Goal: Task Accomplishment & Management: Manage account settings

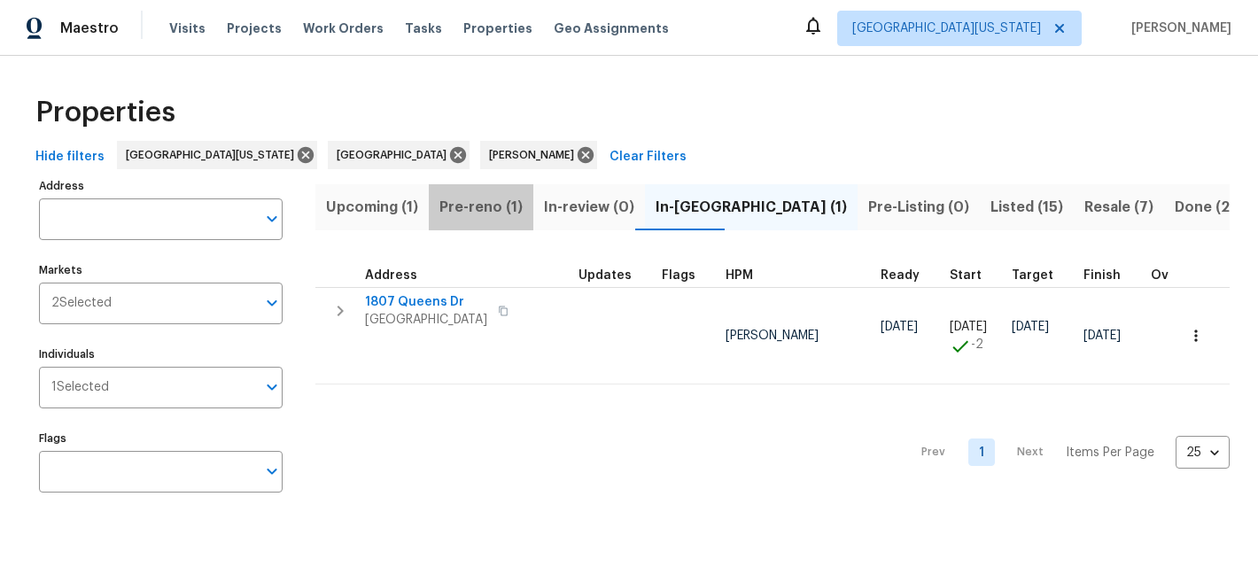
click at [488, 210] on span "Pre-reno (1)" at bounding box center [481, 207] width 83 height 25
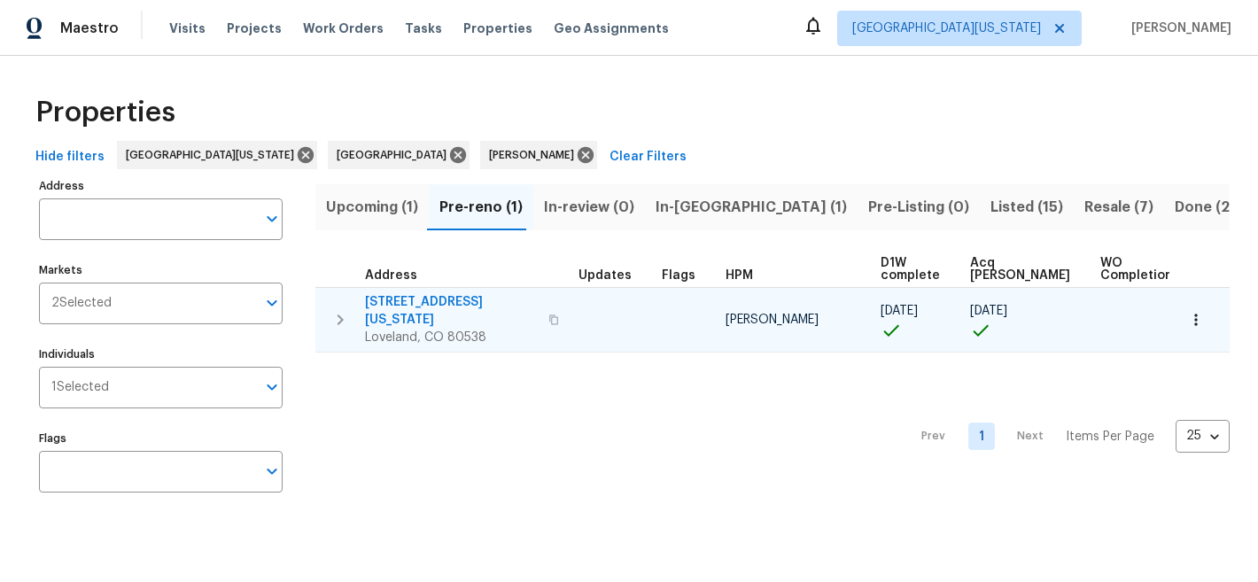
click at [443, 306] on span "3620 N Colorado Ave" at bounding box center [451, 310] width 173 height 35
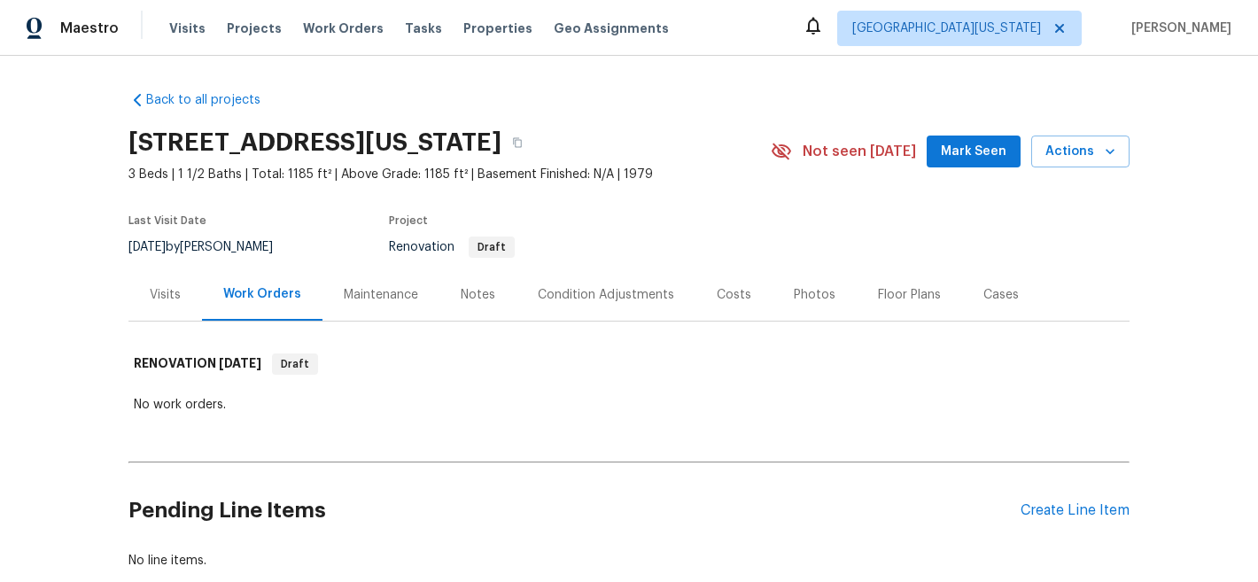
click at [1063, 523] on div "Pending Line Items Create Line Item" at bounding box center [628, 511] width 1001 height 82
click at [1066, 514] on div "Create Line Item" at bounding box center [1075, 510] width 109 height 17
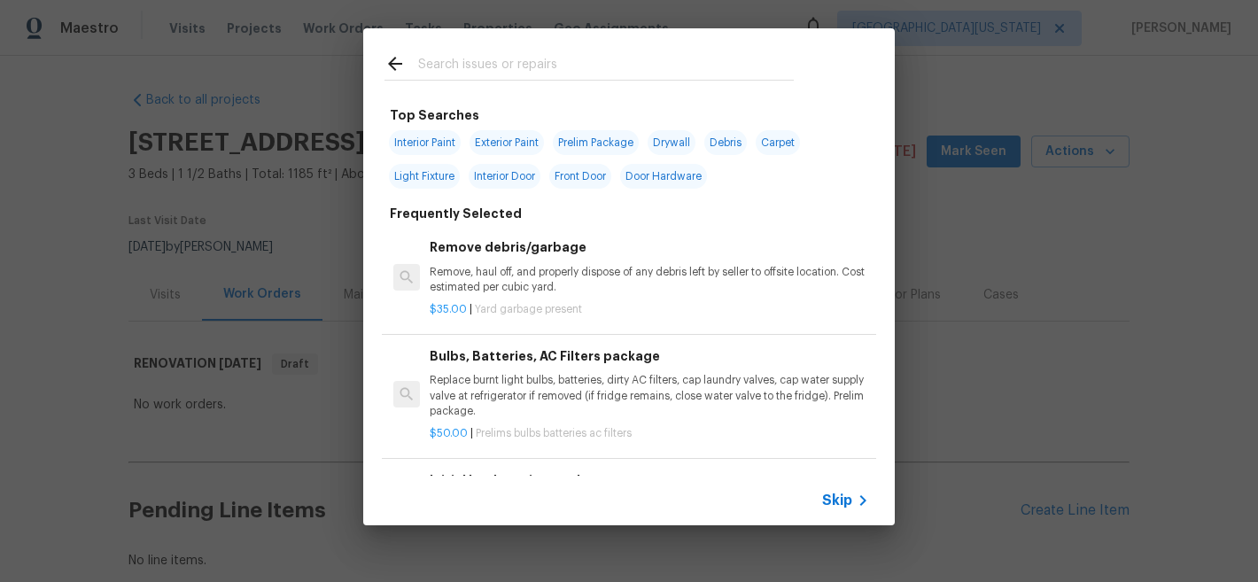
click at [580, 70] on input "text" at bounding box center [606, 66] width 376 height 27
click at [417, 152] on span "Interior Paint" at bounding box center [425, 142] width 72 height 25
type input "Interior Paint"
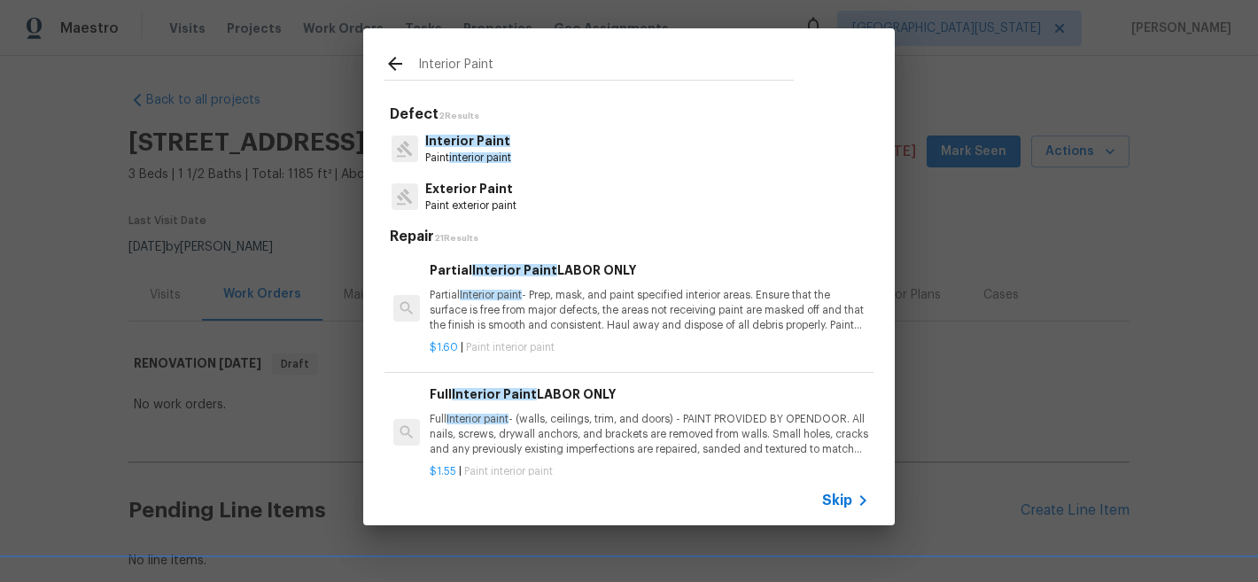
click at [477, 153] on span "interior paint" at bounding box center [480, 157] width 62 height 11
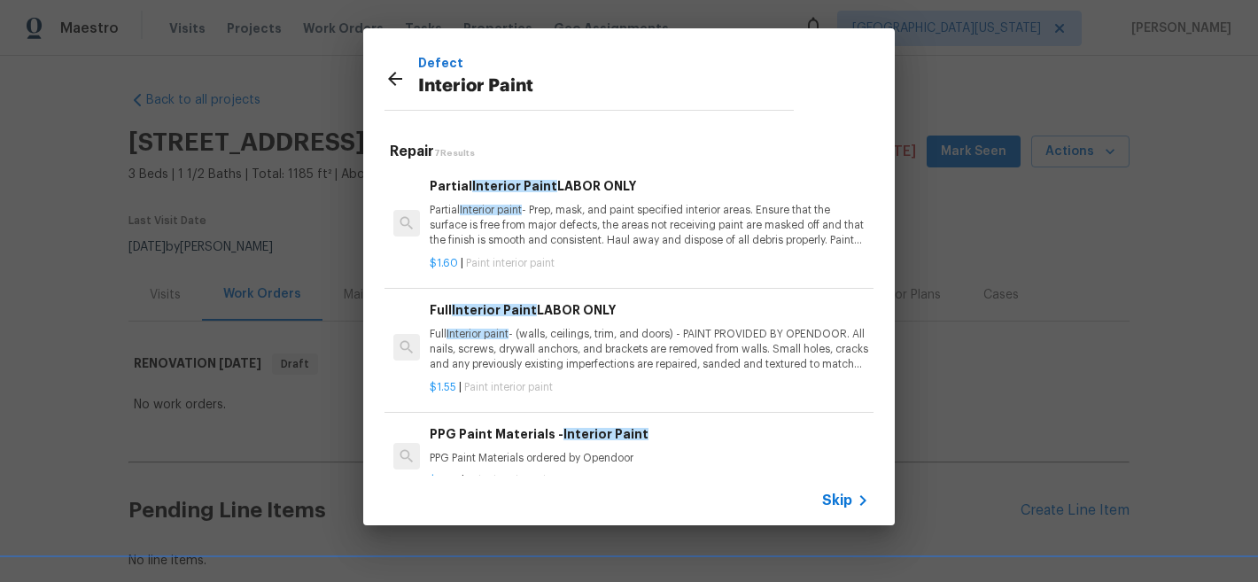
click at [713, 208] on p "Partial Interior paint - Prep, mask, and paint specified interior areas. Ensure…" at bounding box center [650, 225] width 440 height 45
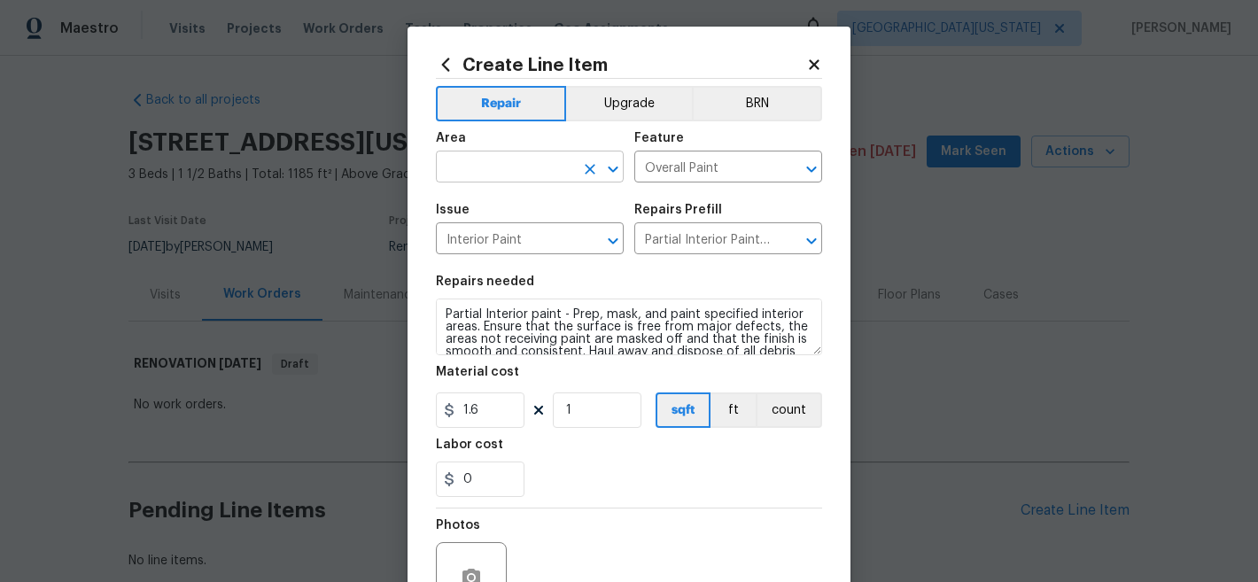
click at [567, 173] on input "text" at bounding box center [505, 168] width 138 height 27
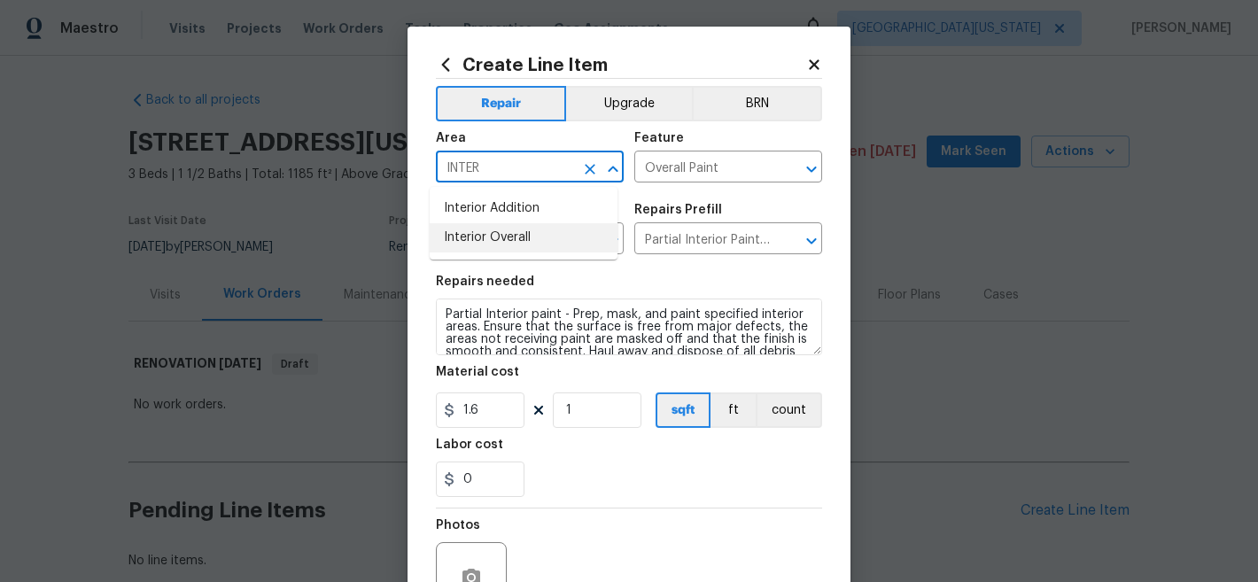
click at [559, 237] on li "Interior Overall" at bounding box center [524, 237] width 188 height 29
type input "Interior Overall"
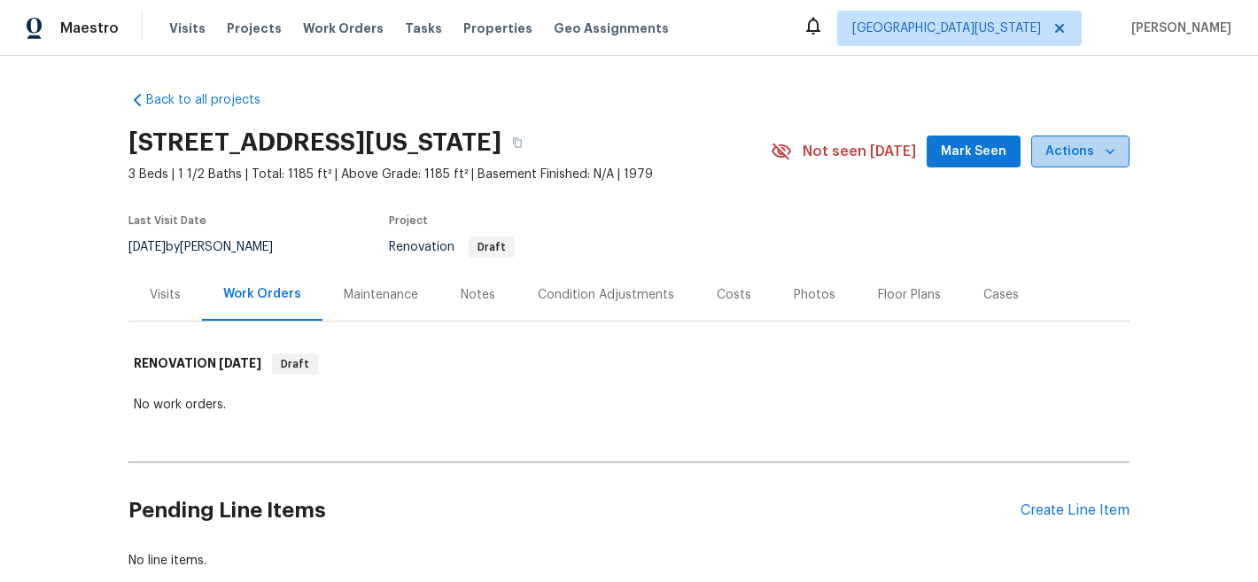
click at [1101, 148] on icon "button" at bounding box center [1110, 152] width 18 height 18
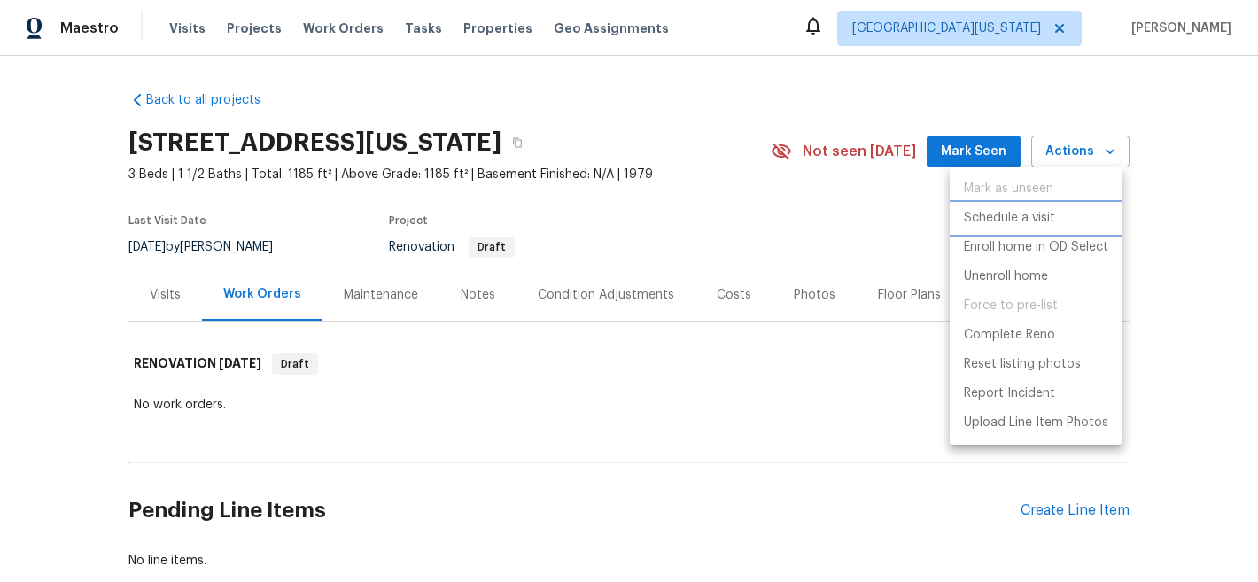
click at [1042, 212] on p "Schedule a visit" at bounding box center [1009, 218] width 91 height 19
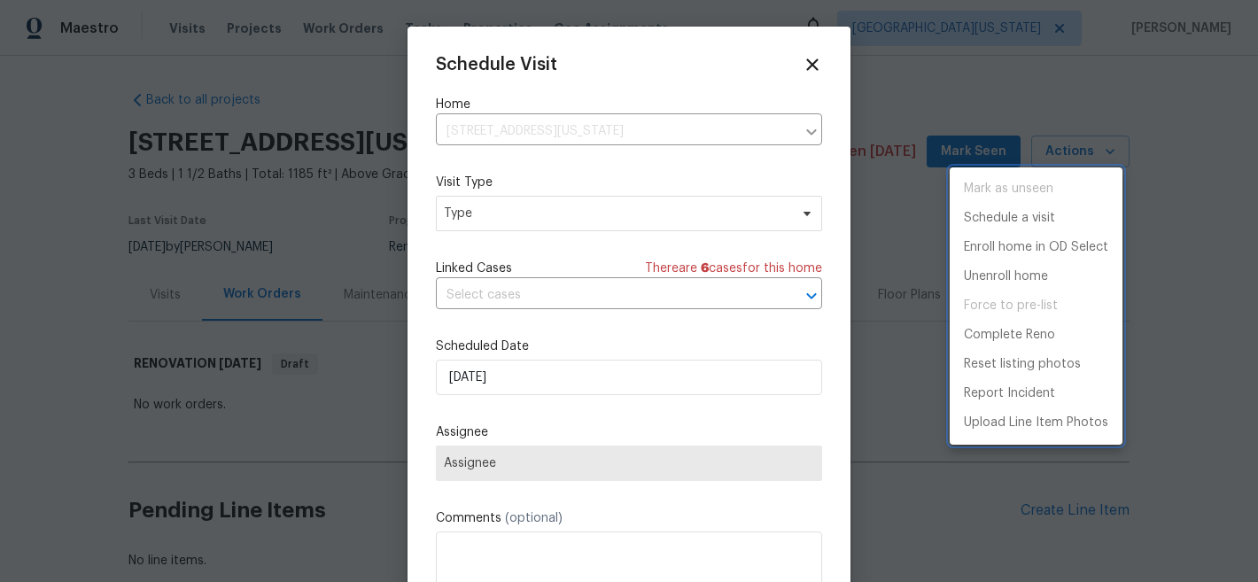
click at [566, 214] on div at bounding box center [629, 291] width 1258 height 582
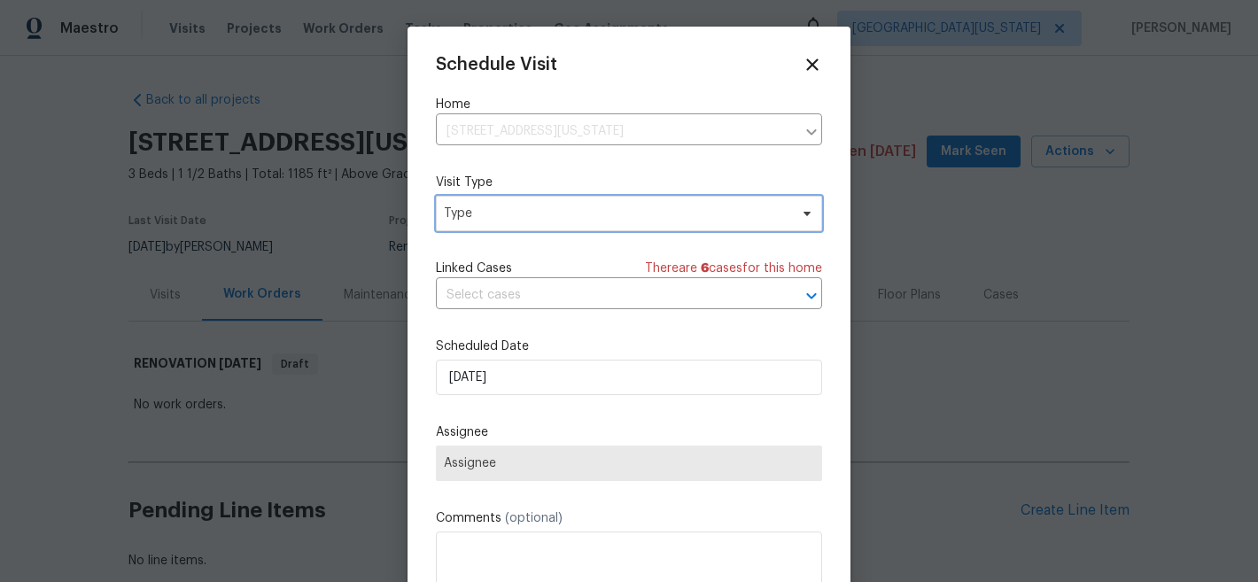
click at [560, 217] on span "Type" at bounding box center [616, 214] width 345 height 18
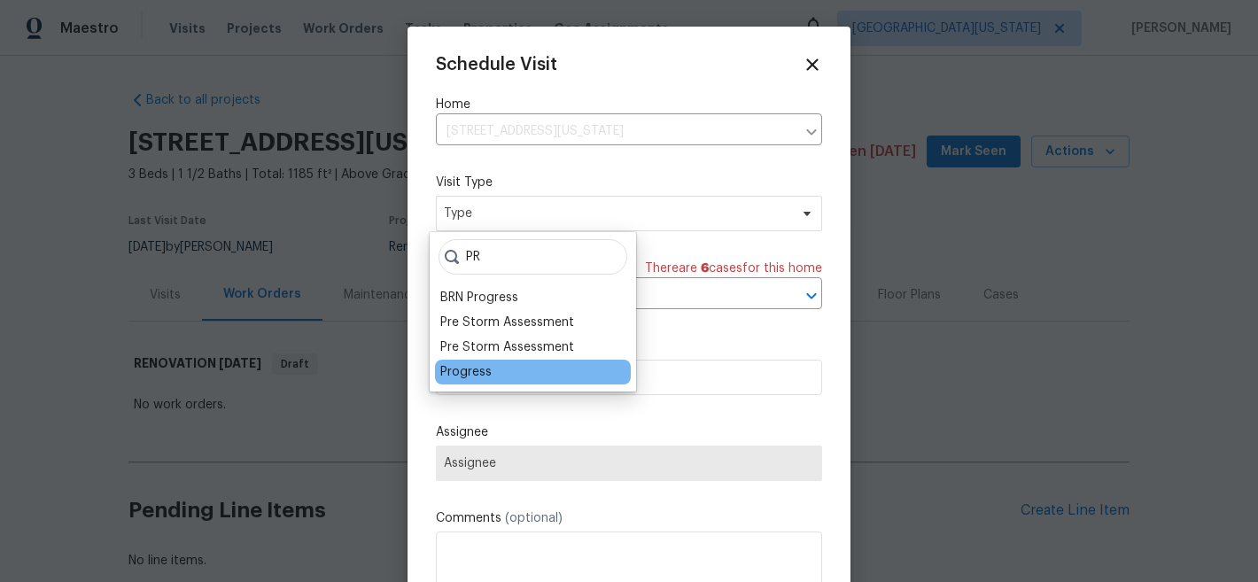
type input "PR"
click at [513, 373] on div "Progress" at bounding box center [533, 372] width 196 height 25
click at [481, 374] on div "Progress" at bounding box center [465, 372] width 51 height 18
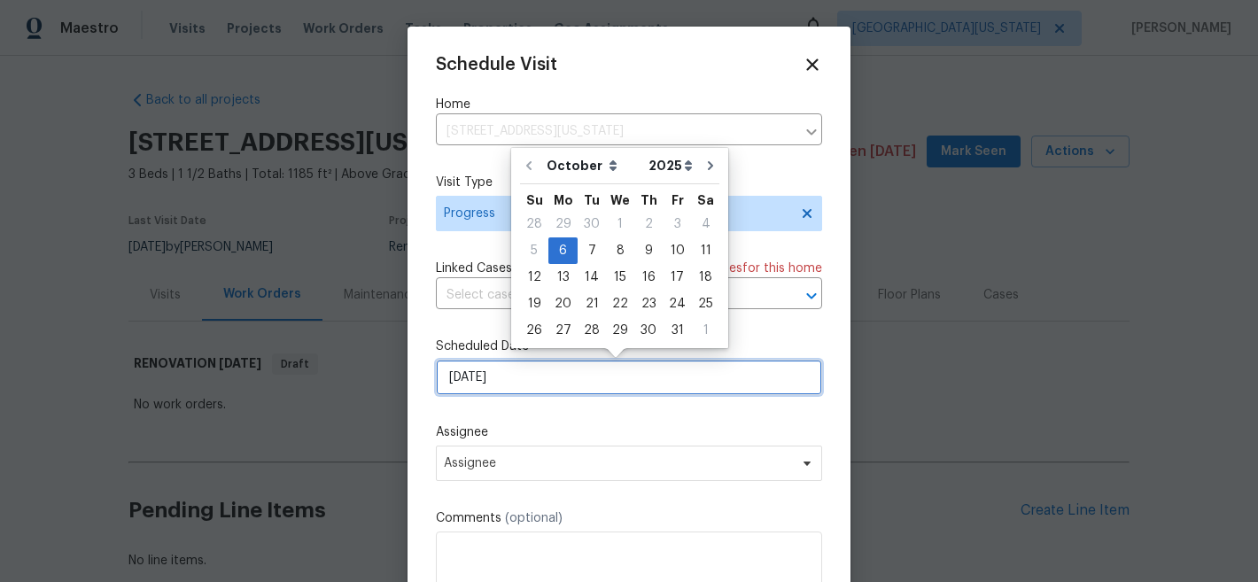
click at [511, 378] on input "[DATE]" at bounding box center [629, 377] width 386 height 35
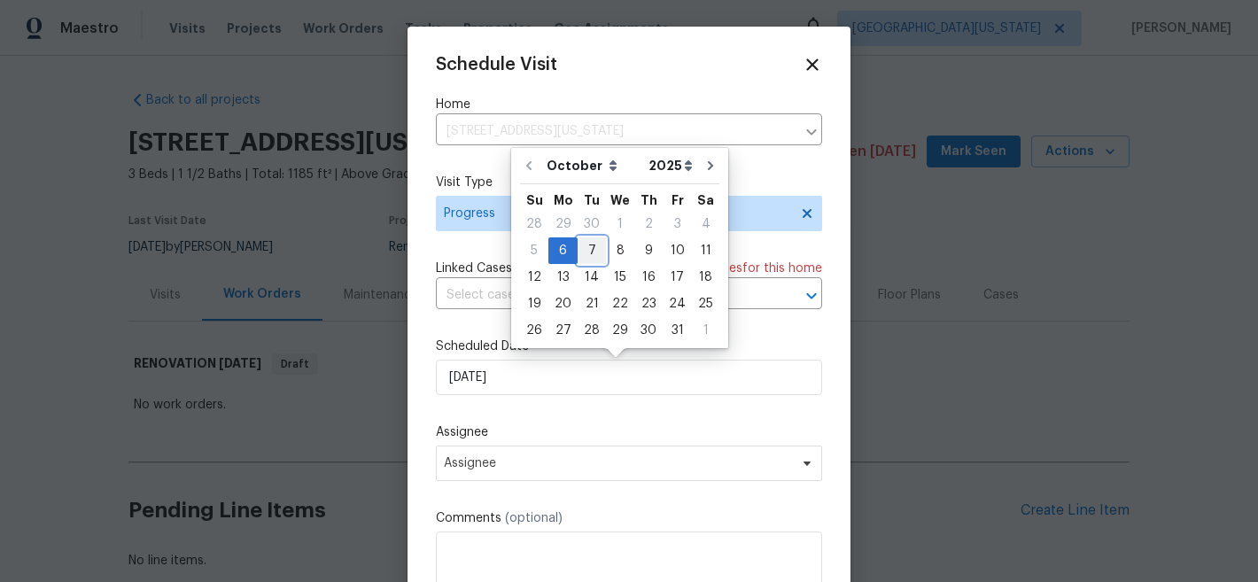
click at [593, 244] on div "7" at bounding box center [592, 250] width 28 height 25
type input "[DATE]"
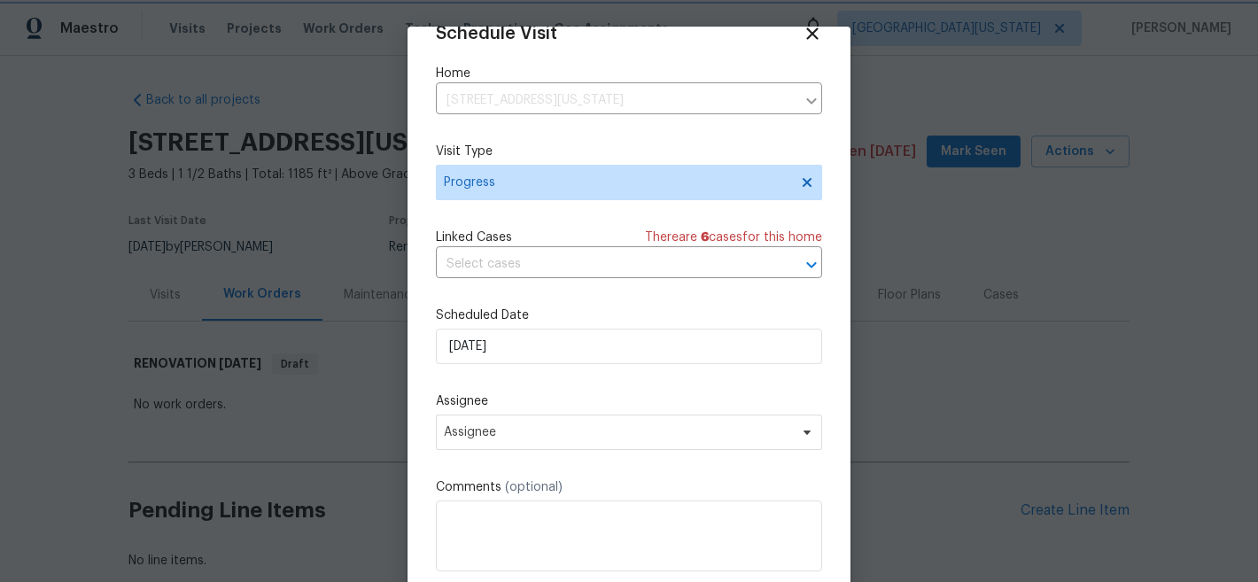
scroll to position [32, 0]
click at [662, 422] on span "Assignee" at bounding box center [629, 432] width 386 height 35
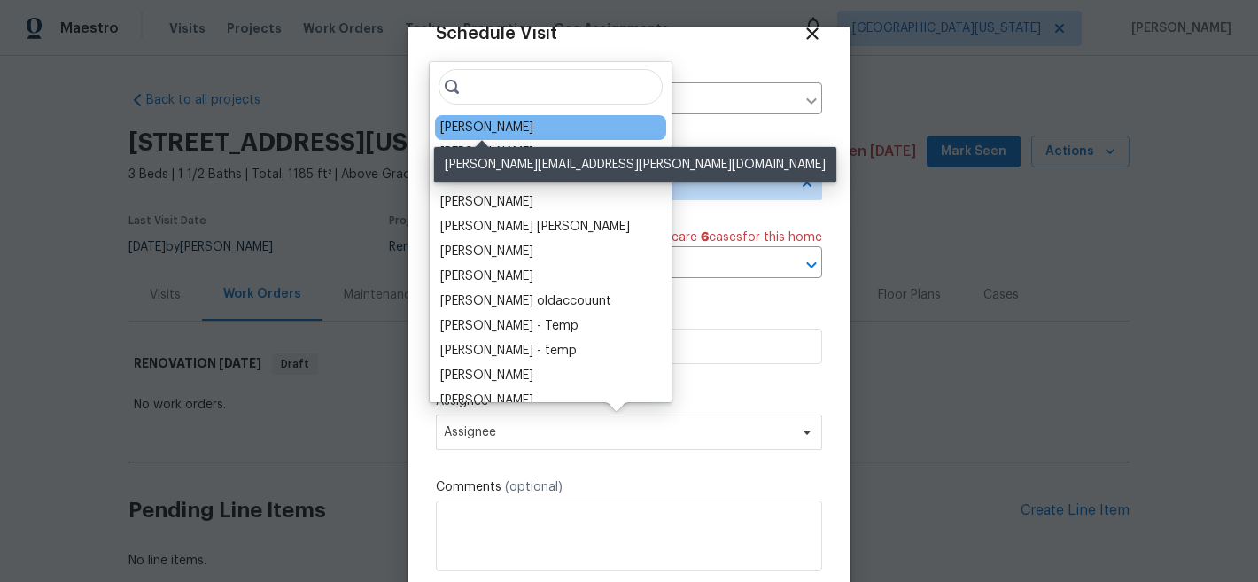
click at [513, 123] on div "[PERSON_NAME]" at bounding box center [486, 128] width 93 height 18
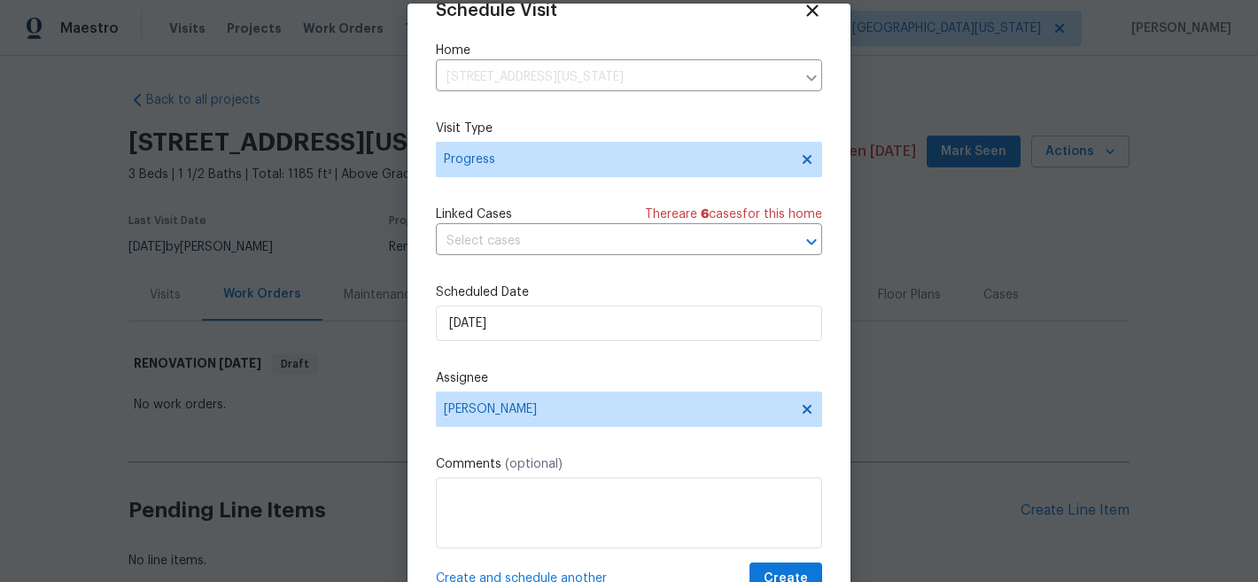
scroll to position [91, 0]
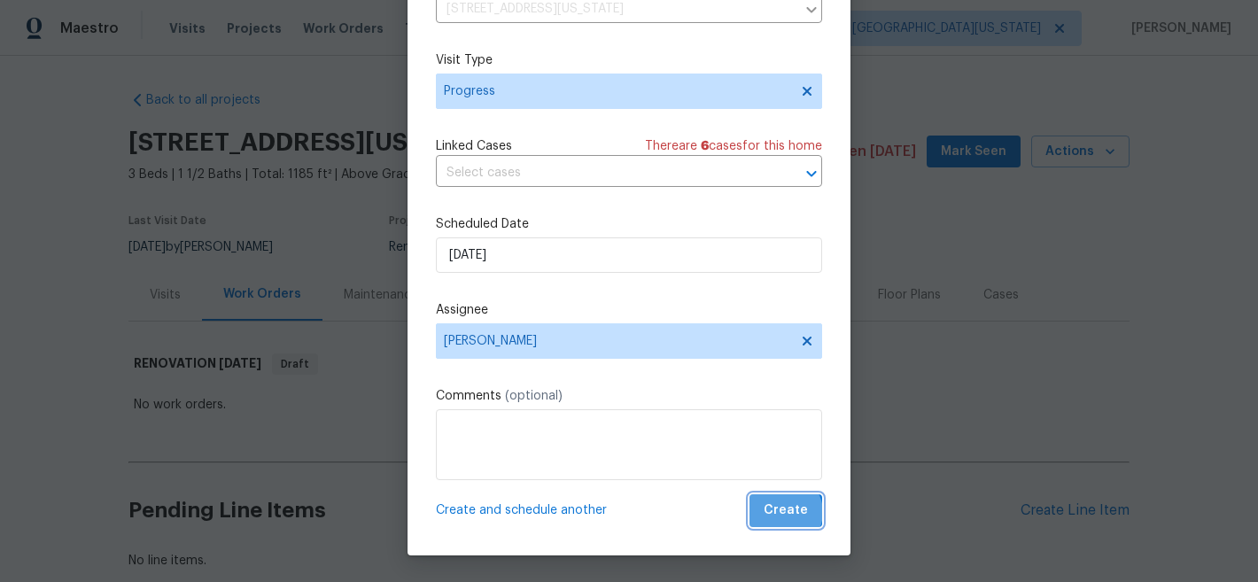
click at [767, 512] on span "Create" at bounding box center [786, 511] width 44 height 22
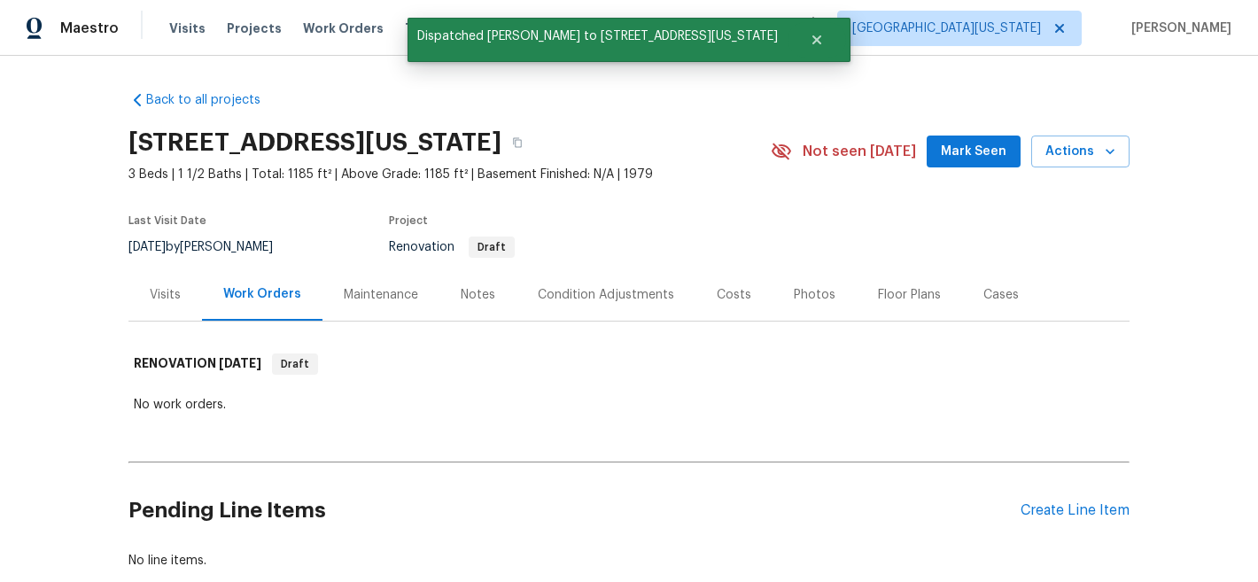
scroll to position [0, 0]
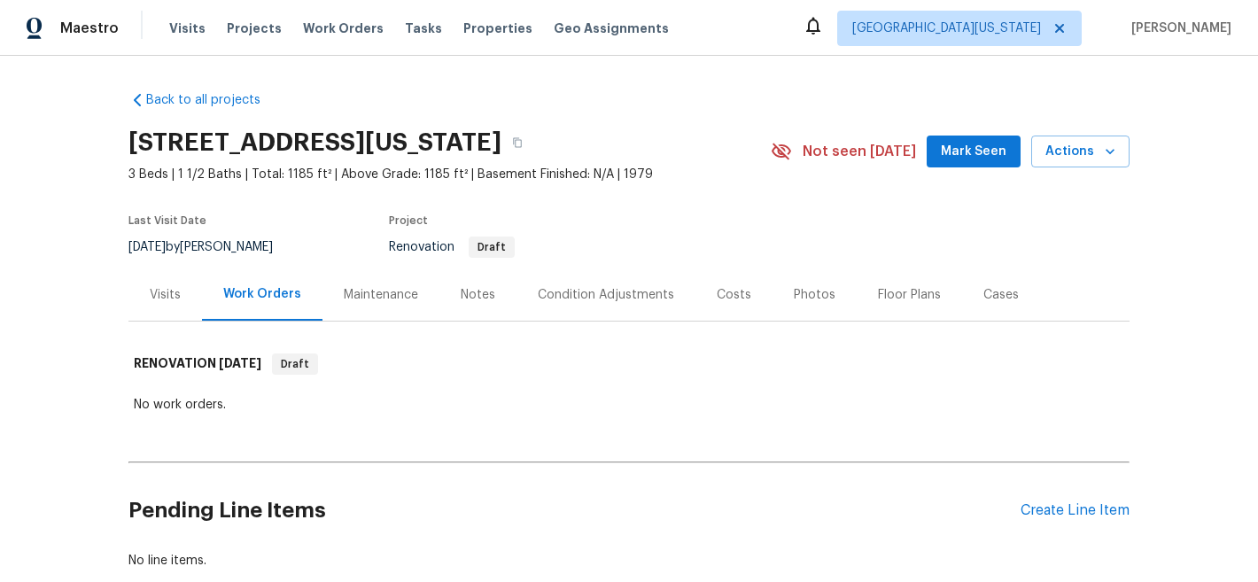
click at [1046, 520] on div "Pending Line Items Create Line Item" at bounding box center [628, 511] width 1001 height 82
click at [1047, 514] on div "Create Line Item" at bounding box center [1075, 510] width 109 height 17
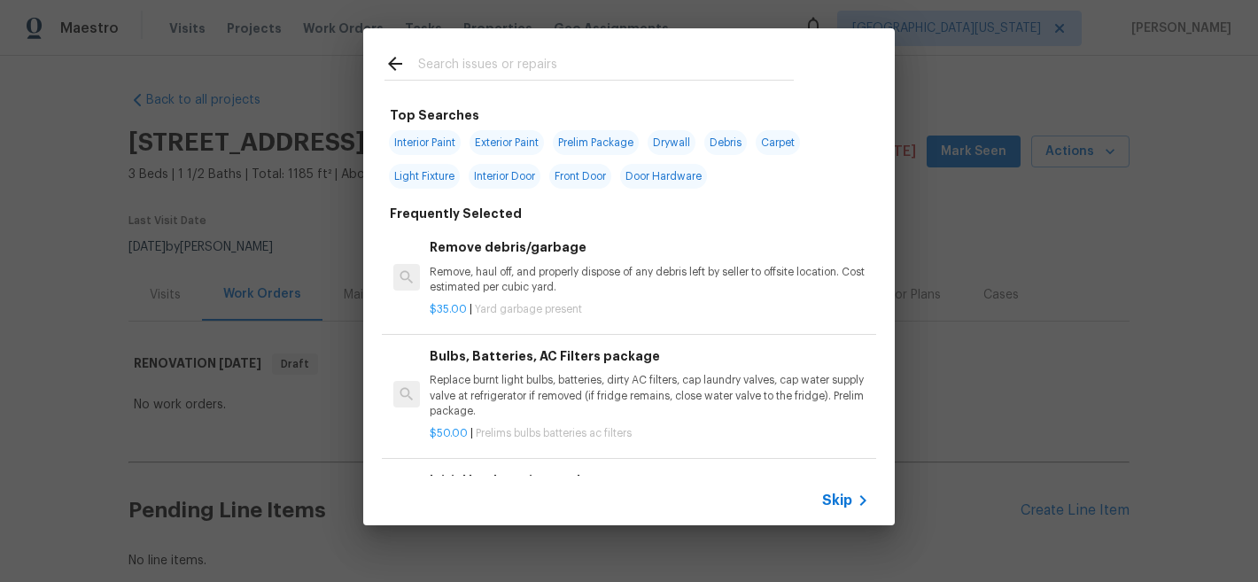
click at [444, 143] on span "Interior Paint" at bounding box center [425, 142] width 72 height 25
type input "Interior Paint"
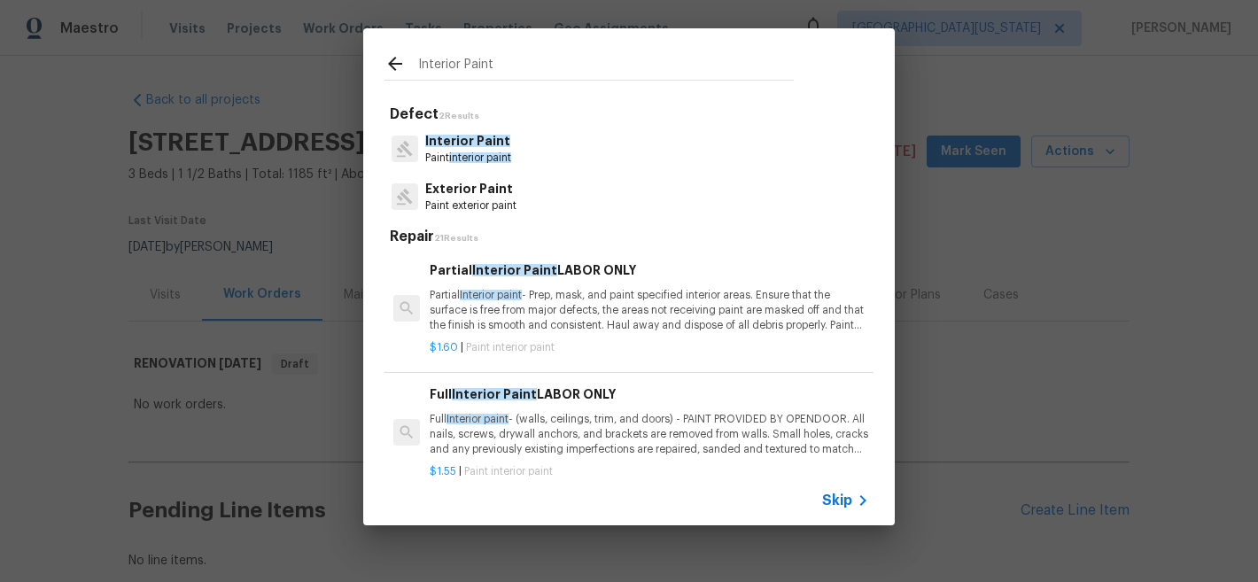
click at [502, 291] on span "Interior paint" at bounding box center [491, 295] width 62 height 11
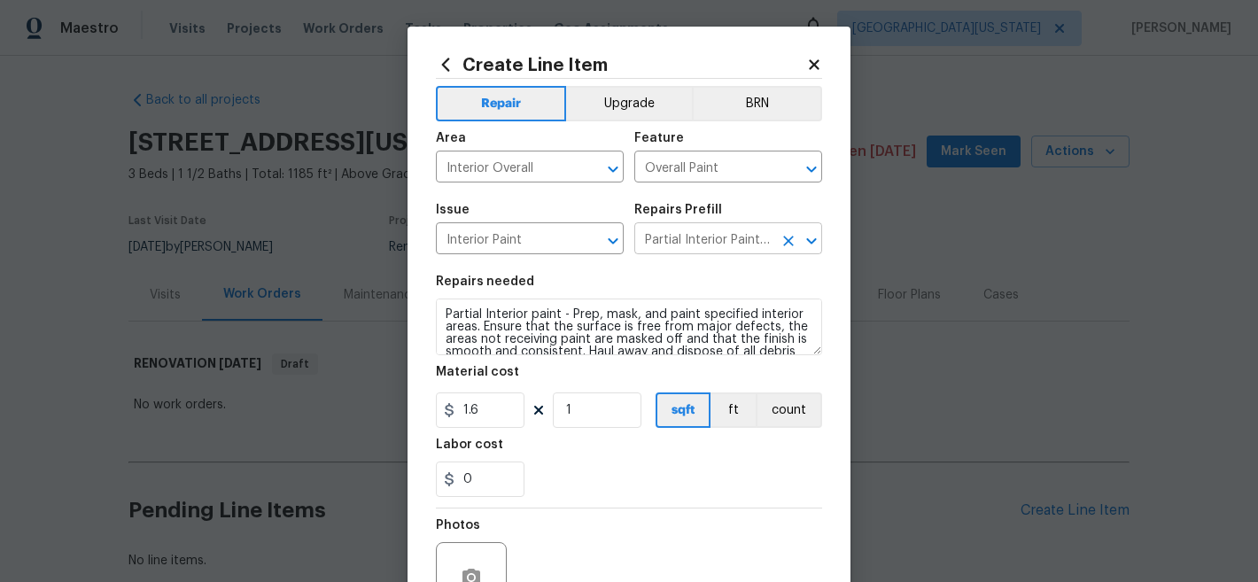
click at [675, 240] on input "Partial Interior Paint LABOR ONLY $1.60" at bounding box center [703, 240] width 138 height 27
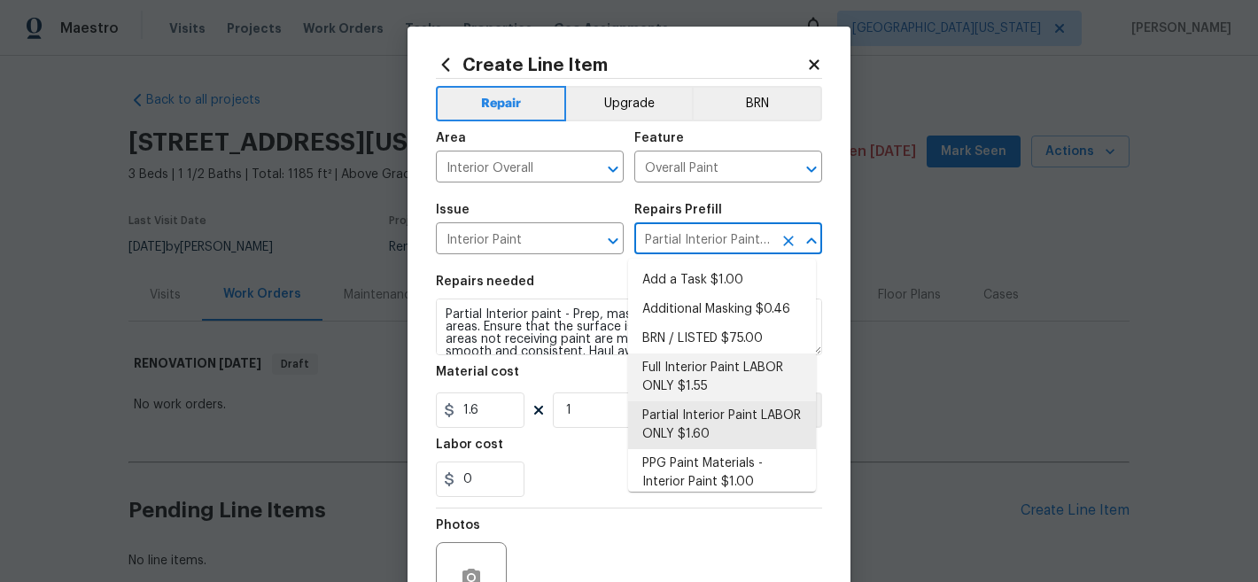
click at [704, 389] on li "Full Interior Paint LABOR ONLY $1.55" at bounding box center [722, 378] width 188 height 48
type input "Full Interior Paint LABOR ONLY $1.55"
type textarea "Full Interior paint - (walls, ceilings, trim, and doors) - PAINT PROVIDED BY OP…"
type input "1.55"
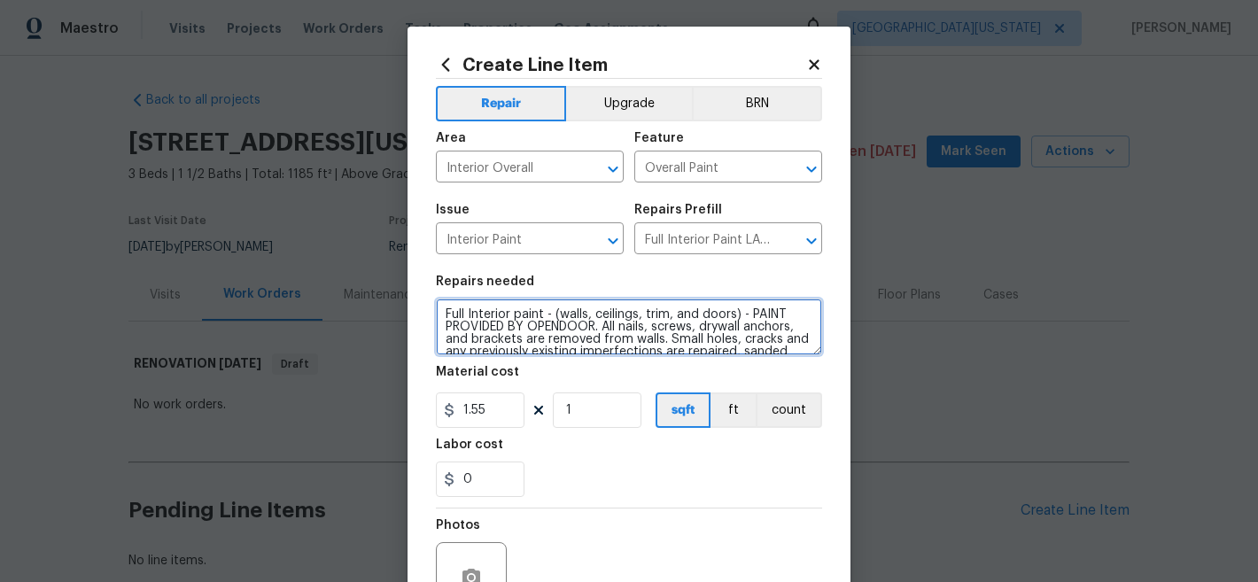
click at [440, 315] on textarea "Full Interior paint - (walls, ceilings, trim, and doors) - PAINT PROVIDED BY OP…" at bounding box center [629, 327] width 386 height 57
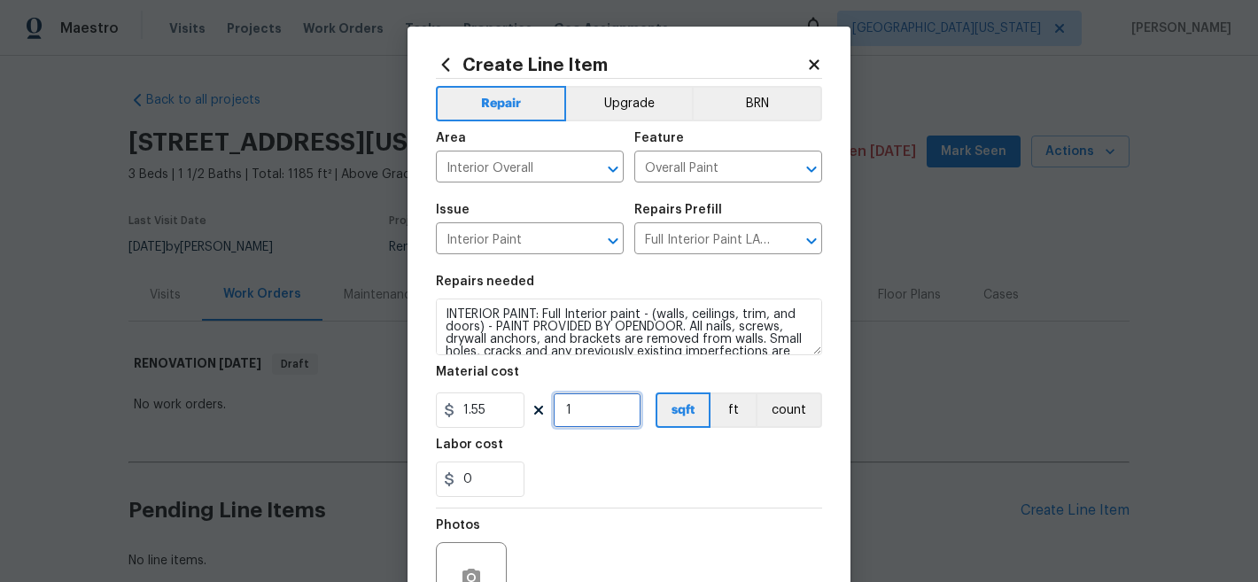
click at [567, 406] on input "1" at bounding box center [597, 410] width 89 height 35
click at [568, 405] on input "1" at bounding box center [597, 410] width 89 height 35
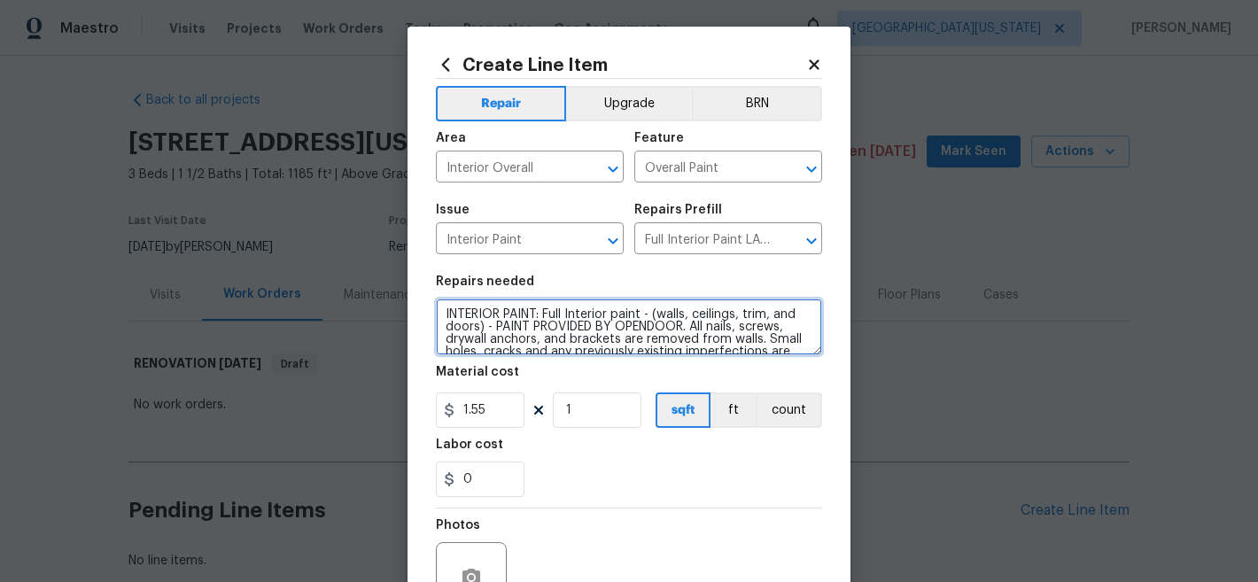
click at [532, 315] on textarea "INTERIOR PAINT: Full Interior paint - (walls, ceilings, trim, and doors) - PAIN…" at bounding box center [629, 327] width 386 height 57
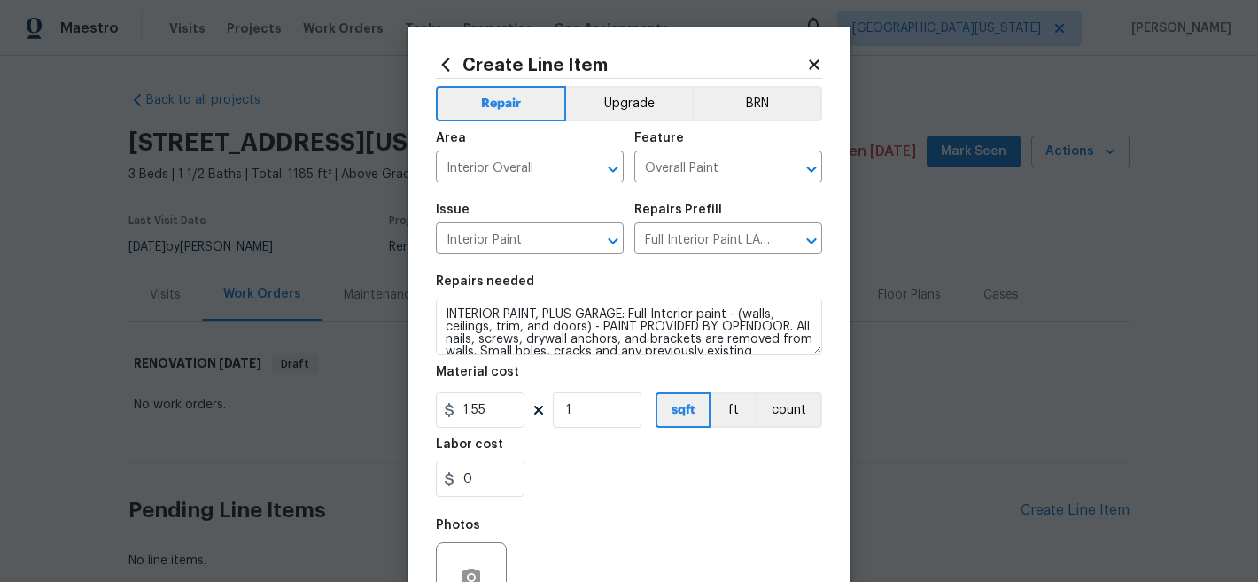
click at [751, 492] on div "0" at bounding box center [629, 479] width 386 height 35
click at [571, 410] on input "1" at bounding box center [597, 410] width 89 height 35
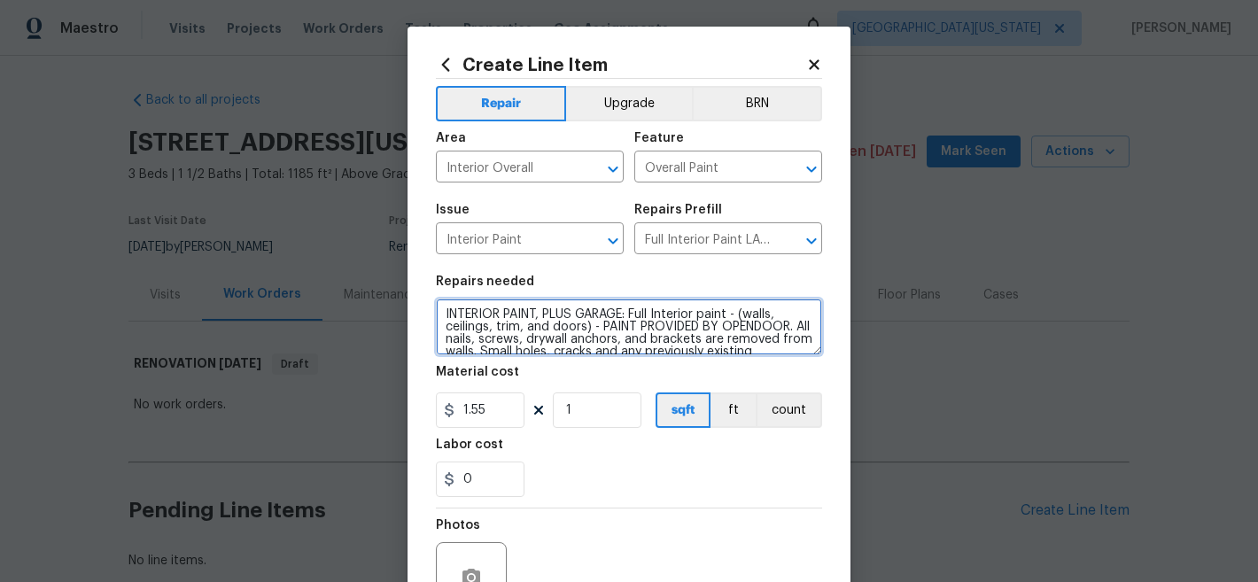
click at [624, 312] on textarea "INTERIOR PAINT, PLUS GARAGE: Full Interior paint - (walls, ceilings, trim, and …" at bounding box center [629, 327] width 386 height 57
click at [619, 313] on textarea "INTERIOR PAINT, PLUS GARAGE: Full Interior paint - (walls, ceilings, trim, and …" at bounding box center [629, 327] width 386 height 57
type textarea "INTERIOR PAINT: Full Interior paint - (walls, ceilings, trim, and doors) - PAIN…"
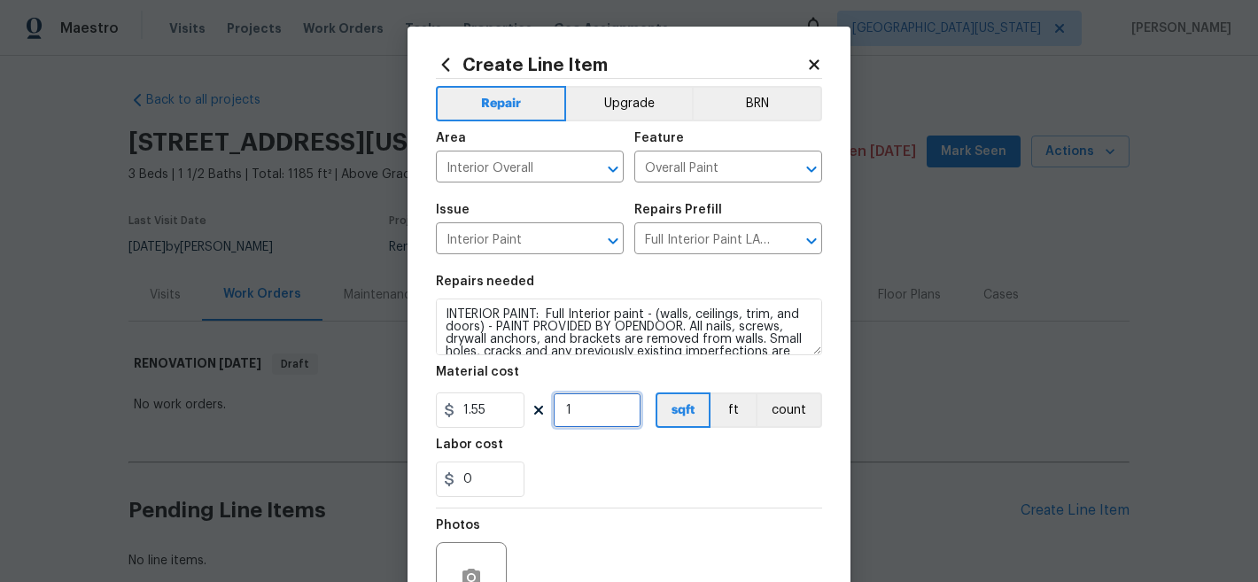
click at [584, 409] on input "1" at bounding box center [597, 410] width 89 height 35
type input "1185"
click at [666, 518] on div "Photos" at bounding box center [629, 566] width 386 height 115
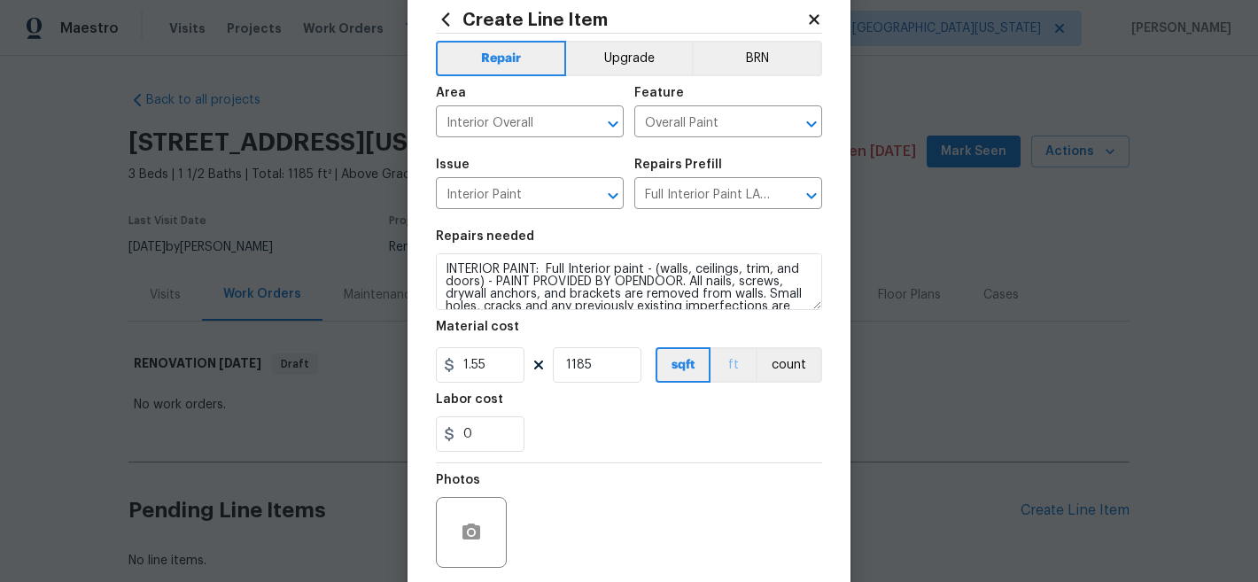
scroll to position [182, 0]
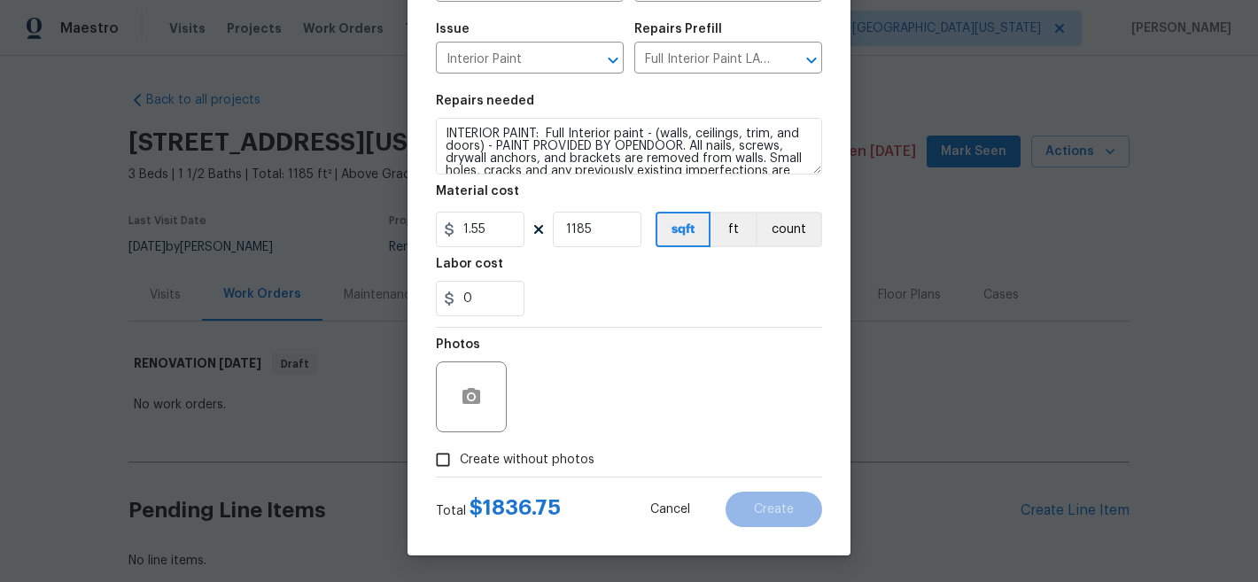
click at [460, 456] on span "Create without photos" at bounding box center [527, 460] width 135 height 19
click at [457, 456] on input "Create without photos" at bounding box center [443, 460] width 34 height 34
checkbox input "true"
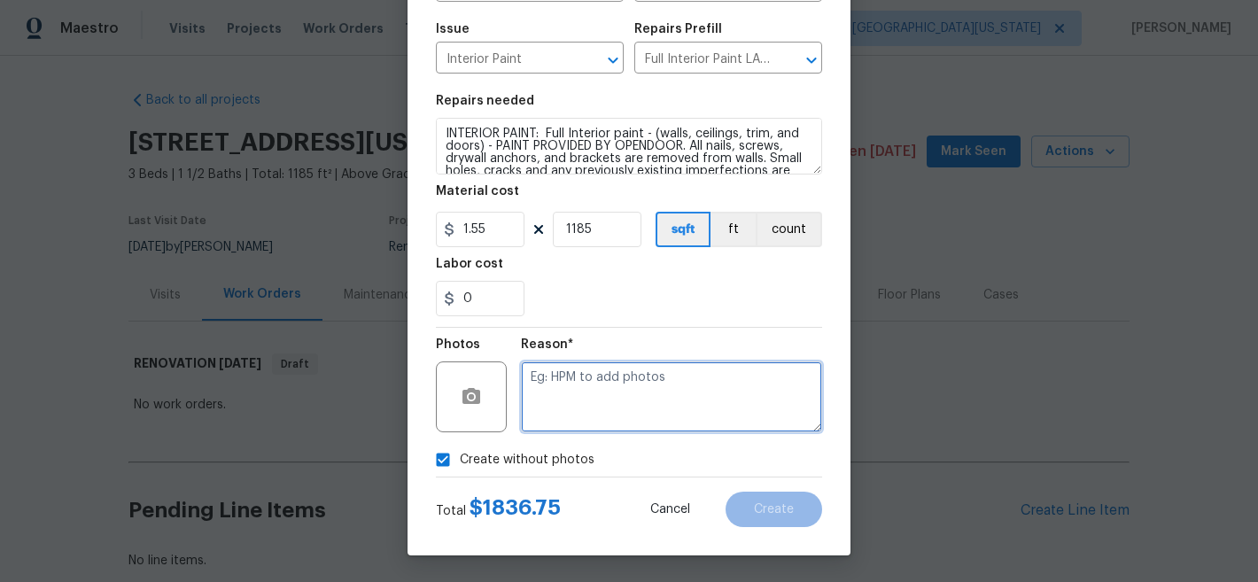
click at [640, 401] on textarea at bounding box center [671, 397] width 301 height 71
type textarea "Later"
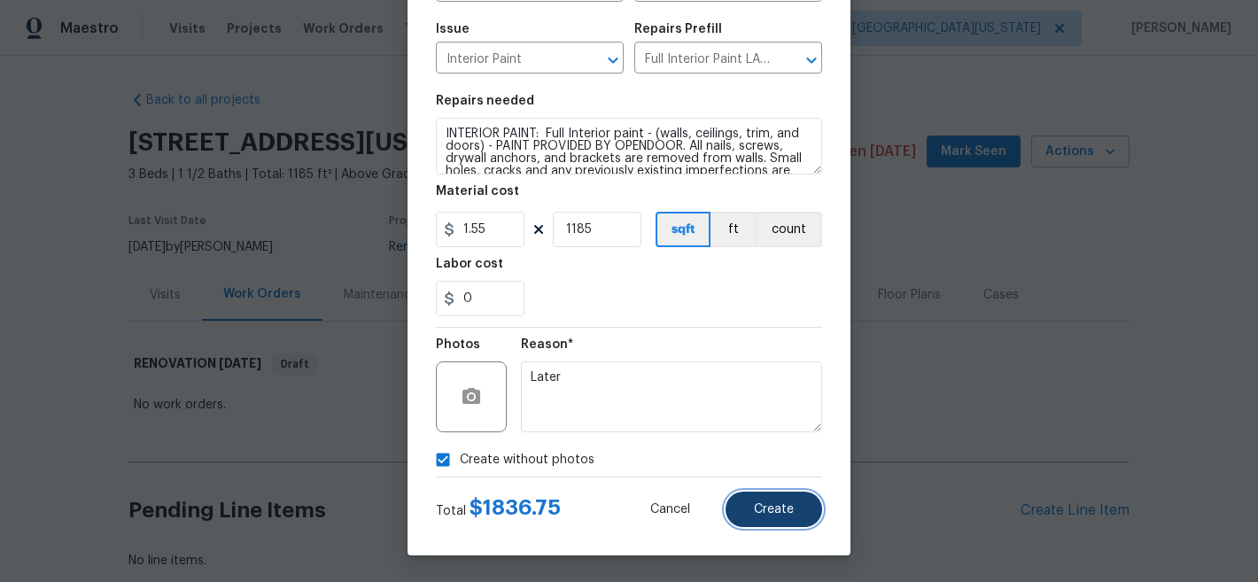
click at [784, 503] on span "Create" at bounding box center [774, 509] width 40 height 13
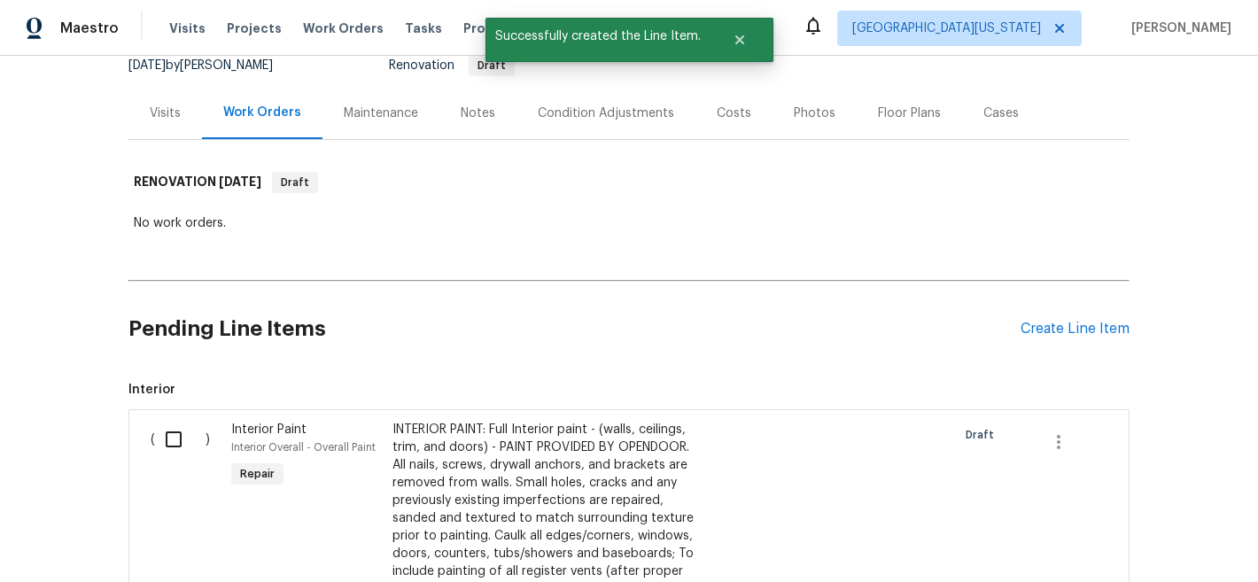
scroll to position [183, 0]
click at [170, 442] on input "checkbox" at bounding box center [180, 437] width 51 height 37
checkbox input "true"
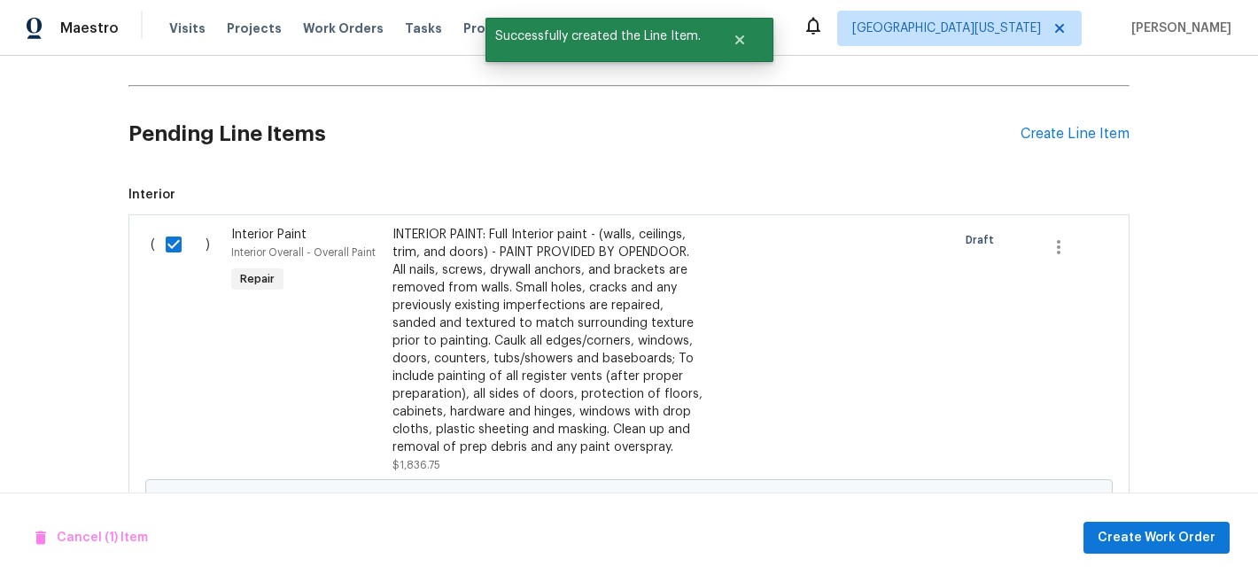
scroll to position [607, 0]
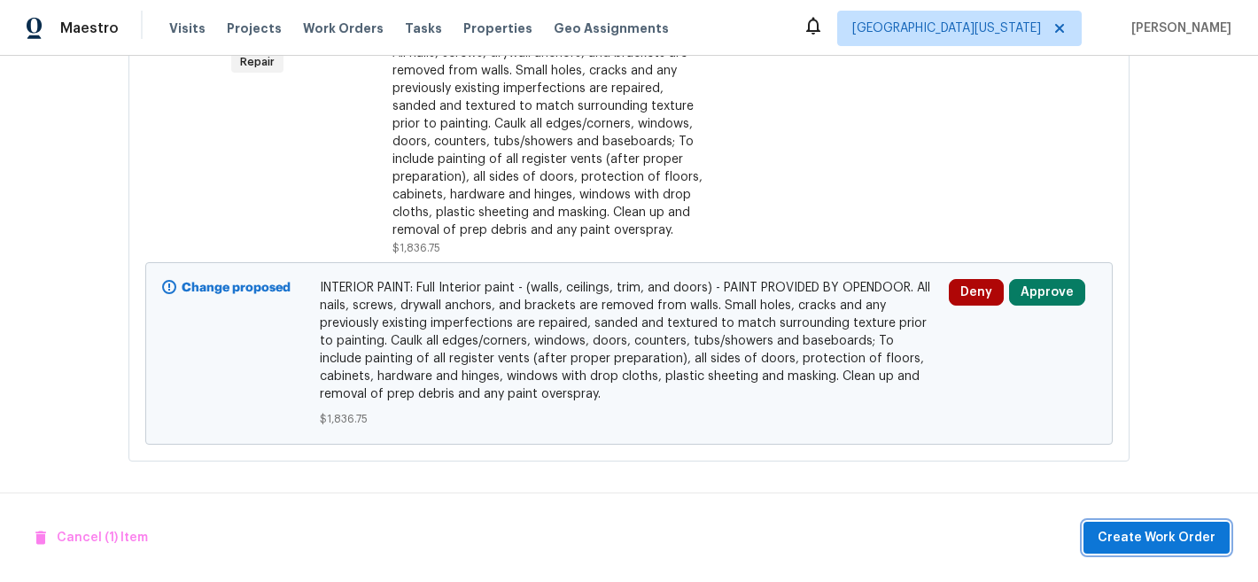
click at [1138, 533] on span "Create Work Order" at bounding box center [1157, 538] width 118 height 22
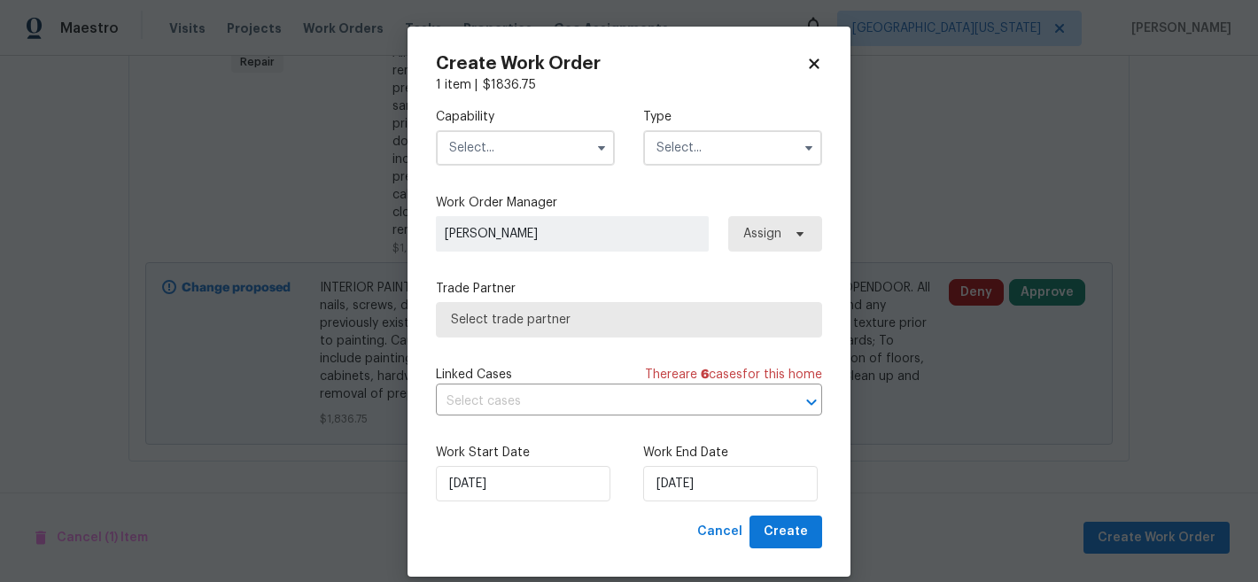
click at [505, 147] on input "text" at bounding box center [525, 147] width 179 height 35
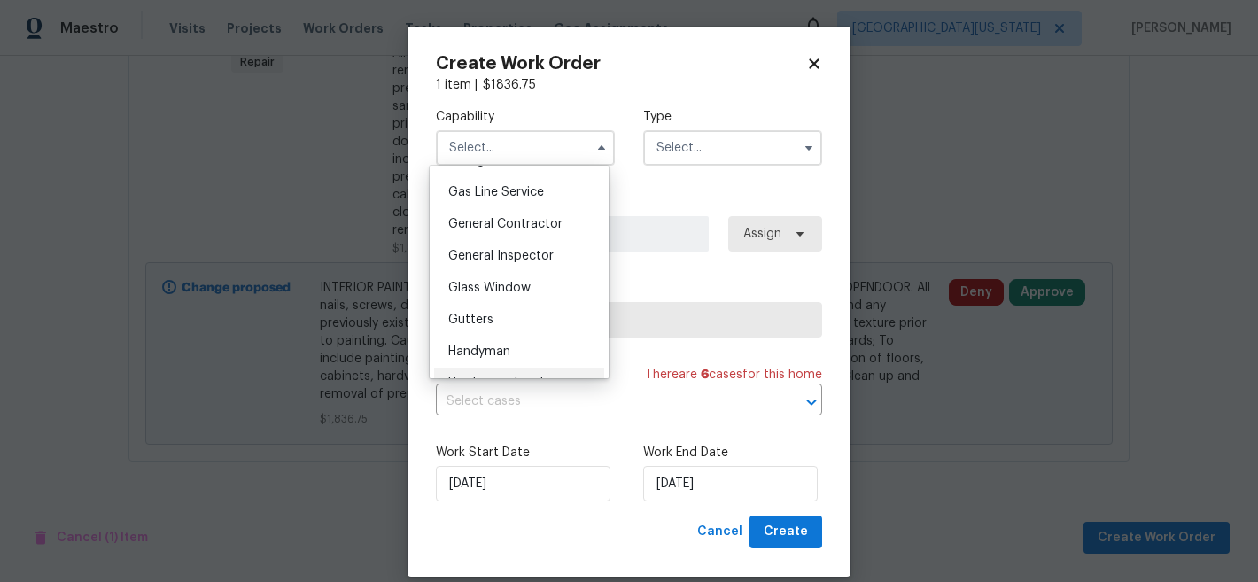
scroll to position [808, 0]
click at [534, 234] on div "General Contractor" at bounding box center [519, 225] width 170 height 32
type input "General Contractor"
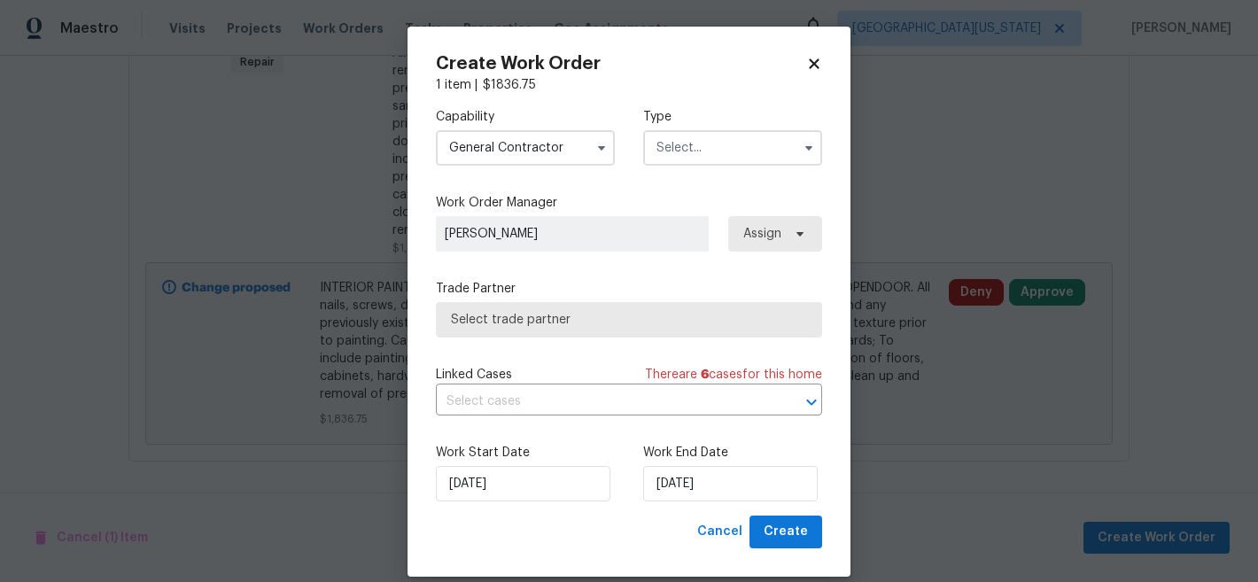
click at [753, 144] on input "text" at bounding box center [732, 147] width 179 height 35
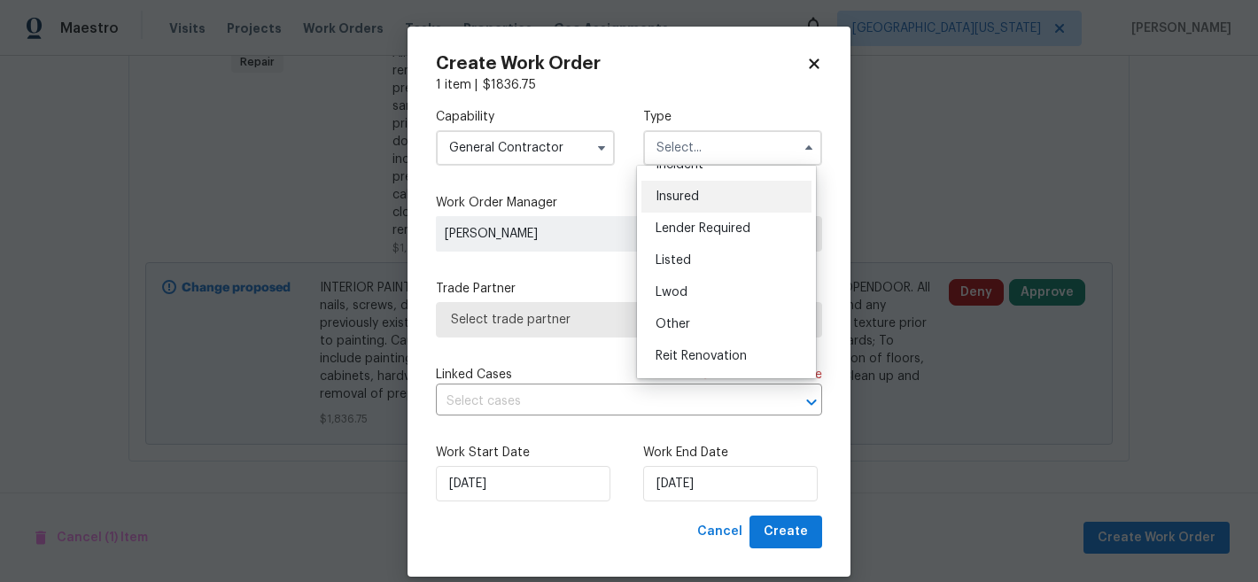
scroll to position [211, 0]
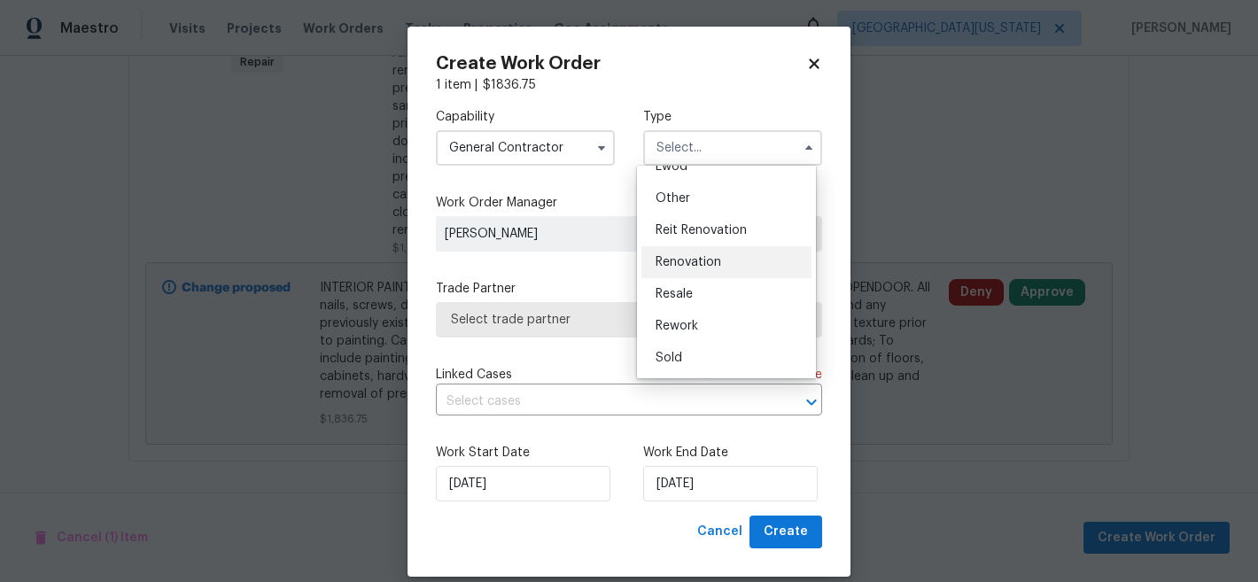
click at [697, 266] on span "Renovation" at bounding box center [689, 262] width 66 height 12
type input "Renovation"
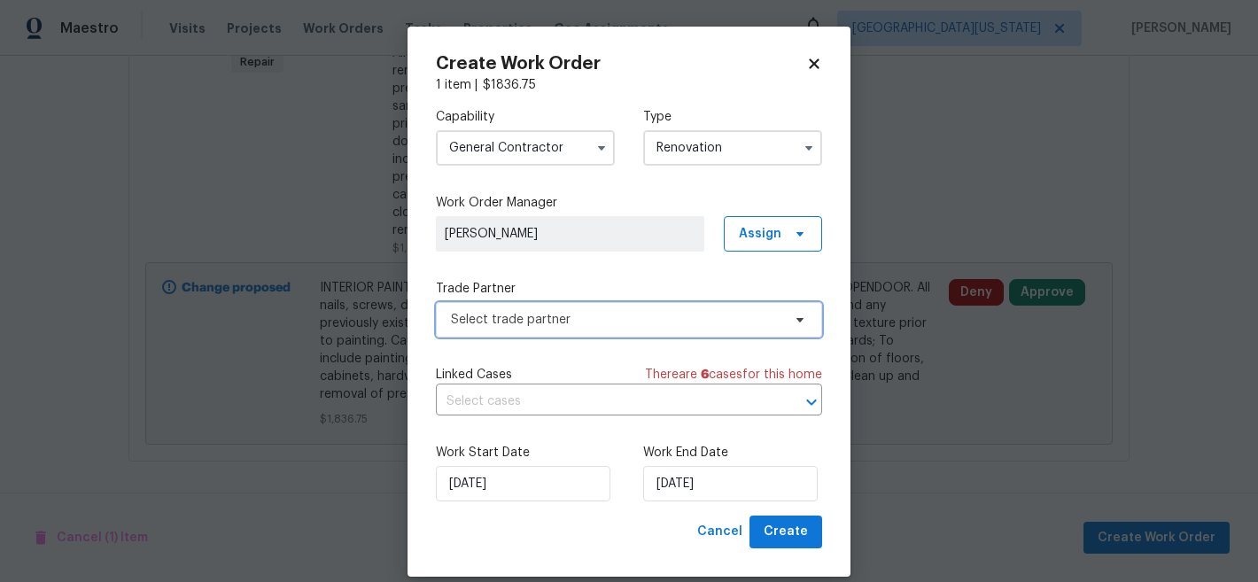
click at [609, 313] on span "Select trade partner" at bounding box center [616, 320] width 331 height 18
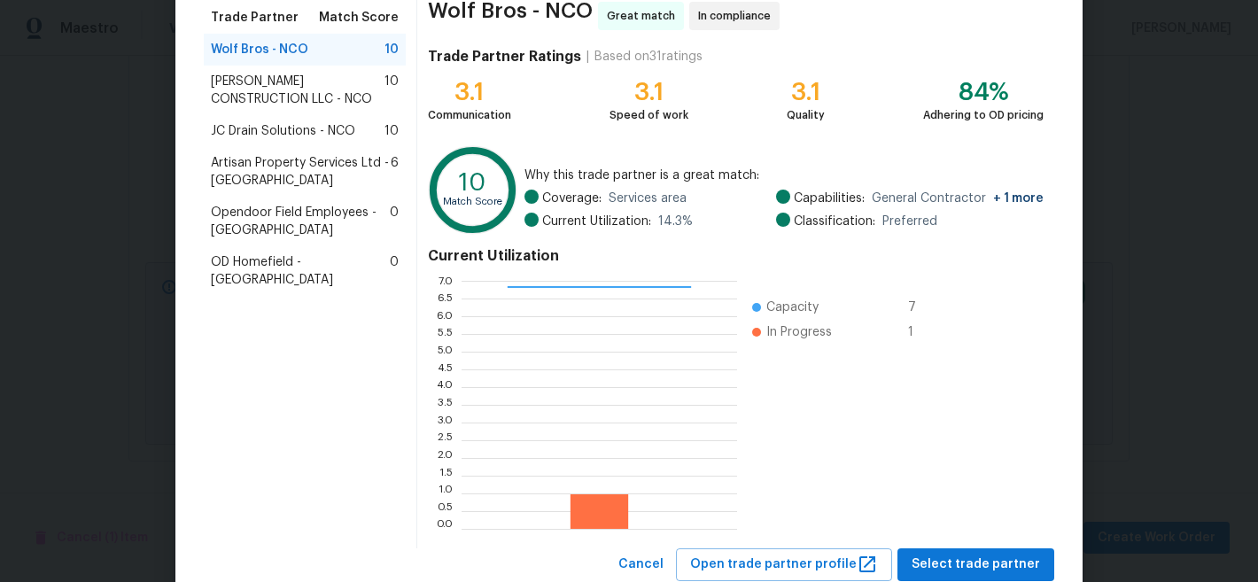
scroll to position [199, 0]
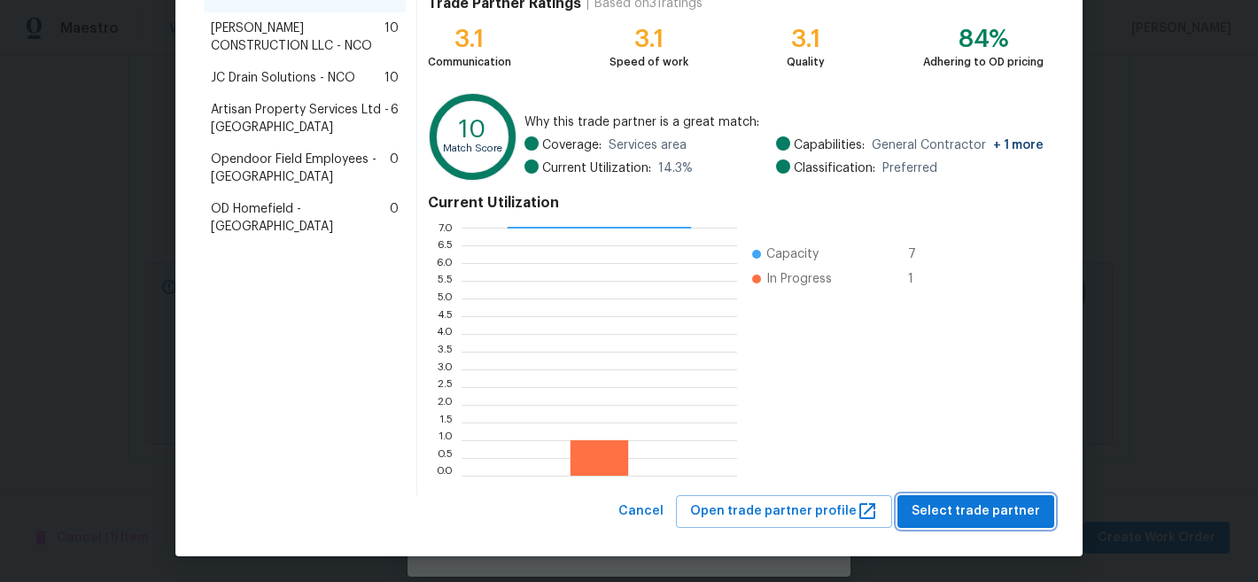
click at [993, 501] on span "Select trade partner" at bounding box center [976, 512] width 128 height 22
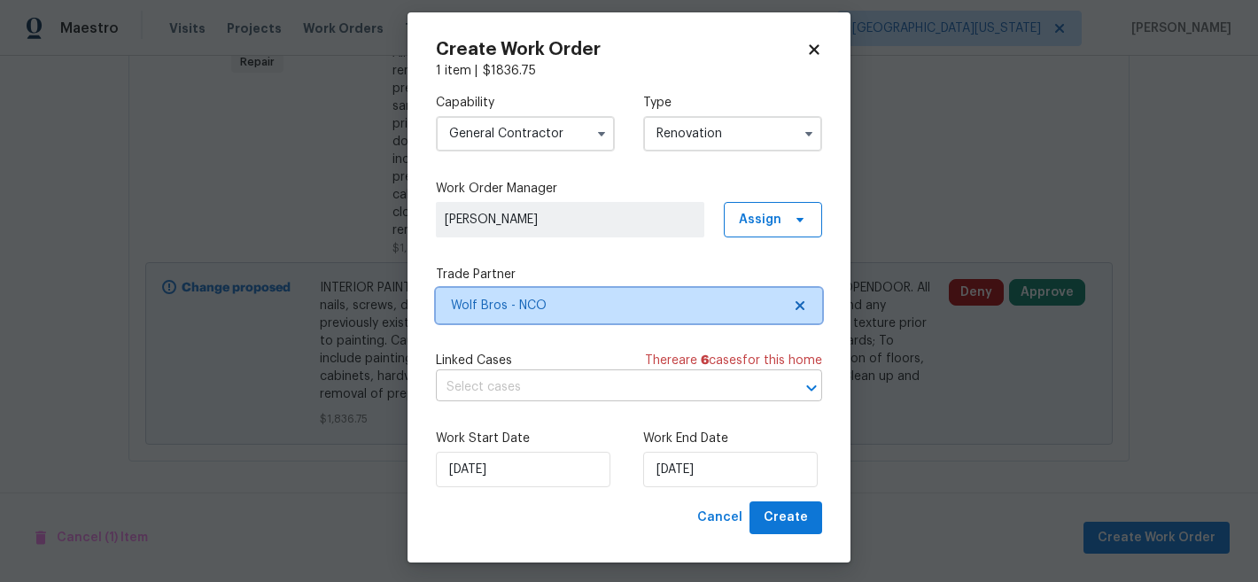
scroll to position [21, 0]
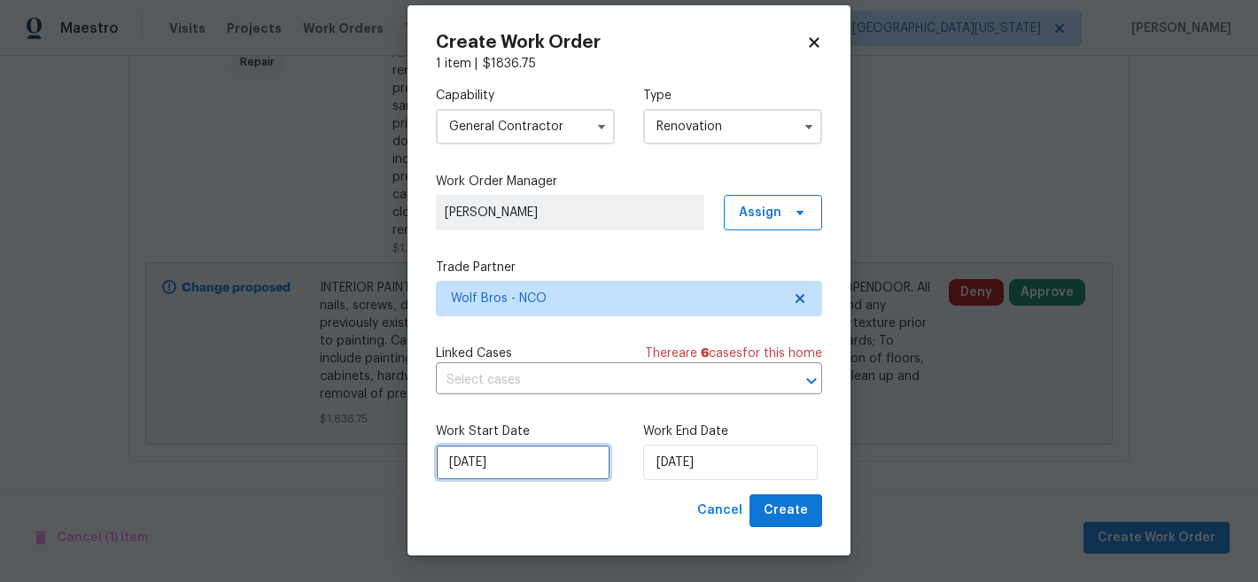
click at [513, 460] on input "[DATE]" at bounding box center [523, 462] width 175 height 35
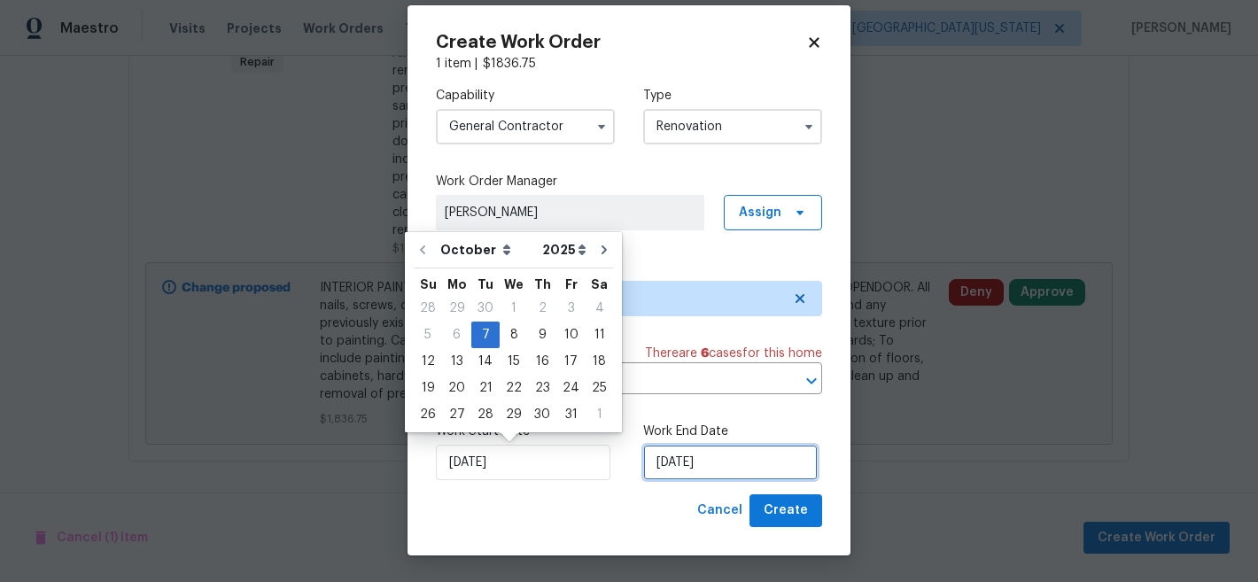
click at [704, 452] on input "[DATE]" at bounding box center [730, 462] width 175 height 35
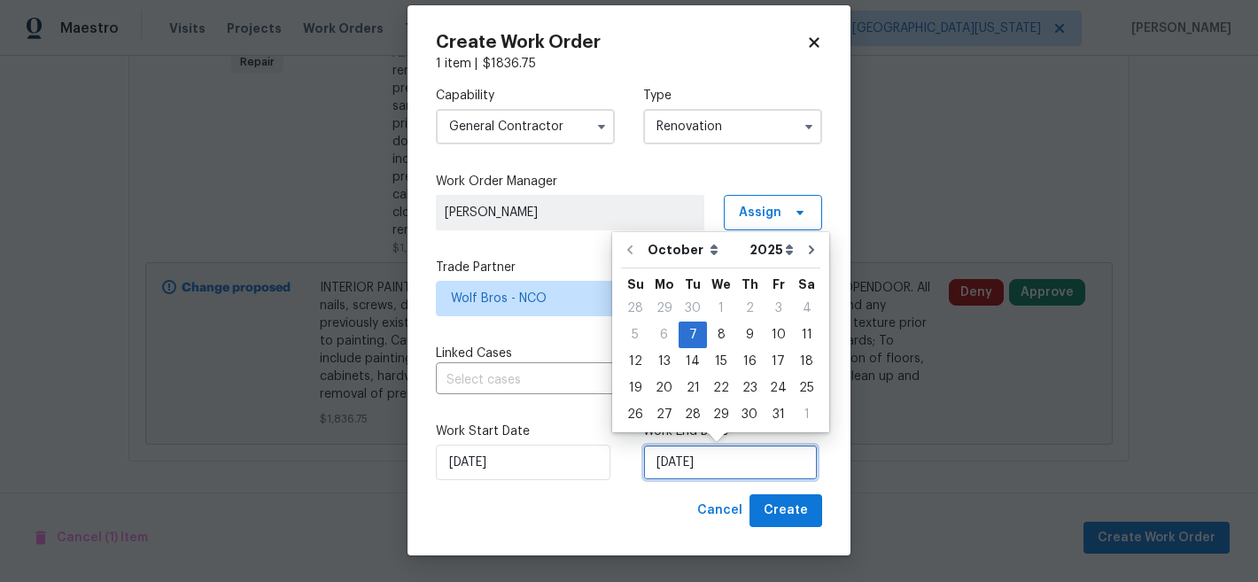
click at [704, 452] on input "[DATE]" at bounding box center [730, 462] width 175 height 35
click at [805, 251] on icon "Go to next month" at bounding box center [812, 250] width 14 height 14
type input "11/7/2025"
select select "10"
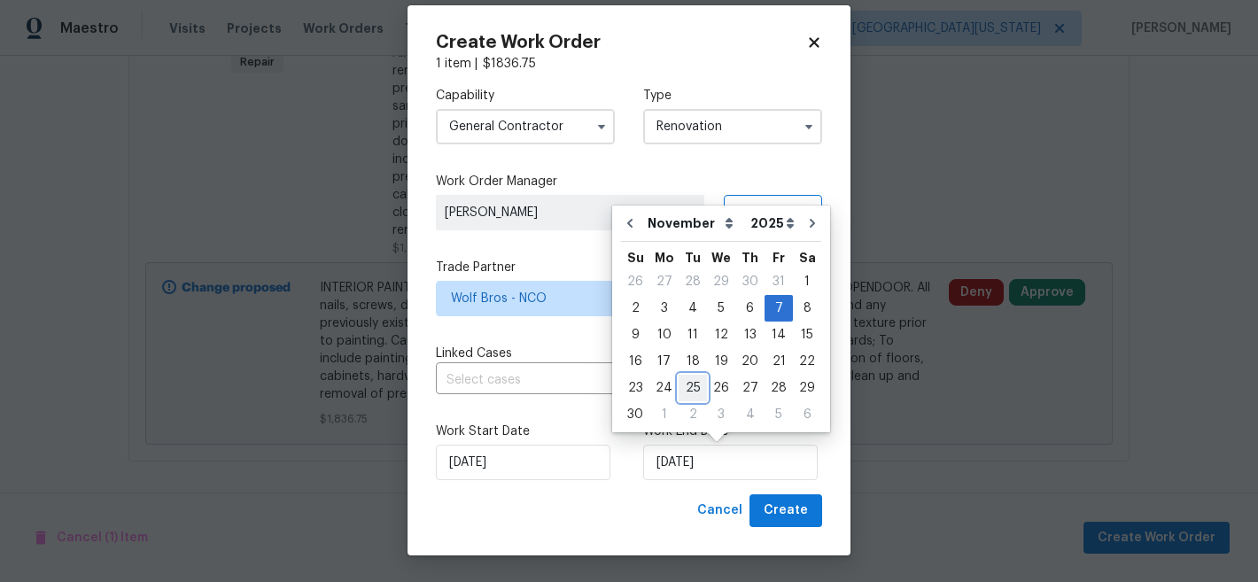
click at [699, 392] on div "25" at bounding box center [693, 388] width 28 height 25
type input "[DATE]"
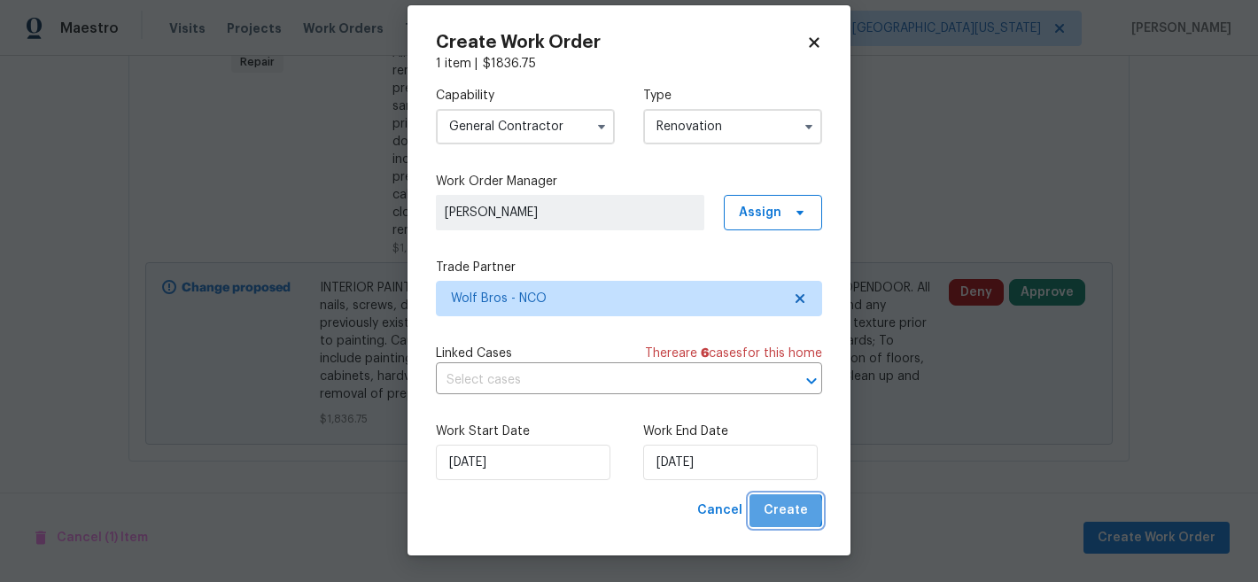
click at [780, 510] on span "Create" at bounding box center [786, 511] width 44 height 22
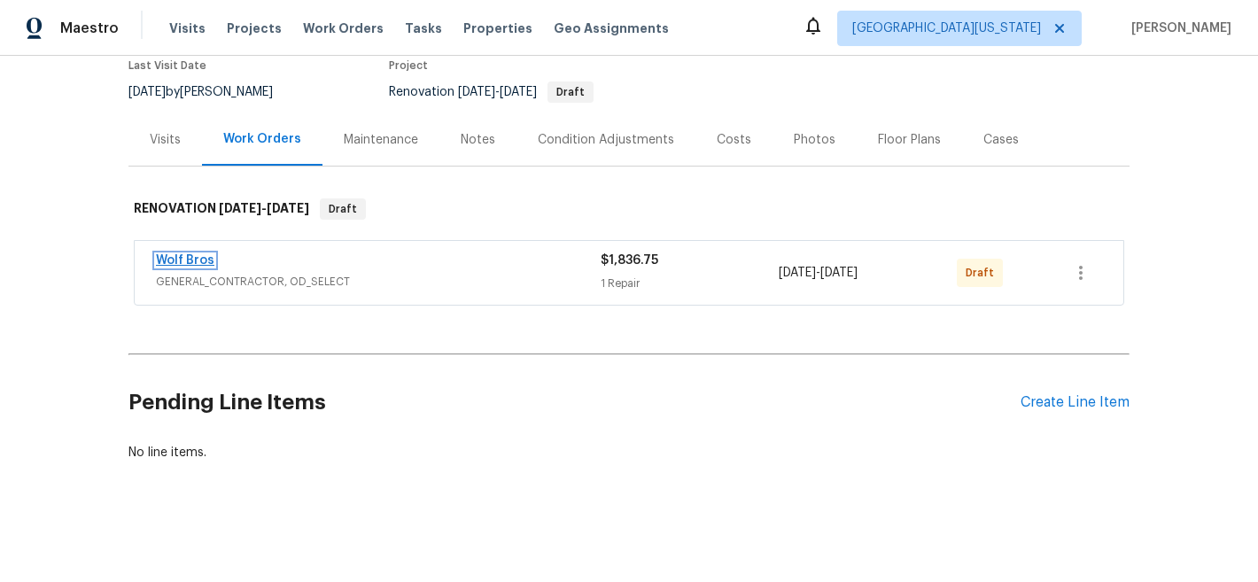
click at [174, 254] on link "Wolf Bros" at bounding box center [185, 260] width 58 height 12
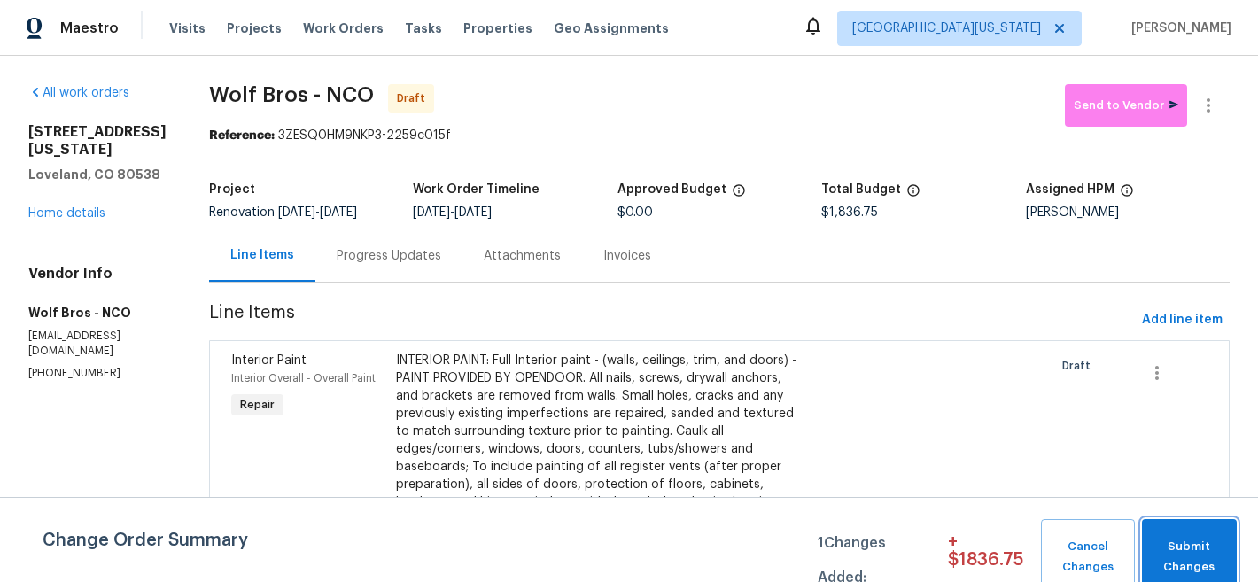
click at [1181, 547] on span "Submit Changes" at bounding box center [1189, 557] width 77 height 41
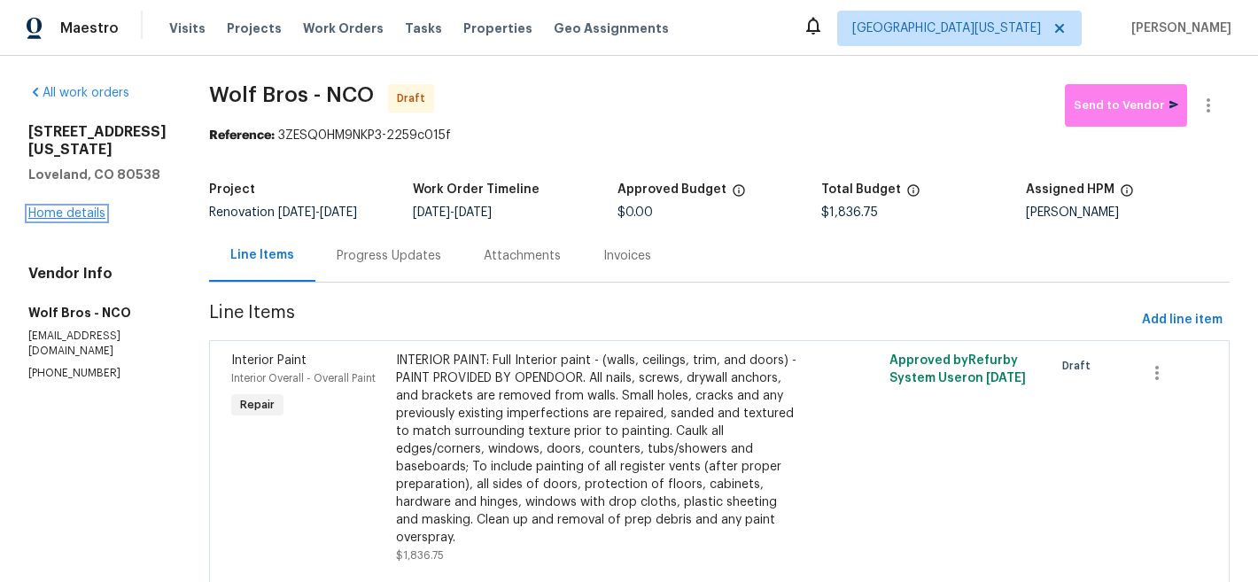
click at [64, 220] on link "Home details" at bounding box center [66, 213] width 77 height 12
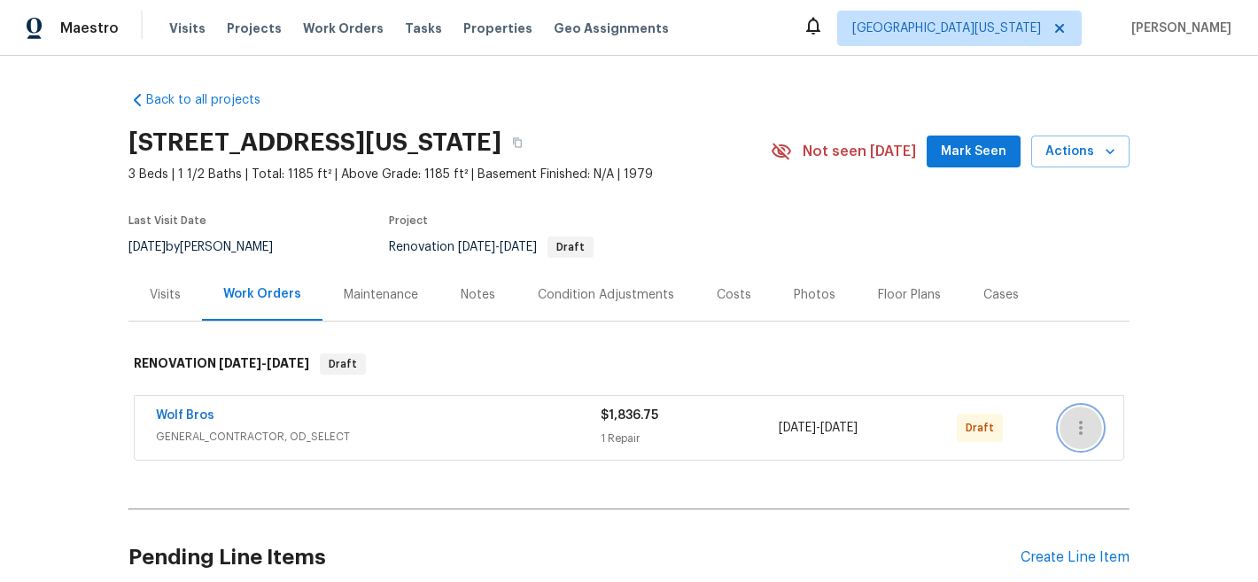
click at [1085, 425] on icon "button" at bounding box center [1080, 427] width 21 height 21
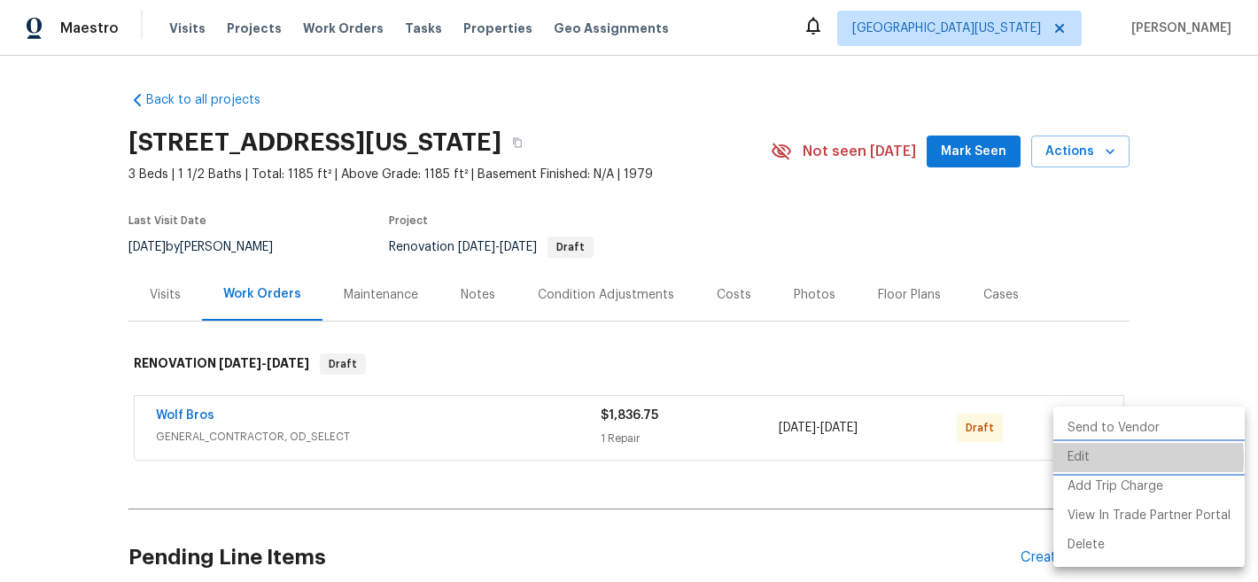
click at [1091, 459] on li "Edit" at bounding box center [1149, 457] width 191 height 29
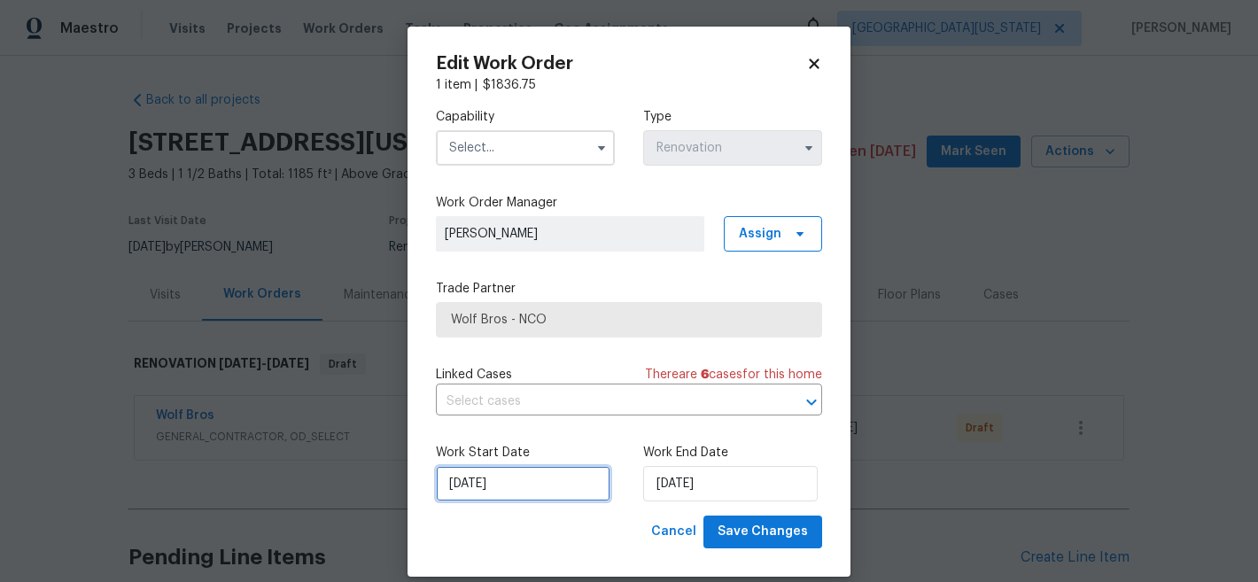
click at [544, 491] on input "[DATE]" at bounding box center [523, 483] width 175 height 35
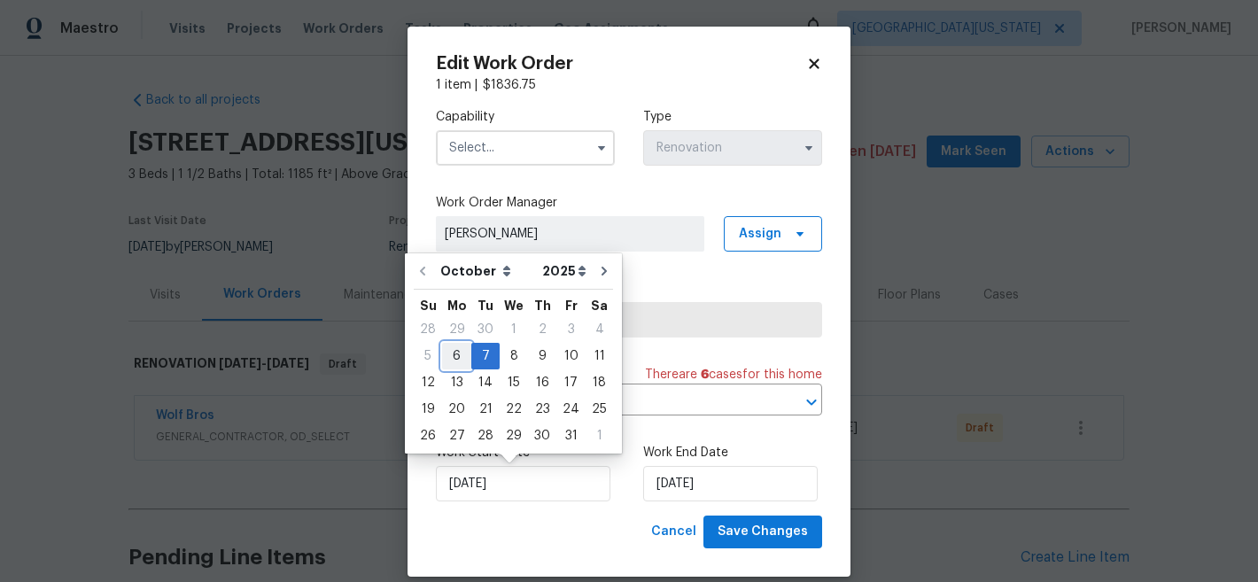
click at [453, 355] on div "6" at bounding box center [456, 356] width 29 height 25
type input "[DATE]"
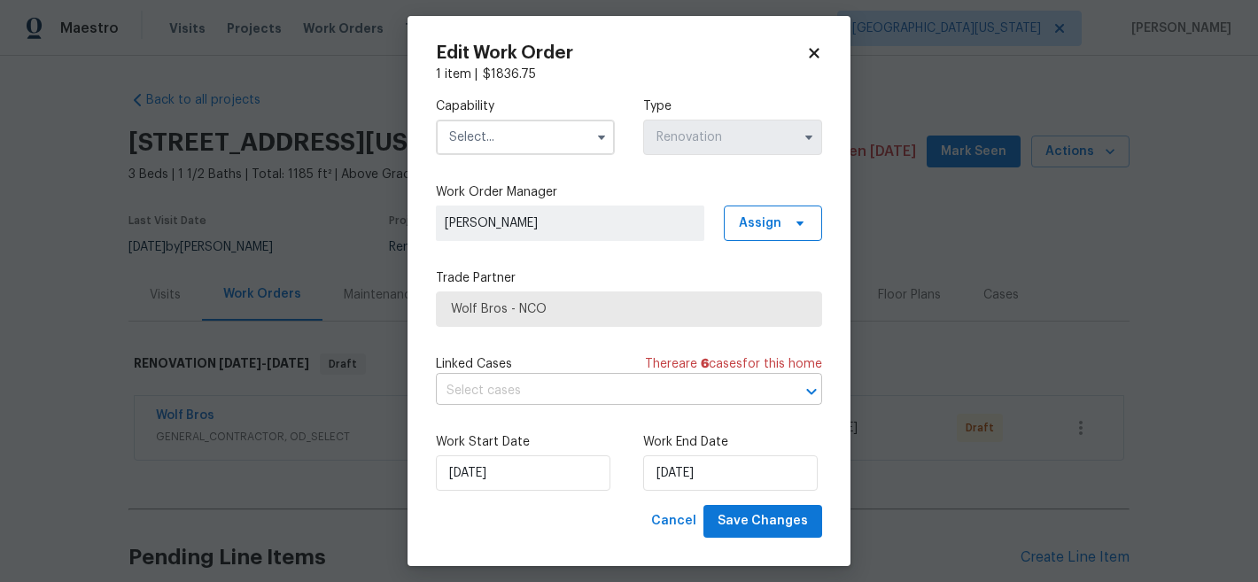
scroll to position [21, 0]
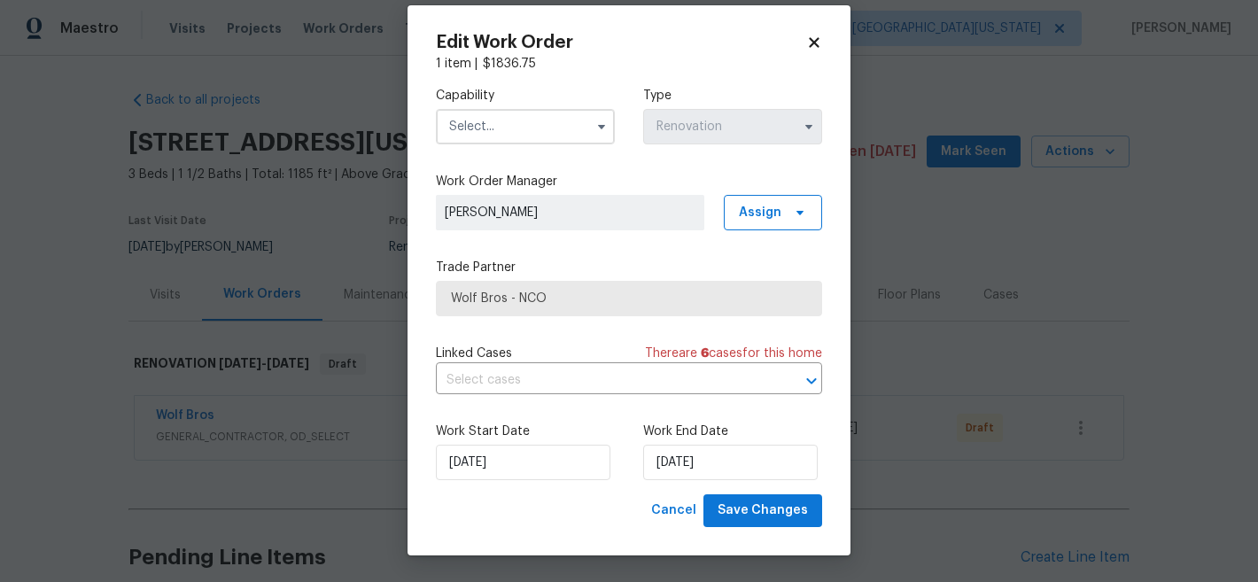
click at [525, 128] on input "text" at bounding box center [525, 126] width 179 height 35
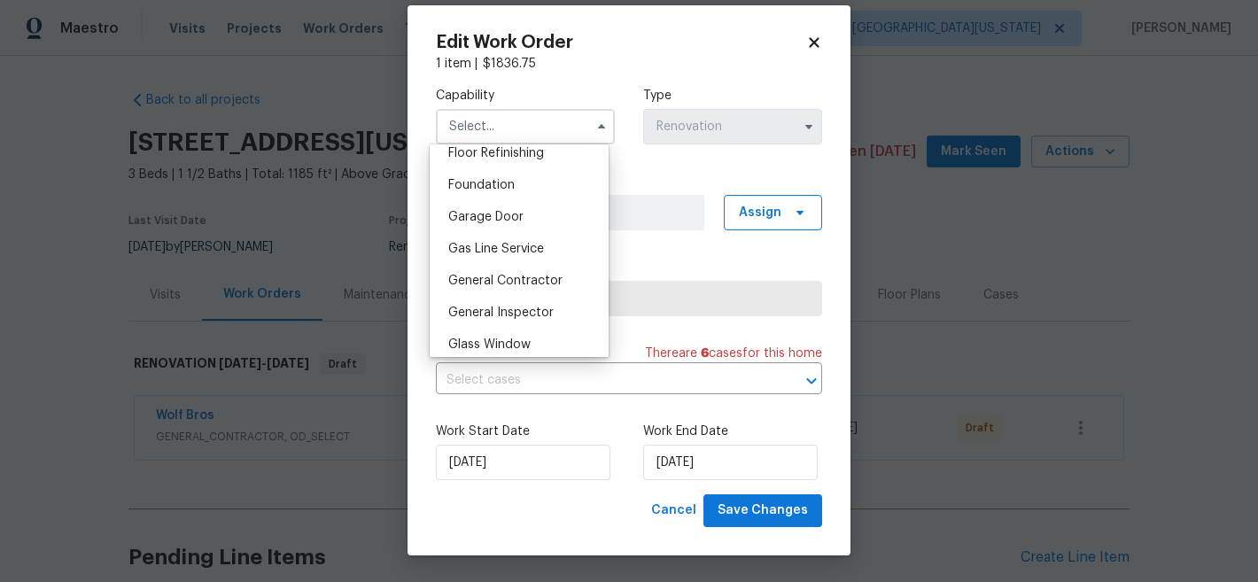
scroll to position [876, 0]
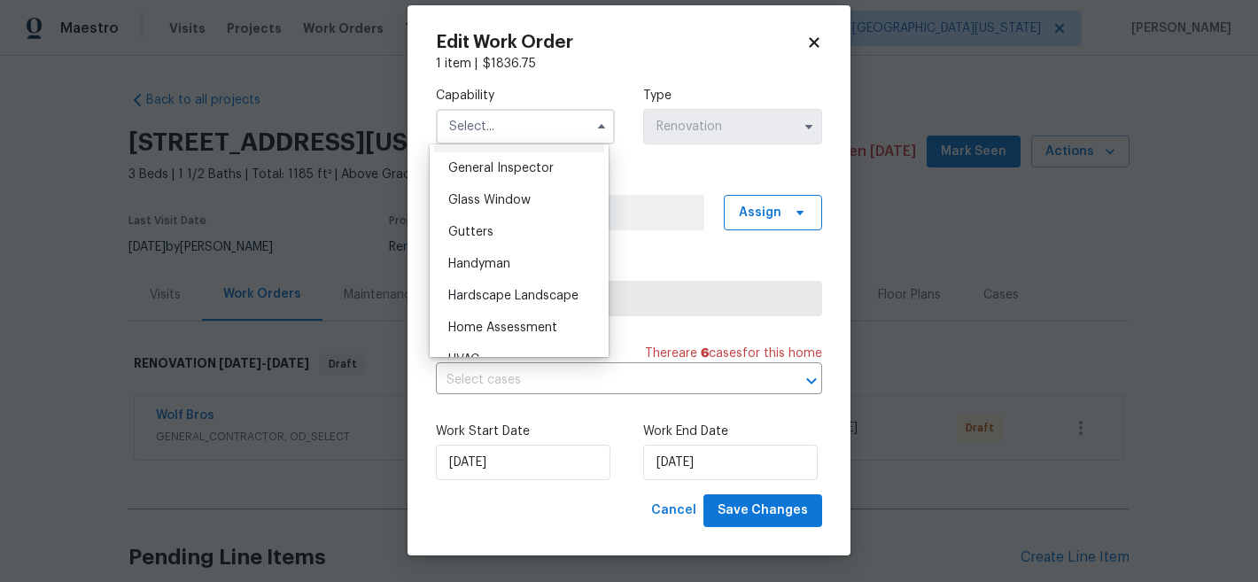
click at [560, 143] on span "General Contractor" at bounding box center [505, 136] width 114 height 12
type input "General Contractor"
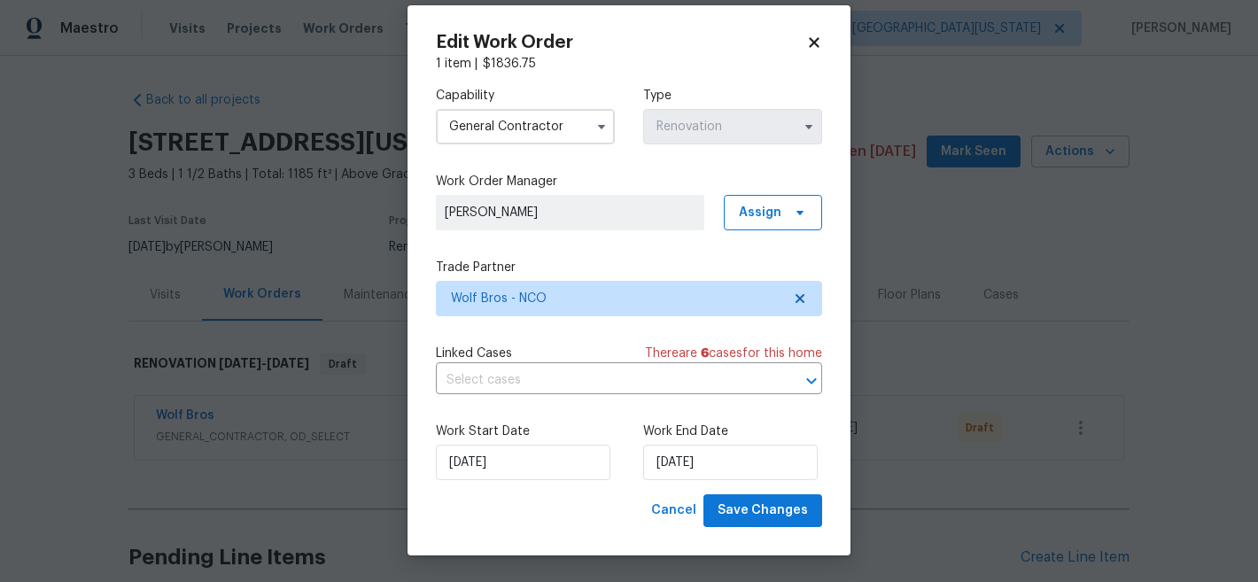
scroll to position [833, 0]
click at [757, 517] on span "Save Changes" at bounding box center [763, 511] width 90 height 22
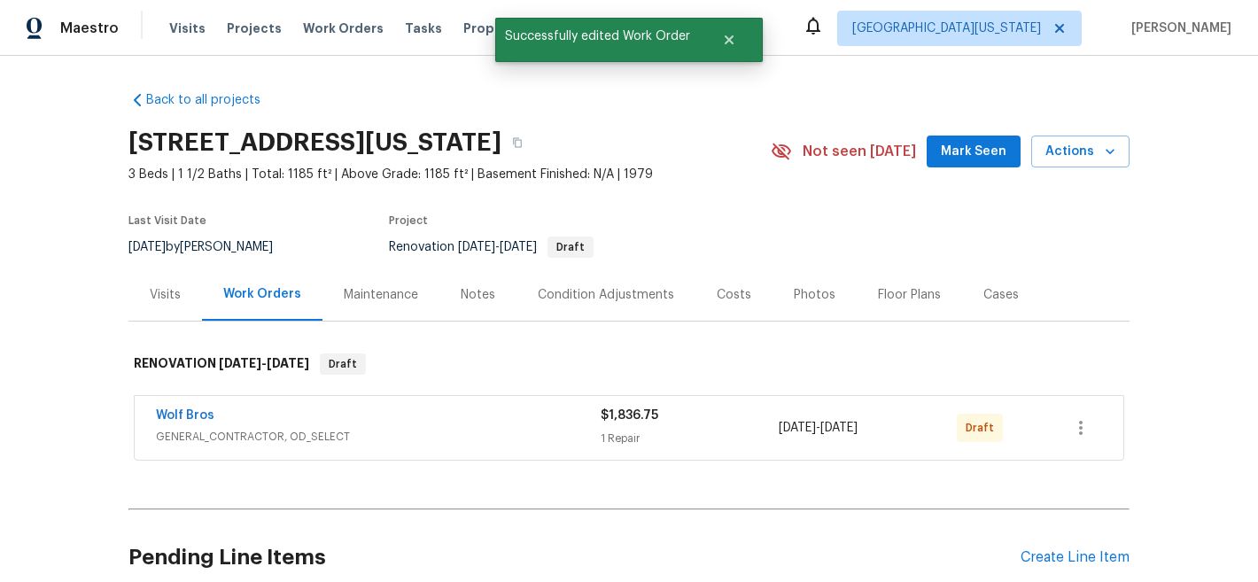
scroll to position [0, 0]
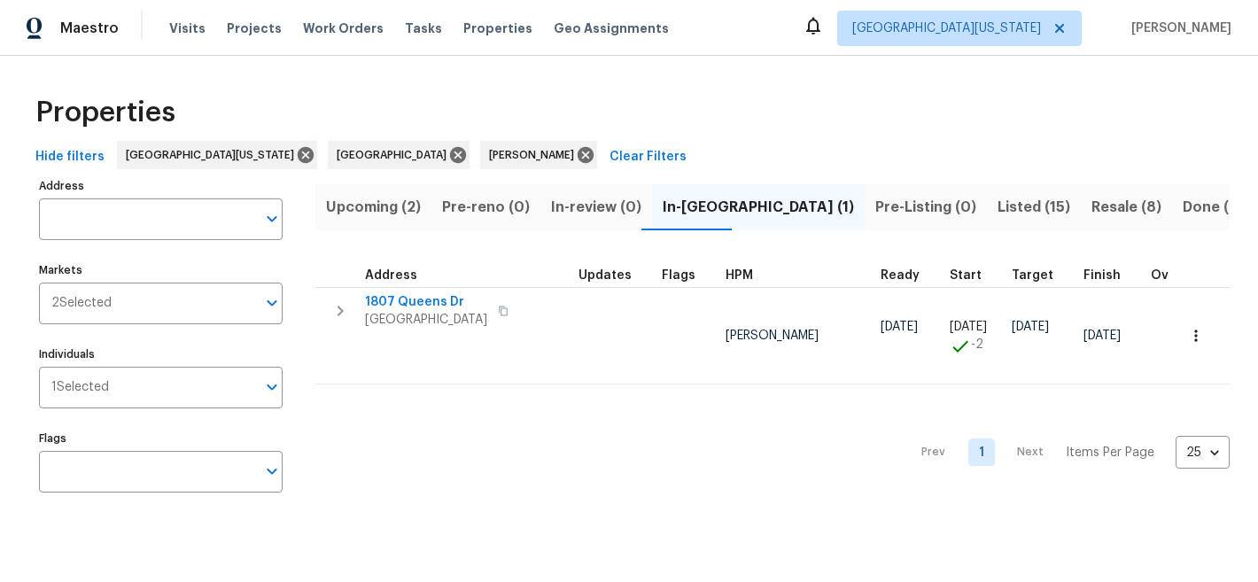
click at [198, 34] on div "Visits Projects Work Orders Tasks Properties Geo Assignments" at bounding box center [429, 28] width 521 height 35
click at [192, 28] on span "Visits" at bounding box center [187, 28] width 36 height 18
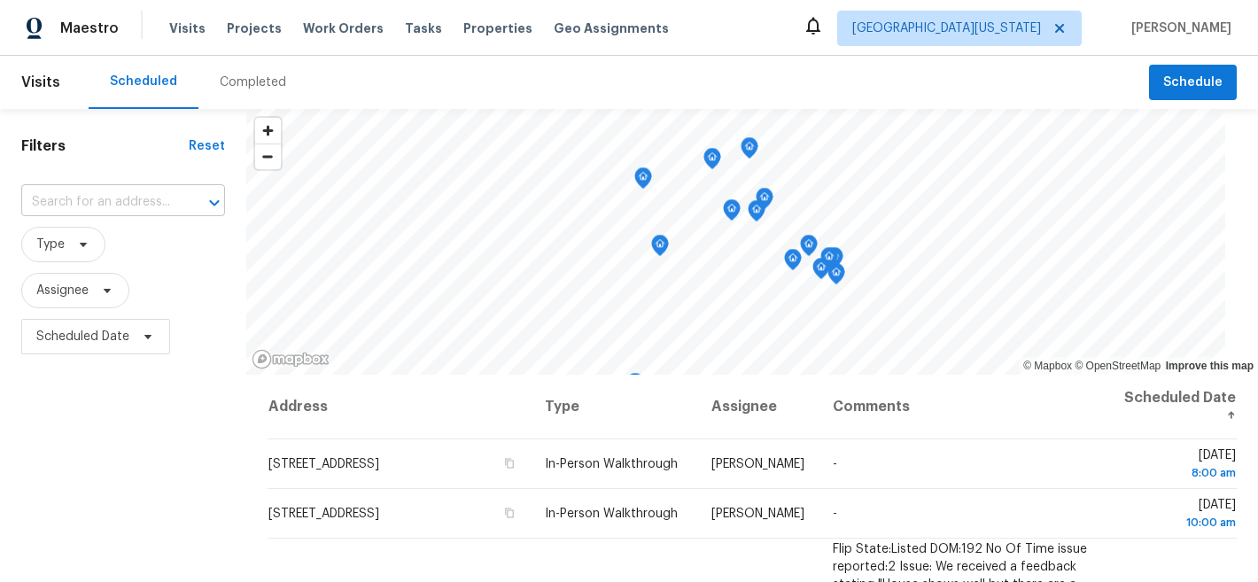
click at [163, 202] on input "text" at bounding box center [98, 202] width 154 height 27
type input "3620"
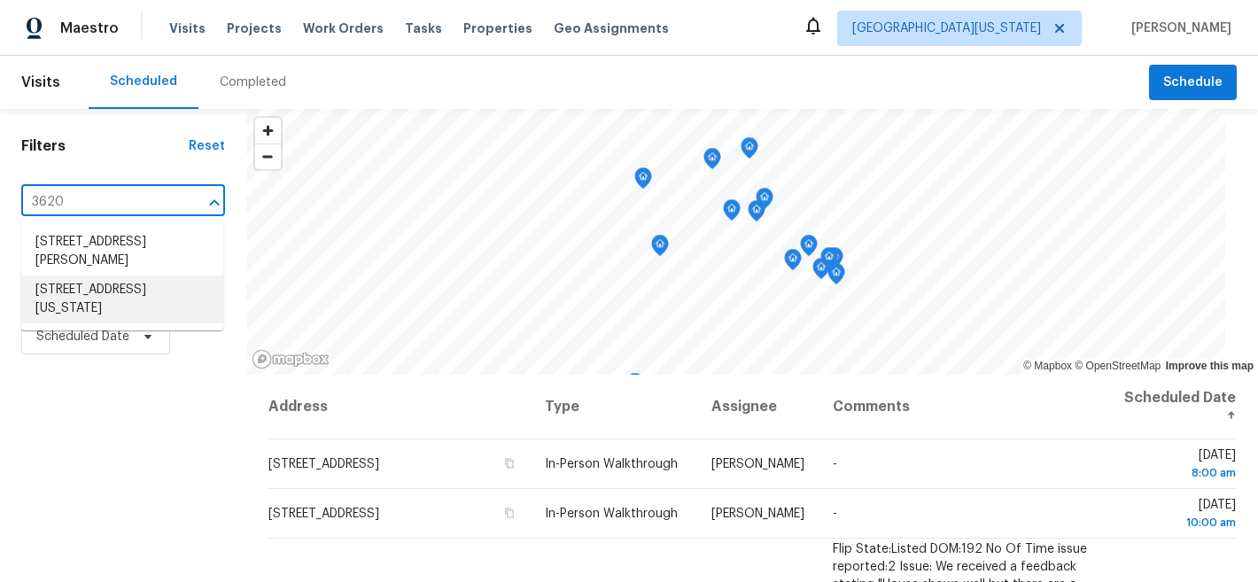
click at [184, 307] on li "[STREET_ADDRESS][US_STATE]" at bounding box center [122, 300] width 202 height 48
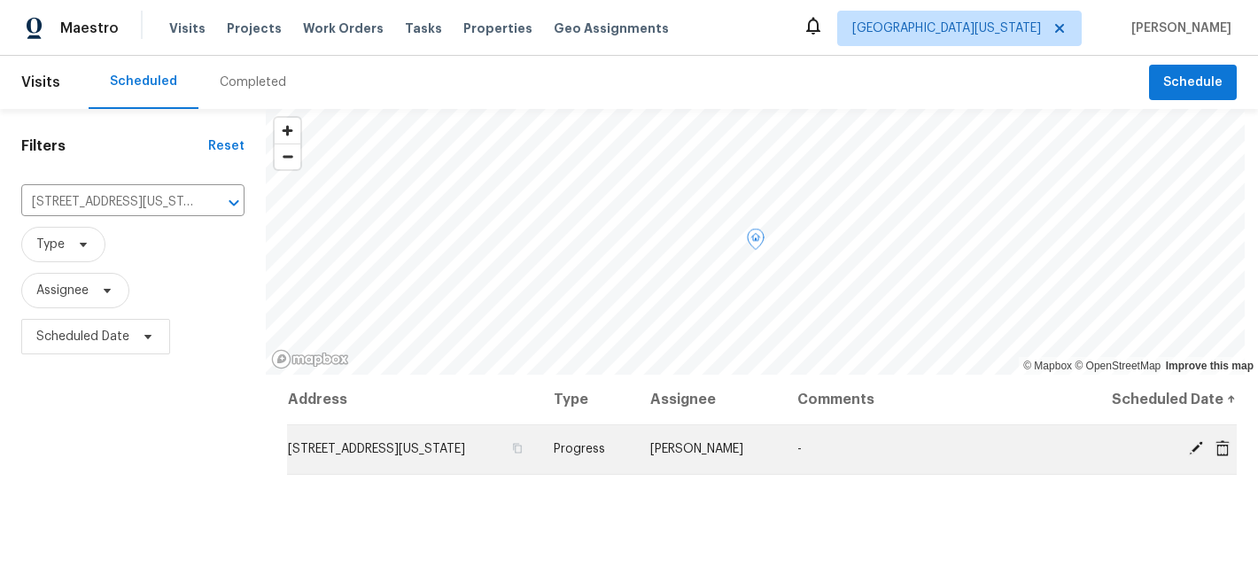
click at [1188, 454] on icon at bounding box center [1196, 448] width 16 height 16
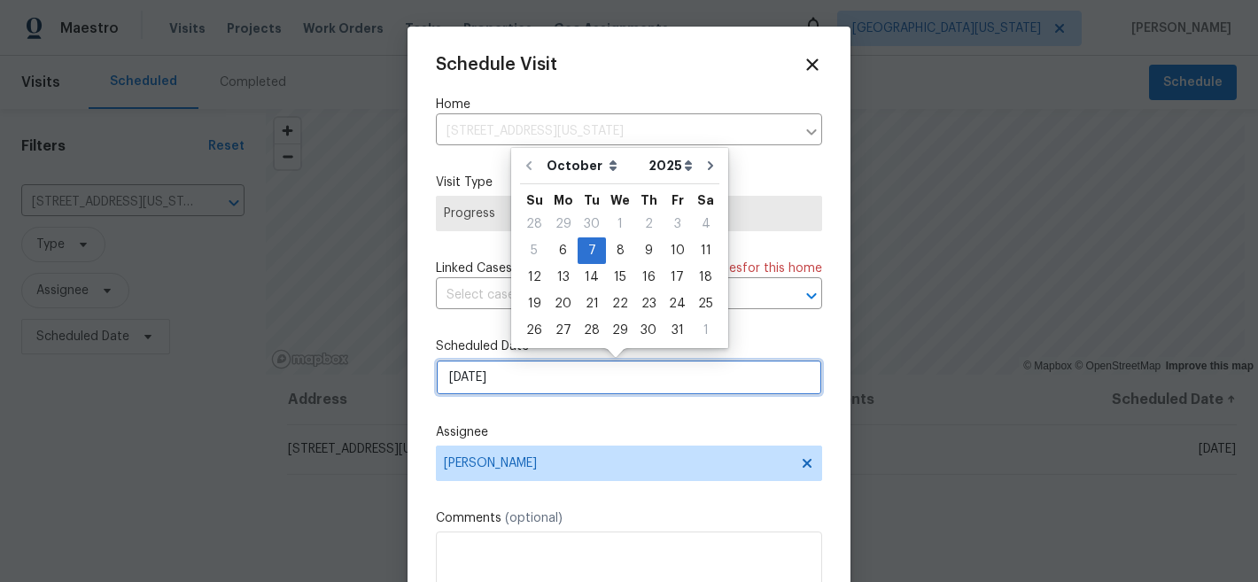
click at [520, 367] on input "[DATE]" at bounding box center [629, 377] width 386 height 35
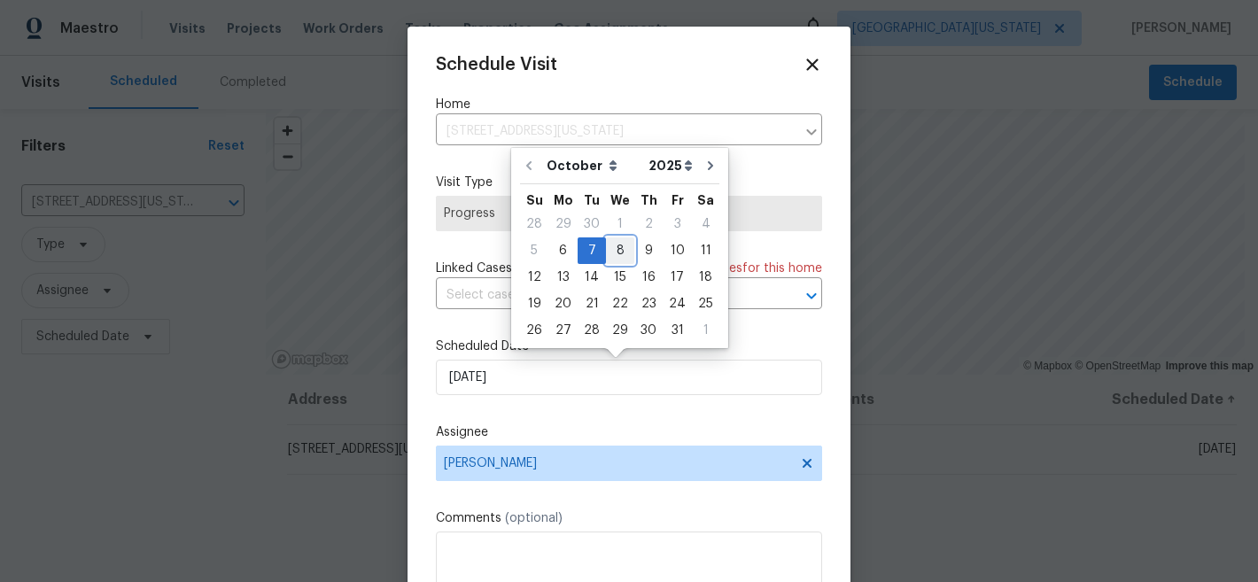
click at [619, 252] on div "8" at bounding box center [620, 250] width 28 height 25
type input "10/8/2025"
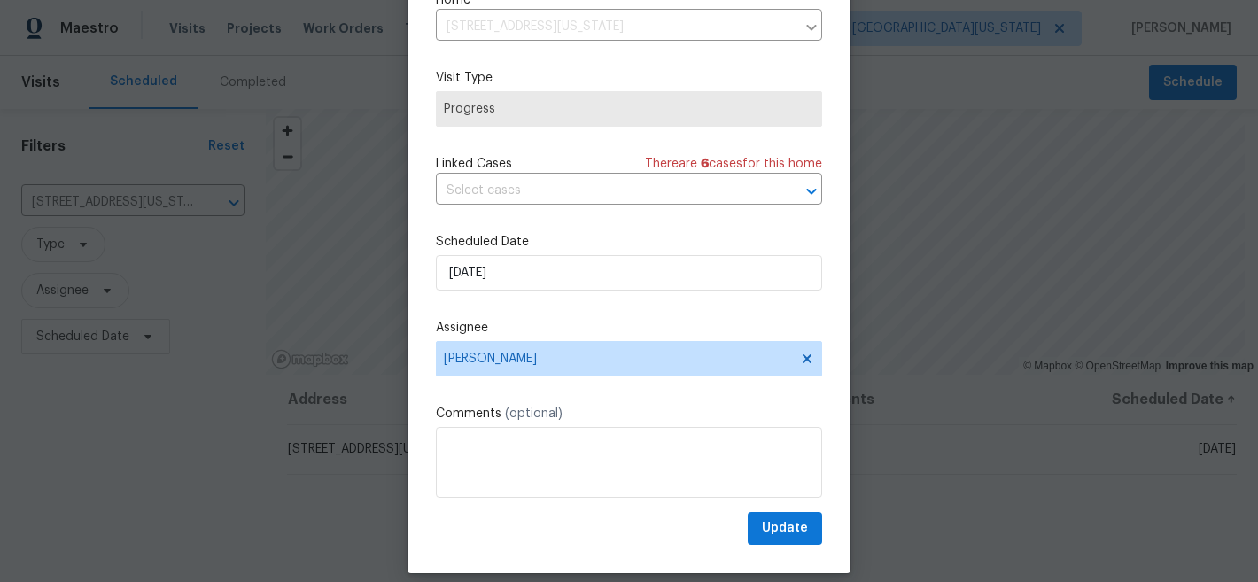
scroll to position [91, 0]
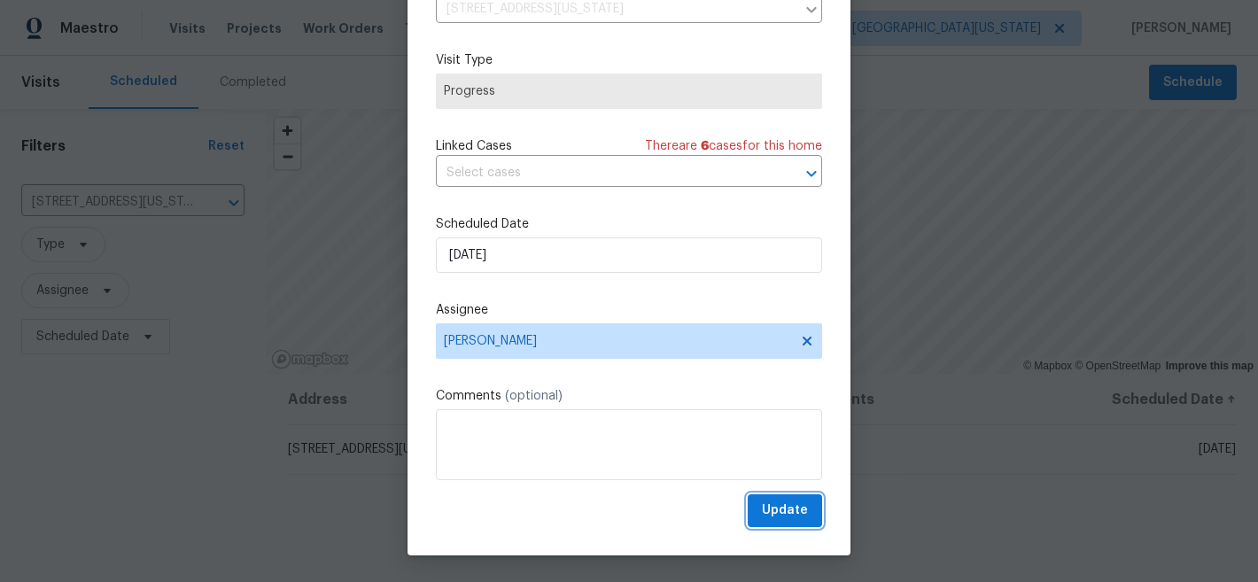
click at [762, 511] on span "Update" at bounding box center [785, 511] width 46 height 22
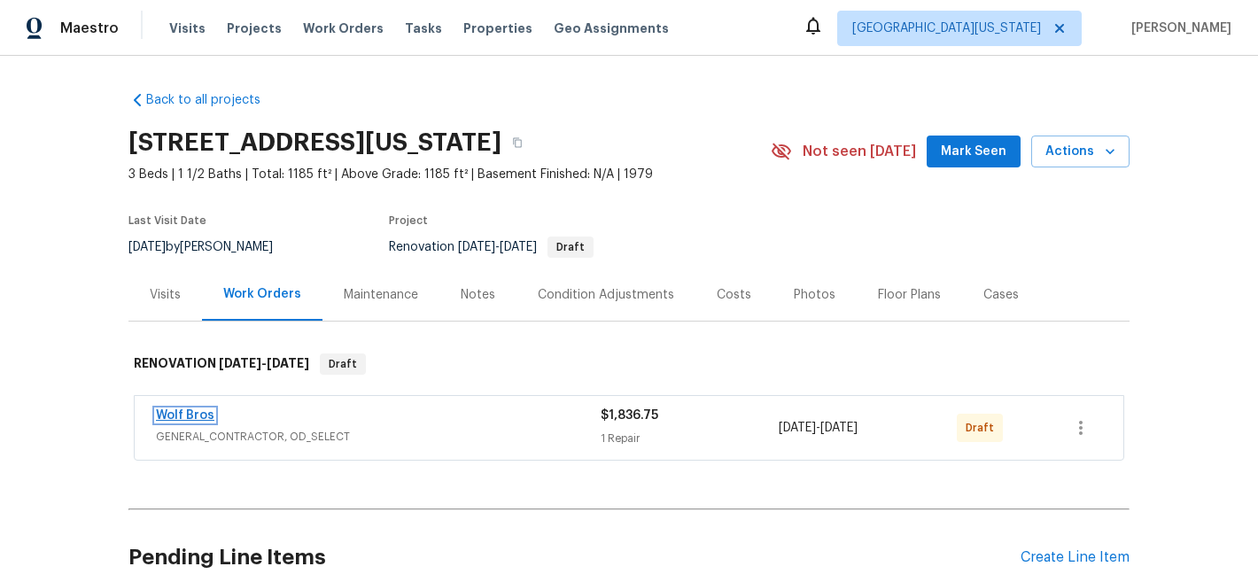
click at [187, 416] on link "Wolf Bros" at bounding box center [185, 415] width 58 height 12
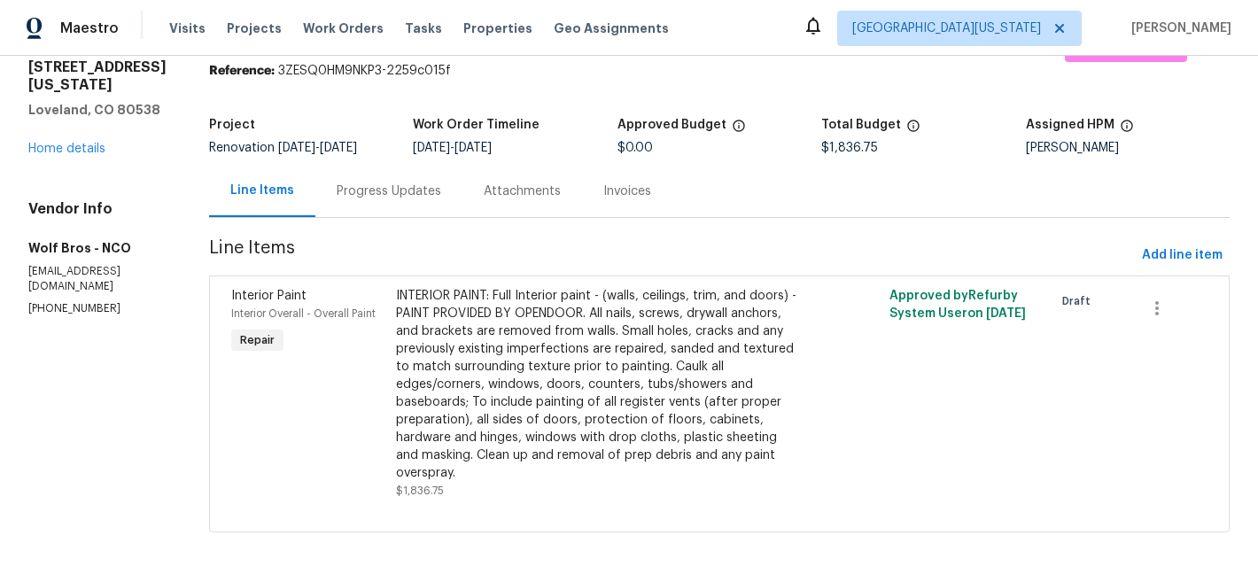
scroll to position [78, 0]
click at [1179, 245] on span "Add line item" at bounding box center [1182, 256] width 81 height 22
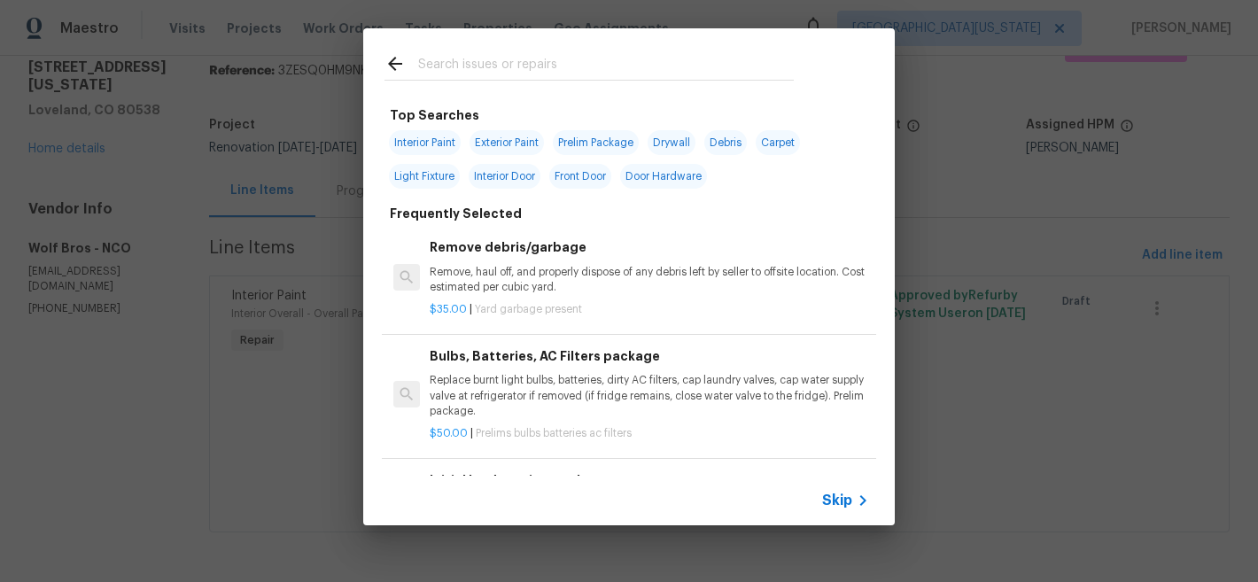
click at [632, 58] on input "text" at bounding box center [606, 66] width 376 height 27
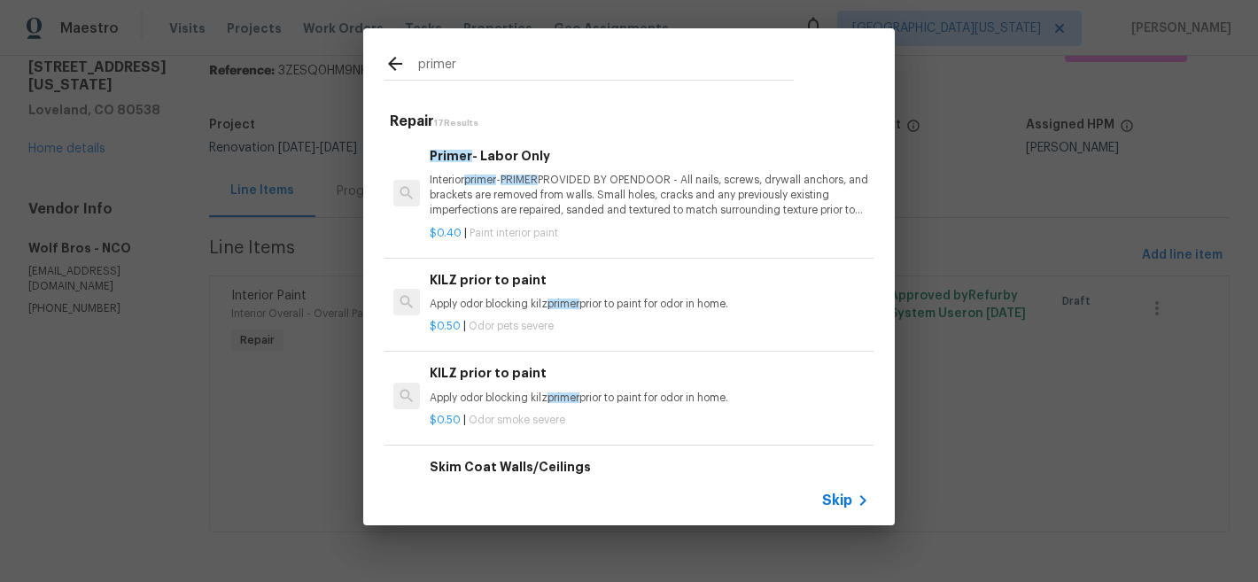
type input "primer"
click at [551, 181] on p "Interior primer - PRIMER PROVIDED BY OPENDOOR - All nails, screws, drywall anch…" at bounding box center [650, 195] width 440 height 45
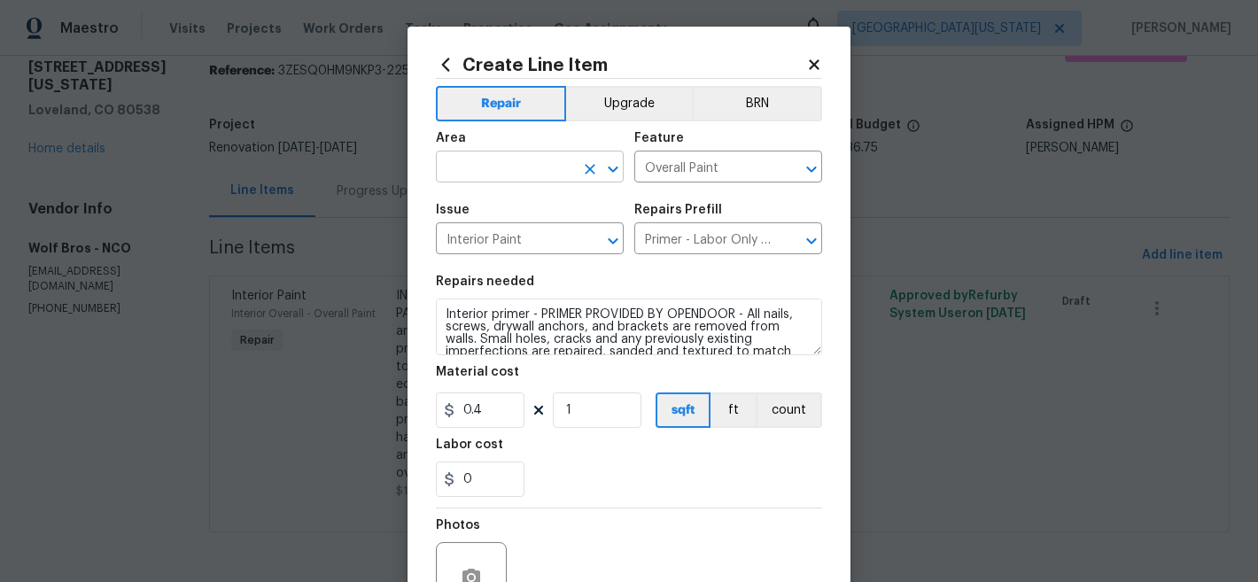
click at [512, 160] on input "text" at bounding box center [505, 168] width 138 height 27
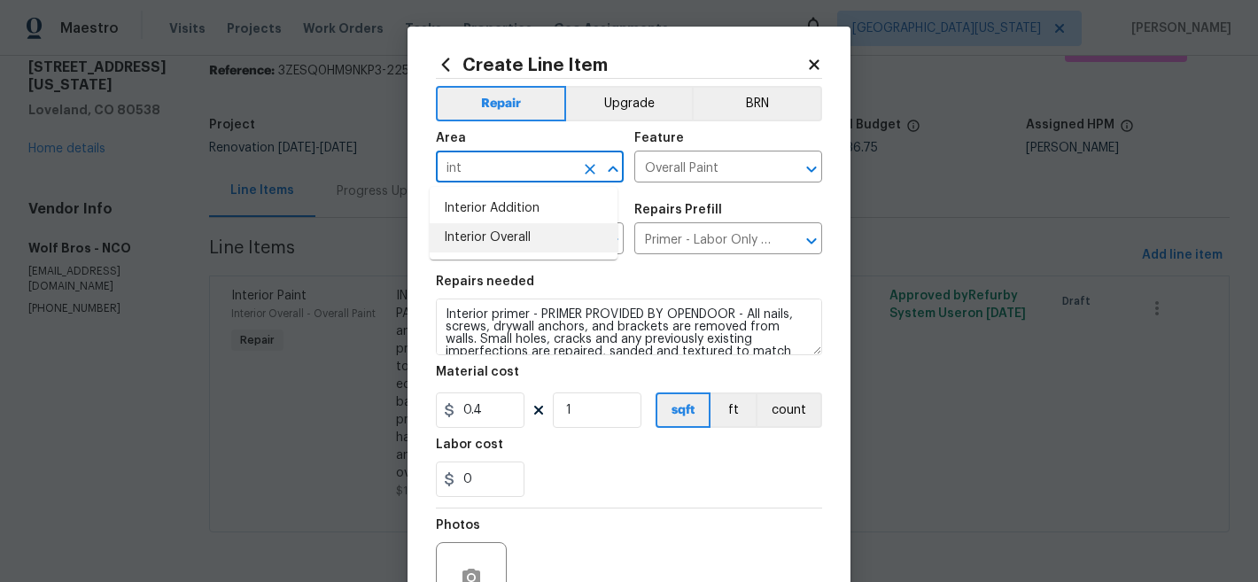
click at [544, 243] on li "Interior Overall" at bounding box center [524, 237] width 188 height 29
type input "Interior Overall"
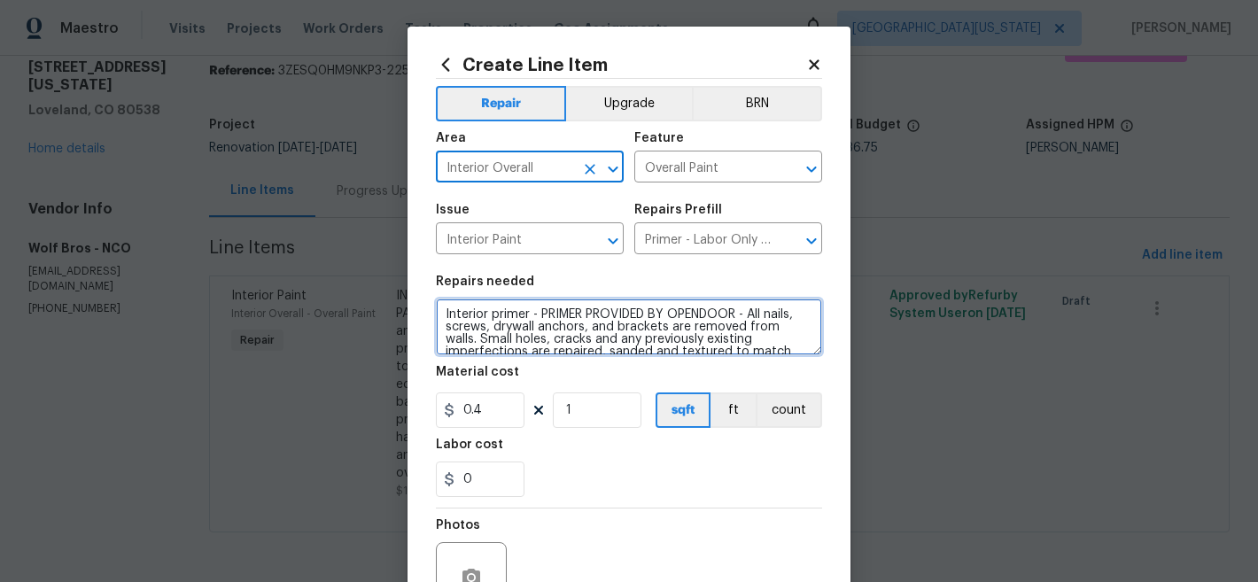
click at [443, 315] on textarea "Interior primer - PRIMER PROVIDED BY OPENDOOR - All nails, screws, drywall anch…" at bounding box center [629, 327] width 386 height 57
click at [439, 318] on textarea "Interior primer - PRIMER PROVIDED BY OPENDOOR - All nails, screws, drywall anch…" at bounding box center [629, 327] width 386 height 57
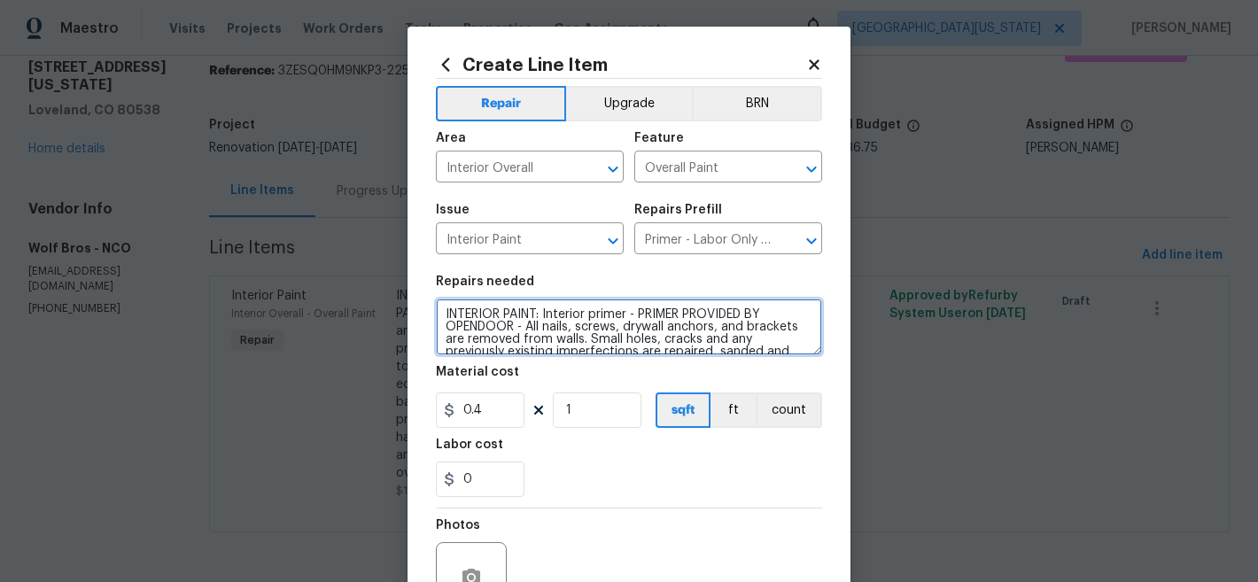
click at [515, 313] on textarea "INTERIOR PAINT: Interior primer - PRIMER PROVIDED BY OPENDOOR - All nails, scre…" at bounding box center [629, 327] width 386 height 57
type textarea "INTERIOR PRIMER: Interior primer - PRIMER PROVIDED BY OPENDOOR - All nails, scr…"
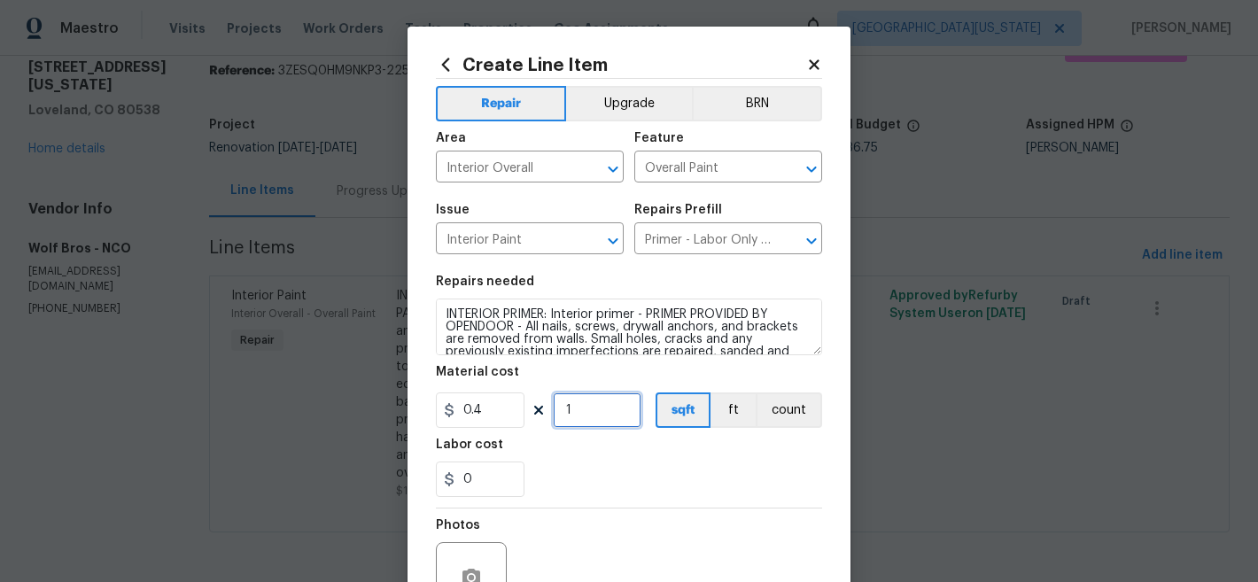
click at [572, 408] on input "1" at bounding box center [597, 410] width 89 height 35
type input "1185"
click at [573, 479] on div "0" at bounding box center [629, 479] width 386 height 35
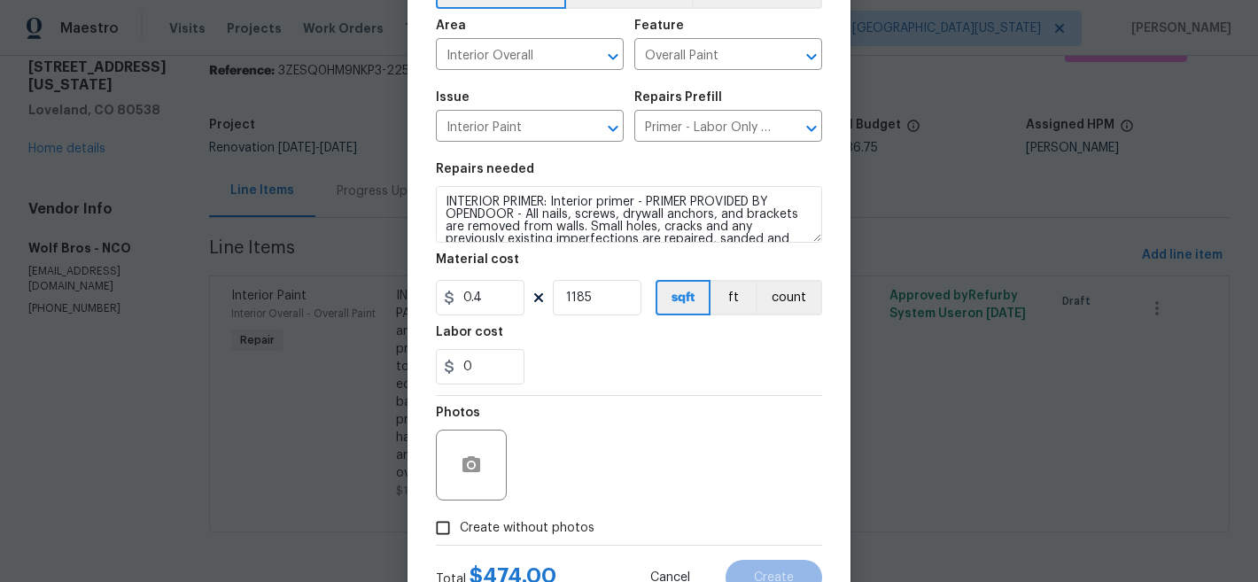
scroll to position [182, 0]
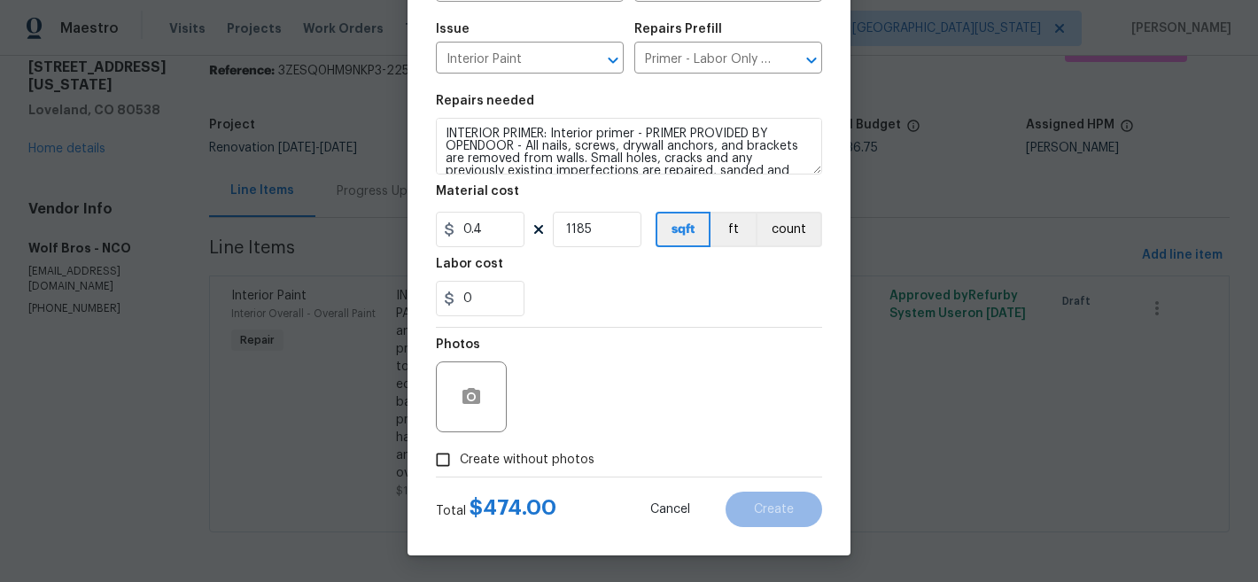
drag, startPoint x: 488, startPoint y: 465, endPoint x: 498, endPoint y: 457, distance: 12.6
click at [488, 465] on span "Create without photos" at bounding box center [527, 460] width 135 height 19
click at [460, 465] on input "Create without photos" at bounding box center [443, 460] width 34 height 34
checkbox input "true"
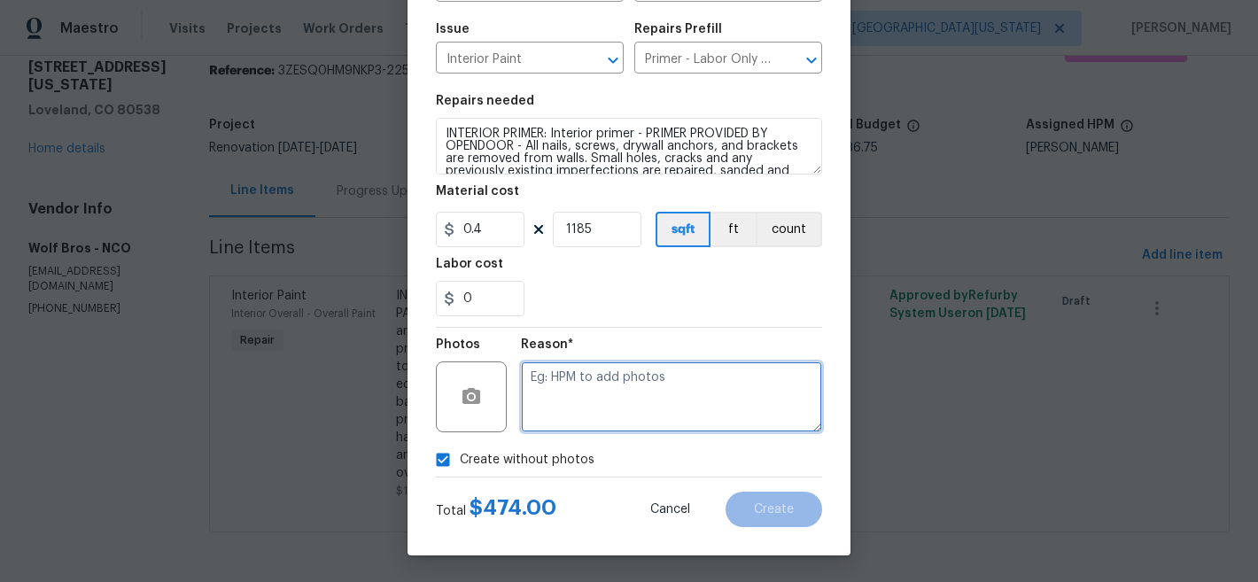
click at [691, 362] on textarea at bounding box center [671, 397] width 301 height 71
type textarea "later"
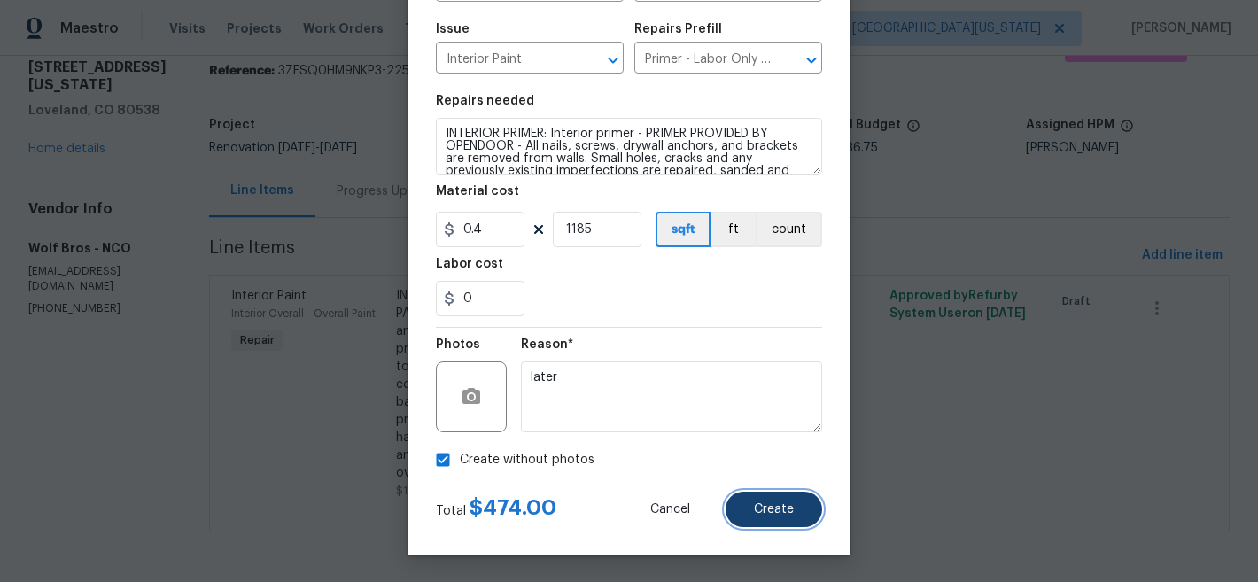
click at [793, 512] on button "Create" at bounding box center [774, 509] width 97 height 35
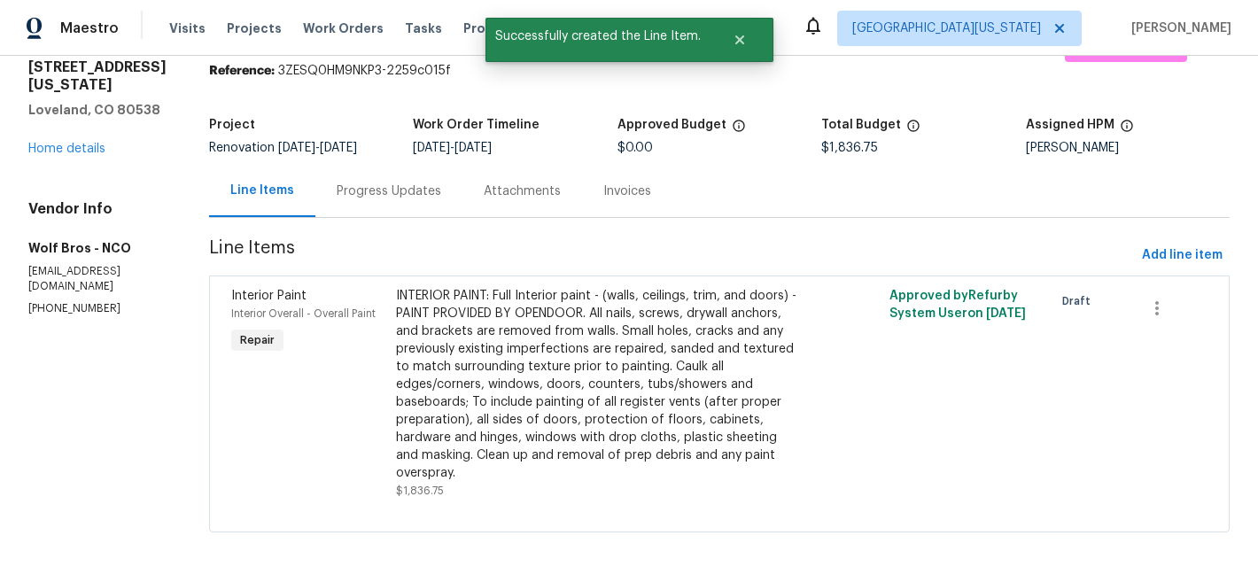
scroll to position [0, 0]
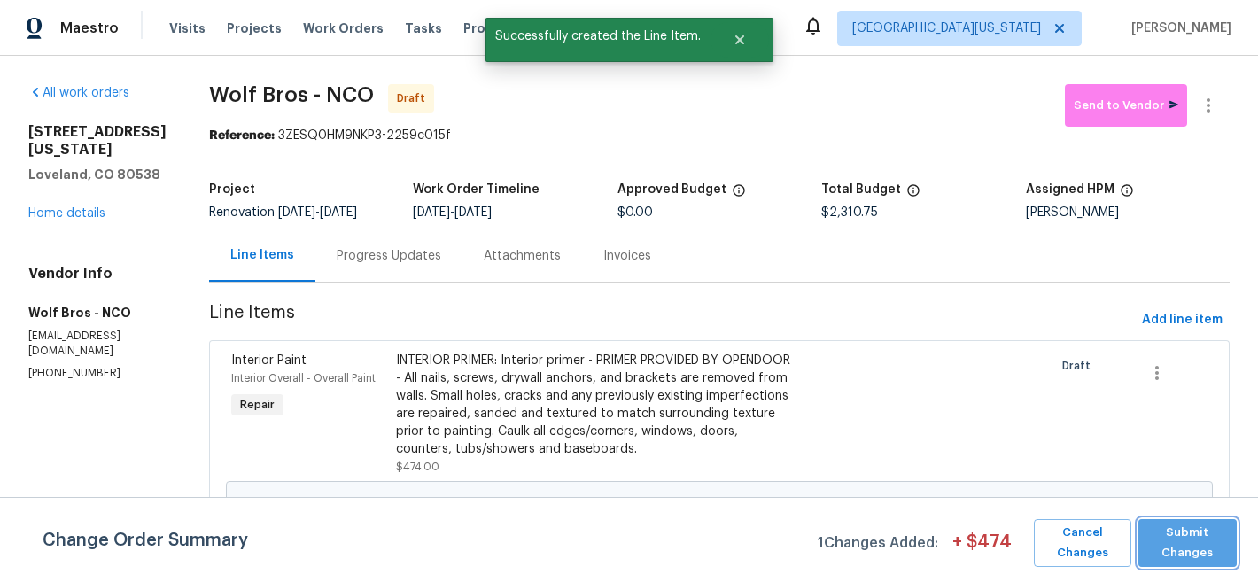
click at [1174, 541] on span "Submit Changes" at bounding box center [1188, 543] width 81 height 41
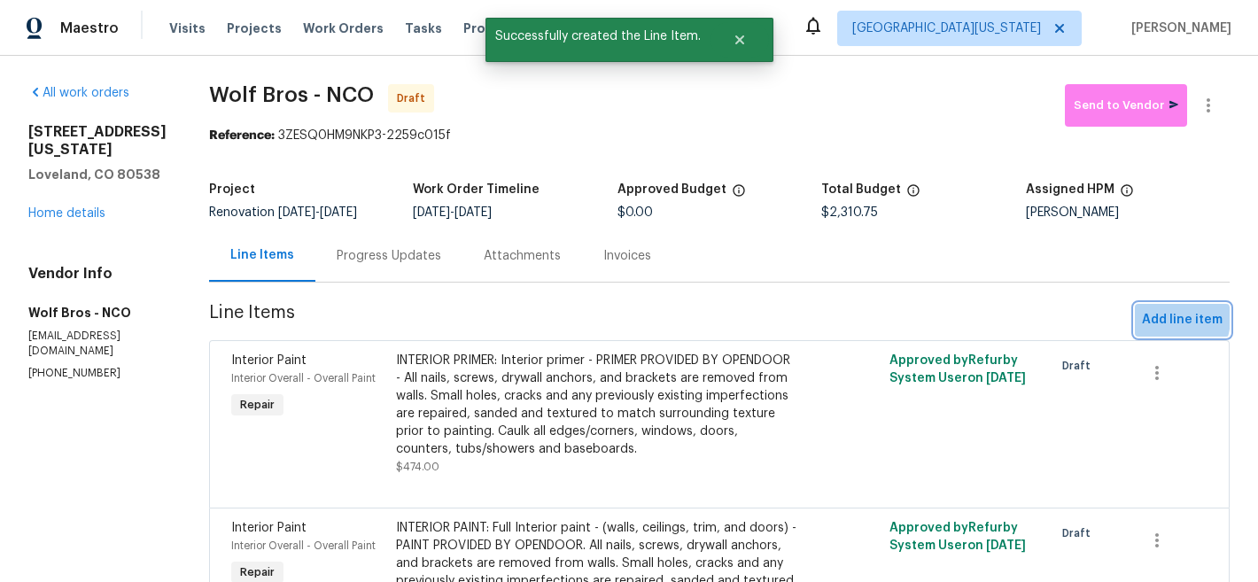
click at [1152, 318] on span "Add line item" at bounding box center [1182, 320] width 81 height 22
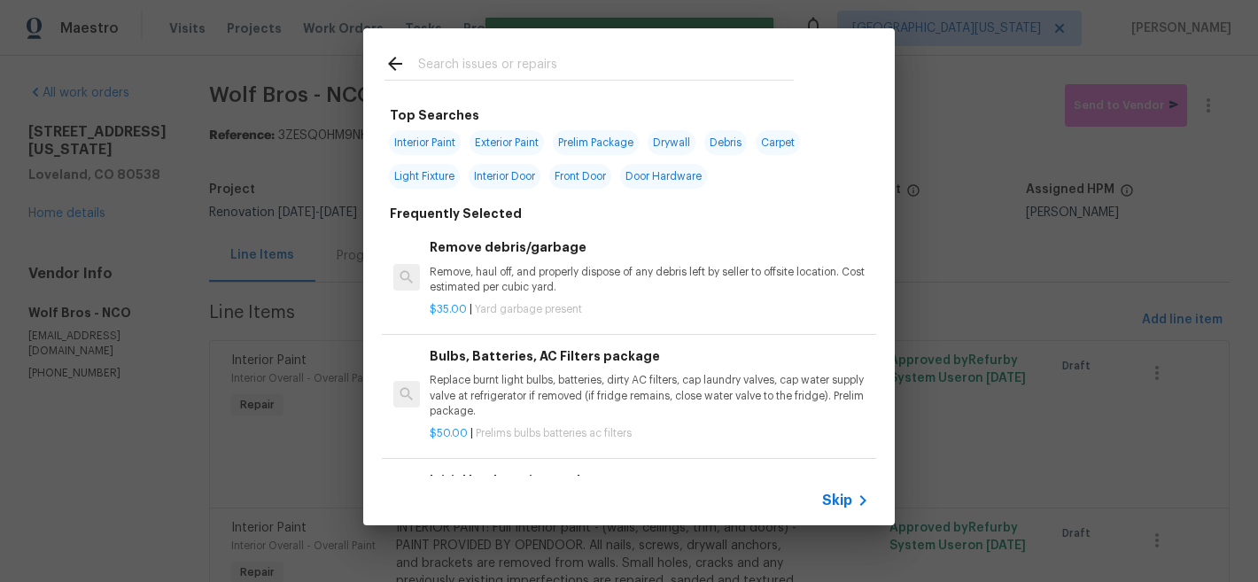
click at [609, 51] on div at bounding box center [589, 63] width 452 height 70
click at [607, 59] on input "text" at bounding box center [606, 66] width 376 height 27
type input "g"
click at [416, 146] on span "Interior Paint" at bounding box center [425, 142] width 72 height 25
type input "Interior Paint"
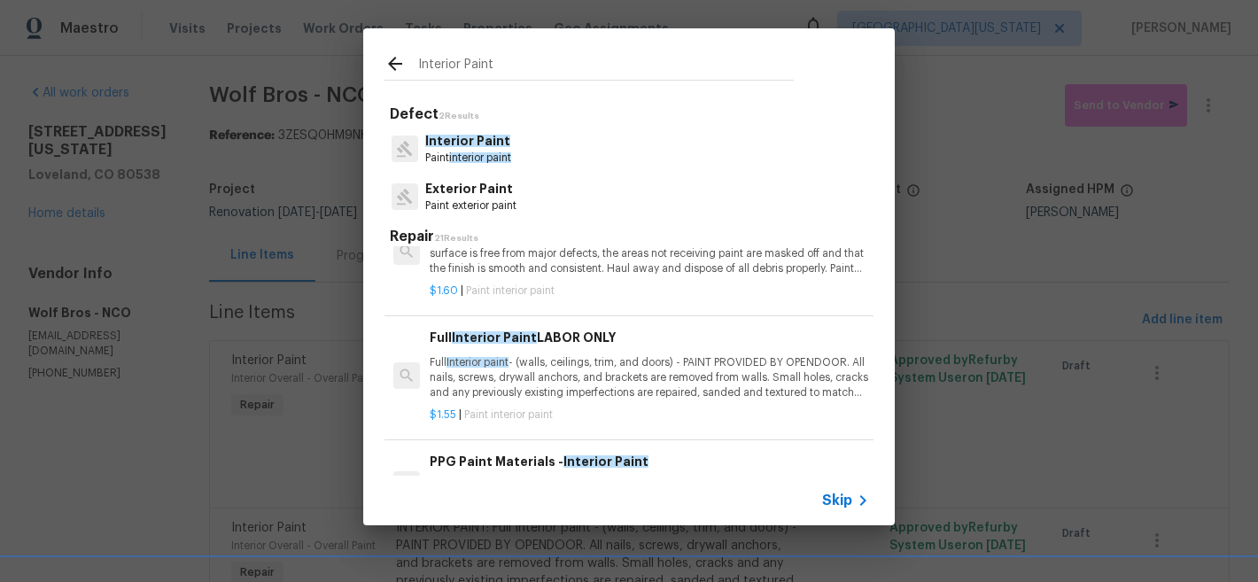
scroll to position [60, 0]
click at [610, 377] on p "Full Interior paint - (walls, ceilings, trim, and doors) - PAINT PROVIDED BY OP…" at bounding box center [650, 374] width 440 height 45
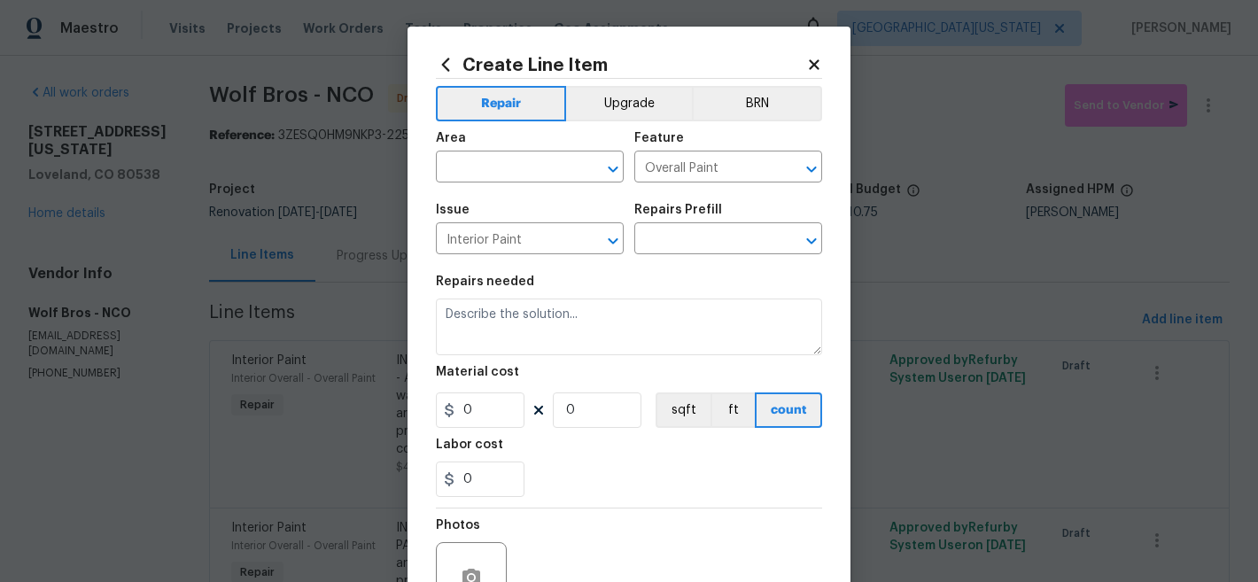
type input "Full Interior Paint LABOR ONLY $1.55"
type textarea "Full Interior paint - (walls, ceilings, trim, and doors) - PAINT PROVIDED BY OP…"
type input "1.55"
type input "1"
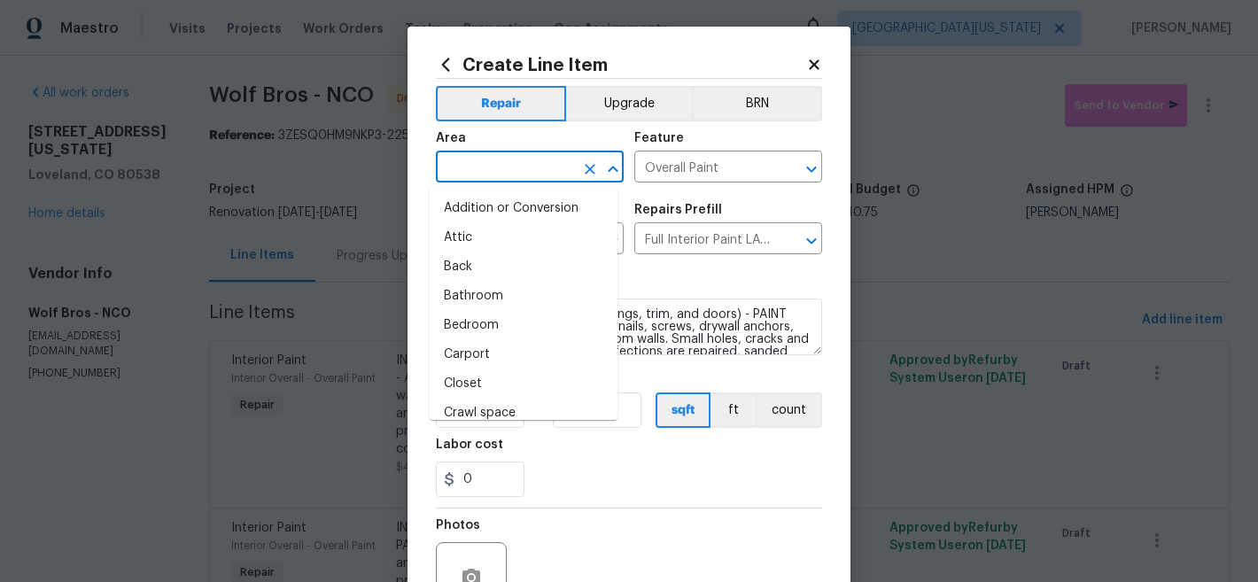
click at [521, 164] on input "text" at bounding box center [505, 168] width 138 height 27
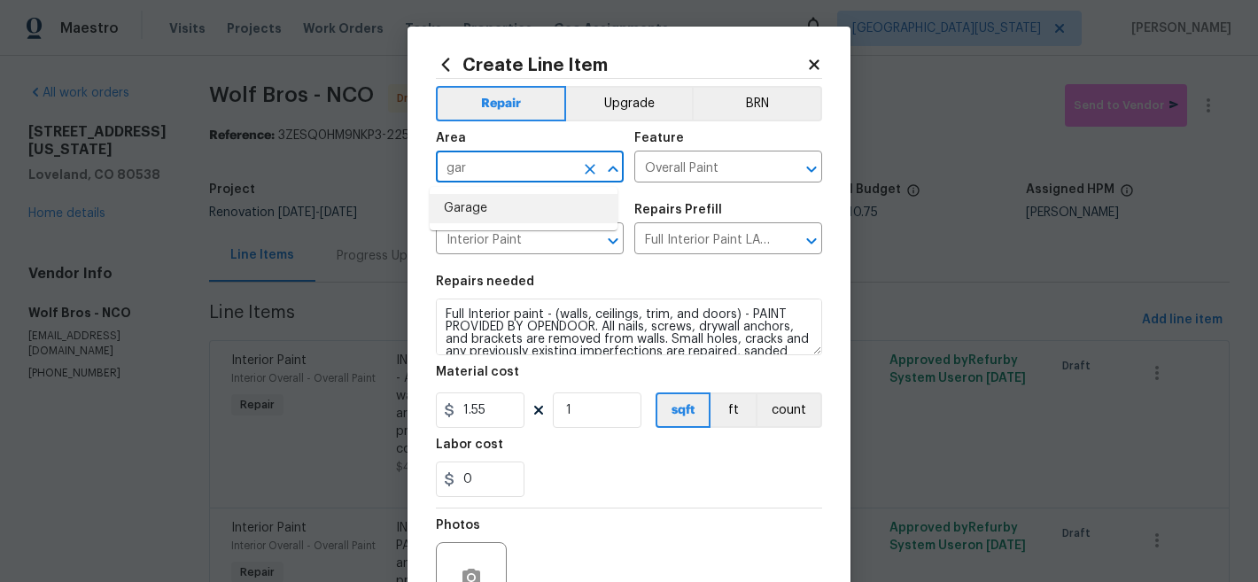
click at [525, 213] on li "Garage" at bounding box center [524, 208] width 188 height 29
type input "Garage"
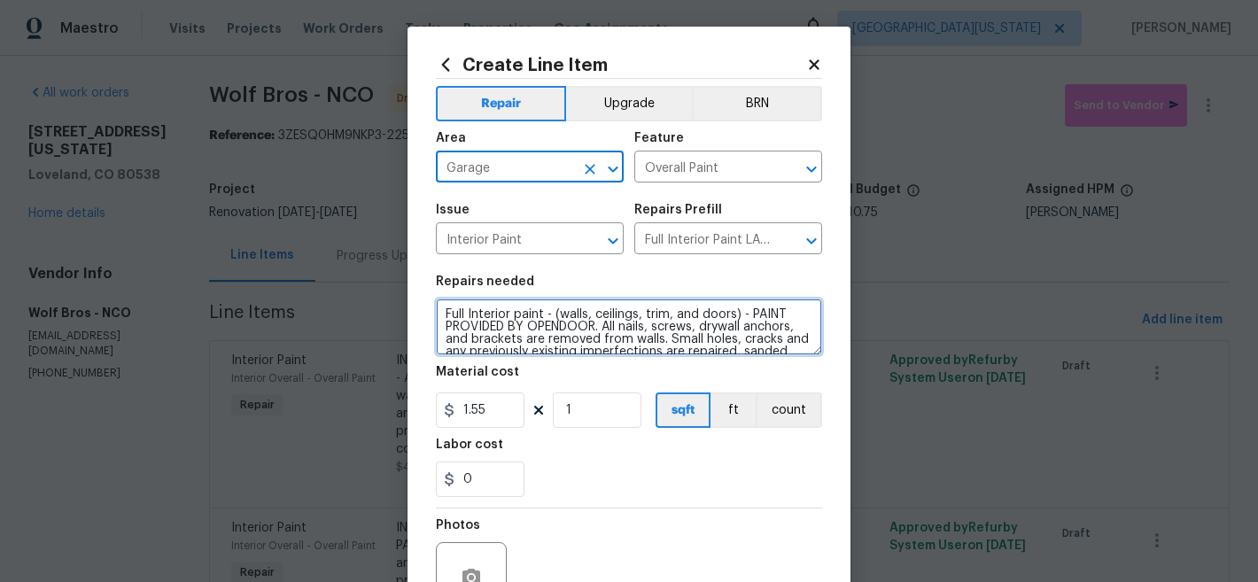
click at [440, 315] on textarea "Full Interior paint - (walls, ceilings, trim, and doors) - PAINT PROVIDED BY OP…" at bounding box center [629, 327] width 386 height 57
click at [440, 314] on textarea "Full Interior paint - (walls, ceilings, trim, and doors) - PAINT PROVIDED BY OP…" at bounding box center [629, 327] width 386 height 57
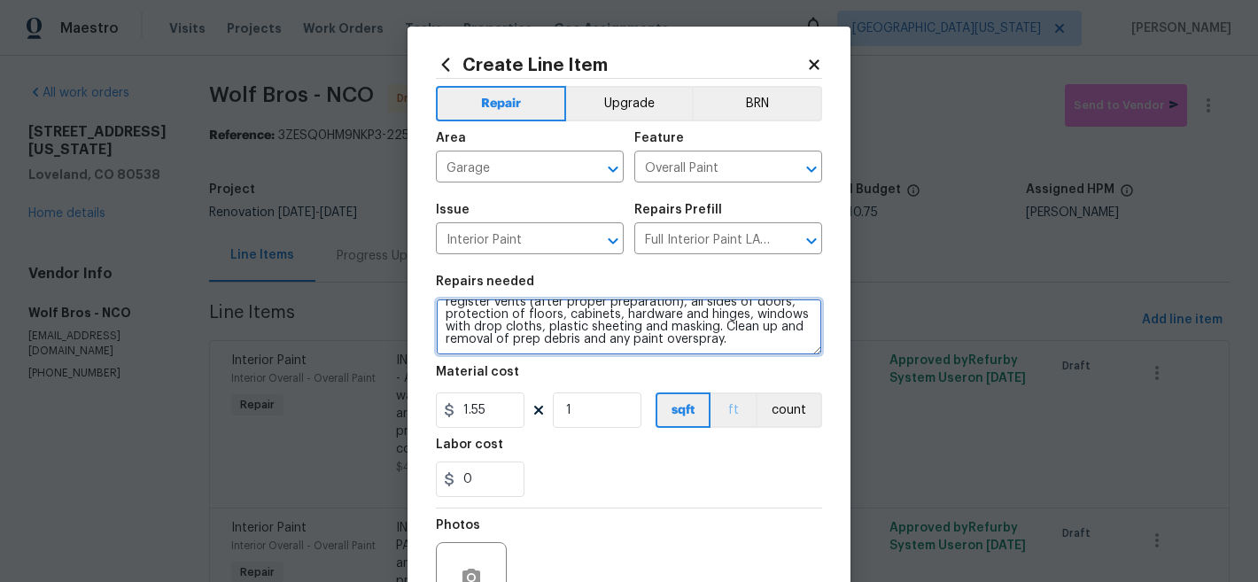
drag, startPoint x: 440, startPoint y: 314, endPoint x: 717, endPoint y: 393, distance: 288.6
click at [717, 393] on section "Repairs needed Full Interior paint - (walls, ceilings, trim, and doors) - PAINT…" at bounding box center [629, 386] width 386 height 243
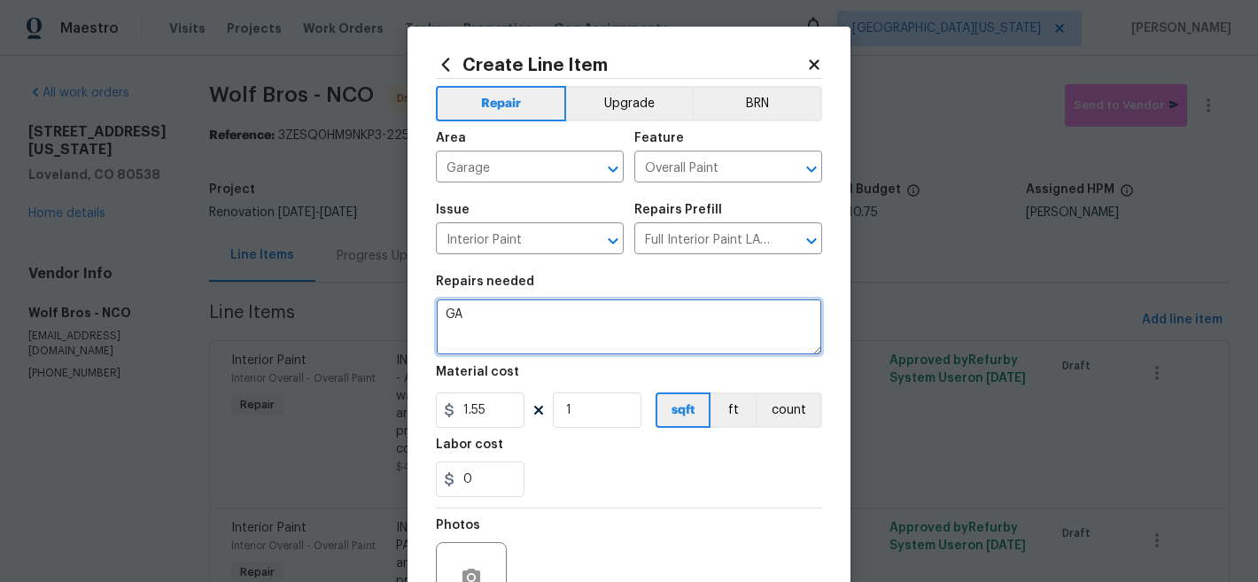
scroll to position [0, 0]
type textarea "GARAGE:"
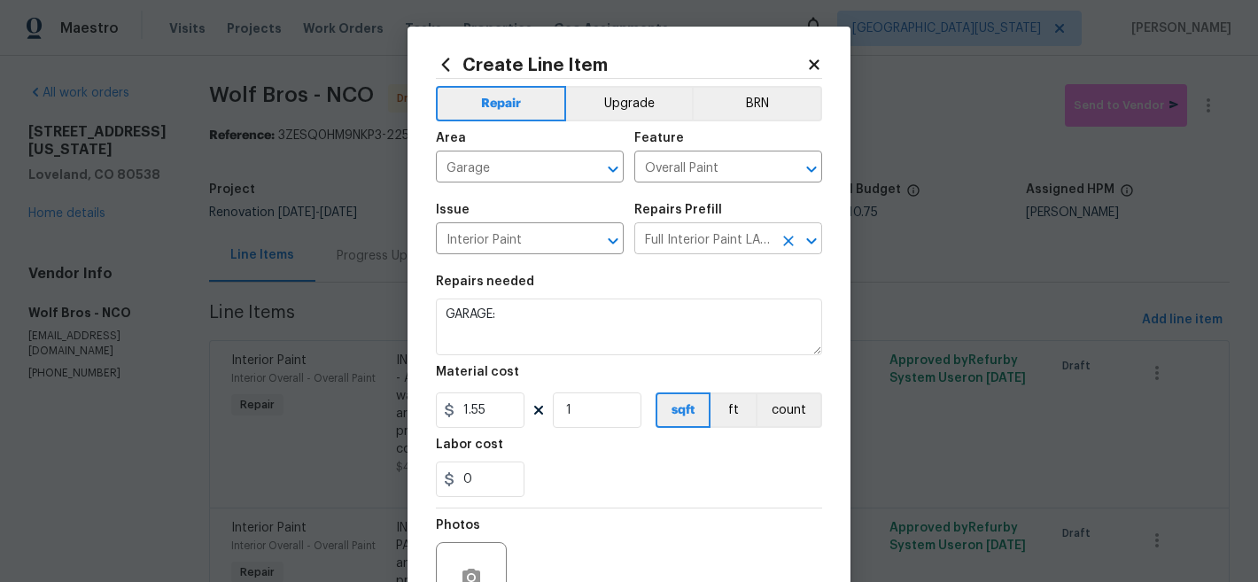
click at [706, 243] on input "Full Interior Paint LABOR ONLY $1.55" at bounding box center [703, 240] width 138 height 27
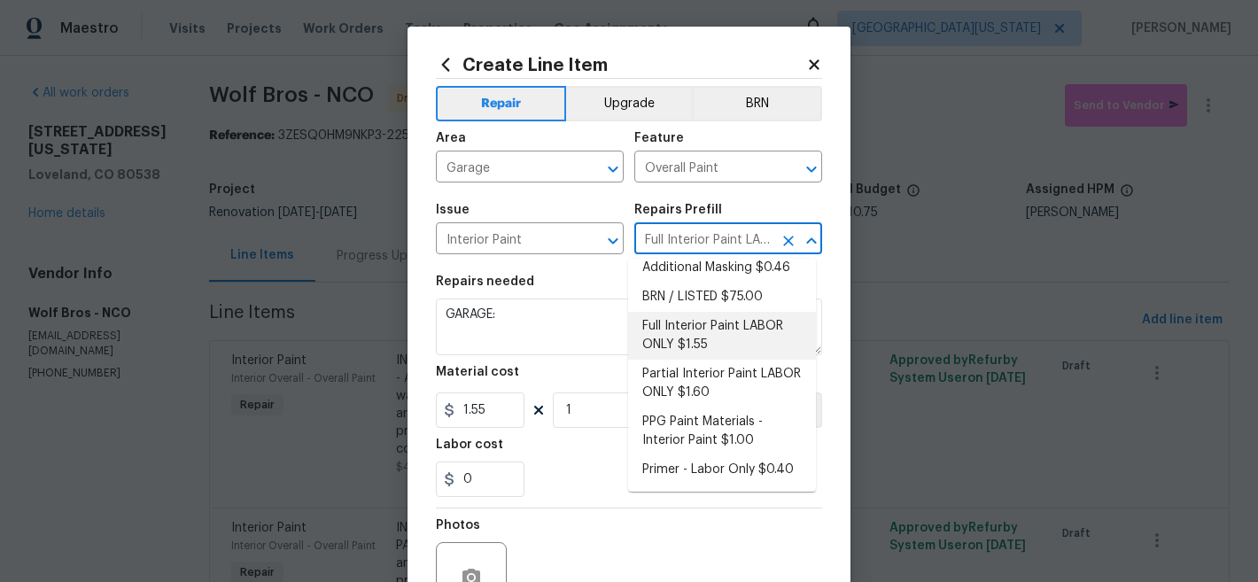
scroll to position [79, 0]
click at [708, 461] on li "Primer - Labor Only $0.40" at bounding box center [722, 469] width 188 height 29
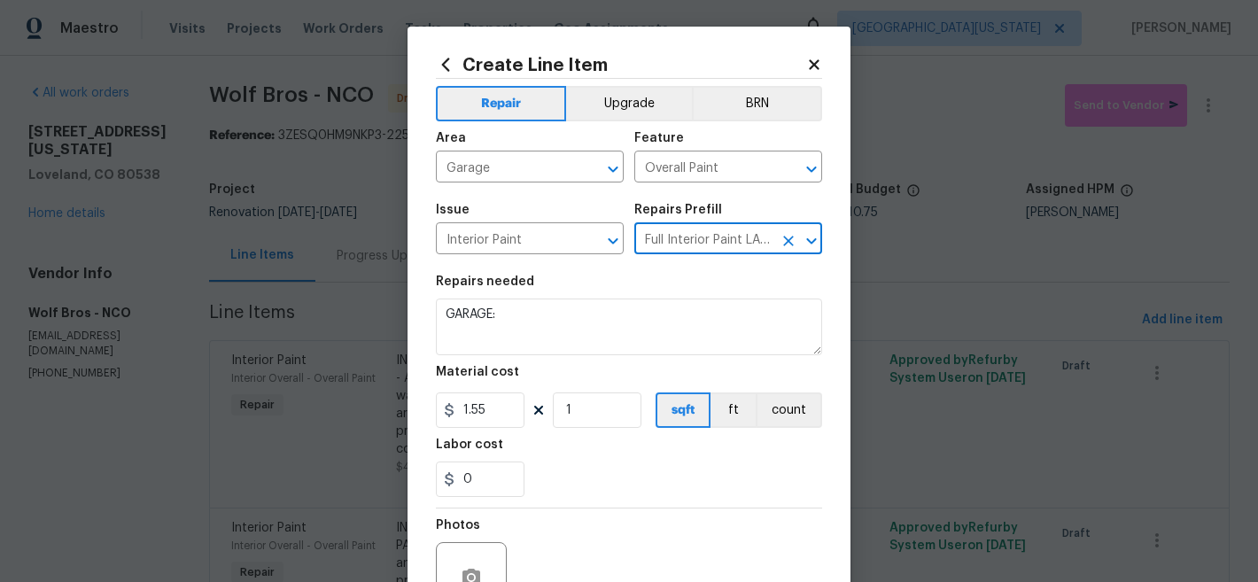
type input "Primer - Labor Only $0.40"
type textarea "Interior primer - PRIMER PROVIDED BY OPENDOOR - All nails, screws, drywall anch…"
type input "0.4"
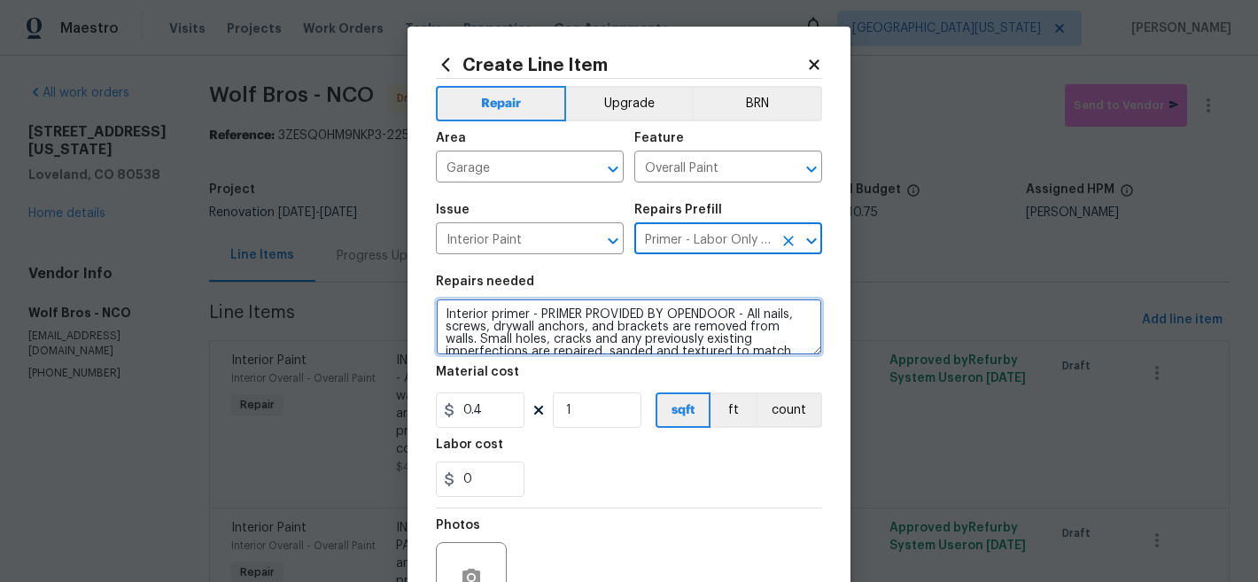
click at [445, 315] on textarea "Interior primer - PRIMER PROVIDED BY OPENDOOR - All nails, screws, drywall anch…" at bounding box center [629, 327] width 386 height 57
click at [442, 315] on textarea "Interior primer - PRIMER PROVIDED BY OPENDOOR - All nails, screws, drywall anch…" at bounding box center [629, 327] width 386 height 57
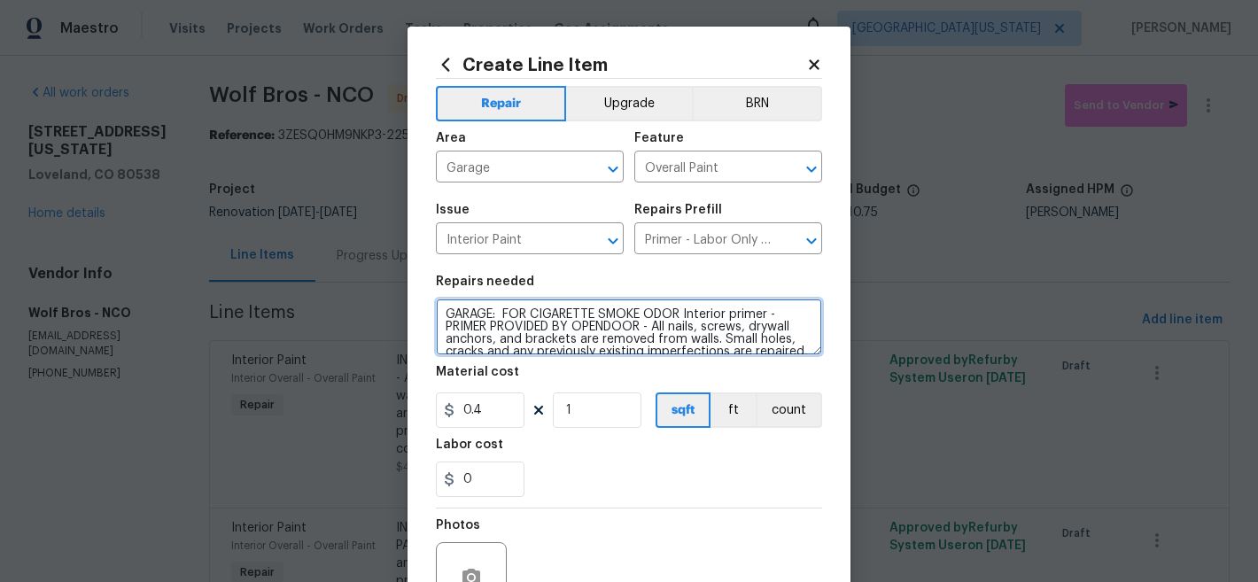
type textarea "GARAGE: FOR CIGARETTE SMOKE ODOR Interior primer - PRIMER PROVIDED BY OPENDOOR …"
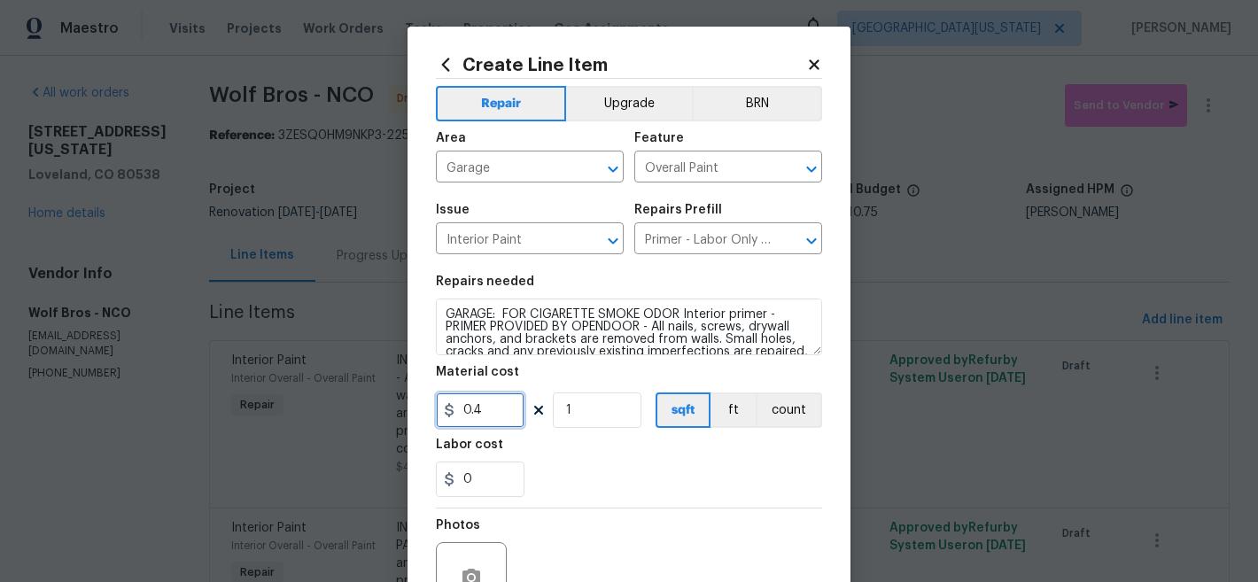
click at [479, 405] on input "0.4" at bounding box center [480, 410] width 89 height 35
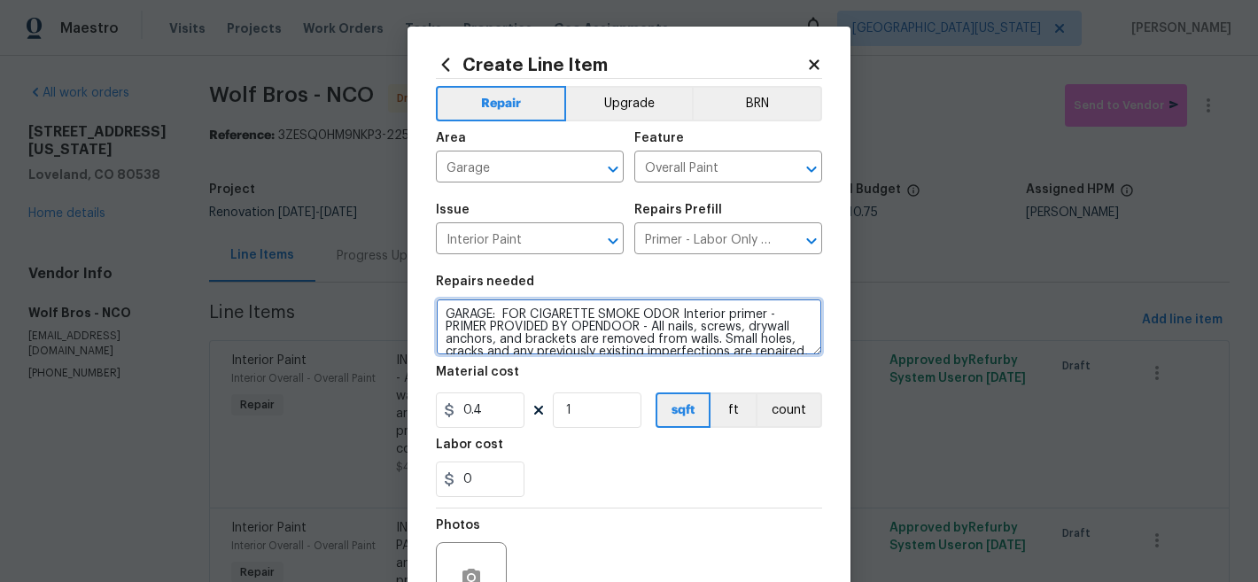
scroll to position [50, 0]
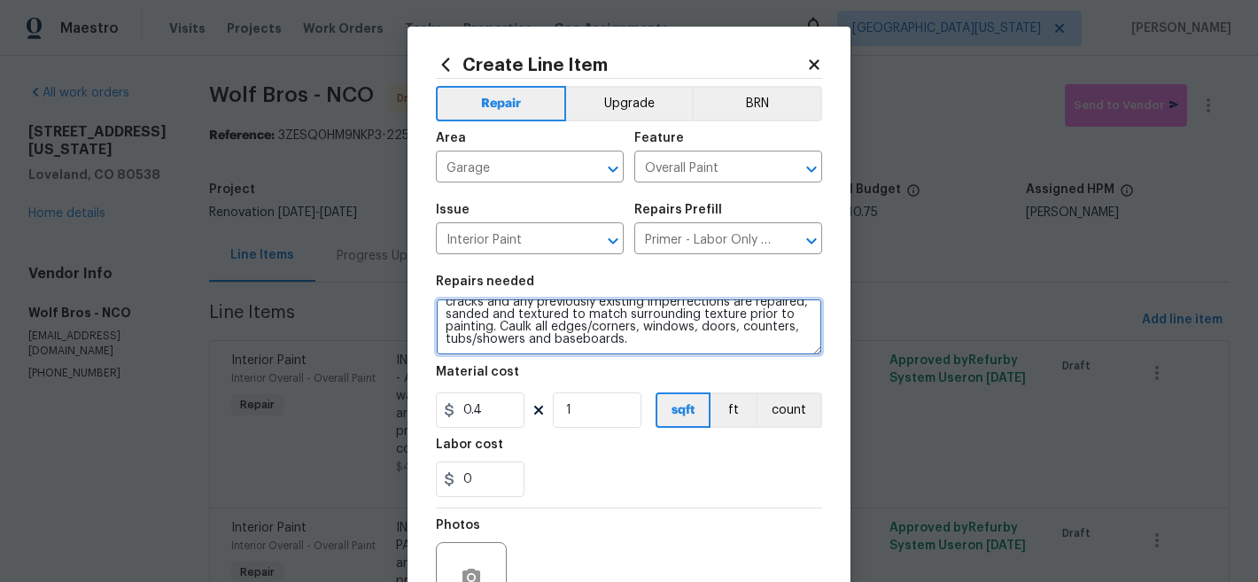
drag, startPoint x: 440, startPoint y: 315, endPoint x: 595, endPoint y: 415, distance: 183.4
click at [595, 415] on section "Repairs needed GARAGE: FOR CIGARETTE SMOKE ODOR Interior primer - PRIMER PROVID…" at bounding box center [629, 386] width 386 height 243
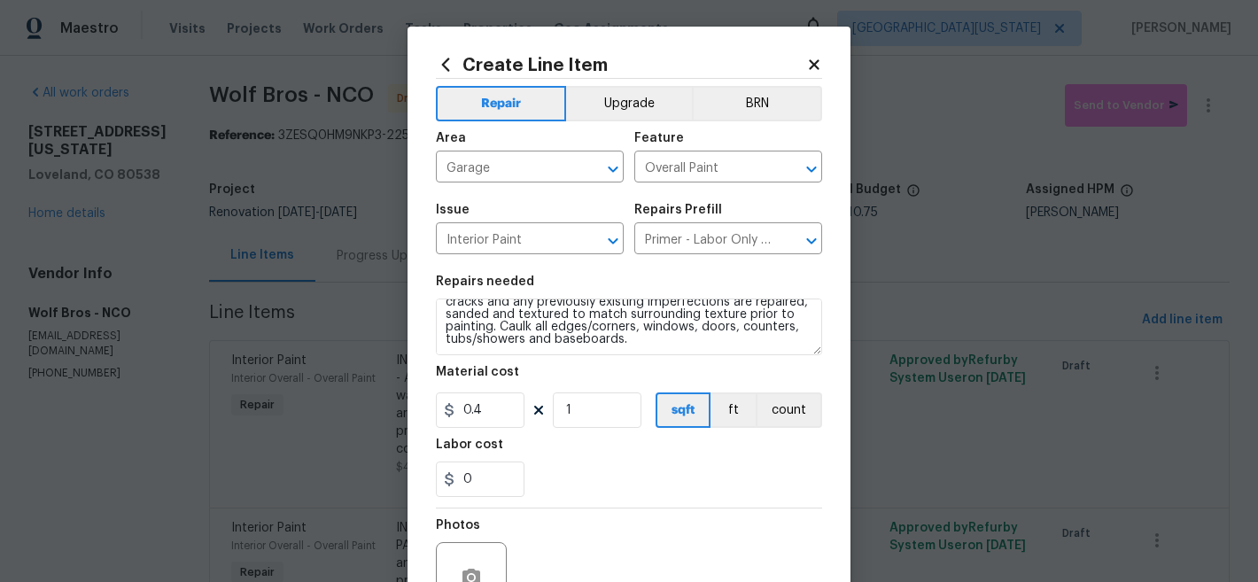
click at [593, 457] on div "Labor cost" at bounding box center [629, 450] width 386 height 23
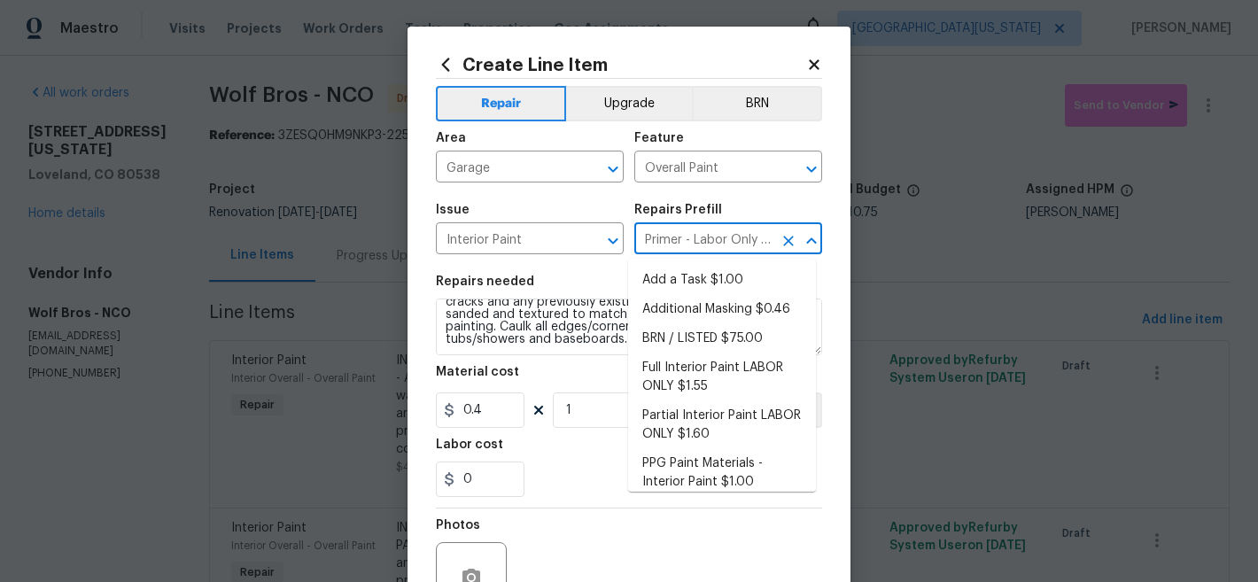
click at [749, 239] on input "Primer - Labor Only $0.40" at bounding box center [703, 240] width 138 height 27
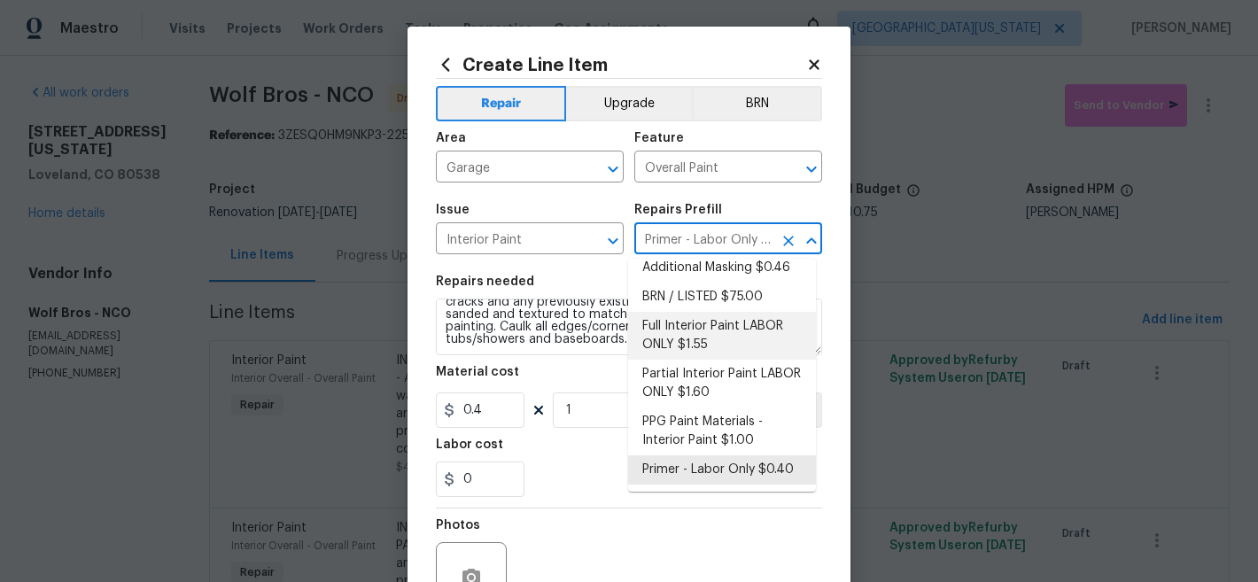
scroll to position [0, 0]
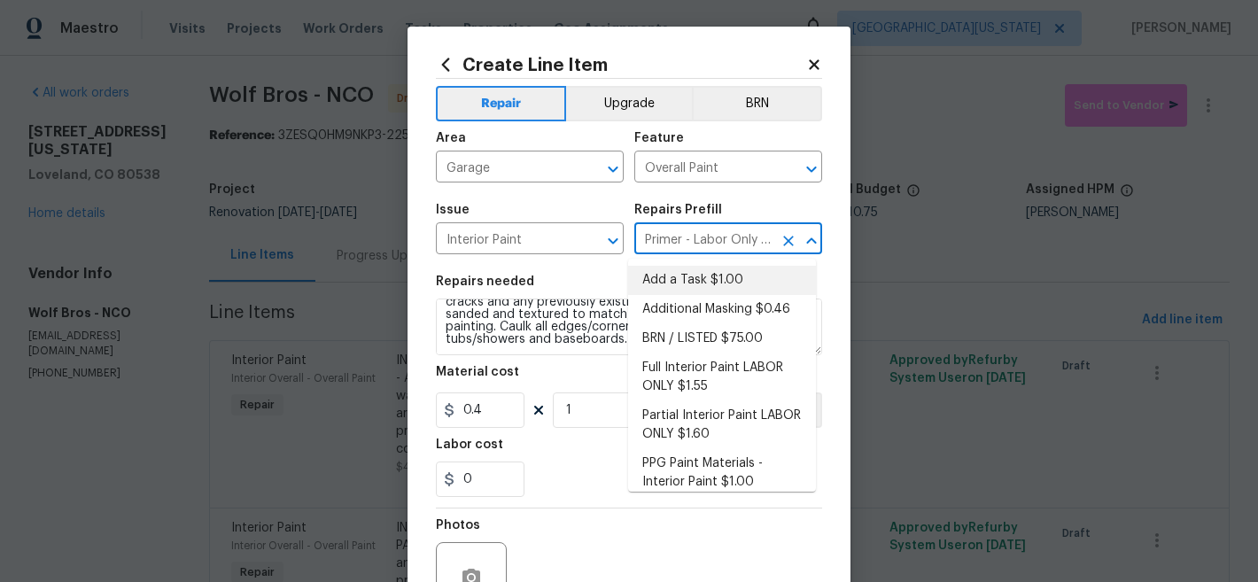
click at [572, 286] on div "Repairs needed" at bounding box center [629, 287] width 386 height 23
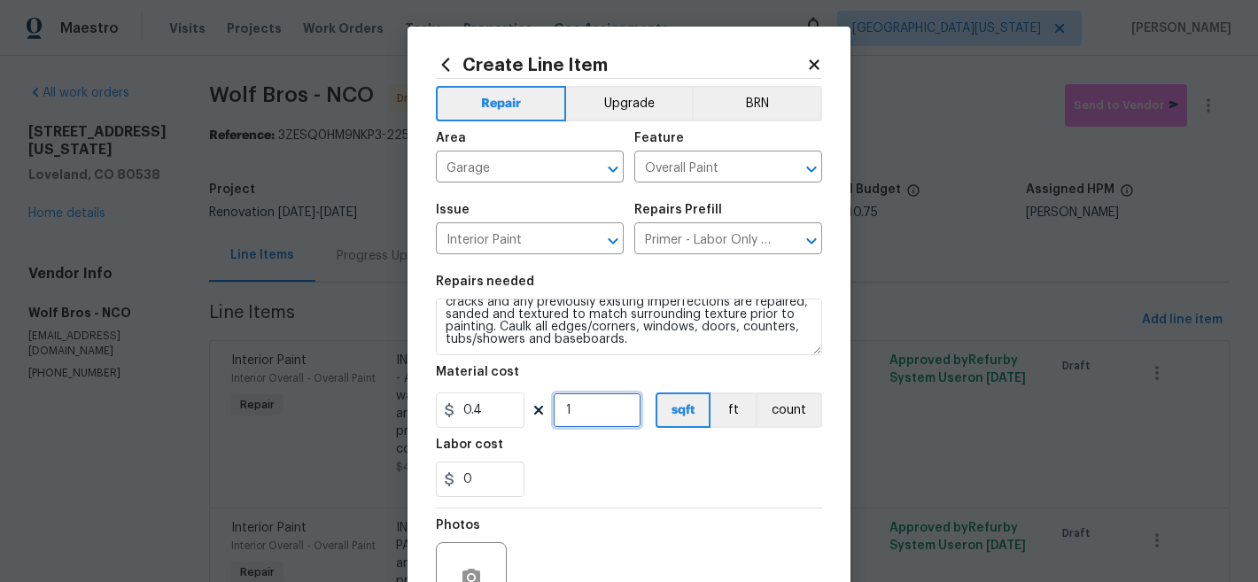
click at [590, 412] on input "1" at bounding box center [597, 410] width 89 height 35
click at [487, 414] on input "0.4" at bounding box center [480, 410] width 89 height 35
type input "1.55"
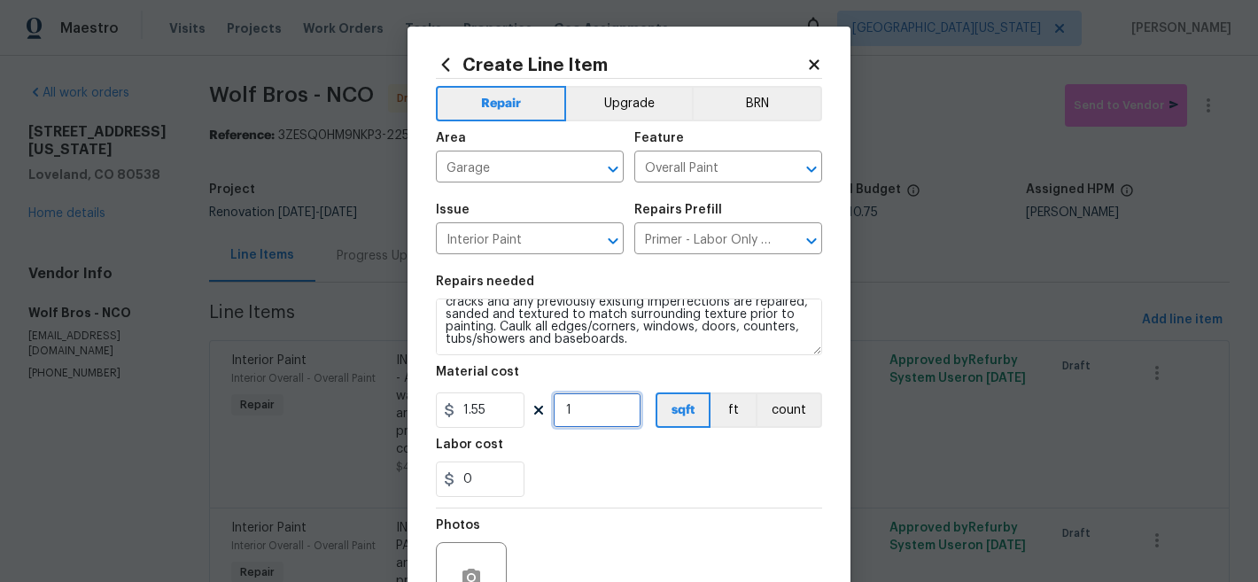
click at [618, 415] on input "1" at bounding box center [597, 410] width 89 height 35
type input "400"
click at [673, 486] on div "0" at bounding box center [629, 479] width 386 height 35
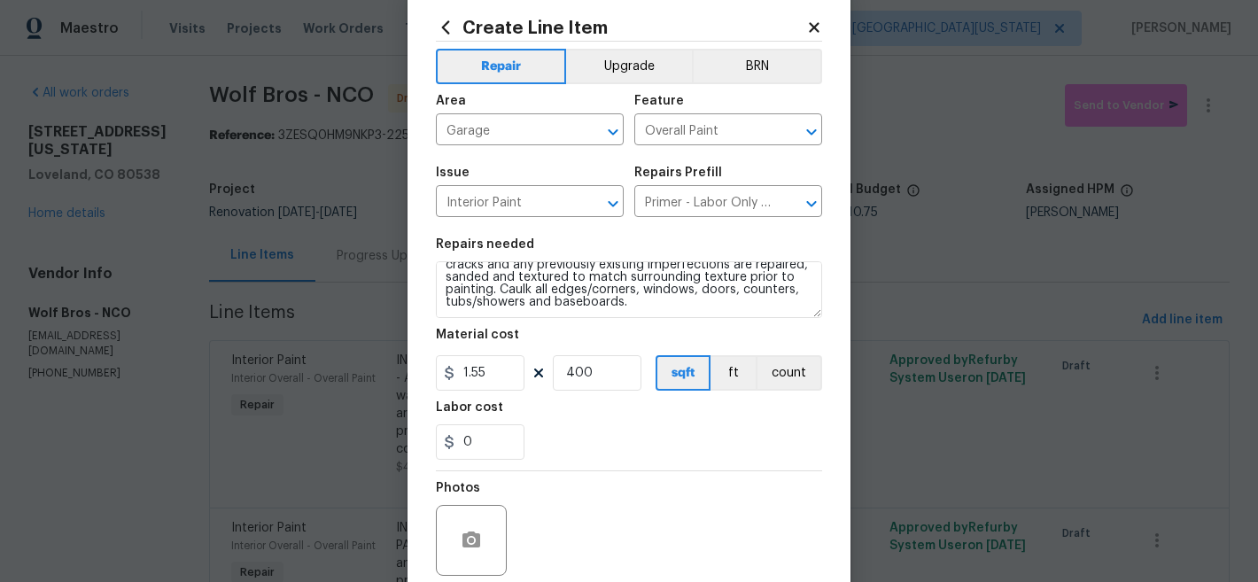
scroll to position [182, 0]
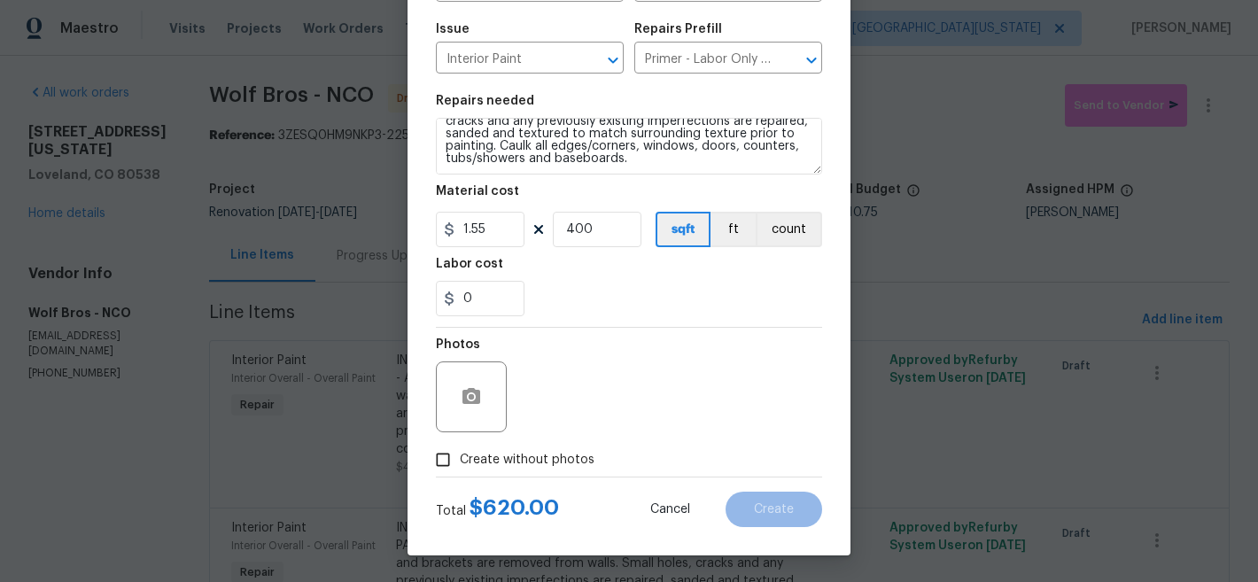
click at [542, 462] on span "Create without photos" at bounding box center [527, 460] width 135 height 19
click at [460, 462] on input "Create without photos" at bounding box center [443, 460] width 34 height 34
checkbox input "true"
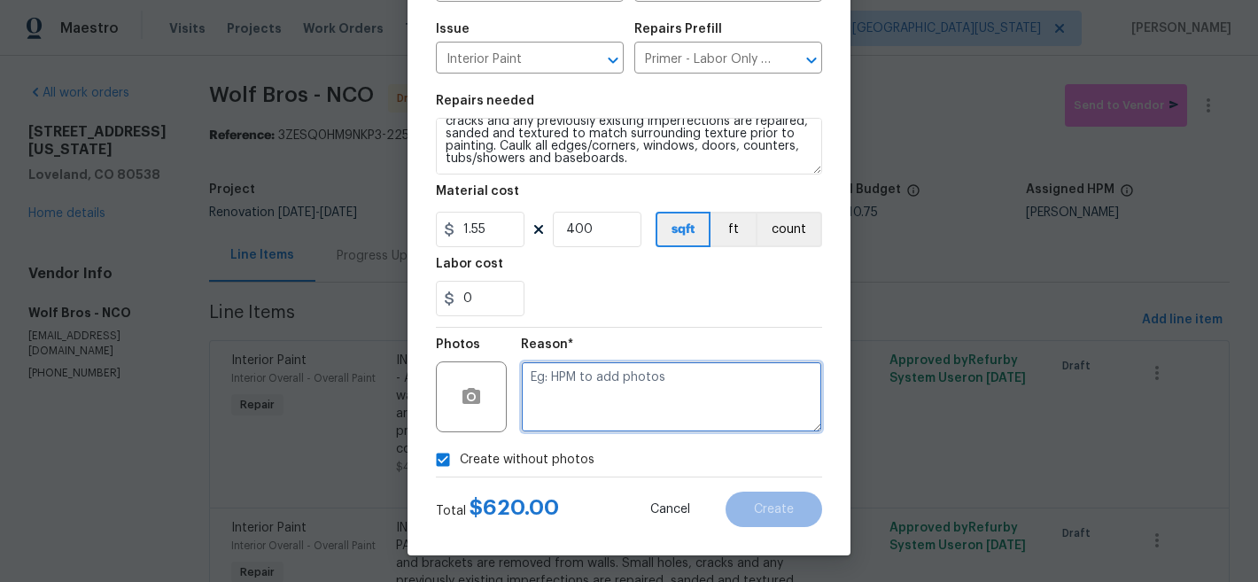
click at [711, 409] on textarea at bounding box center [671, 397] width 301 height 71
click at [718, 401] on textarea at bounding box center [671, 397] width 301 height 71
type textarea "Later"
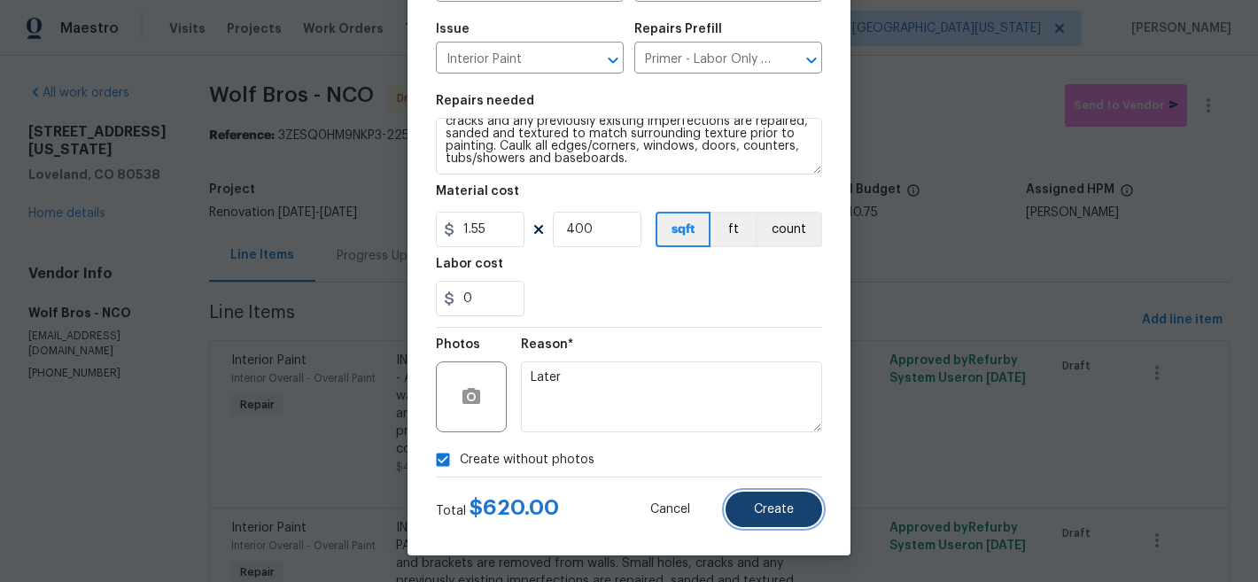
click at [767, 512] on span "Create" at bounding box center [774, 509] width 40 height 13
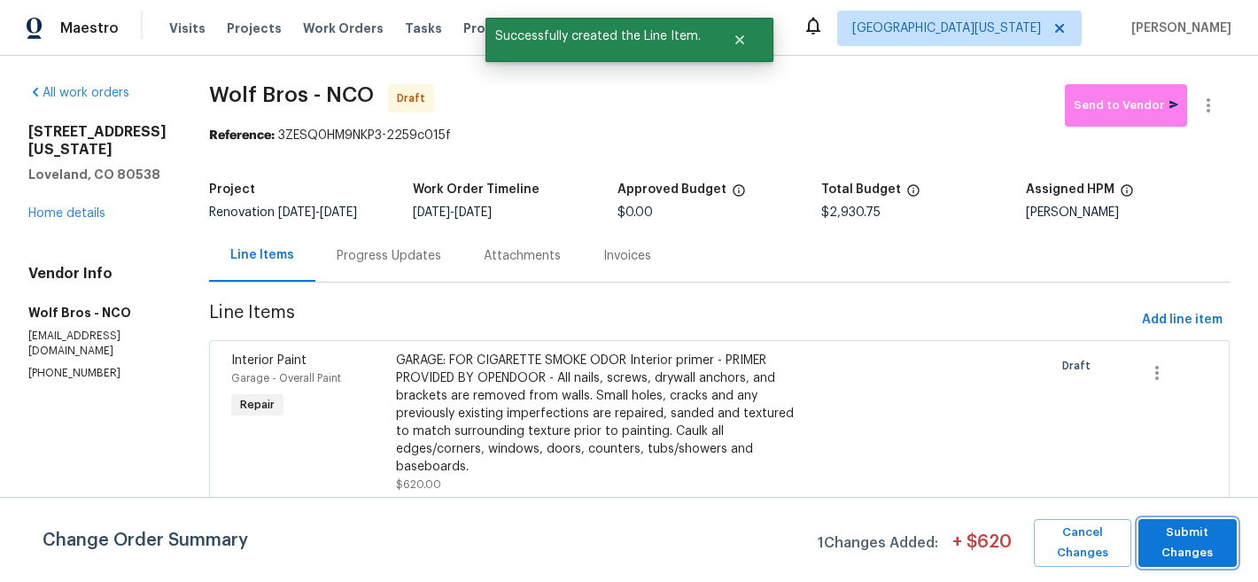
click at [1210, 541] on span "Submit Changes" at bounding box center [1188, 543] width 81 height 41
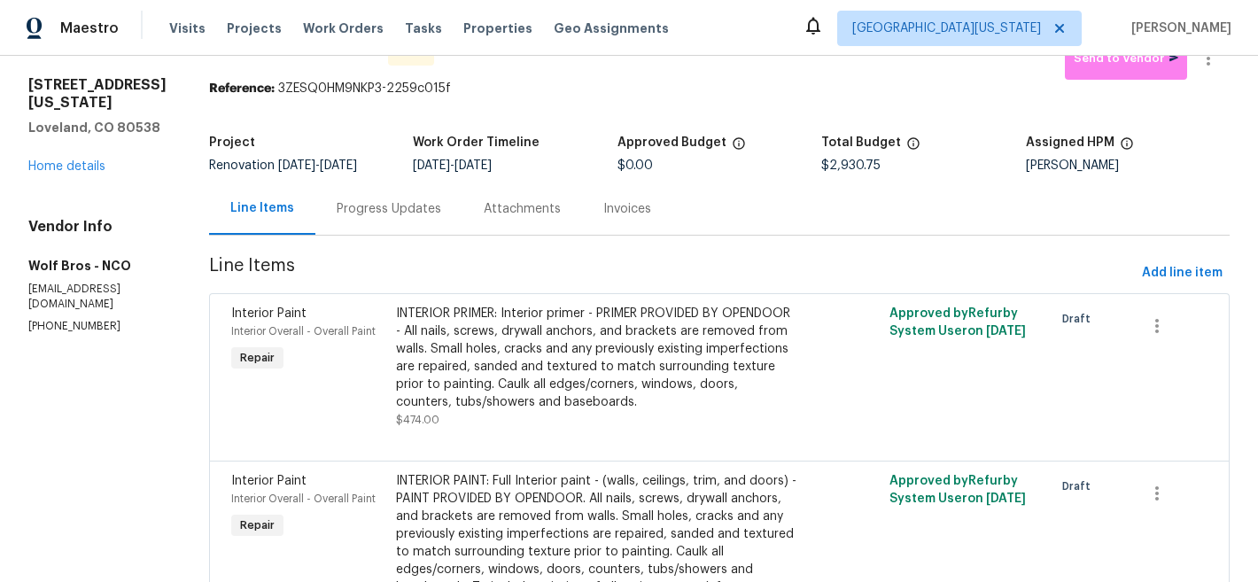
scroll to position [44, 0]
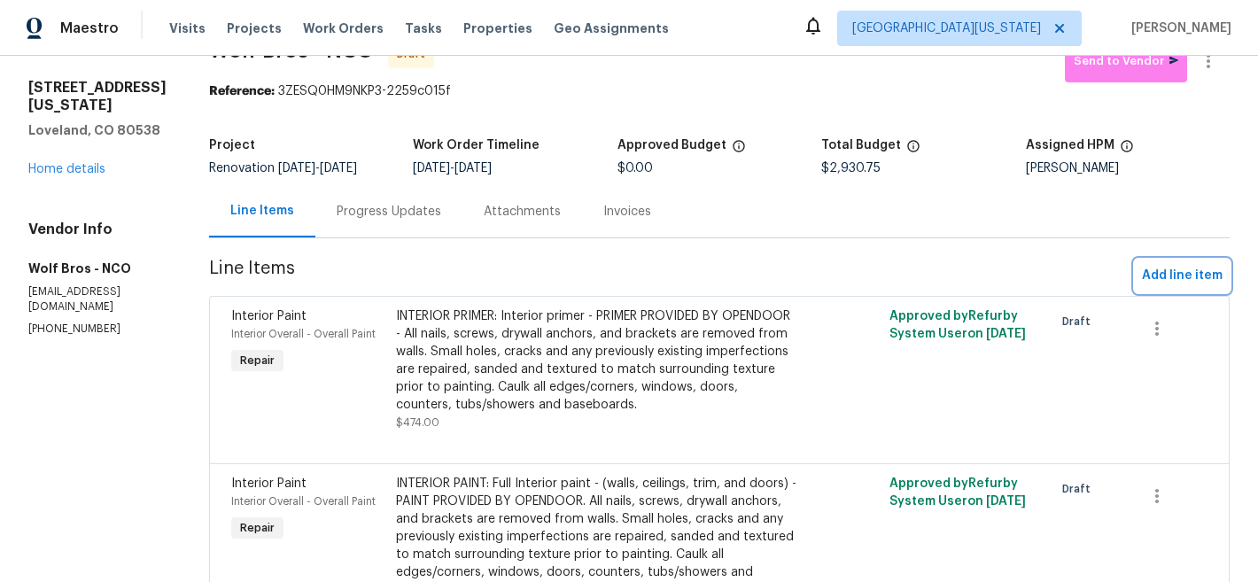
click at [1156, 269] on span "Add line item" at bounding box center [1182, 276] width 81 height 22
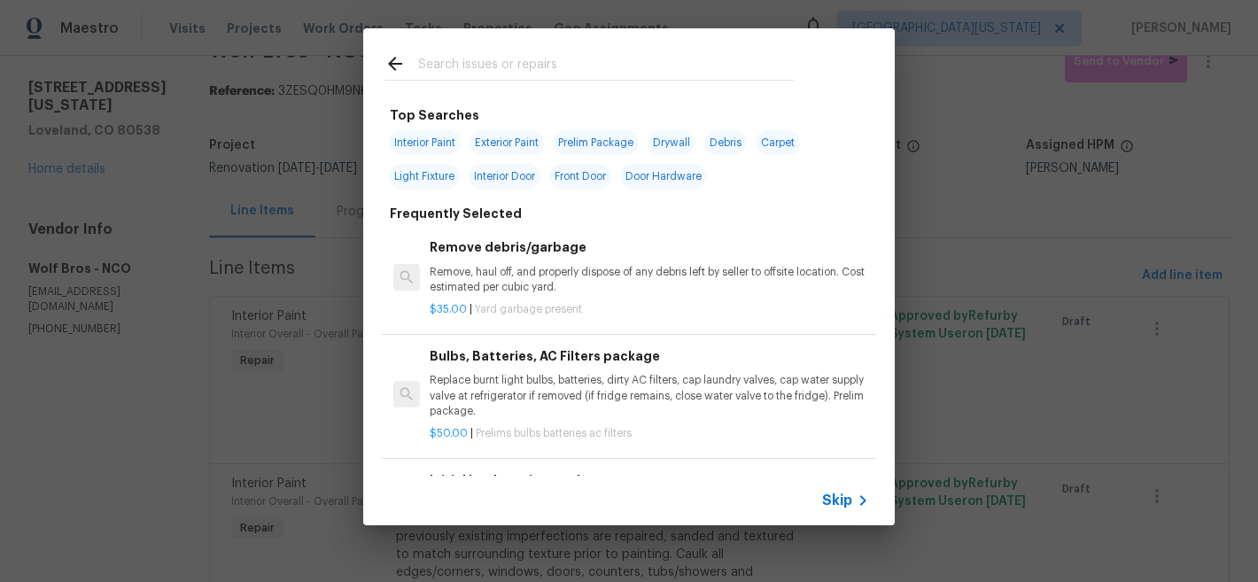
click at [656, 72] on input "text" at bounding box center [606, 66] width 376 height 27
click at [535, 140] on span "Exterior Paint" at bounding box center [507, 142] width 74 height 25
type input "Exterior Paint"
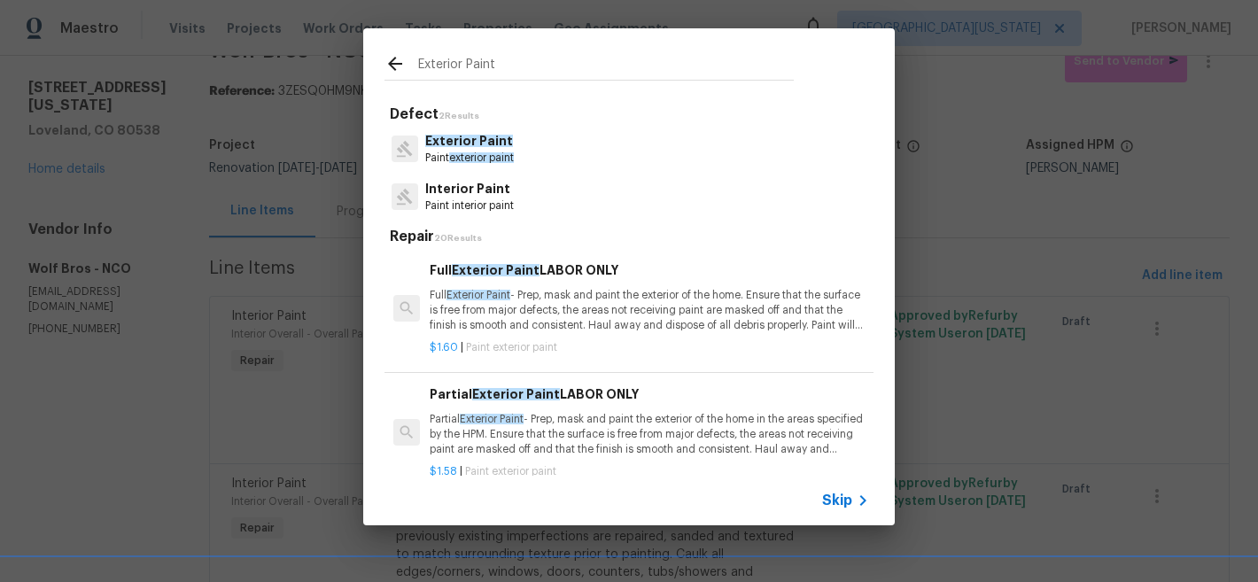
click at [589, 317] on p "Full Exterior Paint - Prep, mask and paint the exterior of the home. Ensure tha…" at bounding box center [650, 310] width 440 height 45
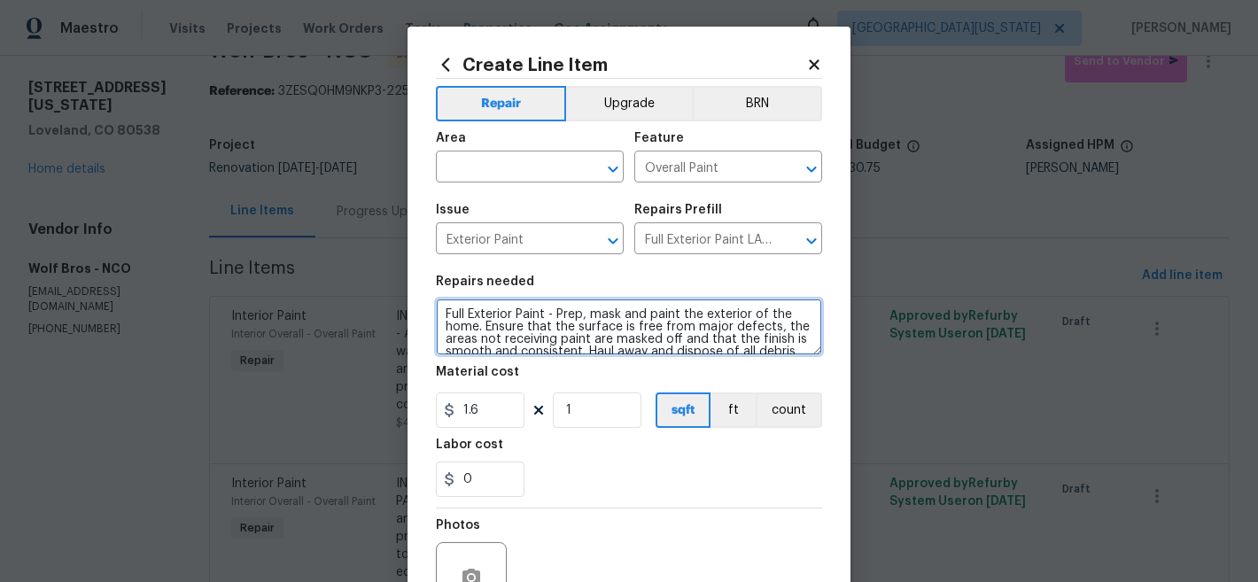
click at [439, 315] on textarea "Full Exterior Paint - Prep, mask and paint the exterior of the home. Ensure tha…" at bounding box center [629, 327] width 386 height 57
type textarea "EXTERIOR PAINT: Full Exterior Paint - Prep, mask and paint the exterior of the …"
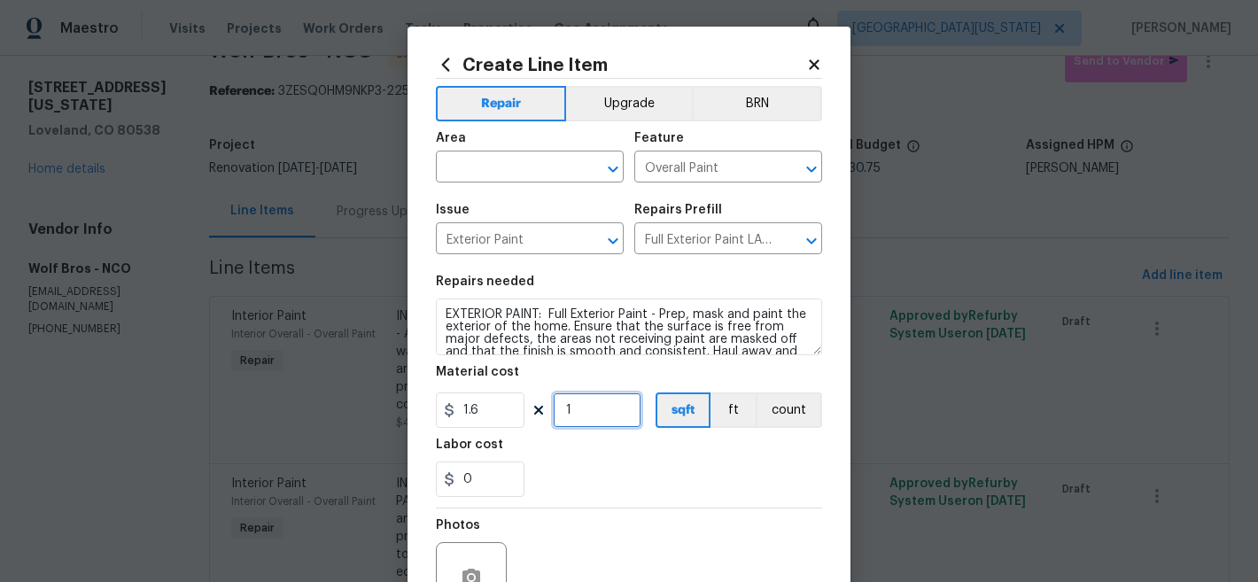
click at [613, 422] on input "1" at bounding box center [597, 410] width 89 height 35
type input "1385"
click at [603, 494] on div "0" at bounding box center [629, 479] width 386 height 35
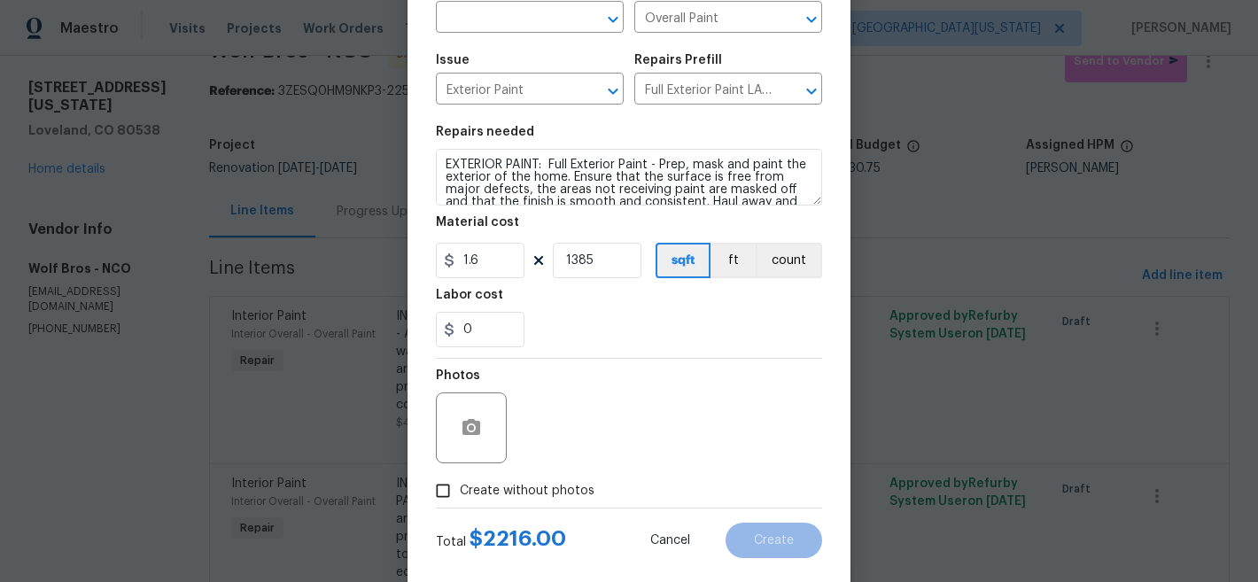
scroll to position [182, 0]
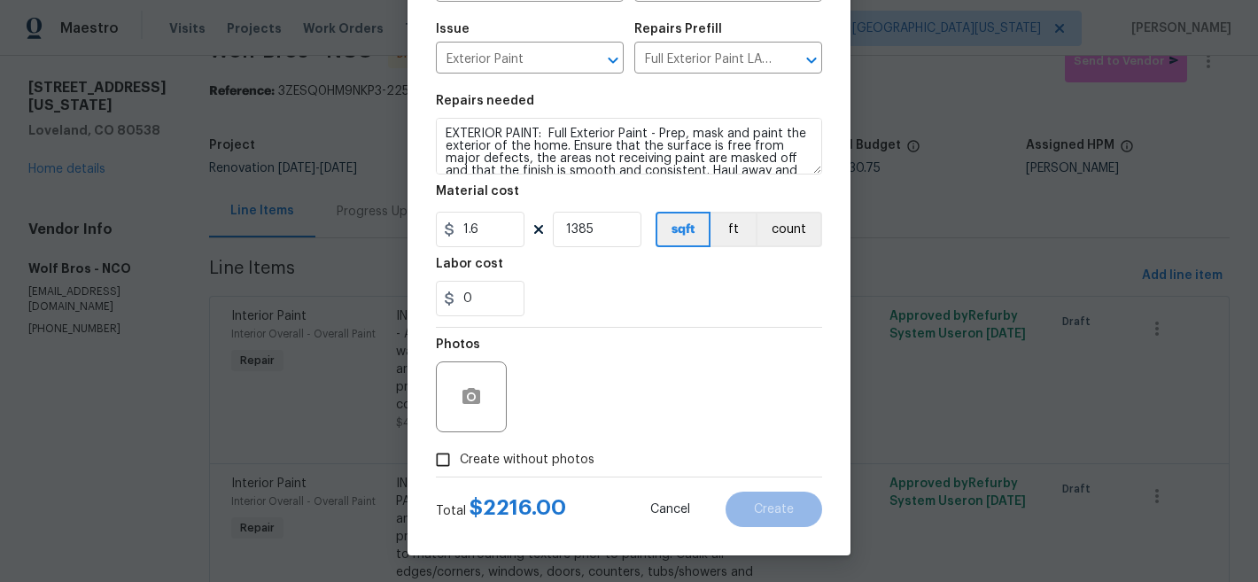
click at [484, 469] on label "Create without photos" at bounding box center [510, 460] width 168 height 34
click at [460, 469] on input "Create without photos" at bounding box center [443, 460] width 34 height 34
checkbox input "true"
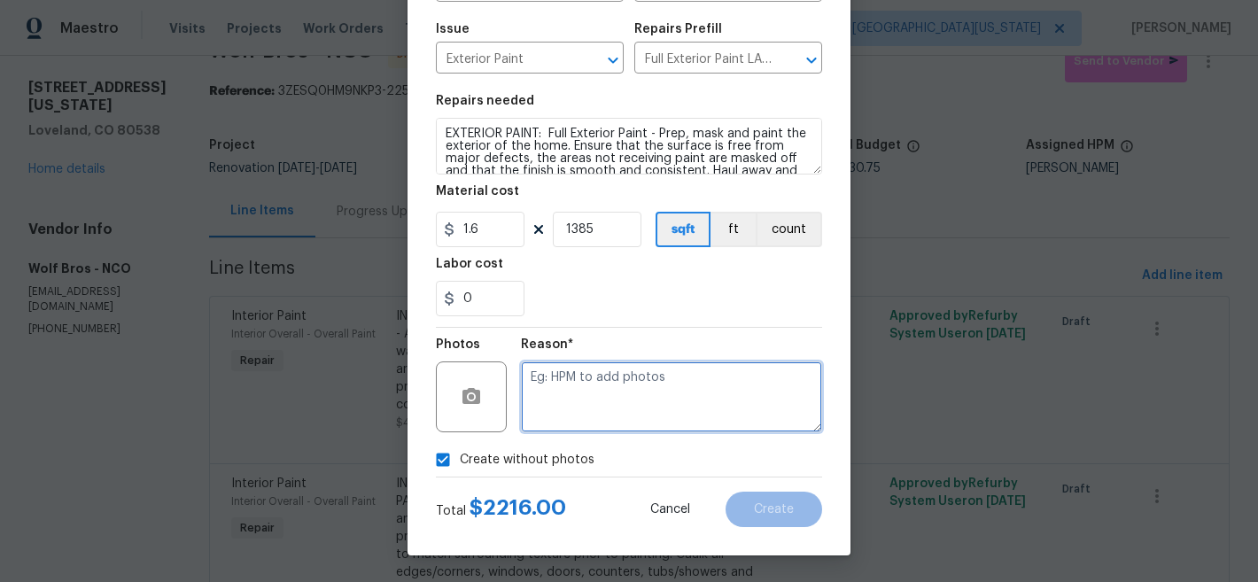
click at [665, 399] on textarea at bounding box center [671, 397] width 301 height 71
type textarea "Later"
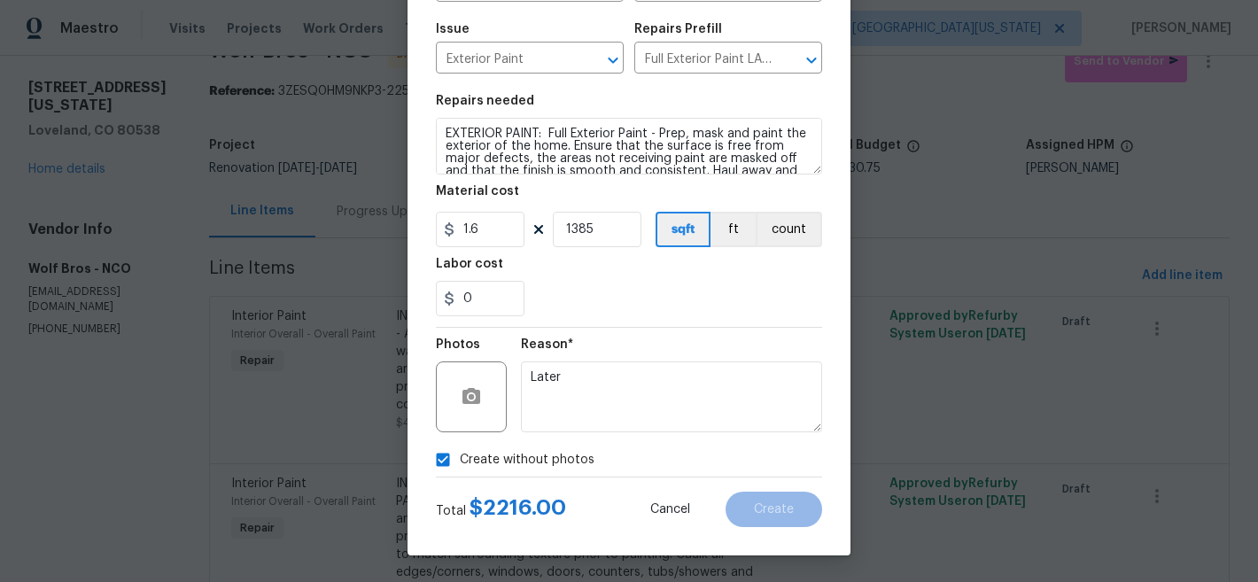
click at [728, 451] on div "Create without photos" at bounding box center [629, 460] width 386 height 34
click at [727, 393] on textarea "Later" at bounding box center [671, 397] width 301 height 71
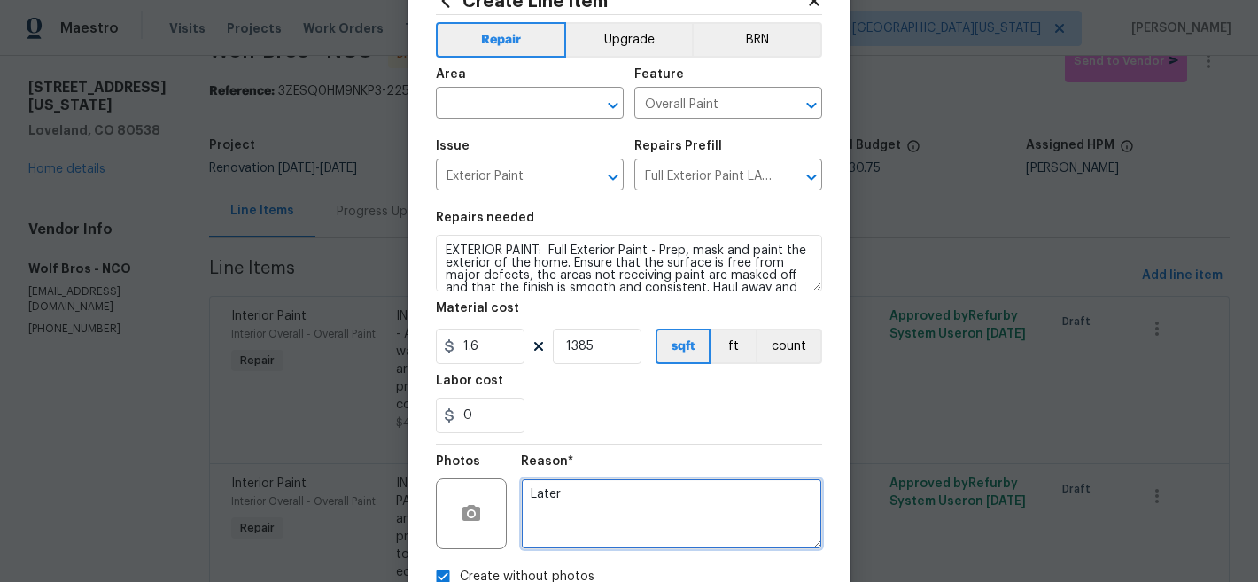
scroll to position [0, 0]
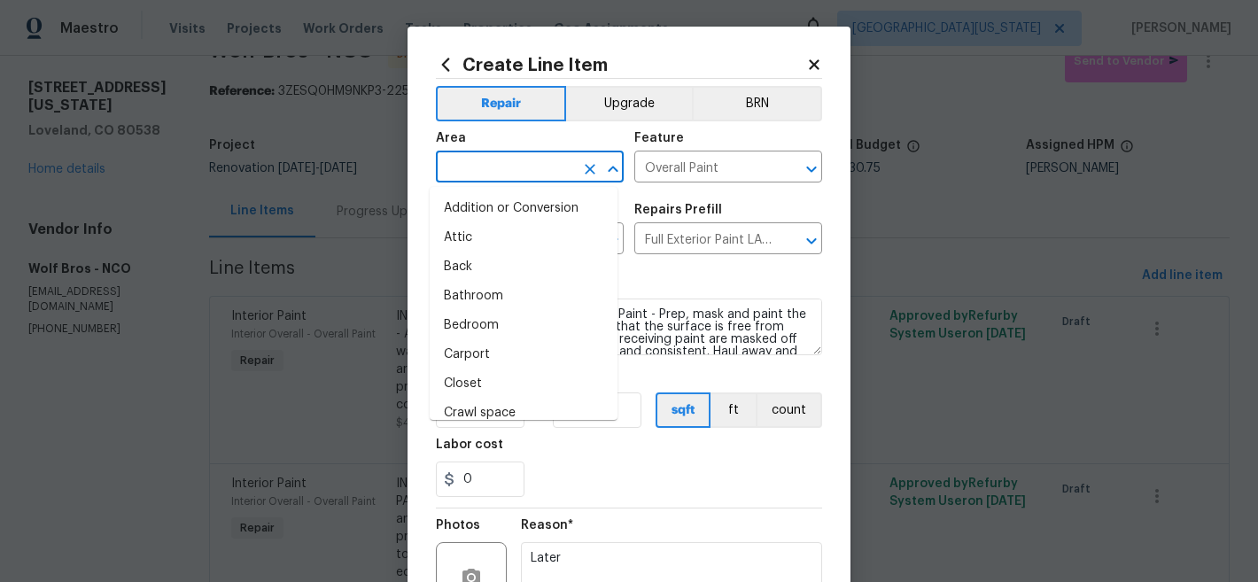
click at [556, 174] on input "text" at bounding box center [505, 168] width 138 height 27
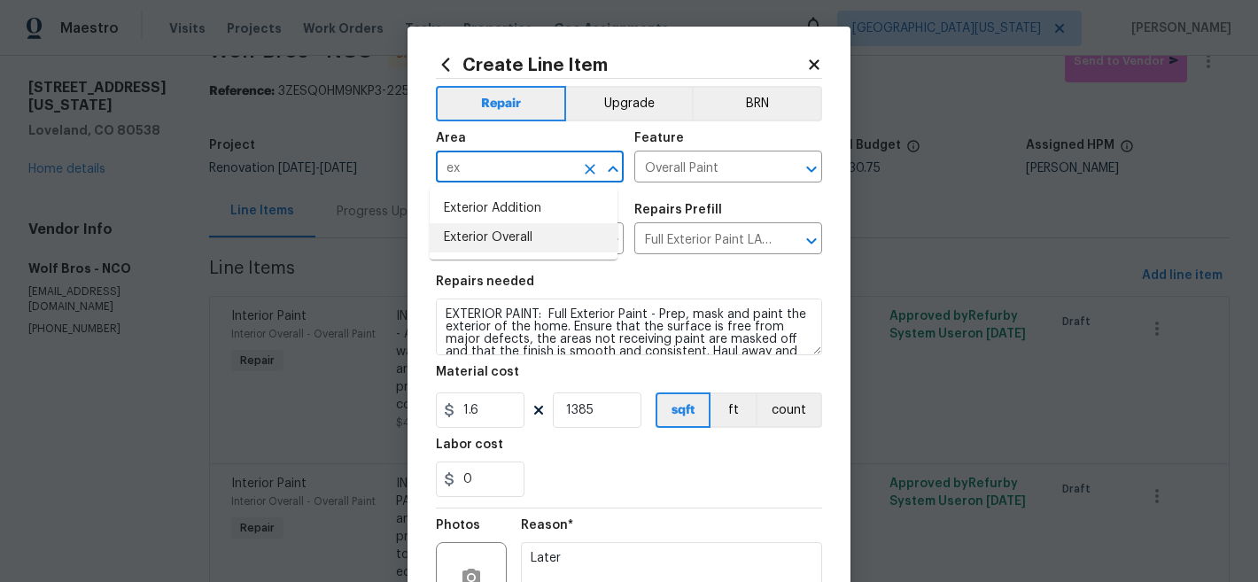
click at [559, 235] on li "Exterior Overall" at bounding box center [524, 237] width 188 height 29
type input "Exterior Overall"
click at [677, 287] on div "Repairs needed" at bounding box center [629, 287] width 386 height 23
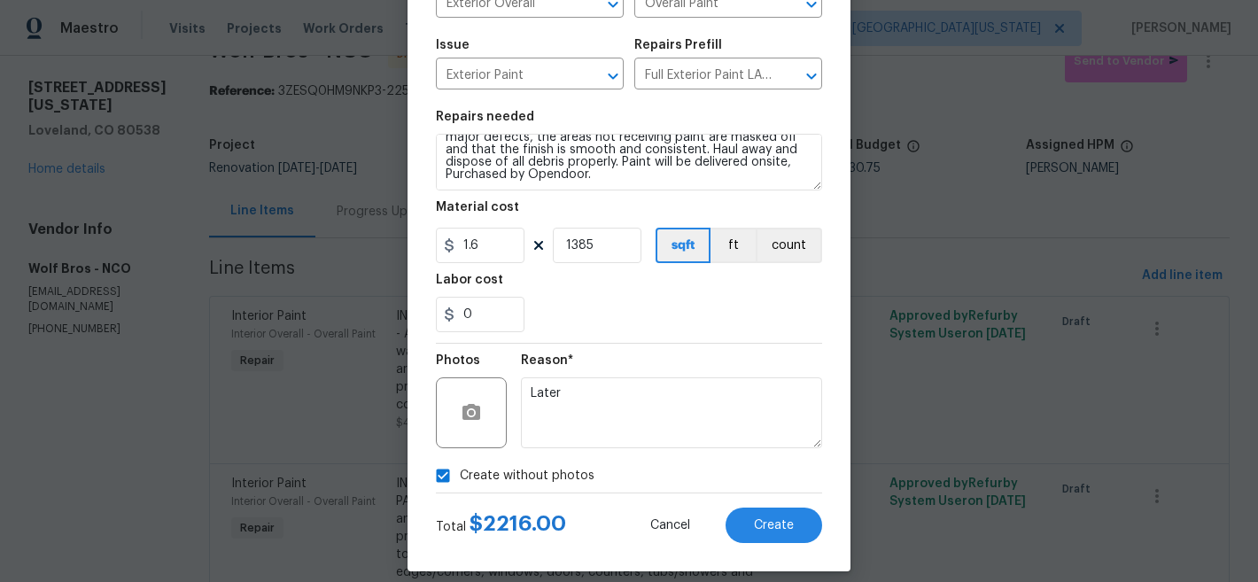
scroll to position [182, 0]
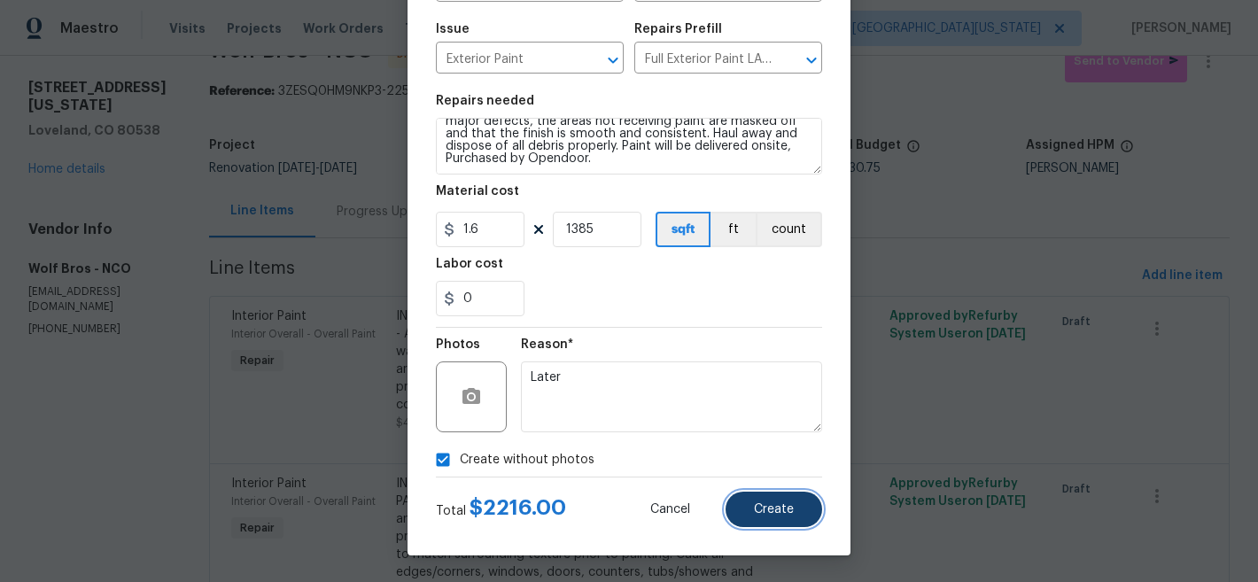
click at [793, 511] on button "Create" at bounding box center [774, 509] width 97 height 35
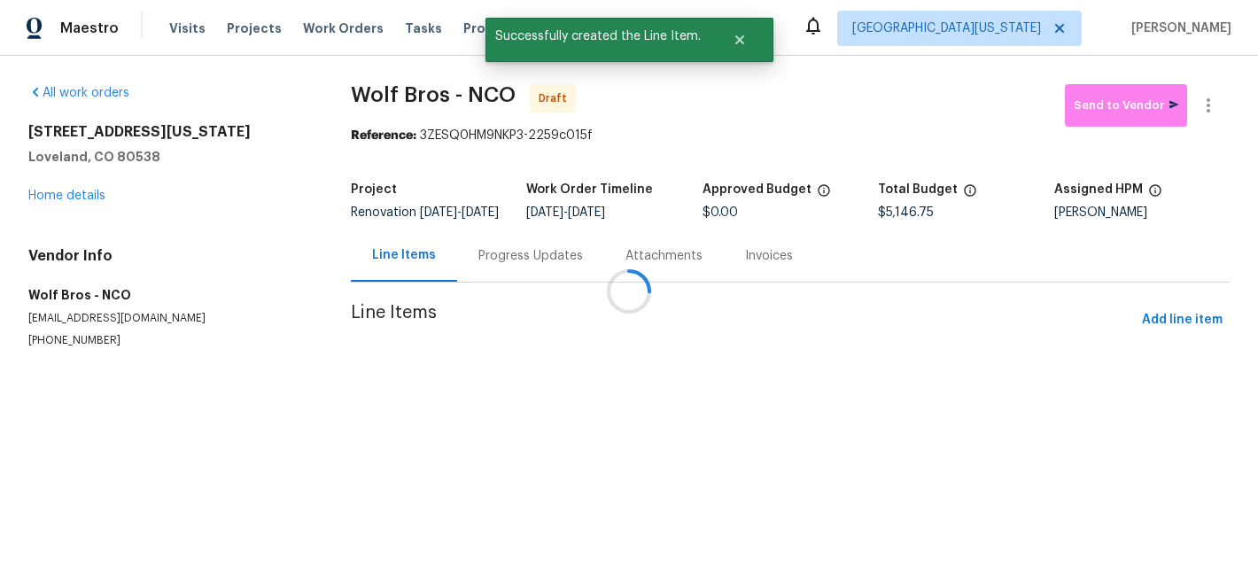
scroll to position [0, 0]
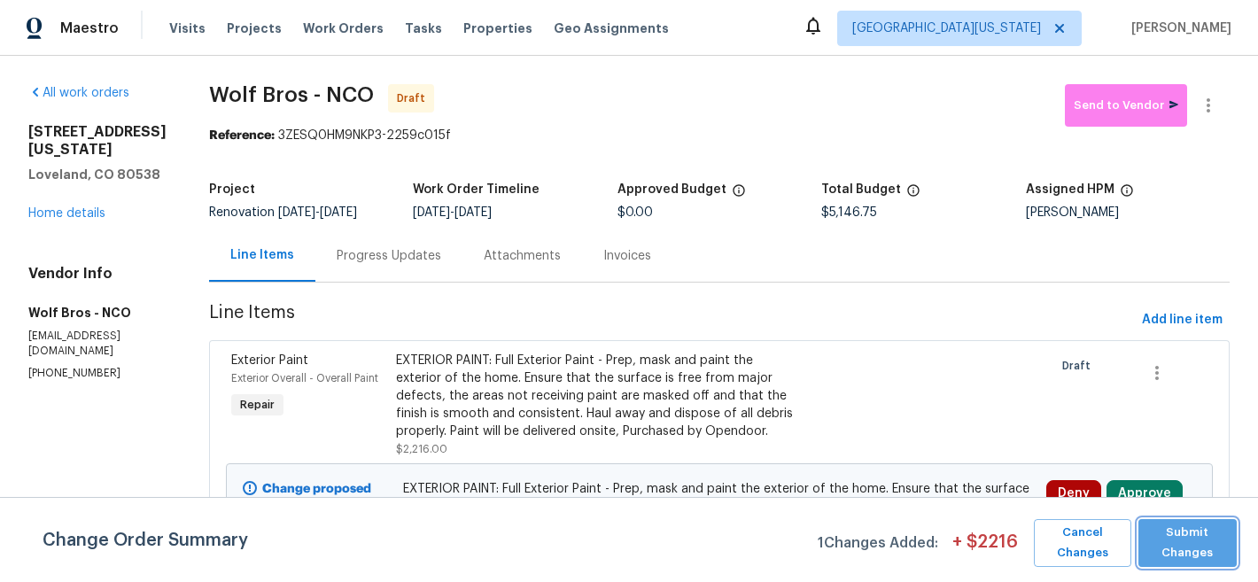
click at [1213, 544] on span "Submit Changes" at bounding box center [1188, 543] width 81 height 41
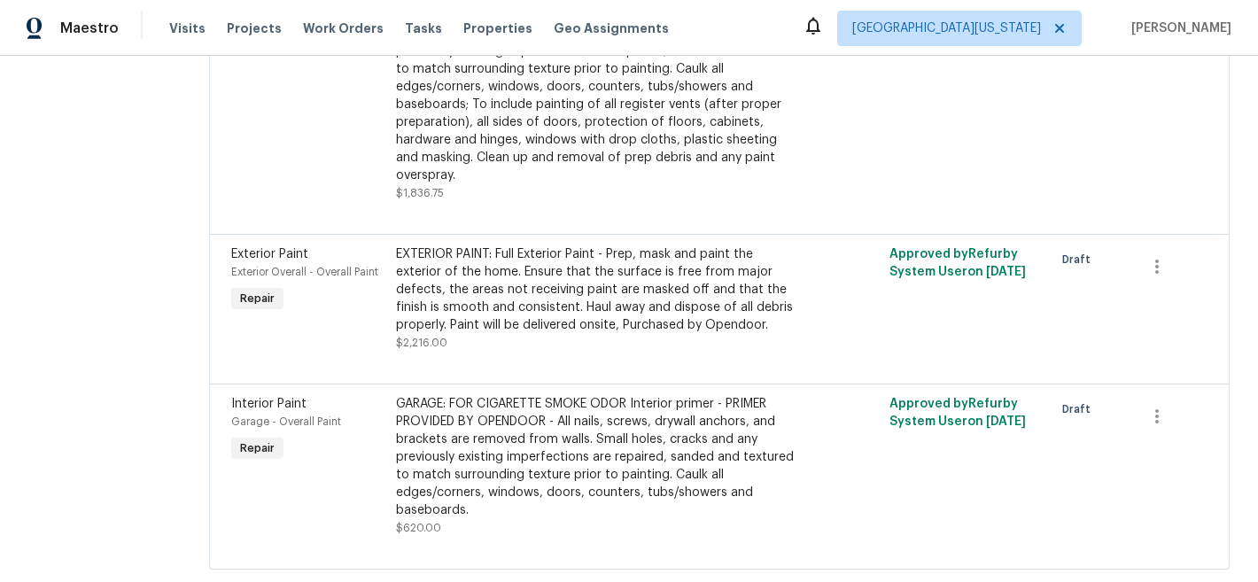
scroll to position [582, 0]
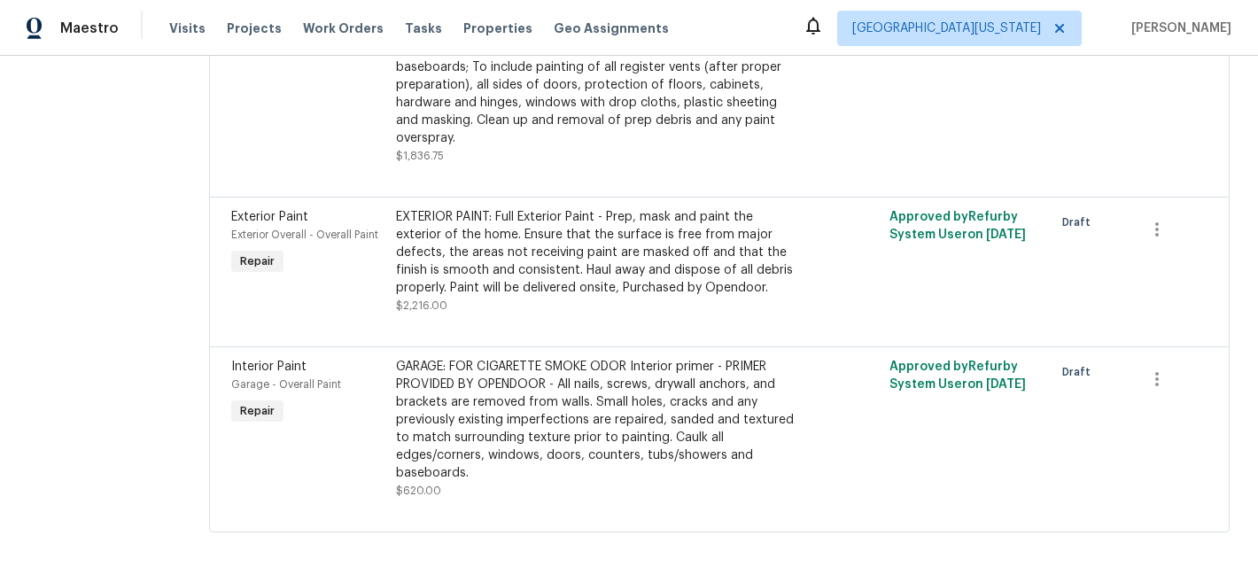
click at [581, 398] on div "GARAGE: FOR CIGARETTE SMOKE ODOR Interior primer - PRIMER PROVIDED BY OPENDOOR …" at bounding box center [596, 420] width 401 height 124
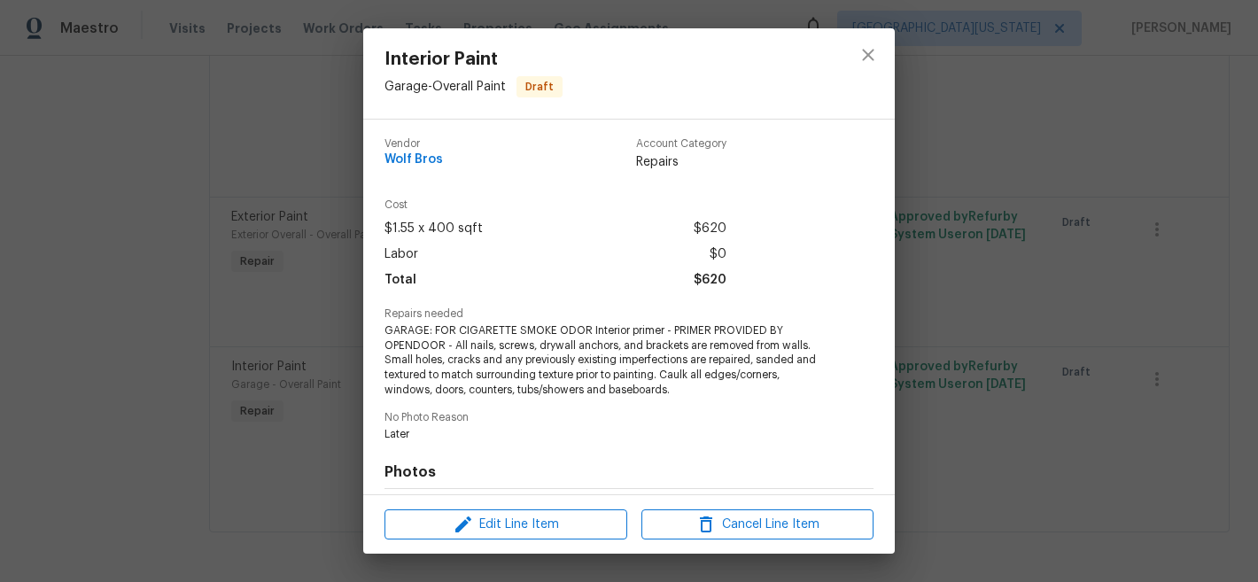
scroll to position [4, 0]
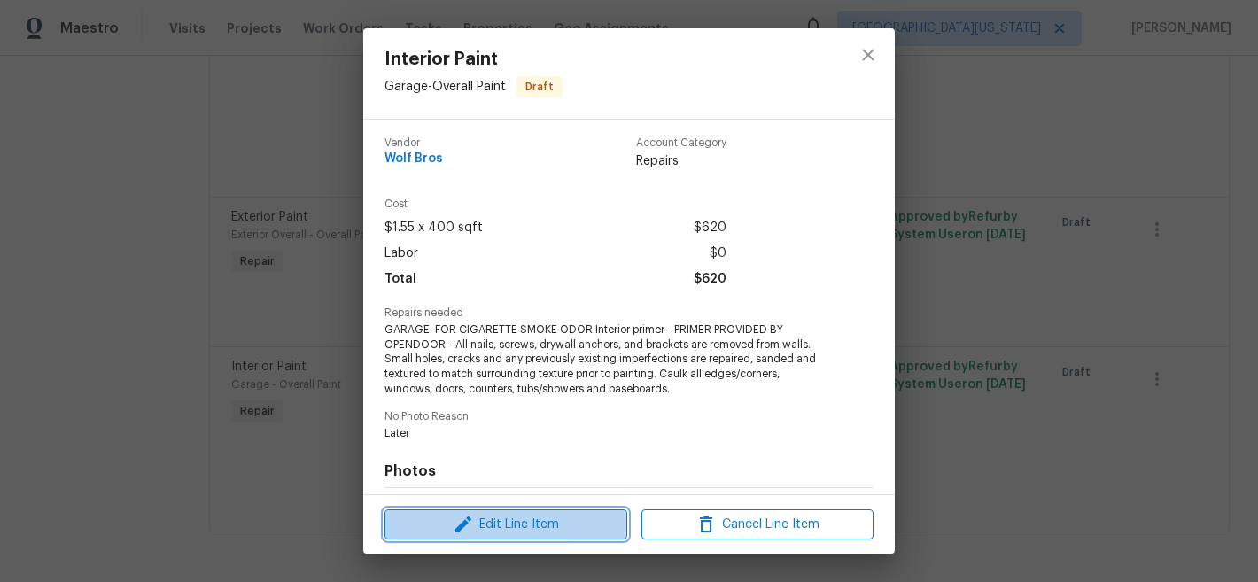
click at [586, 529] on span "Edit Line Item" at bounding box center [506, 525] width 232 height 22
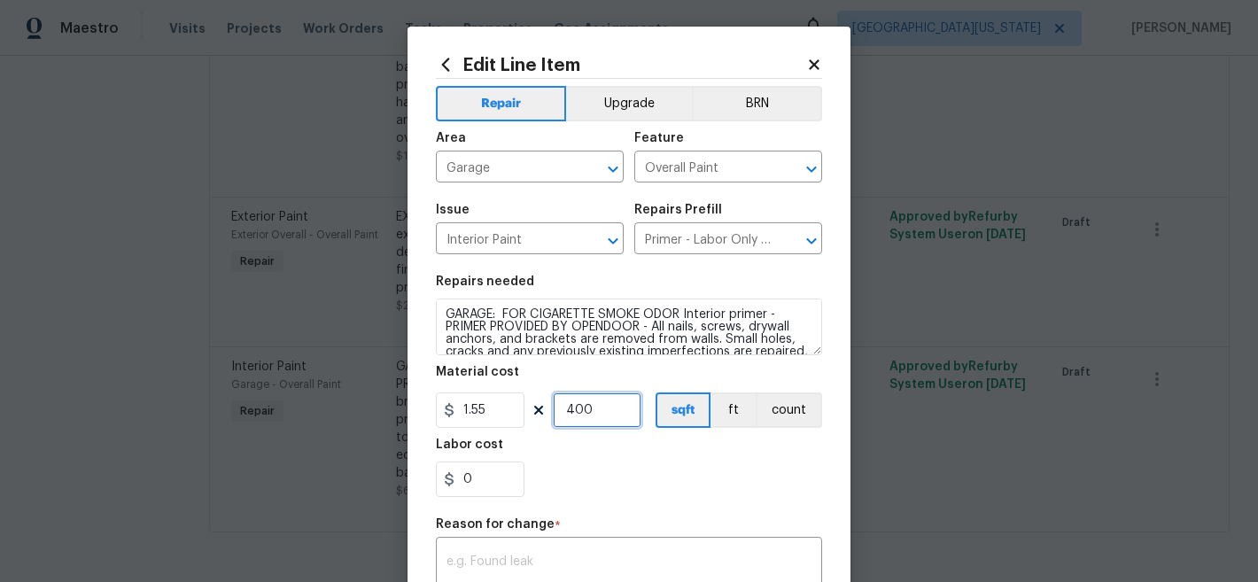
click at [599, 418] on input "400" at bounding box center [597, 410] width 89 height 35
type input "200"
click at [757, 486] on div "0" at bounding box center [629, 479] width 386 height 35
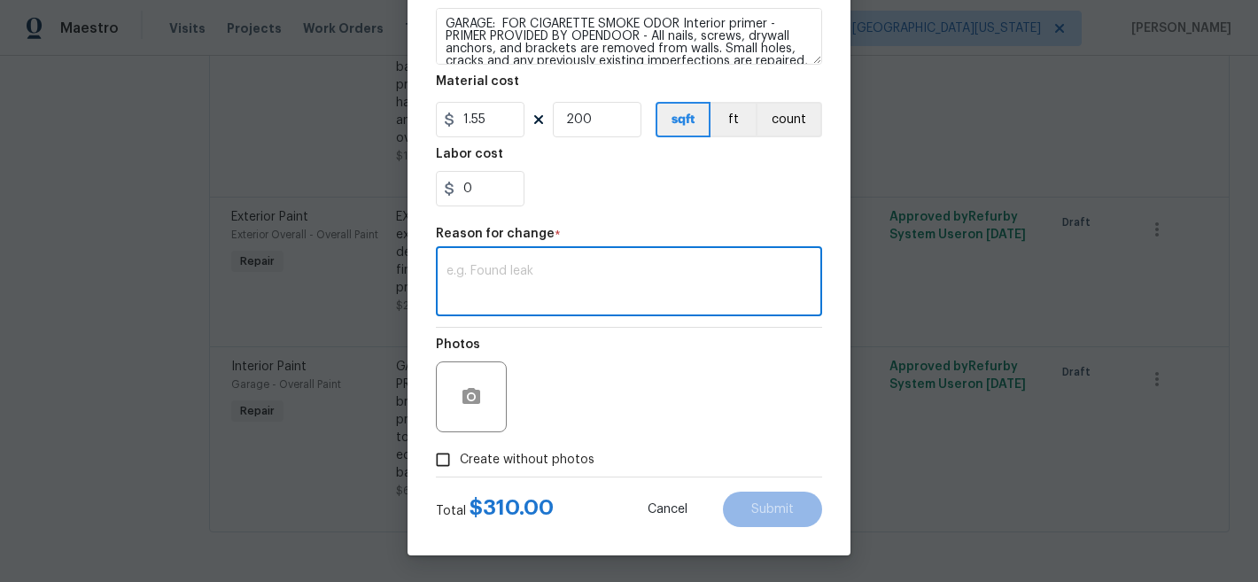
click at [722, 272] on textarea at bounding box center [629, 283] width 365 height 37
type textarea "Correction"
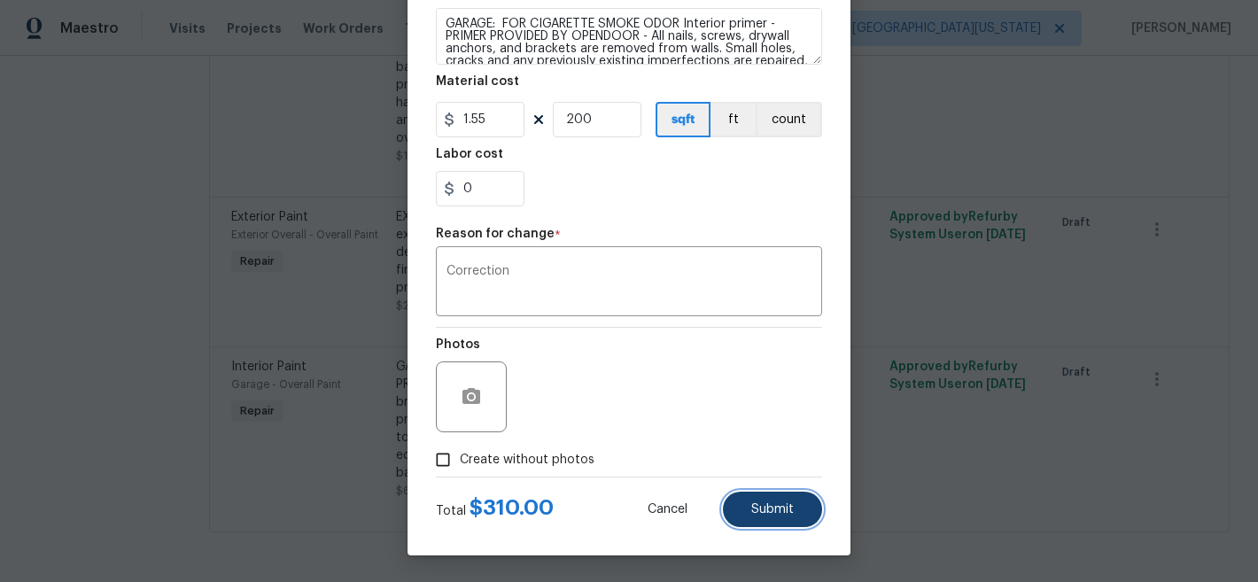
click at [760, 508] on span "Submit" at bounding box center [772, 509] width 43 height 13
type input "400"
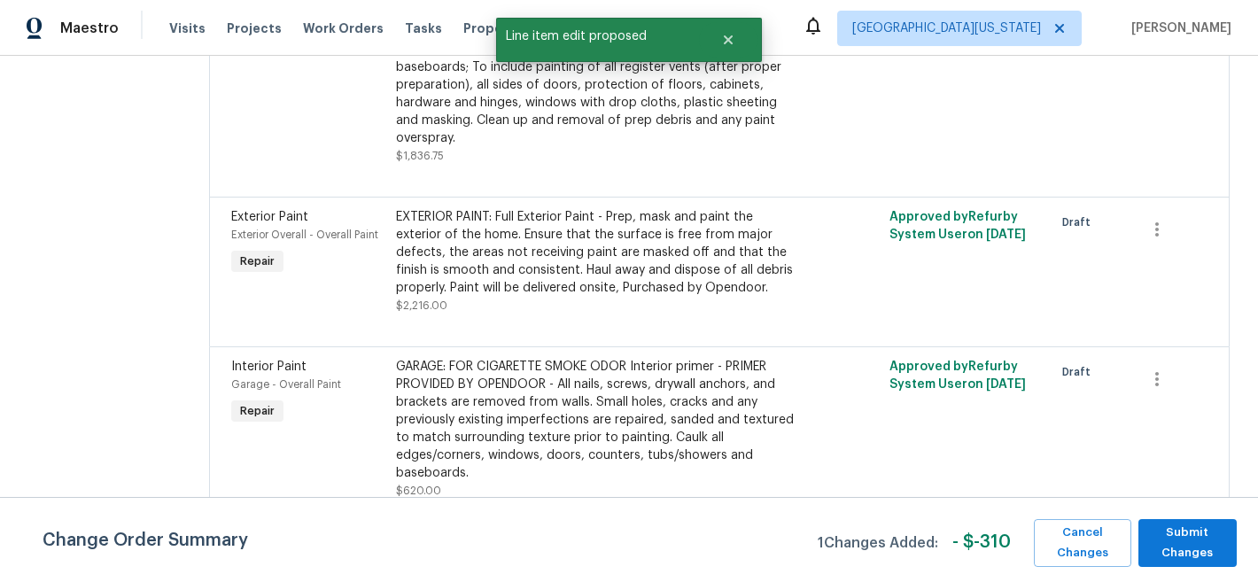
scroll to position [0, 0]
click at [1215, 544] on span "Submit Changes" at bounding box center [1188, 543] width 81 height 41
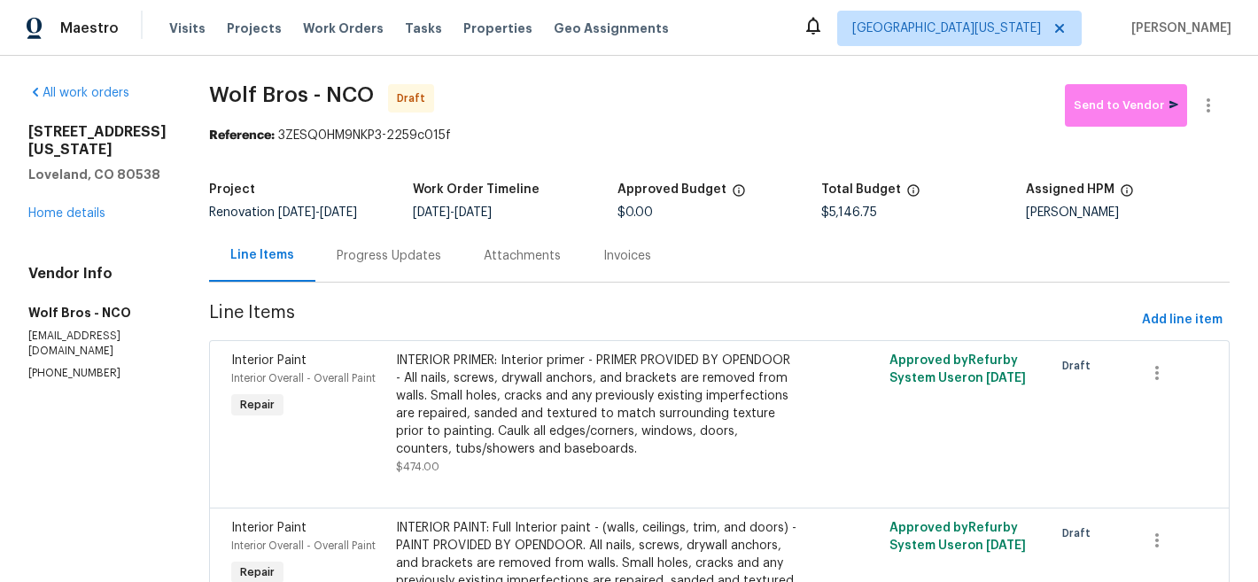
click at [857, 131] on div "Reference: 3ZESQ0HM9NKP3-2259c015f" at bounding box center [719, 136] width 1021 height 18
click at [93, 220] on link "Home details" at bounding box center [66, 213] width 77 height 12
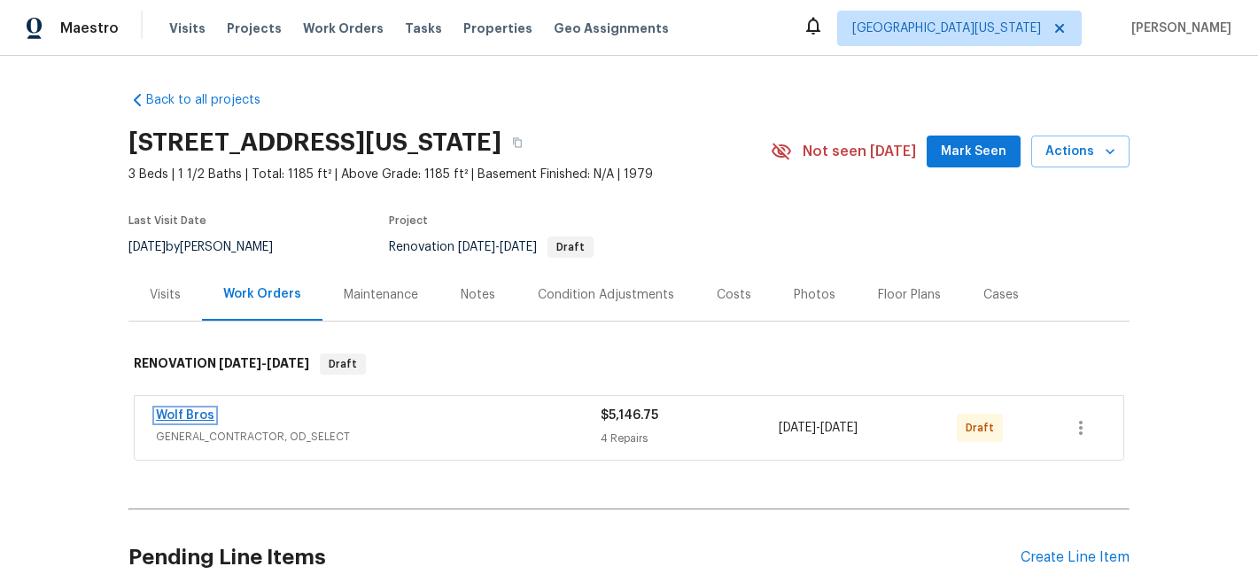
click at [164, 416] on link "Wolf Bros" at bounding box center [185, 415] width 58 height 12
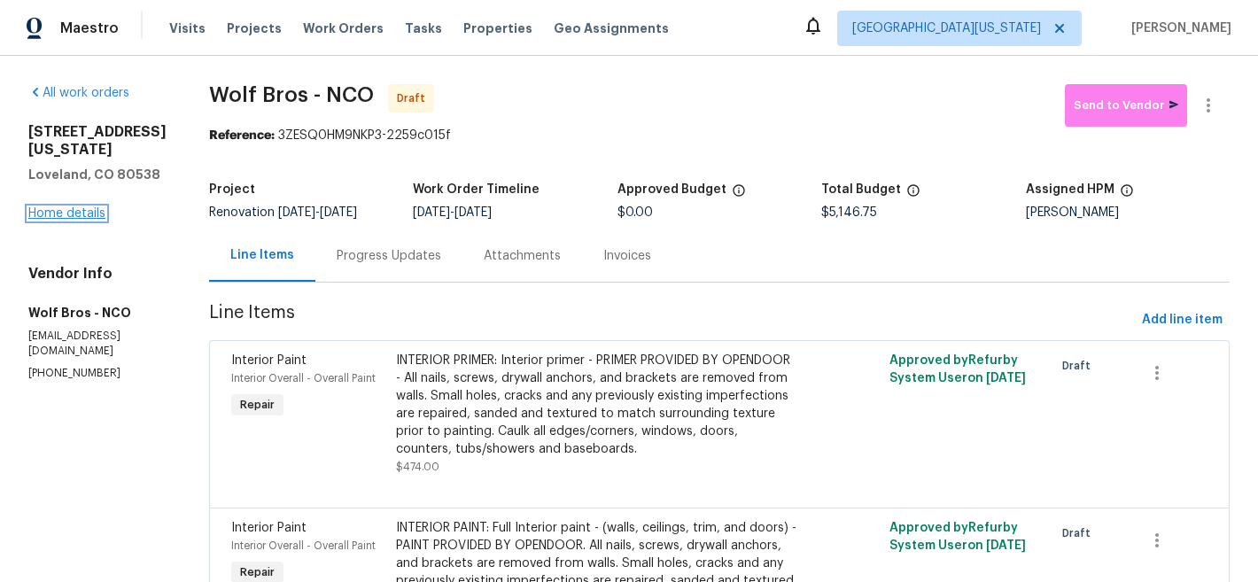
click at [62, 220] on link "Home details" at bounding box center [66, 213] width 77 height 12
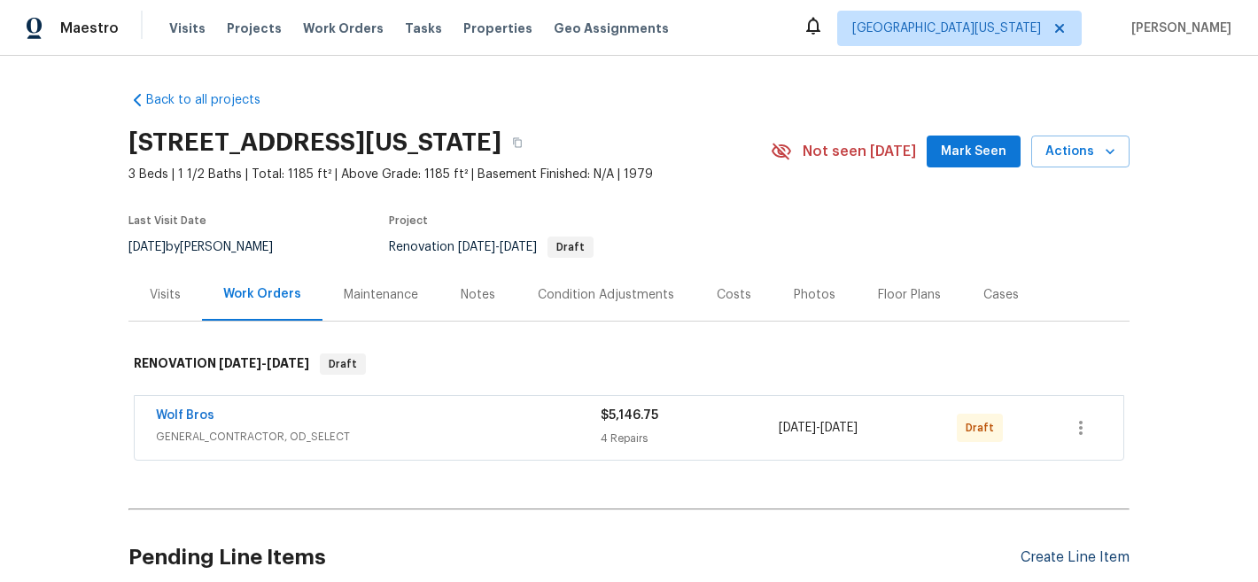
click at [1070, 551] on div "Create Line Item" at bounding box center [1075, 557] width 109 height 17
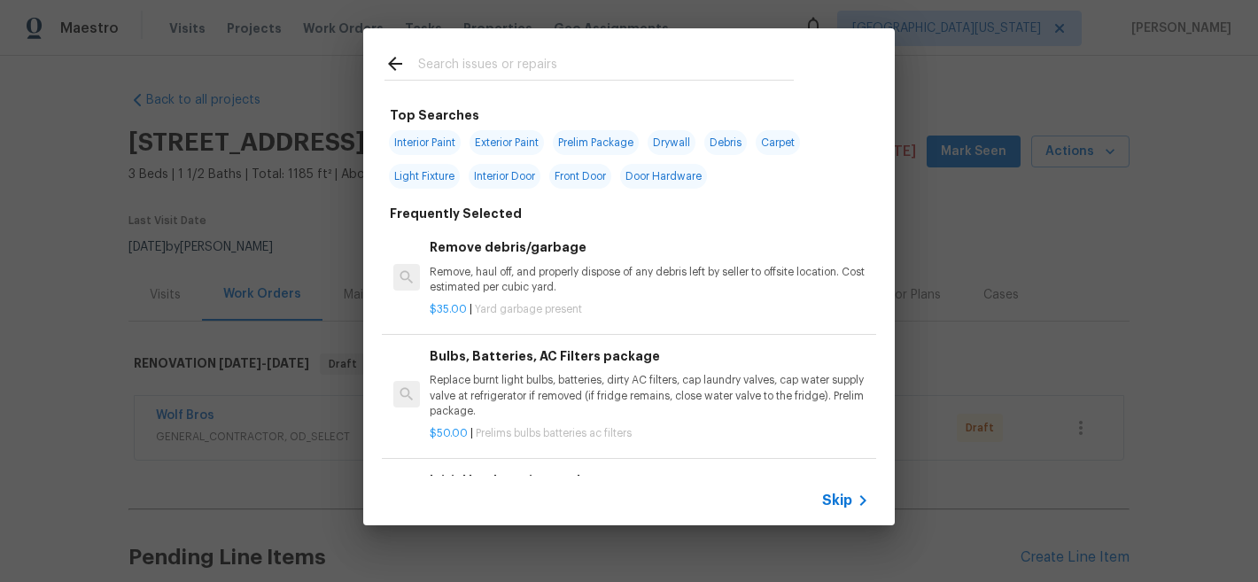
click at [493, 64] on input "text" at bounding box center [606, 66] width 376 height 27
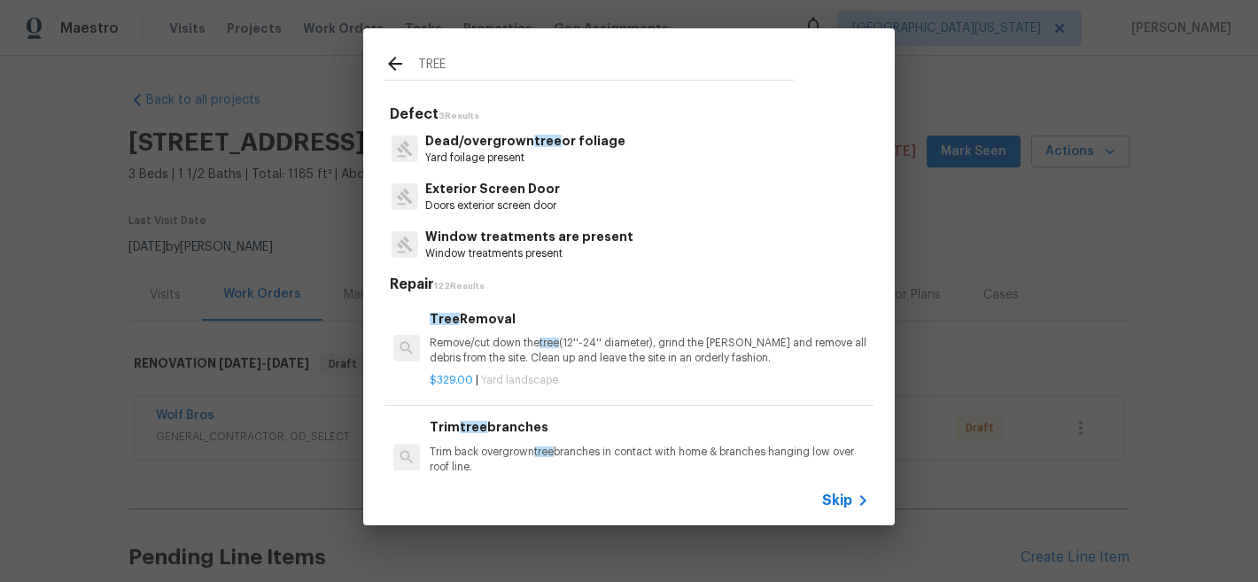
type input "TREE"
click at [534, 138] on span "tree" at bounding box center [547, 141] width 27 height 12
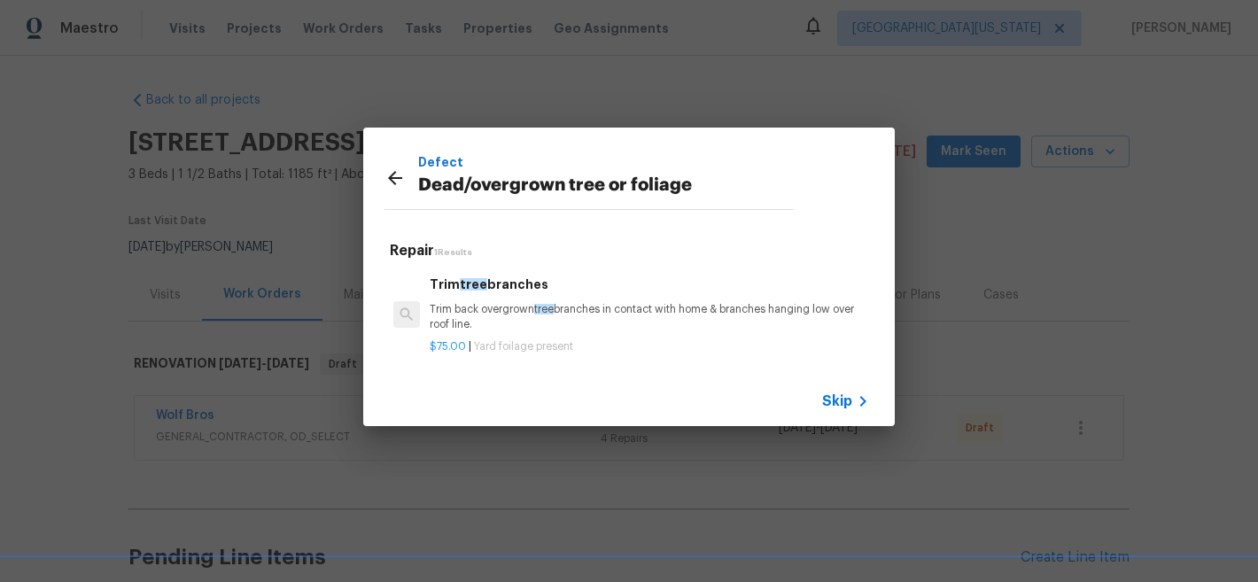
click at [488, 306] on p "Trim back overgrown tree branches in contact with home & branches hanging low o…" at bounding box center [650, 317] width 440 height 30
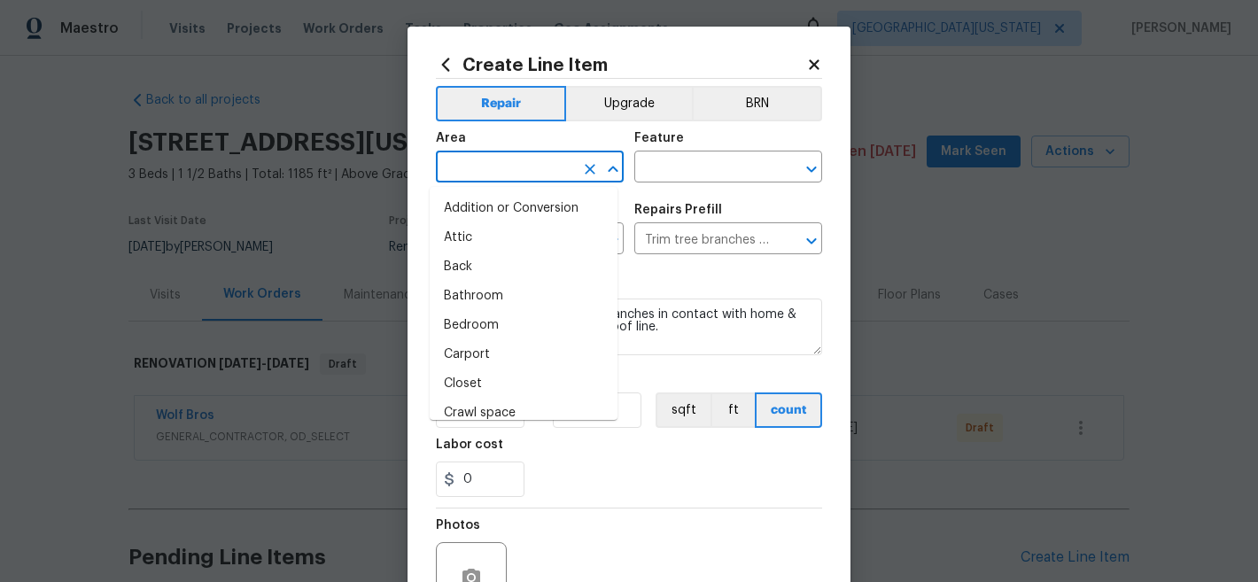
click at [525, 176] on input "text" at bounding box center [505, 168] width 138 height 27
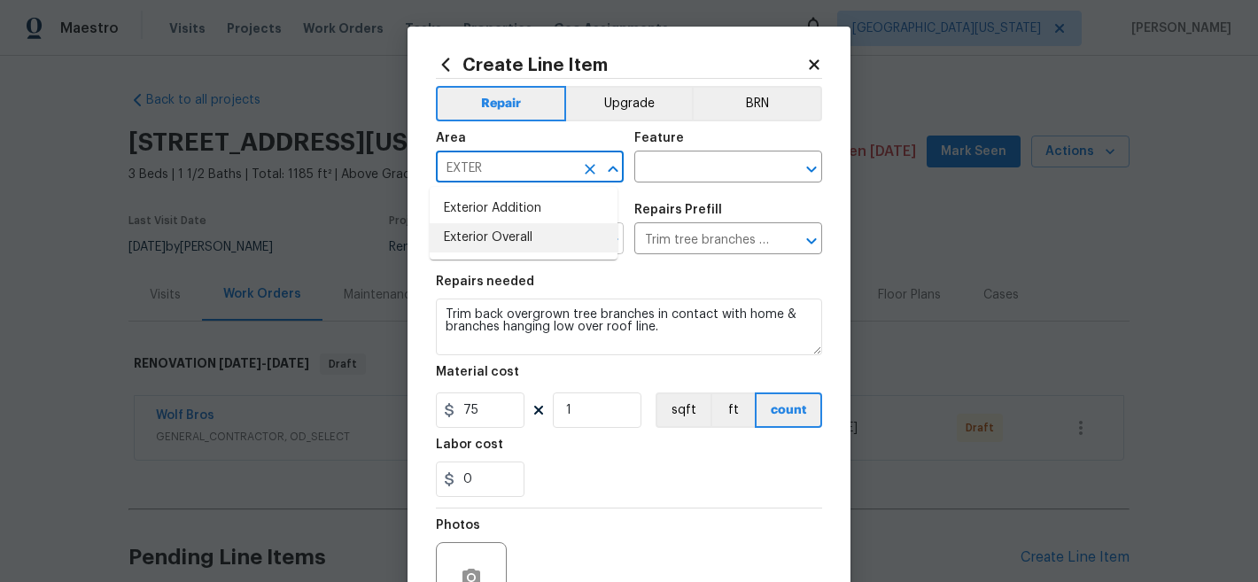
click at [533, 233] on li "Exterior Overall" at bounding box center [524, 237] width 188 height 29
type input "Exterior Overall"
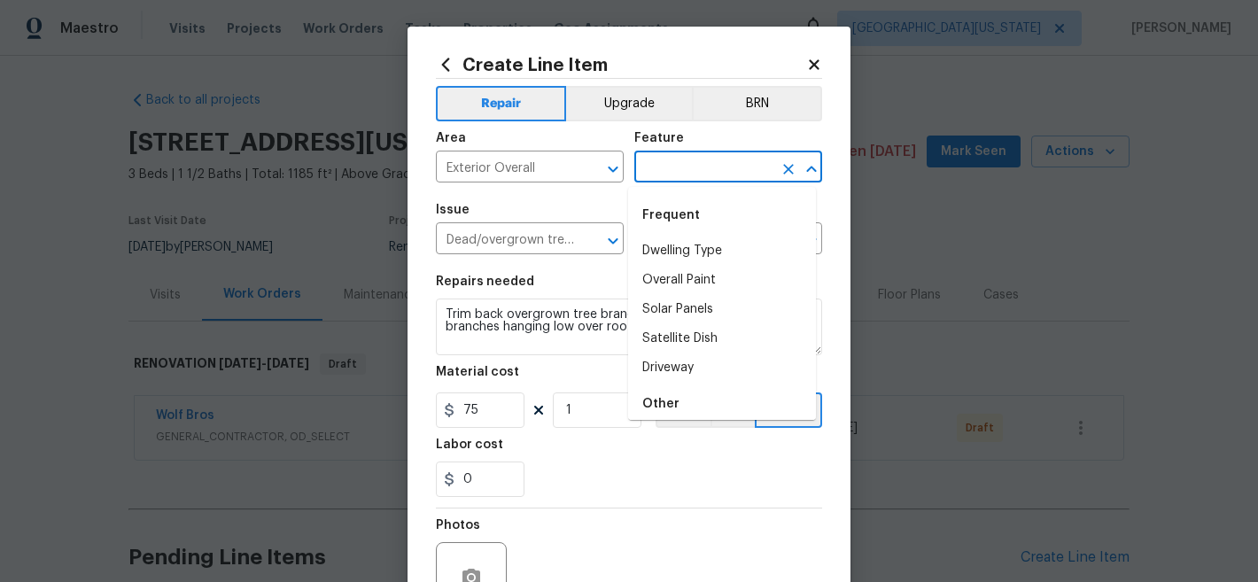
click at [709, 175] on input "text" at bounding box center [703, 168] width 138 height 27
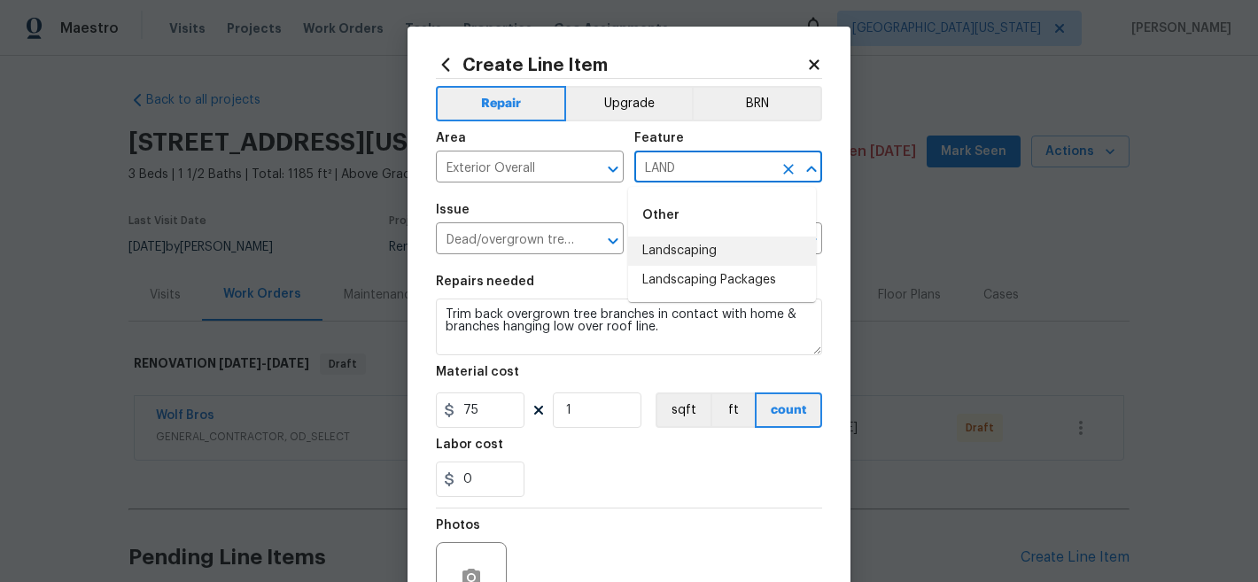
click at [746, 260] on li "Landscaping" at bounding box center [722, 251] width 188 height 29
type input "Landscaping"
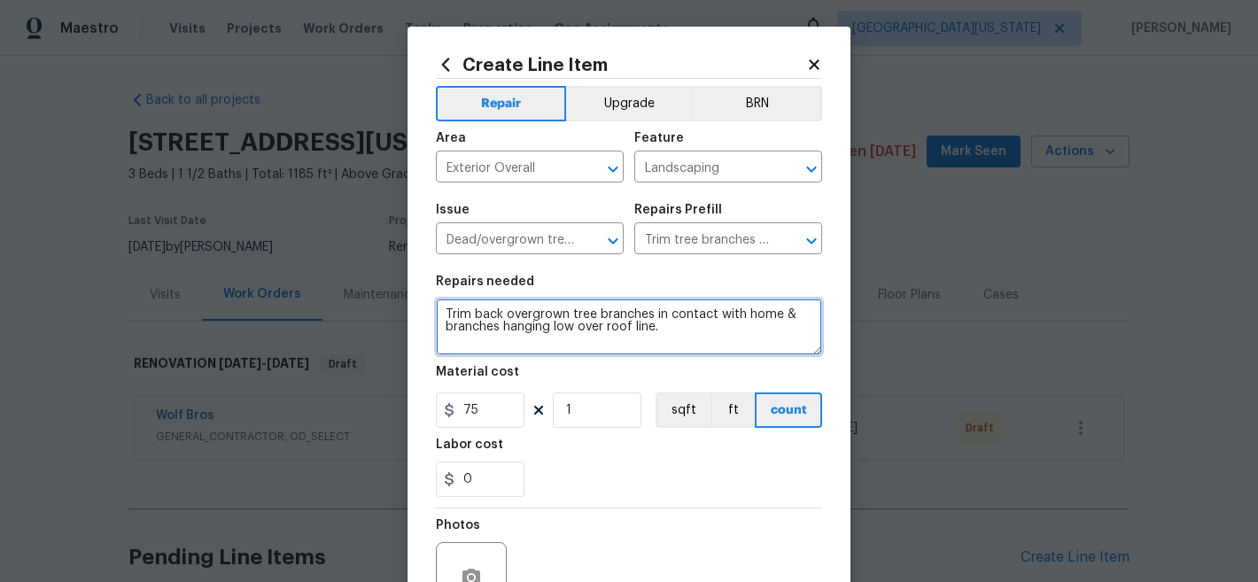
click at [535, 320] on textarea "Trim back overgrown tree branches in contact with home & branches hanging low o…" at bounding box center [629, 327] width 386 height 57
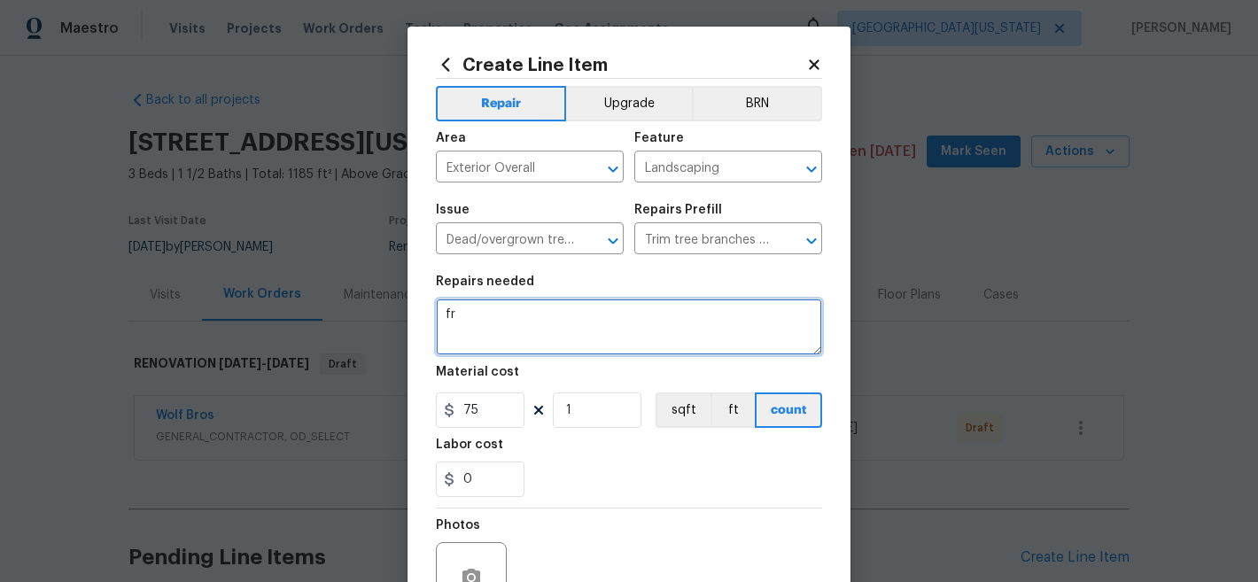
type textarea "f"
type textarea "FRONT YARD: Cut down dead tree and haul away."
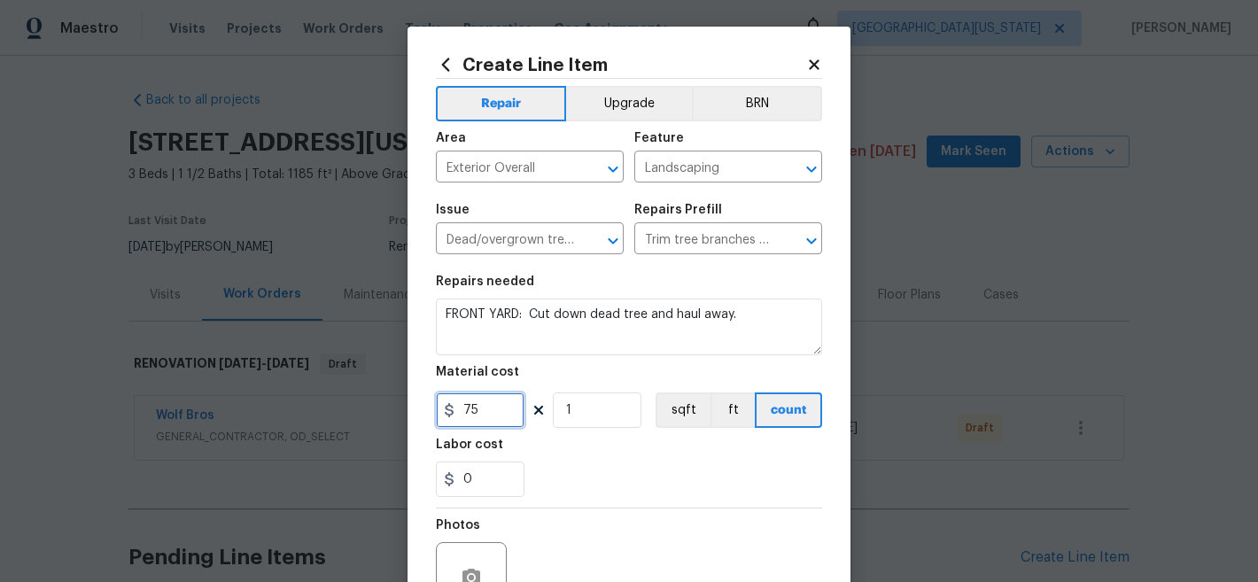
click at [505, 413] on input "75" at bounding box center [480, 410] width 89 height 35
type input "1500"
click at [718, 488] on div "0" at bounding box center [629, 479] width 386 height 35
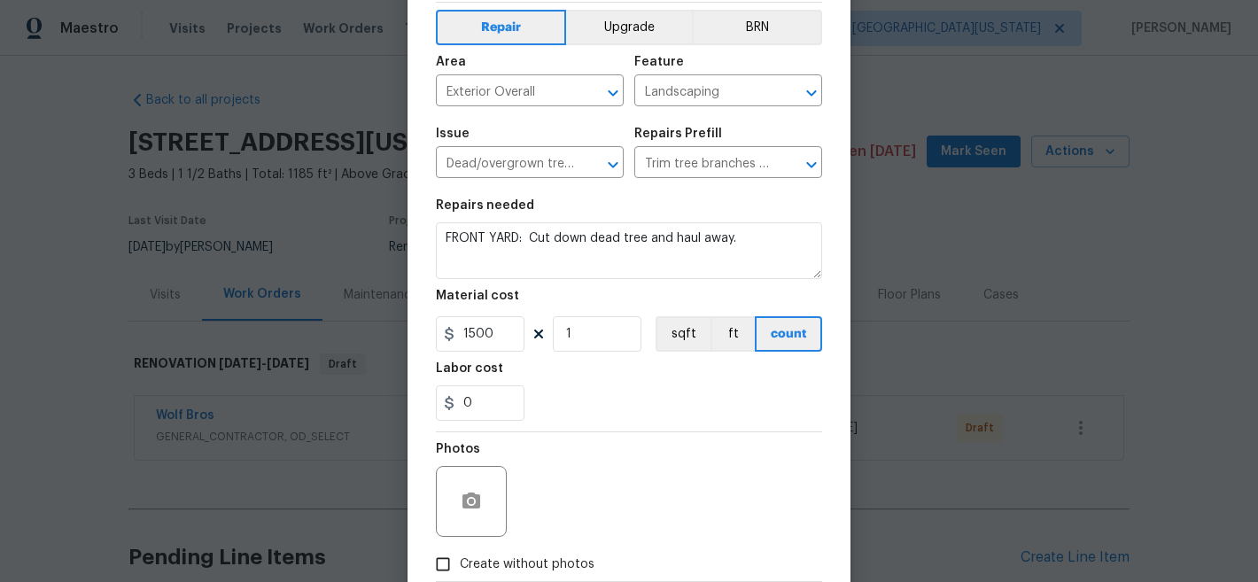
scroll to position [182, 0]
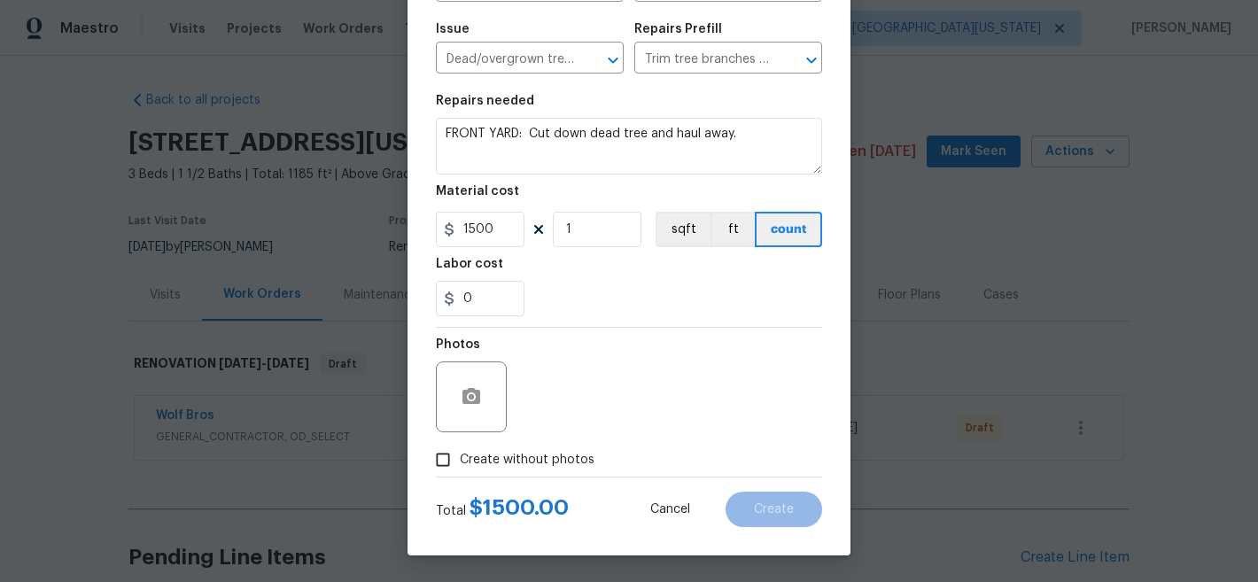
click at [501, 455] on span "Create without photos" at bounding box center [527, 460] width 135 height 19
click at [460, 455] on input "Create without photos" at bounding box center [443, 460] width 34 height 34
checkbox input "true"
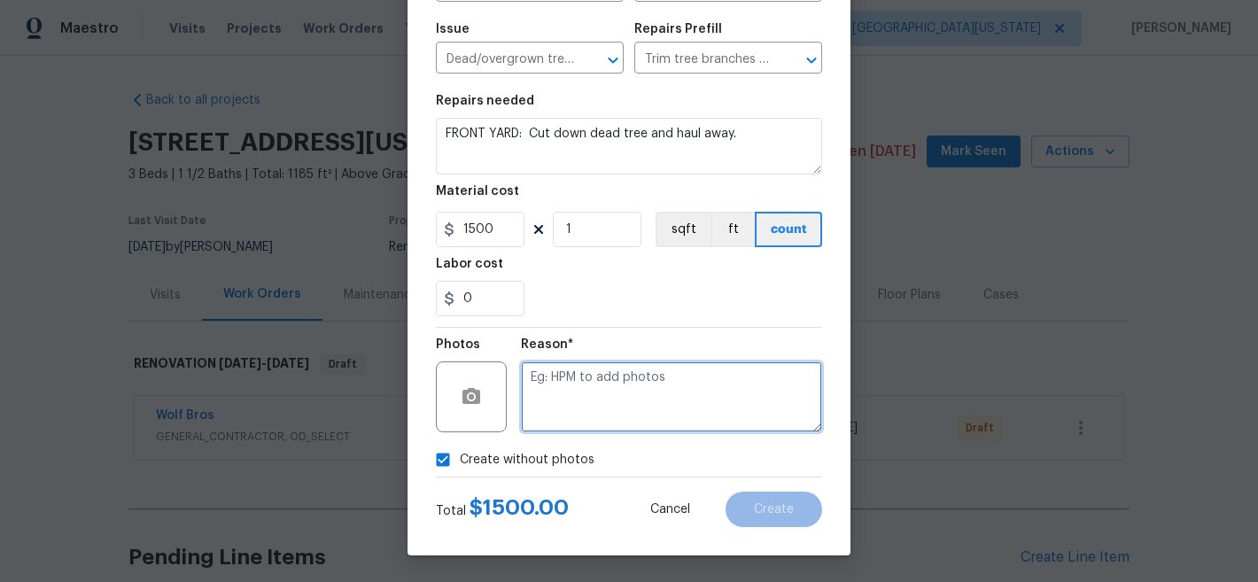
click at [651, 381] on textarea at bounding box center [671, 397] width 301 height 71
type textarea "Later"
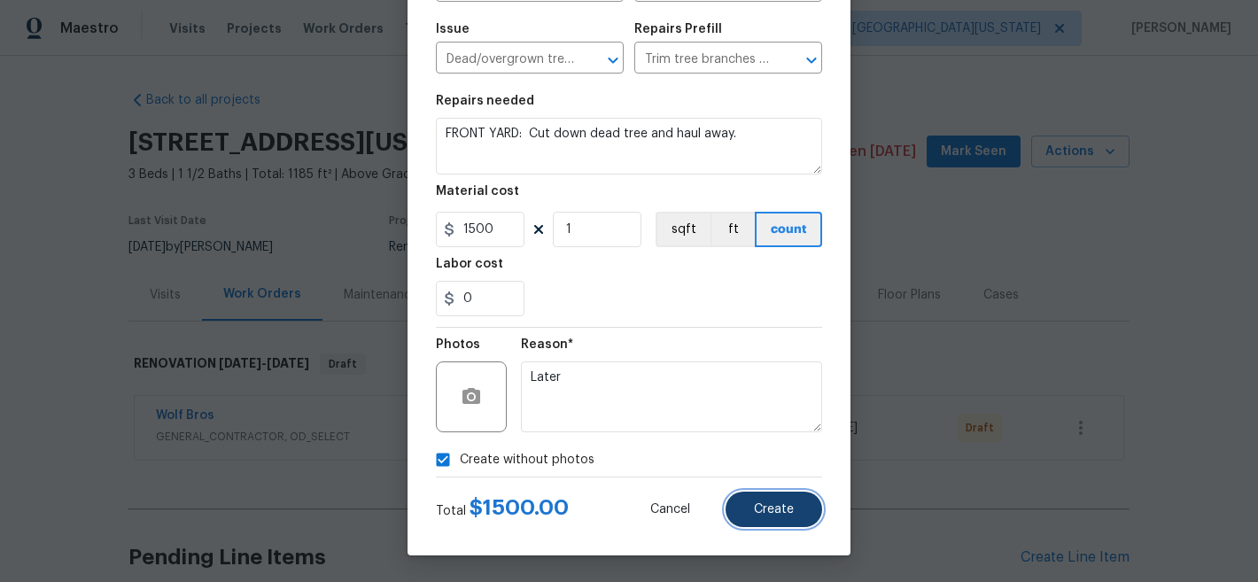
click at [785, 516] on span "Create" at bounding box center [774, 509] width 40 height 13
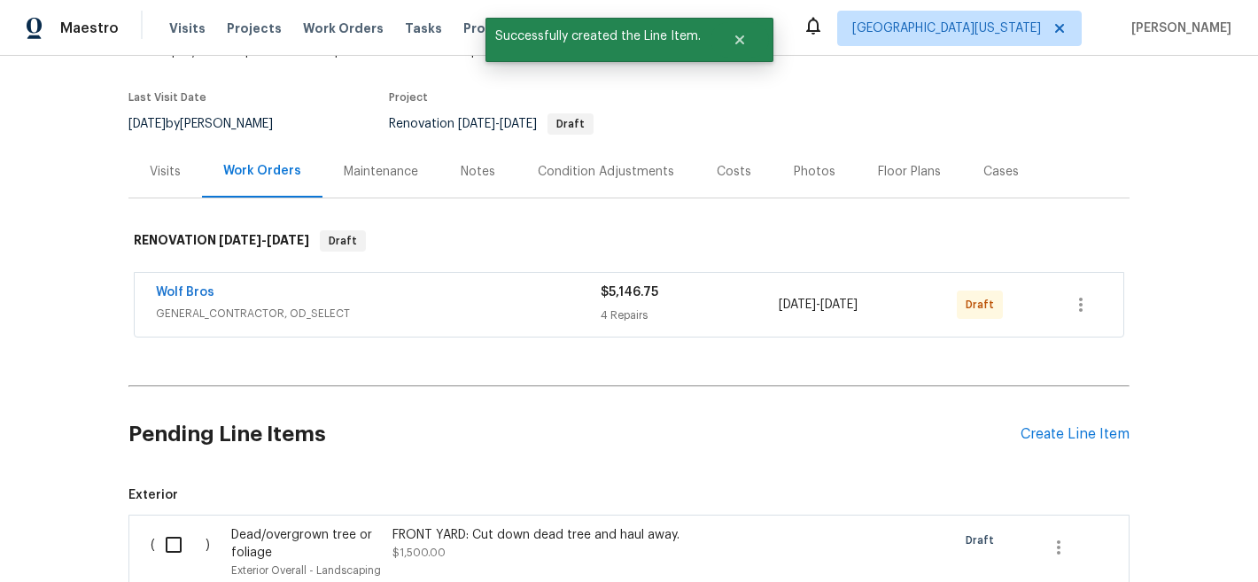
scroll to position [388, 0]
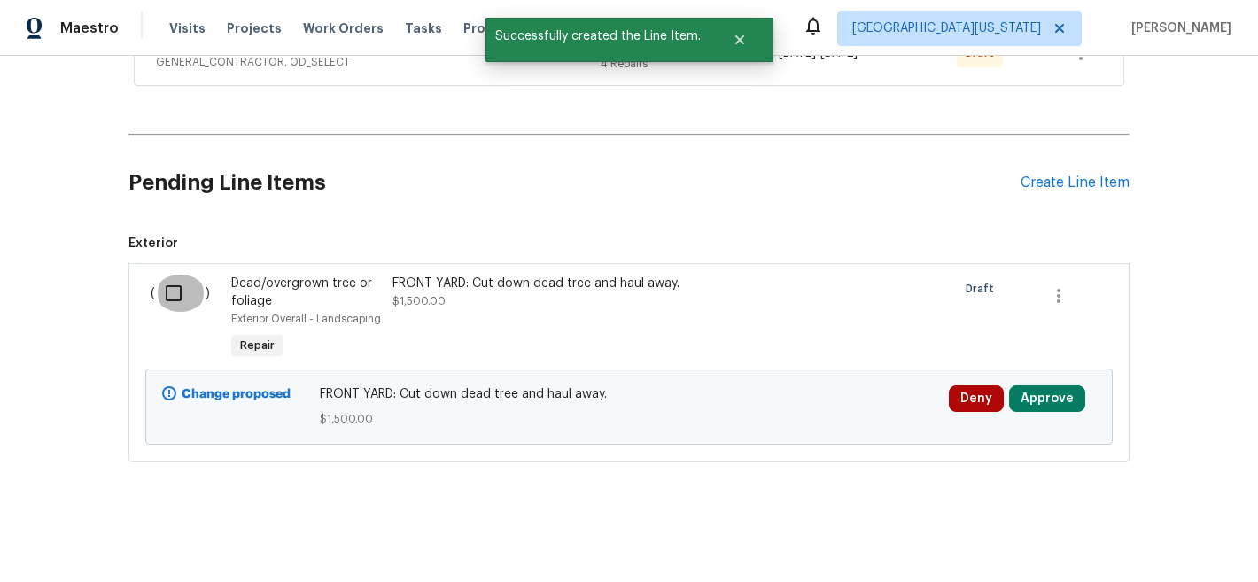
click at [171, 284] on input "checkbox" at bounding box center [180, 293] width 51 height 37
checkbox input "true"
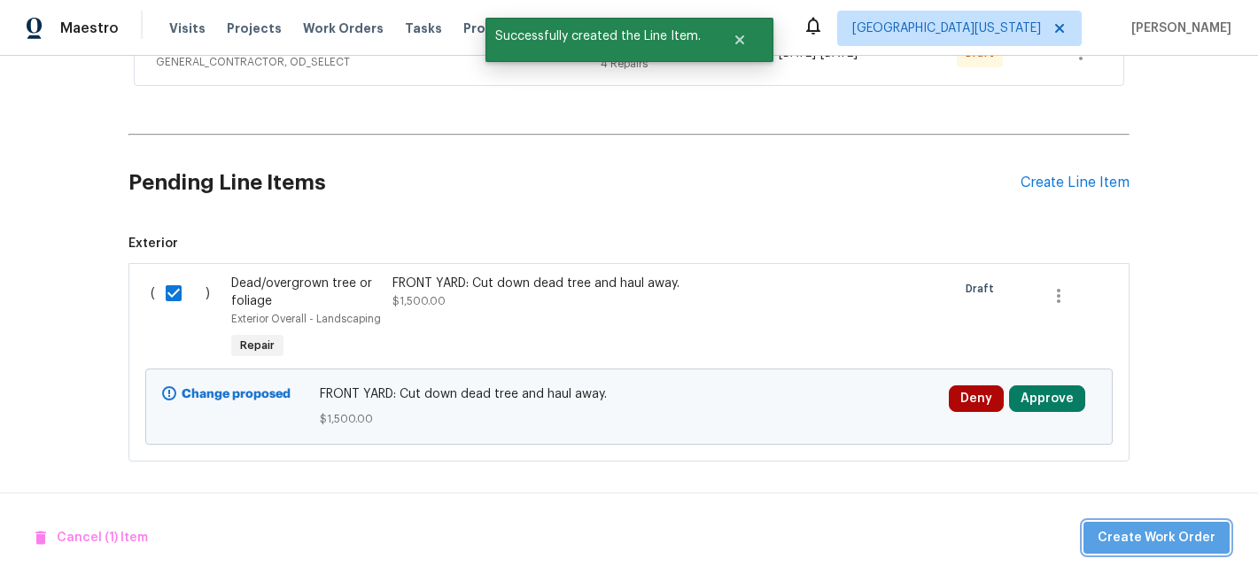
click at [1165, 541] on span "Create Work Order" at bounding box center [1157, 538] width 118 height 22
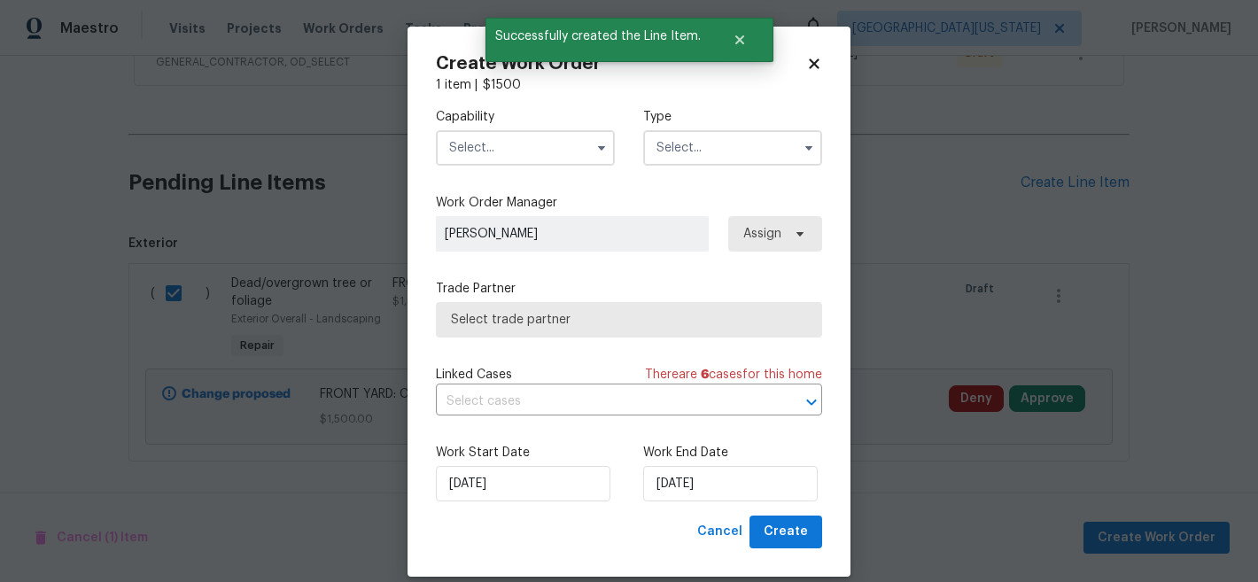
click at [510, 144] on input "text" at bounding box center [525, 147] width 179 height 35
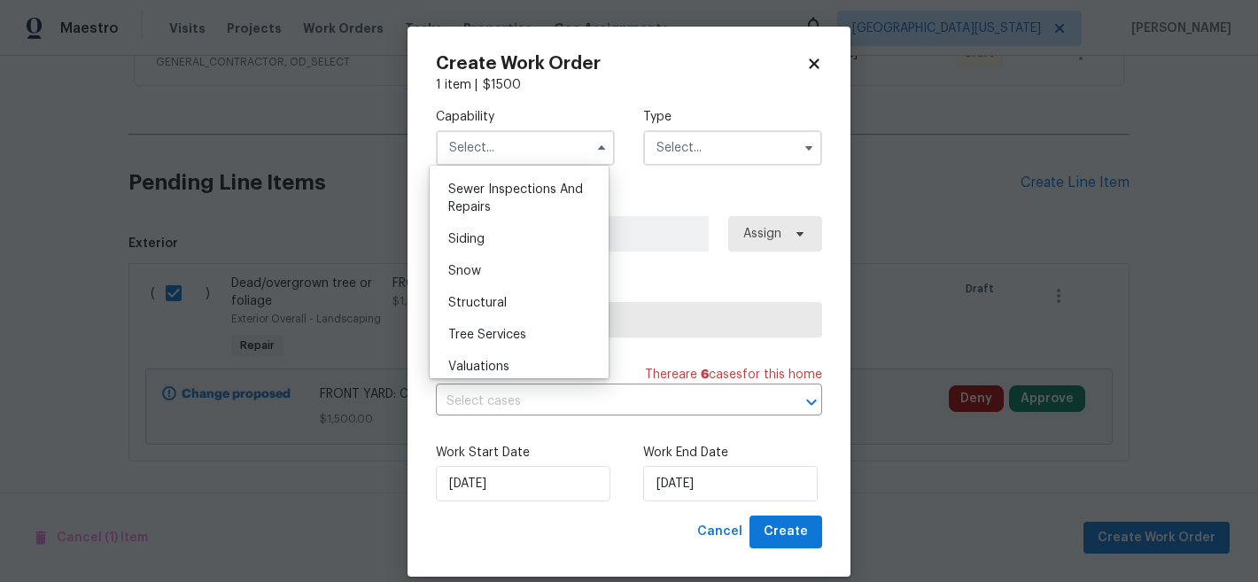
scroll to position [2008, 0]
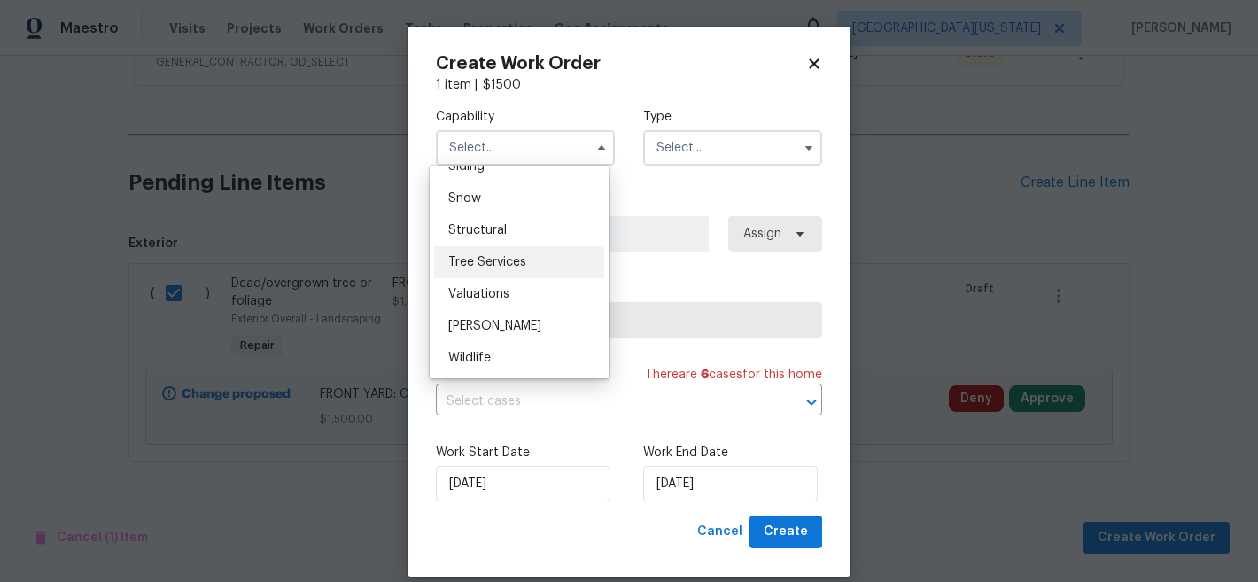
click at [532, 267] on div "Tree Services" at bounding box center [519, 262] width 170 height 32
type input "Tree Services"
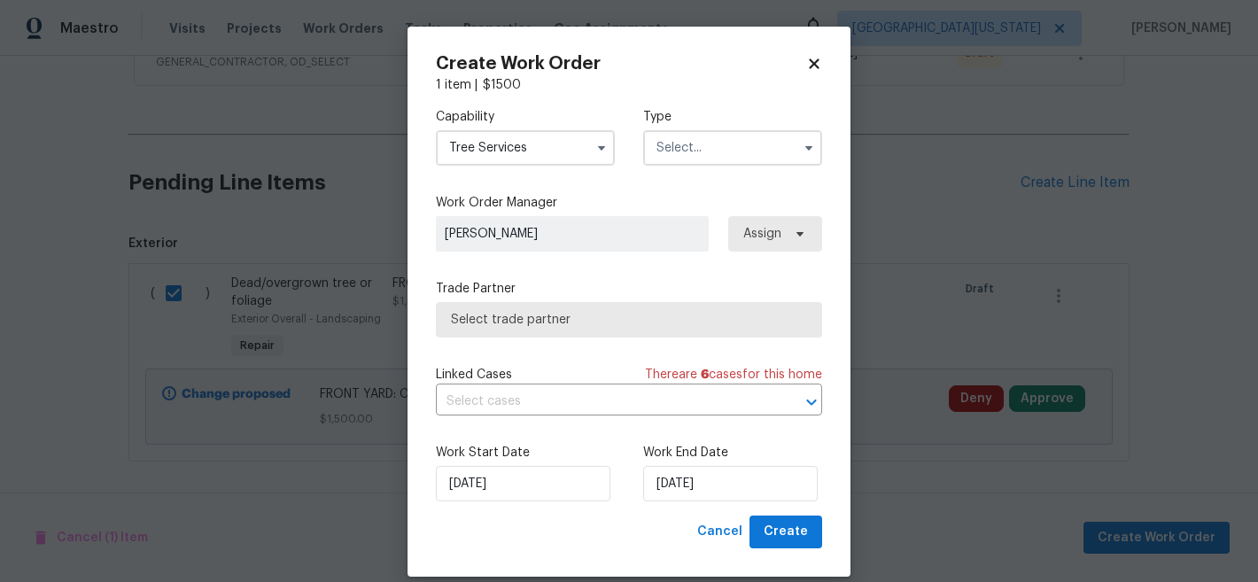
click at [738, 147] on input "text" at bounding box center [732, 147] width 179 height 35
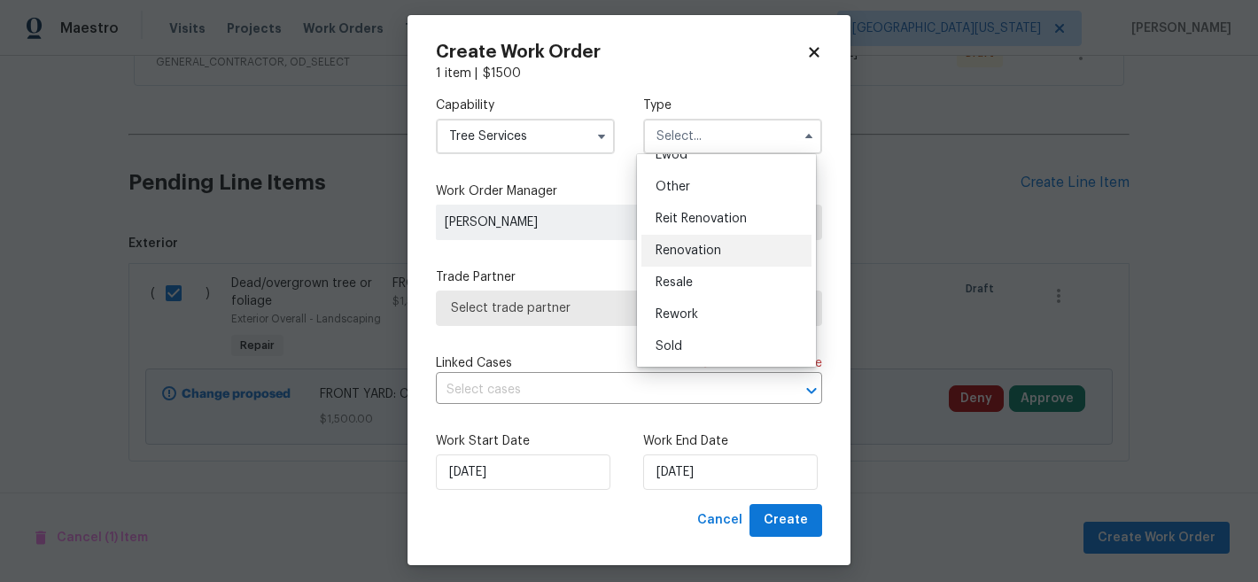
scroll to position [21, 0]
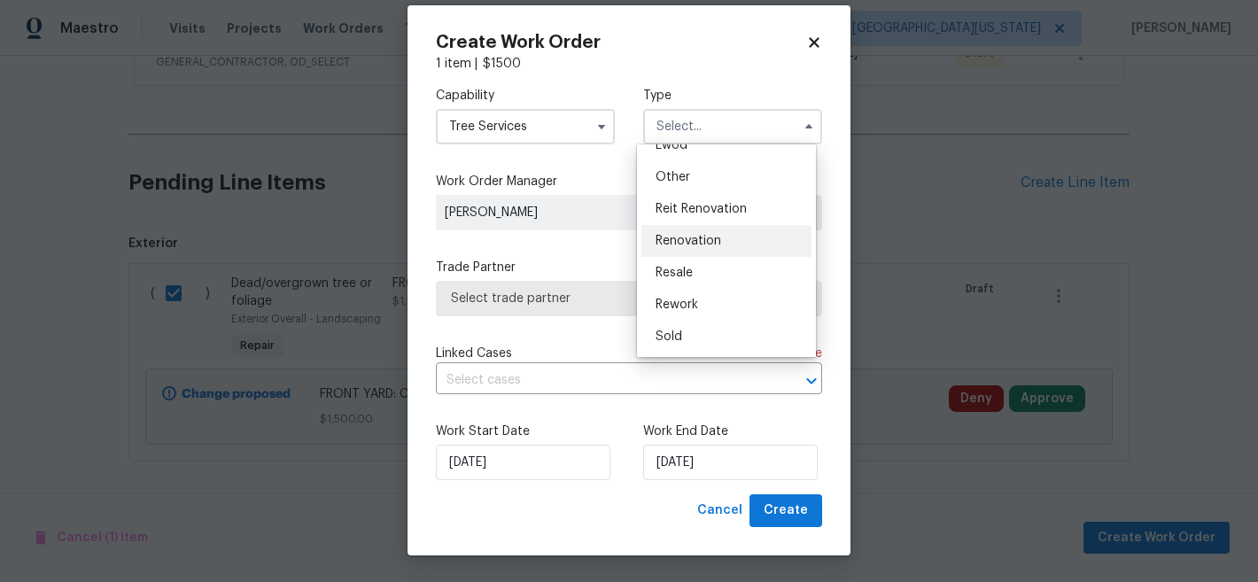
click at [718, 228] on div "Renovation" at bounding box center [727, 241] width 170 height 32
type input "Renovation"
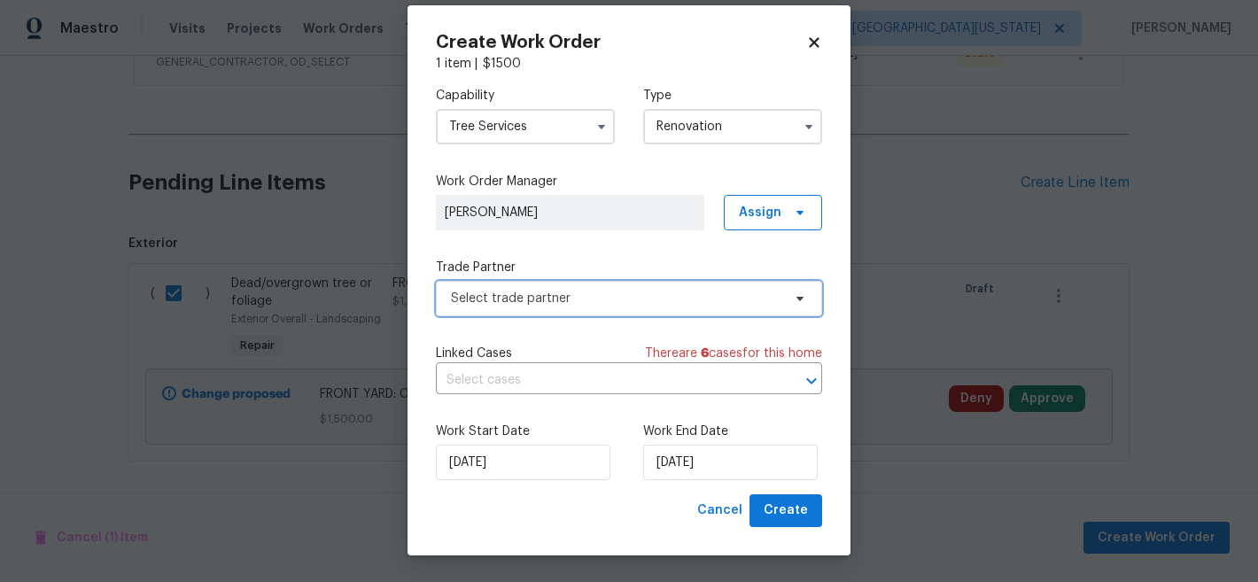
click at [580, 315] on span "Select trade partner" at bounding box center [629, 298] width 386 height 35
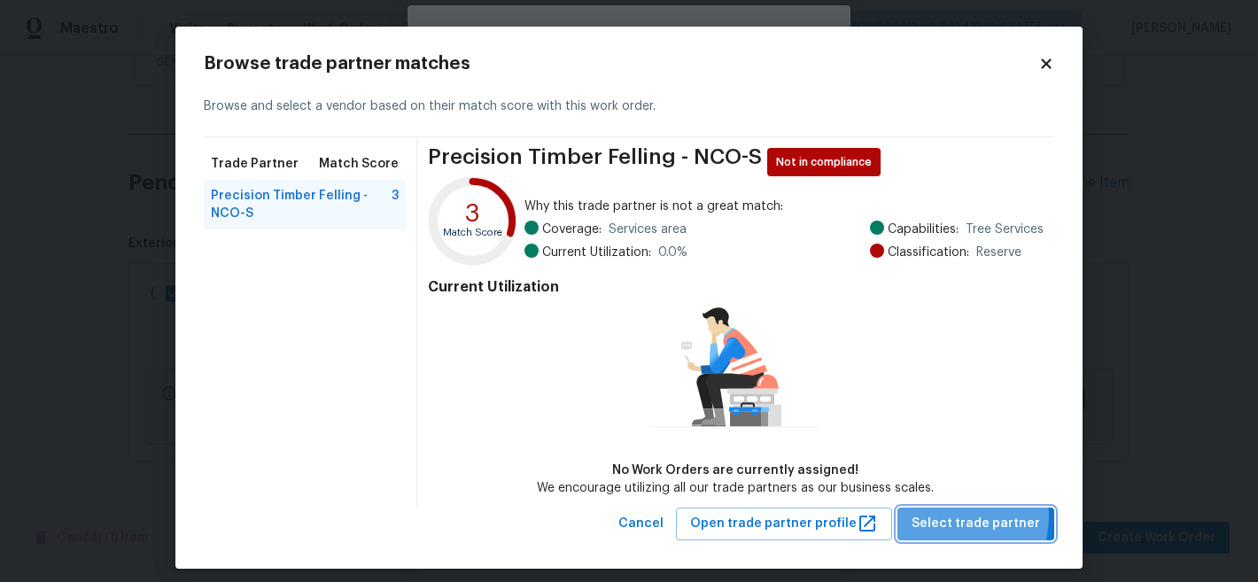
click at [953, 516] on span "Select trade partner" at bounding box center [976, 524] width 128 height 22
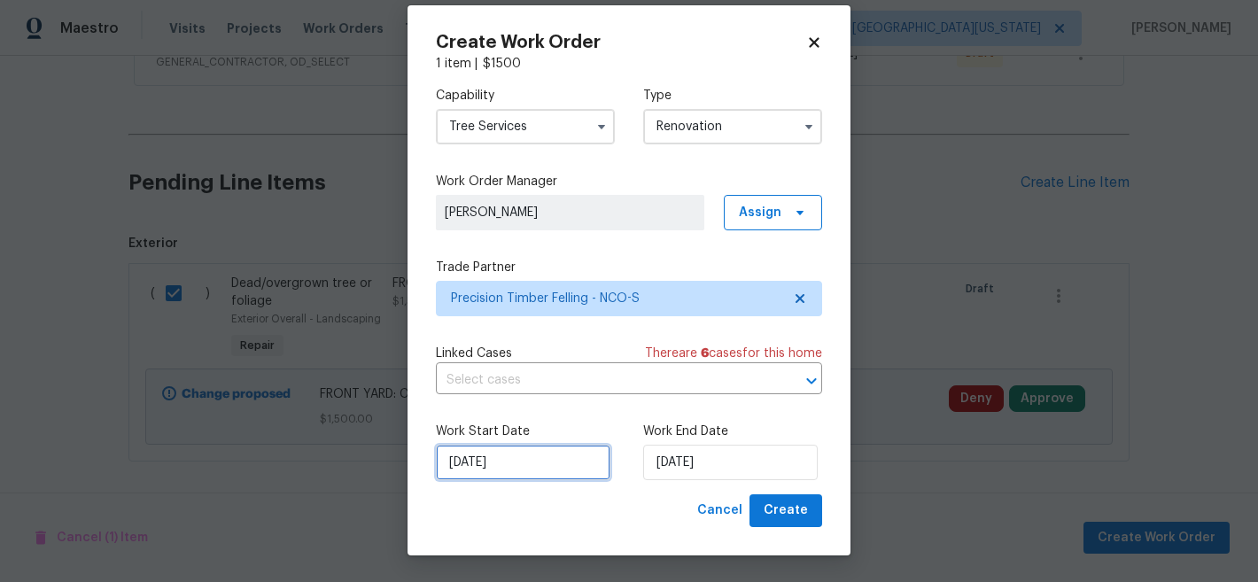
click at [537, 465] on input "[DATE]" at bounding box center [523, 462] width 175 height 35
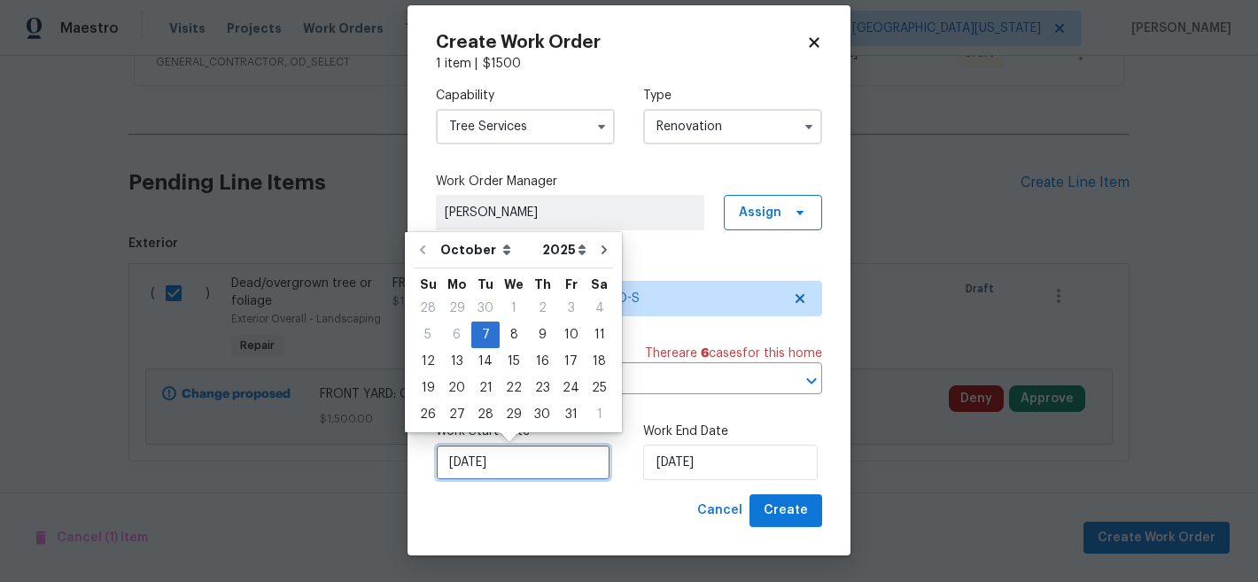
click at [537, 465] on input "[DATE]" at bounding box center [523, 462] width 175 height 35
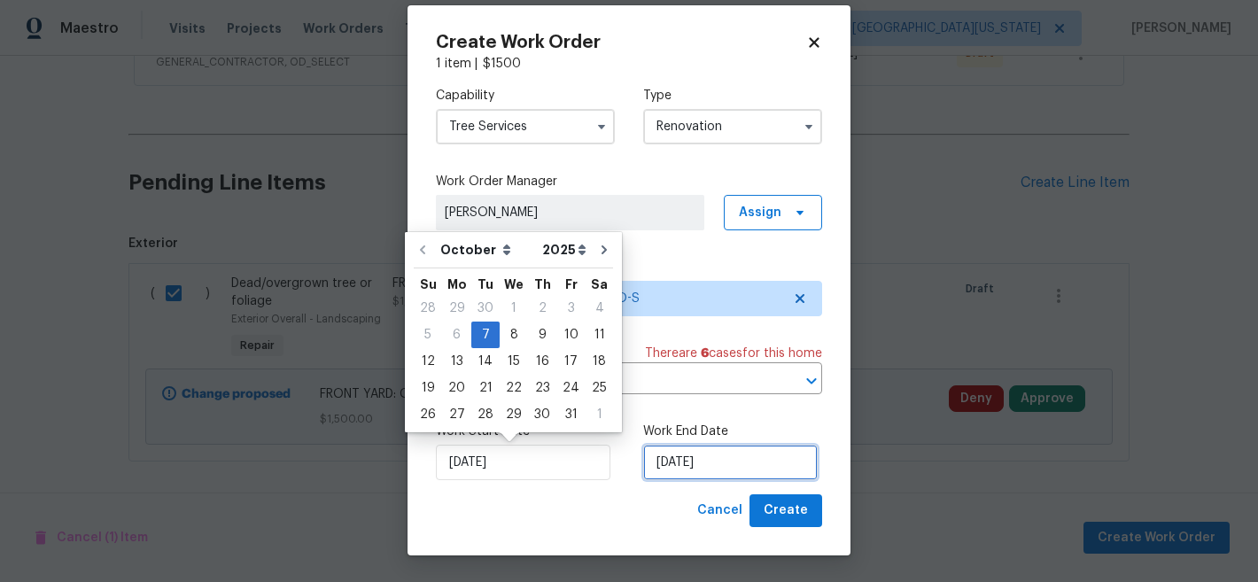
click at [715, 469] on input "[DATE]" at bounding box center [730, 462] width 175 height 35
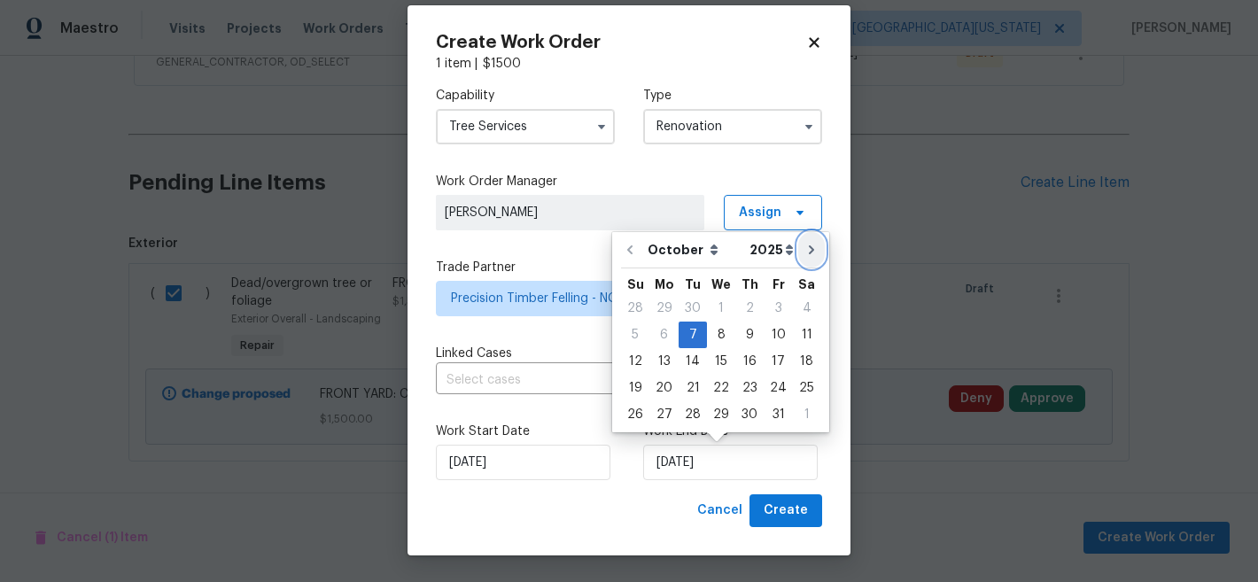
click at [806, 250] on icon "Go to next month" at bounding box center [812, 250] width 14 height 14
type input "11/7/2025"
select select "10"
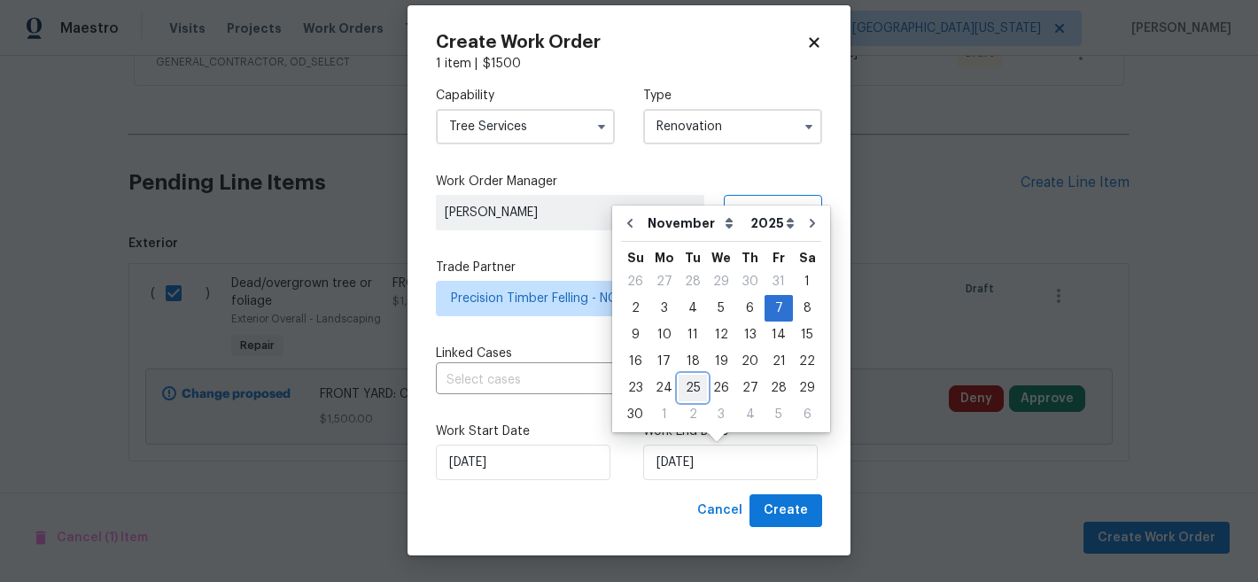
click at [692, 392] on div "25" at bounding box center [693, 388] width 28 height 25
type input "[DATE]"
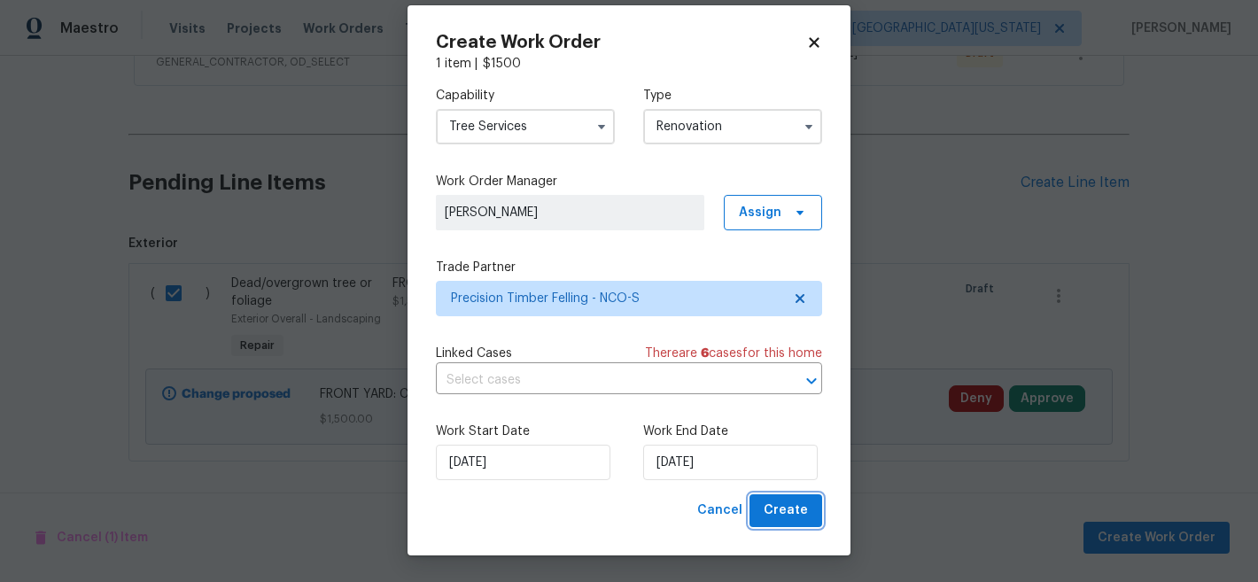
click at [792, 510] on span "Create" at bounding box center [786, 511] width 44 height 22
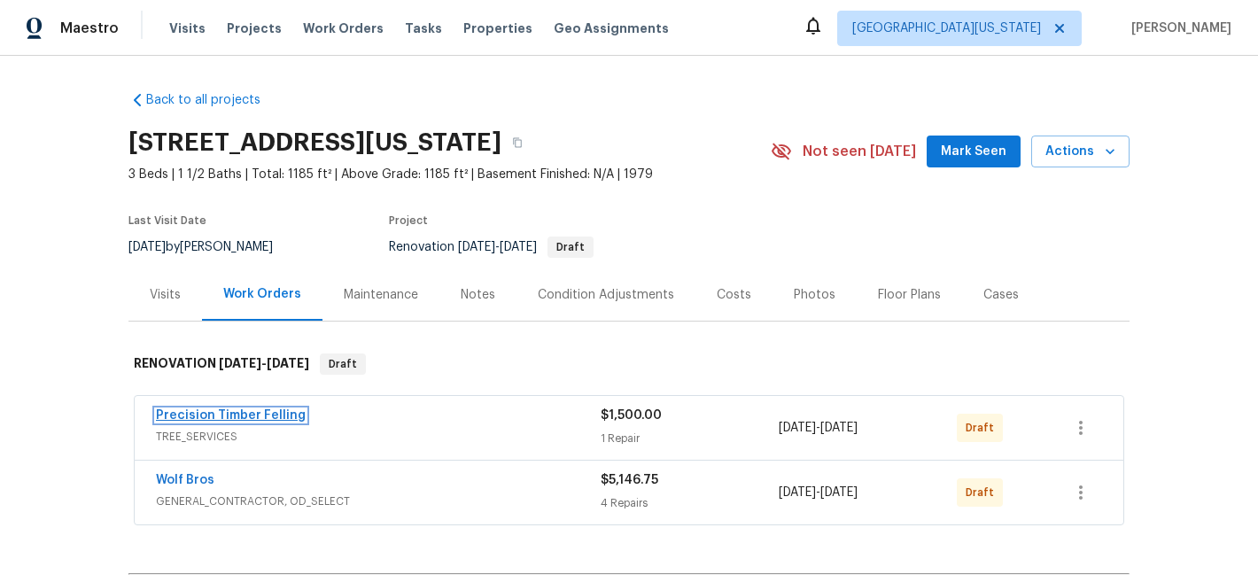
click at [205, 413] on link "Precision Timber Felling" at bounding box center [231, 415] width 150 height 12
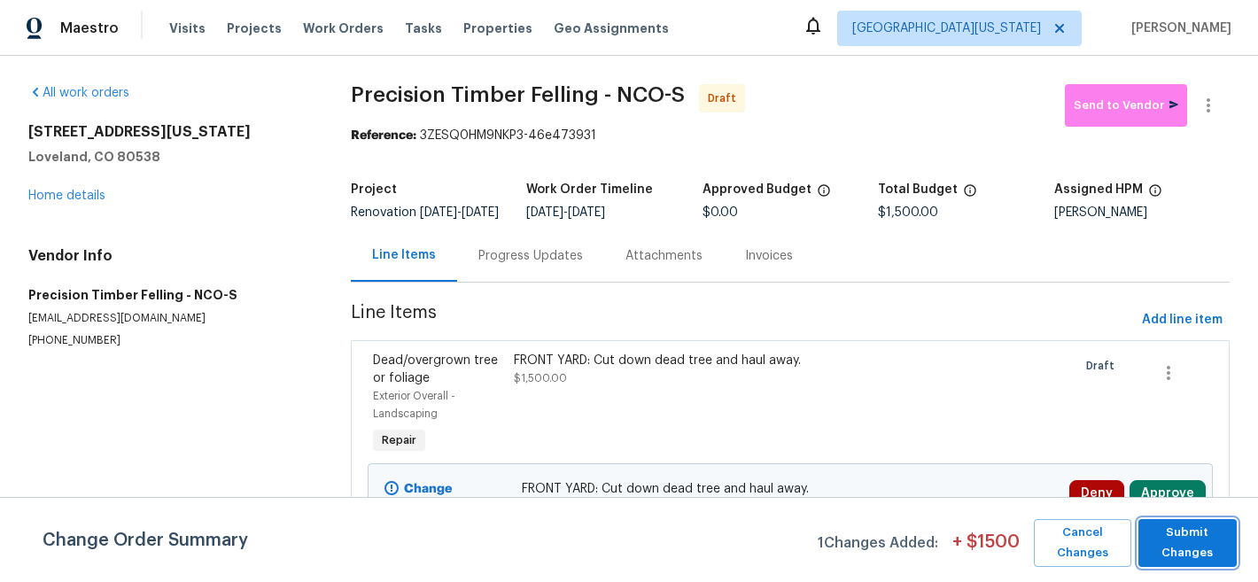
click at [1188, 533] on span "Submit Changes" at bounding box center [1188, 543] width 81 height 41
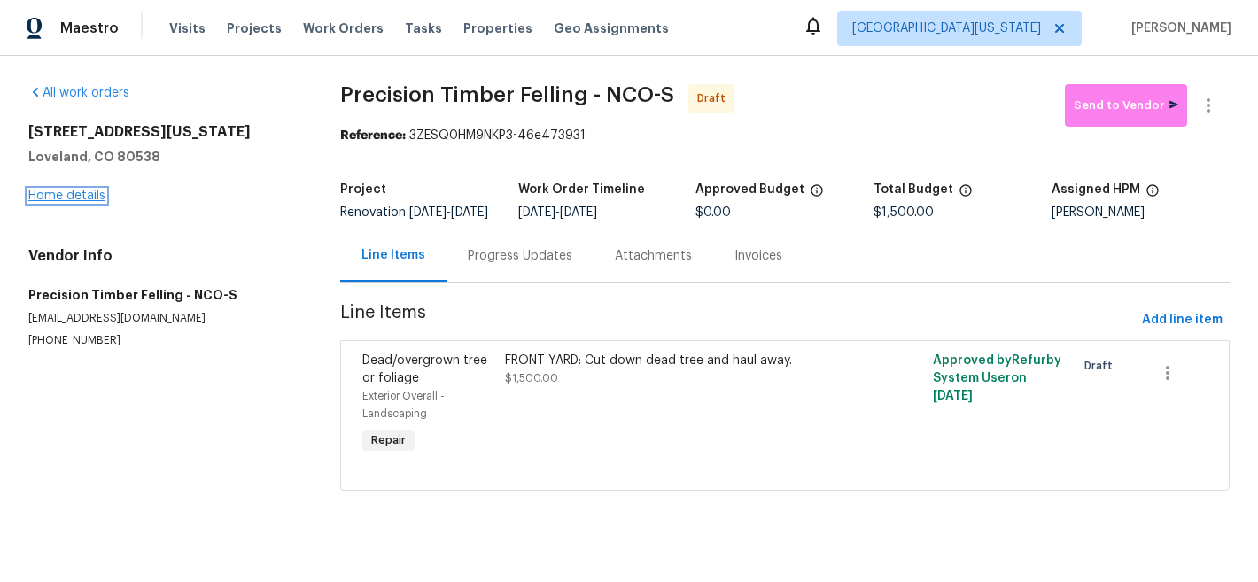
click at [74, 198] on link "Home details" at bounding box center [66, 196] width 77 height 12
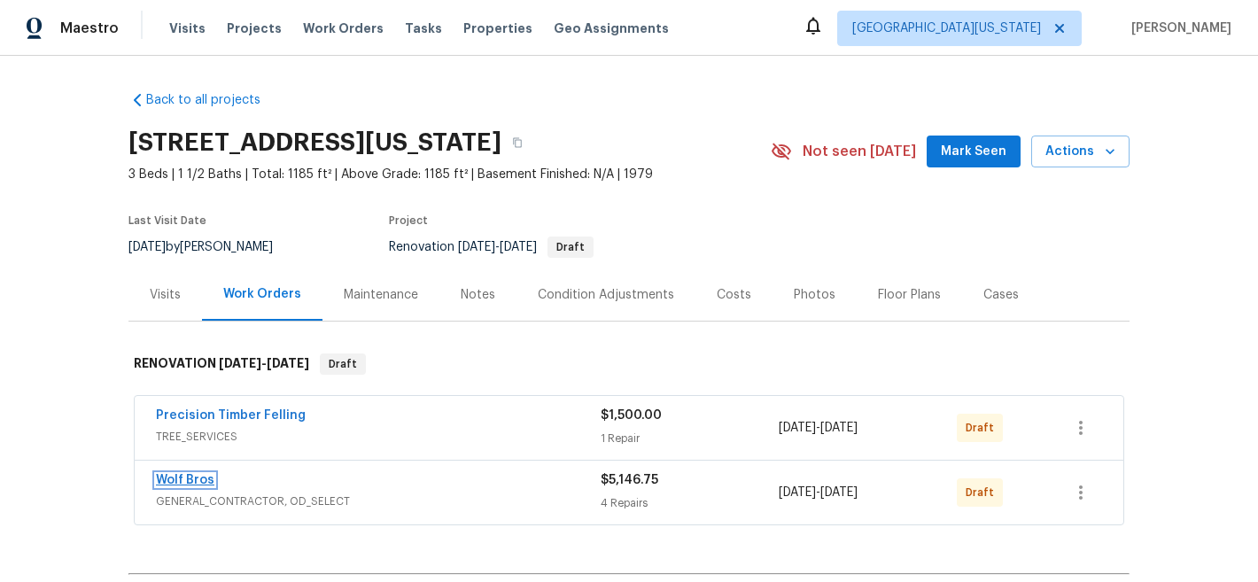
click at [187, 485] on link "Wolf Bros" at bounding box center [185, 480] width 58 height 12
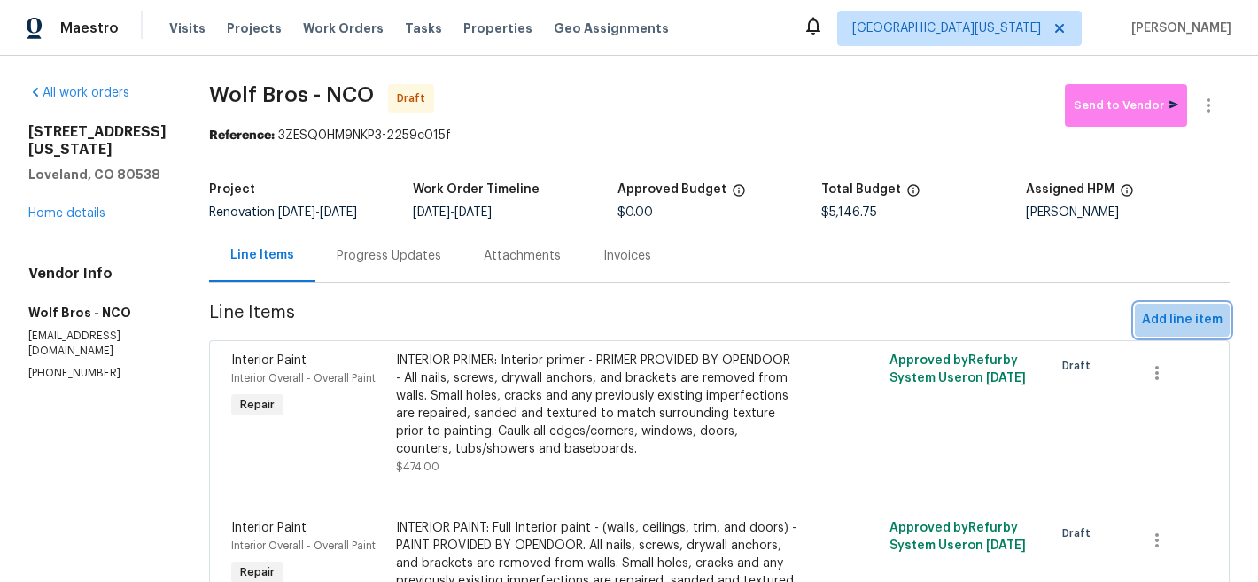
click at [1161, 313] on span "Add line item" at bounding box center [1182, 320] width 81 height 22
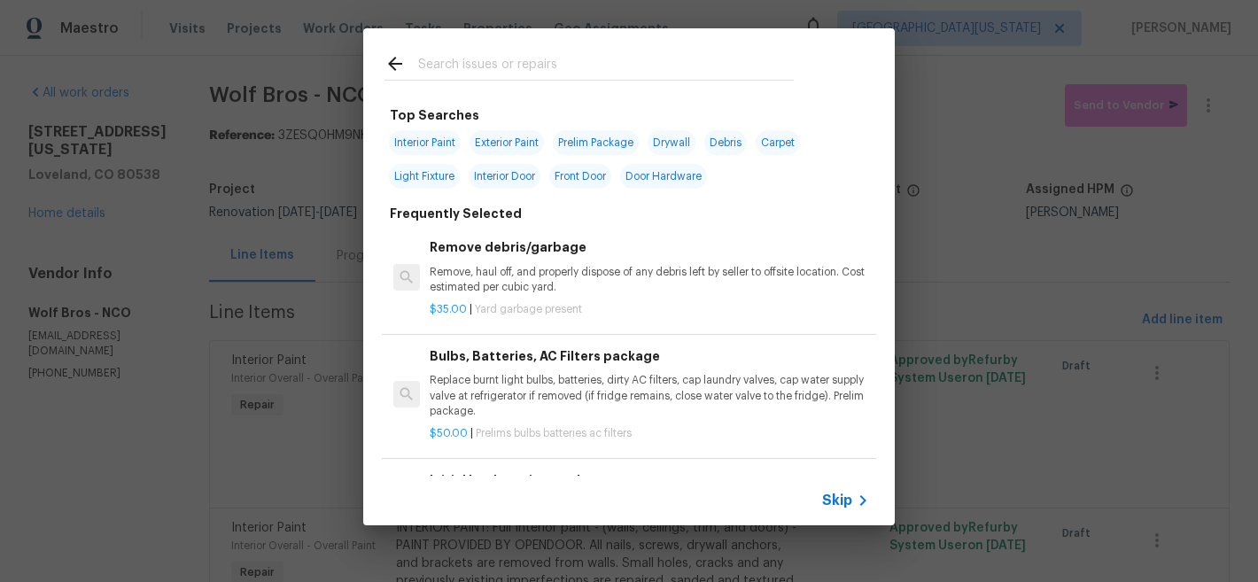
click at [510, 85] on div at bounding box center [589, 63] width 452 height 70
click at [516, 74] on input "text" at bounding box center [606, 66] width 376 height 27
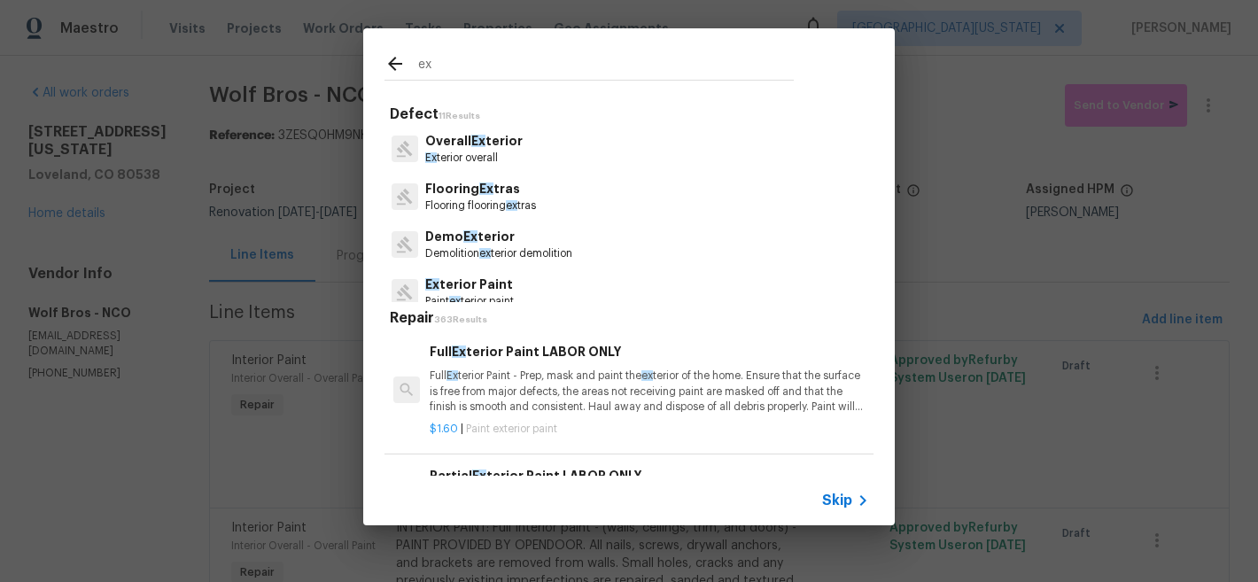
type input "ex"
click at [857, 500] on icon at bounding box center [862, 500] width 21 height 21
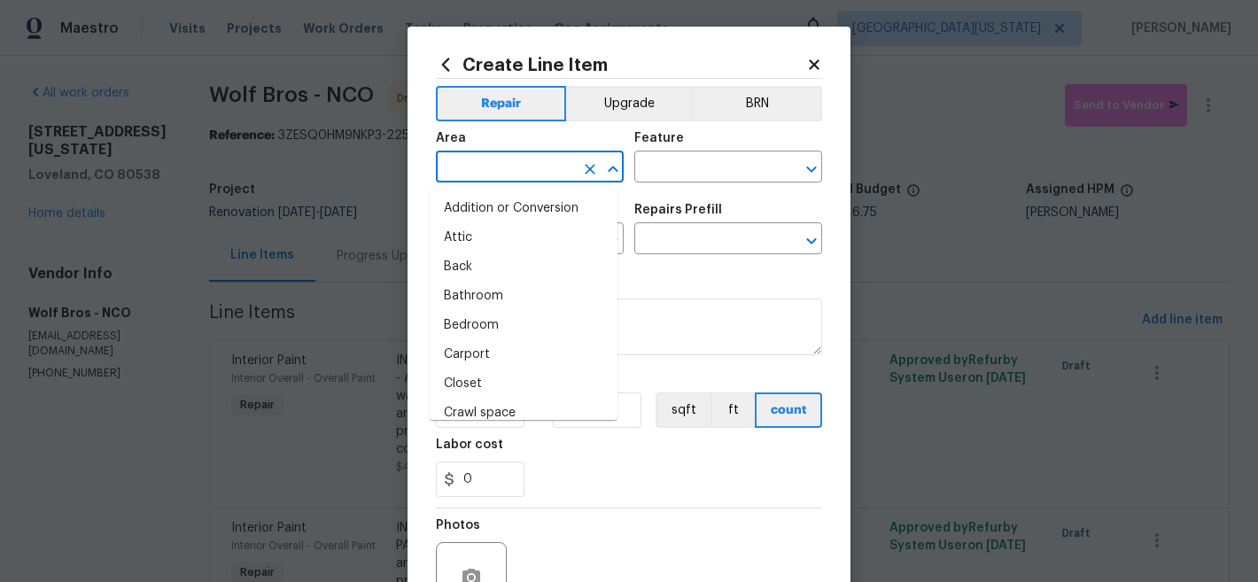
click at [532, 170] on input "text" at bounding box center [505, 168] width 138 height 27
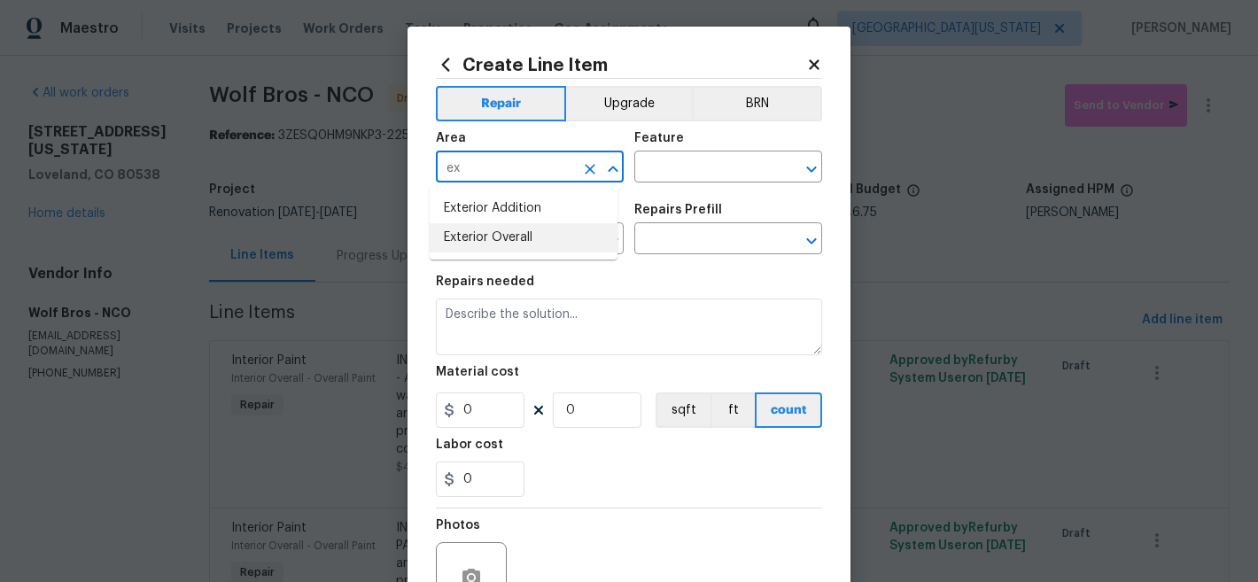
click at [528, 242] on li "Exterior Overall" at bounding box center [524, 237] width 188 height 29
type input "Exterior Overall"
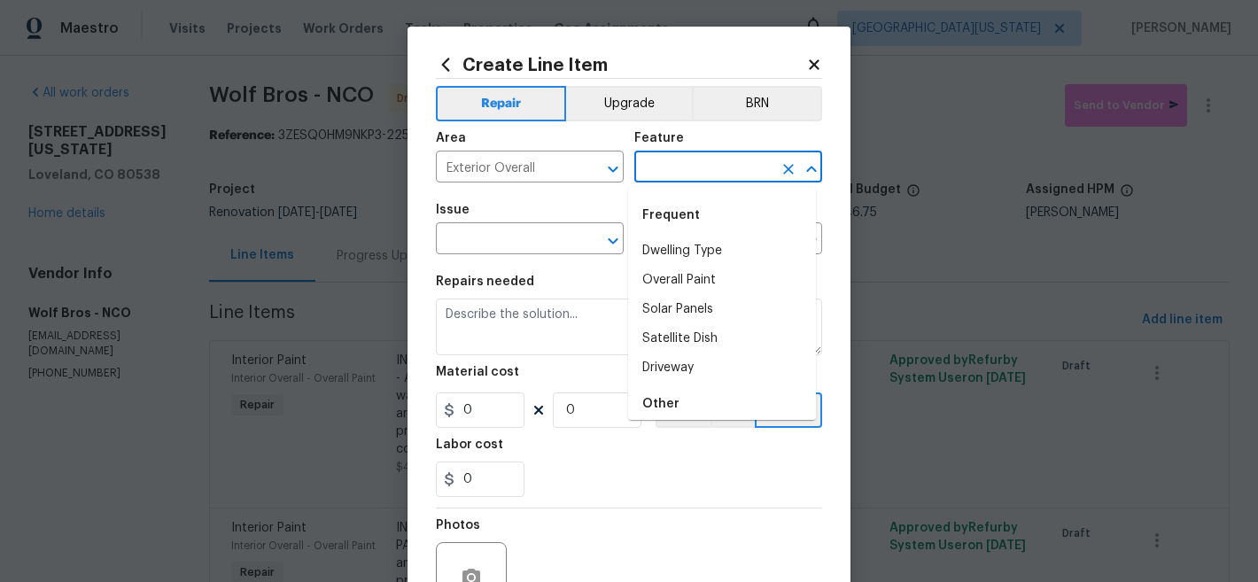
click at [695, 160] on input "text" at bounding box center [703, 168] width 138 height 27
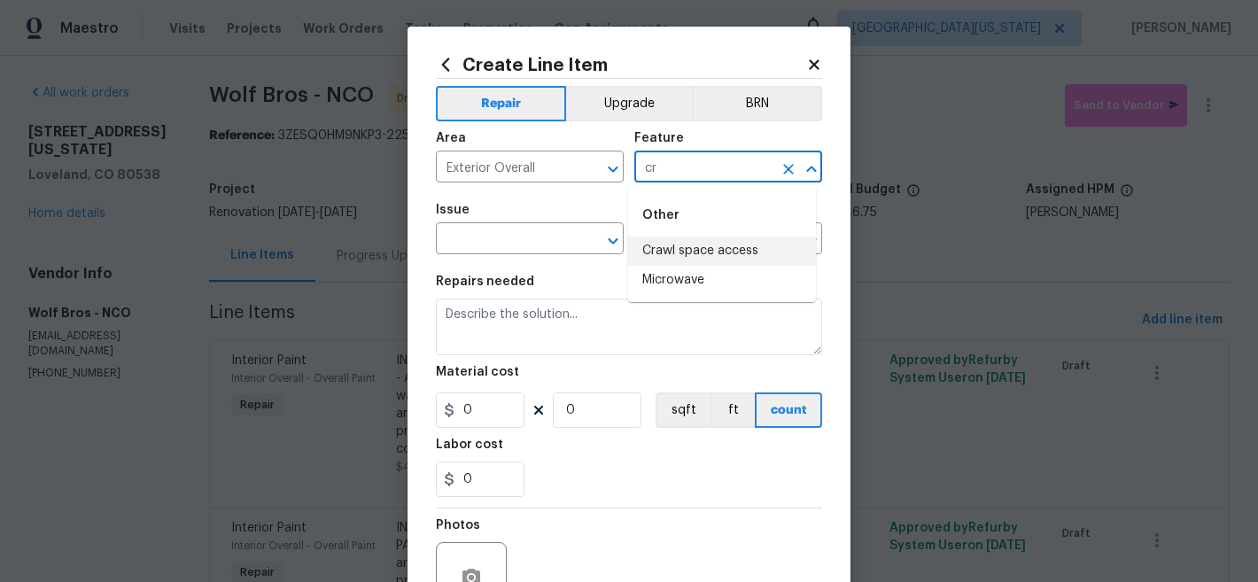
click at [720, 253] on li "Crawl space access" at bounding box center [722, 251] width 188 height 29
type input "Crawl space access"
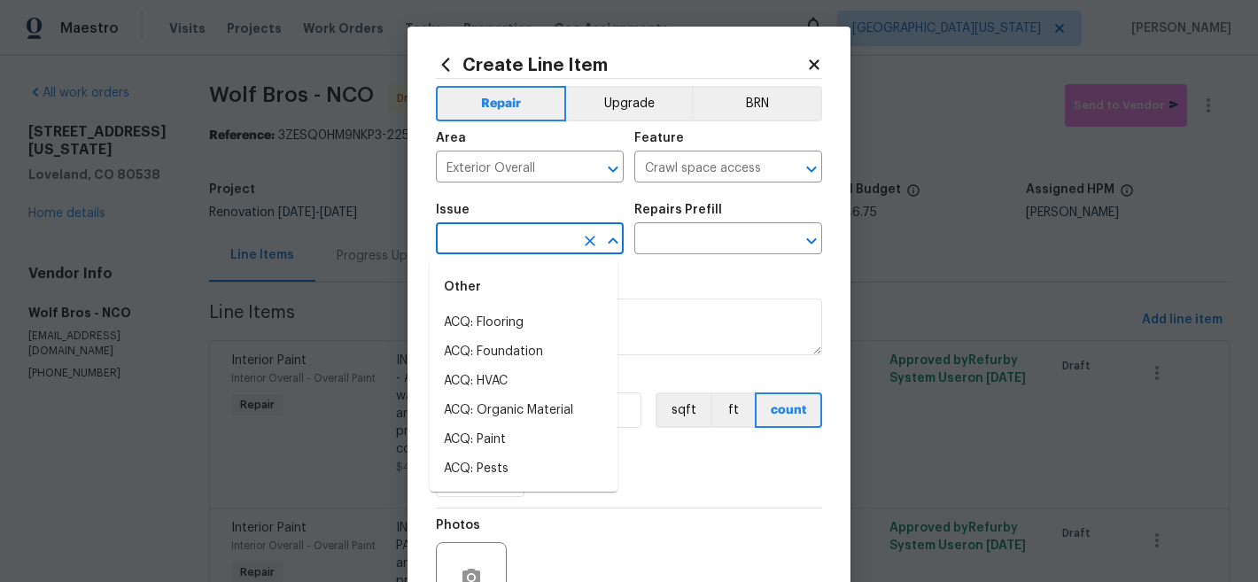
click at [474, 239] on input "text" at bounding box center [505, 240] width 138 height 27
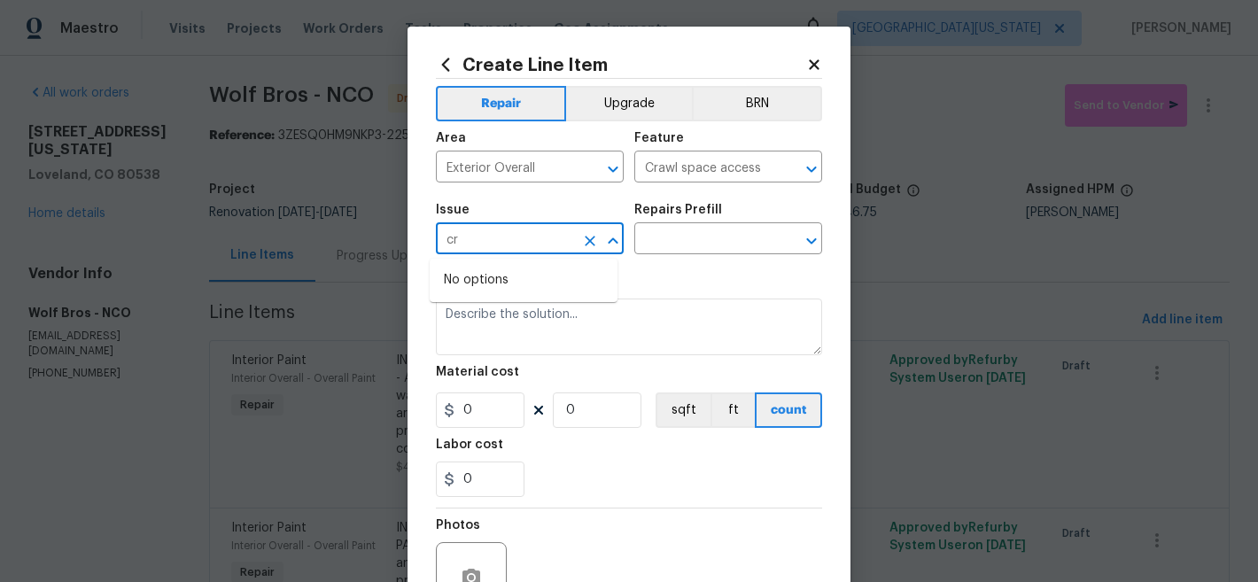
type input "c"
type input "i"
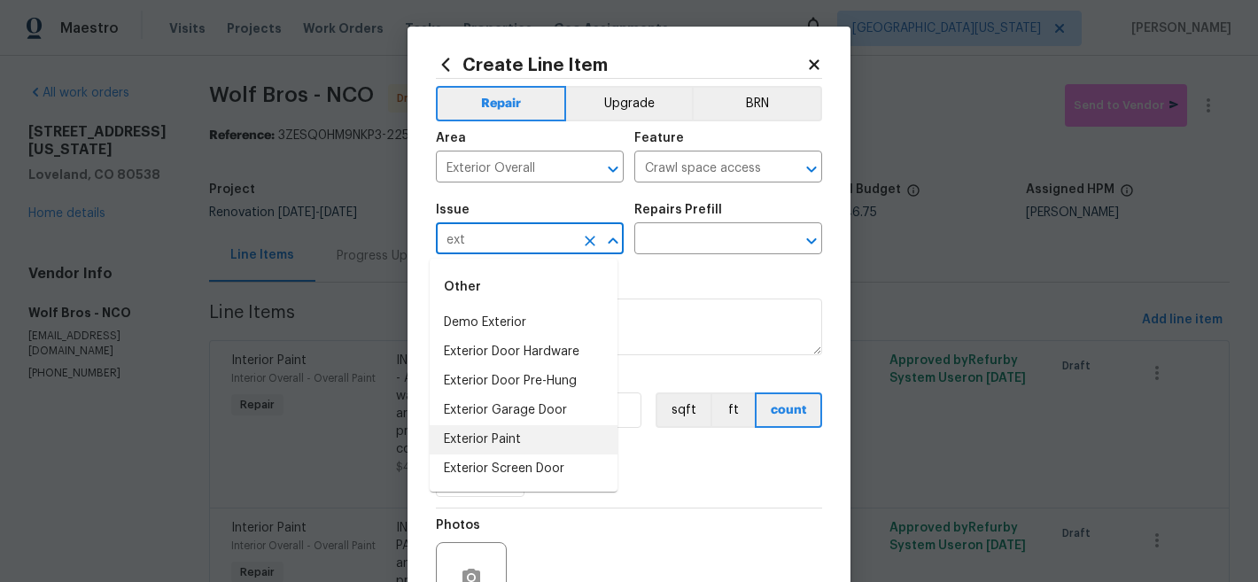
scroll to position [116, 0]
click at [541, 459] on li "Overall Exterior" at bounding box center [524, 469] width 188 height 29
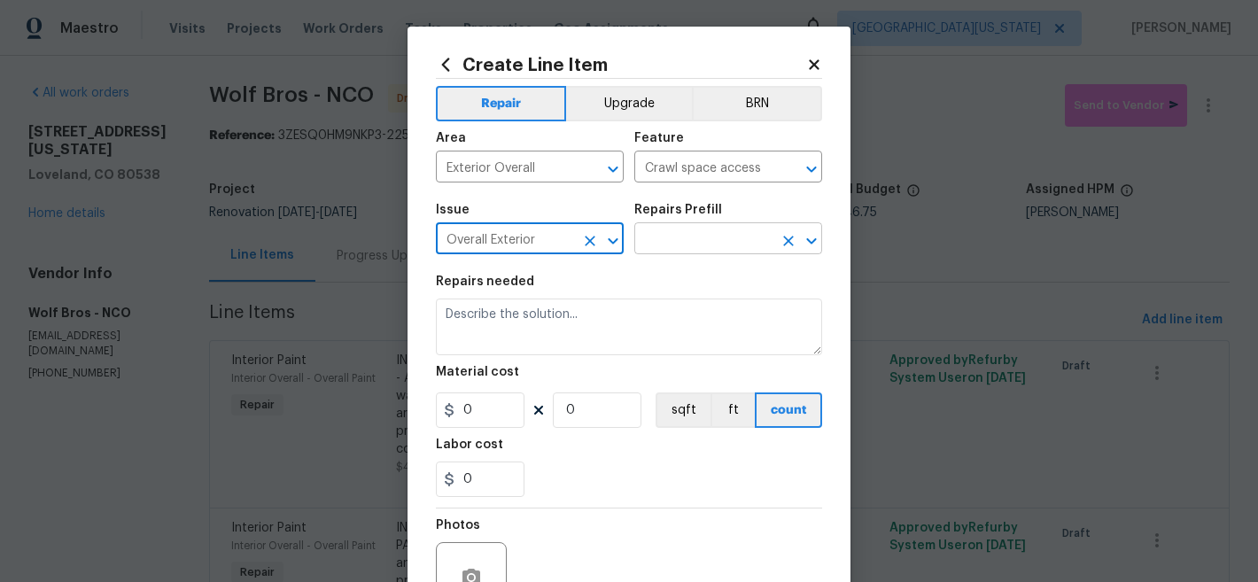
type input "Overall Exterior"
click at [688, 245] on input "text" at bounding box center [703, 240] width 138 height 27
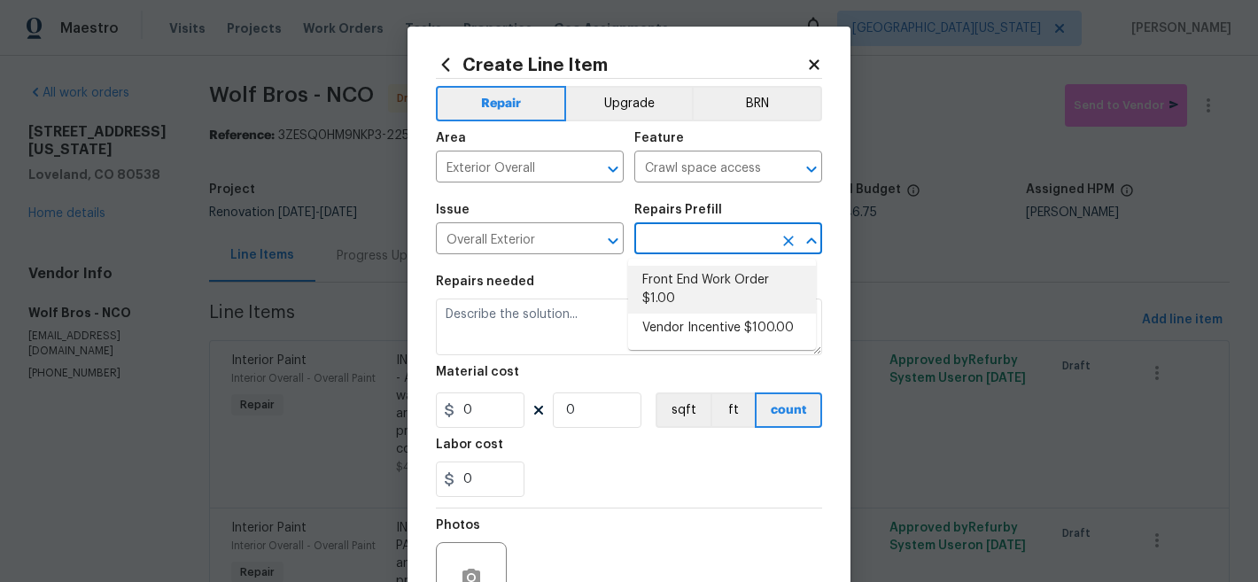
click at [699, 281] on li "Front End Work Order $1.00" at bounding box center [722, 290] width 188 height 48
type input "Front End Work Order $1.00"
type textarea "Placeholder line item for the creation of front end work orders."
type input "1"
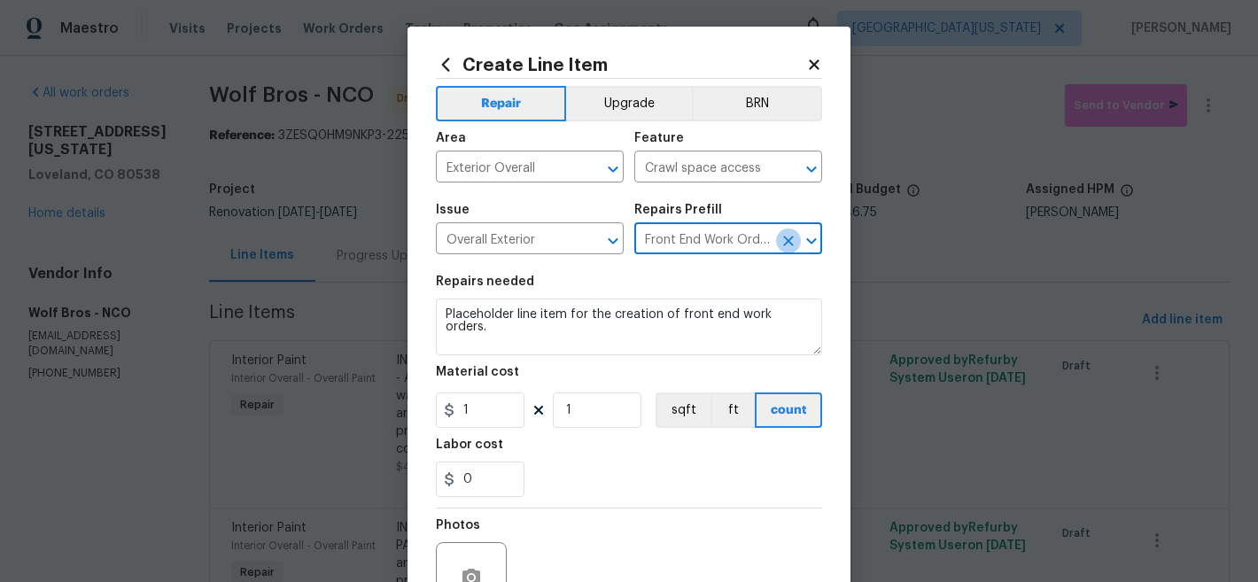
click at [783, 244] on icon "Clear" at bounding box center [788, 241] width 11 height 11
type input "cr"
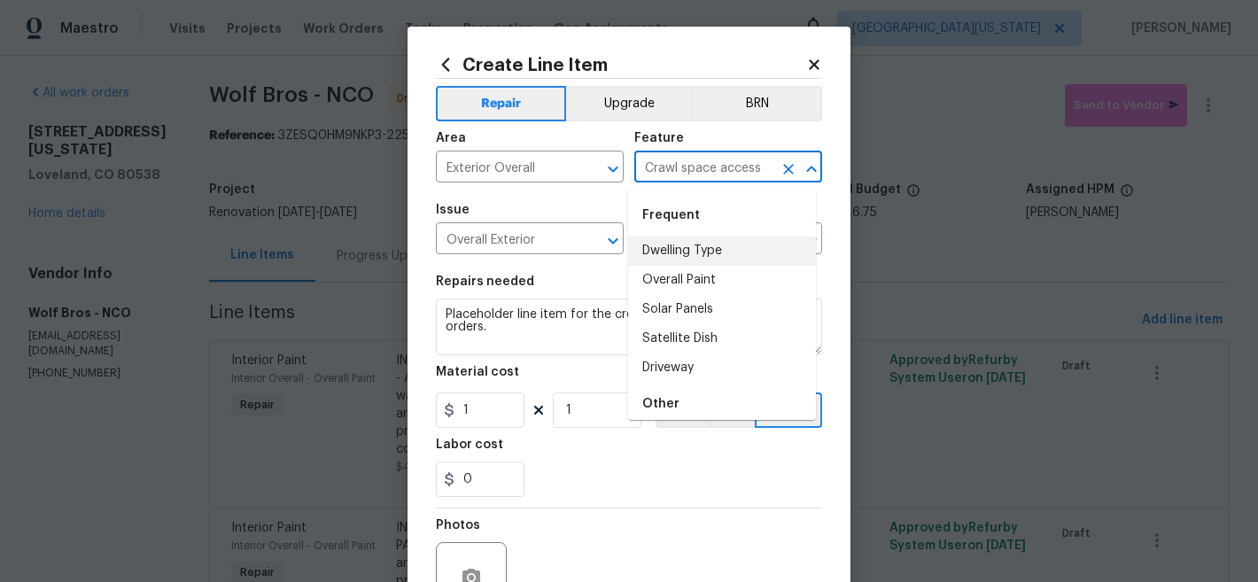
click at [705, 169] on input "Crawl space access" at bounding box center [703, 168] width 138 height 27
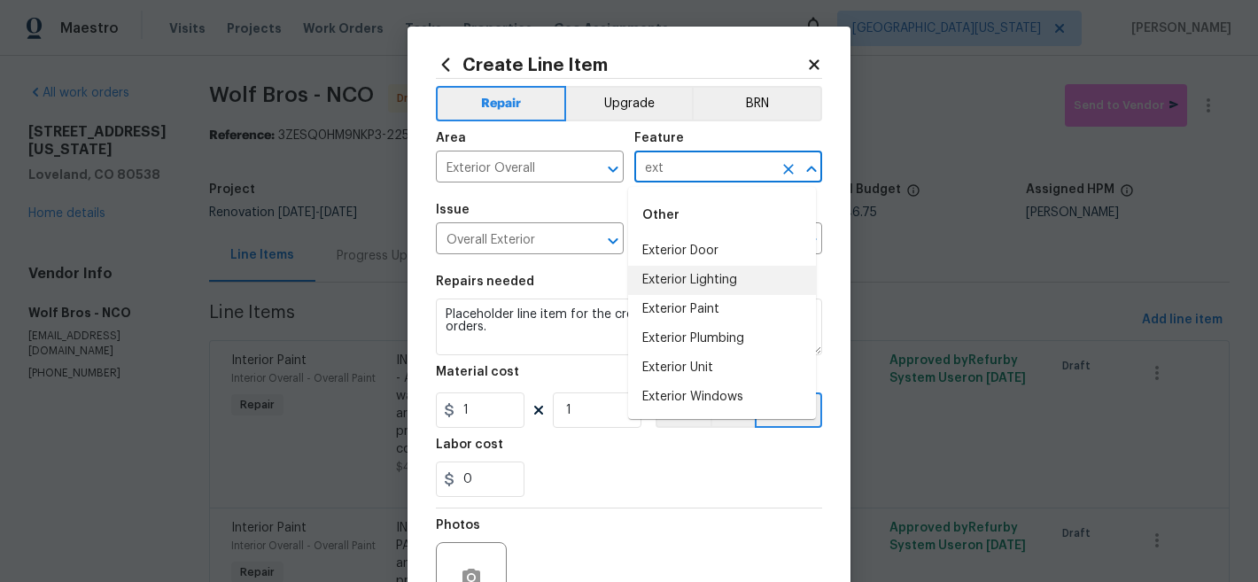
click at [705, 162] on input "ext" at bounding box center [703, 168] width 138 height 27
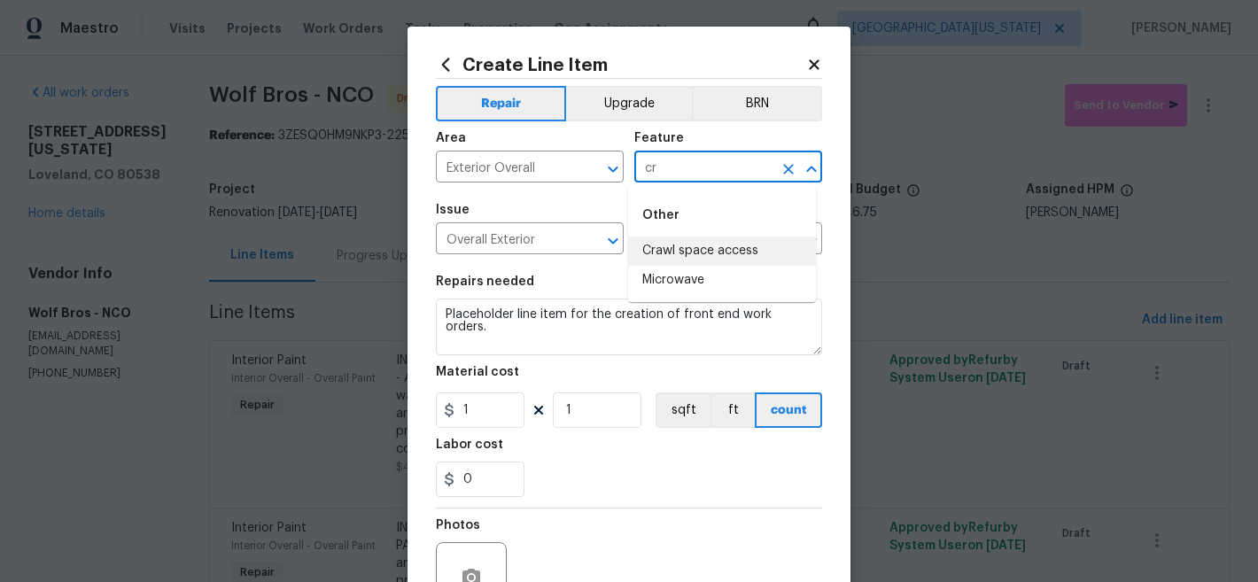
click at [694, 250] on li "Crawl space access" at bounding box center [722, 251] width 188 height 29
type input "Crawl space access"
click at [655, 245] on input "text" at bounding box center [703, 240] width 138 height 27
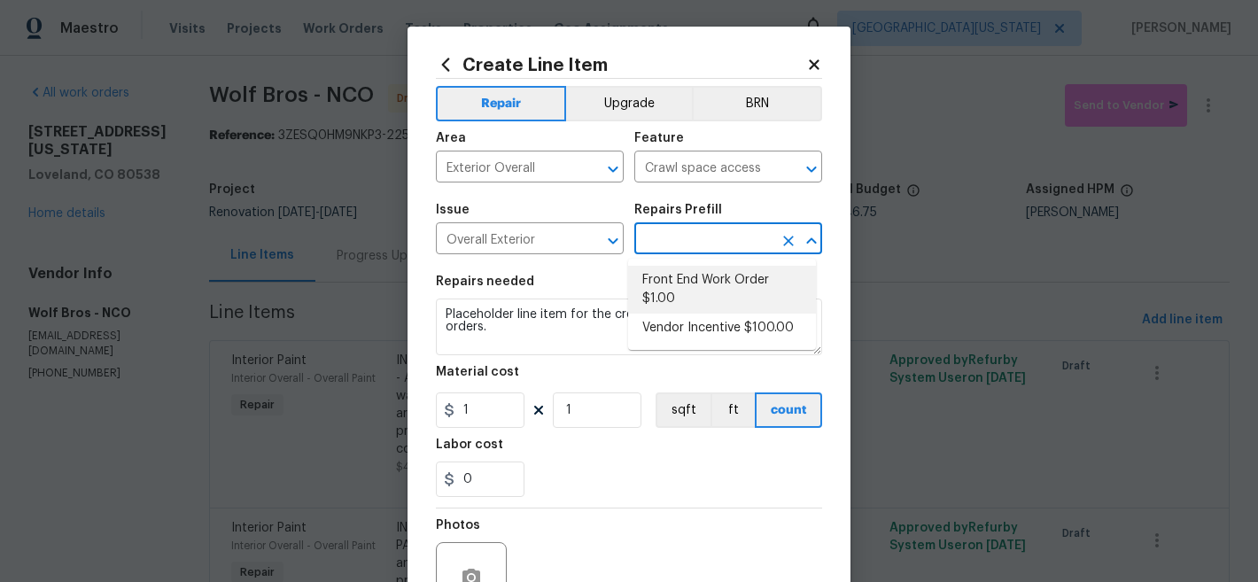
click at [675, 288] on li "Front End Work Order $1.00" at bounding box center [722, 290] width 188 height 48
type input "Front End Work Order $1.00"
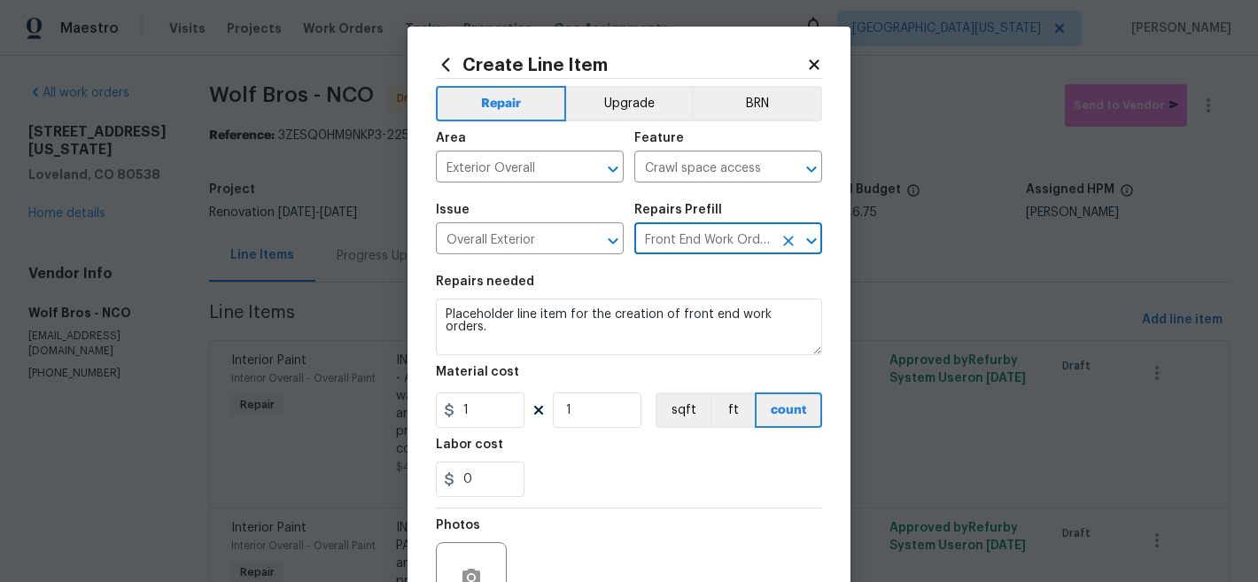
click at [748, 225] on div "Repairs Prefill" at bounding box center [728, 215] width 188 height 23
click at [780, 237] on icon "Clear" at bounding box center [789, 241] width 18 height 18
click at [755, 245] on input "text" at bounding box center [703, 240] width 138 height 27
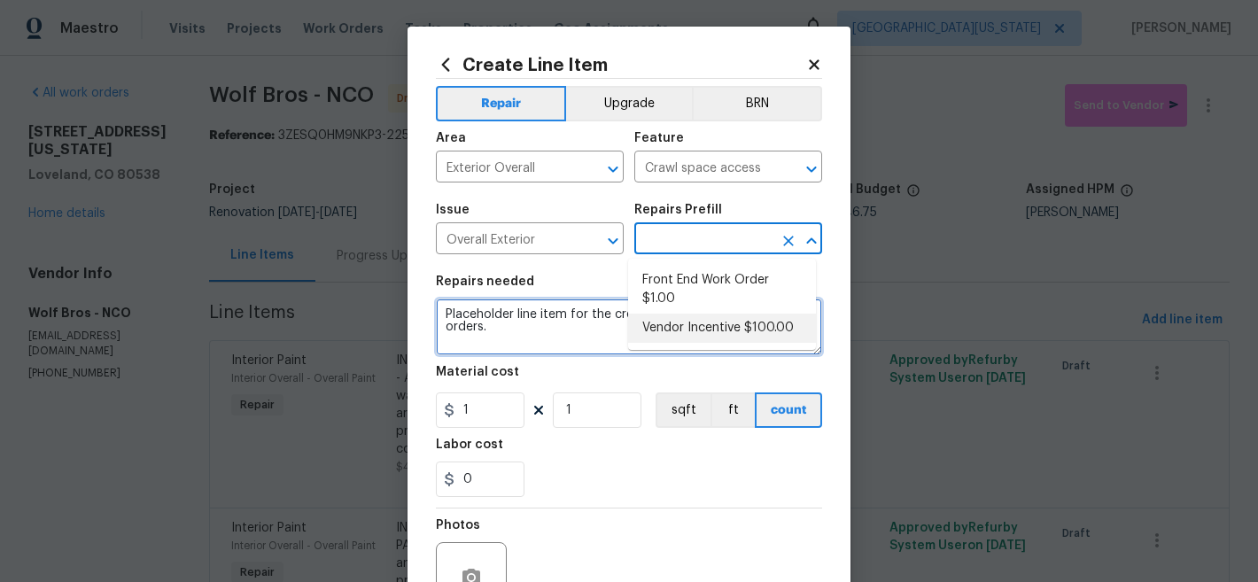
click at [549, 319] on textarea "Placeholder line item for the creation of front end work orders." at bounding box center [629, 327] width 386 height 57
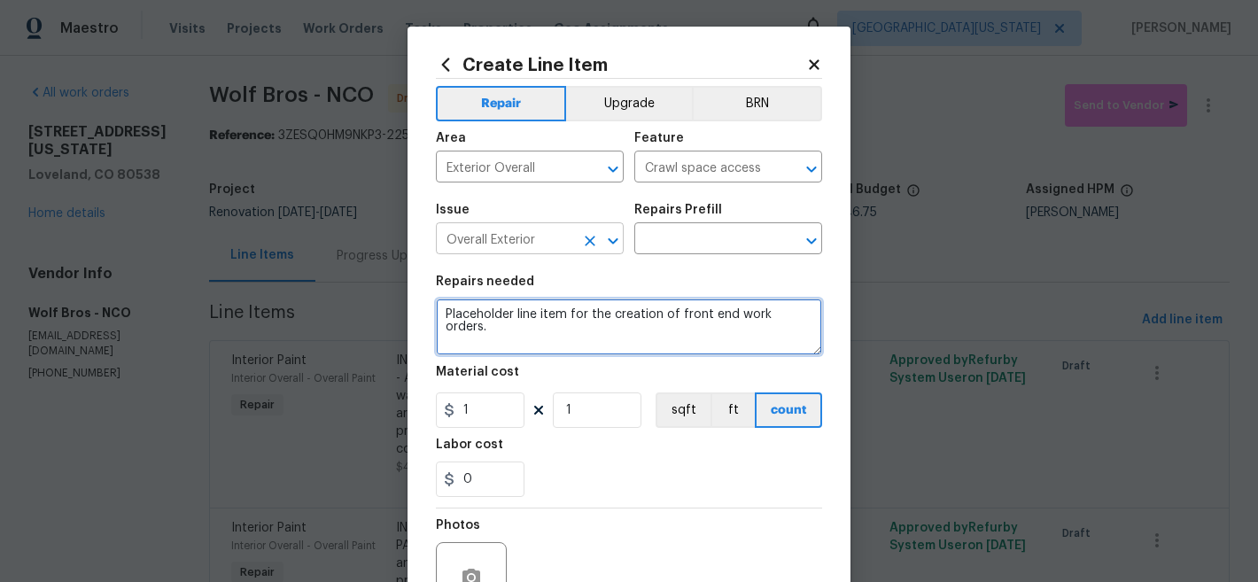
click at [578, 245] on button "Clear" at bounding box center [590, 241] width 25 height 25
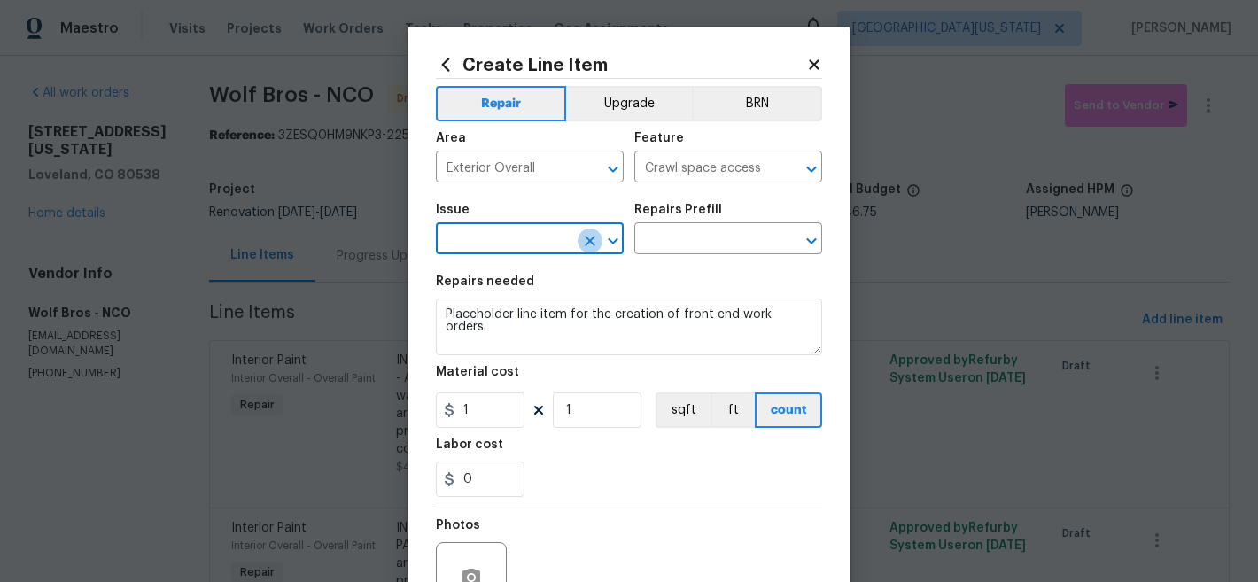
click at [581, 239] on icon "Clear" at bounding box center [590, 241] width 18 height 18
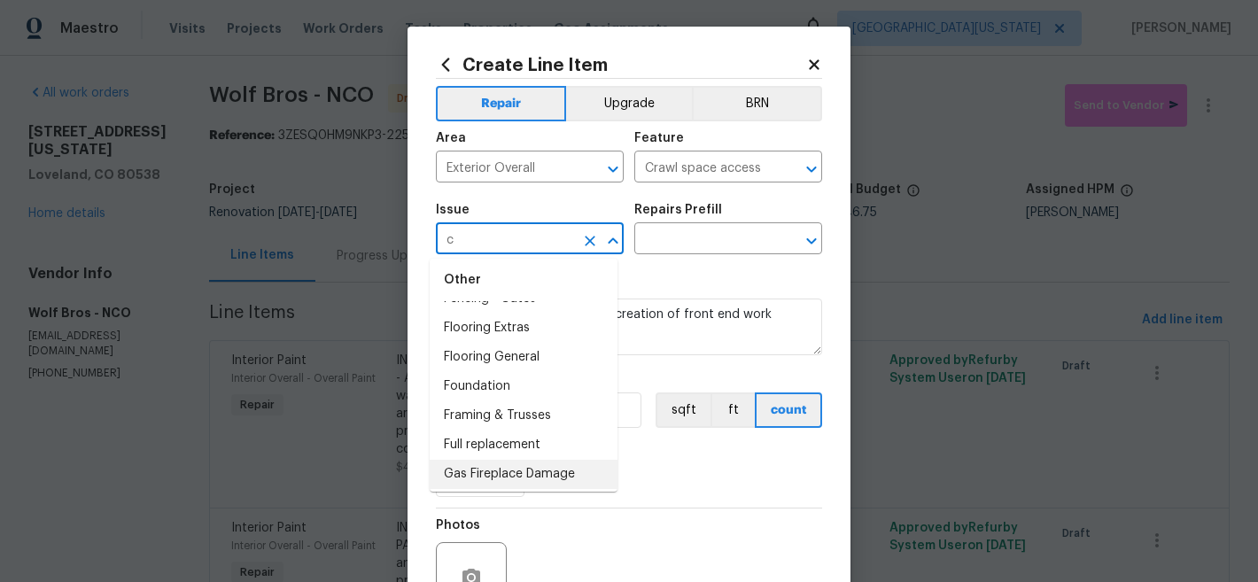
scroll to position [1288, 0]
click at [520, 395] on li "Foundation" at bounding box center [524, 387] width 188 height 29
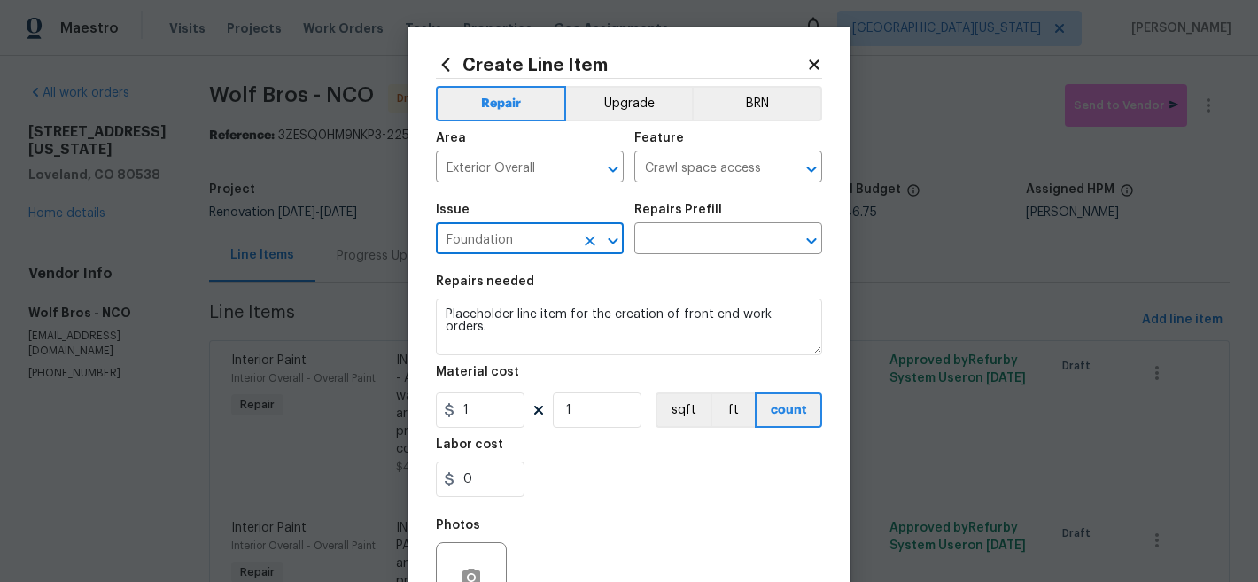
type input "Foundation"
click at [687, 222] on div "Repairs Prefill" at bounding box center [728, 215] width 188 height 23
click at [687, 234] on input "text" at bounding box center [703, 240] width 138 height 27
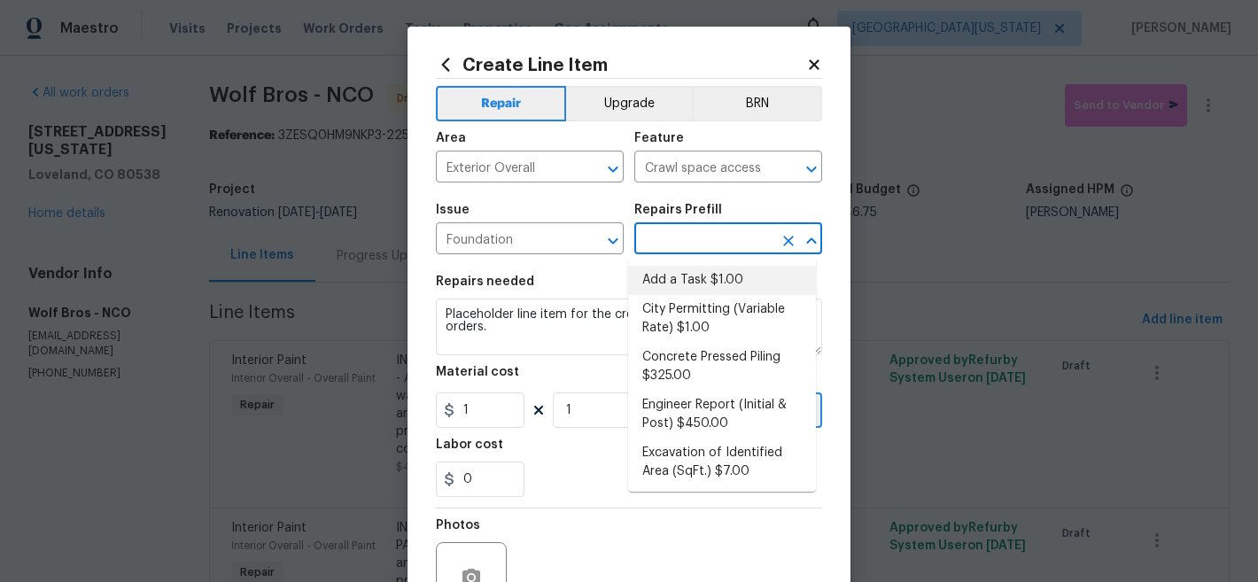
click at [689, 276] on li "Add a Task $1.00" at bounding box center [722, 280] width 188 height 29
type input "Foundation"
type input "Add a Task $1.00"
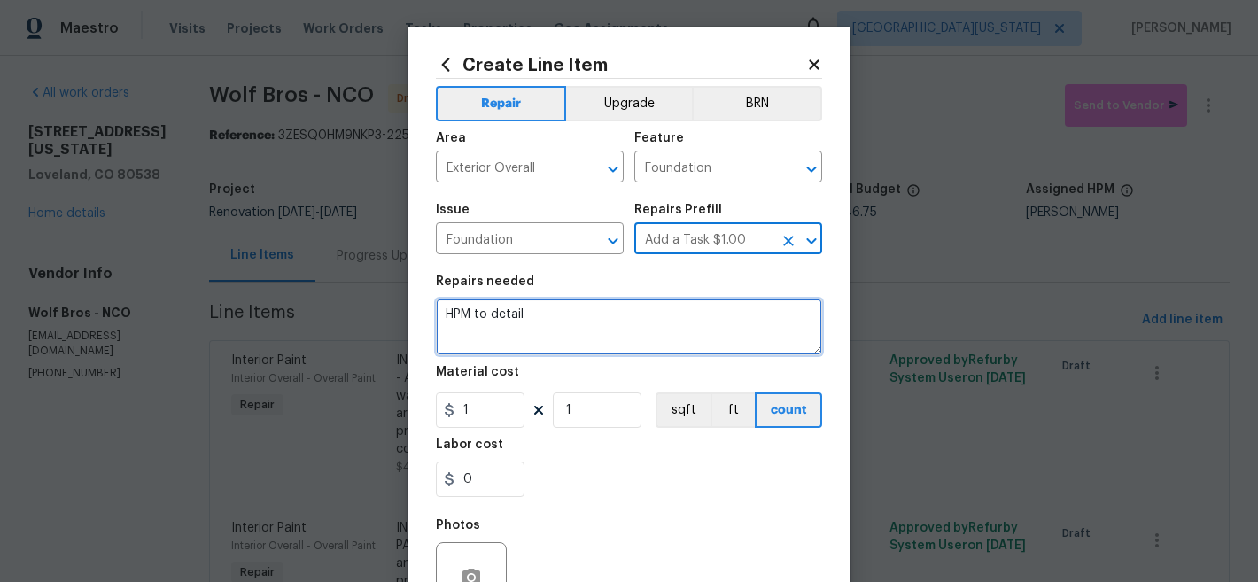
click at [585, 318] on textarea "HPM to detail" at bounding box center [629, 327] width 386 height 57
type textarea "c"
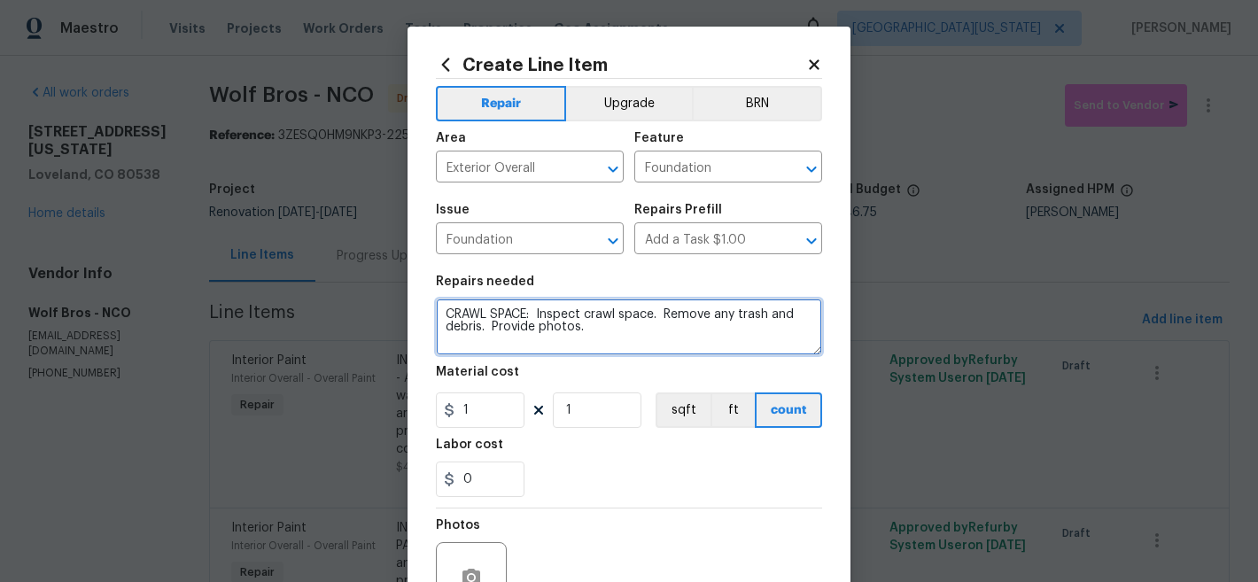
type textarea "CRAWL SPACE: Inspect crawl space. Remove any trash and debris. Provide photos."
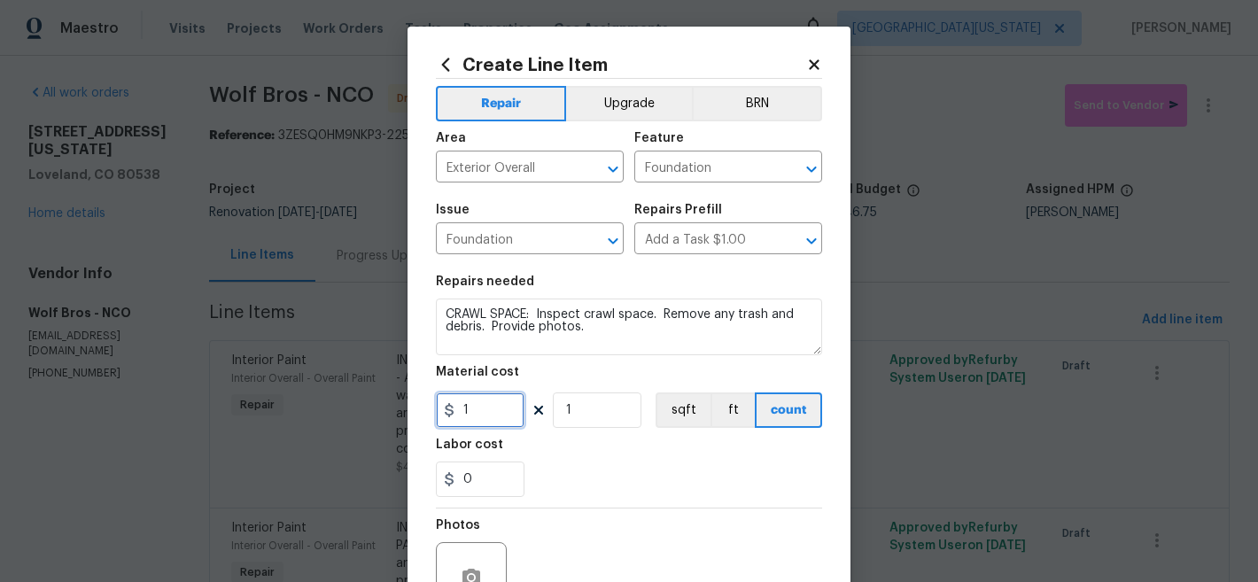
click at [473, 419] on input "1" at bounding box center [480, 410] width 89 height 35
type input "75"
click at [748, 503] on section "Repairs needed CRAWL SPACE: Inspect crawl space. Remove any trash and debris. P…" at bounding box center [629, 386] width 386 height 243
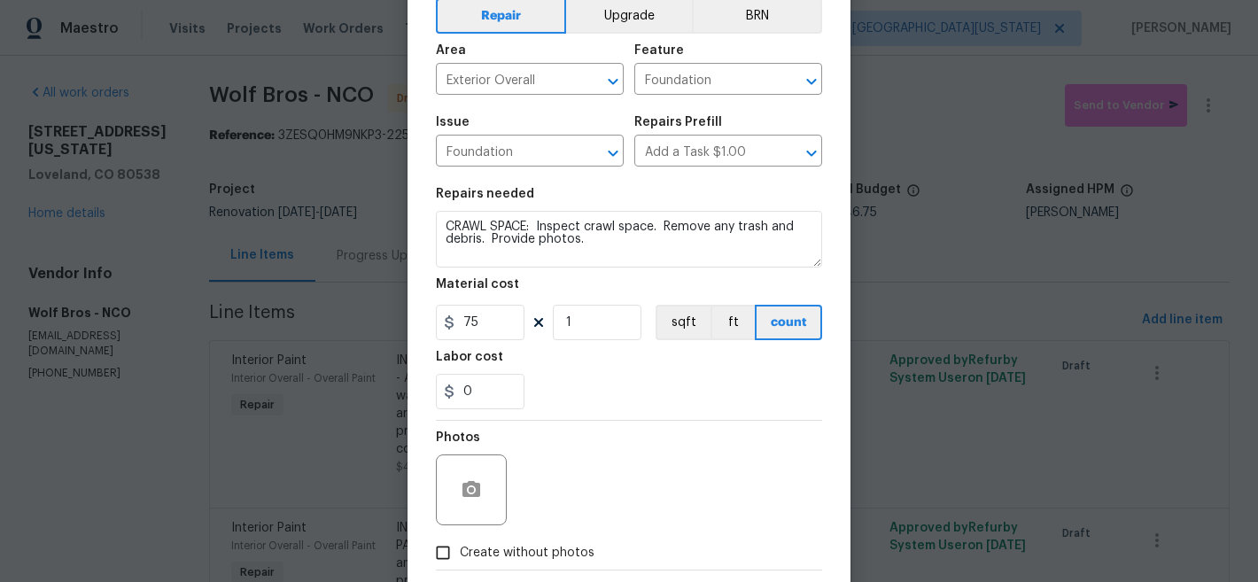
scroll to position [182, 0]
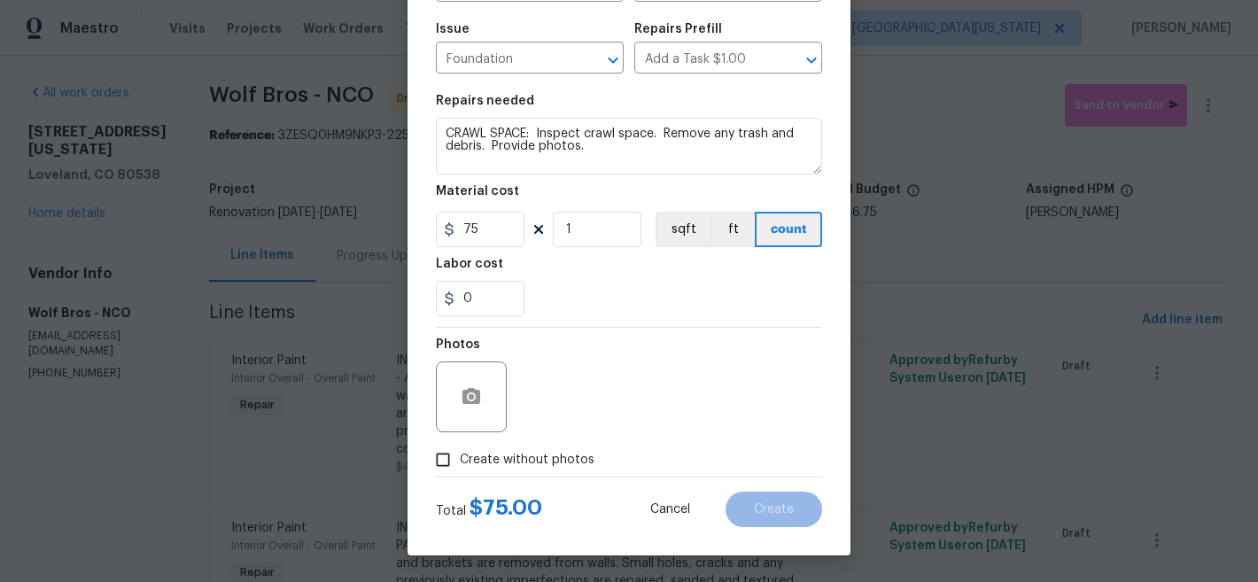
click at [524, 463] on span "Create without photos" at bounding box center [527, 460] width 135 height 19
click at [460, 463] on input "Create without photos" at bounding box center [443, 460] width 34 height 34
checkbox input "true"
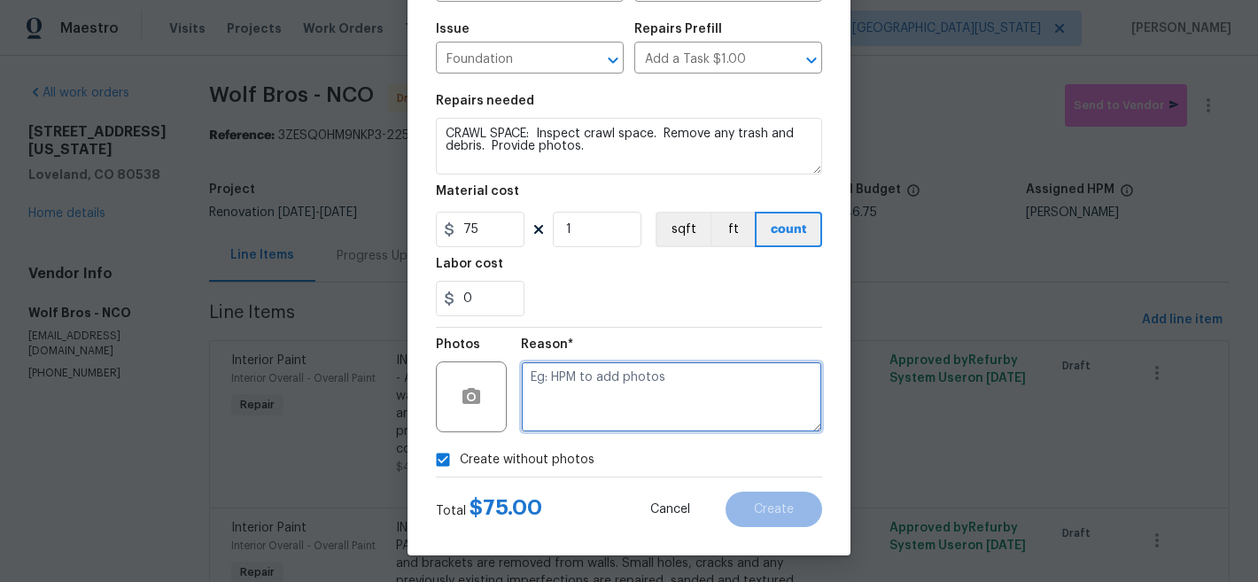
click at [648, 397] on textarea at bounding box center [671, 397] width 301 height 71
type textarea "Later"
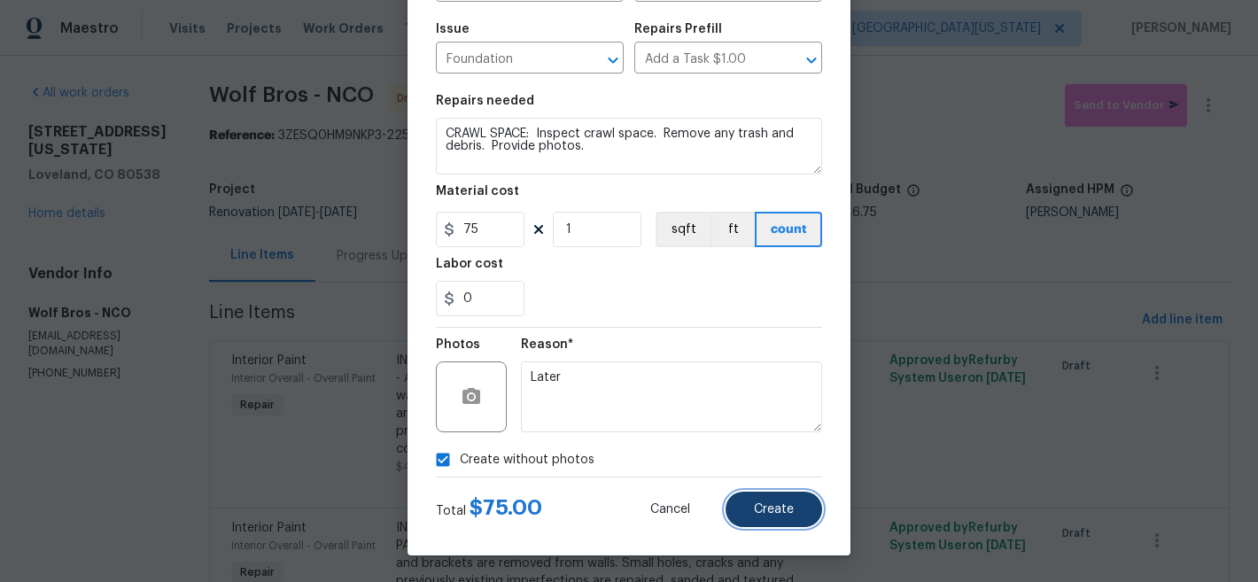
click at [794, 502] on button "Create" at bounding box center [774, 509] width 97 height 35
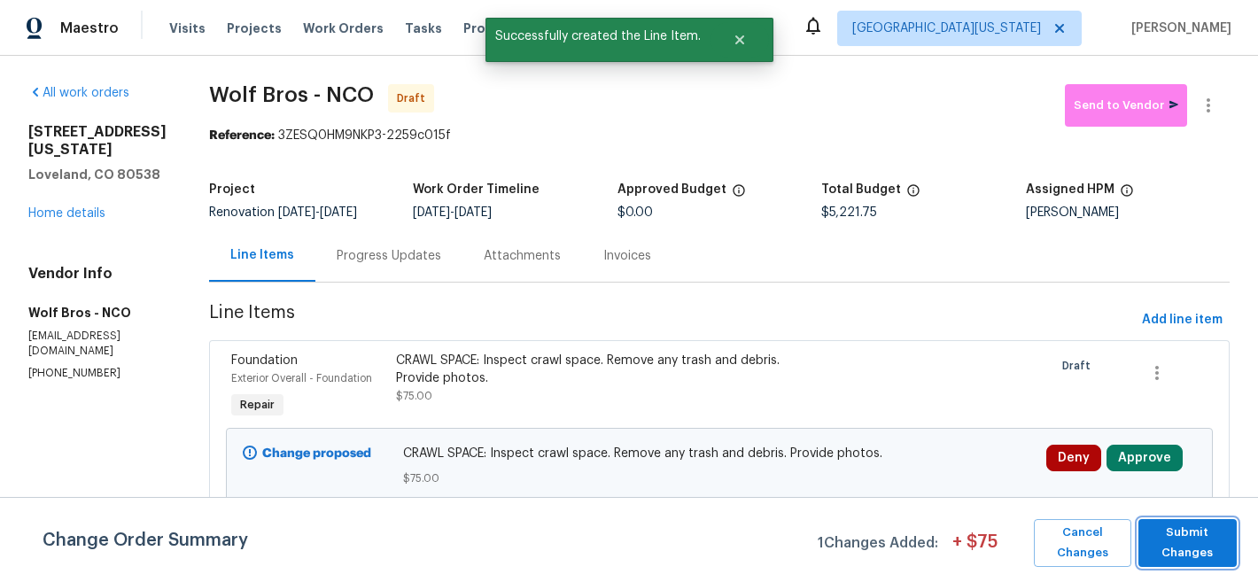
click at [1185, 539] on span "Submit Changes" at bounding box center [1188, 543] width 81 height 41
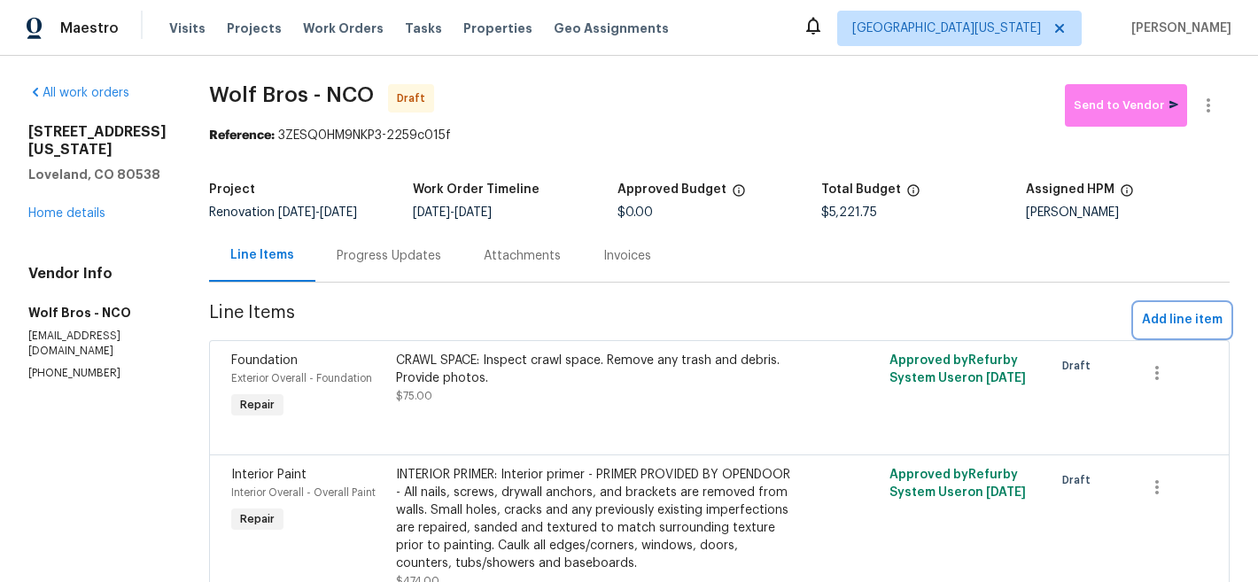
click at [1171, 317] on span "Add line item" at bounding box center [1182, 320] width 81 height 22
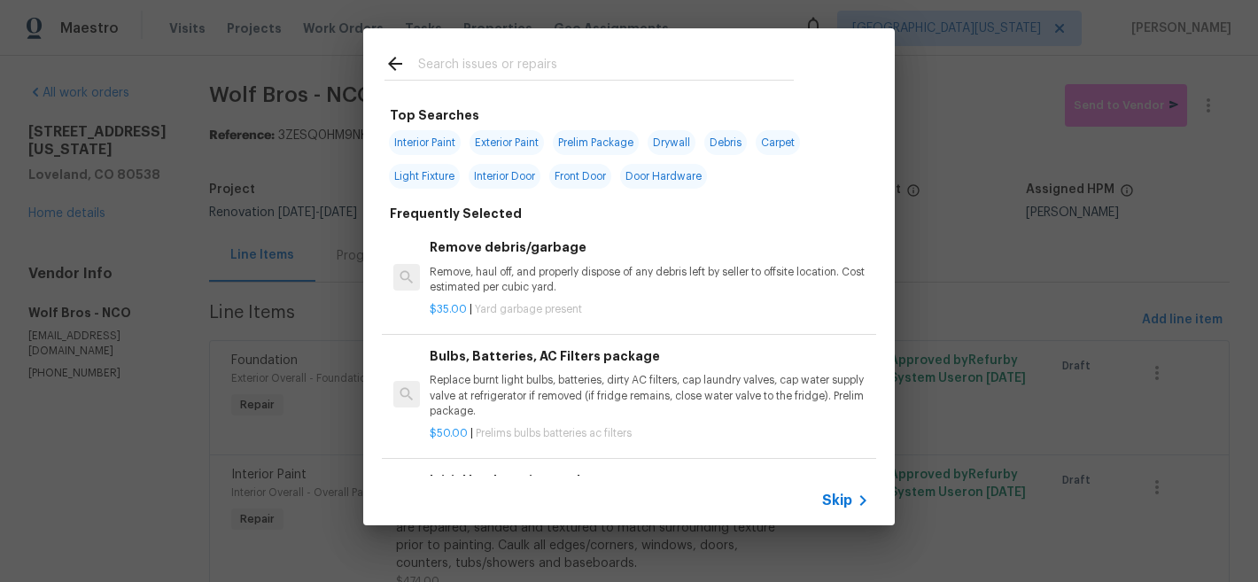
click at [565, 65] on input "text" at bounding box center [606, 66] width 376 height 27
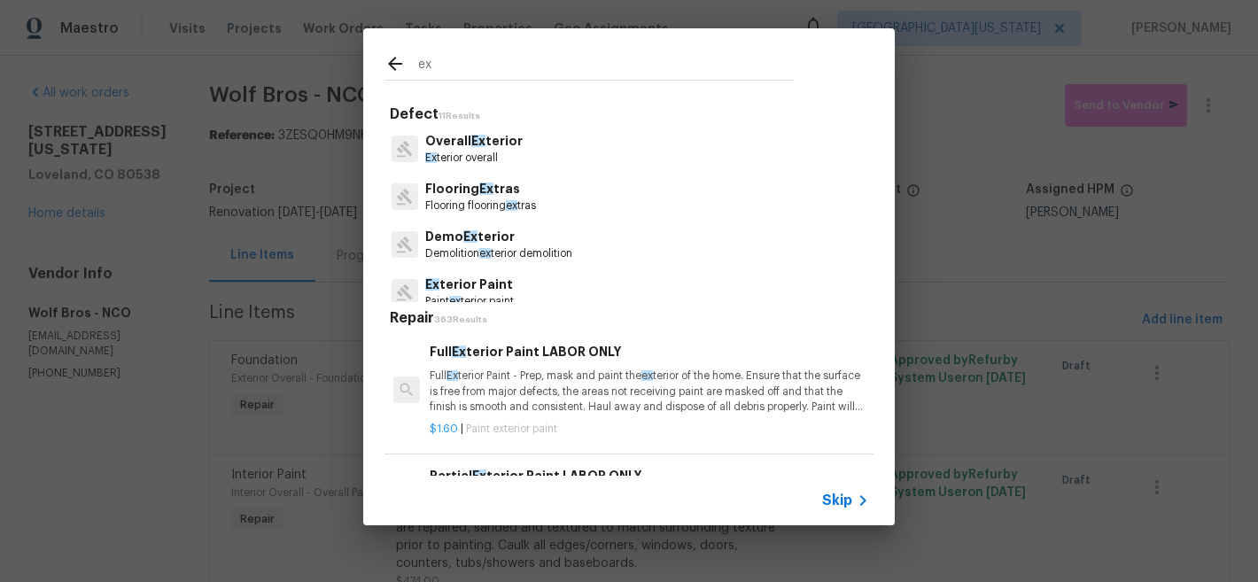
click at [568, 66] on input "ex" at bounding box center [606, 66] width 376 height 27
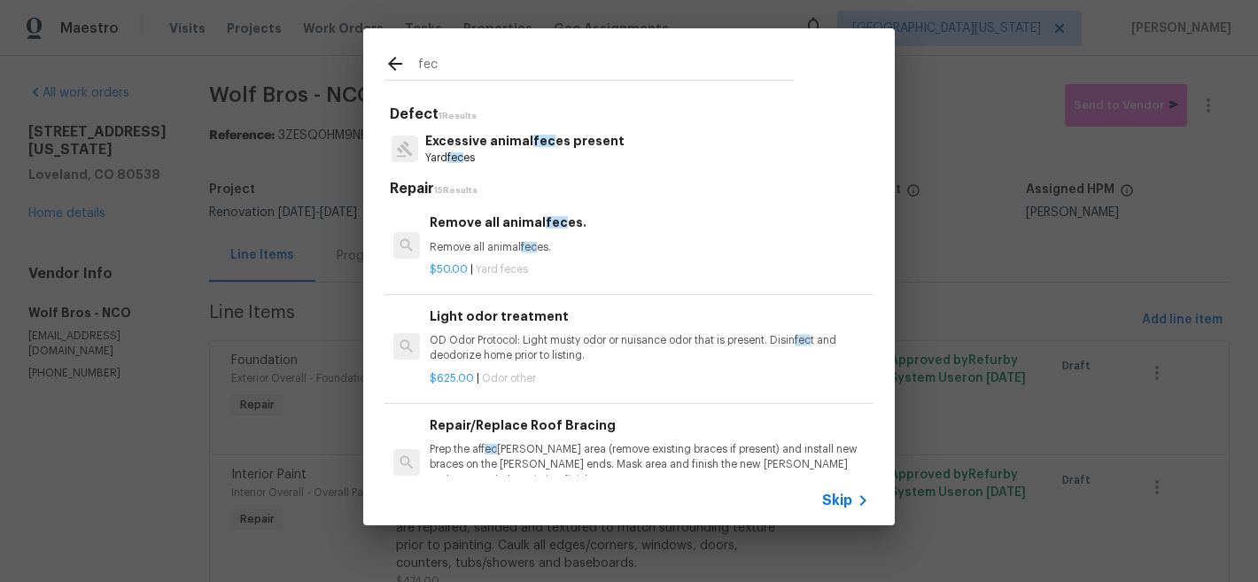
type input "fec"
click at [566, 144] on p "Excessive animal fec es present" at bounding box center [524, 141] width 199 height 19
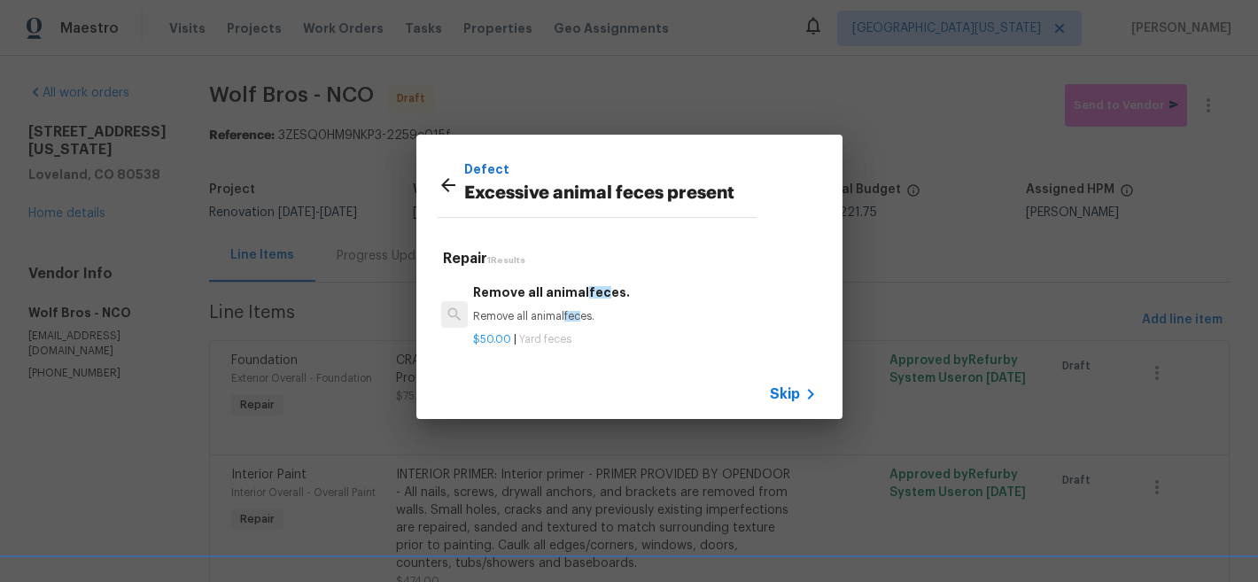
click at [552, 273] on div "Remove all animal fec es. Remove all animal fec es. $50.00 | Yard feces" at bounding box center [629, 315] width 389 height 99
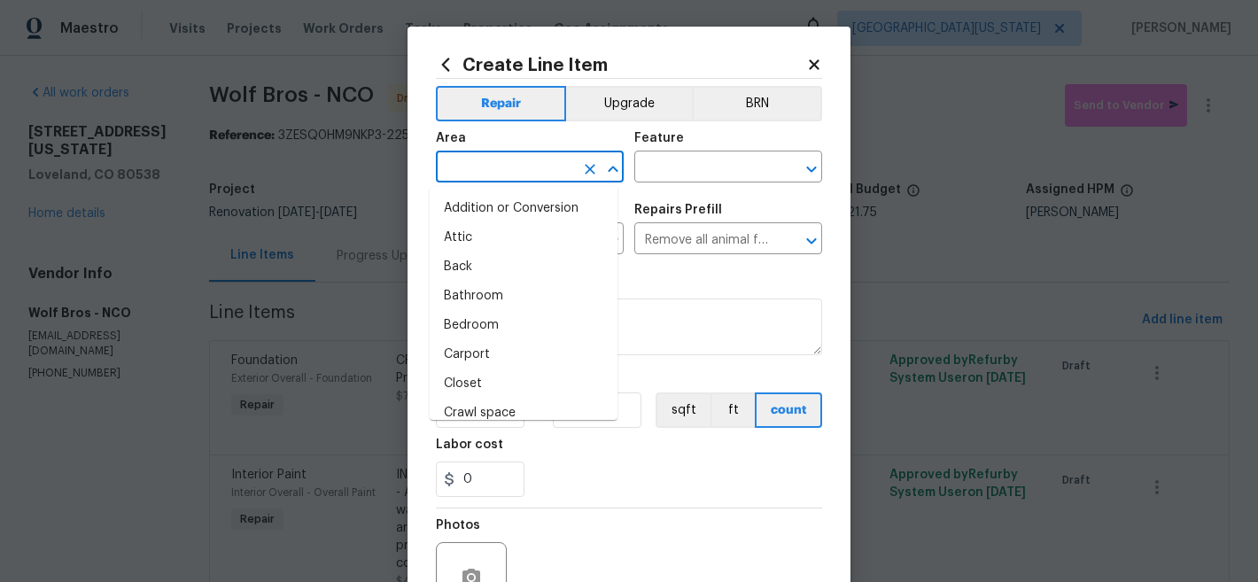
click at [502, 162] on input "text" at bounding box center [505, 168] width 138 height 27
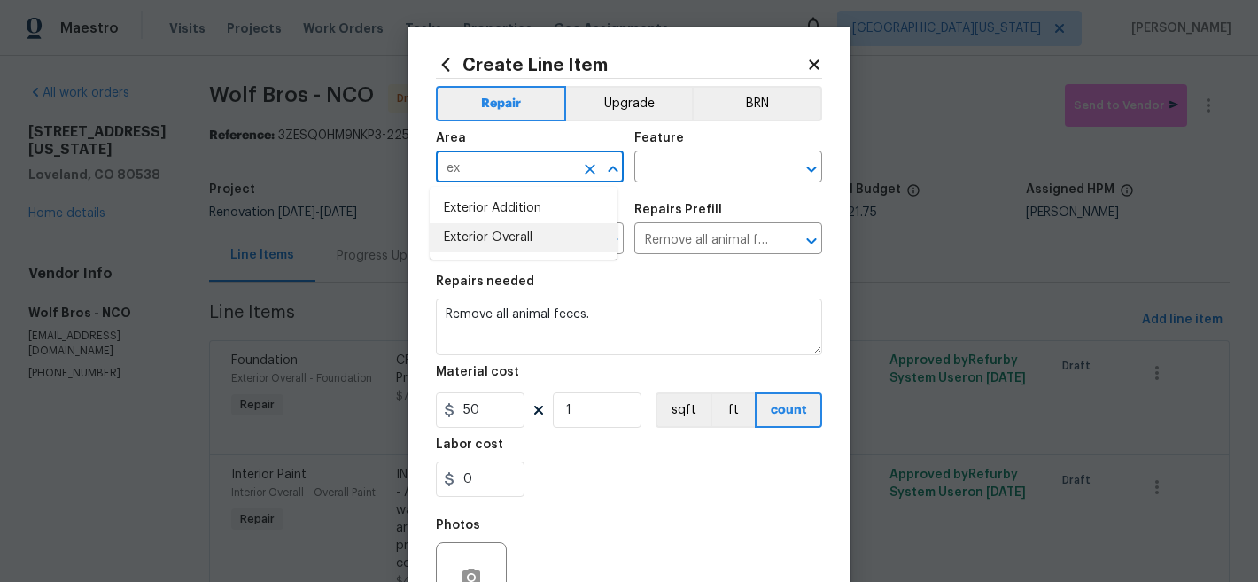
click at [500, 237] on li "Exterior Overall" at bounding box center [524, 237] width 188 height 29
type input "Exterior Overall"
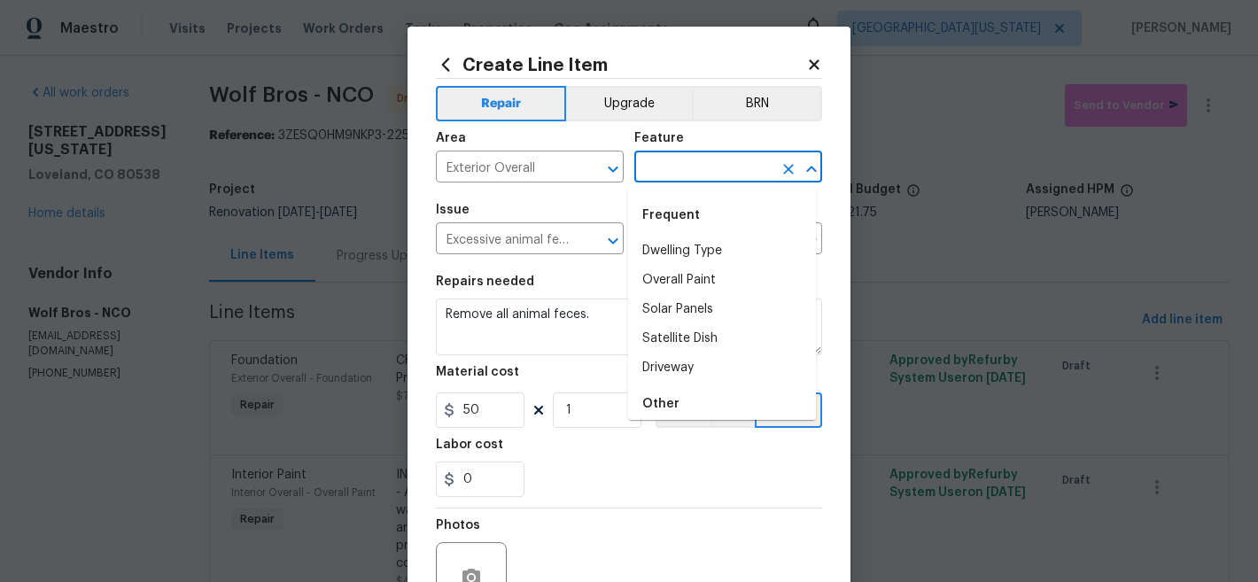
click at [670, 170] on input "text" at bounding box center [703, 168] width 138 height 27
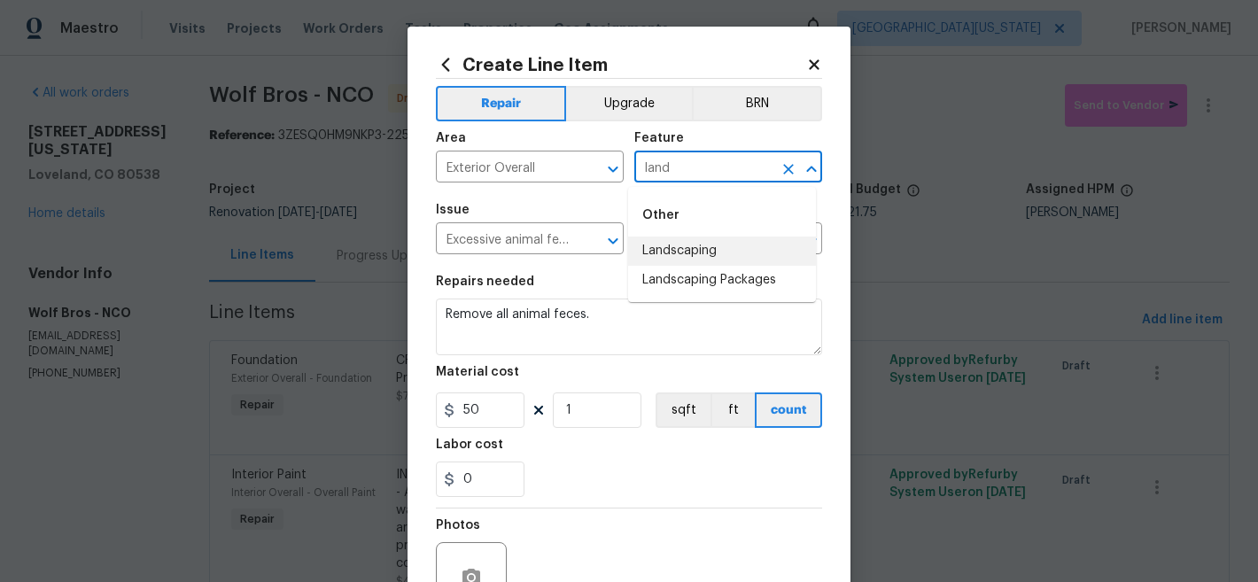
click at [648, 245] on li "Landscaping" at bounding box center [722, 251] width 188 height 29
type input "Landscaping"
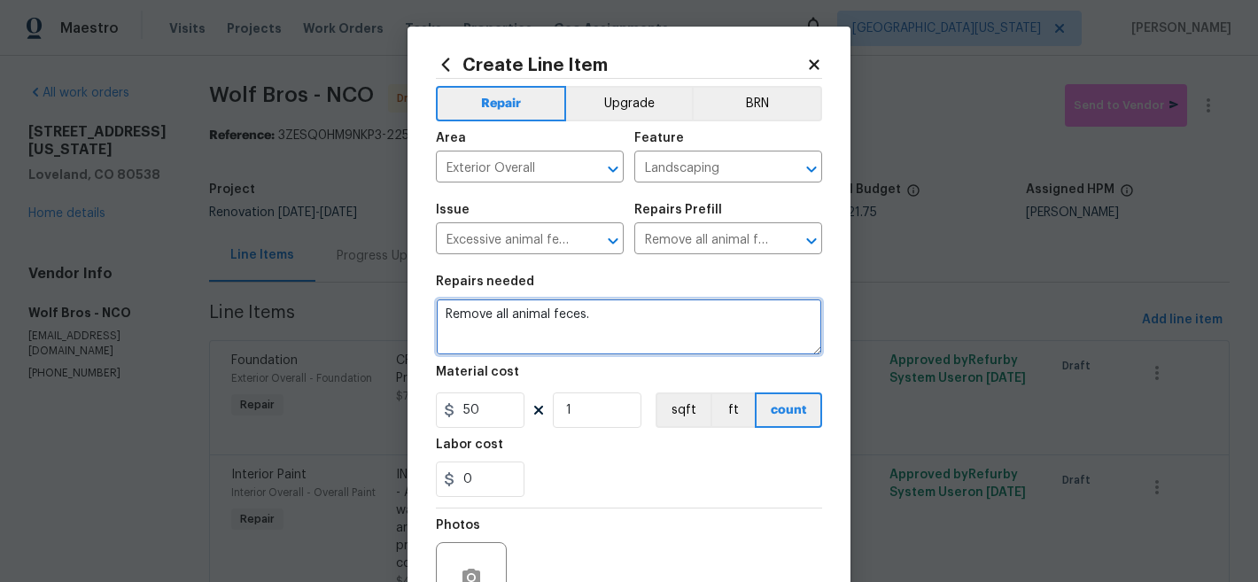
click at [436, 313] on textarea "Remove all animal feces." at bounding box center [629, 327] width 386 height 57
click at [443, 312] on textarea "Remove all animal feces." at bounding box center [629, 327] width 386 height 57
click at [443, 313] on textarea "Remove all animal feces." at bounding box center [629, 327] width 386 height 57
click at [441, 316] on textarea "Remove all animal feces." at bounding box center [629, 327] width 386 height 57
click at [725, 328] on textarea "BACK YARD: Remove all animal feces." at bounding box center [629, 327] width 386 height 57
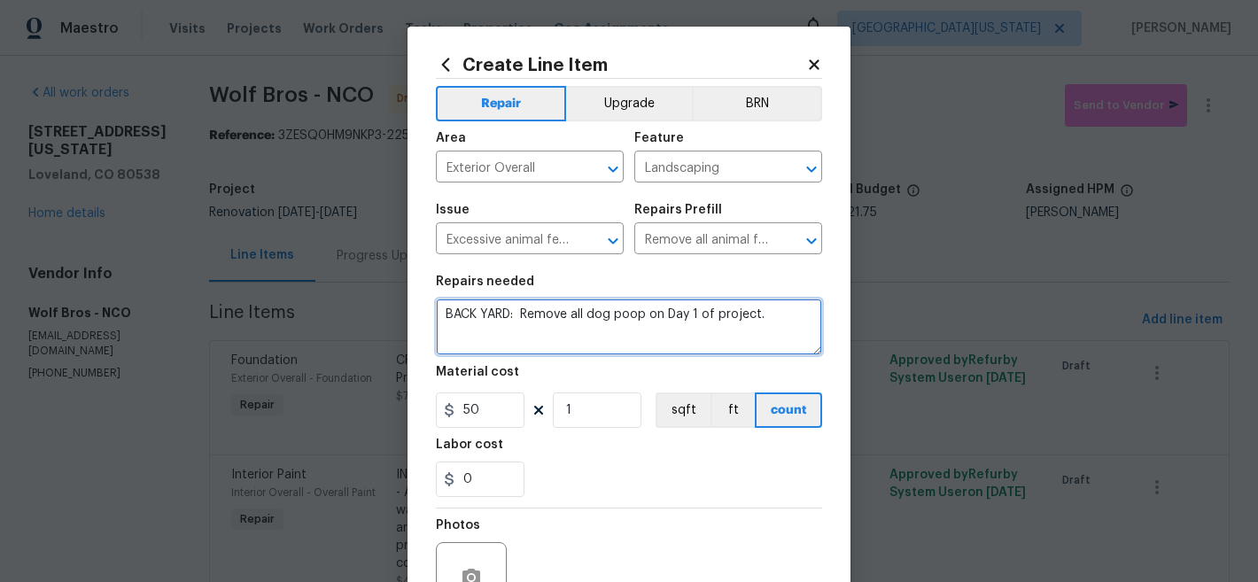
type textarea "BACK YARD: Remove all dog poop on Day 1 of project."
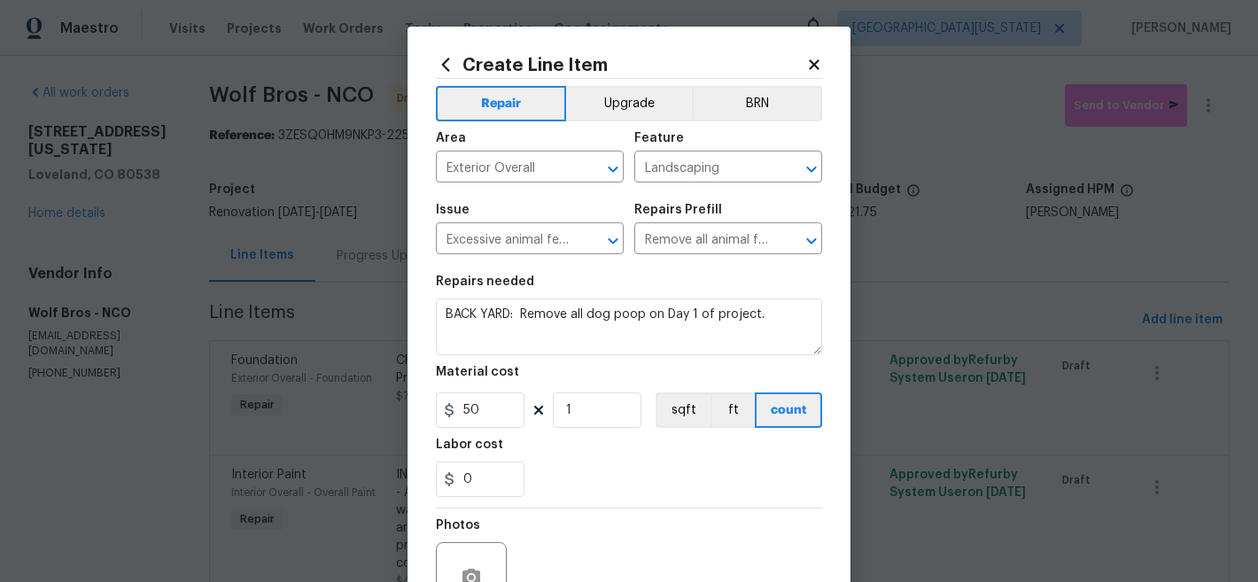
click at [655, 432] on section "Repairs needed BACK YARD: Remove all dog poop on Day 1 of project. Material cos…" at bounding box center [629, 386] width 386 height 243
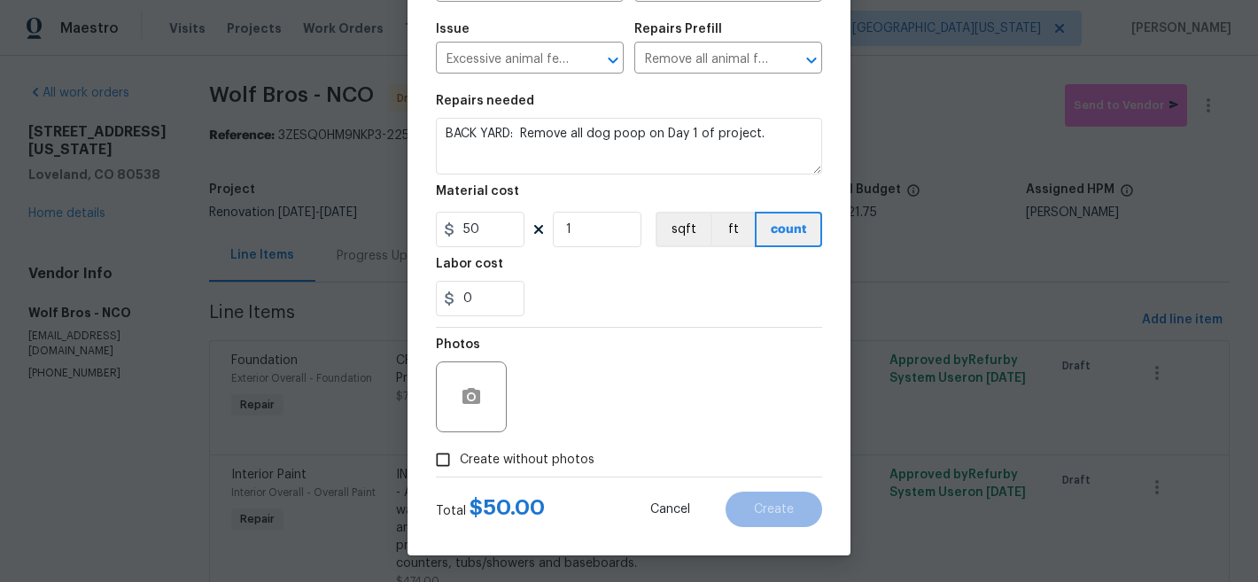
click at [528, 455] on span "Create without photos" at bounding box center [527, 460] width 135 height 19
click at [460, 455] on input "Create without photos" at bounding box center [443, 460] width 34 height 34
checkbox input "true"
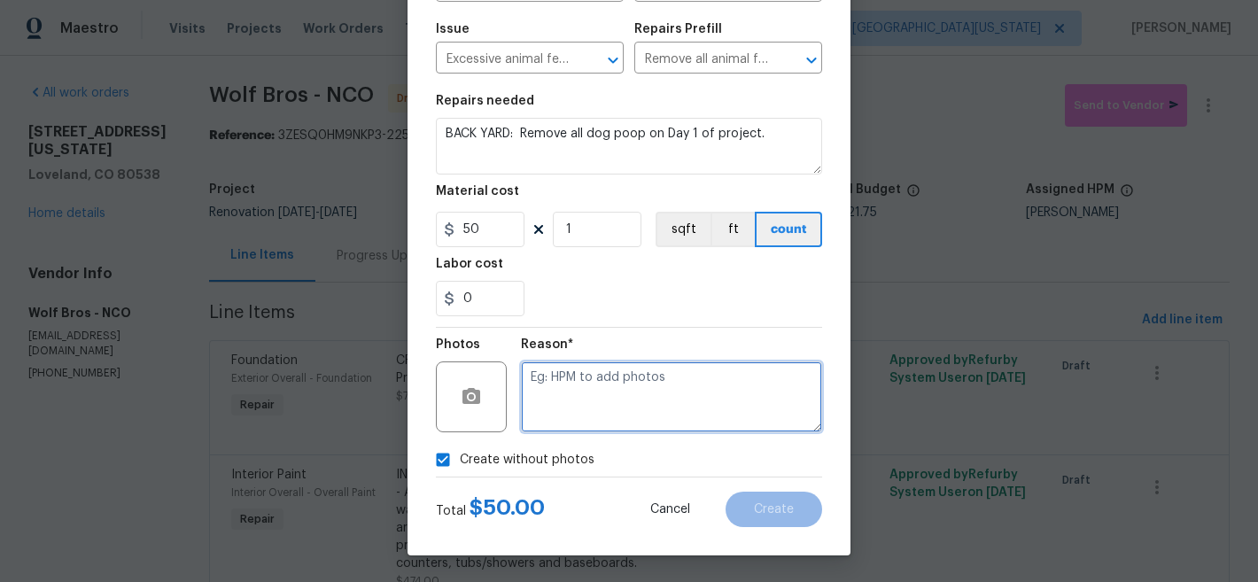
click at [603, 381] on textarea at bounding box center [671, 397] width 301 height 71
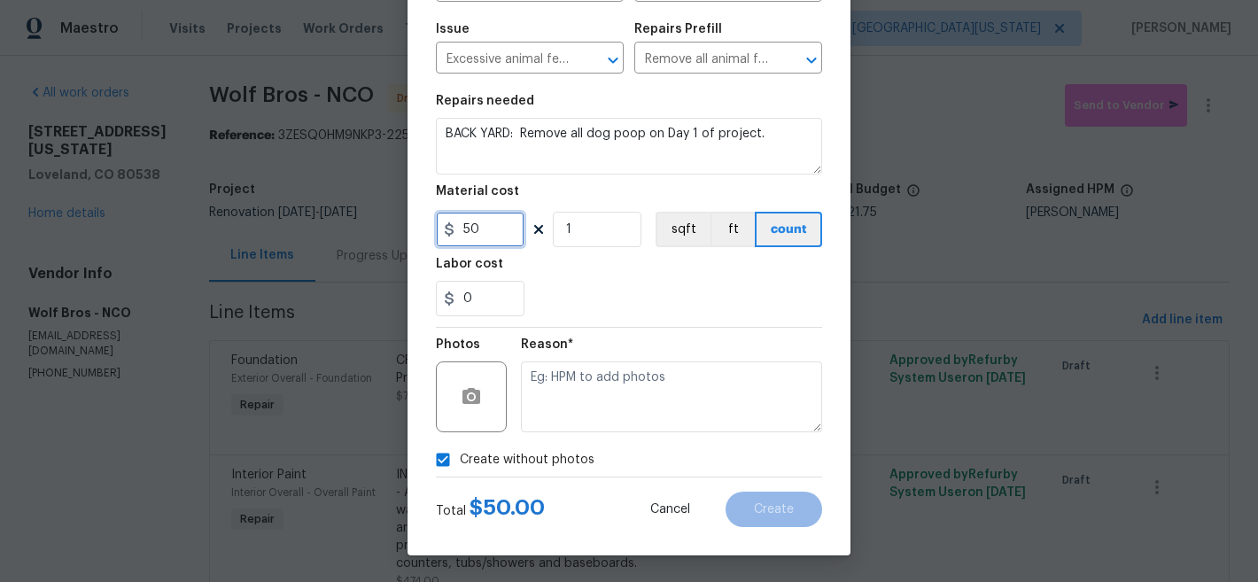
click at [484, 233] on input "50" at bounding box center [480, 229] width 89 height 35
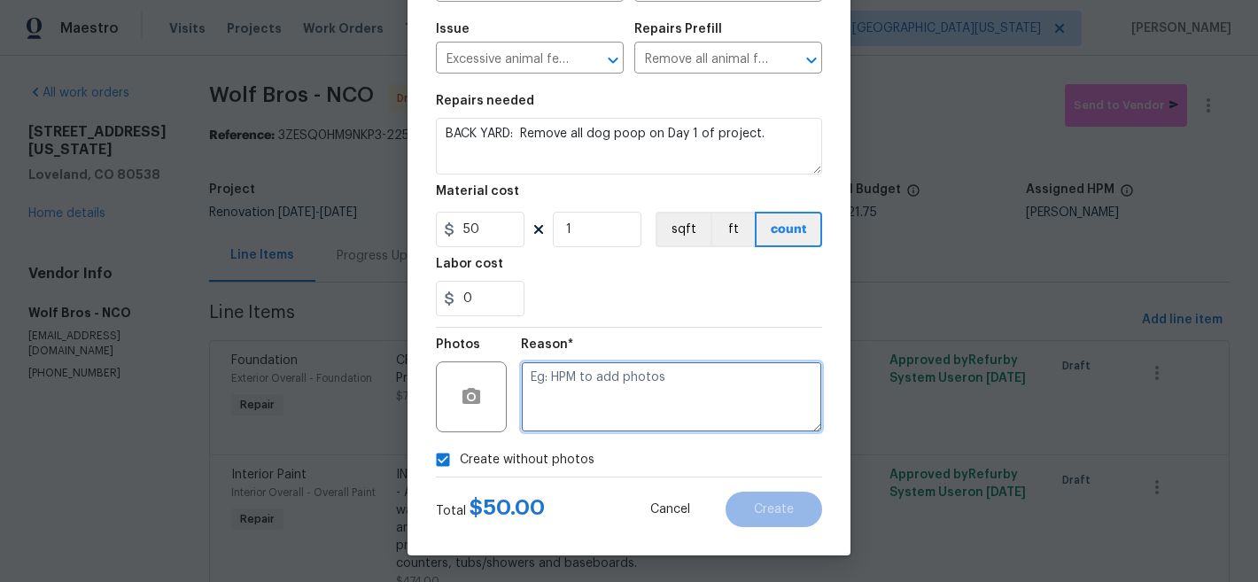
click at [605, 380] on textarea at bounding box center [671, 397] width 301 height 71
type textarea "Later"
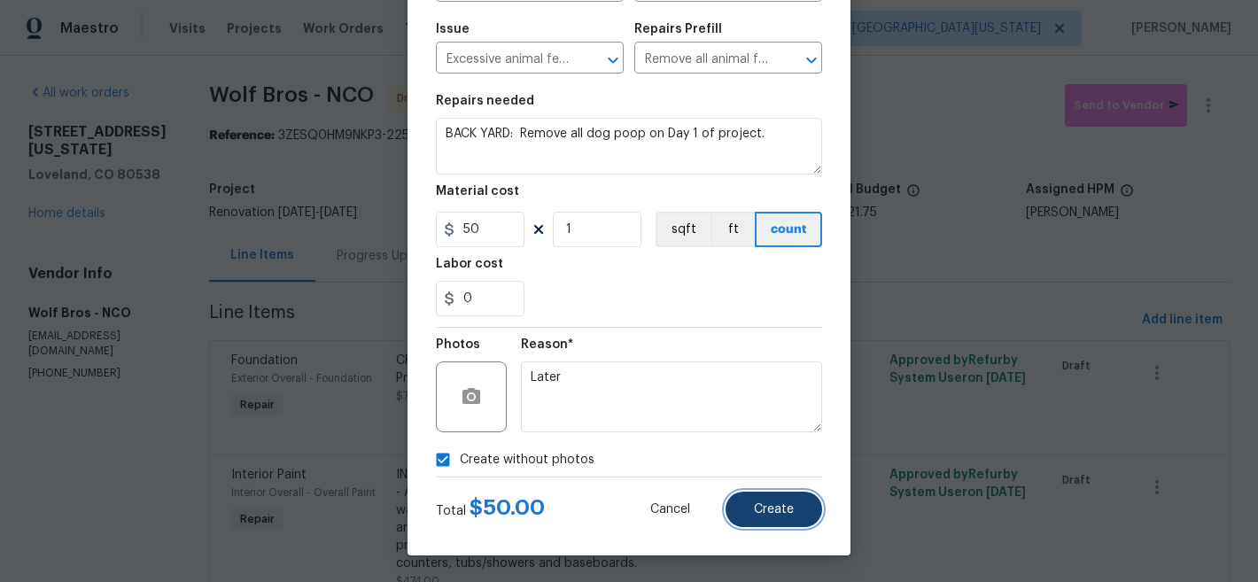
click at [793, 492] on button "Create" at bounding box center [774, 509] width 97 height 35
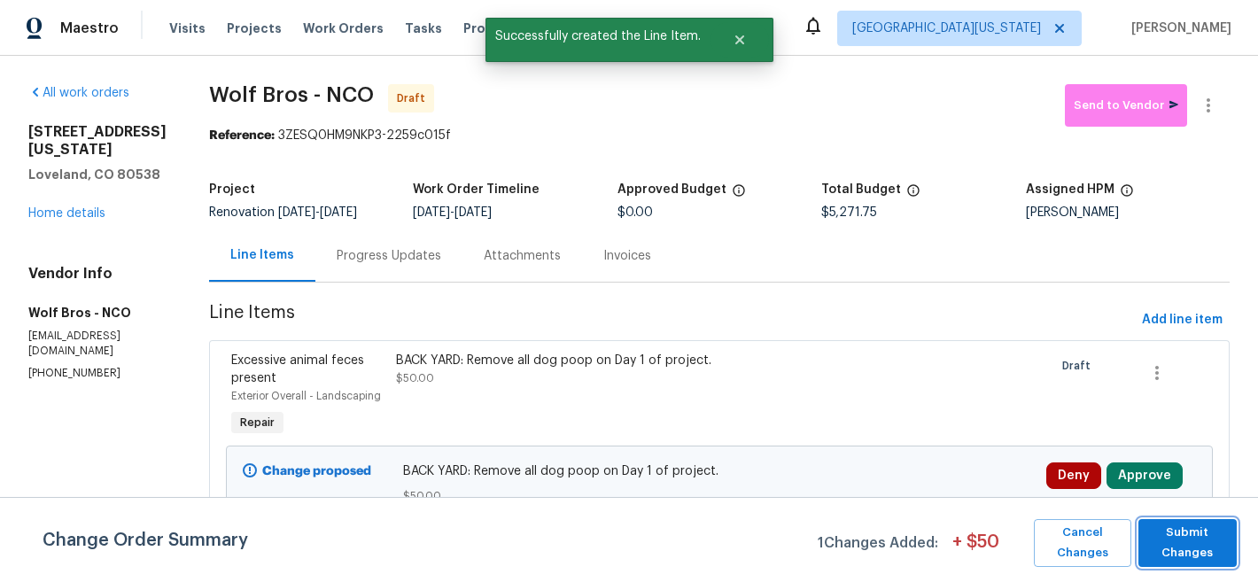
click at [1173, 539] on span "Submit Changes" at bounding box center [1188, 543] width 81 height 41
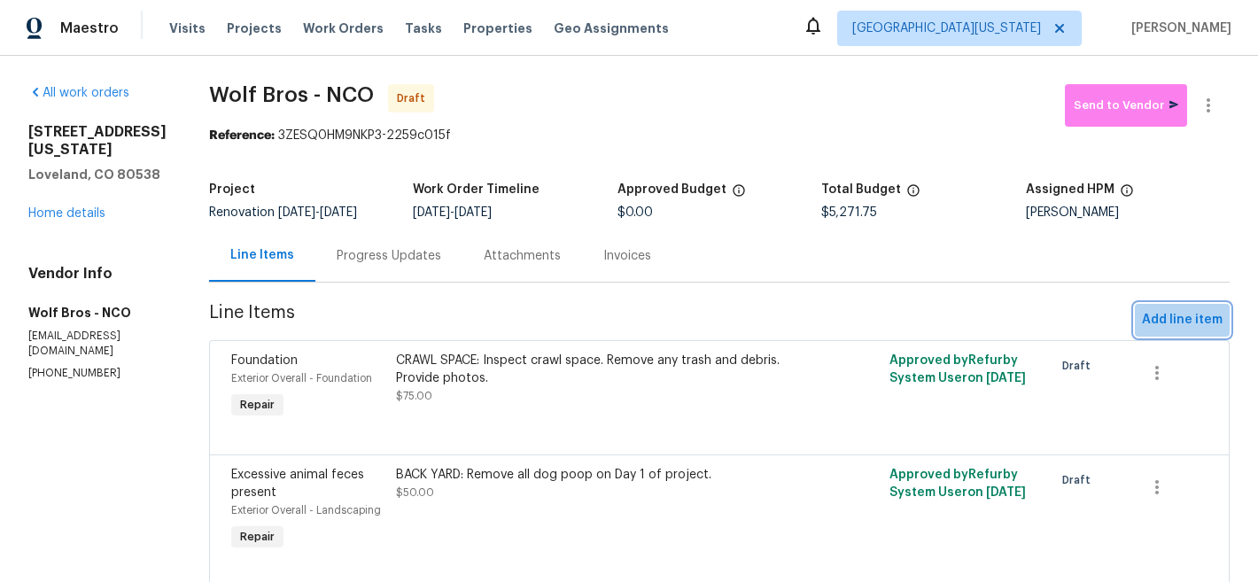
click at [1186, 331] on span "Add line item" at bounding box center [1182, 320] width 81 height 22
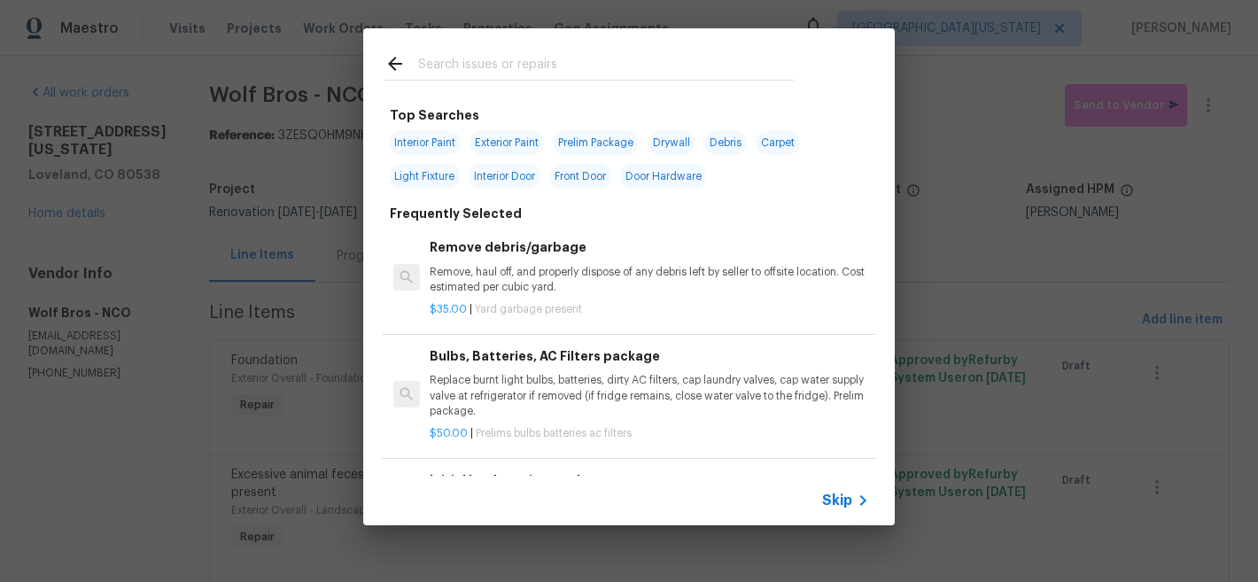
click at [697, 74] on input "text" at bounding box center [606, 66] width 376 height 27
click at [854, 497] on icon at bounding box center [862, 500] width 21 height 21
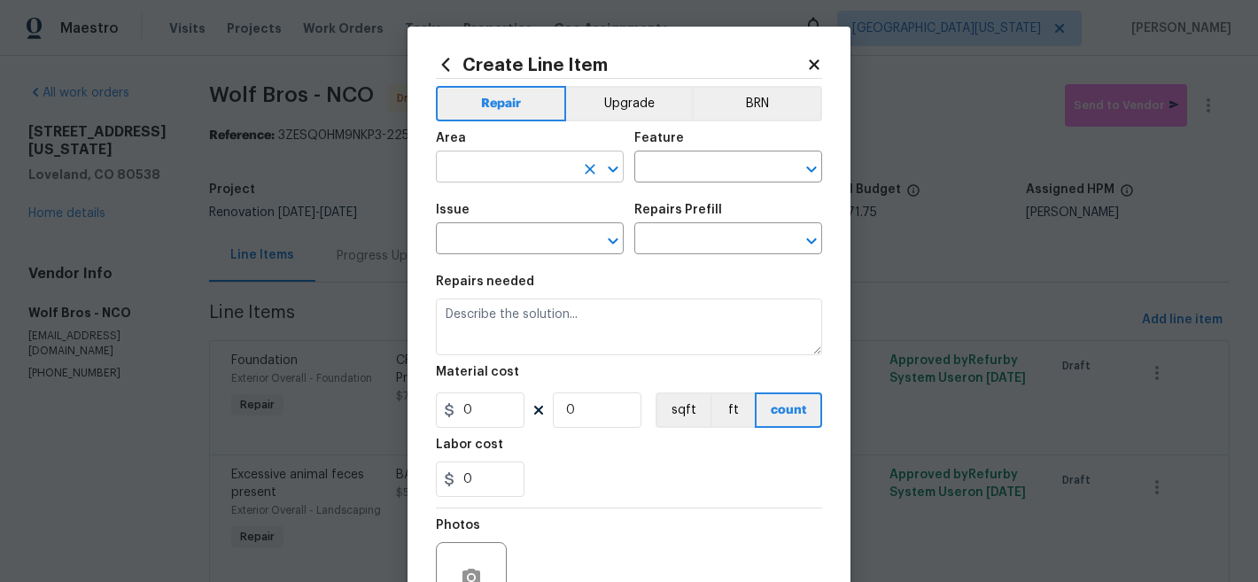
click at [549, 160] on input "text" at bounding box center [505, 168] width 138 height 27
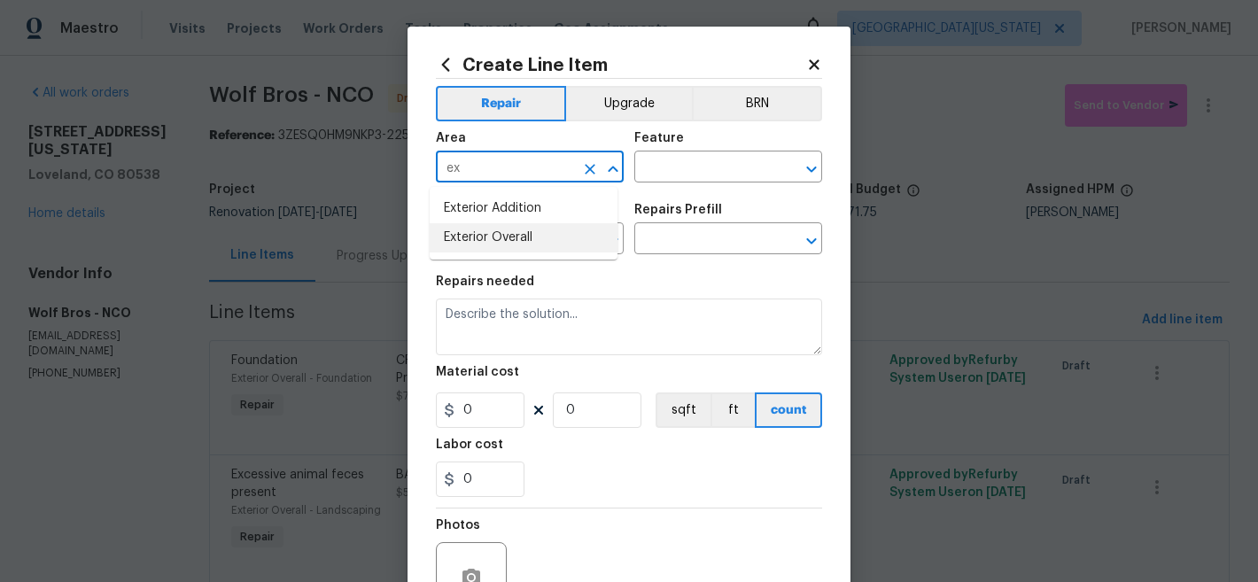
drag, startPoint x: 549, startPoint y: 258, endPoint x: 553, endPoint y: 241, distance: 17.4
click at [549, 254] on ul "Exterior Addition Exterior Overall" at bounding box center [524, 223] width 188 height 73
drag, startPoint x: 553, startPoint y: 241, endPoint x: 636, endPoint y: 203, distance: 91.6
click at [554, 239] on li "Exterior Overall" at bounding box center [524, 237] width 188 height 29
type input "Exterior Overall"
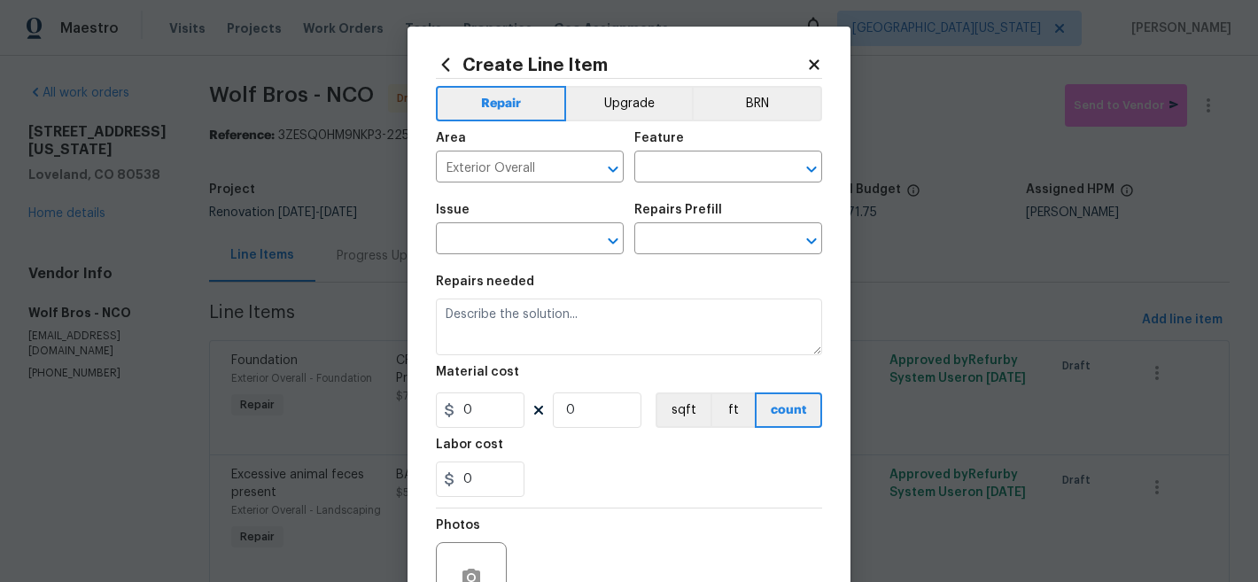
click at [678, 184] on div "Area Exterior Overall ​ Feature ​" at bounding box center [629, 157] width 386 height 72
click at [684, 172] on input "text" at bounding box center [703, 168] width 138 height 27
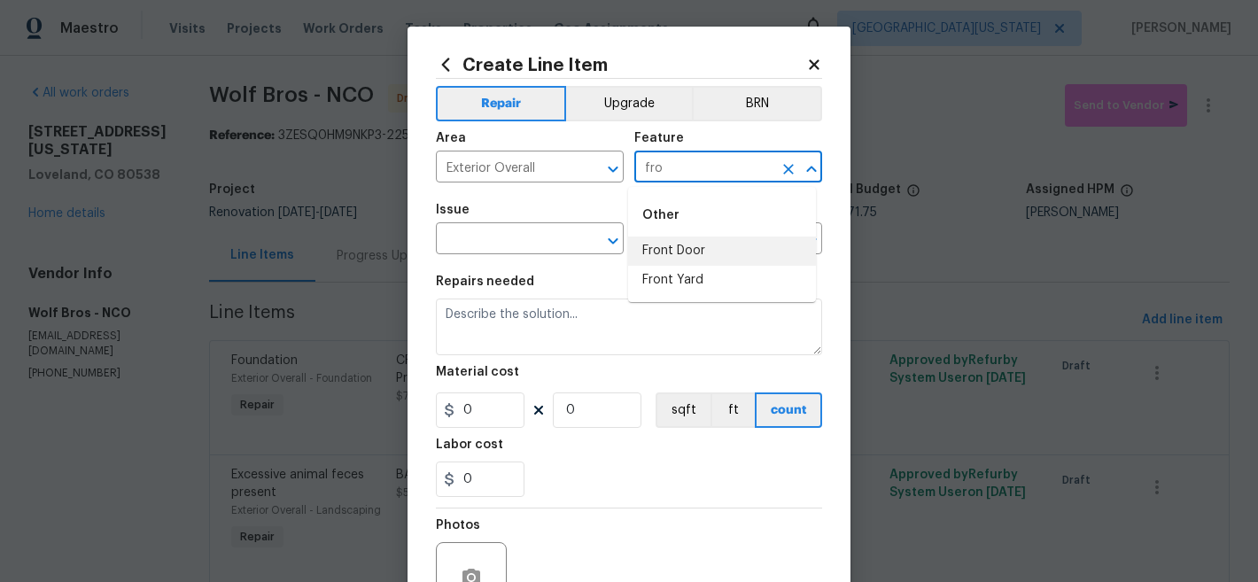
click at [648, 245] on li "Front Door" at bounding box center [722, 251] width 188 height 29
type input "Front Door"
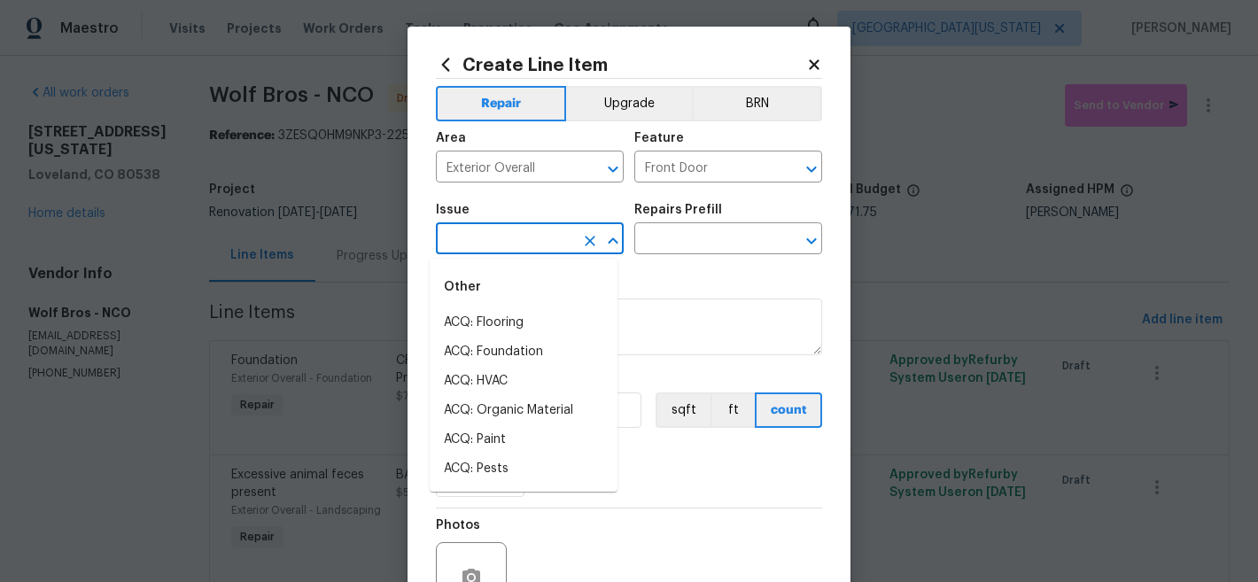
click at [511, 235] on input "text" at bounding box center [505, 240] width 138 height 27
type input "e"
click at [491, 354] on li "Exterior Door Hardware" at bounding box center [524, 352] width 188 height 29
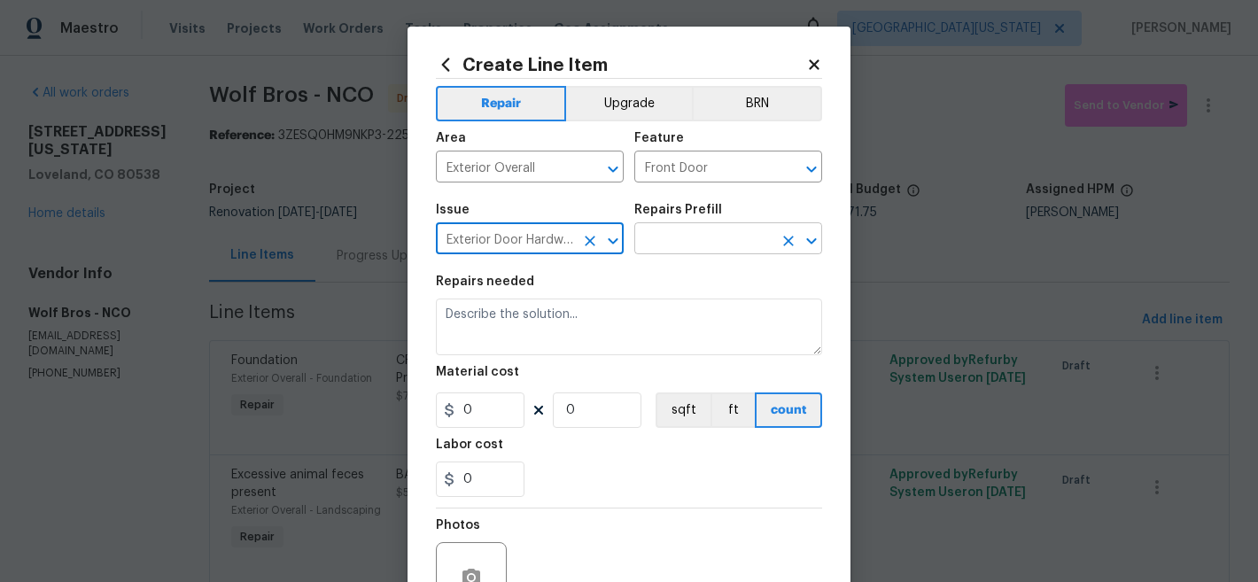
type input "Exterior Door Hardware"
click at [689, 253] on input "text" at bounding box center [703, 240] width 138 height 27
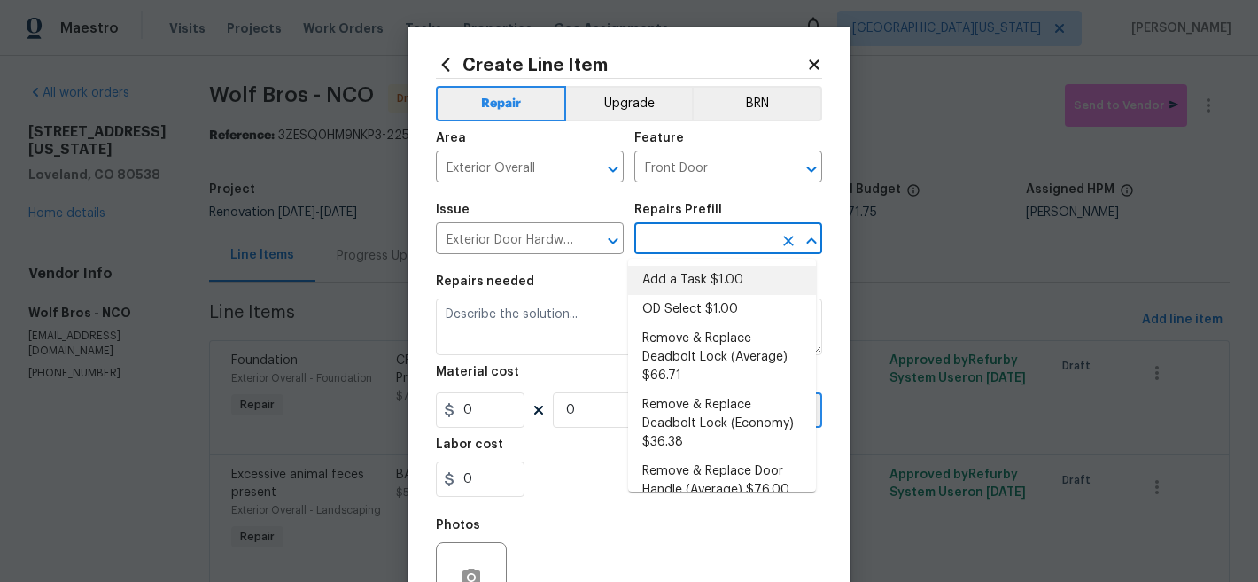
click at [692, 274] on li "Add a Task $1.00" at bounding box center [722, 280] width 188 height 29
type input "Interior Door"
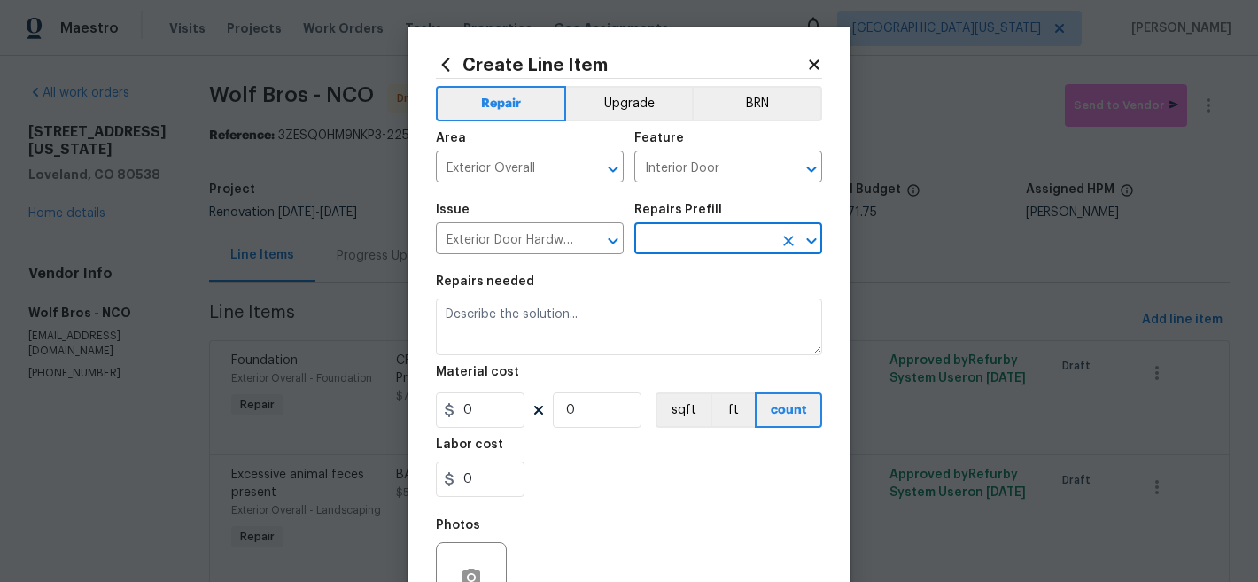
type input "Add a Task $1.00"
type textarea "HPM to detail"
type input "1"
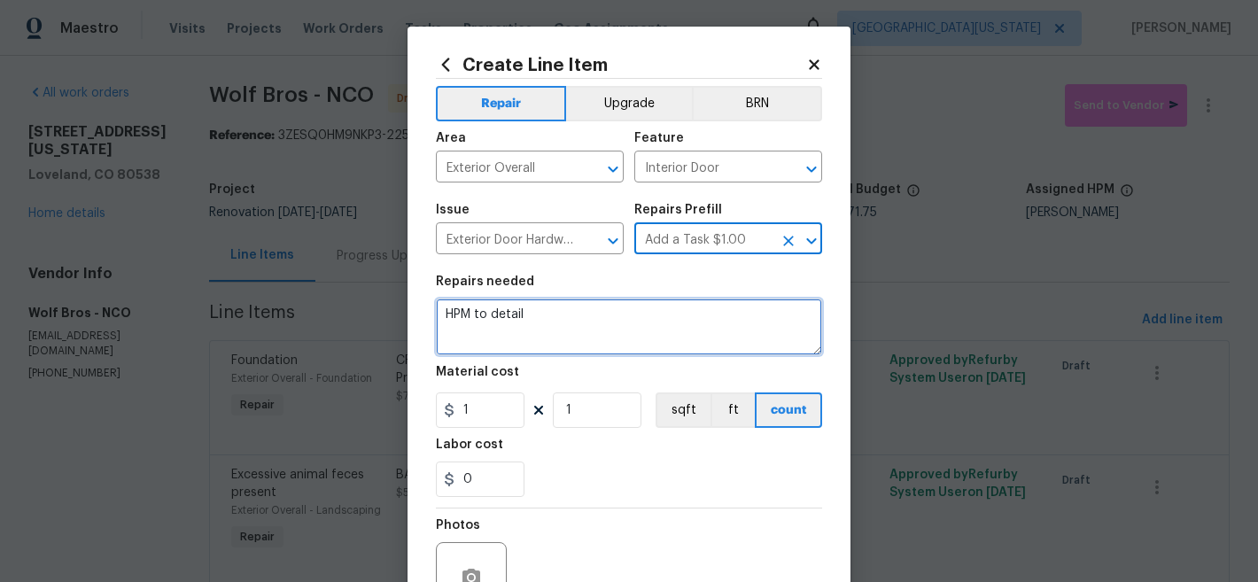
click at [581, 319] on textarea "HPM to detail" at bounding box center [629, 327] width 386 height 57
paste textarea "FRONT DOOR: Install OD supplied deadbolt and passage set."
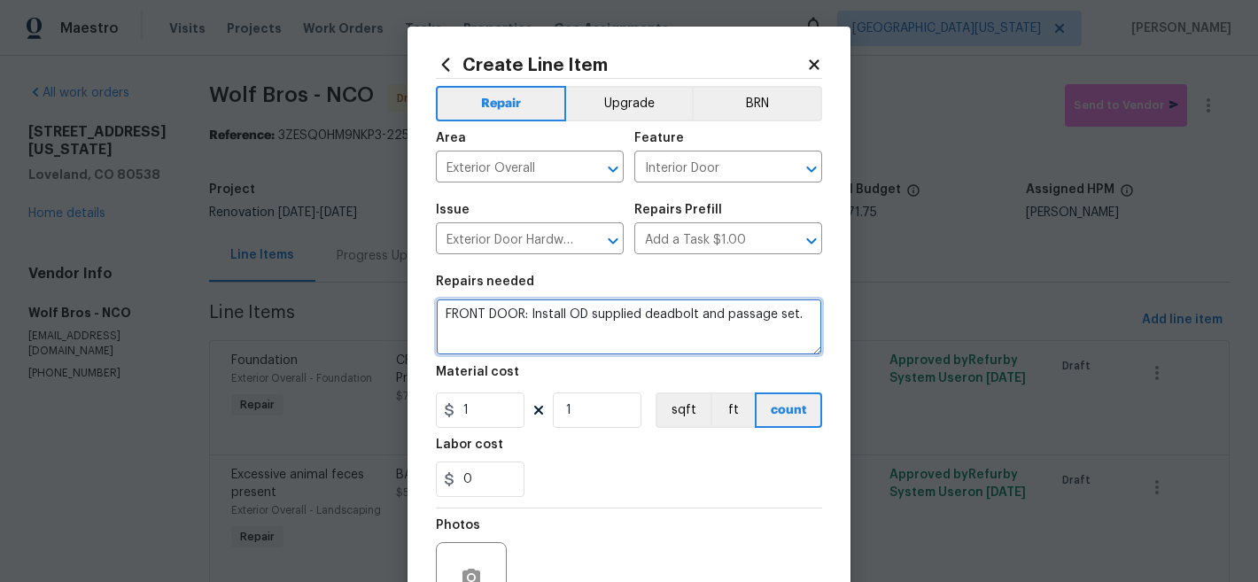
type textarea "FRONT DOOR: Install OD supplied deadbolt and passage set."
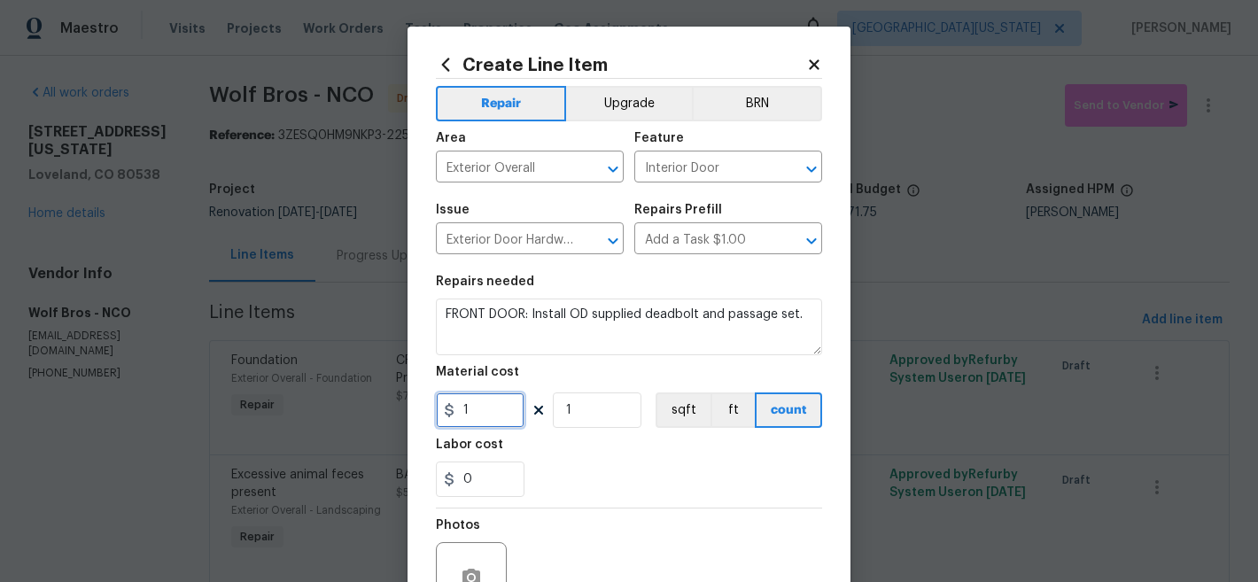
click at [506, 417] on input "1" at bounding box center [480, 410] width 89 height 35
type input "10"
click at [559, 474] on div "0" at bounding box center [629, 479] width 386 height 35
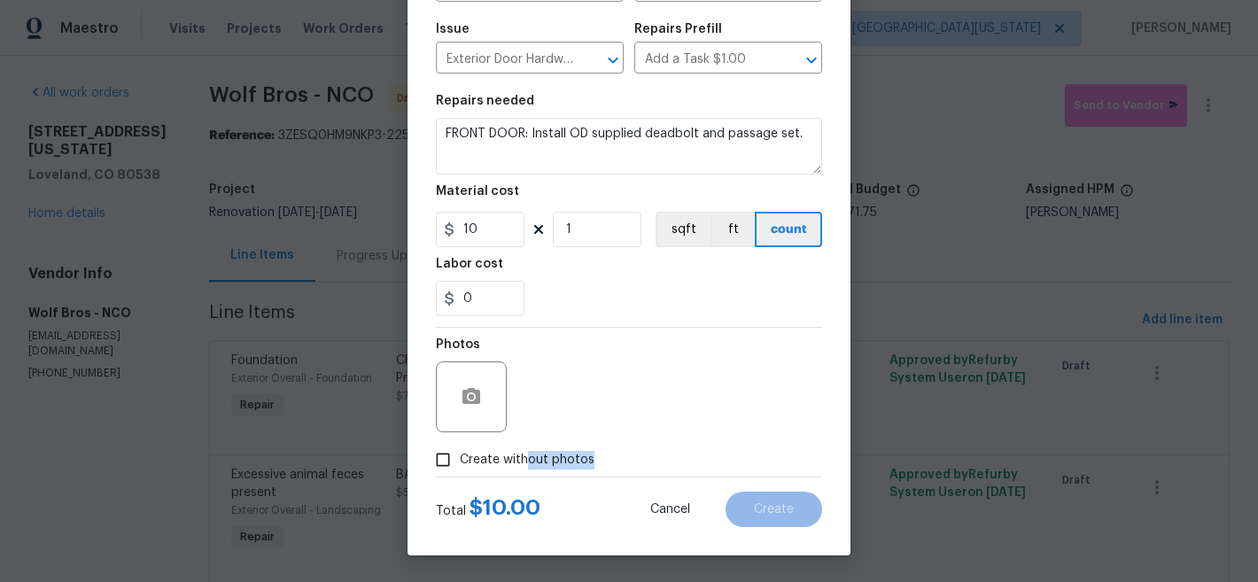
click at [522, 466] on label "Create without photos" at bounding box center [510, 460] width 168 height 34
click at [445, 457] on input "Create without photos" at bounding box center [443, 460] width 34 height 34
checkbox input "true"
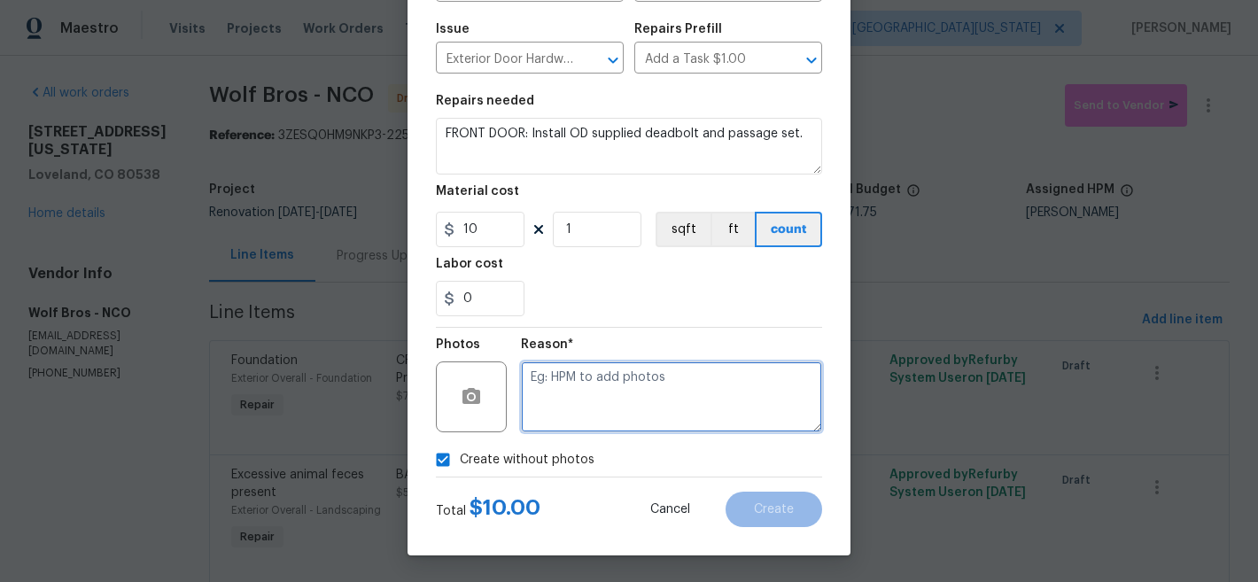
click at [621, 390] on textarea at bounding box center [671, 397] width 301 height 71
type textarea "Later"
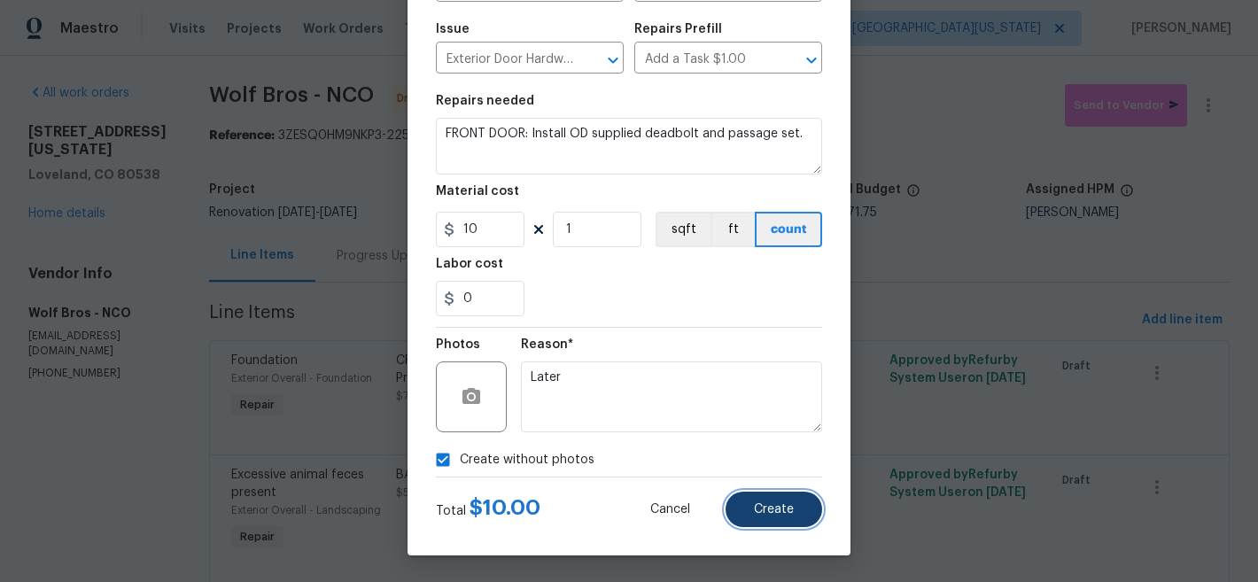
click at [768, 515] on span "Create" at bounding box center [774, 509] width 40 height 13
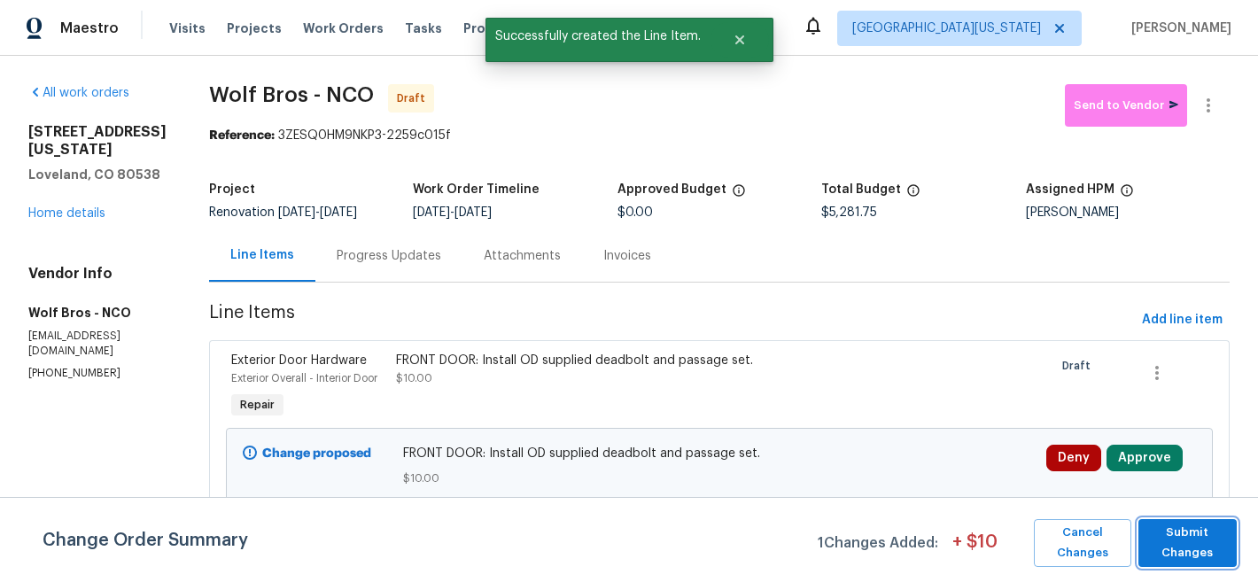
click at [1194, 540] on span "Submit Changes" at bounding box center [1188, 543] width 81 height 41
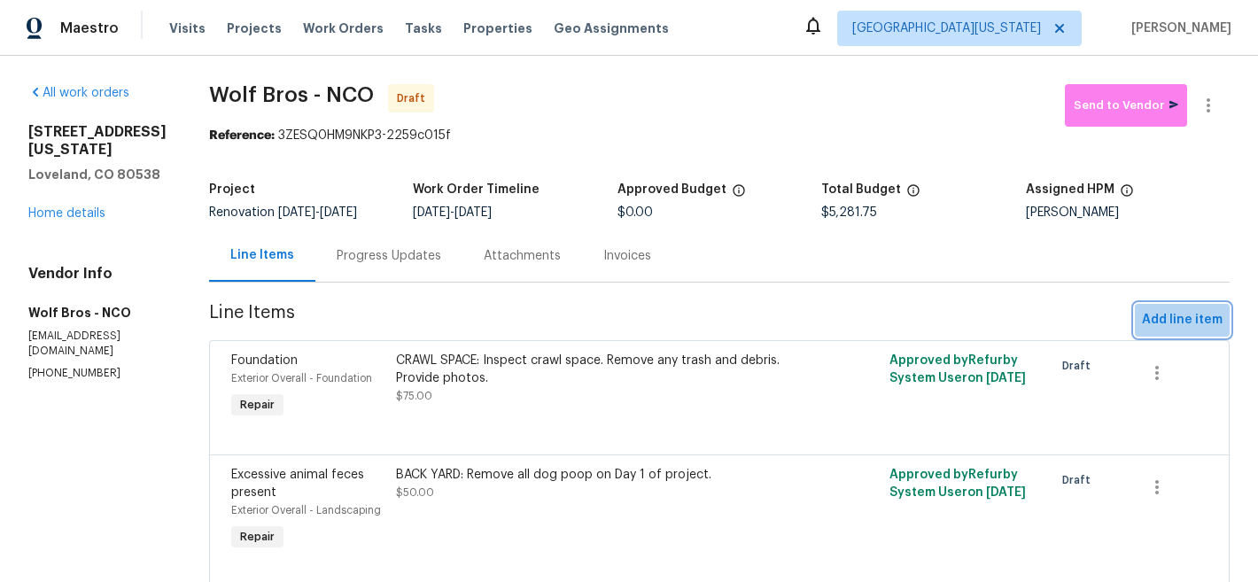
click at [1195, 332] on button "Add line item" at bounding box center [1182, 320] width 95 height 33
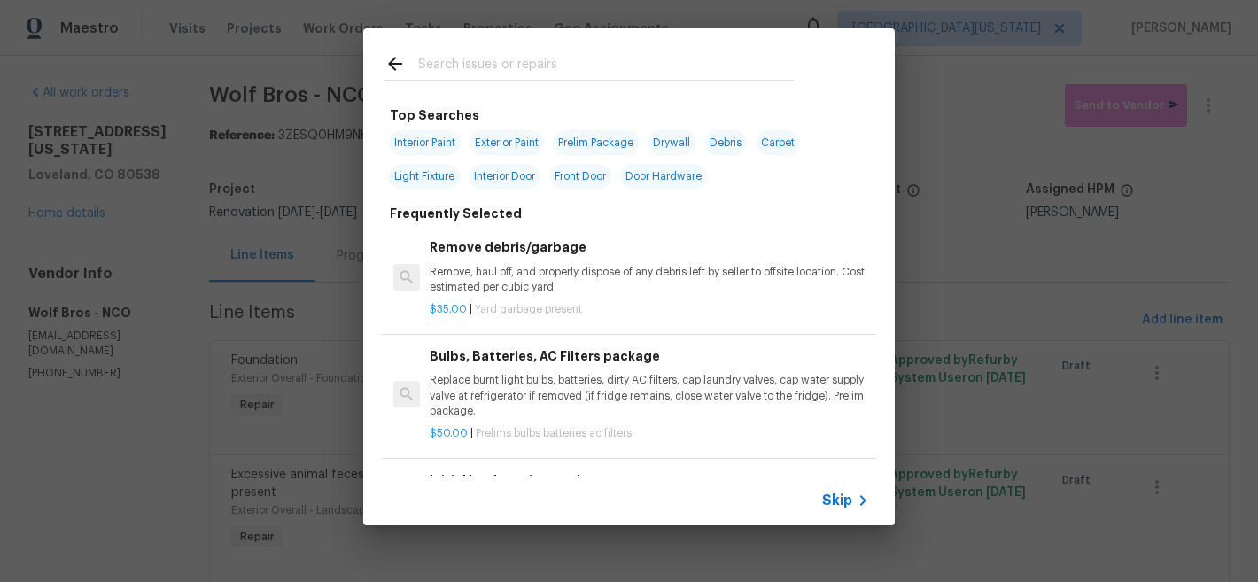
click at [594, 78] on input "text" at bounding box center [606, 66] width 376 height 27
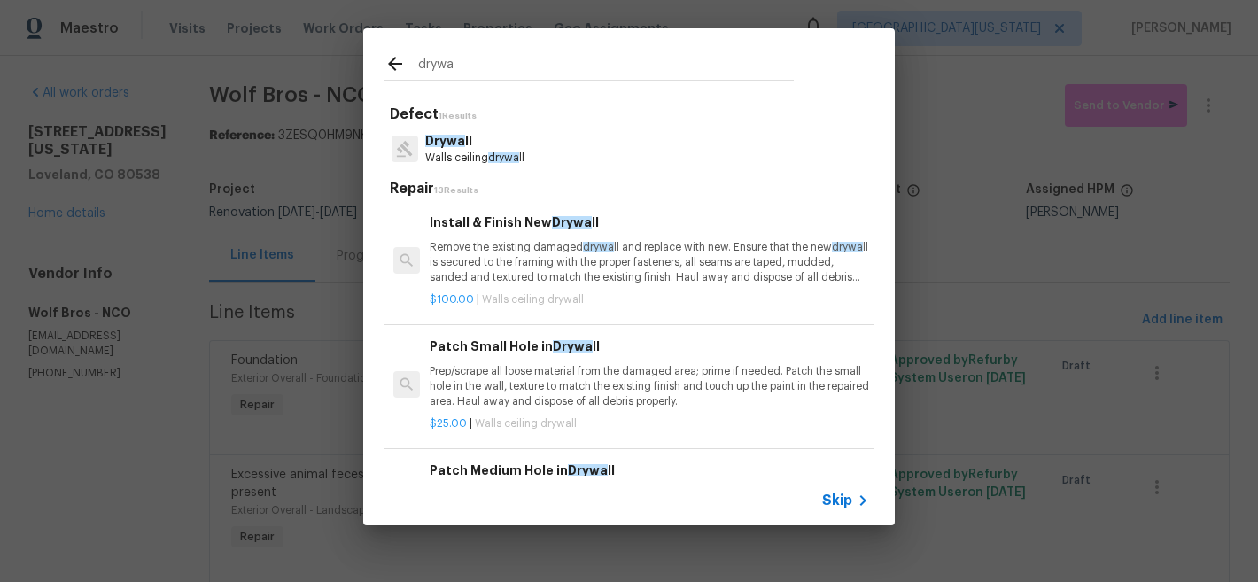
type input "drywa"
click at [474, 144] on p "Drywa ll" at bounding box center [474, 141] width 99 height 19
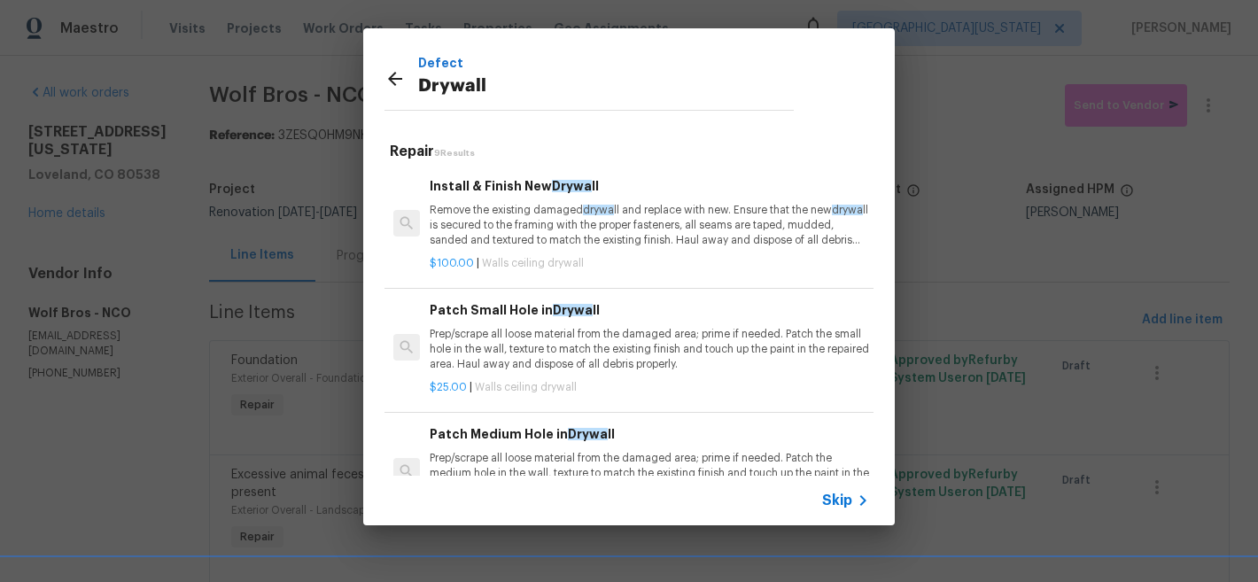
click at [565, 318] on h6 "Patch Small Hole in Drywa ll" at bounding box center [650, 309] width 440 height 19
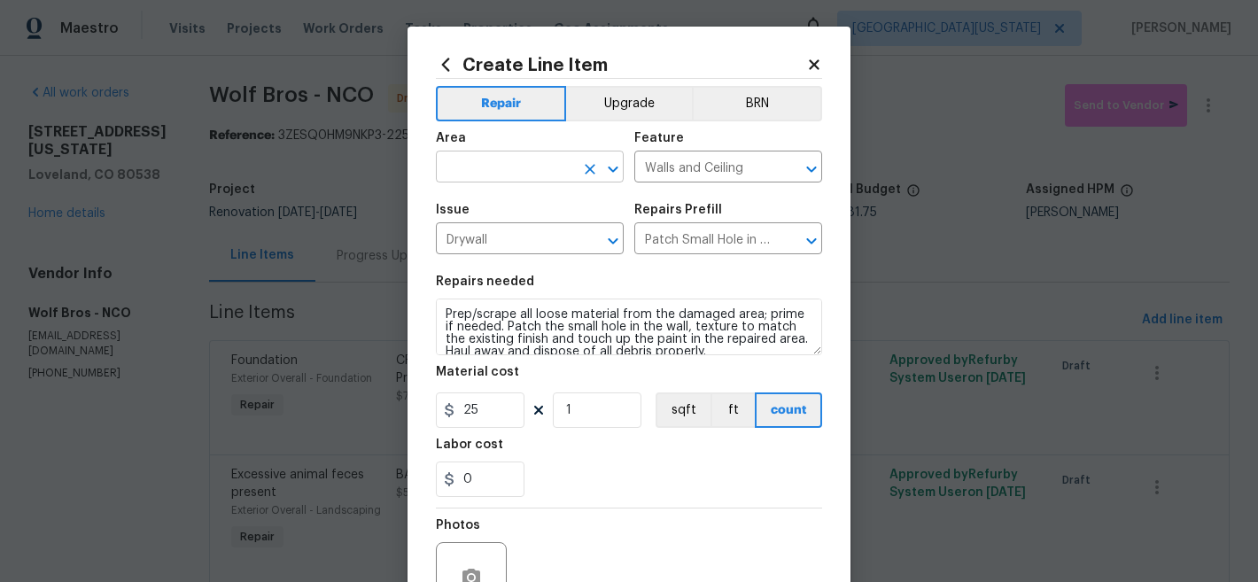
click at [493, 176] on input "text" at bounding box center [505, 168] width 138 height 27
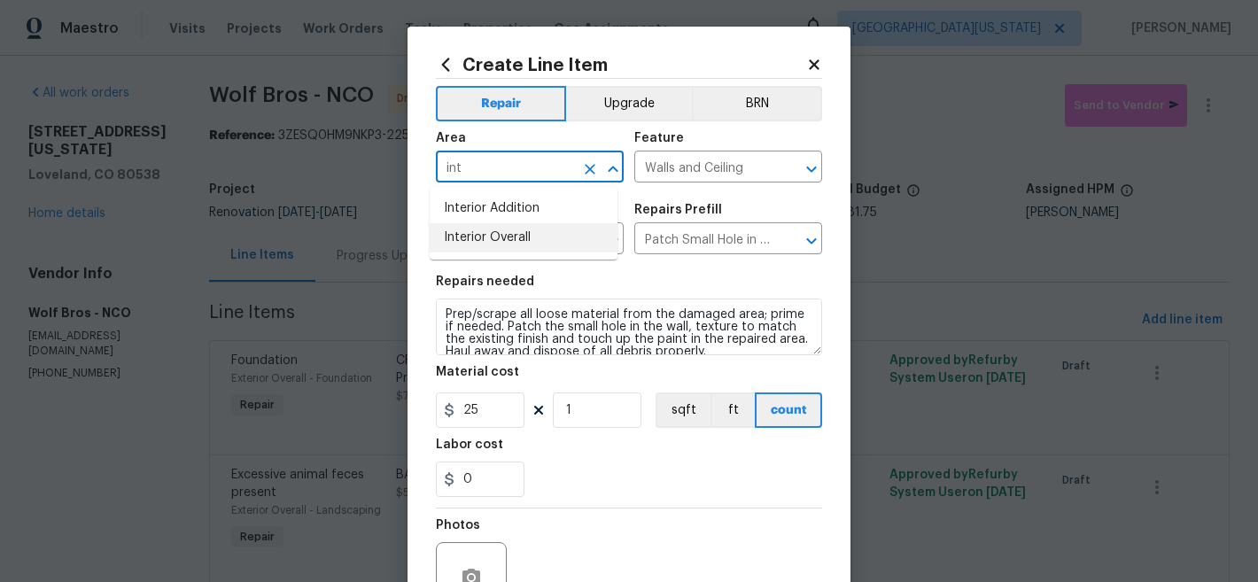
click at [540, 241] on li "Interior Overall" at bounding box center [524, 237] width 188 height 29
type input "Interior Overall"
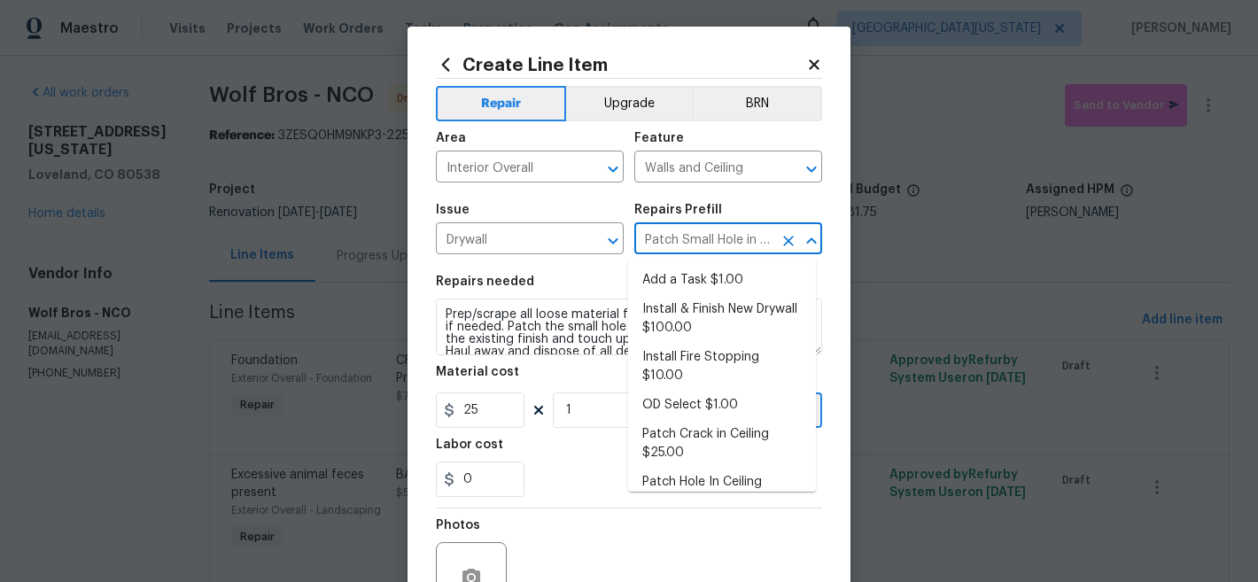
click at [662, 238] on input "Patch Small Hole in Drywall $25.00" at bounding box center [703, 240] width 138 height 27
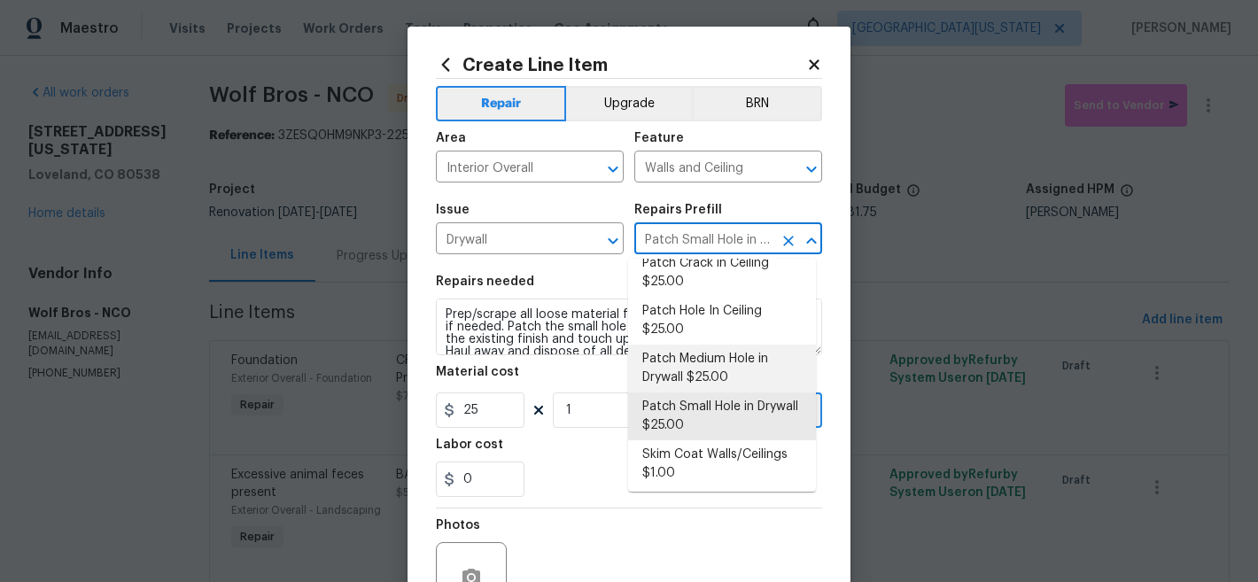
scroll to position [171, 0]
click at [728, 365] on li "Patch Medium Hole in Drywall $25.00" at bounding box center [722, 369] width 188 height 48
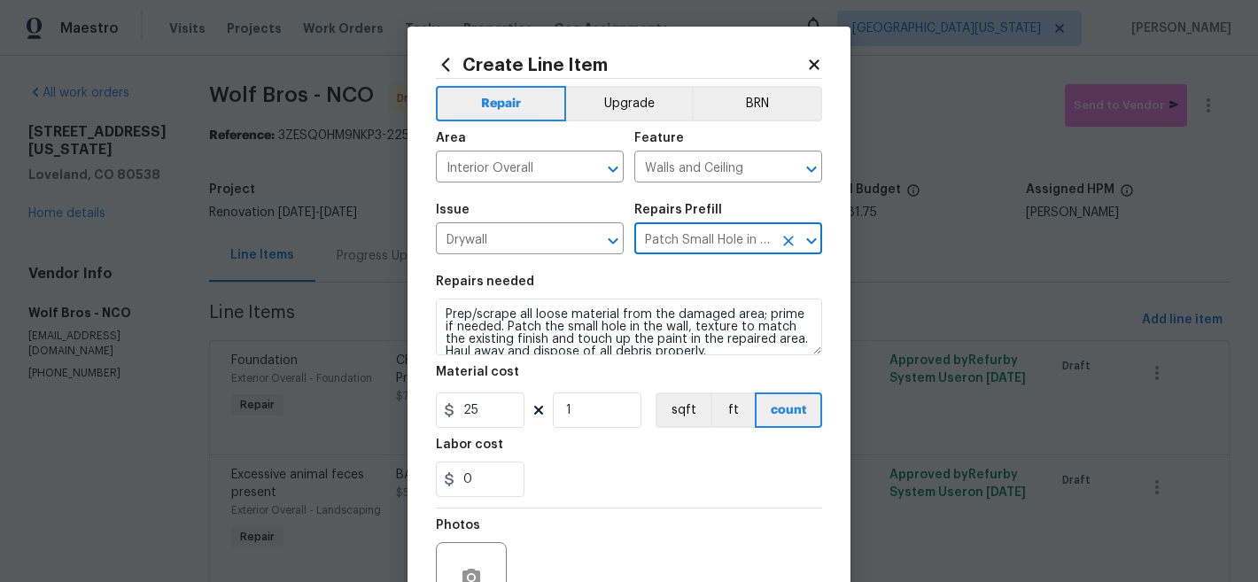
type input "Patch Medium Hole in Drywall $25.00"
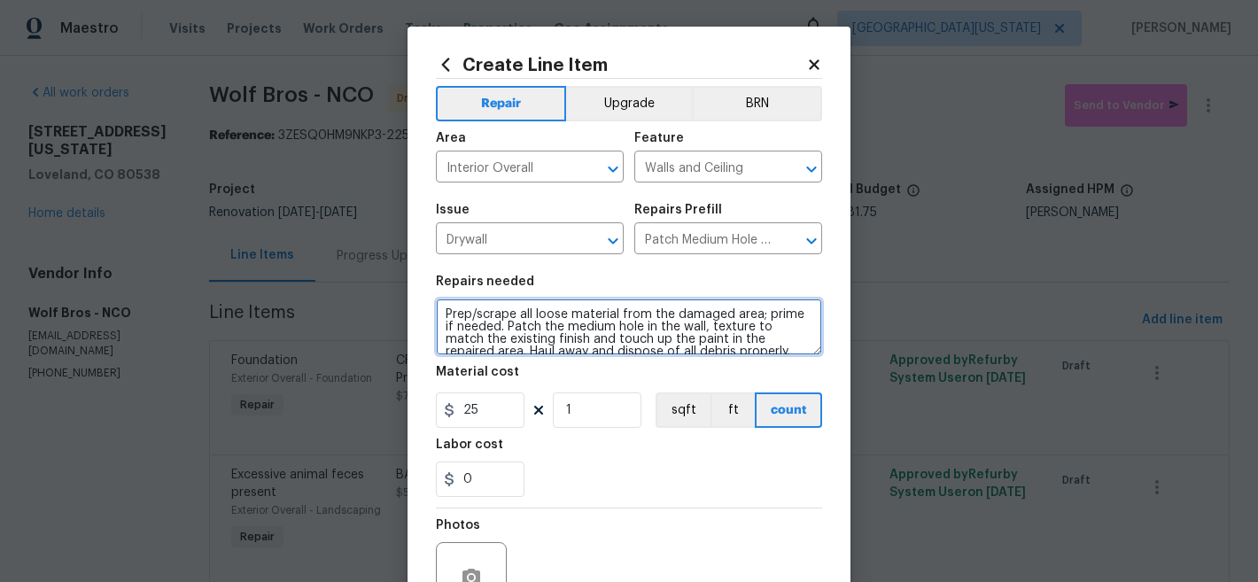
click at [437, 321] on textarea "Prep/scrape all loose material from the damaged area; prime if needed. Patch th…" at bounding box center [629, 327] width 386 height 57
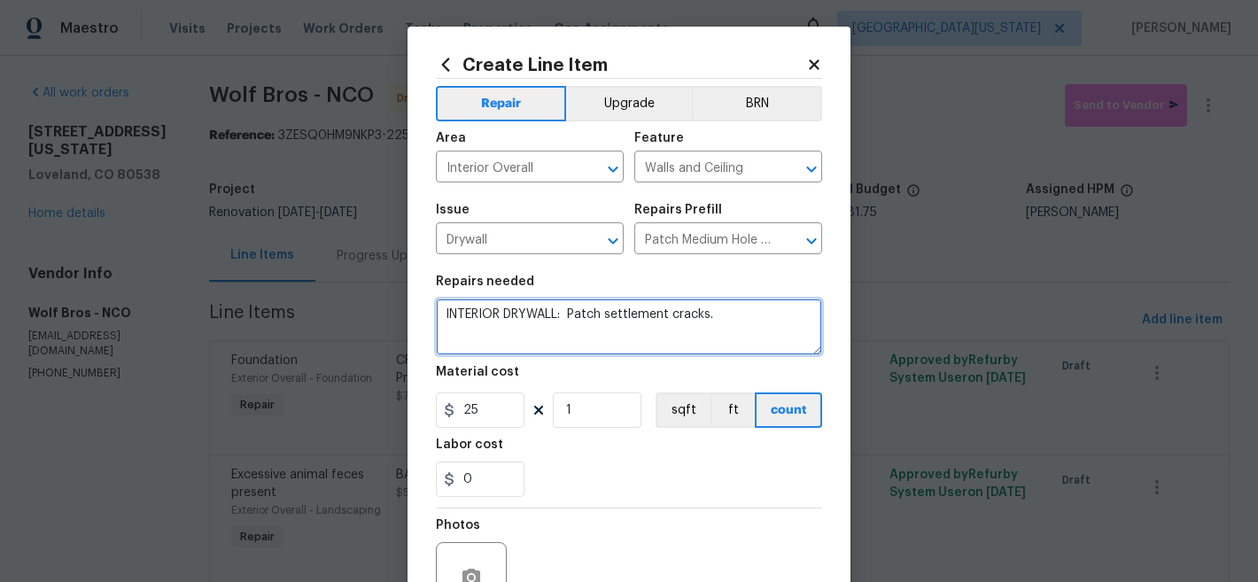
type textarea "INTERIOR DRYWALL: Patch settlement cracks."
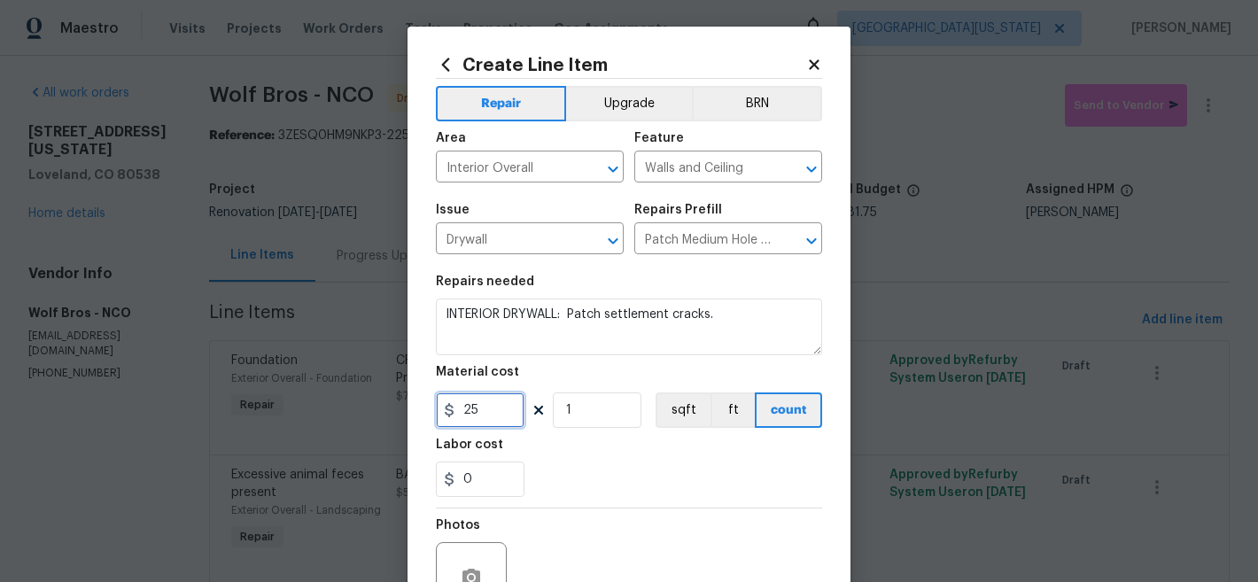
click at [470, 413] on input "25" at bounding box center [480, 410] width 89 height 35
type input "50"
click at [604, 416] on input "1" at bounding box center [597, 410] width 89 height 35
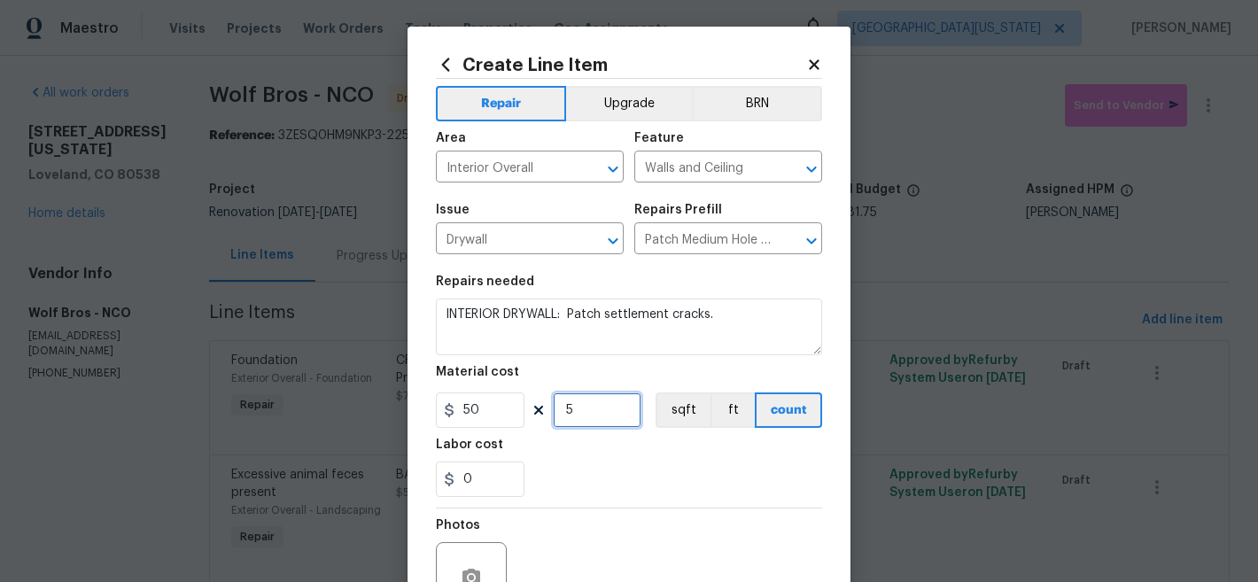
type input "5"
click at [587, 480] on div "0" at bounding box center [629, 479] width 386 height 35
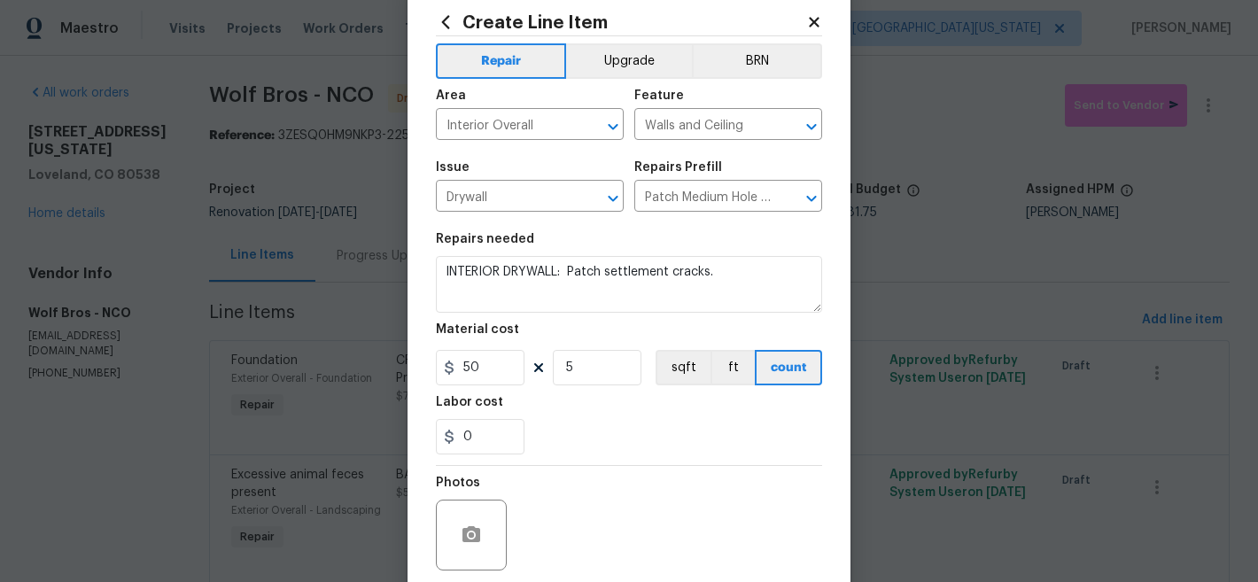
scroll to position [132, 0]
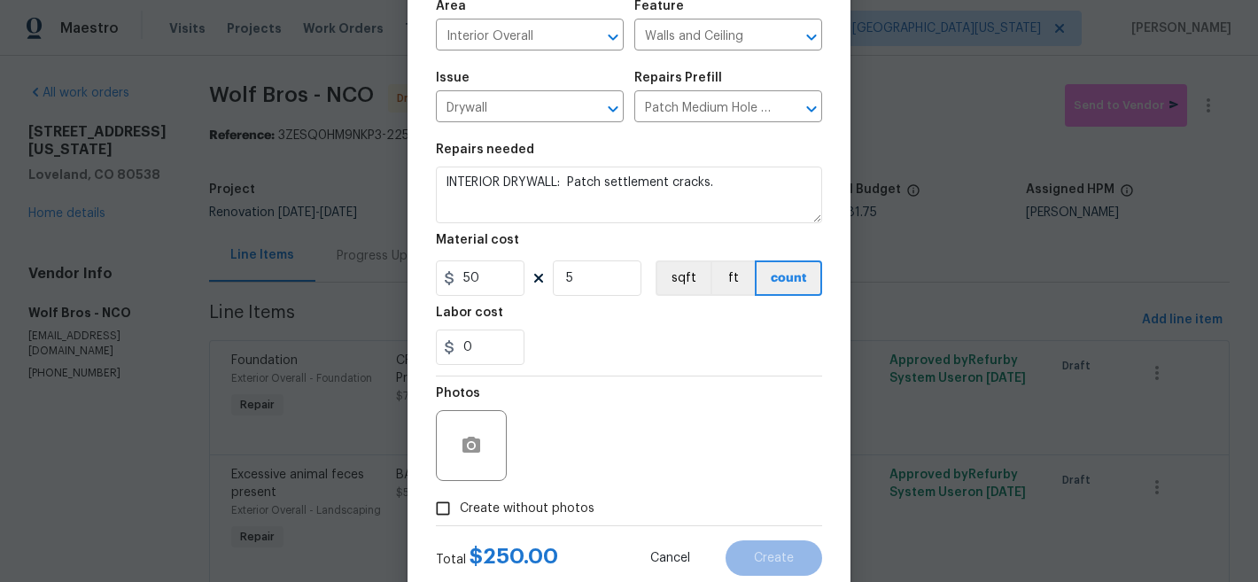
click at [558, 510] on span "Create without photos" at bounding box center [527, 509] width 135 height 19
click at [460, 510] on input "Create without photos" at bounding box center [443, 509] width 34 height 34
checkbox input "true"
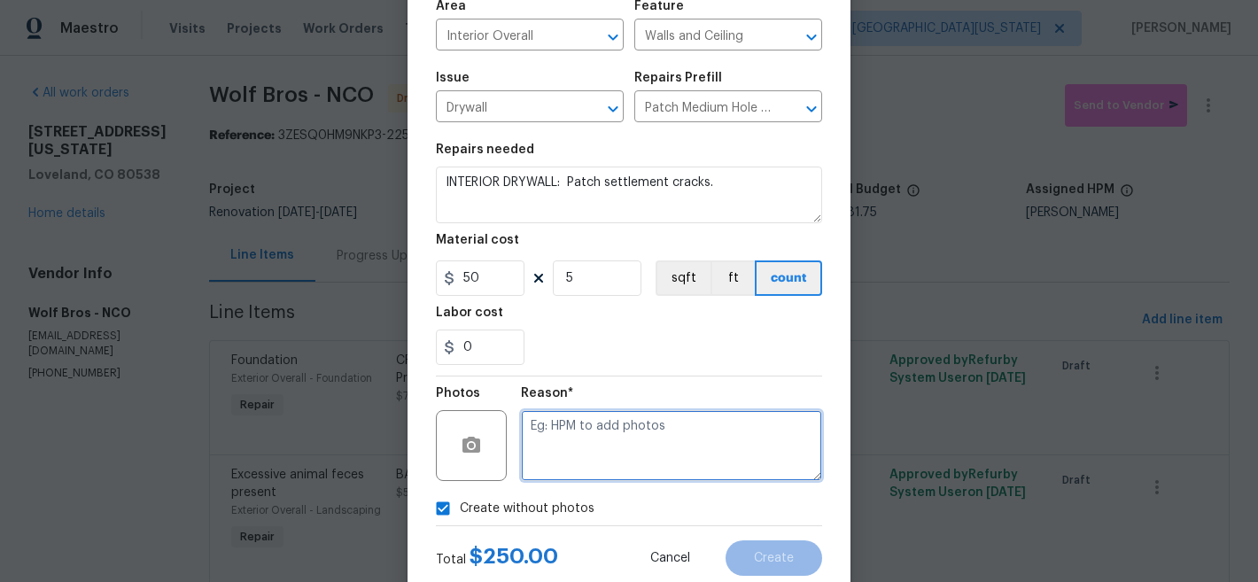
click at [613, 456] on textarea at bounding box center [671, 445] width 301 height 71
type textarea "Later"
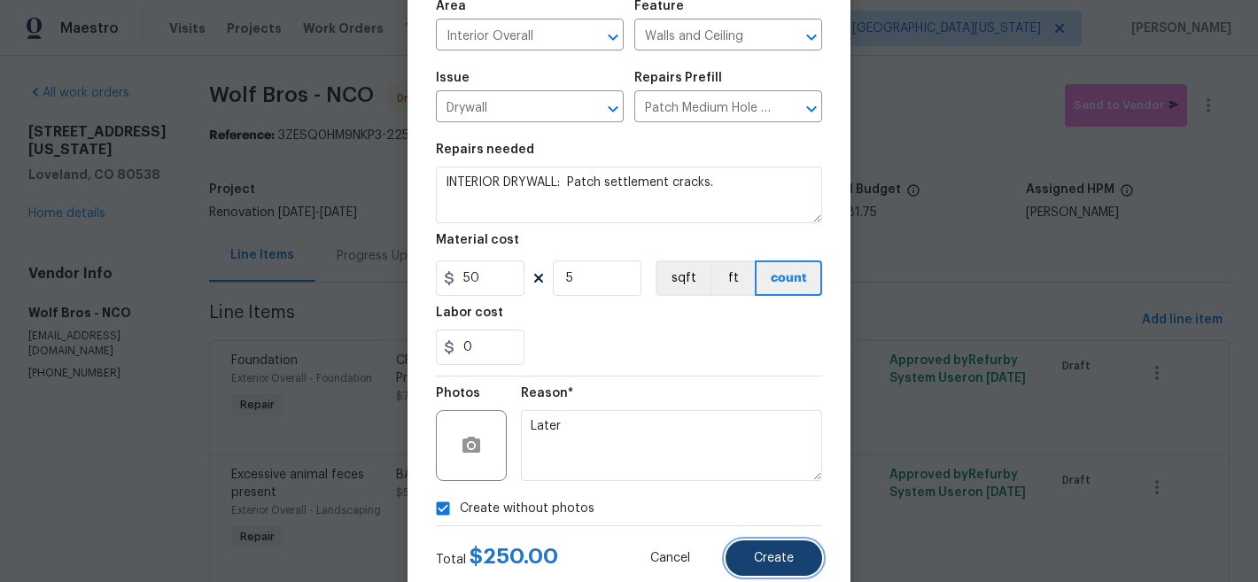
click at [765, 558] on span "Create" at bounding box center [774, 558] width 40 height 13
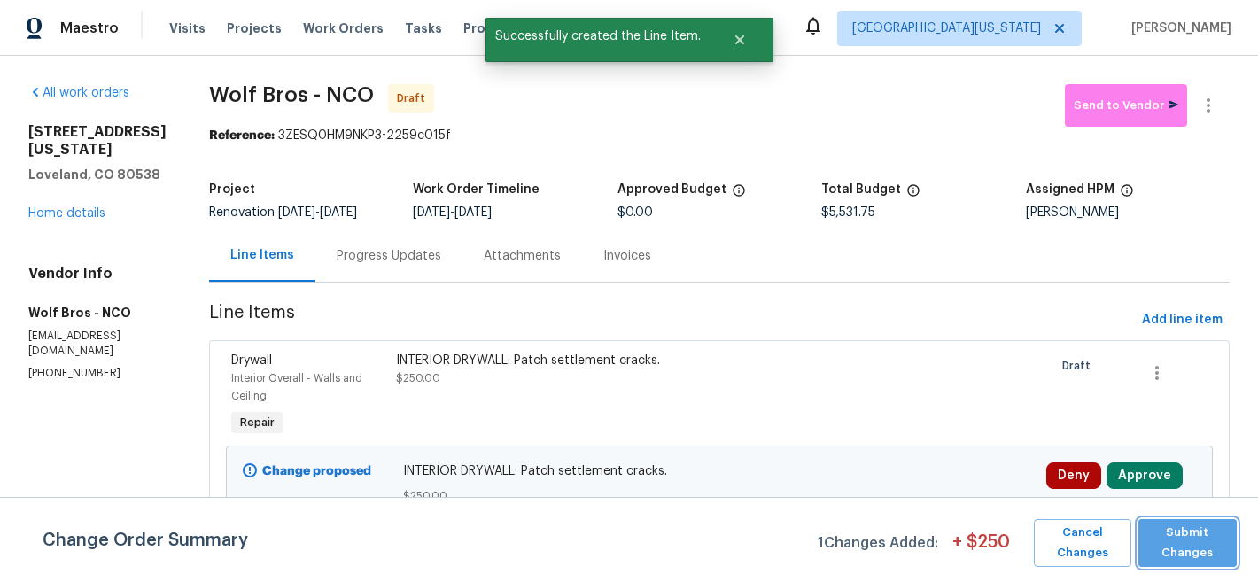
click at [1193, 540] on span "Submit Changes" at bounding box center [1188, 543] width 81 height 41
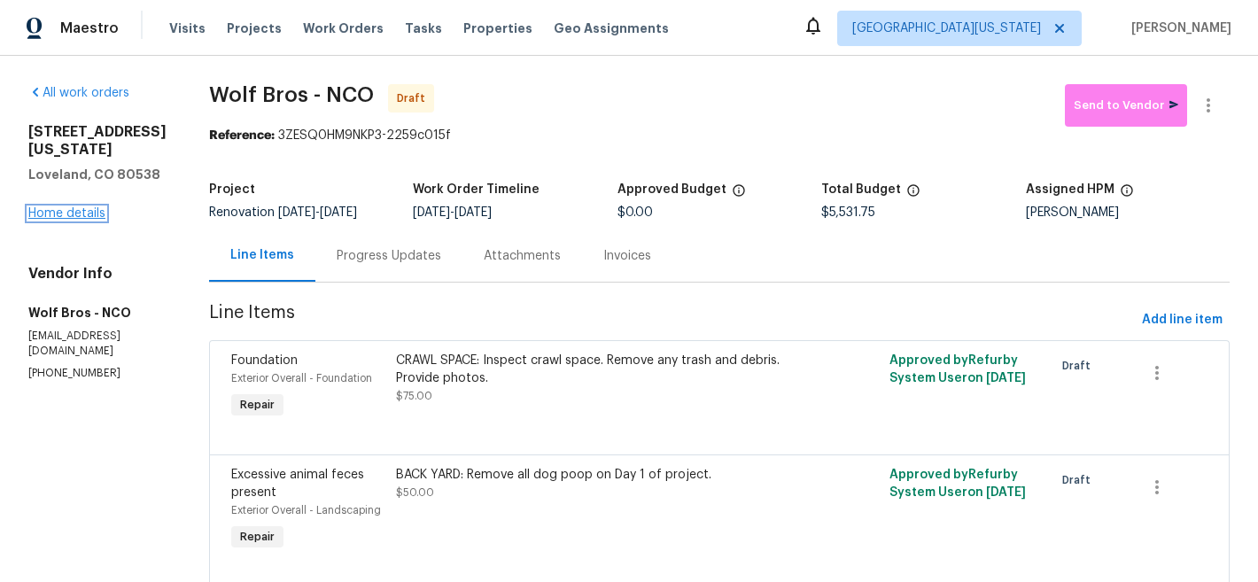
click at [43, 220] on link "Home details" at bounding box center [66, 213] width 77 height 12
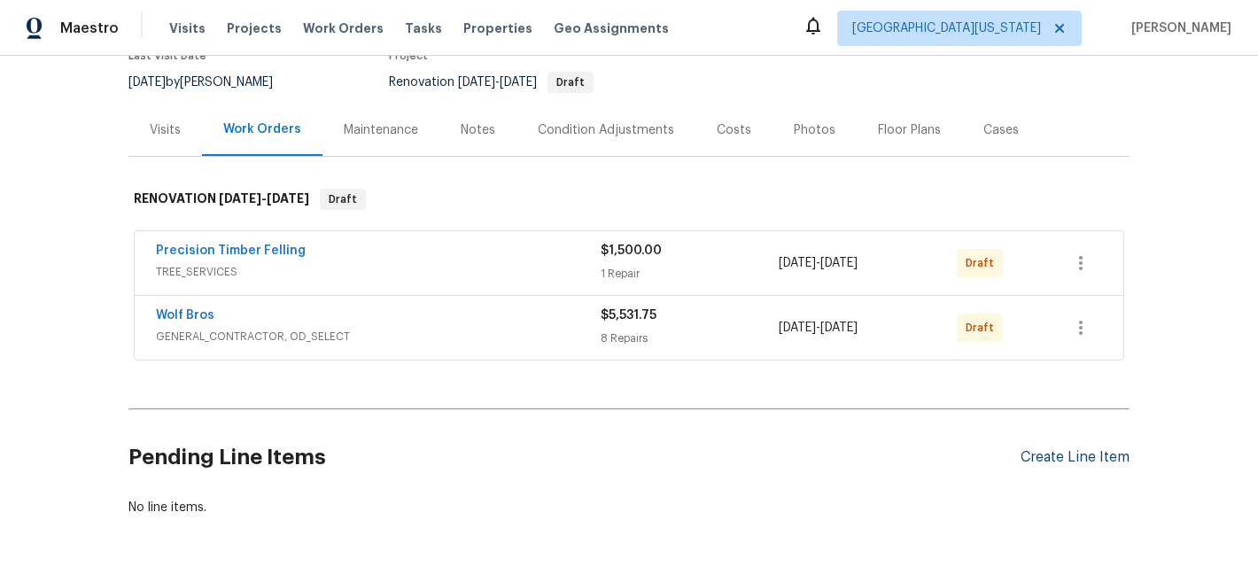
scroll to position [233, 0]
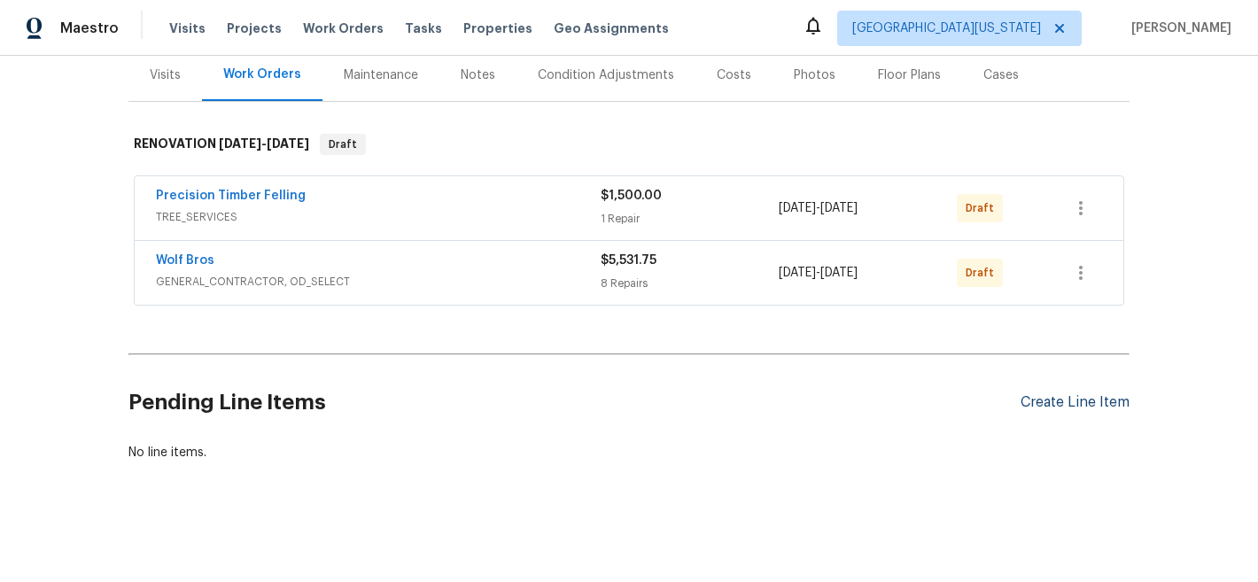
click at [1046, 394] on div "Create Line Item" at bounding box center [1075, 402] width 109 height 17
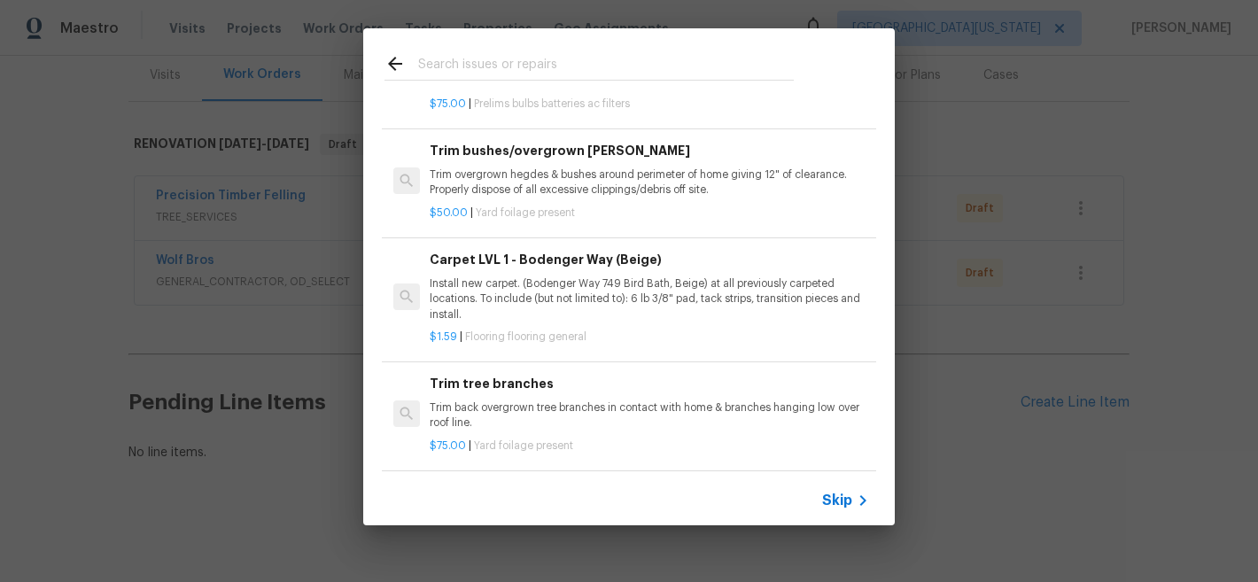
scroll to position [697, 0]
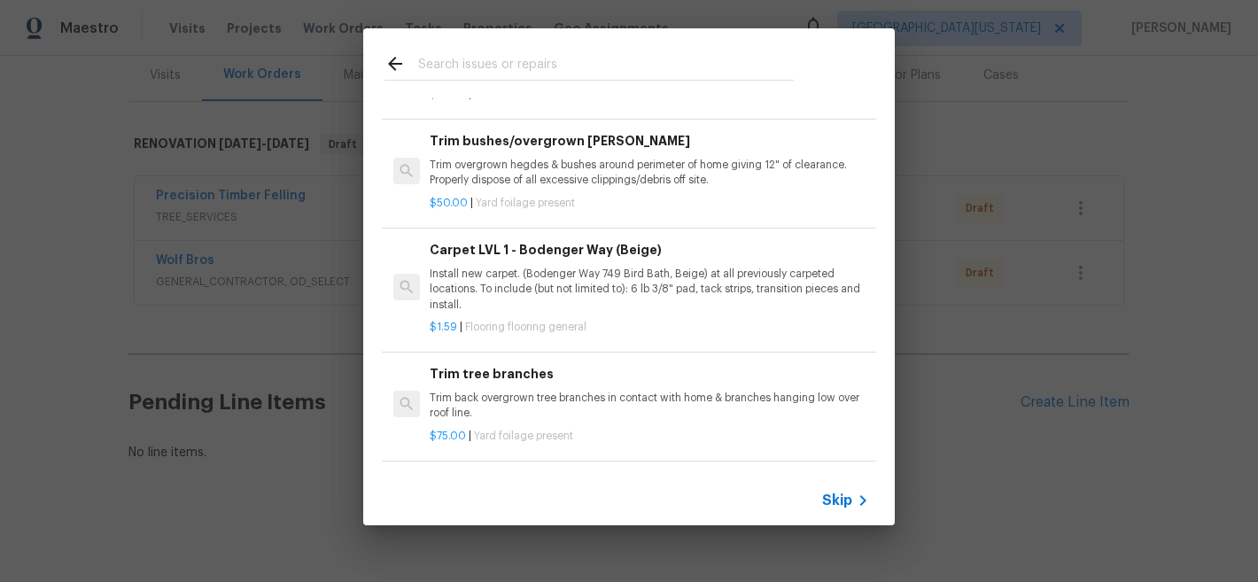
click at [533, 71] on input "text" at bounding box center [606, 66] width 376 height 27
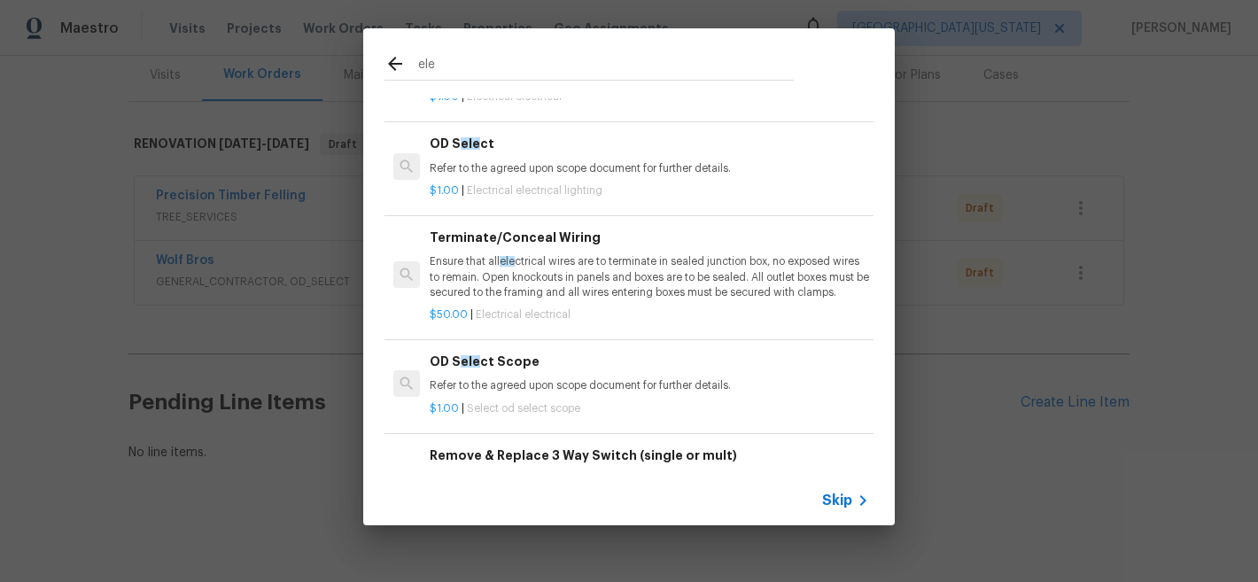
scroll to position [269, 0]
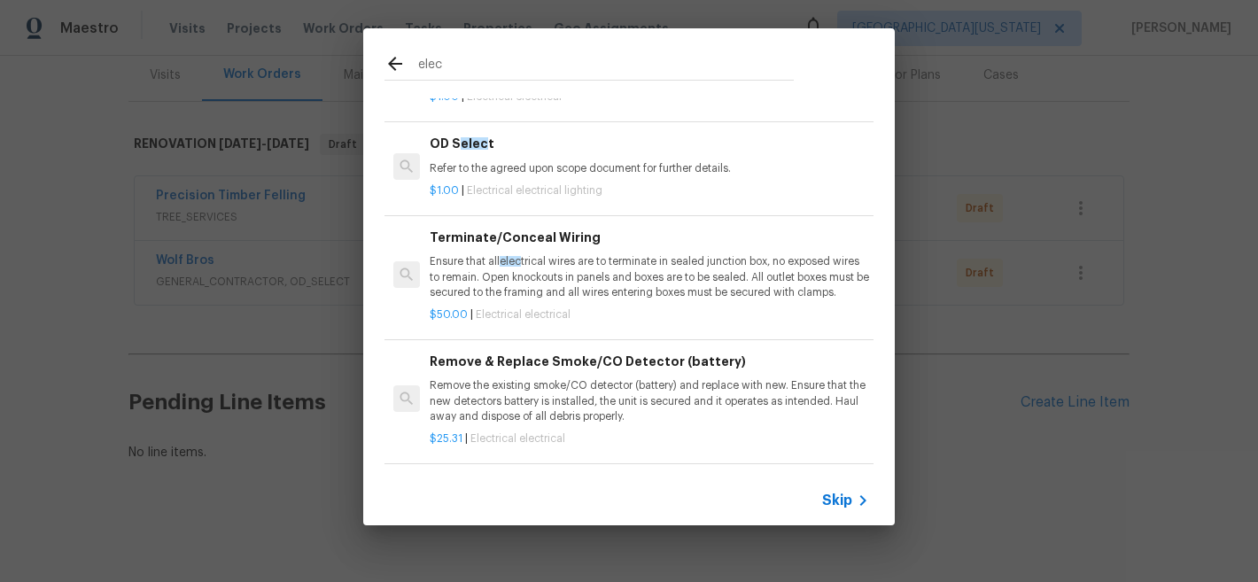
type input "elec"
click at [835, 495] on span "Skip" at bounding box center [837, 501] width 30 height 18
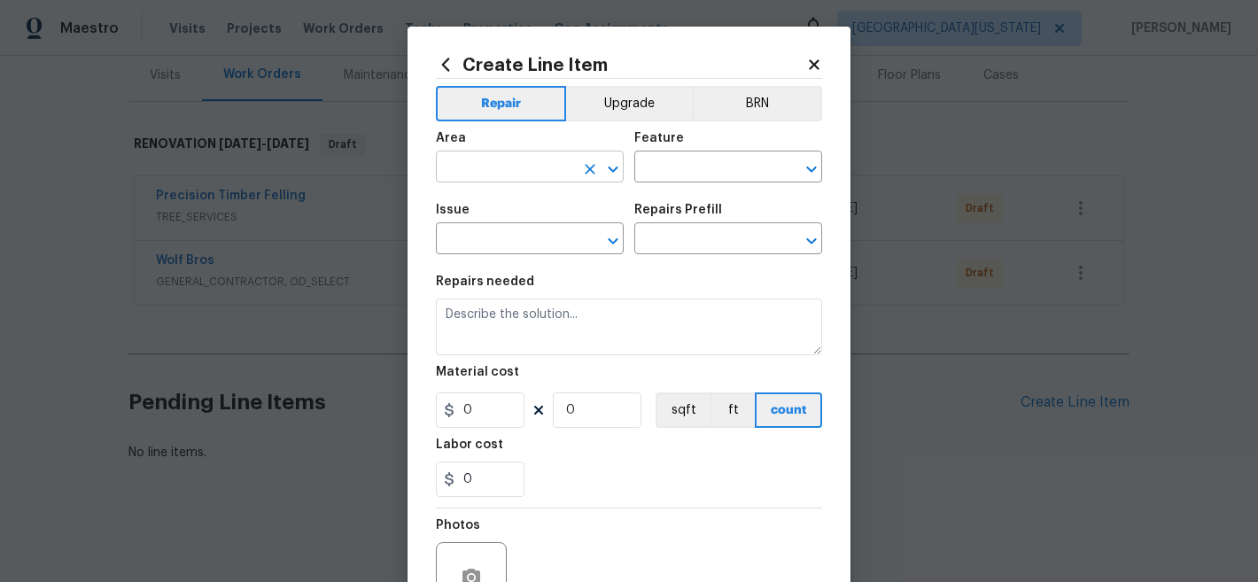
click at [529, 162] on input "text" at bounding box center [505, 168] width 138 height 27
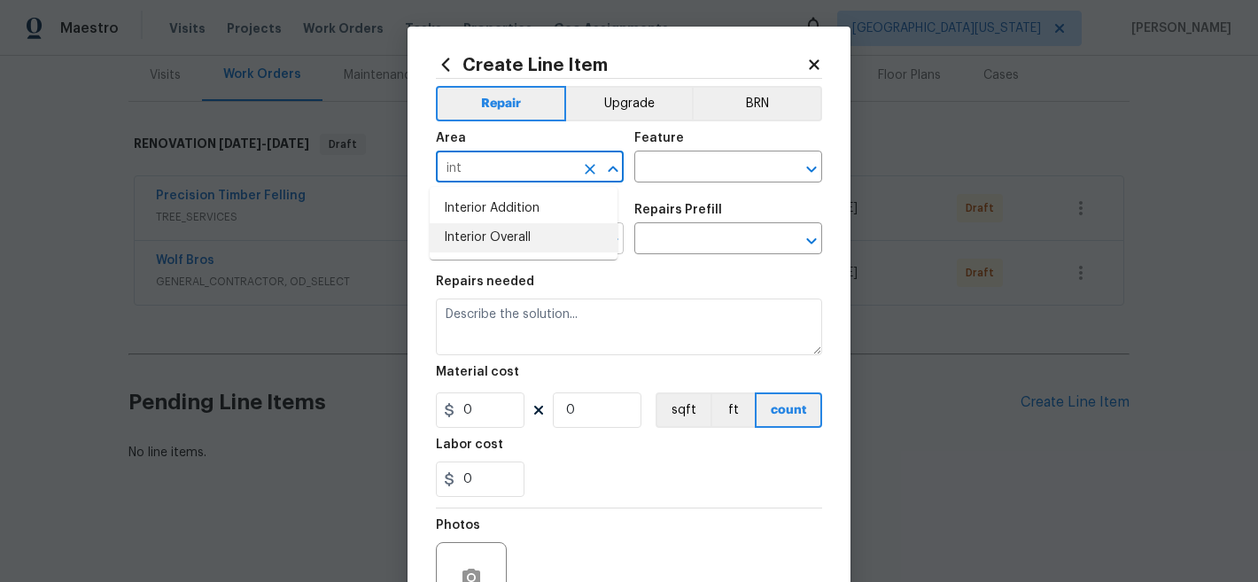
click at [543, 245] on li "Interior Overall" at bounding box center [524, 237] width 188 height 29
type input "Interior Overall"
click at [676, 153] on div "Feature" at bounding box center [728, 143] width 188 height 23
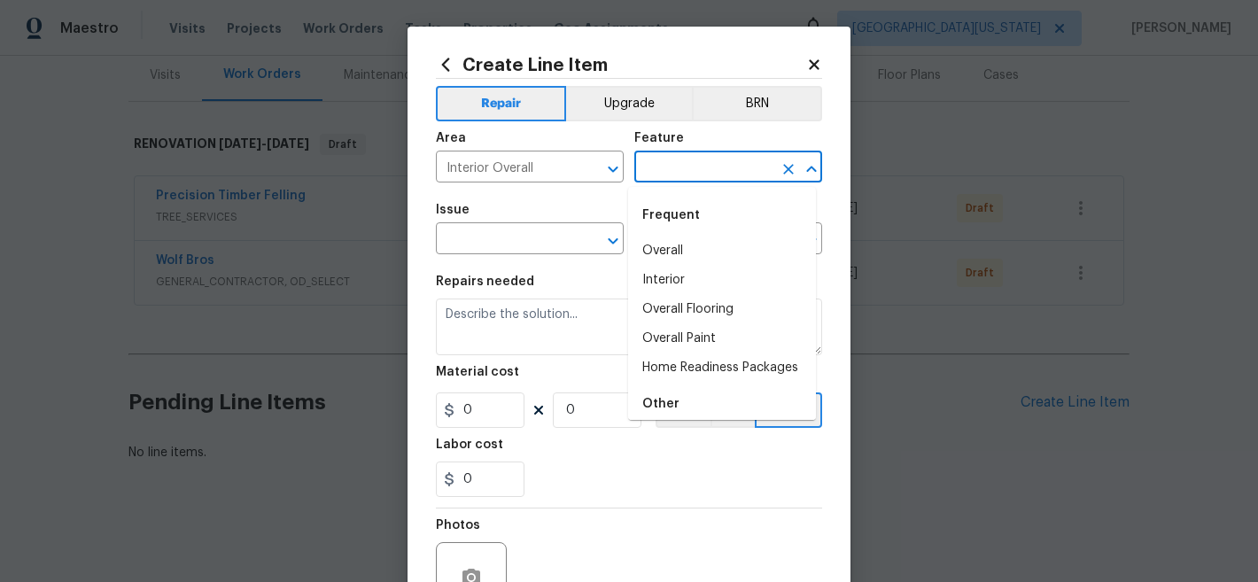
click at [694, 163] on input "text" at bounding box center [703, 168] width 138 height 27
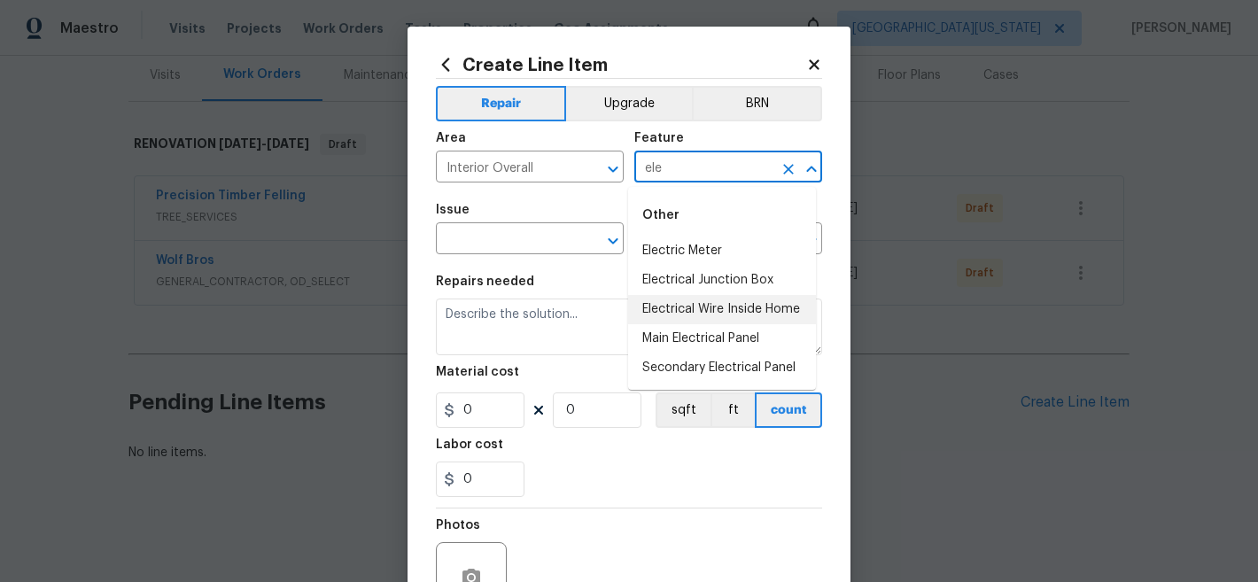
click at [706, 301] on li "Electrical Wire Inside Home" at bounding box center [722, 309] width 188 height 29
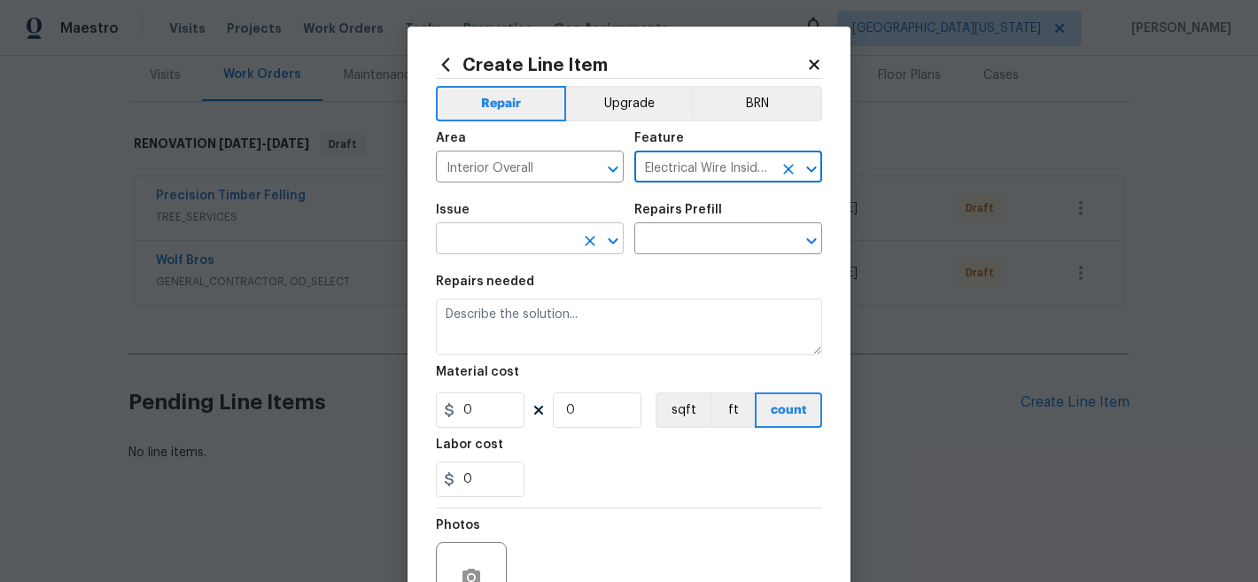
type input "Electrical Wire Inside Home"
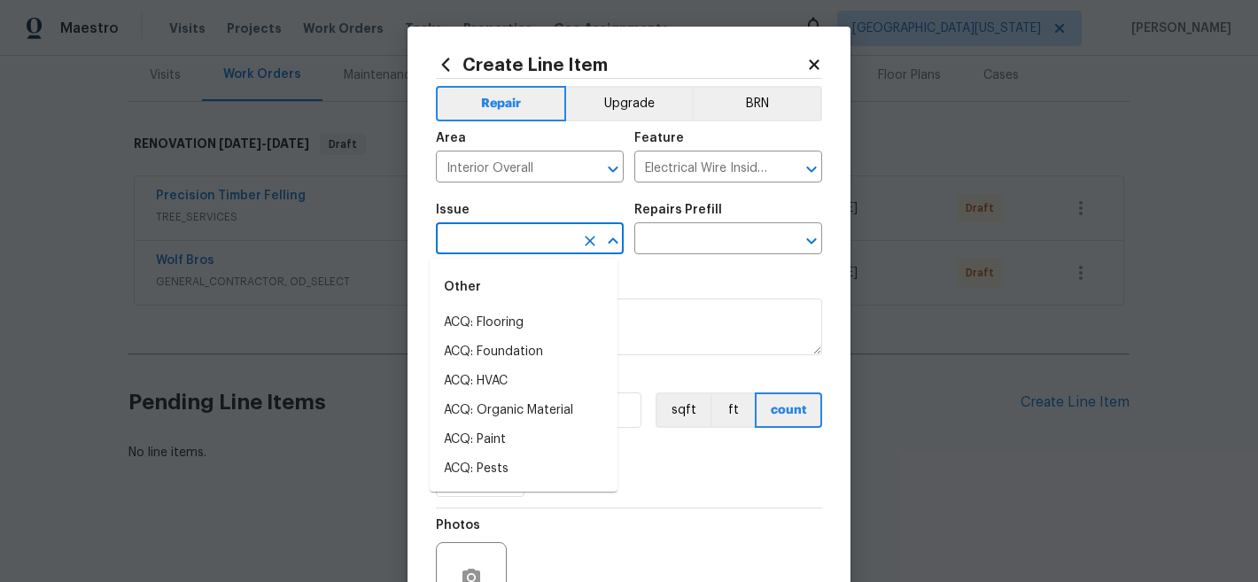
click at [524, 242] on input "text" at bounding box center [505, 240] width 138 height 27
click at [557, 324] on li "Electrical" at bounding box center [524, 322] width 188 height 29
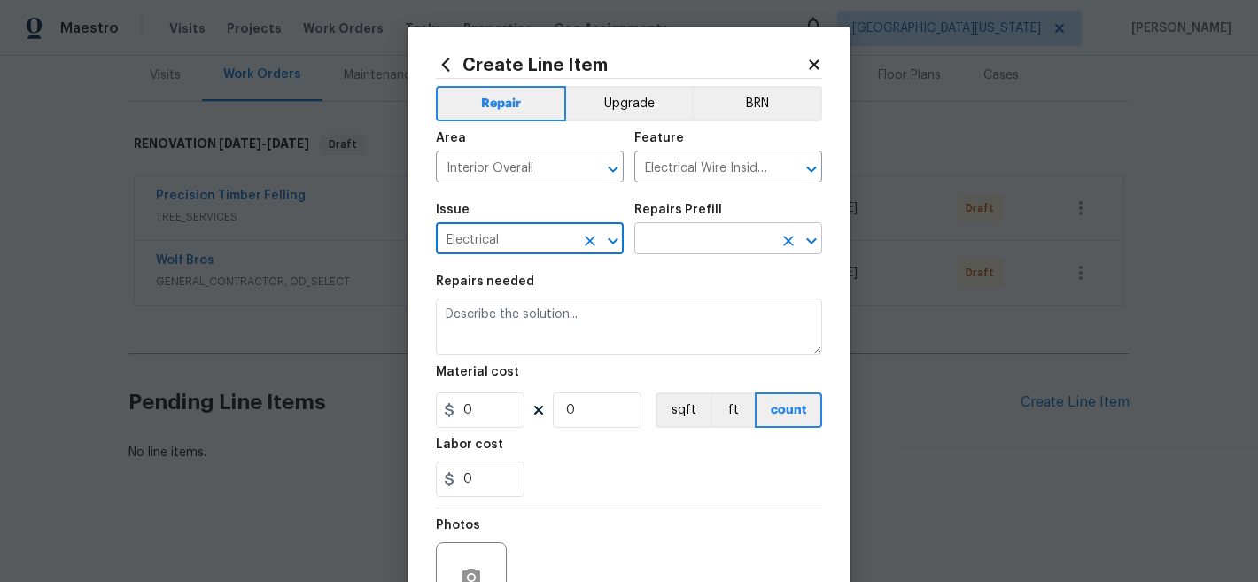
type input "Electrical"
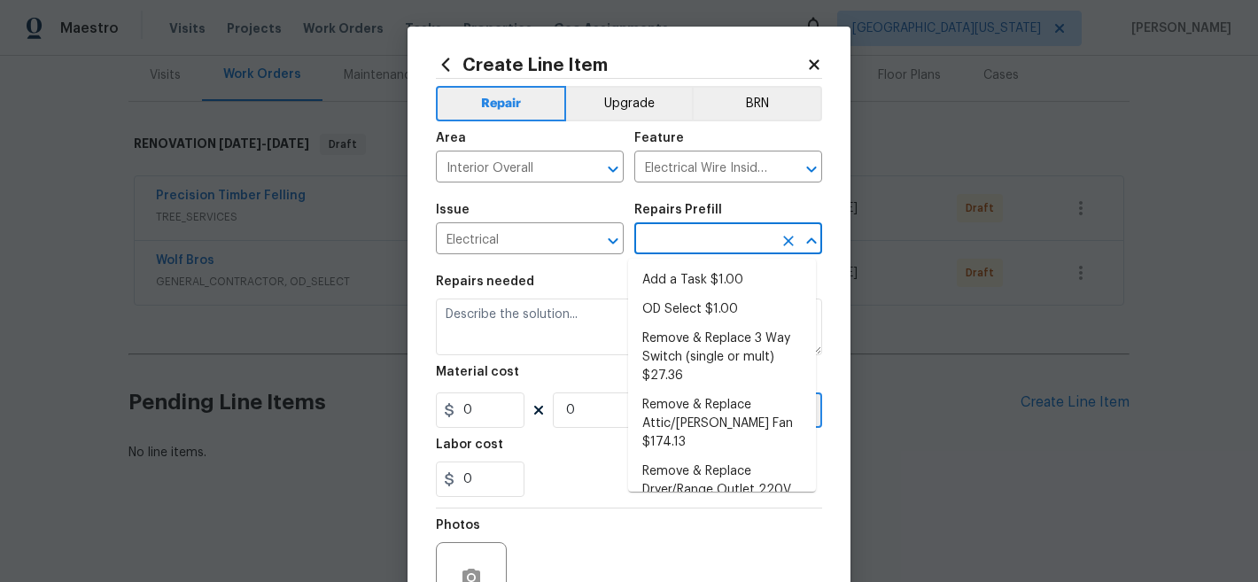
click at [681, 239] on input "text" at bounding box center [703, 240] width 138 height 27
click at [679, 284] on li "Add a Task $1.00" at bounding box center [722, 280] width 188 height 29
type input "Add a Task $1.00"
type textarea "HPM to detail"
type input "1"
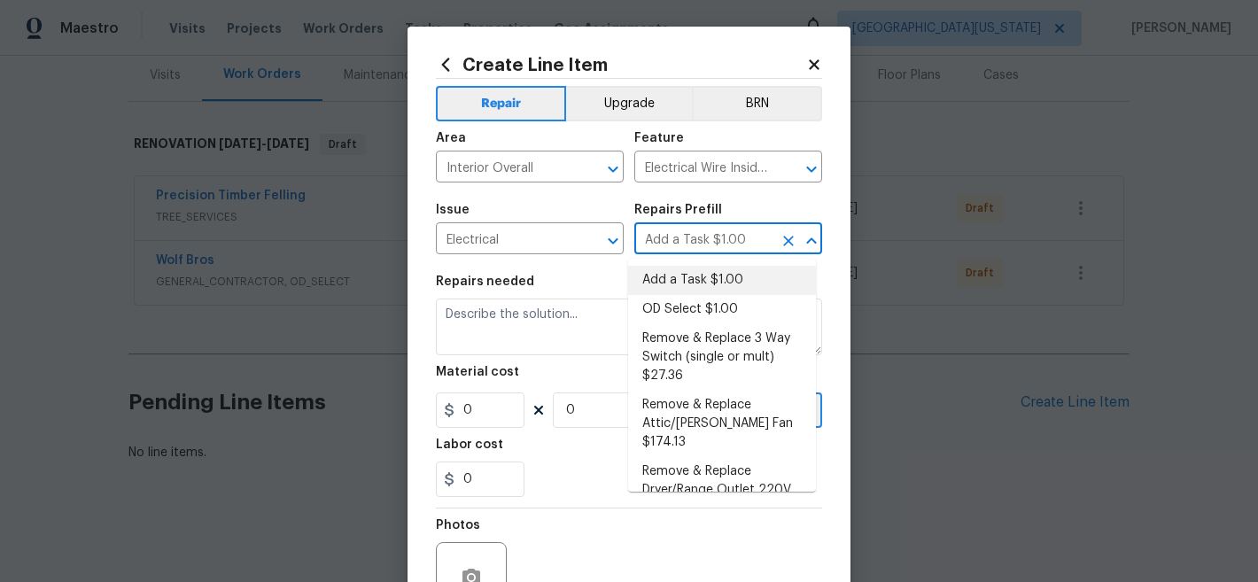
type input "1"
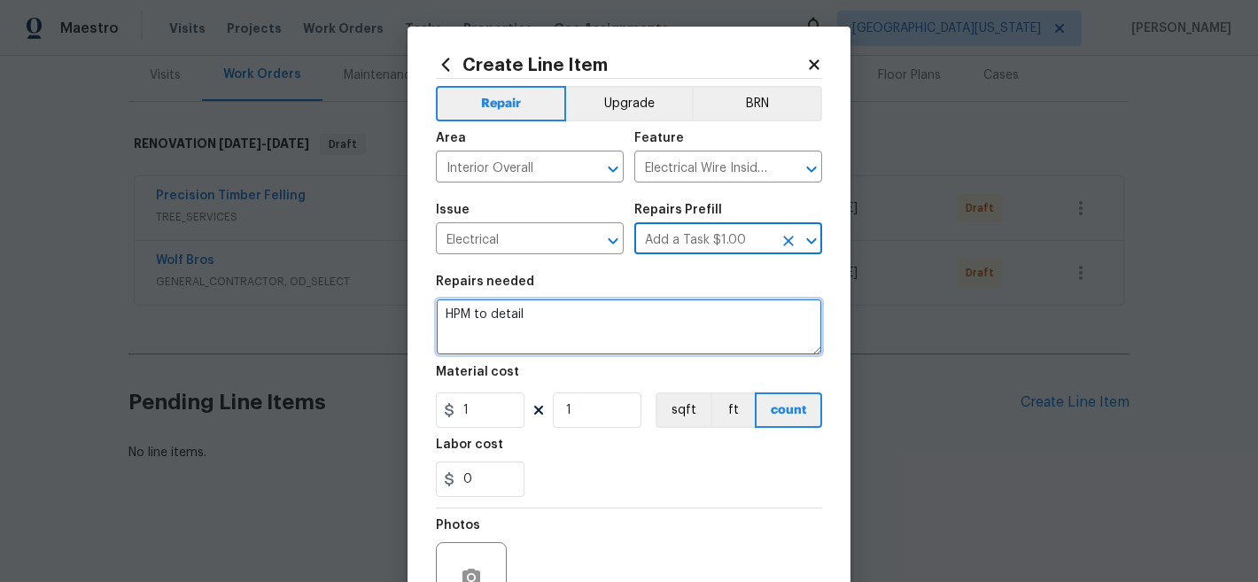
click at [616, 315] on textarea "HPM to detail" at bounding box center [629, 327] width 386 height 57
click at [616, 316] on textarea "HPM to detail" at bounding box center [629, 327] width 386 height 57
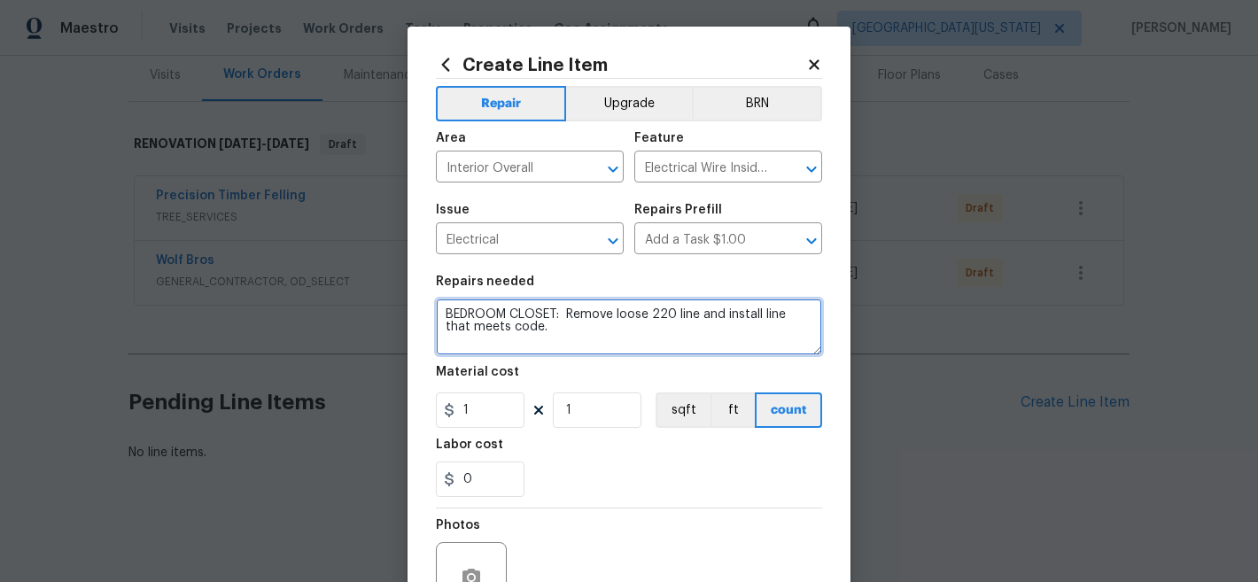
click at [695, 313] on textarea "BEDROOM CLOSET: Remove loose 220 line and install line that meets code." at bounding box center [629, 327] width 386 height 57
click at [597, 340] on textarea "BEDROOM CLOSET: Remove loose 220 line that runs to exterior AC unit and install…" at bounding box center [629, 327] width 386 height 57
click at [596, 331] on textarea "BEDROOM CLOSET: Remove loose 220 line that runs to exterior AC unit and install…" at bounding box center [629, 327] width 386 height 57
click at [707, 339] on textarea "BEDROOM CLOSET: Remove loose 220 line that runs to exterior AC unit and install…" at bounding box center [629, 327] width 386 height 57
type textarea "BEDROOM CLOSET: Remove loose 220 line that runs to exterior AC unit and install…"
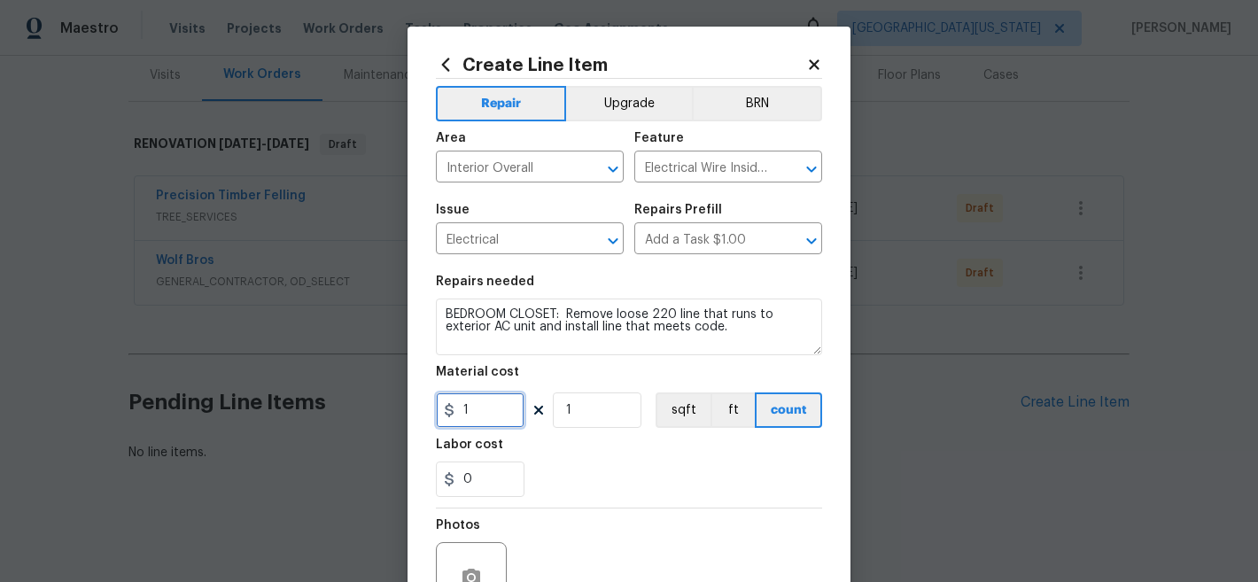
click at [491, 409] on input "1" at bounding box center [480, 410] width 89 height 35
type input "250"
click at [655, 448] on div "Labor cost" at bounding box center [629, 450] width 386 height 23
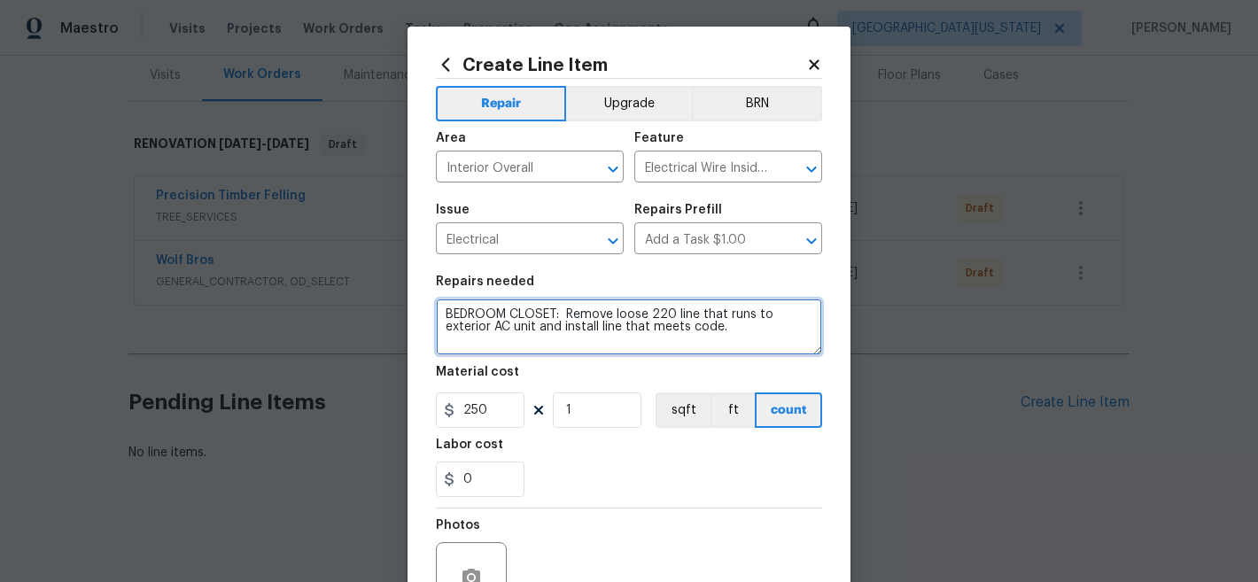
click at [563, 331] on textarea "BEDROOM CLOSET: Remove loose 220 line that runs to exterior AC unit and install…" at bounding box center [629, 327] width 386 height 57
click at [603, 330] on textarea "BEDROOM CLOSET: Remove loose 220 line that runs to exterior AC unit and replace…" at bounding box center [629, 327] width 386 height 57
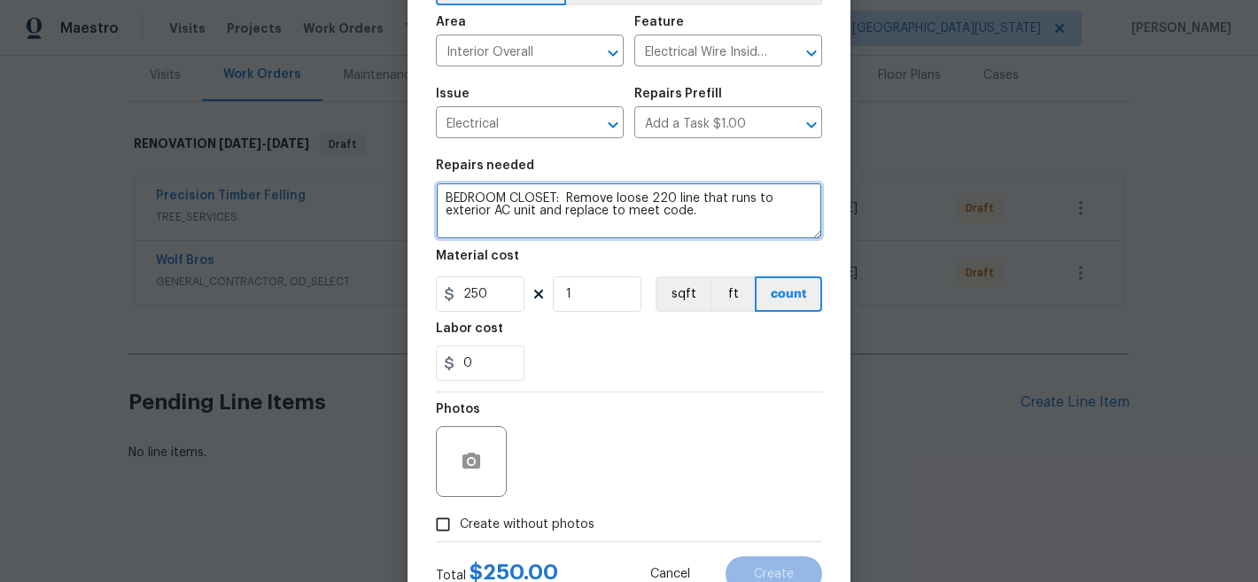
scroll to position [182, 0]
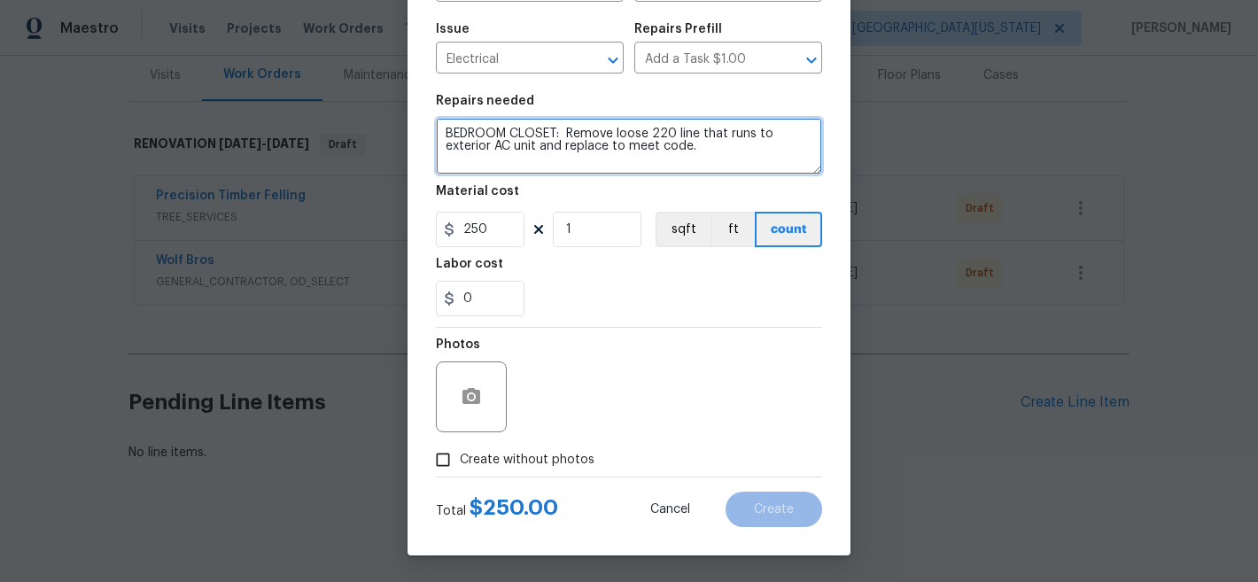
type textarea "BEDROOM CLOSET: Remove loose 220 line that runs to exterior AC unit and replace…"
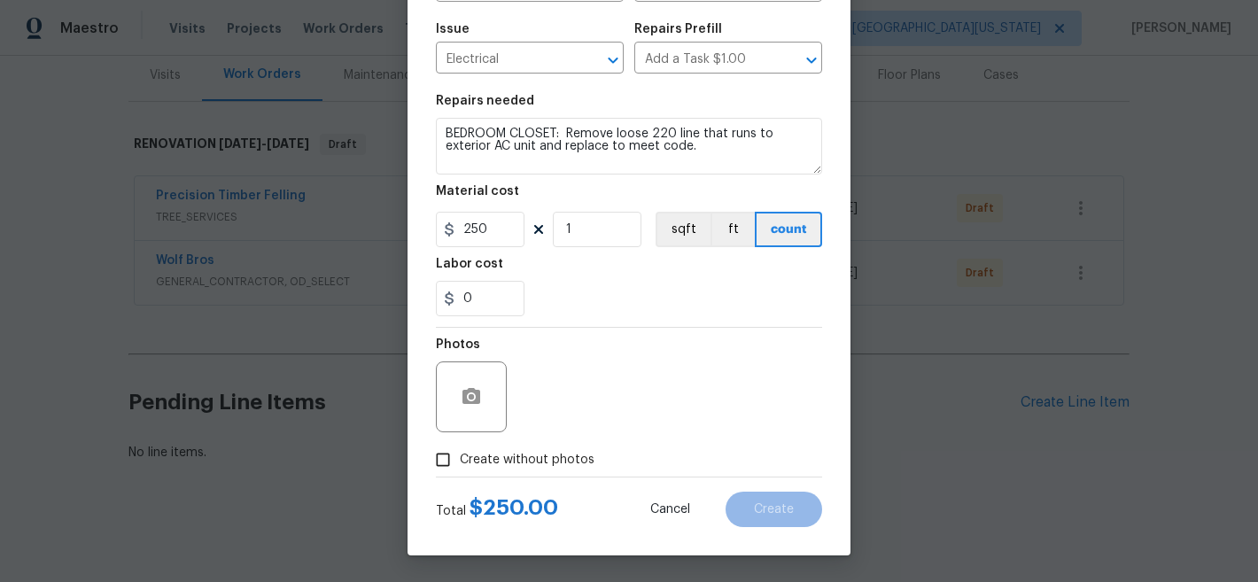
click at [501, 461] on span "Create without photos" at bounding box center [527, 460] width 135 height 19
click at [460, 461] on input "Create without photos" at bounding box center [443, 460] width 34 height 34
checkbox input "true"
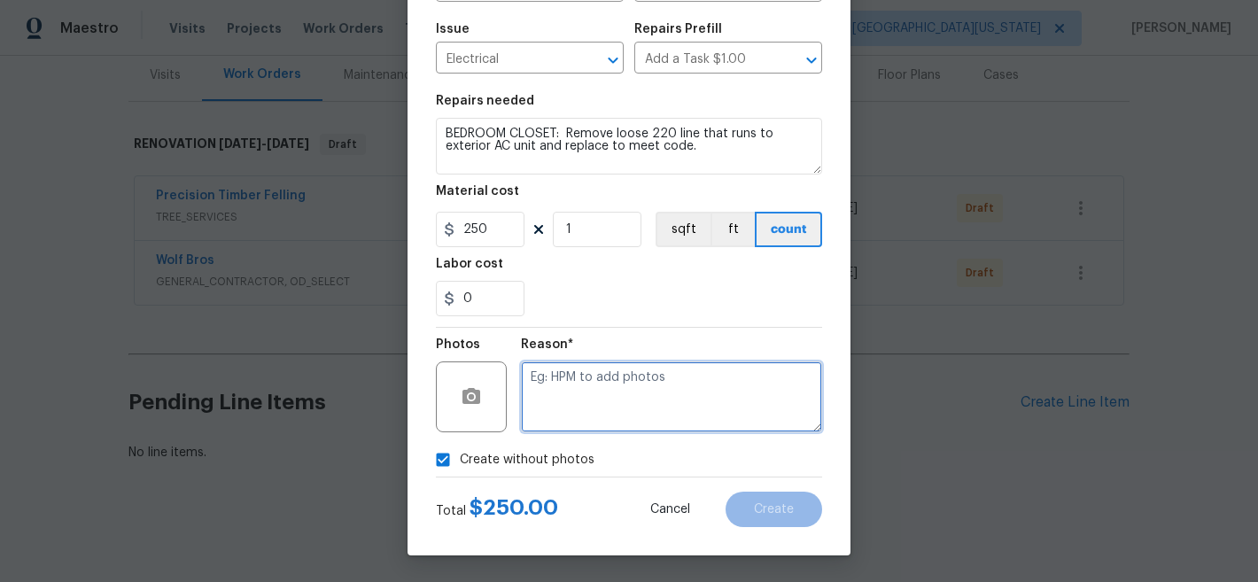
click at [697, 410] on textarea at bounding box center [671, 397] width 301 height 71
type textarea "Later"
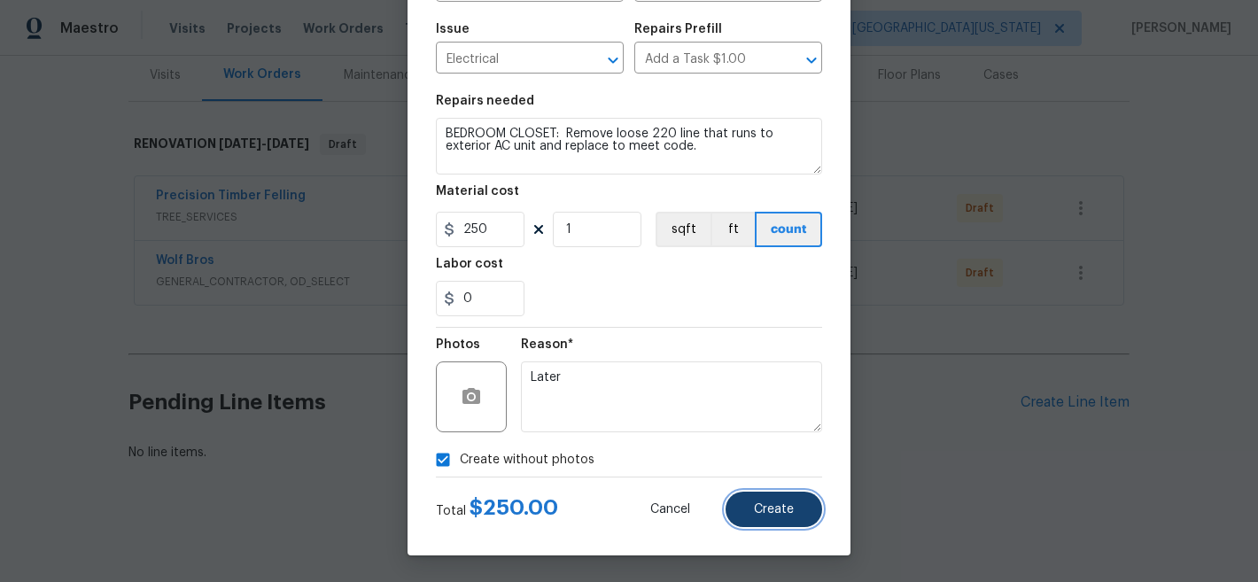
click at [798, 518] on button "Create" at bounding box center [774, 509] width 97 height 35
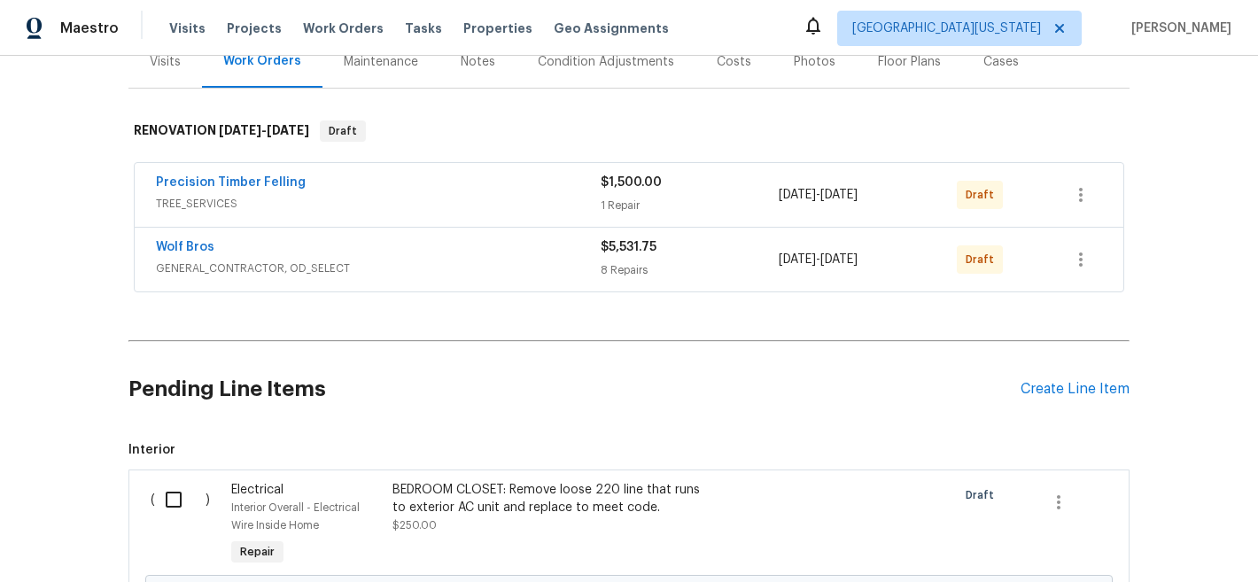
scroll to position [454, 0]
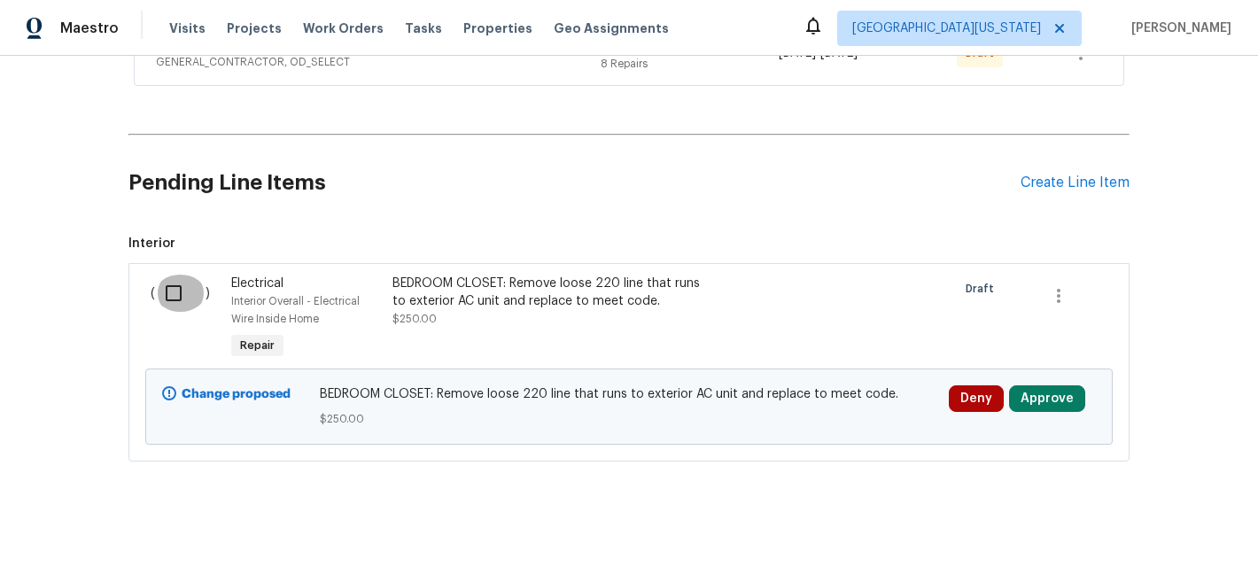
drag, startPoint x: 173, startPoint y: 276, endPoint x: 185, endPoint y: 277, distance: 12.4
click at [173, 277] on input "checkbox" at bounding box center [180, 293] width 51 height 37
checkbox input "true"
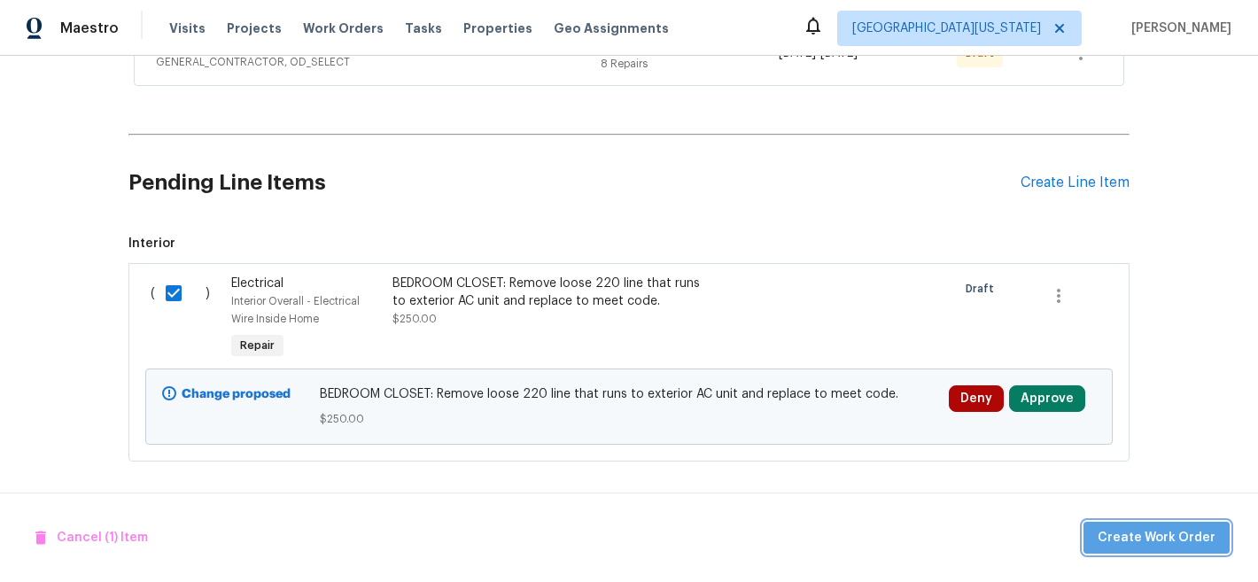
click at [1166, 536] on span "Create Work Order" at bounding box center [1157, 538] width 118 height 22
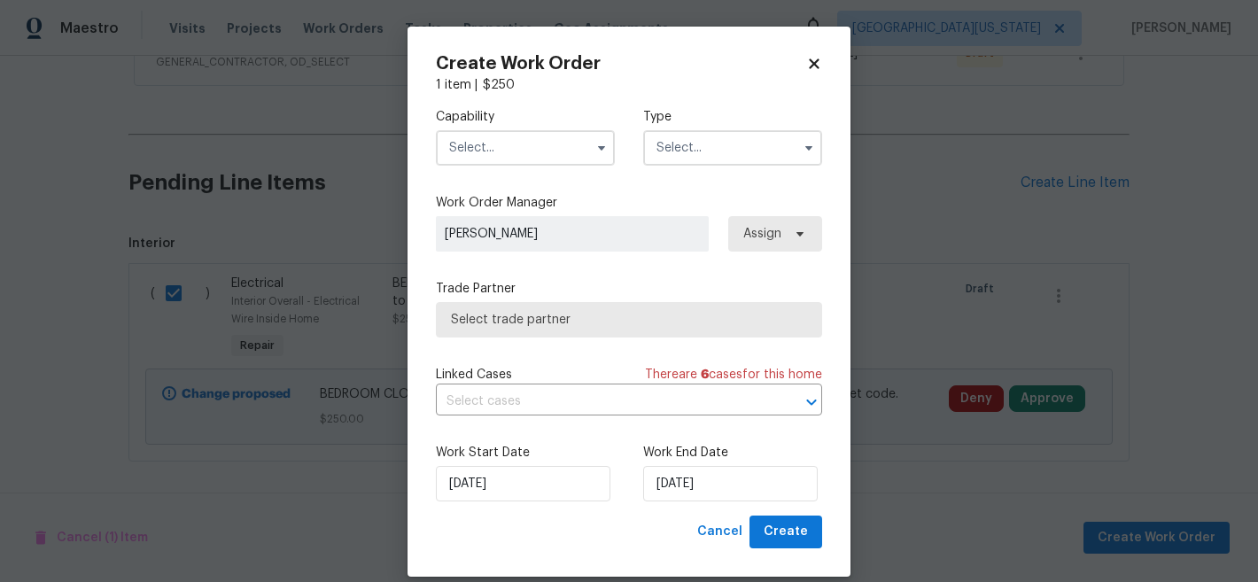
click at [523, 155] on input "text" at bounding box center [525, 147] width 179 height 35
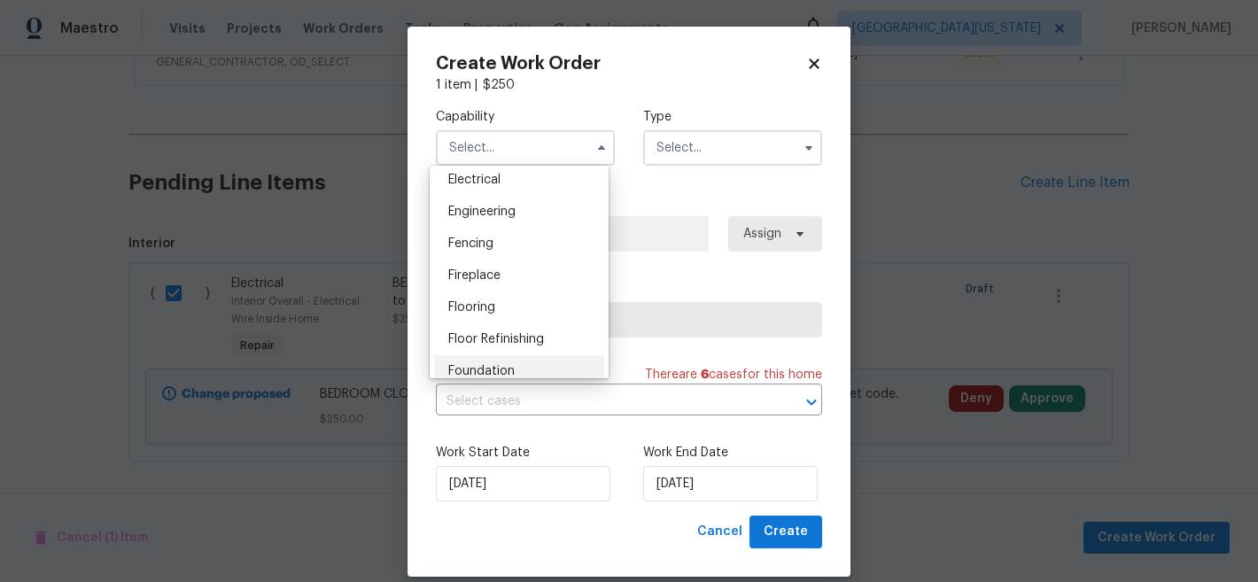
scroll to position [565, 0]
click at [549, 197] on div "Electrical" at bounding box center [519, 181] width 170 height 32
type input "Electrical"
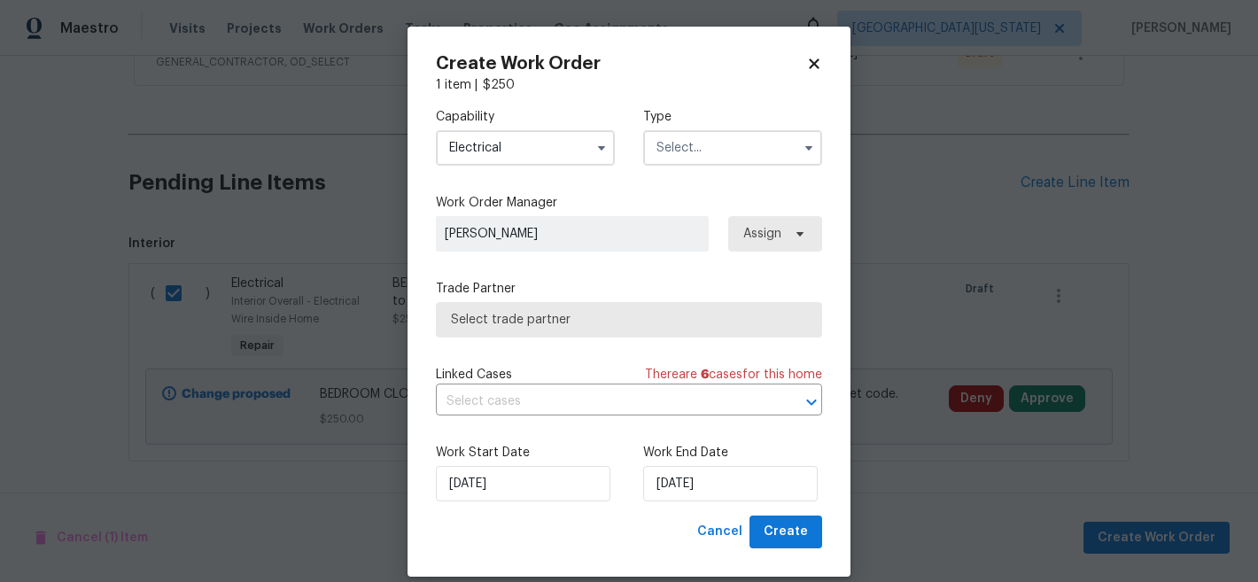
click at [688, 145] on input "text" at bounding box center [732, 147] width 179 height 35
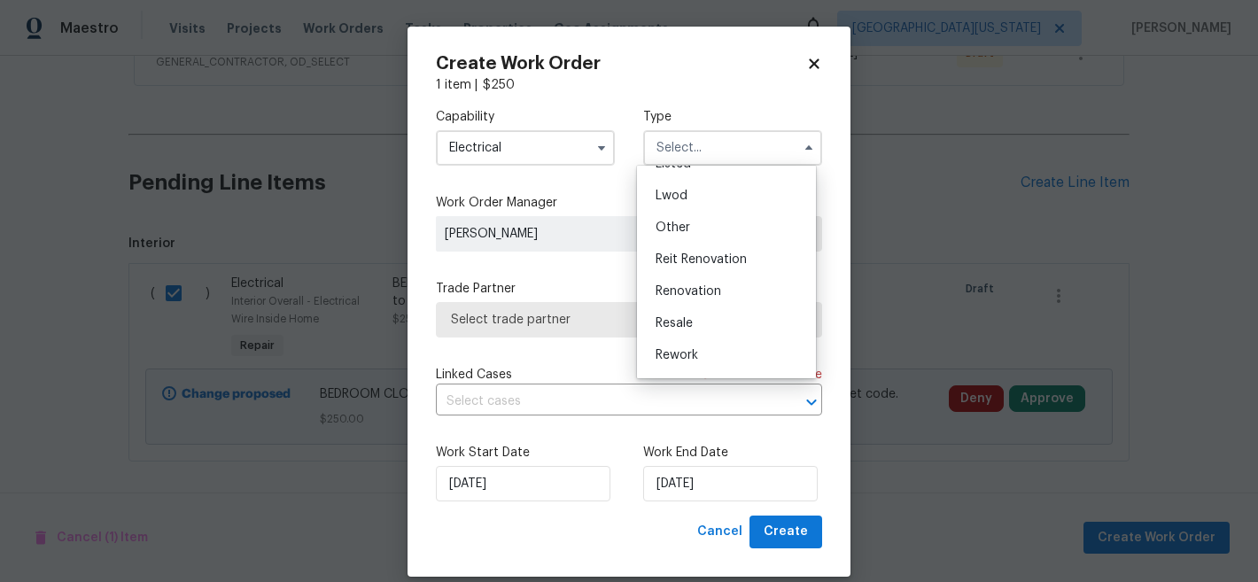
scroll to position [183, 0]
click at [715, 284] on span "Renovation" at bounding box center [689, 290] width 66 height 12
type input "Renovation"
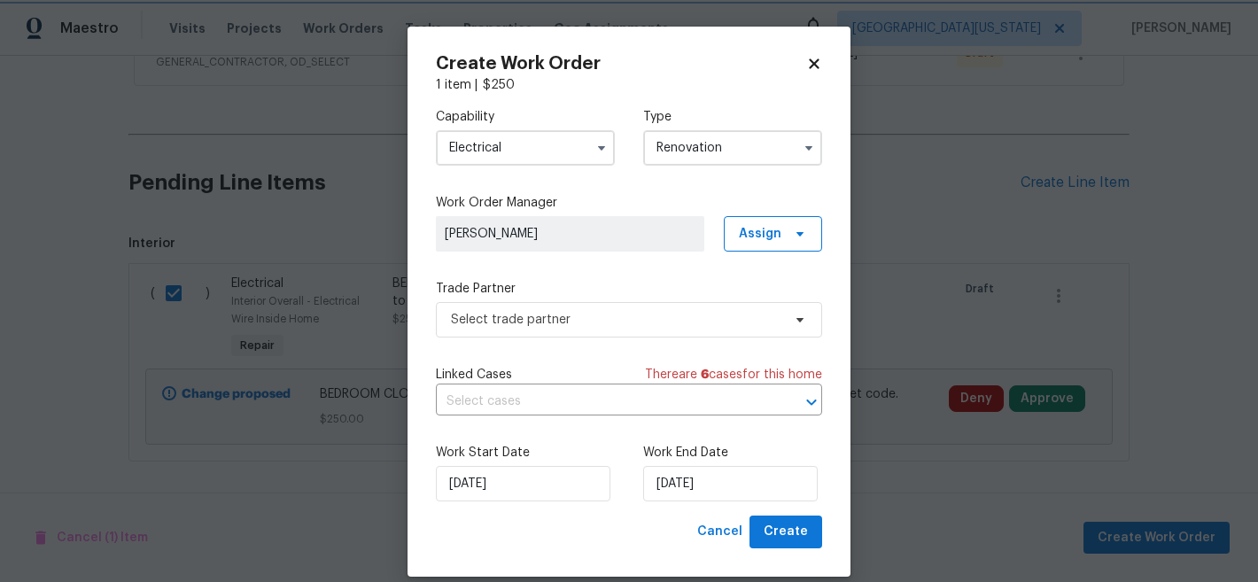
scroll to position [0, 0]
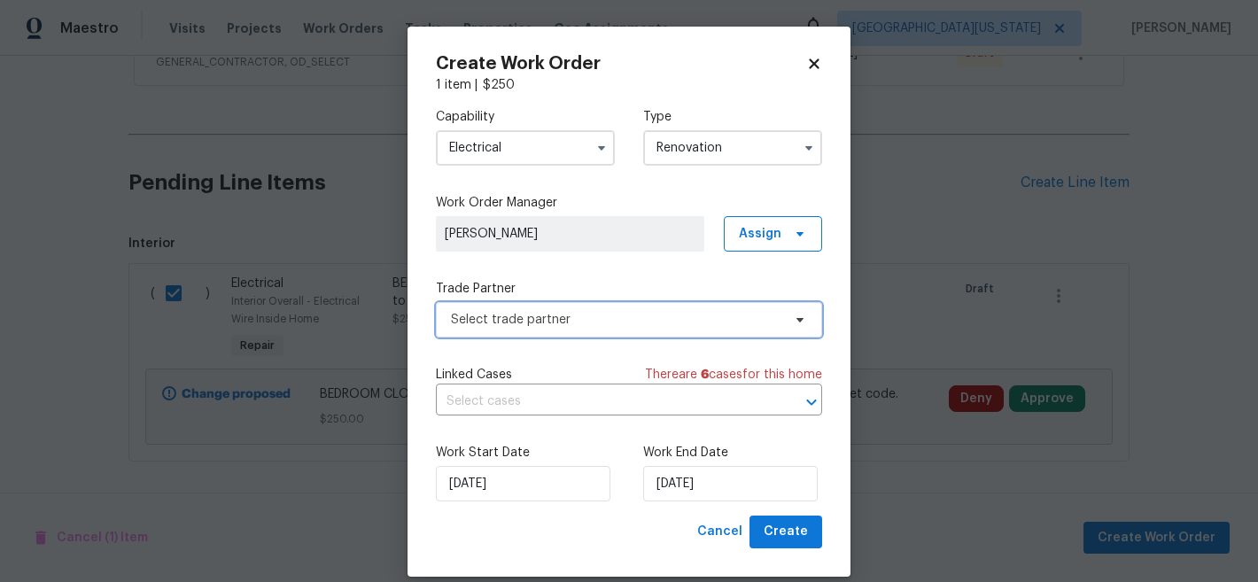
click at [584, 322] on span "Select trade partner" at bounding box center [616, 320] width 331 height 18
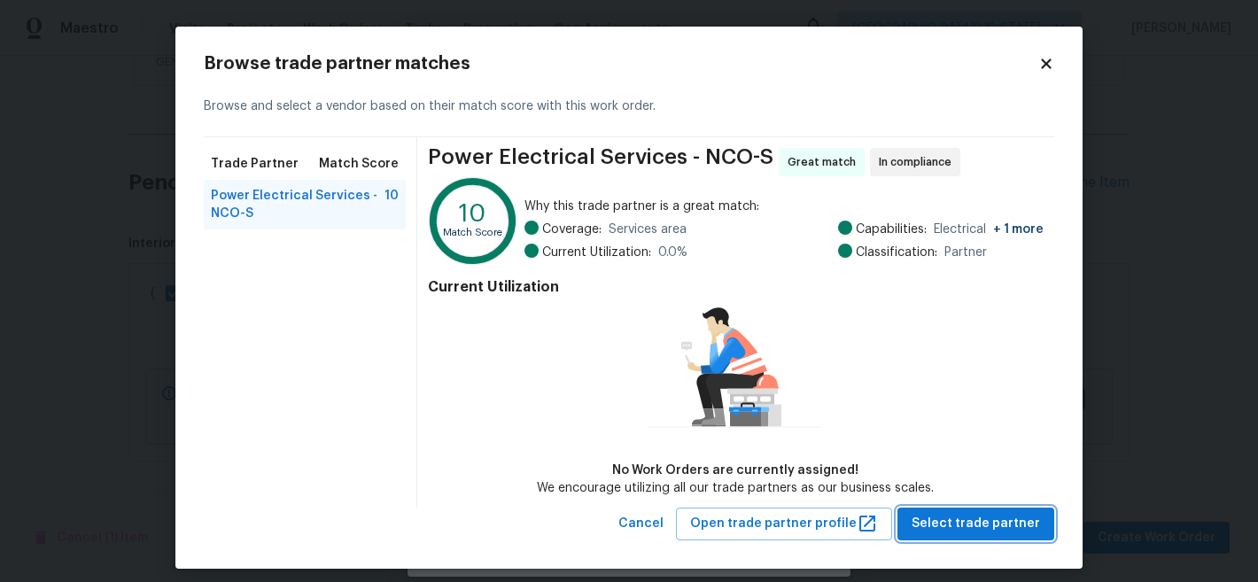
click at [971, 515] on span "Select trade partner" at bounding box center [976, 524] width 128 height 22
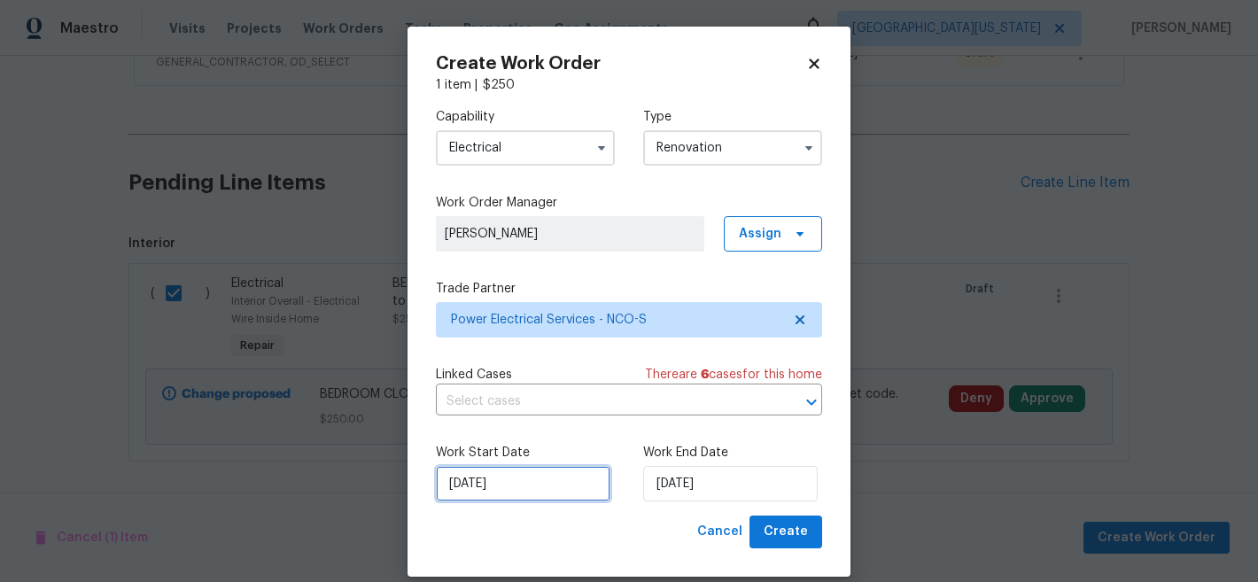
click at [523, 486] on input "[DATE]" at bounding box center [523, 483] width 175 height 35
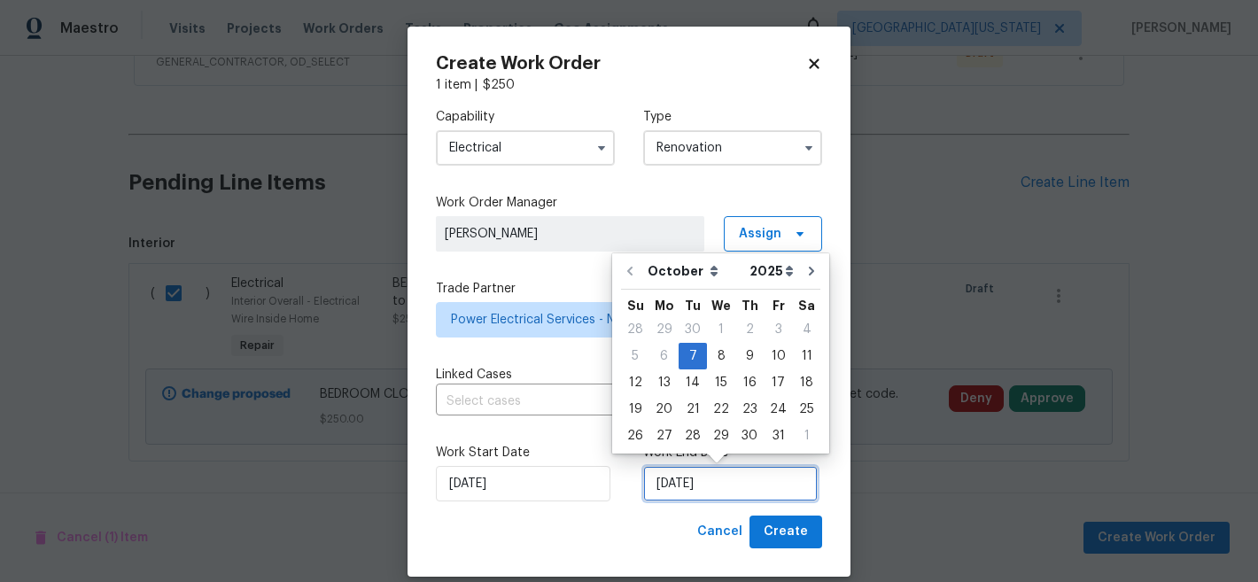
click at [693, 482] on input "[DATE]" at bounding box center [730, 483] width 175 height 35
click at [807, 280] on button "Go to next month" at bounding box center [811, 270] width 27 height 35
type input "11/7/2025"
select select "10"
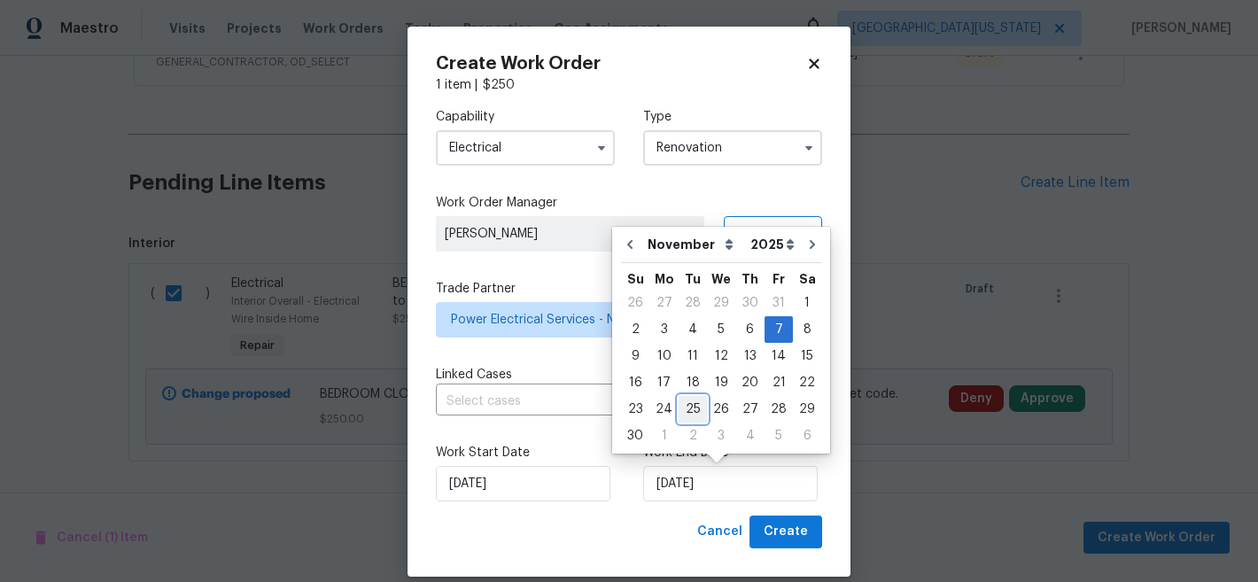
click at [687, 409] on div "25" at bounding box center [693, 409] width 28 height 25
type input "[DATE]"
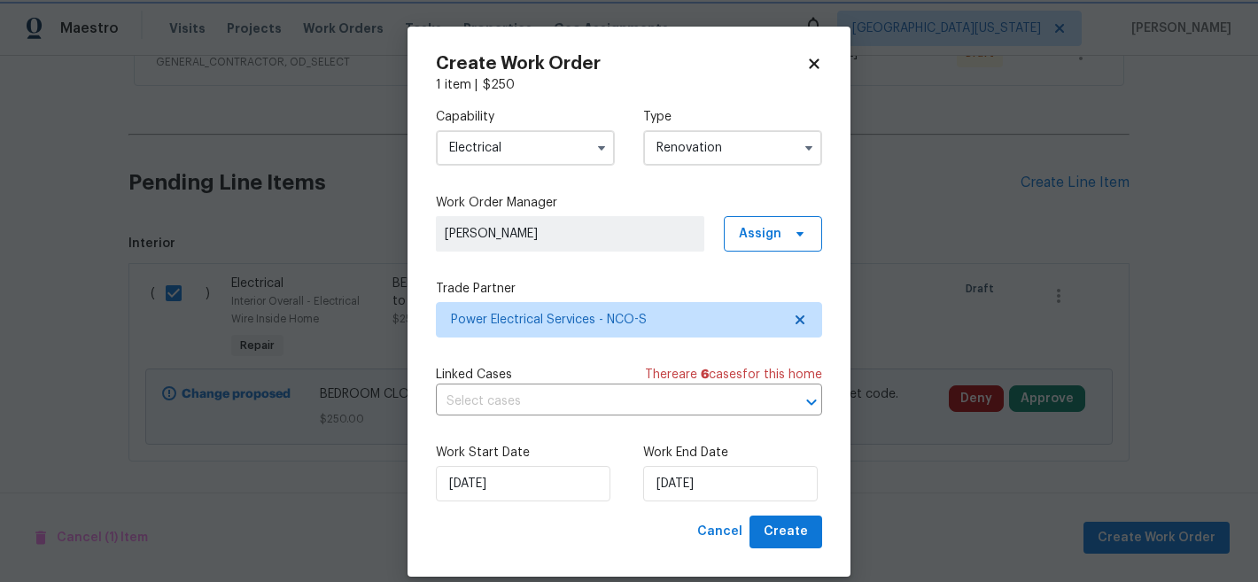
scroll to position [21, 0]
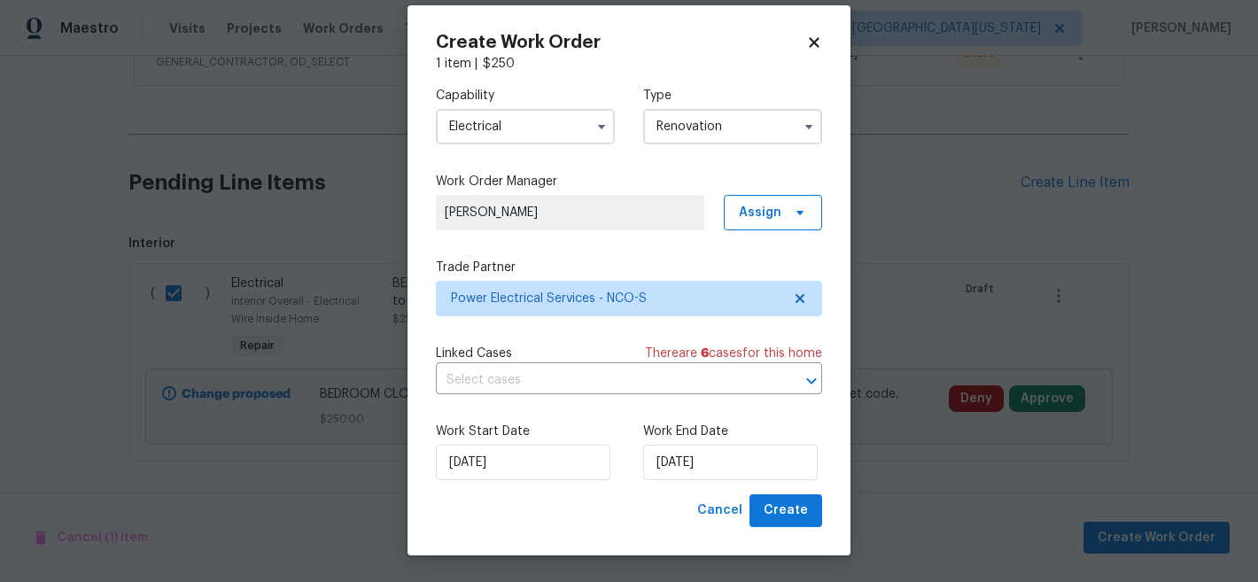
click at [790, 527] on div "Create Work Order 1 item | $ 250 Capability Electrical Type Renovation Work Ord…" at bounding box center [629, 280] width 443 height 550
click at [784, 512] on span "Create" at bounding box center [786, 511] width 44 height 22
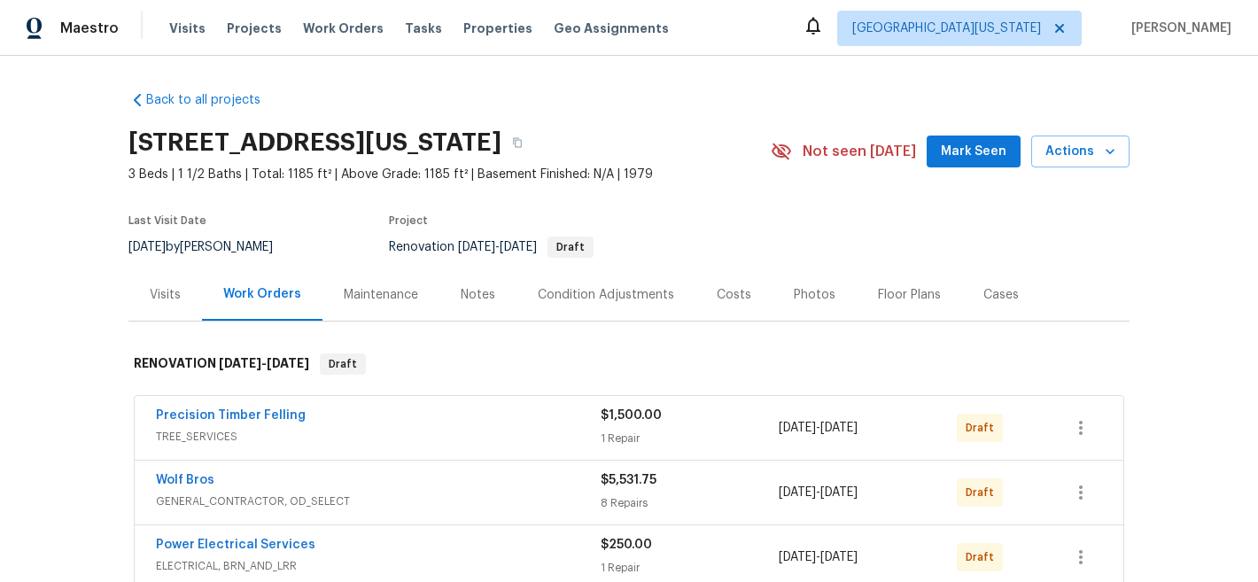
scroll to position [61, 0]
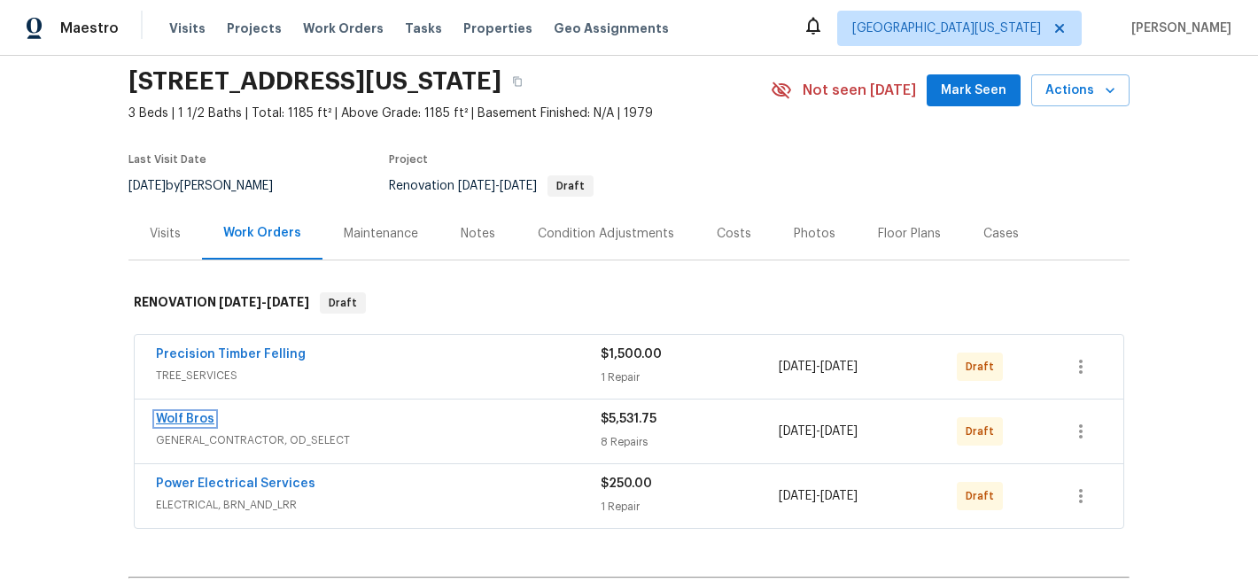
click at [192, 413] on link "Wolf Bros" at bounding box center [185, 419] width 58 height 12
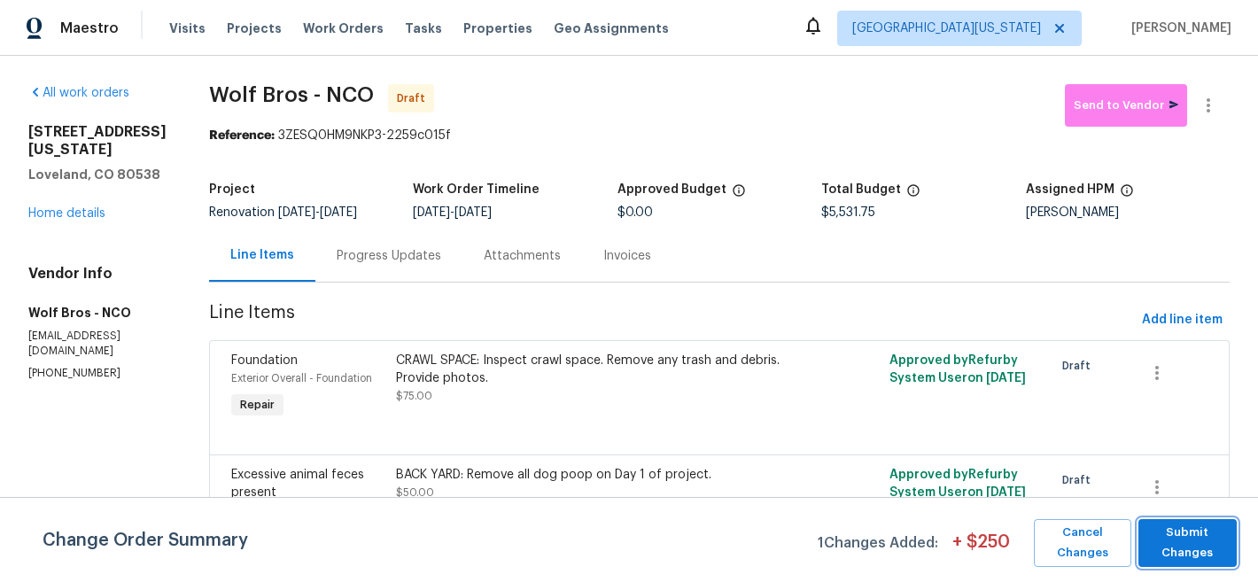
click at [1192, 549] on span "Submit Changes" at bounding box center [1188, 543] width 81 height 41
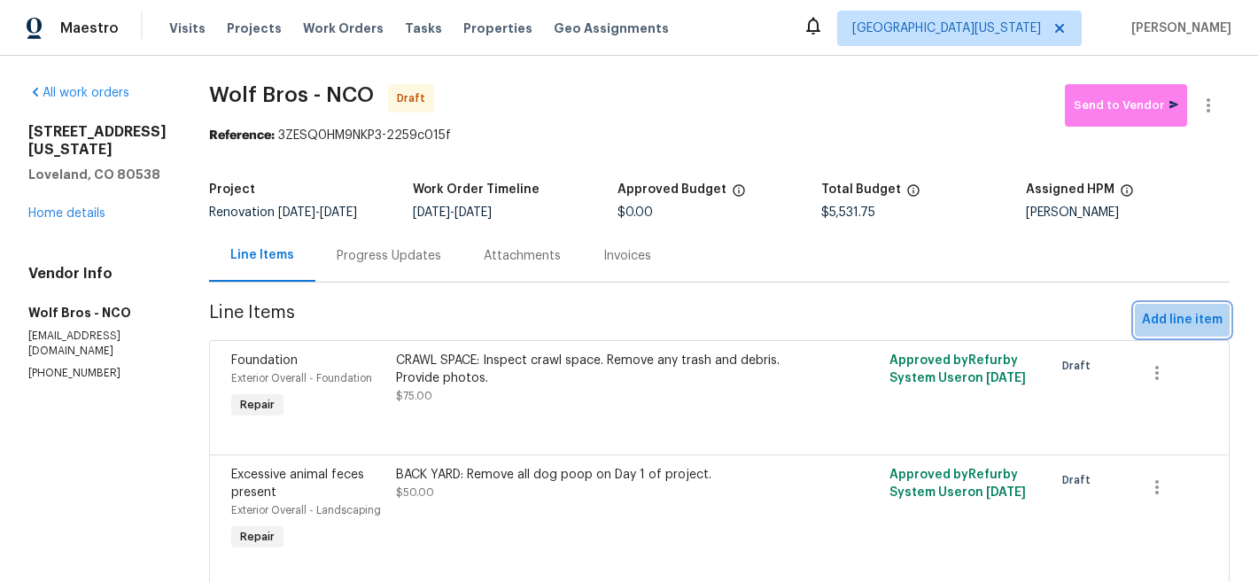
click at [1181, 323] on span "Add line item" at bounding box center [1182, 320] width 81 height 22
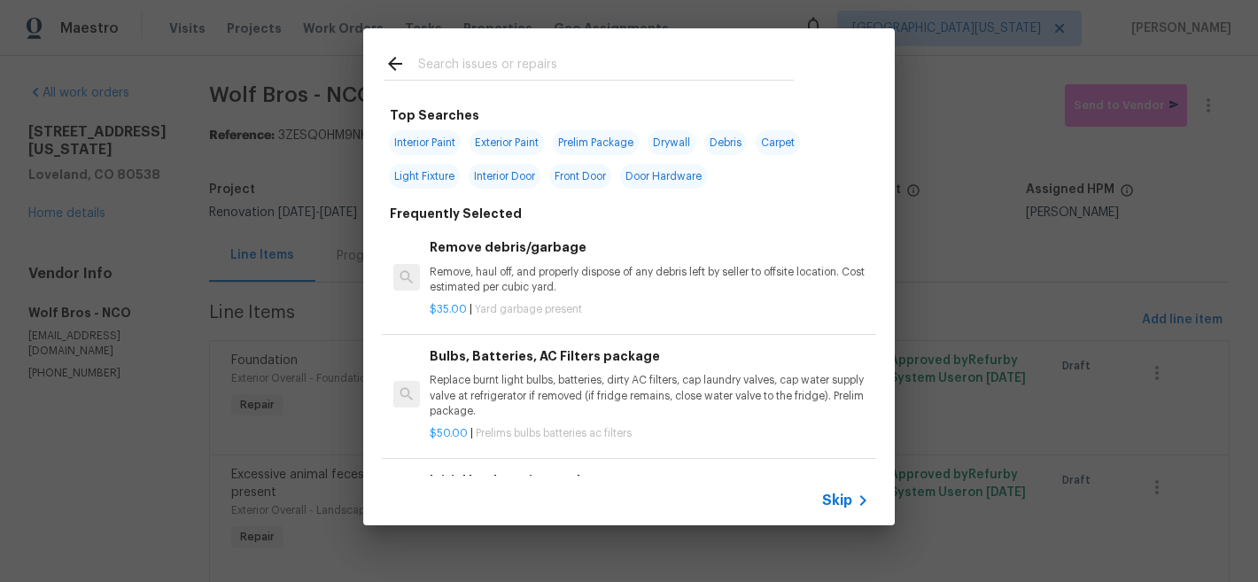
click at [469, 71] on input "text" at bounding box center [606, 66] width 376 height 27
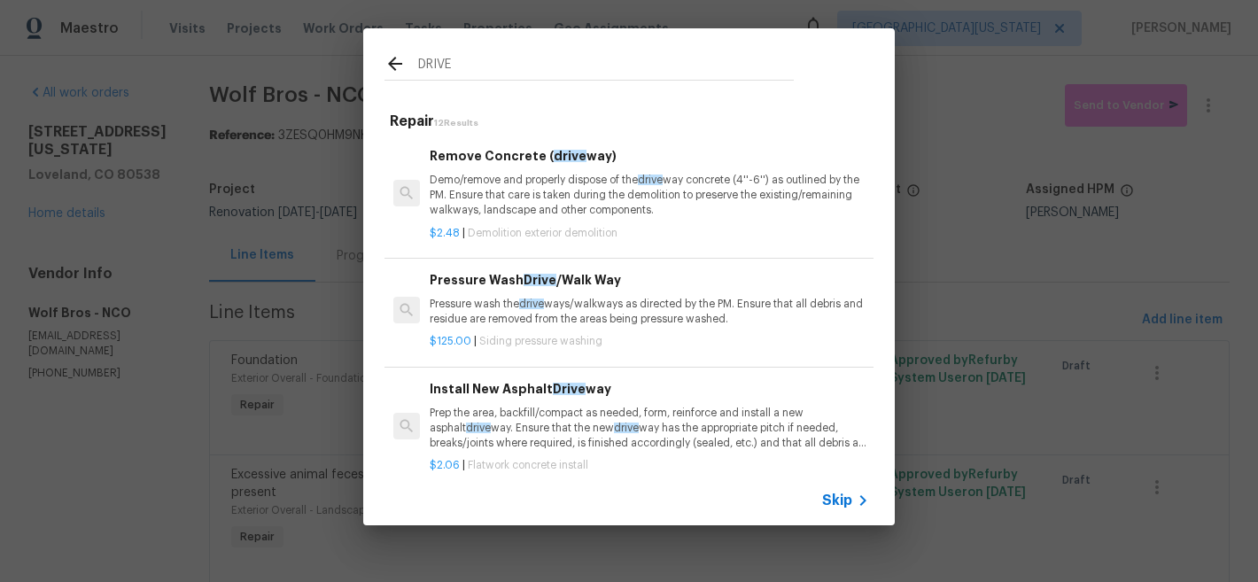
type input "DRIVE"
click at [831, 497] on span "Skip" at bounding box center [837, 501] width 30 height 18
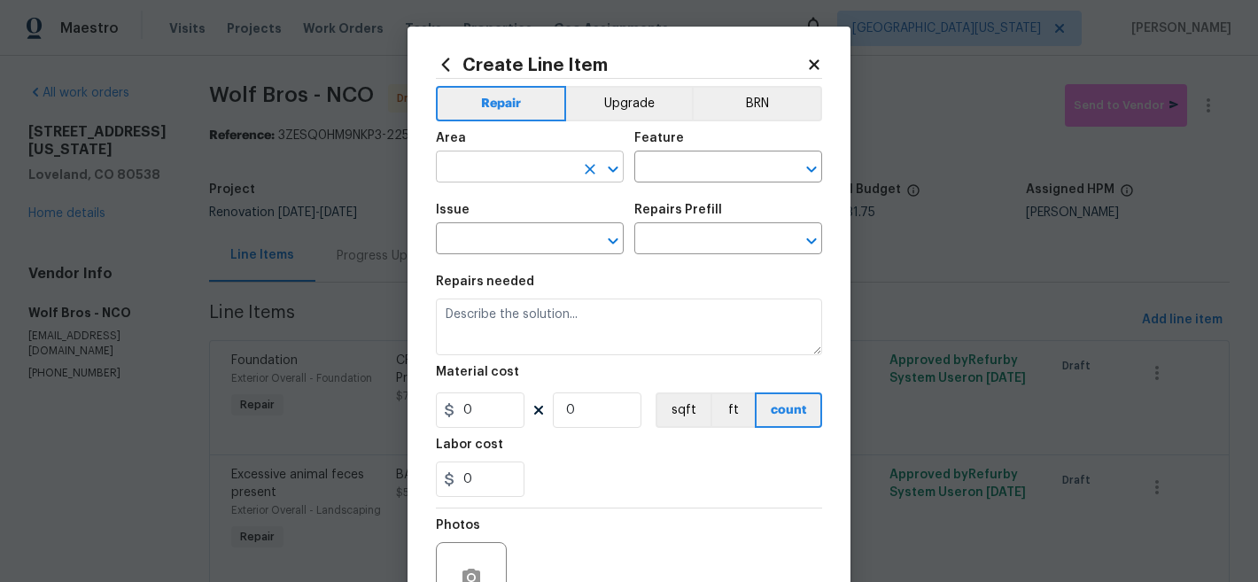
click at [492, 167] on input "text" at bounding box center [505, 168] width 138 height 27
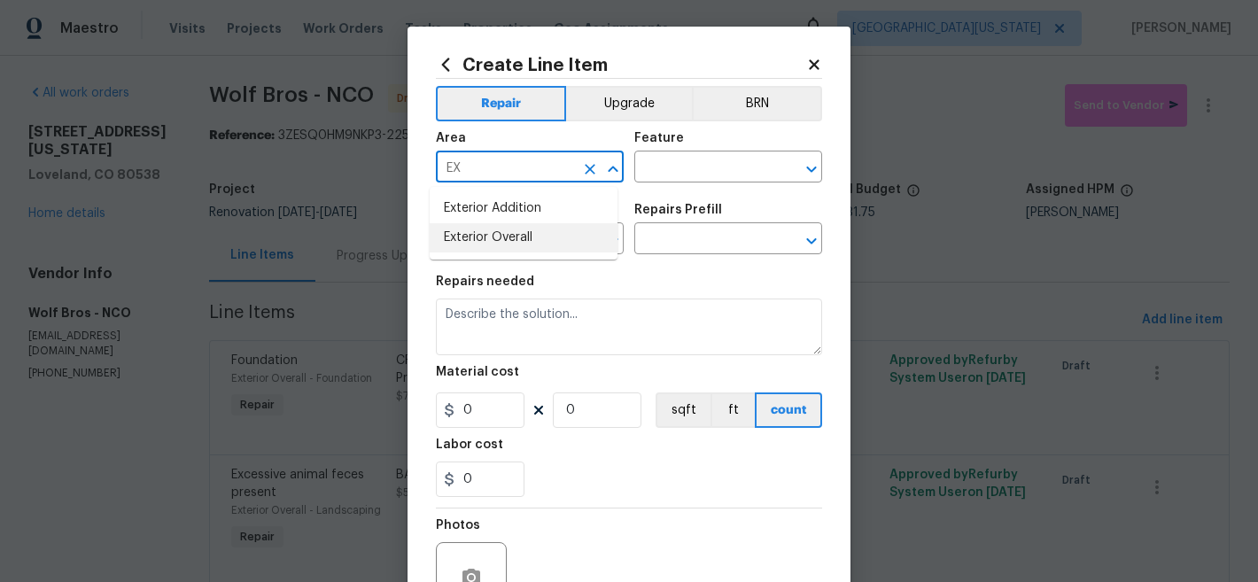
drag, startPoint x: 504, startPoint y: 231, endPoint x: 596, endPoint y: 193, distance: 99.7
click at [505, 231] on li "Exterior Overall" at bounding box center [524, 237] width 188 height 29
type input "Exterior Overall"
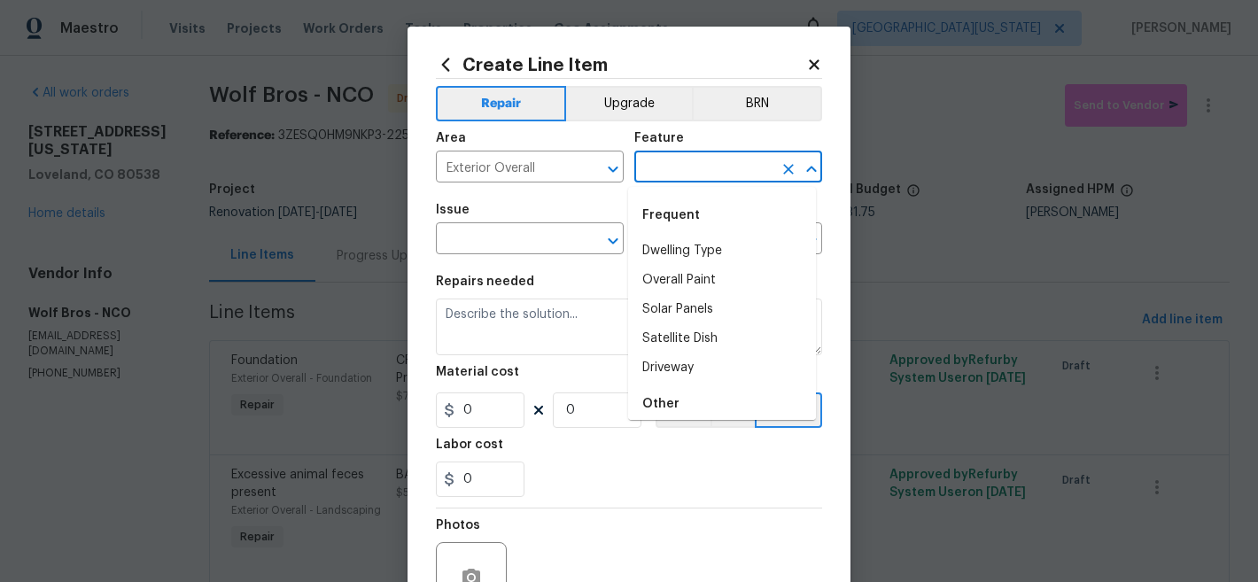
click at [683, 172] on input "text" at bounding box center [703, 168] width 138 height 27
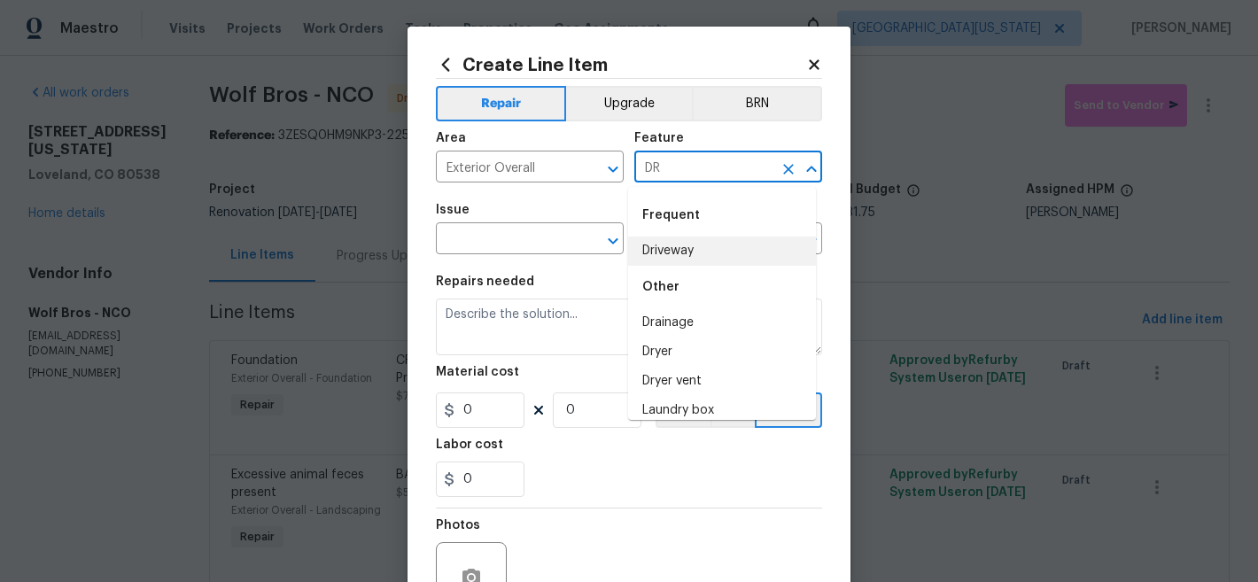
click at [681, 244] on li "Driveway" at bounding box center [722, 251] width 188 height 29
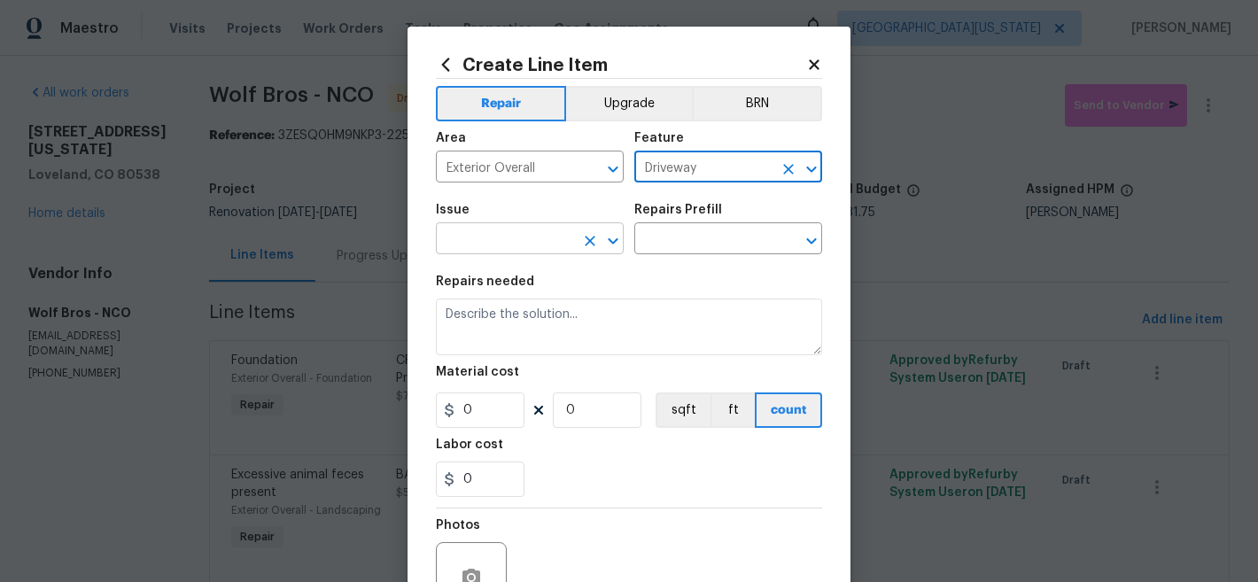
type input "Driveway"
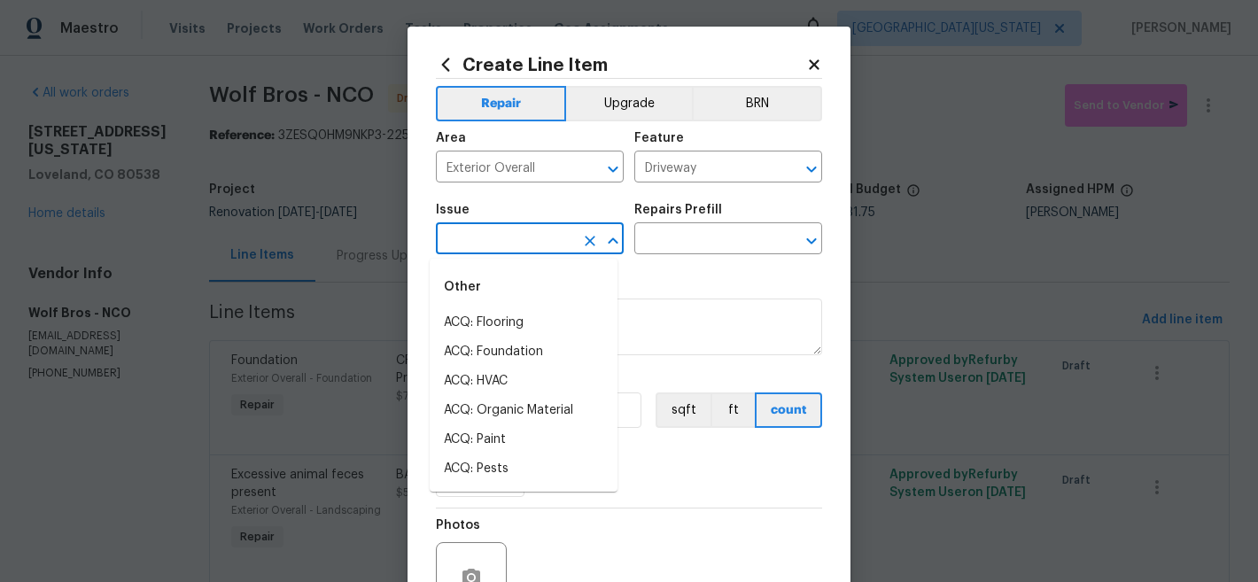
click at [522, 237] on input "text" at bounding box center [505, 240] width 138 height 27
type input "D"
type input "F"
click at [523, 383] on li "Concrete Repair" at bounding box center [524, 381] width 188 height 29
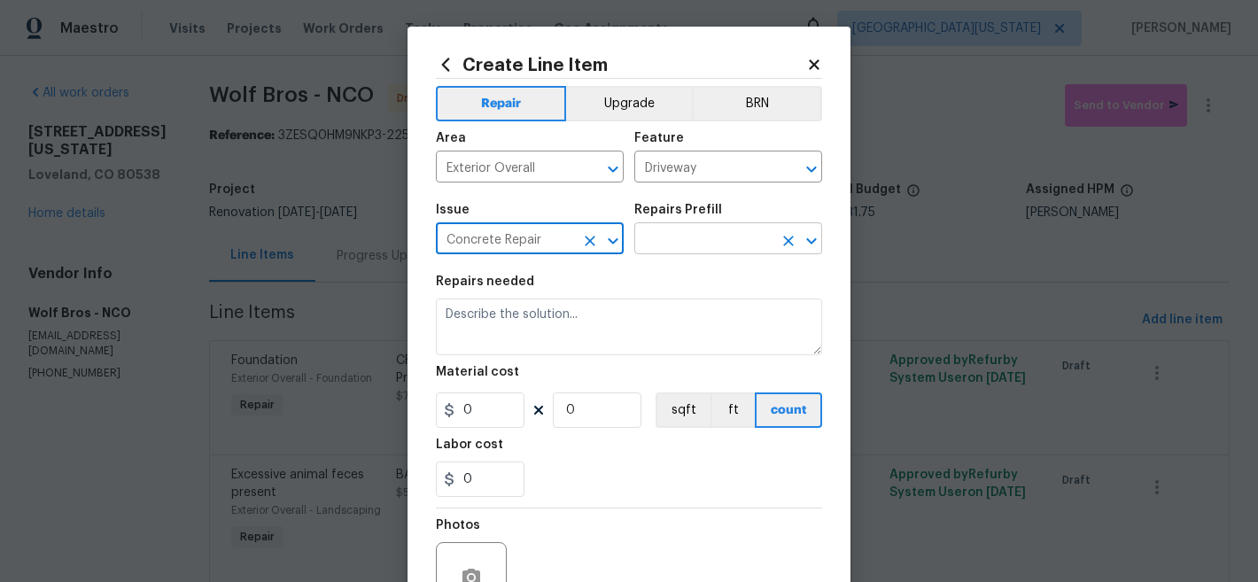
type input "Concrete Repair"
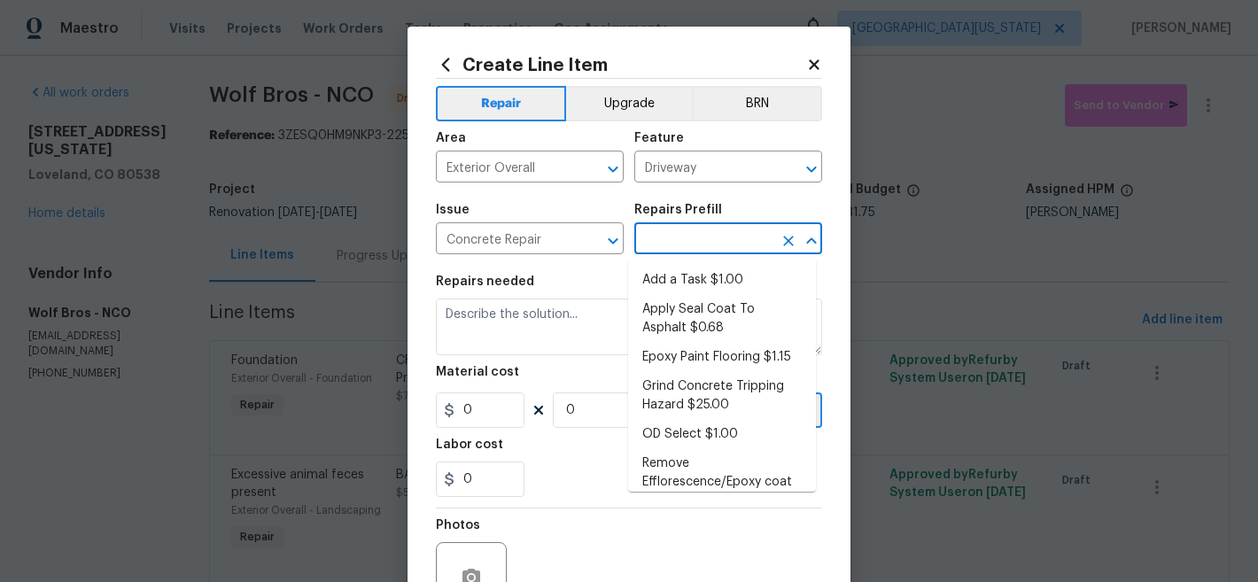
click at [679, 239] on input "text" at bounding box center [703, 240] width 138 height 27
click at [699, 285] on li "Add a Task $1.00" at bounding box center [722, 280] width 188 height 29
type input "Flatwork"
type input "Add a Task $1.00"
type textarea "HPM to detail"
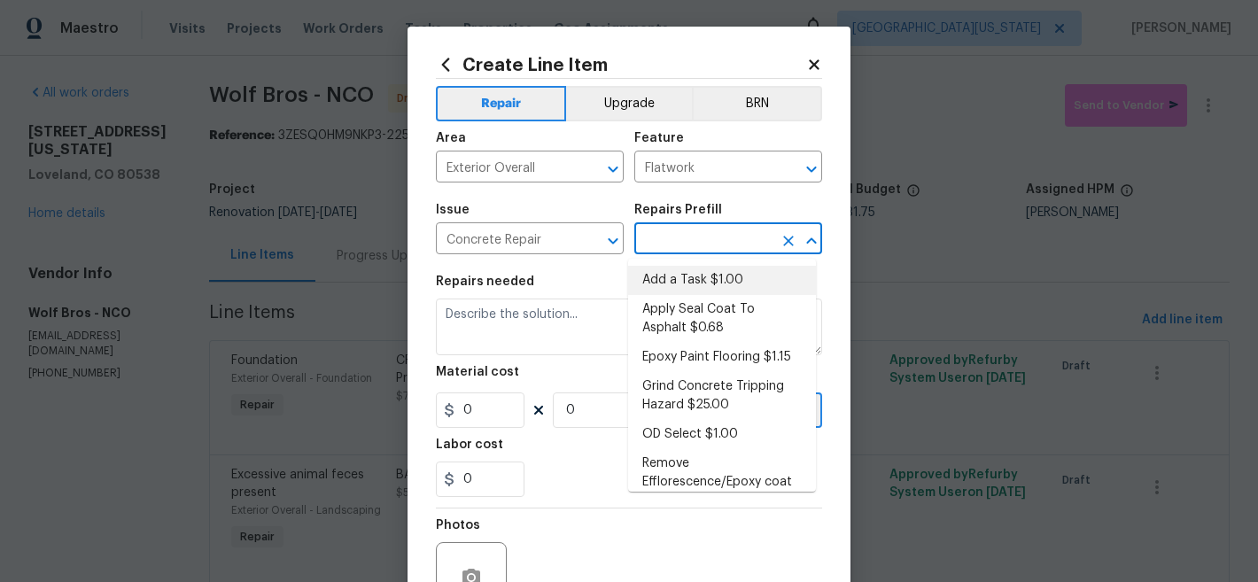
type input "1"
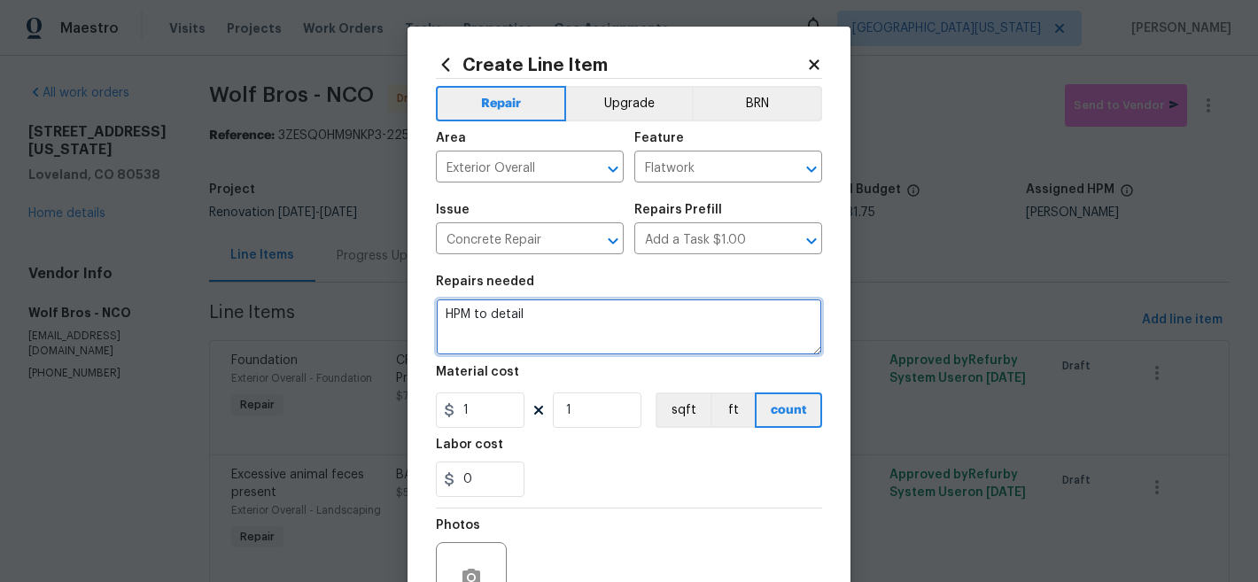
click at [626, 314] on textarea "HPM to detail" at bounding box center [629, 327] width 386 height 57
type textarea "d"
drag, startPoint x: 533, startPoint y: 315, endPoint x: 612, endPoint y: 308, distance: 80.1
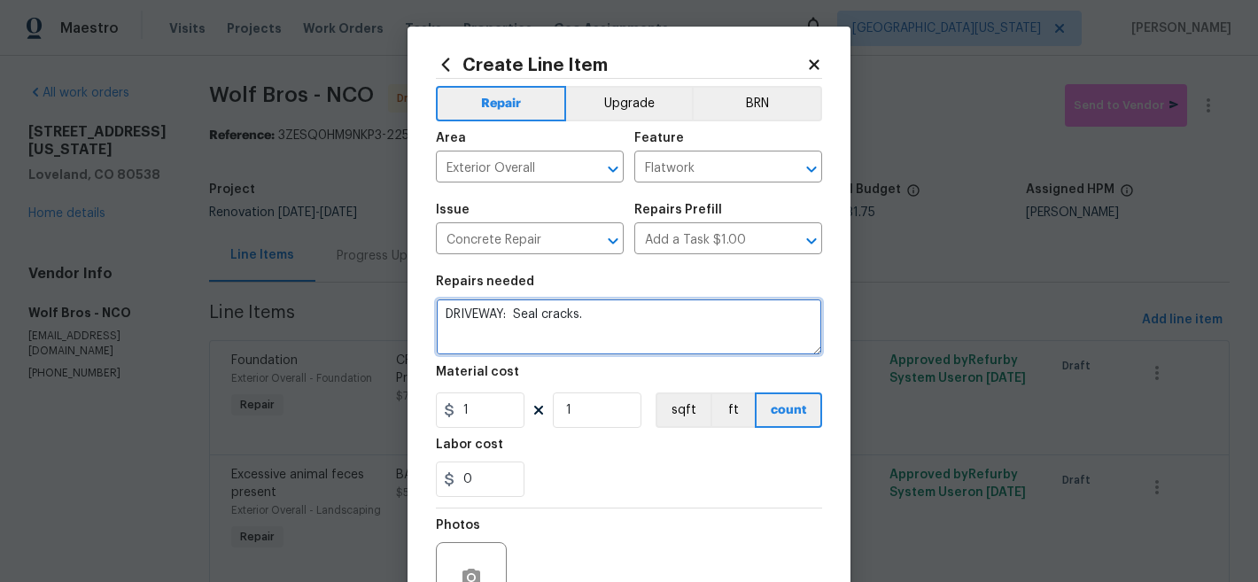
click at [533, 315] on textarea "DRIVEWAY: Seal cracks." at bounding box center [629, 327] width 386 height 57
type textarea "DRIVEWAY: Seal concrete cracks."
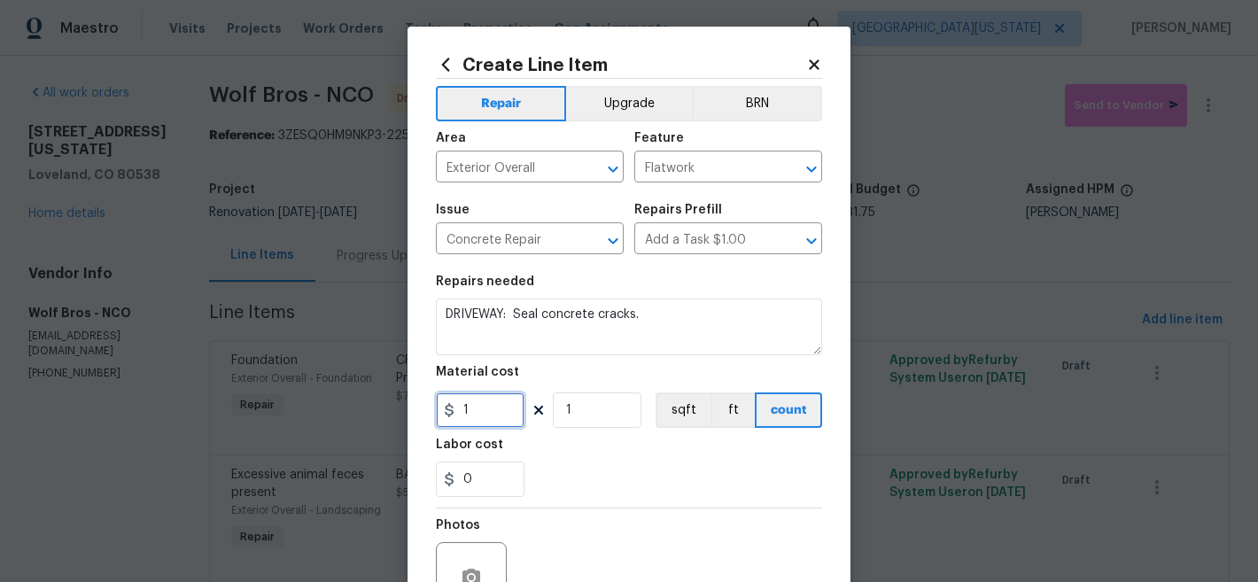
click at [479, 416] on input "1" at bounding box center [480, 410] width 89 height 35
type input "250"
click at [682, 477] on div "0" at bounding box center [629, 479] width 386 height 35
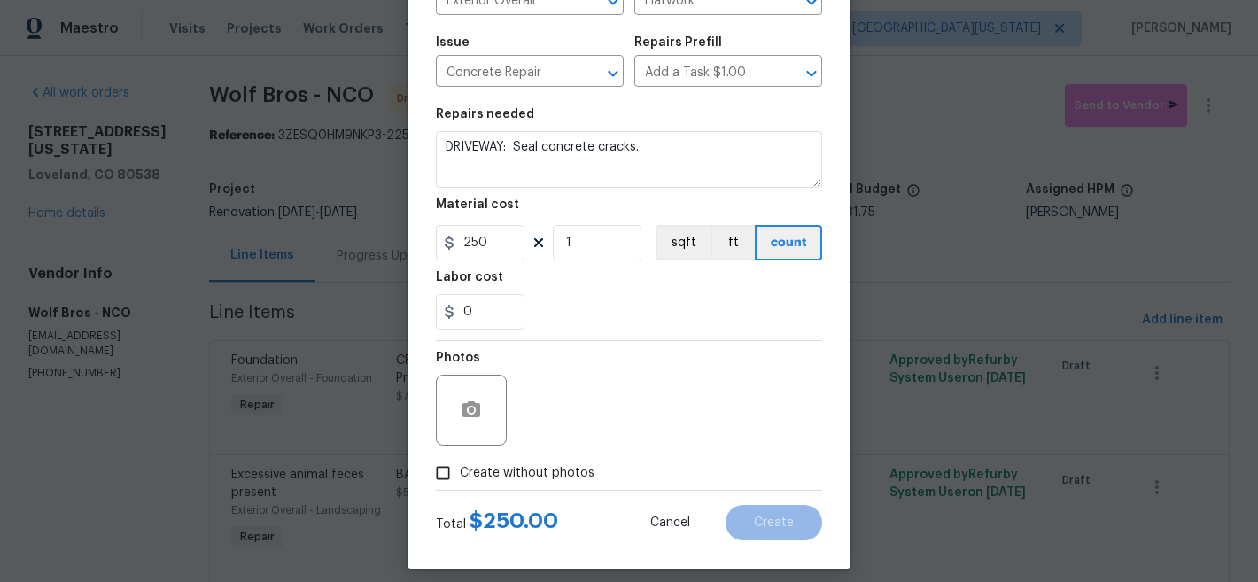
scroll to position [182, 0]
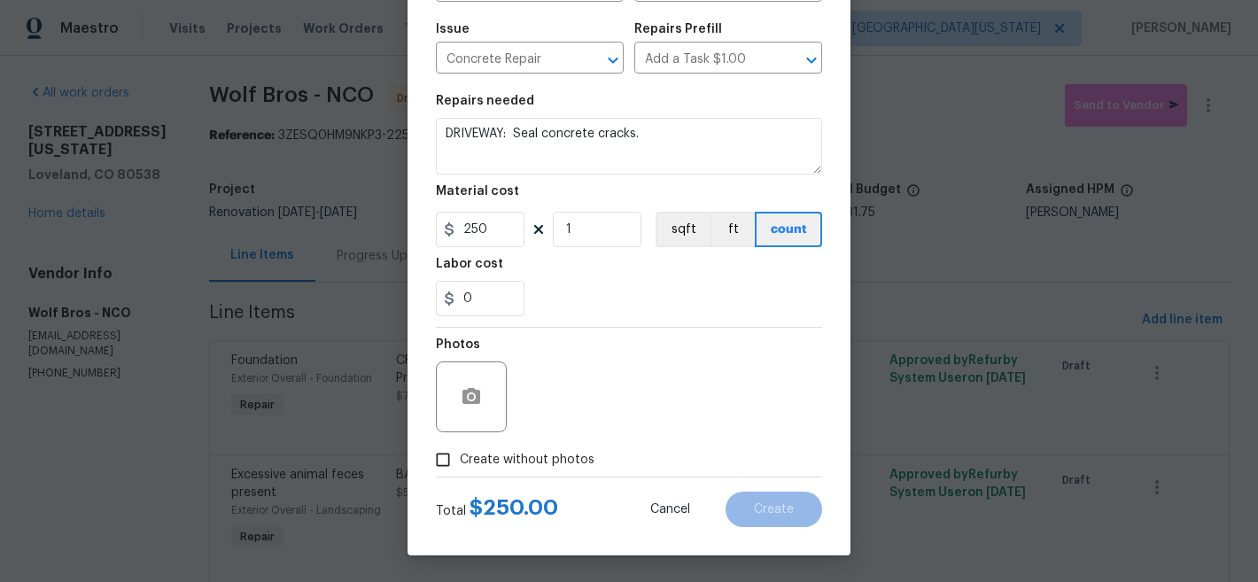
click at [541, 460] on span "Create without photos" at bounding box center [527, 460] width 135 height 19
click at [460, 460] on input "Create without photos" at bounding box center [443, 460] width 34 height 34
checkbox input "true"
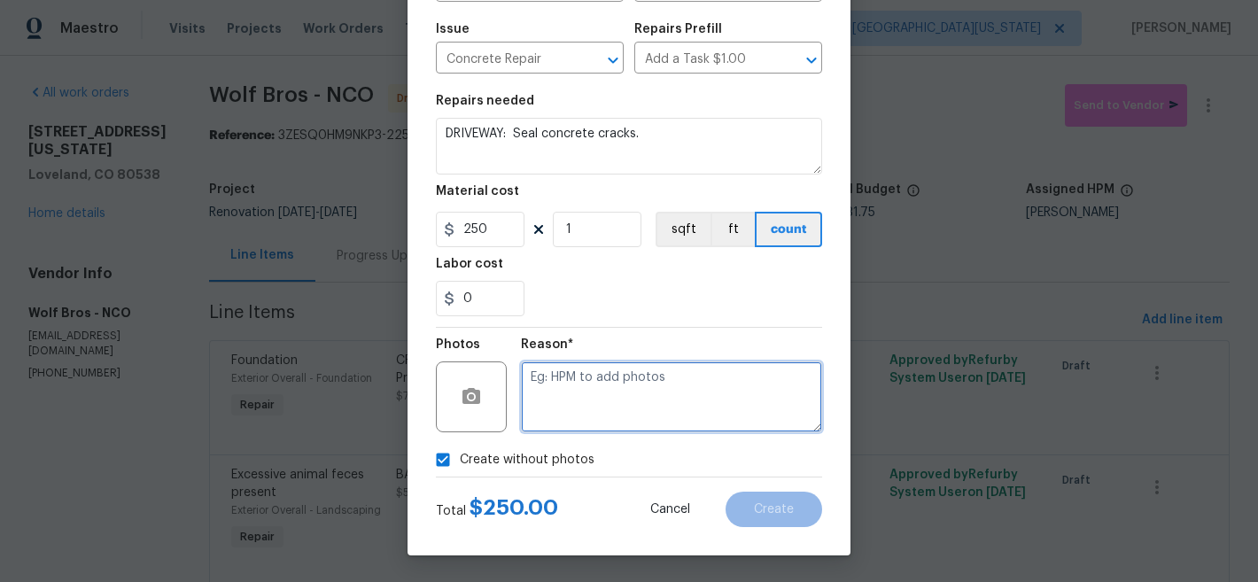
click at [684, 379] on textarea at bounding box center [671, 397] width 301 height 71
type textarea "Later"
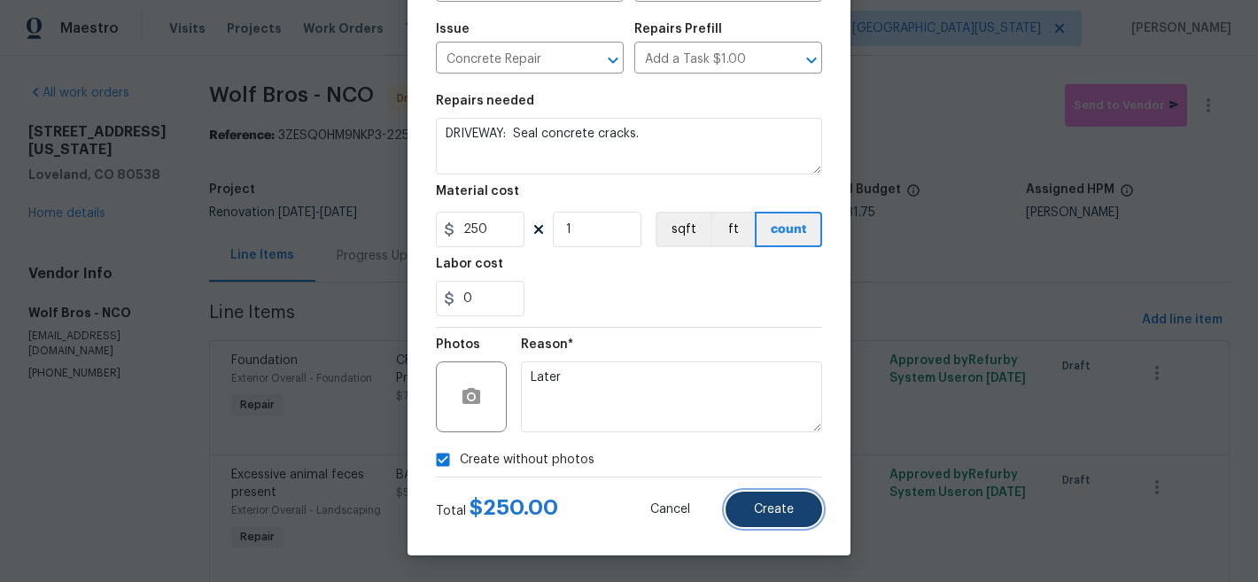
click at [790, 509] on button "Create" at bounding box center [774, 509] width 97 height 35
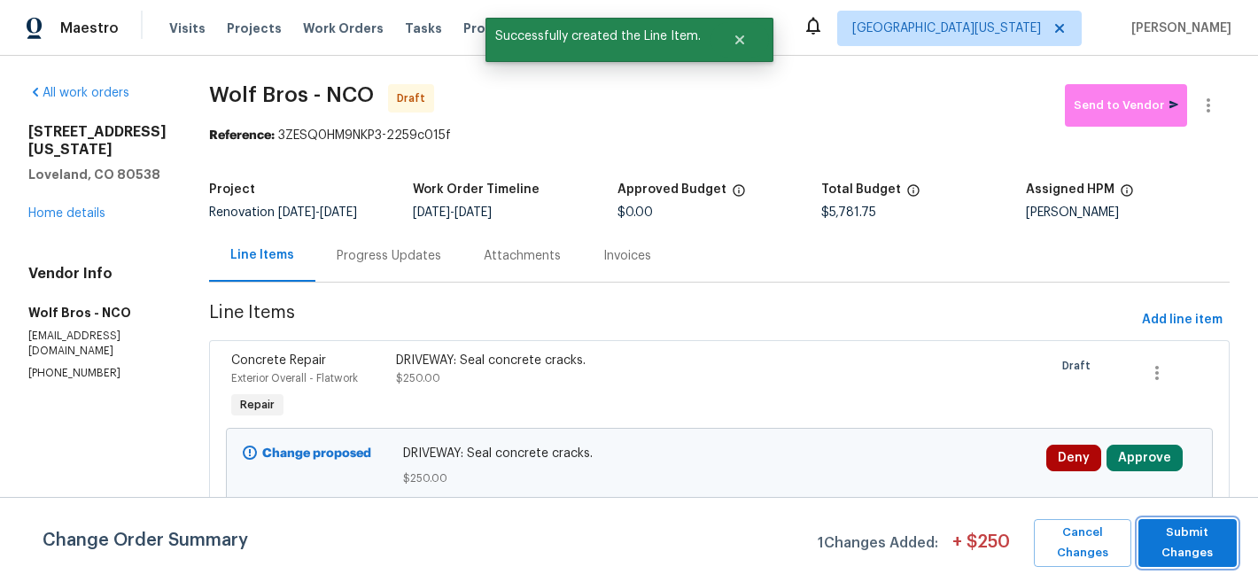
click at [1200, 546] on span "Submit Changes" at bounding box center [1188, 543] width 81 height 41
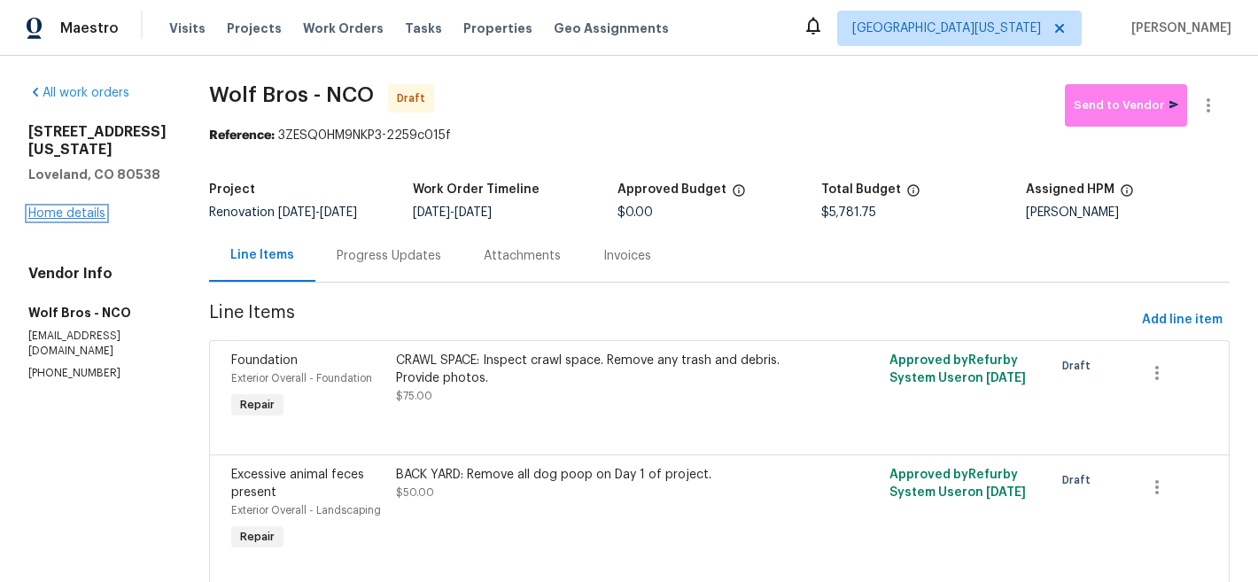
click at [83, 220] on link "Home details" at bounding box center [66, 213] width 77 height 12
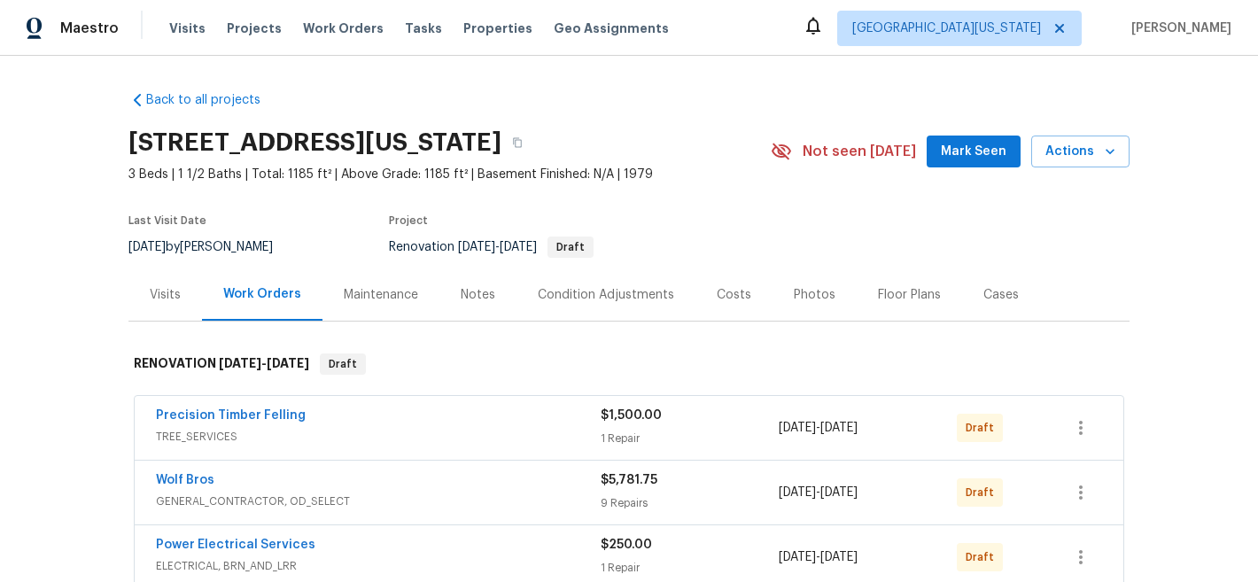
scroll to position [126, 0]
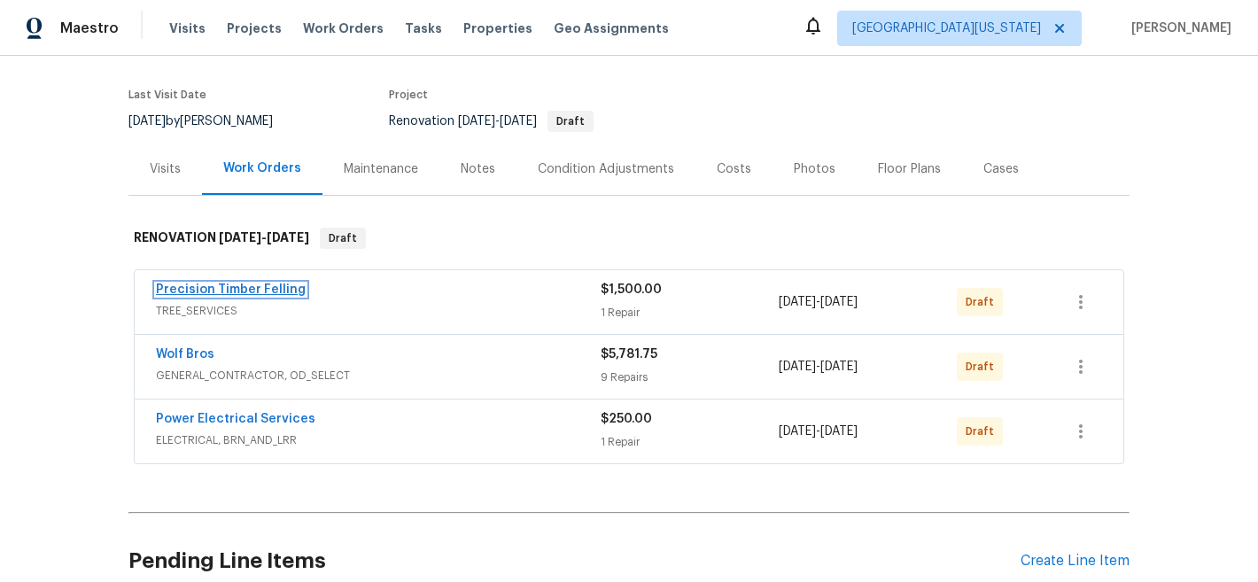
click at [265, 293] on link "Precision Timber Felling" at bounding box center [231, 290] width 150 height 12
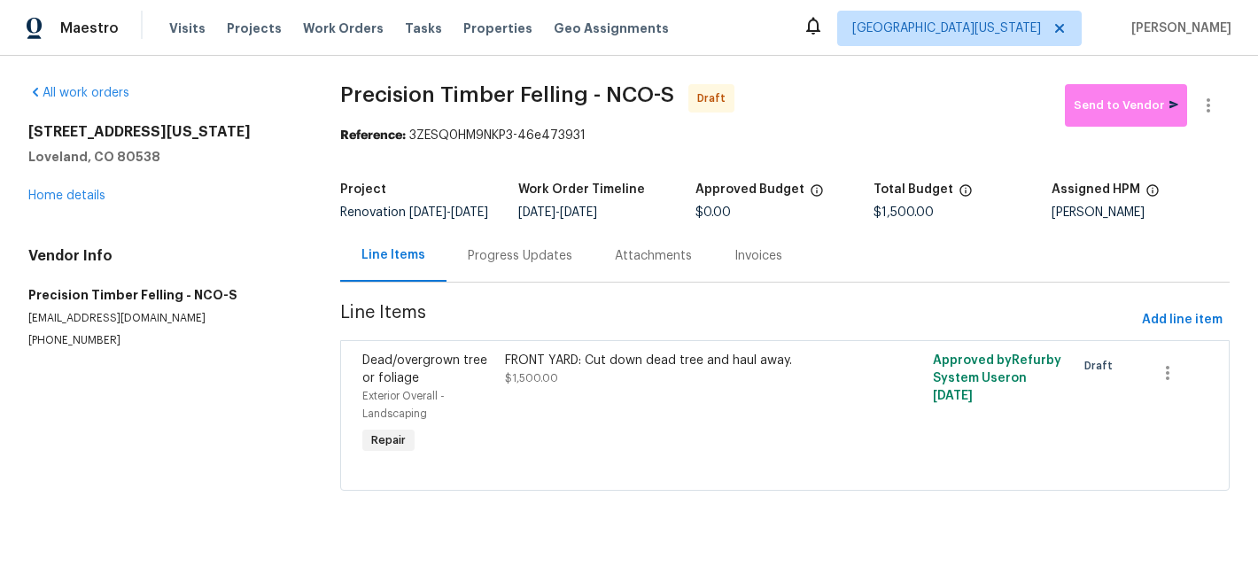
click at [525, 401] on div "FRONT YARD: Cut down dead tree and haul away. $1,500.00" at bounding box center [678, 404] width 357 height 117
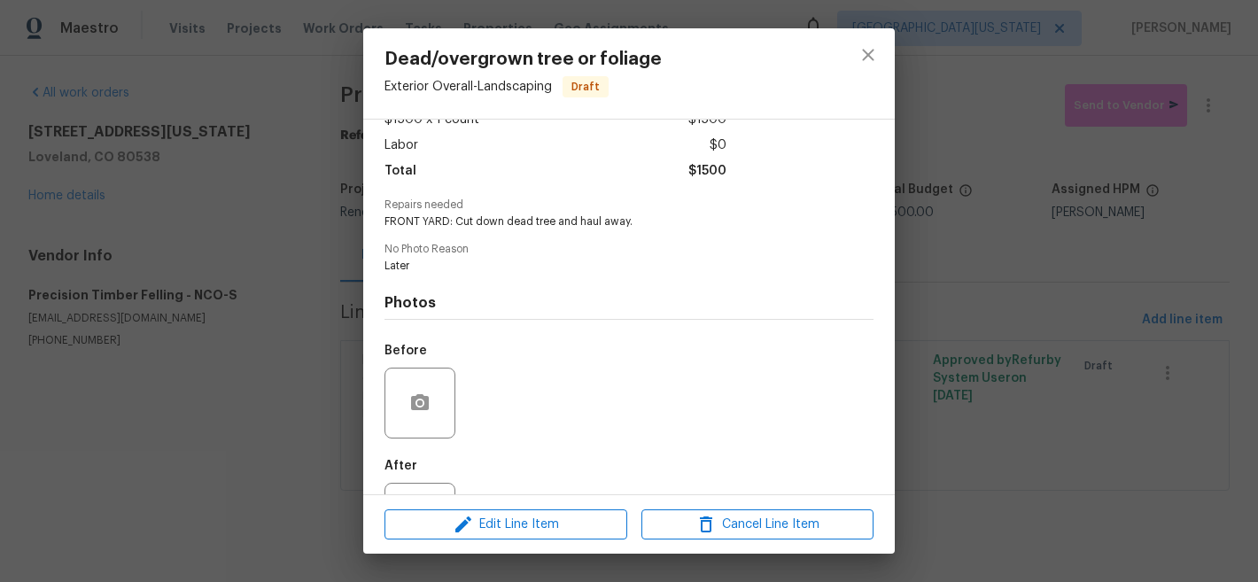
scroll to position [189, 0]
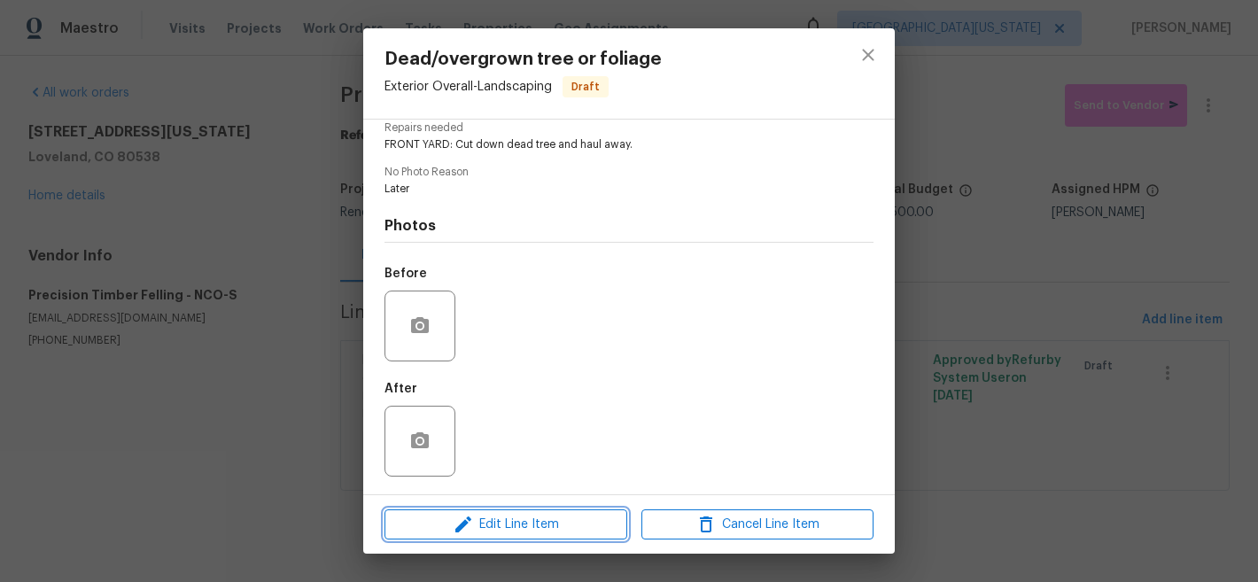
click at [565, 511] on button "Edit Line Item" at bounding box center [506, 525] width 243 height 31
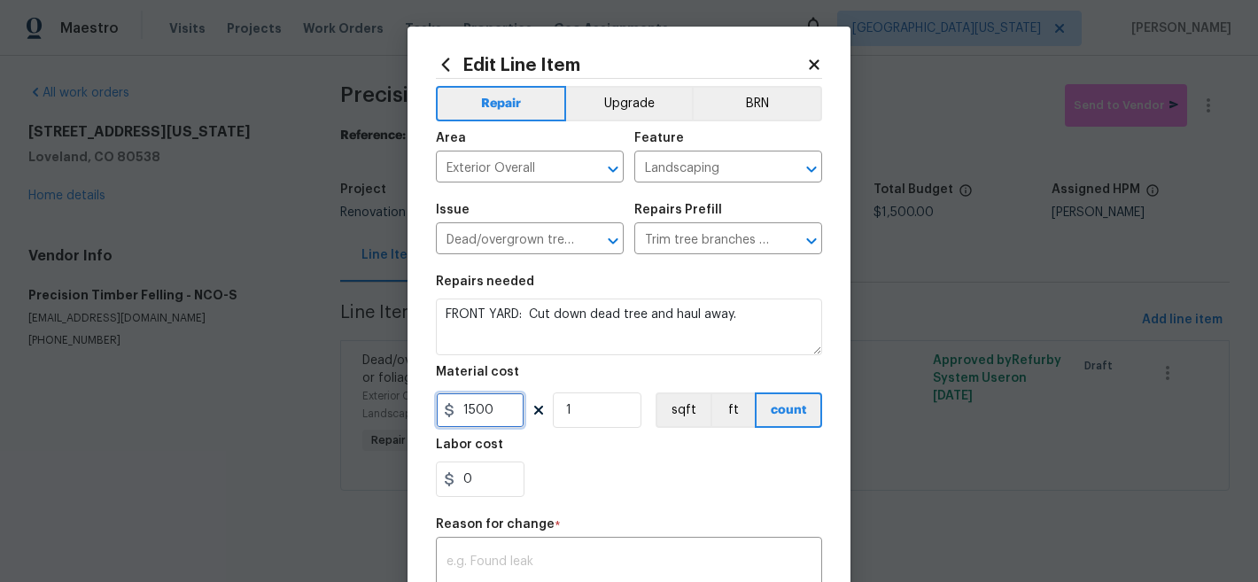
click at [490, 411] on input "1500" at bounding box center [480, 410] width 89 height 35
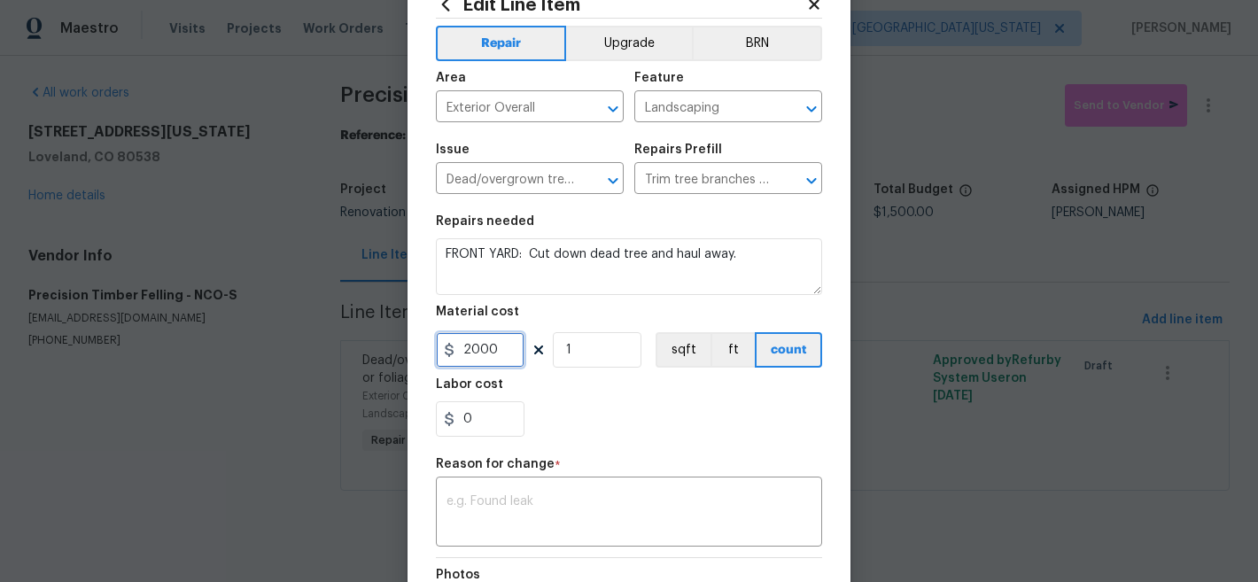
scroll to position [292, 0]
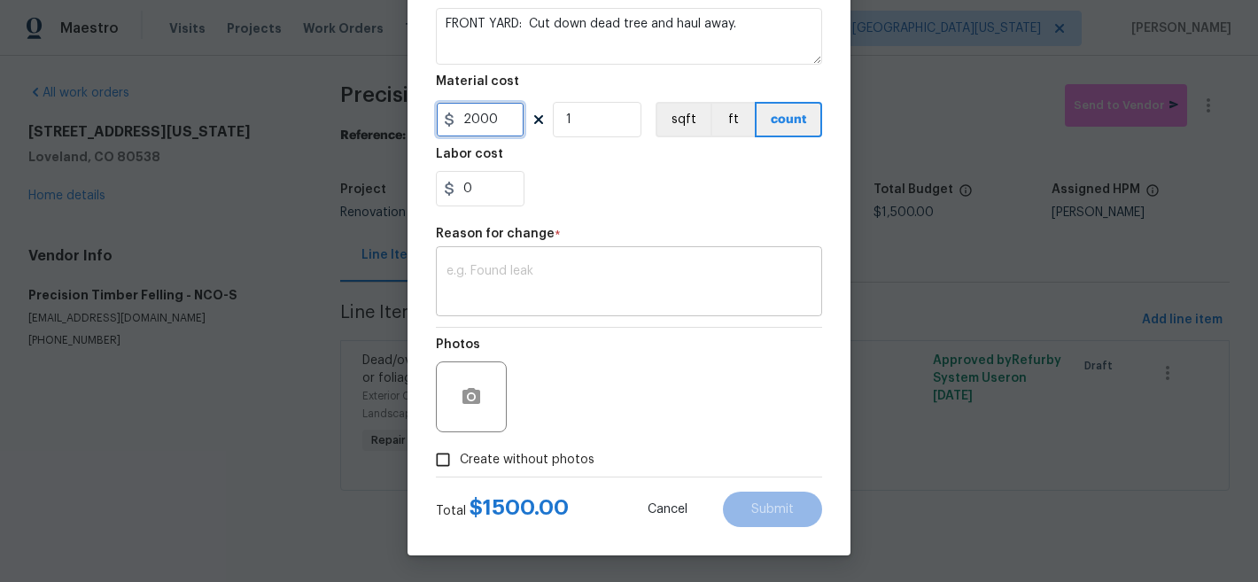
type input "2000"
click at [669, 284] on textarea at bounding box center [629, 283] width 365 height 37
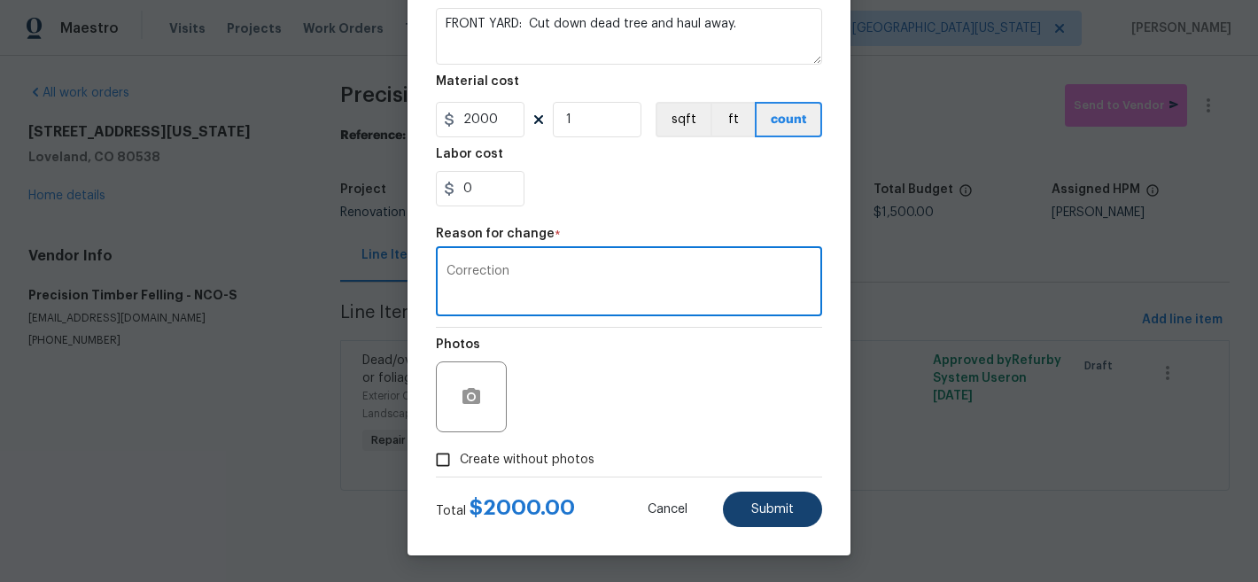
type textarea "Correction"
click at [781, 502] on button "Submit" at bounding box center [772, 509] width 99 height 35
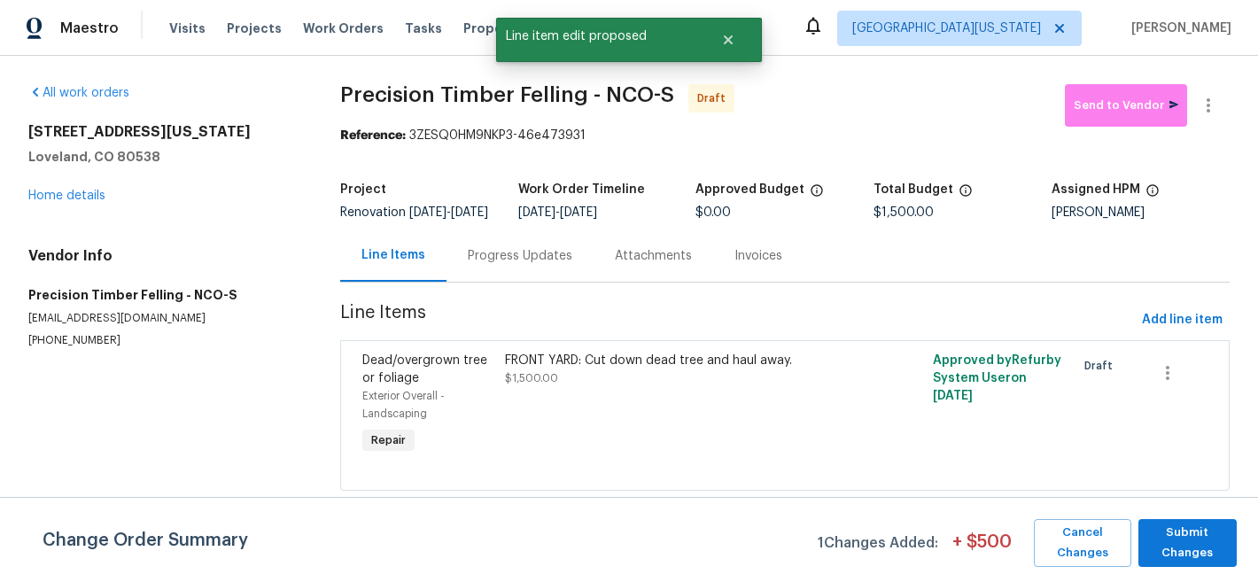
scroll to position [0, 0]
click at [1163, 544] on span "Submit Changes" at bounding box center [1188, 543] width 81 height 41
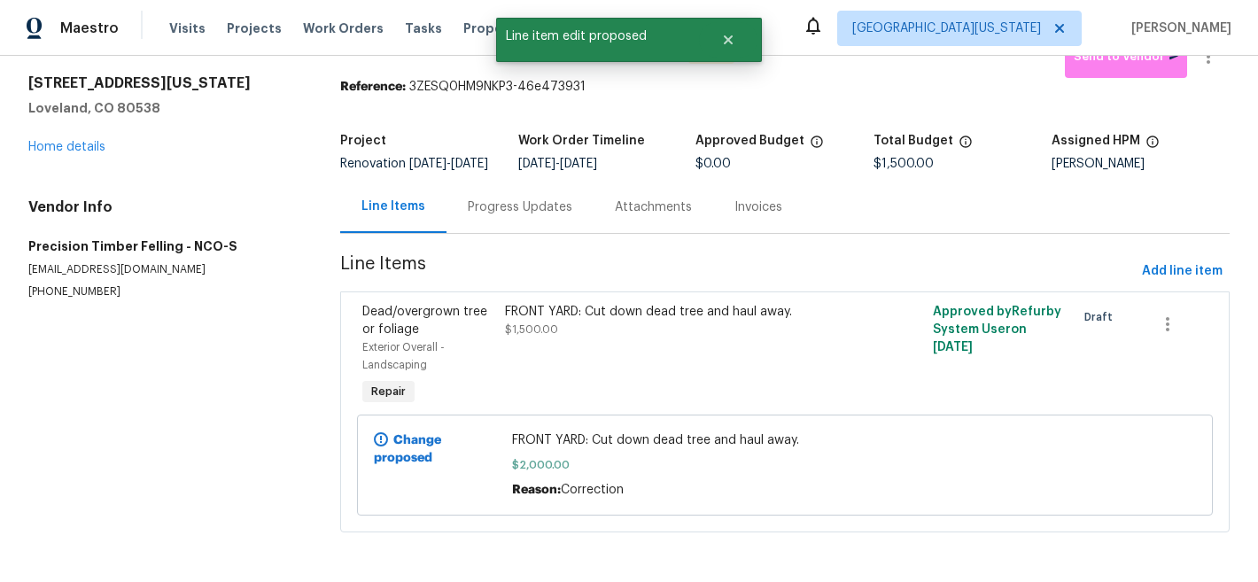
scroll to position [75, 0]
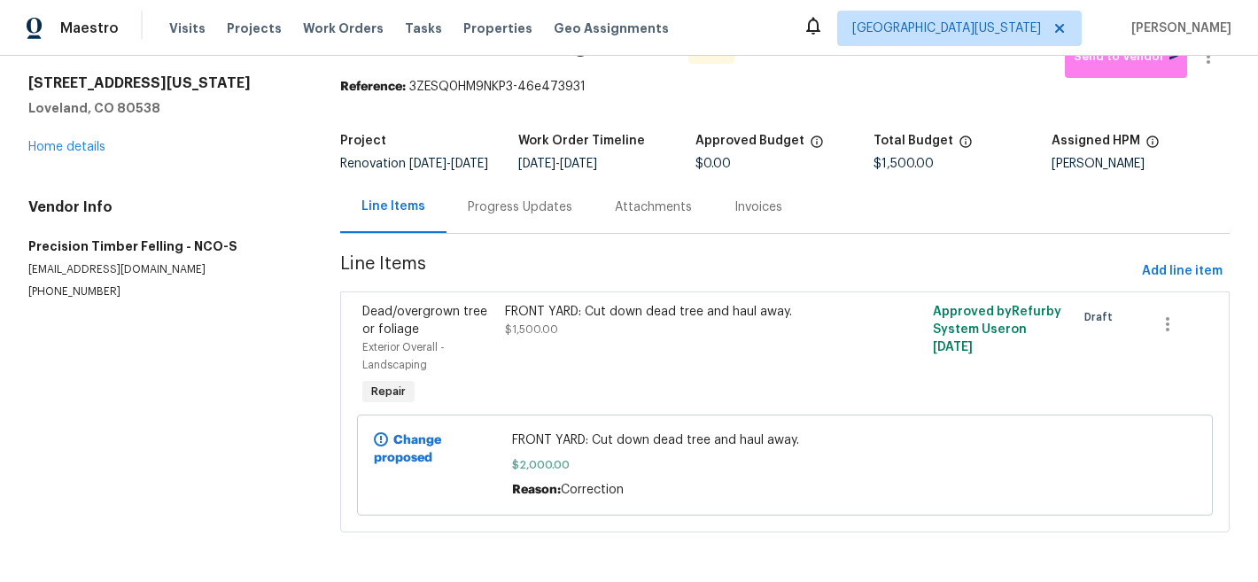
scroll to position [75, 0]
click at [50, 126] on div "[STREET_ADDRESS][US_STATE] Home details" at bounding box center [162, 115] width 269 height 82
click at [88, 126] on div "[STREET_ADDRESS][US_STATE] Home details" at bounding box center [162, 115] width 269 height 82
click at [89, 141] on link "Home details" at bounding box center [66, 147] width 77 height 12
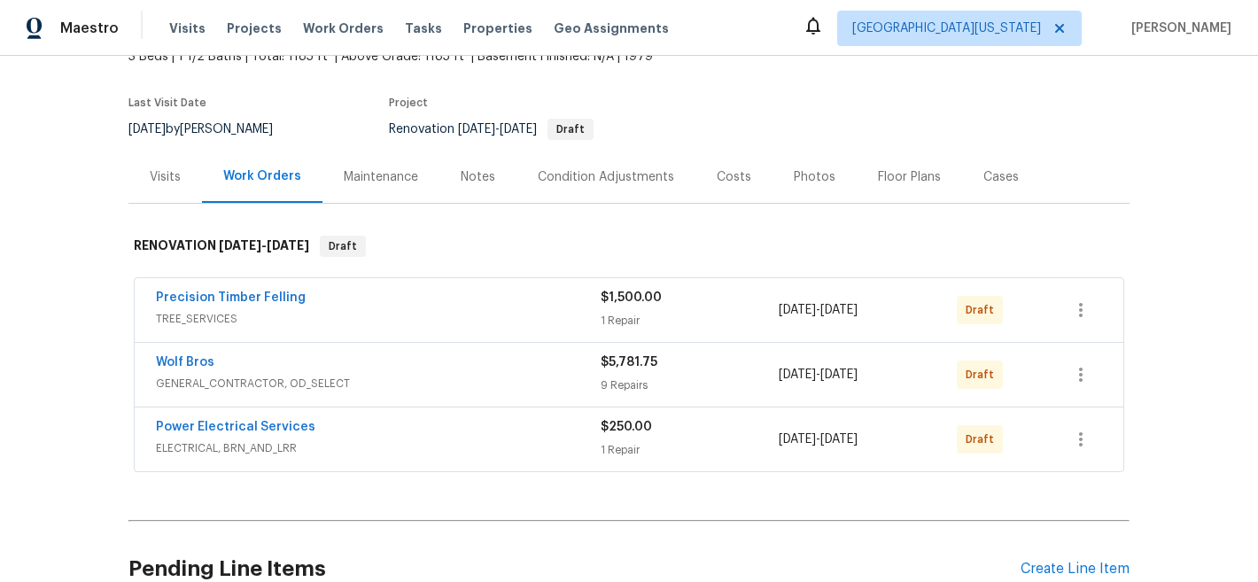
scroll to position [102, 0]
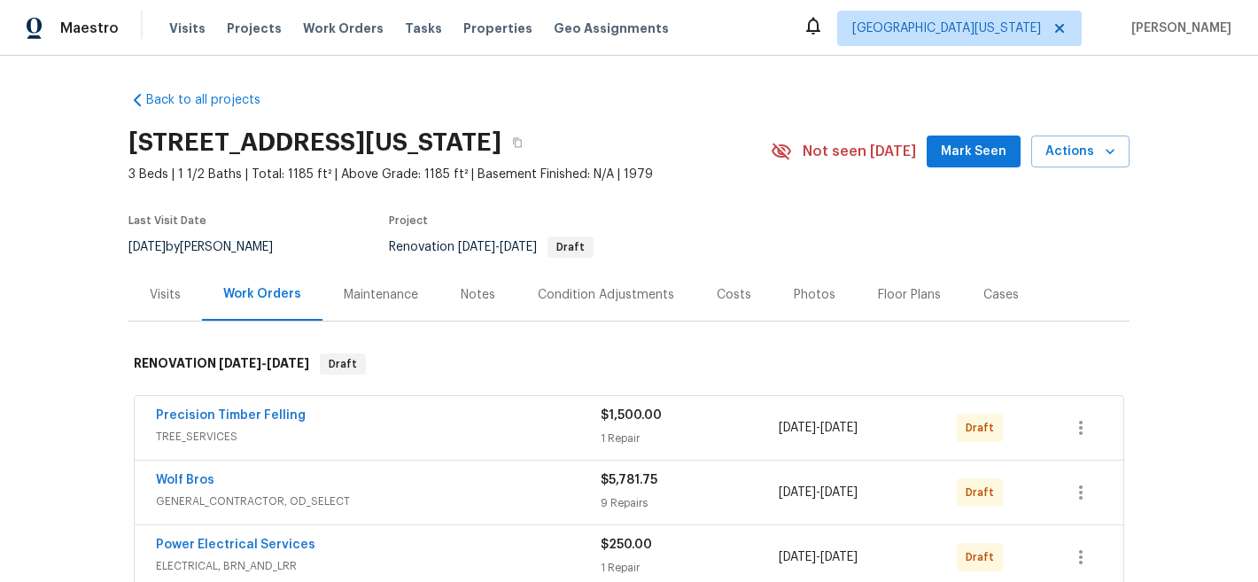
click at [249, 409] on span "Precision Timber Felling" at bounding box center [231, 416] width 150 height 18
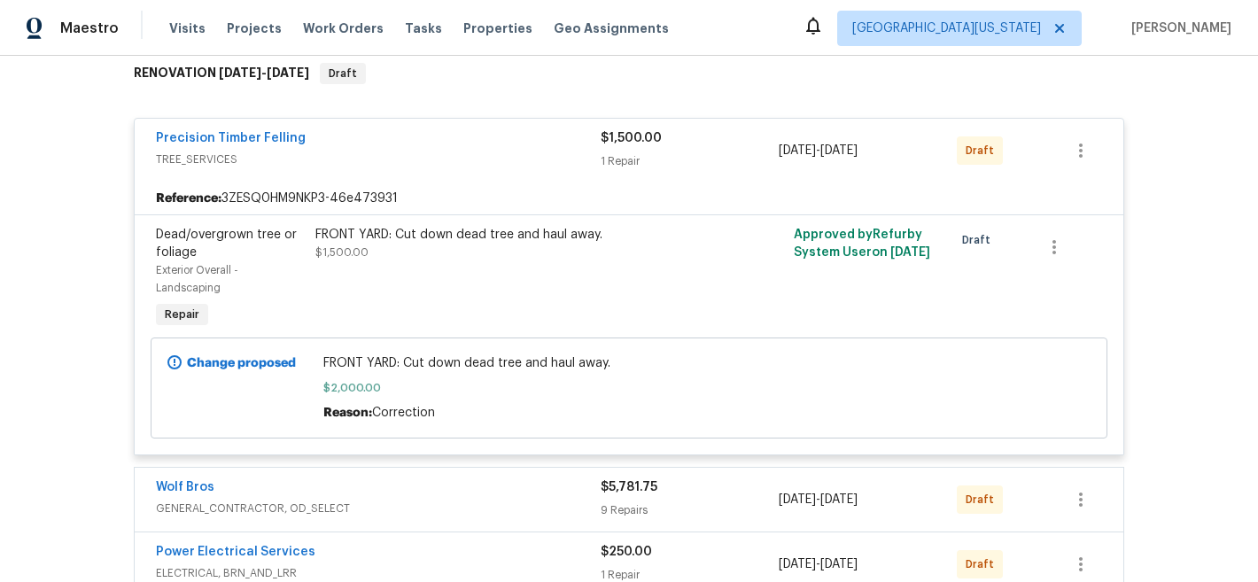
scroll to position [270, 0]
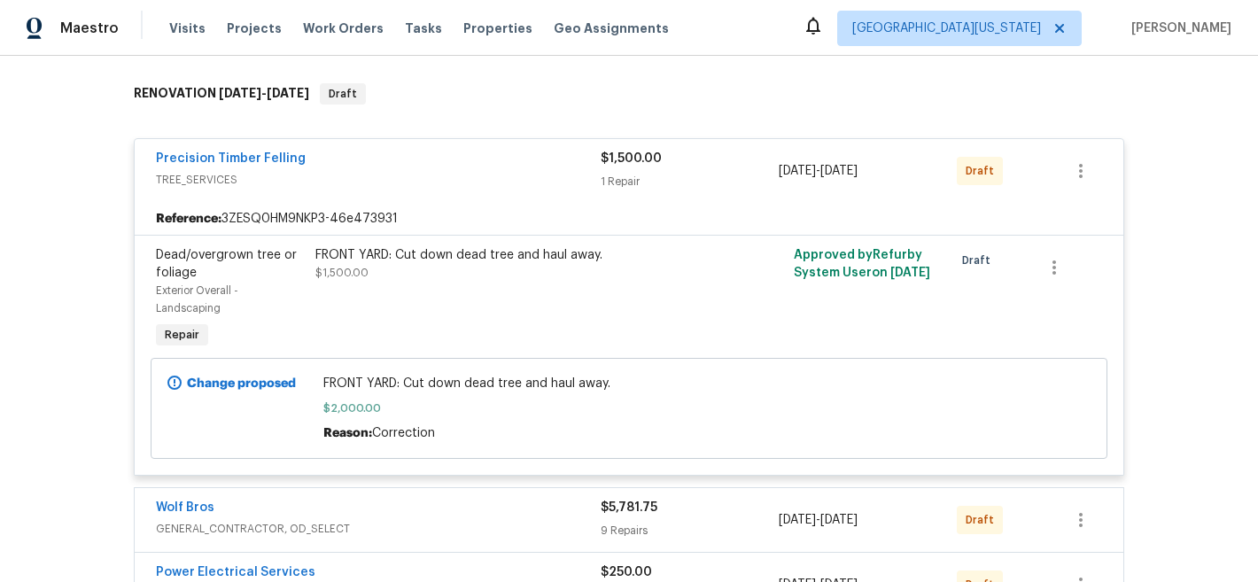
click at [437, 259] on div "FRONT YARD: Cut down dead tree and haul away." at bounding box center [509, 255] width 388 height 18
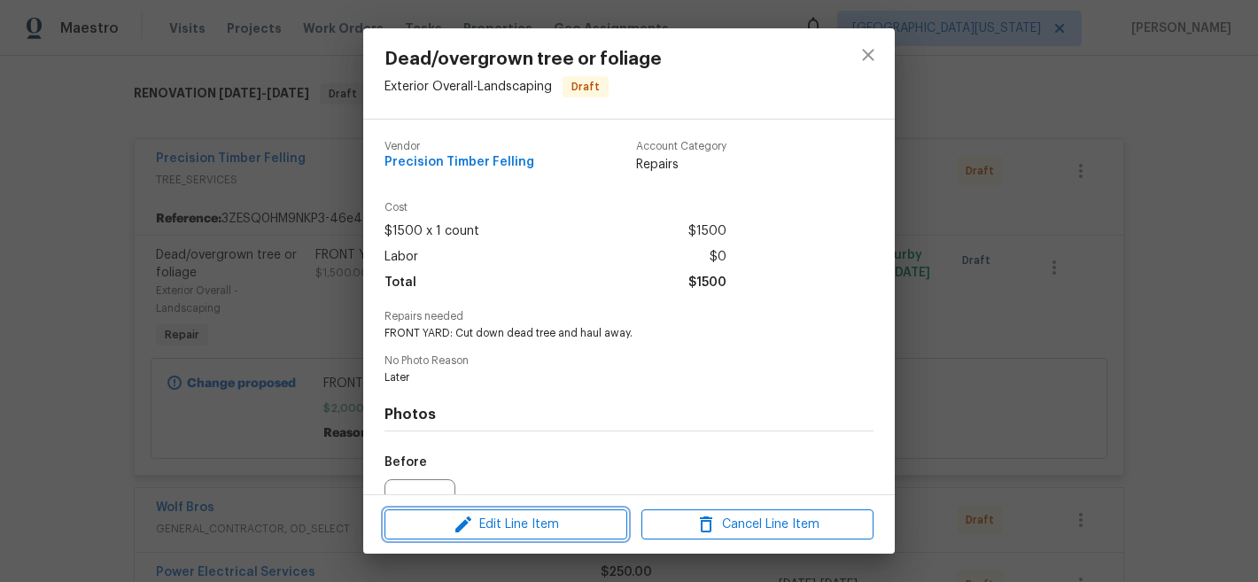
click at [543, 515] on span "Edit Line Item" at bounding box center [506, 525] width 232 height 22
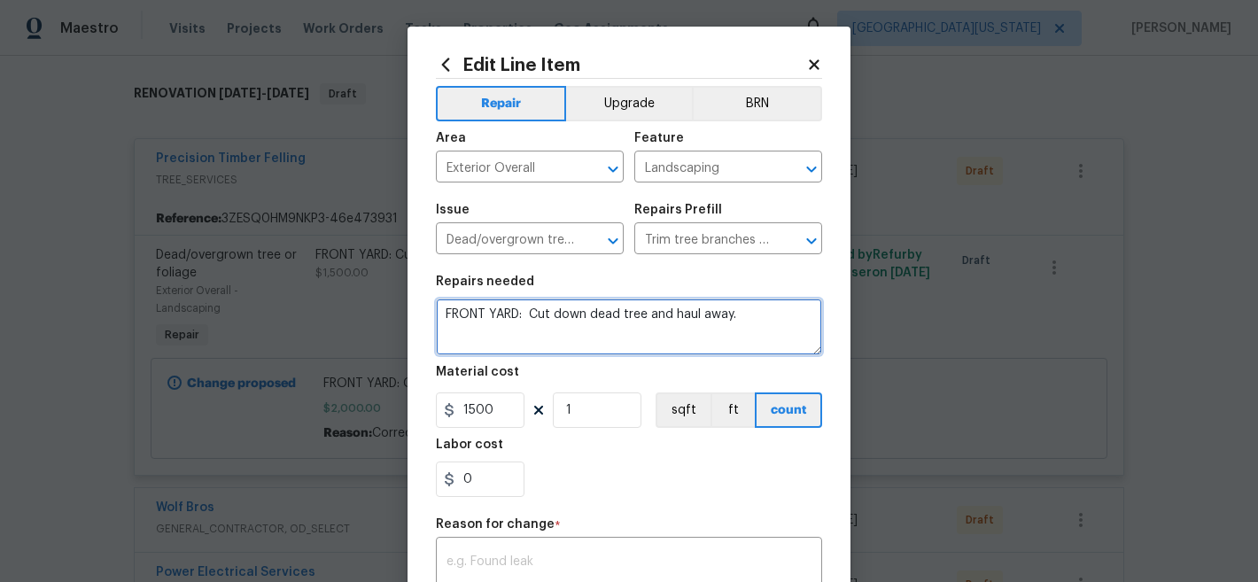
click at [540, 309] on textarea "FRONT YARD: Cut down dead tree and haul away." at bounding box center [629, 327] width 386 height 57
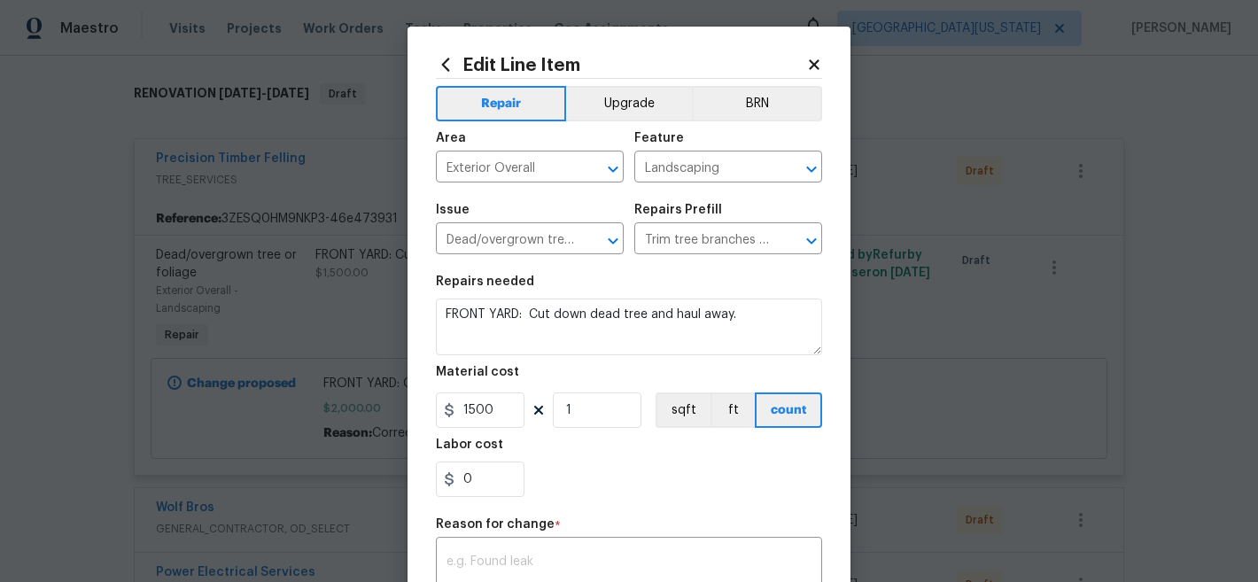
click at [649, 447] on div "Labor cost" at bounding box center [629, 450] width 386 height 23
click at [809, 65] on icon at bounding box center [814, 64] width 10 height 10
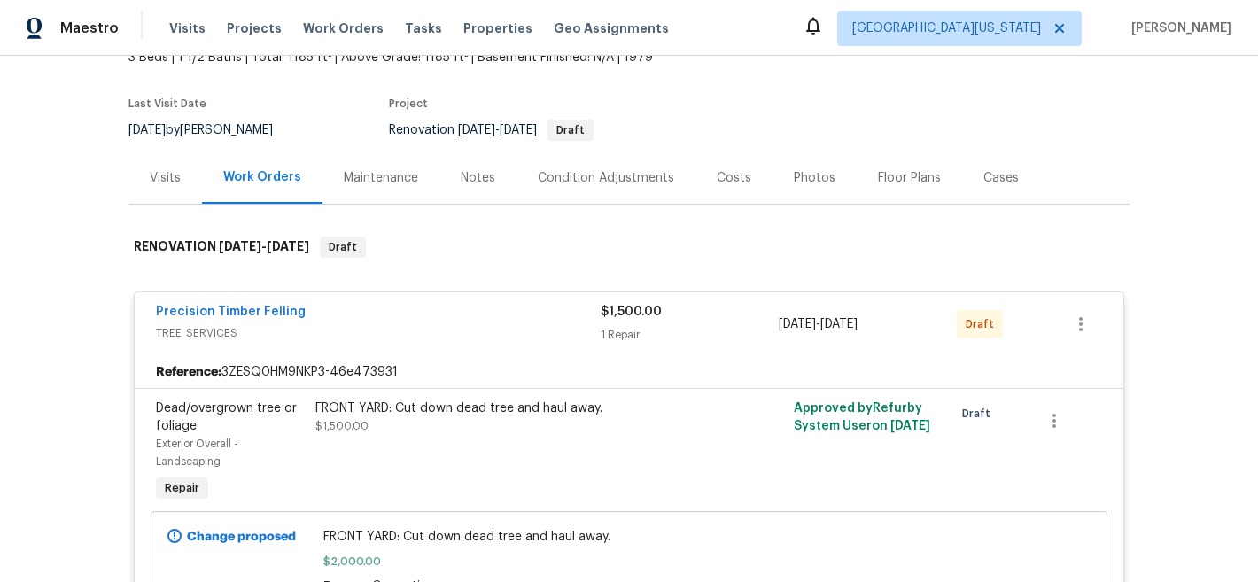
scroll to position [116, 0]
click at [1078, 310] on button "button" at bounding box center [1081, 325] width 43 height 43
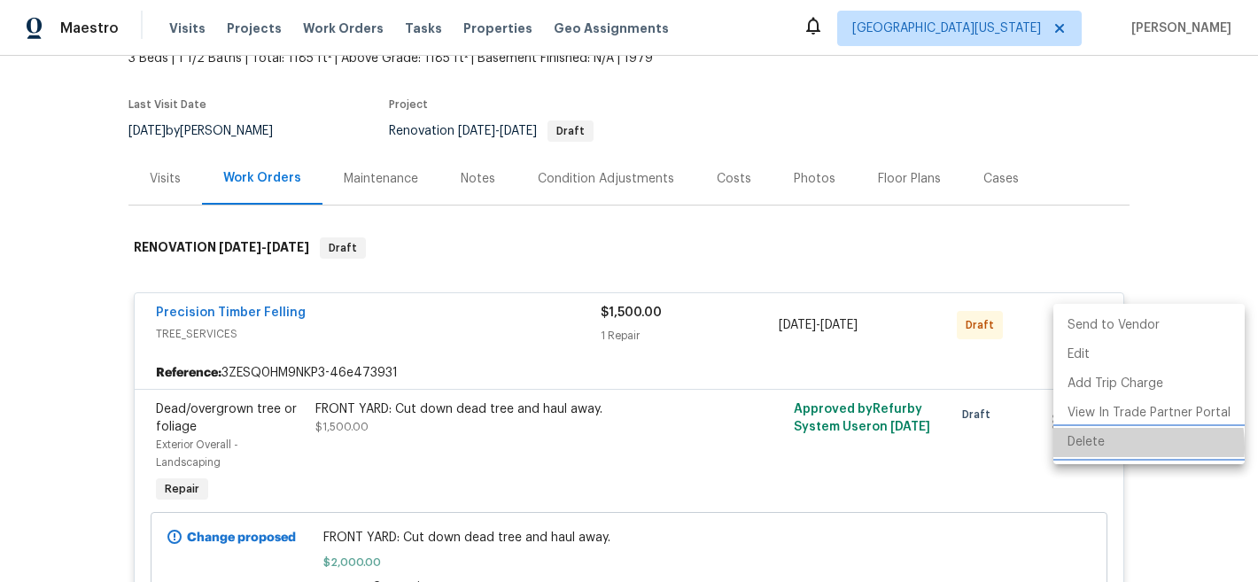
click at [1101, 447] on li "Delete" at bounding box center [1149, 442] width 191 height 29
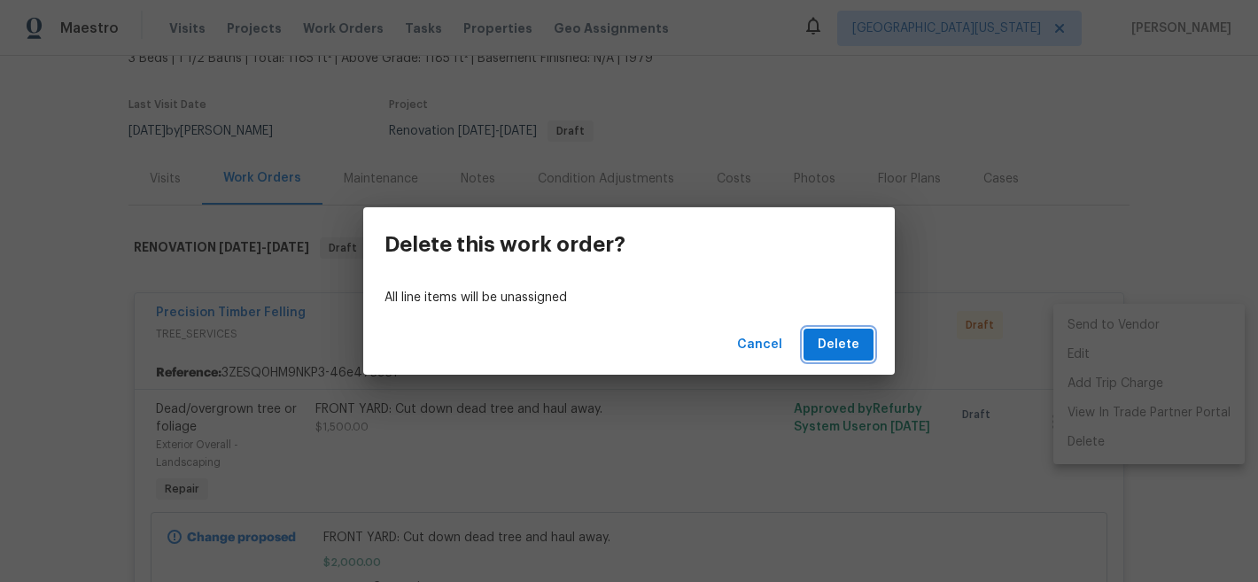
click at [860, 342] on button "Delete" at bounding box center [839, 345] width 70 height 33
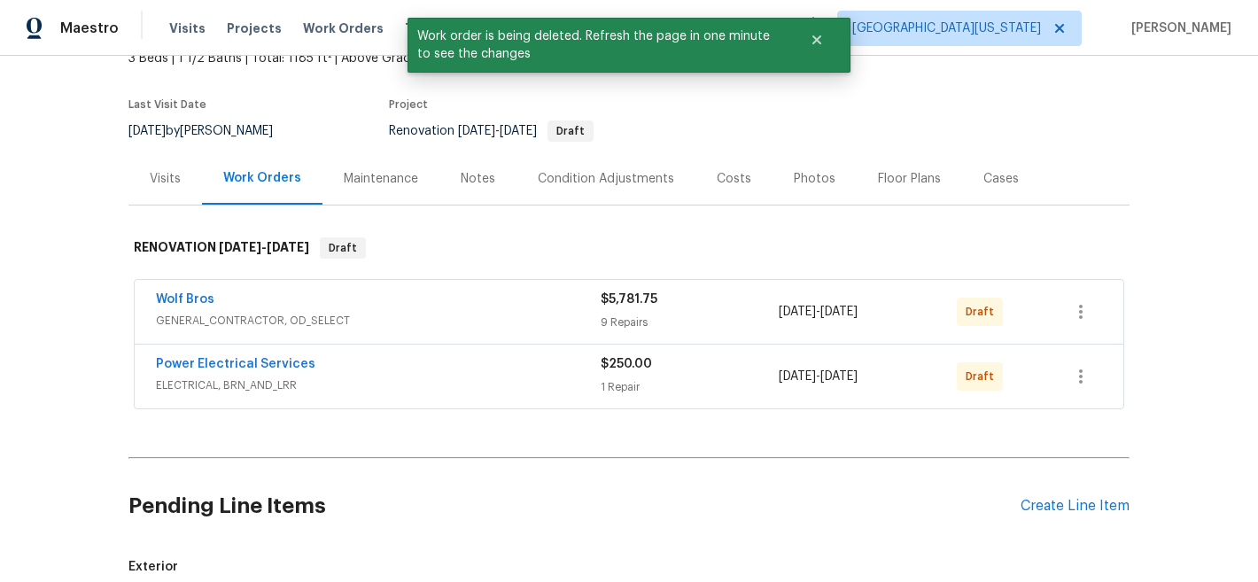
scroll to position [387, 0]
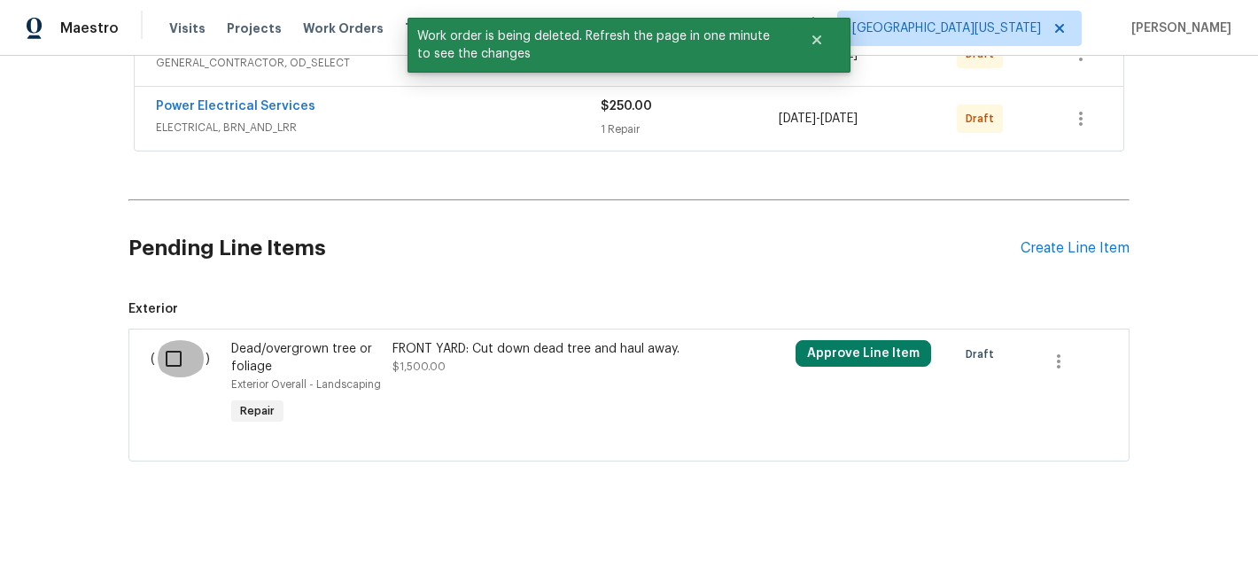
click at [169, 347] on input "checkbox" at bounding box center [180, 358] width 51 height 37
checkbox input "true"
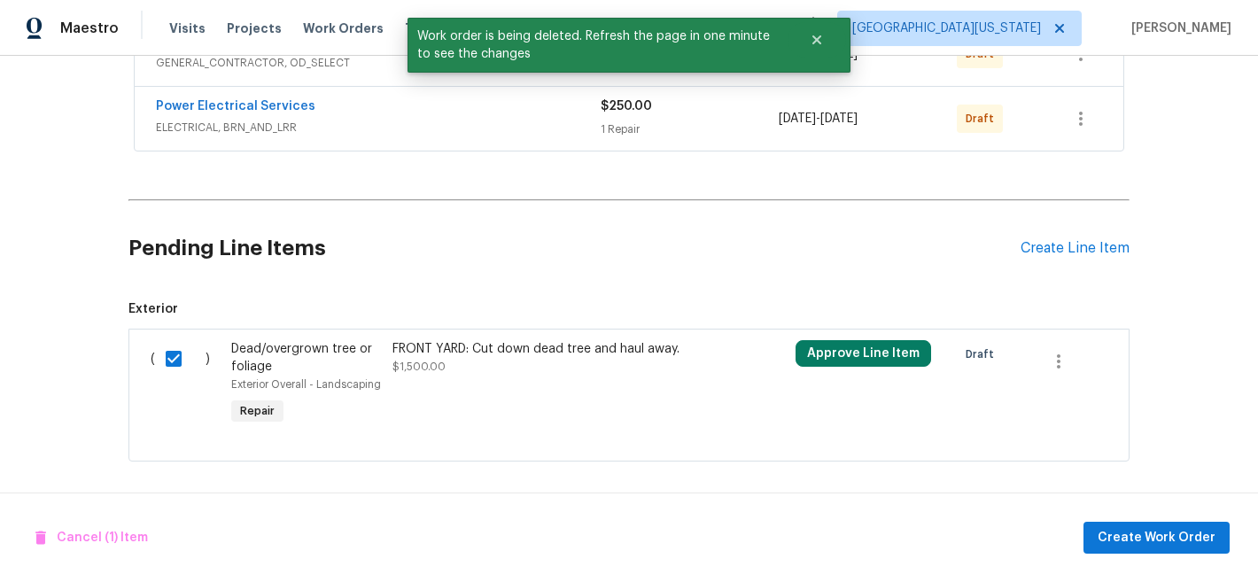
click at [461, 335] on div "FRONT YARD: Cut down dead tree and haul away. $1,500.00" at bounding box center [548, 384] width 323 height 99
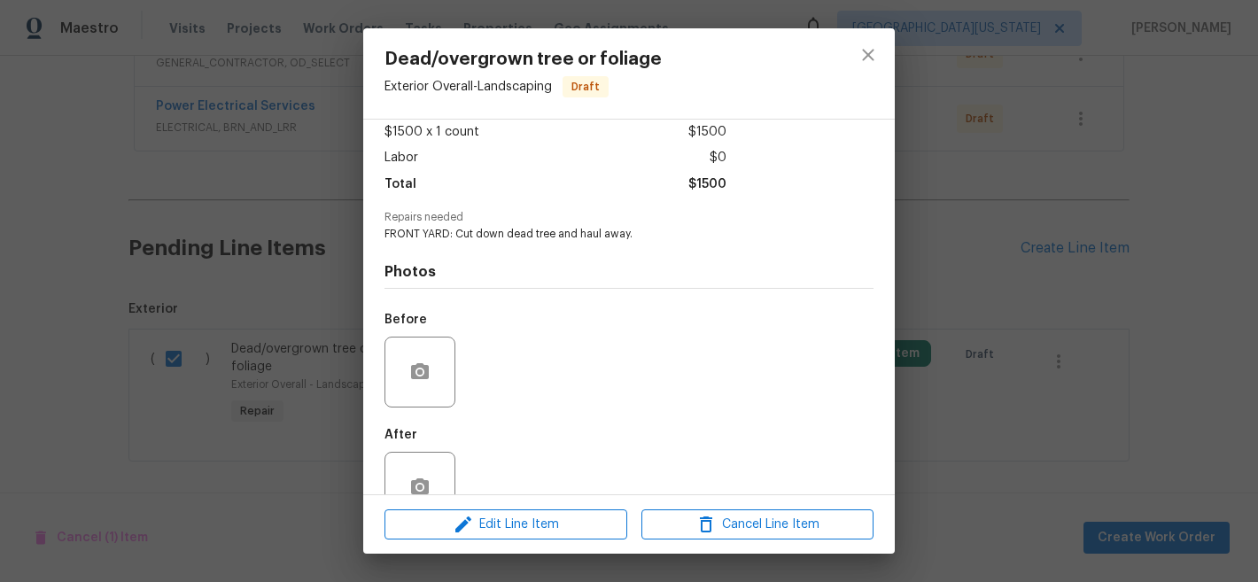
scroll to position [144, 0]
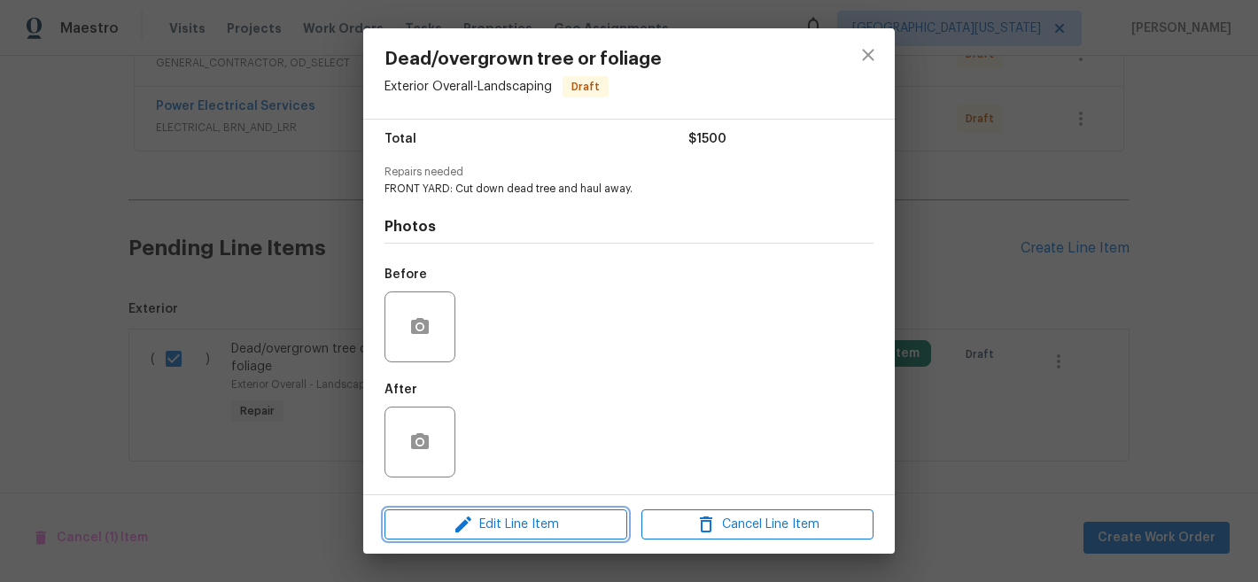
click at [564, 526] on span "Edit Line Item" at bounding box center [506, 525] width 232 height 22
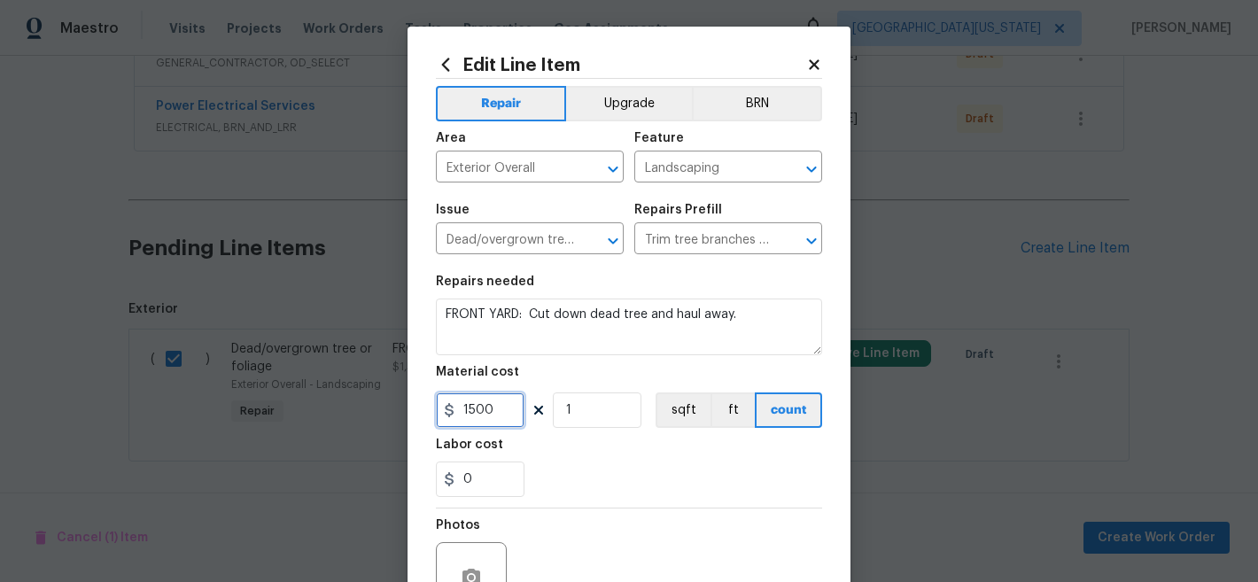
click at [464, 409] on input "1500" at bounding box center [480, 410] width 89 height 35
type input "2000"
click at [642, 462] on div "0" at bounding box center [629, 479] width 386 height 35
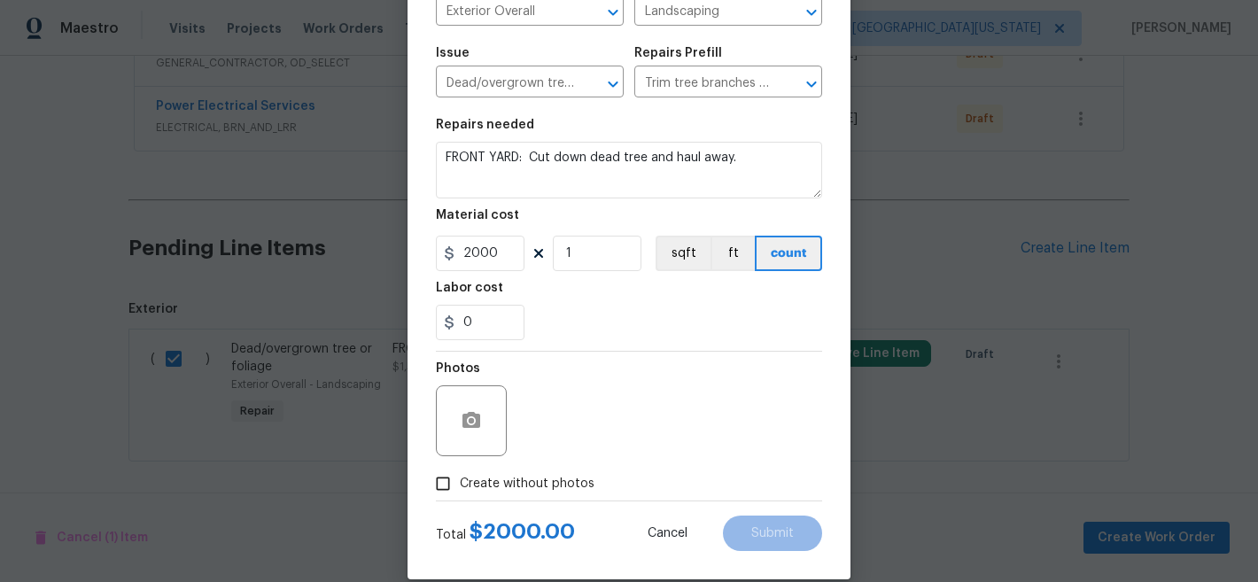
scroll to position [182, 0]
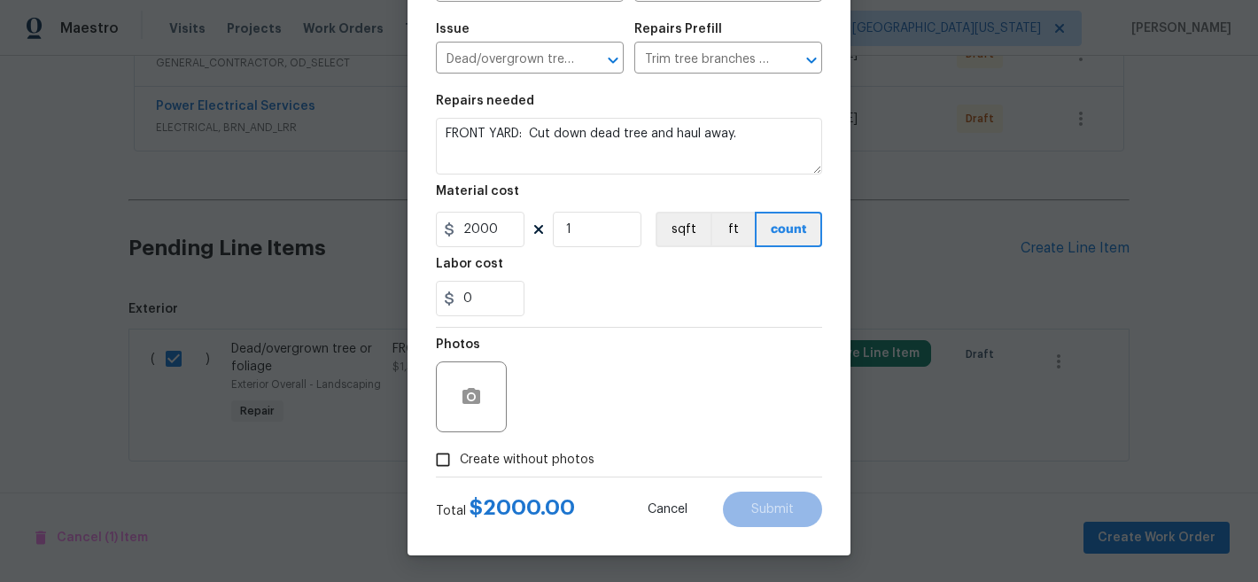
click at [556, 462] on span "Create without photos" at bounding box center [527, 460] width 135 height 19
click at [460, 462] on input "Create without photos" at bounding box center [443, 460] width 34 height 34
checkbox input "true"
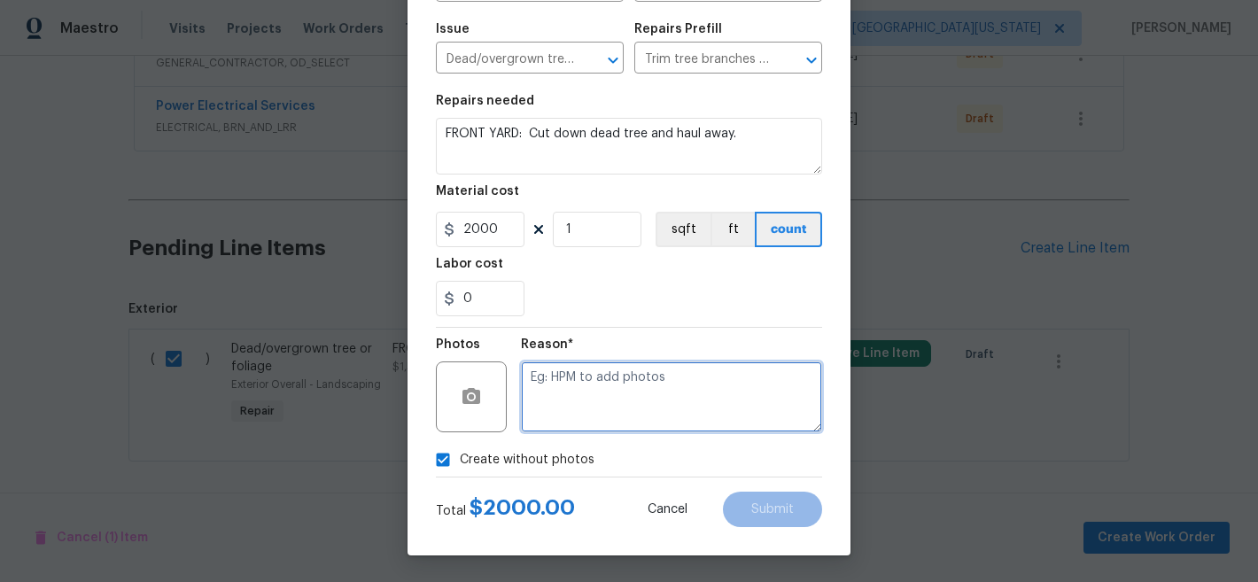
click at [626, 409] on textarea at bounding box center [671, 397] width 301 height 71
type textarea "Later"
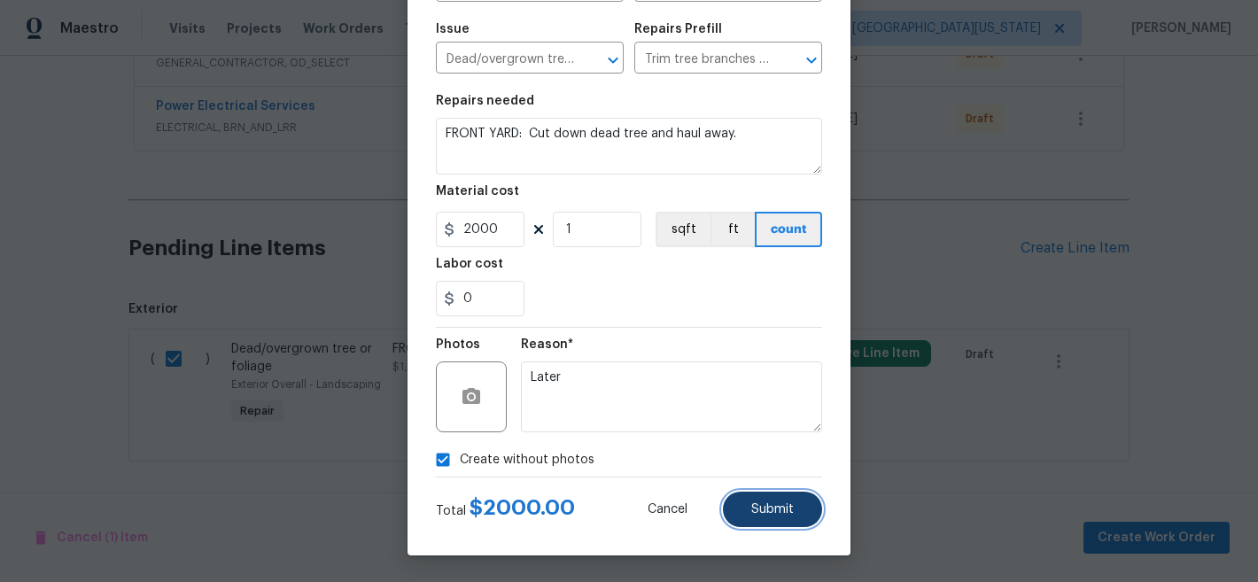
click at [760, 515] on span "Submit" at bounding box center [772, 509] width 43 height 13
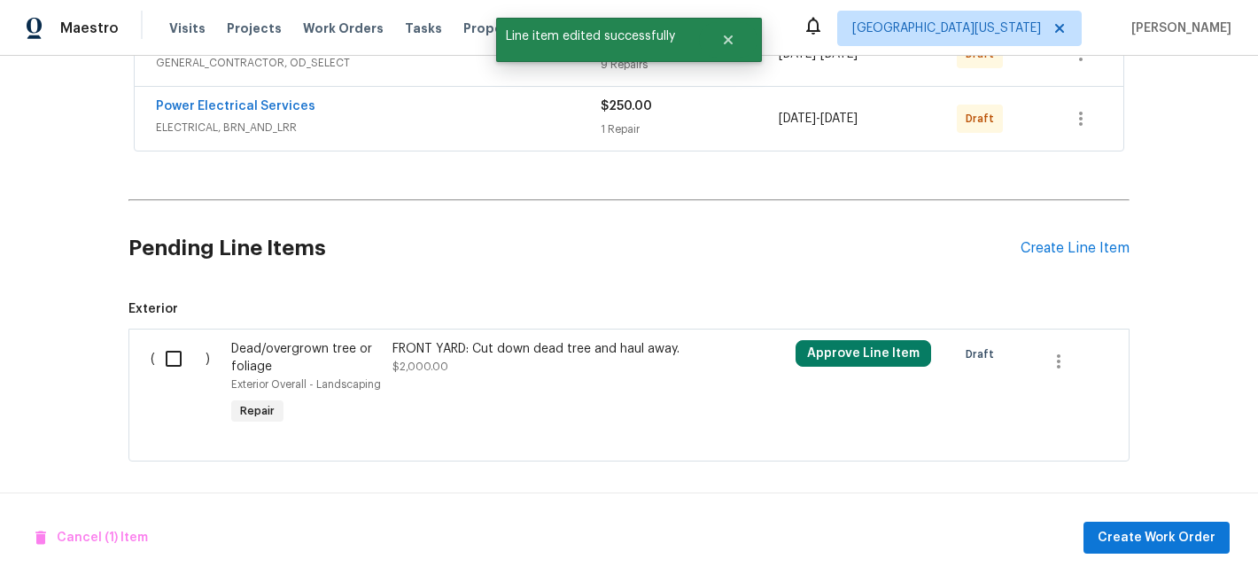
scroll to position [0, 0]
click at [160, 348] on input "checkbox" at bounding box center [180, 358] width 51 height 37
checkbox input "true"
click at [1132, 541] on span "Create Work Order" at bounding box center [1157, 538] width 118 height 22
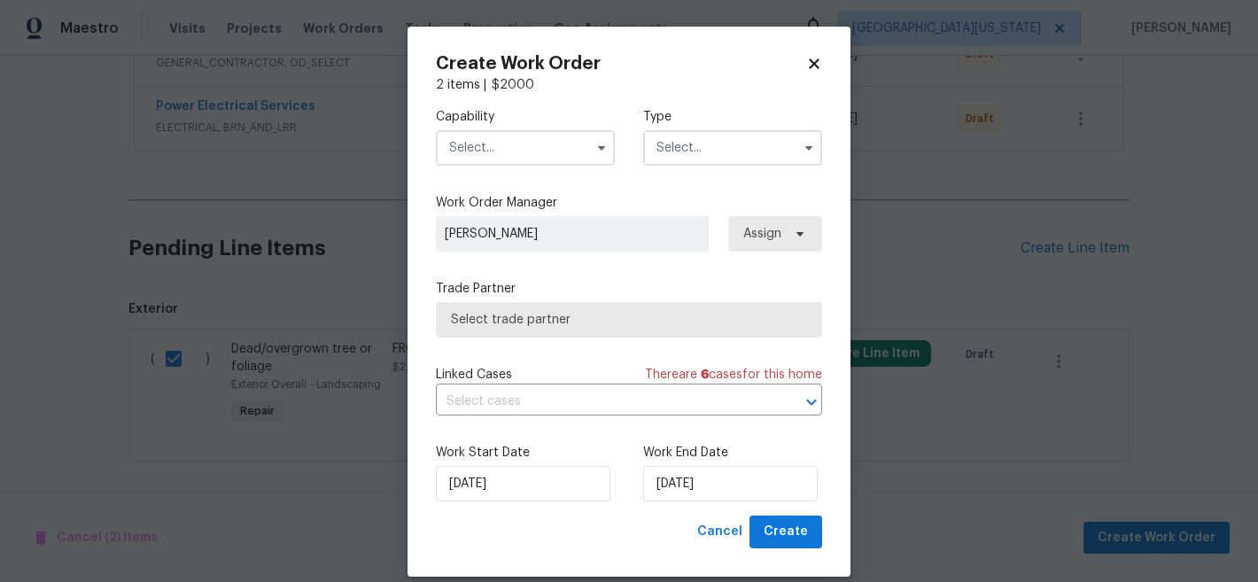
click at [513, 141] on input "text" at bounding box center [525, 147] width 179 height 35
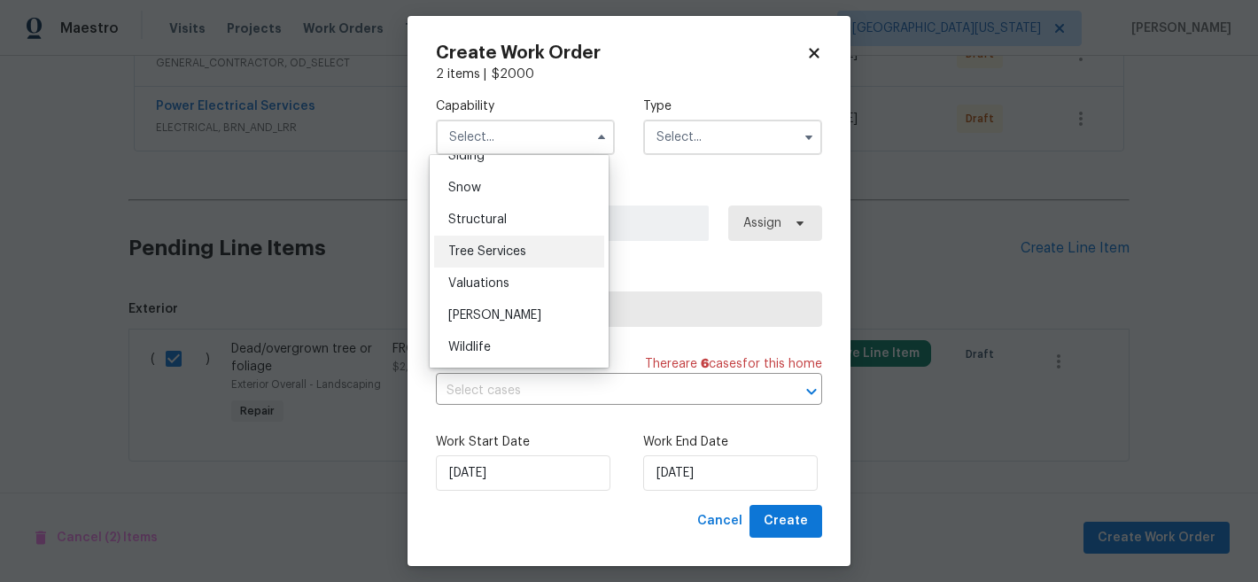
scroll to position [21, 0]
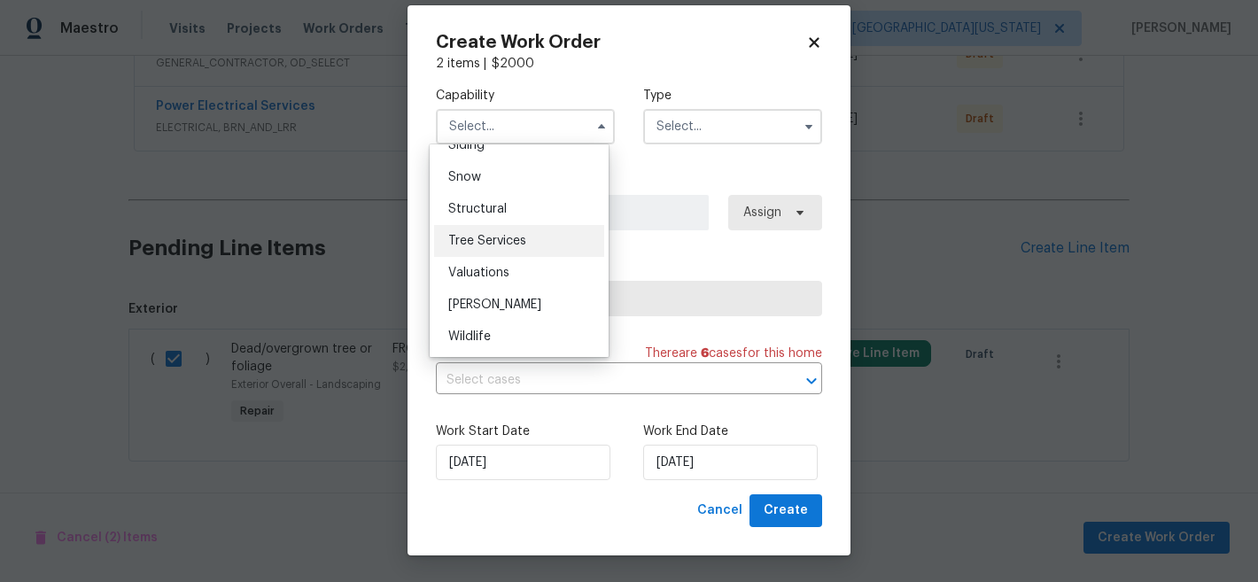
click at [528, 251] on div "Tree Services" at bounding box center [519, 241] width 170 height 32
type input "Tree Services"
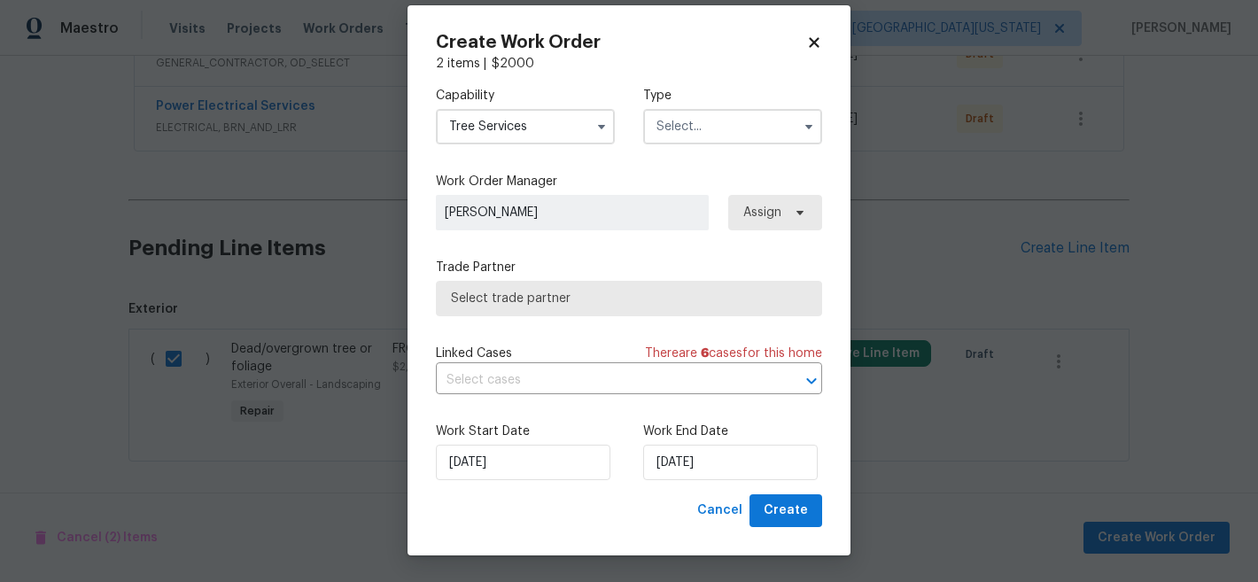
click at [704, 122] on input "text" at bounding box center [732, 126] width 179 height 35
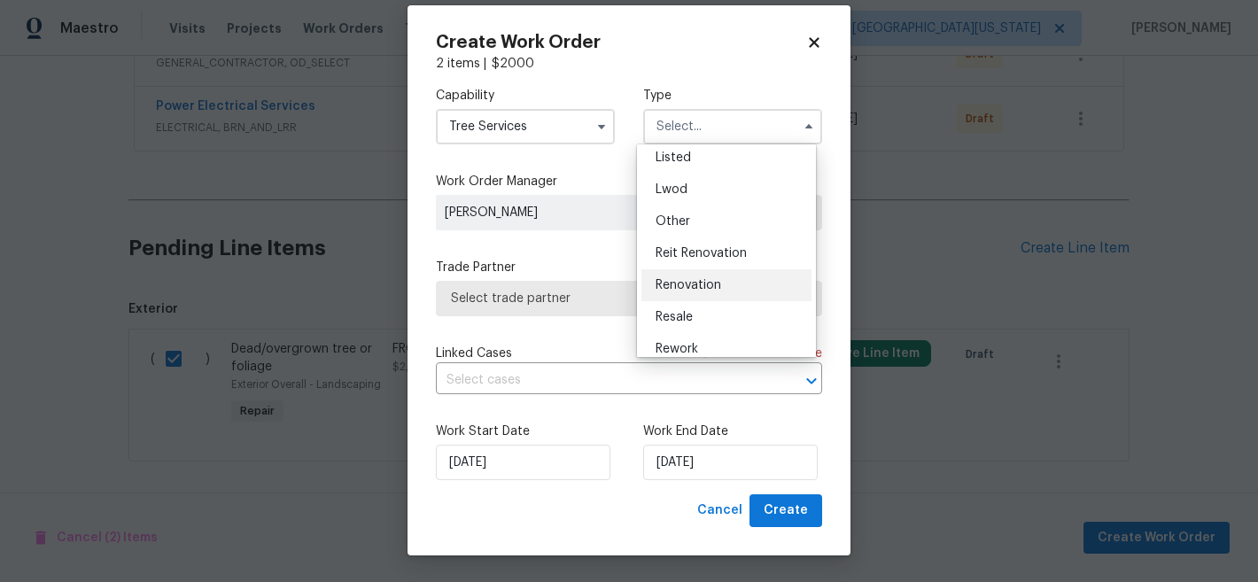
scroll to position [211, 0]
click at [710, 274] on div "Resale" at bounding box center [727, 273] width 170 height 32
type input "Resale"
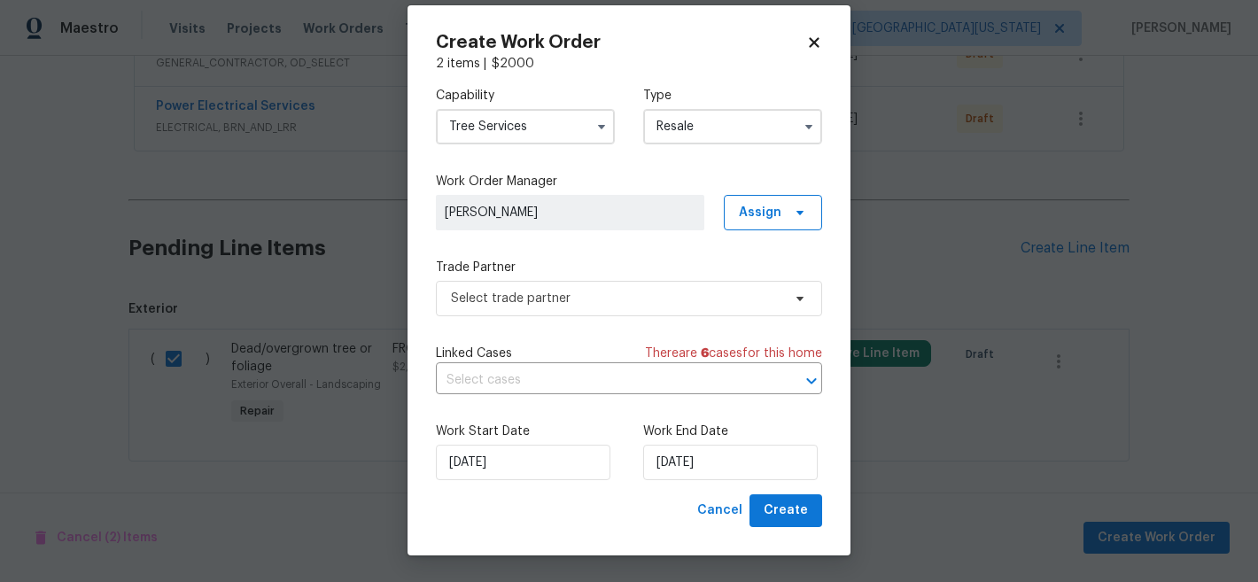
scroll to position [0, 0]
click at [693, 463] on input "[DATE]" at bounding box center [730, 462] width 175 height 35
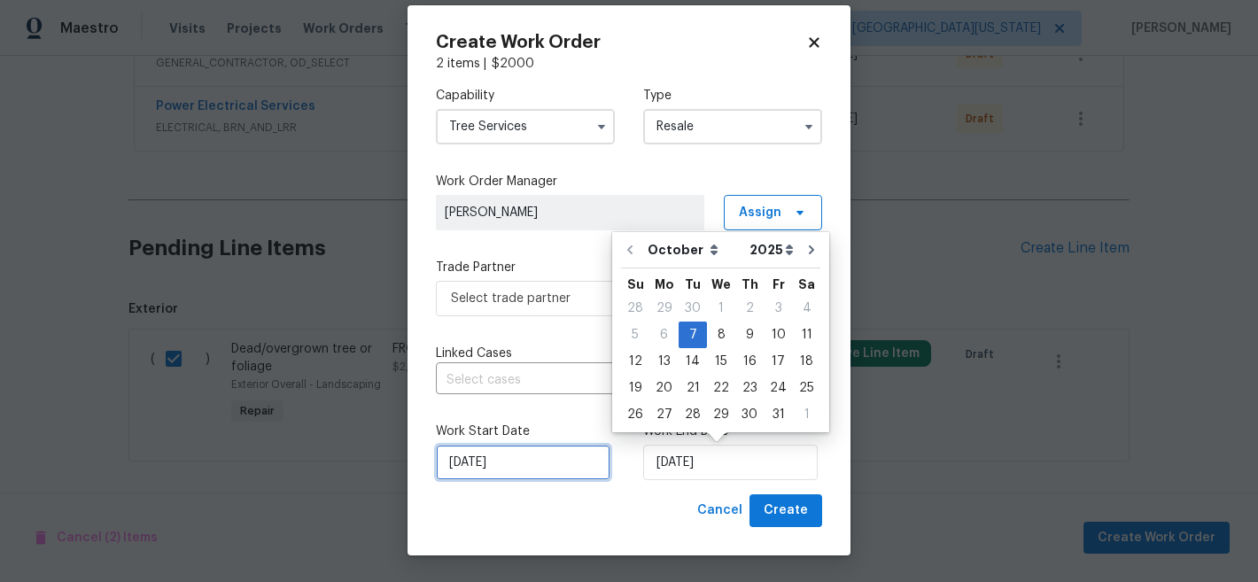
click at [554, 462] on input "[DATE]" at bounding box center [523, 462] width 175 height 35
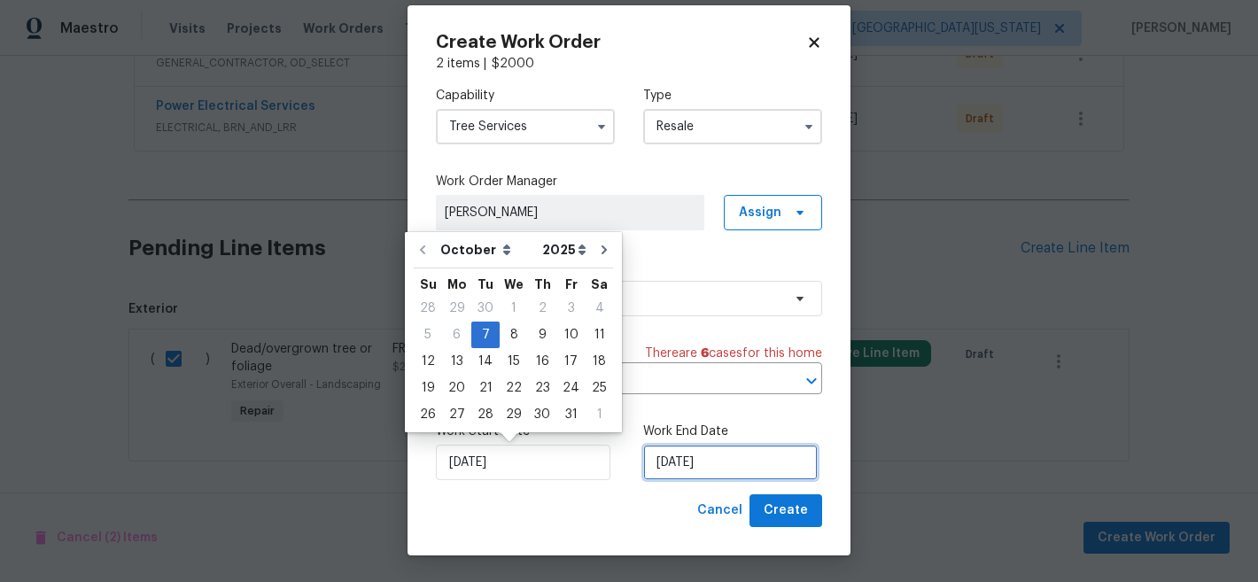
click at [771, 476] on input "[DATE]" at bounding box center [730, 462] width 175 height 35
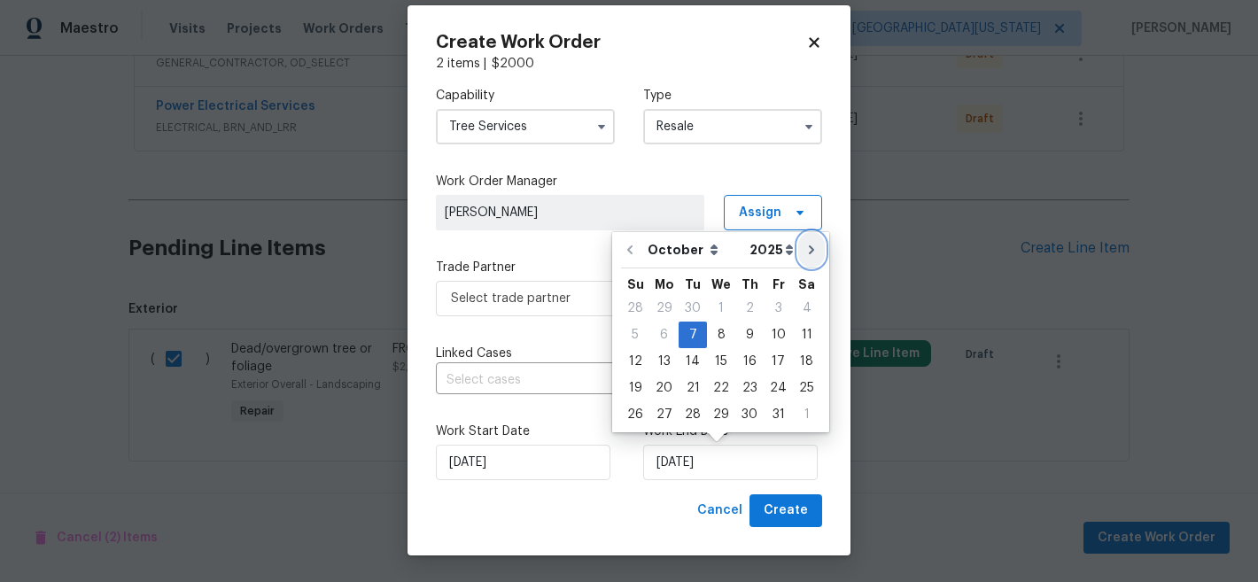
click at [805, 247] on icon "Go to next month" at bounding box center [812, 250] width 14 height 14
type input "[DATE]"
select select "10"
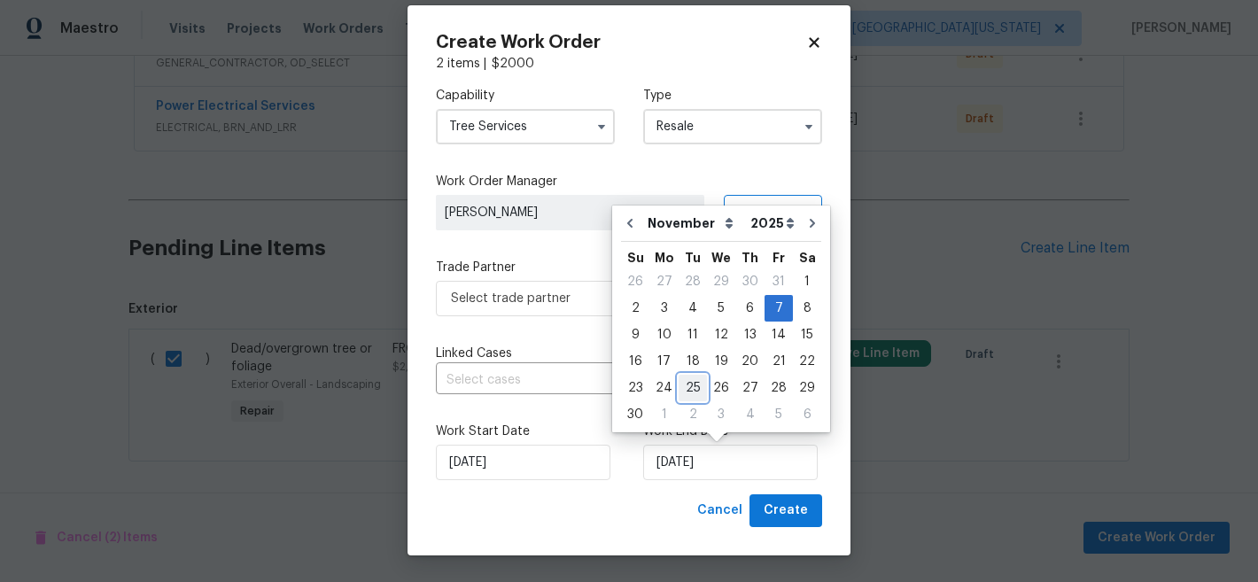
click at [691, 388] on div "25" at bounding box center [693, 388] width 28 height 25
type input "[DATE]"
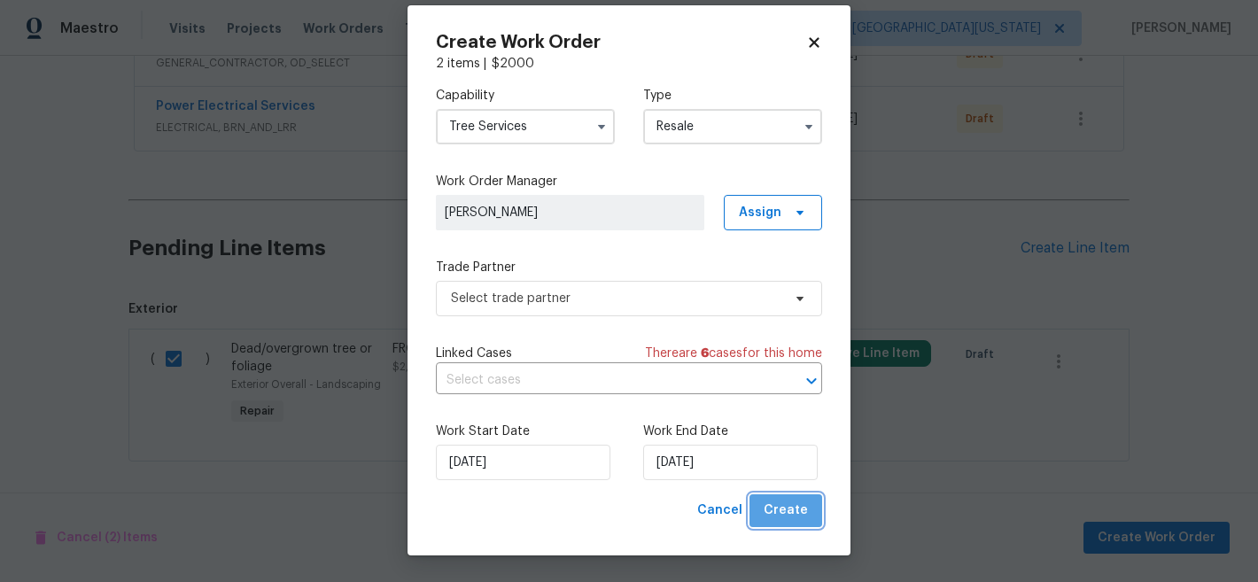
click at [795, 509] on span "Create" at bounding box center [786, 511] width 44 height 22
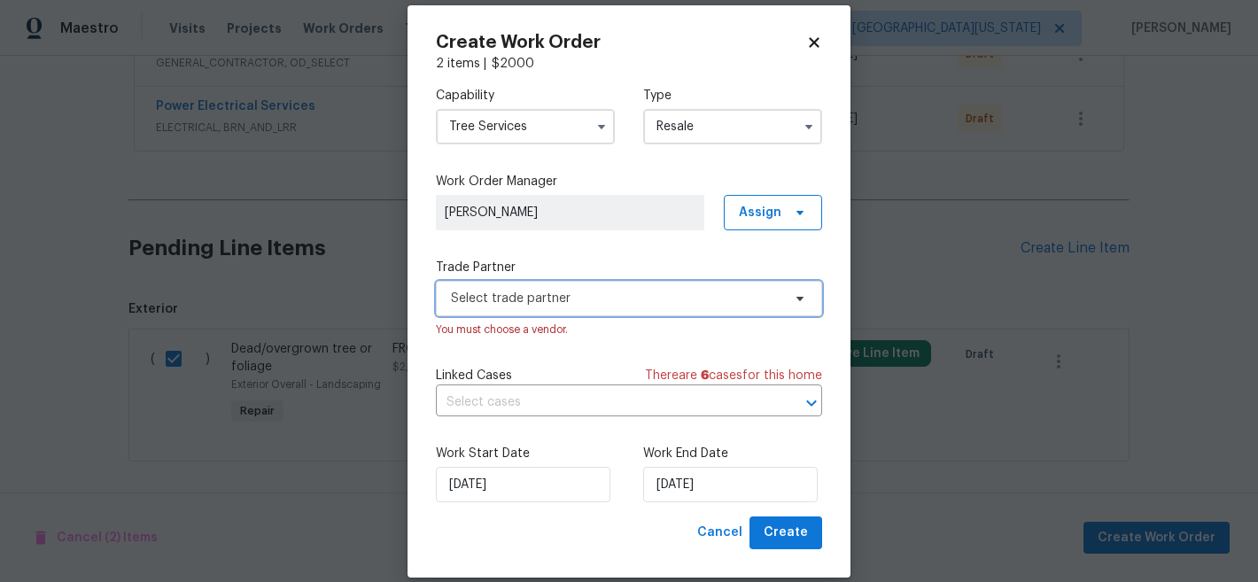
click at [584, 306] on span "Select trade partner" at bounding box center [616, 299] width 331 height 18
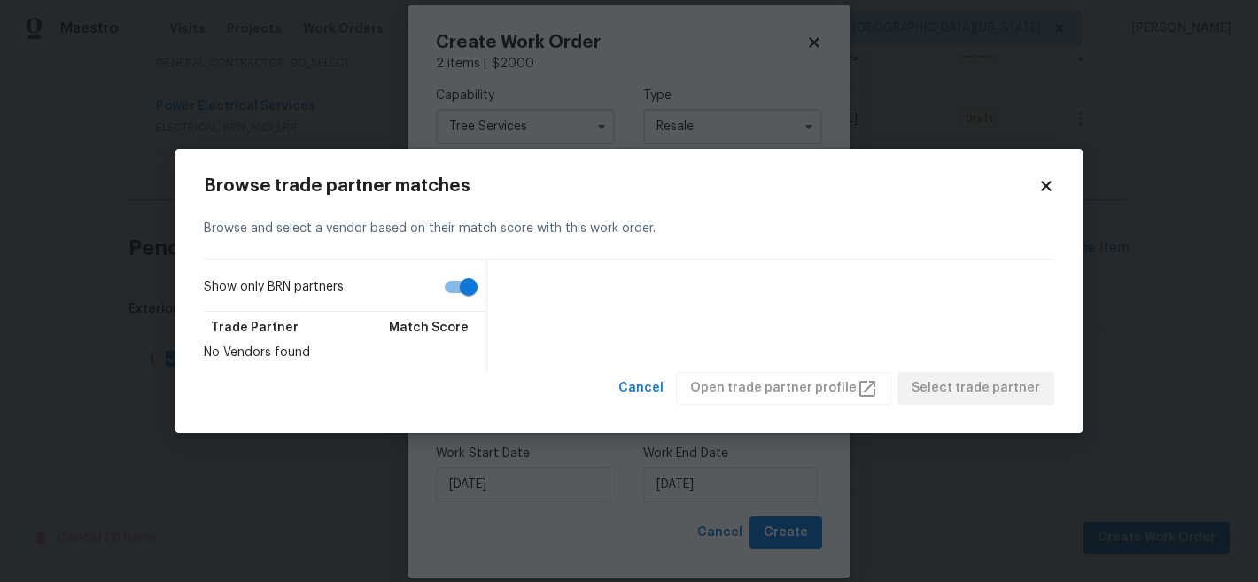
click at [1048, 183] on icon at bounding box center [1046, 187] width 10 height 10
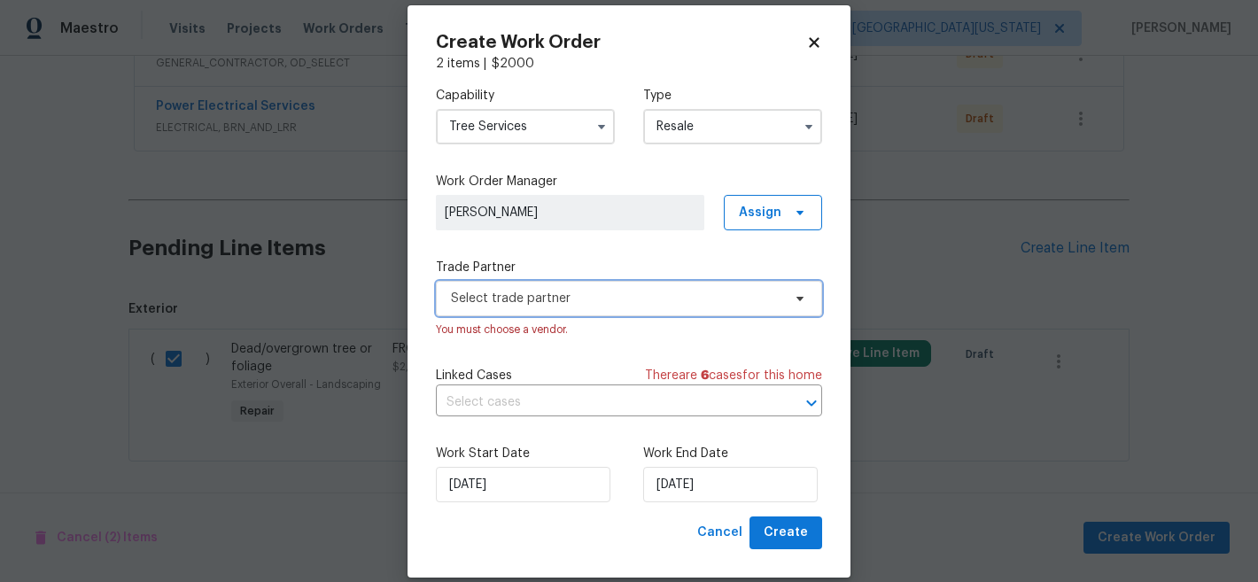
click at [566, 292] on span "Select trade partner" at bounding box center [616, 299] width 331 height 18
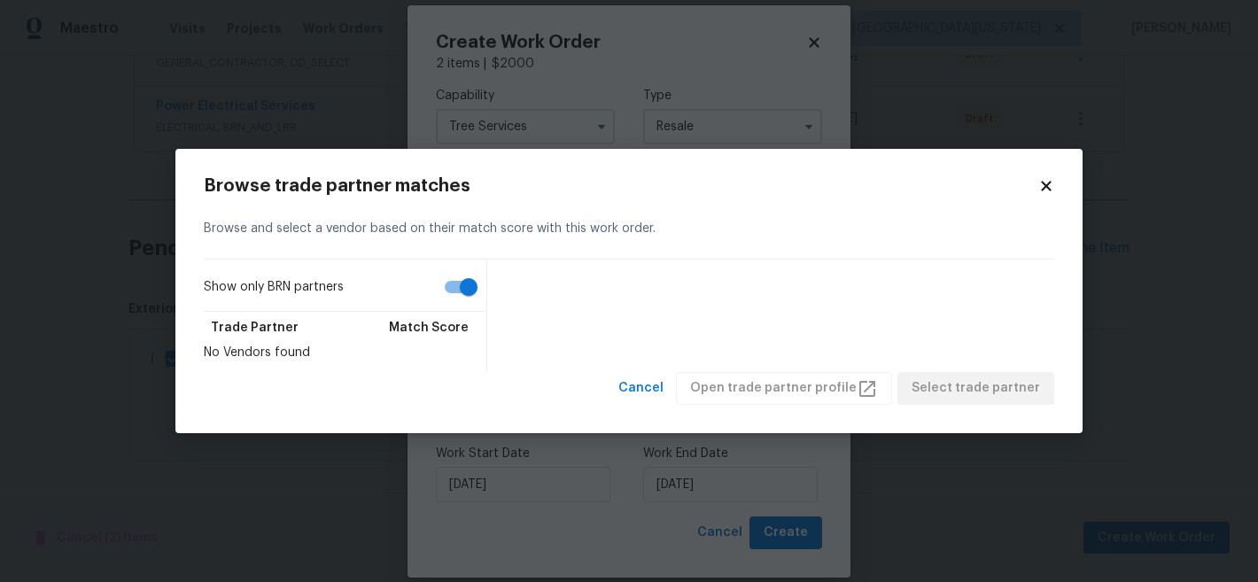
click at [1051, 184] on icon at bounding box center [1047, 186] width 16 height 16
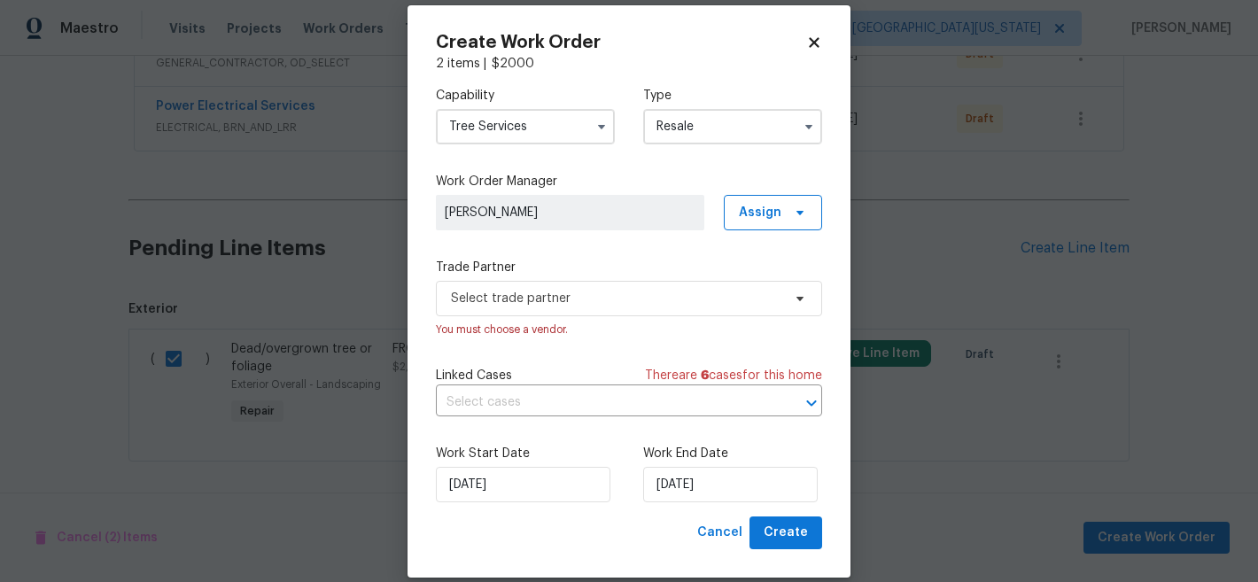
click at [588, 125] on span at bounding box center [601, 126] width 27 height 27
click at [575, 127] on input "Tree Services" at bounding box center [525, 126] width 179 height 35
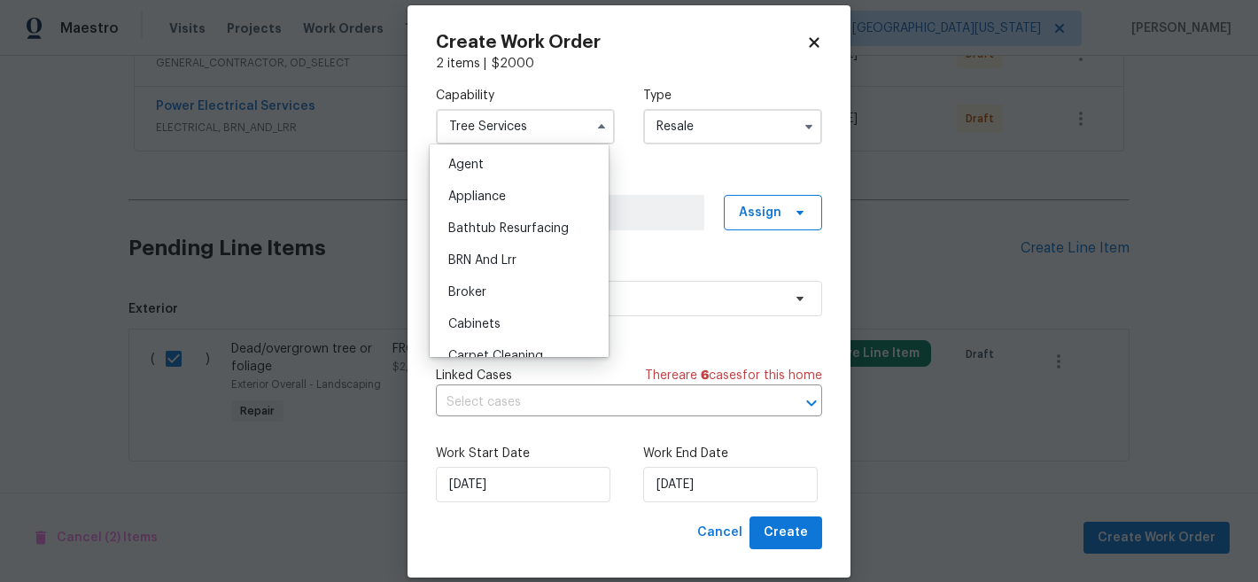
click at [691, 159] on div "Capability Tree Services Agent Appliance Bathtub Resurfacing BRN And Lrr Broker…" at bounding box center [629, 295] width 386 height 444
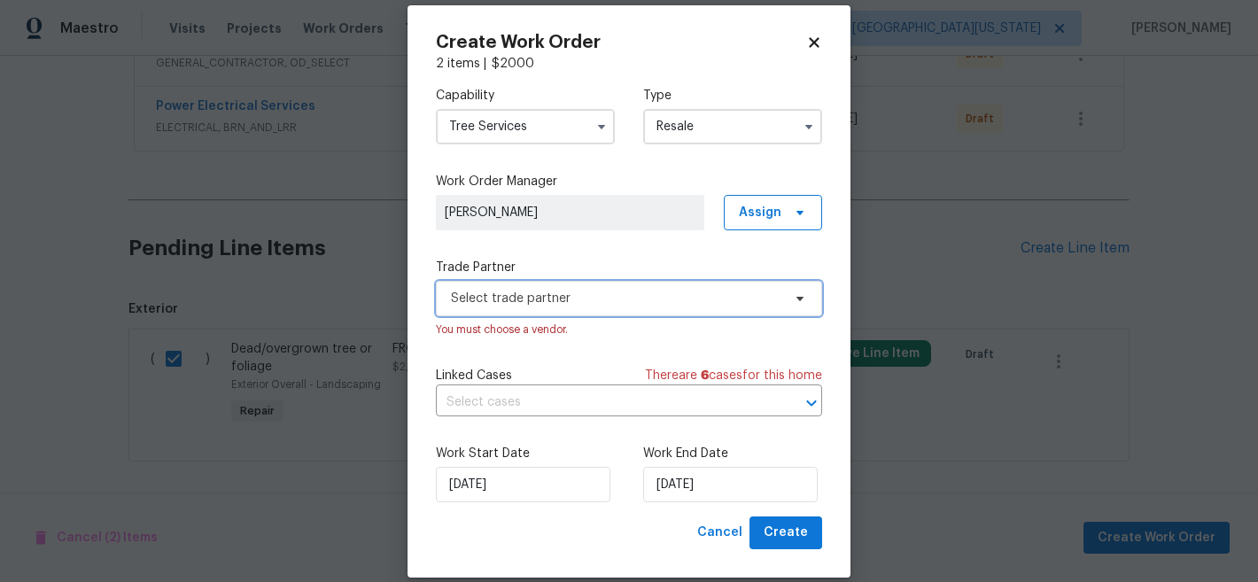
click at [637, 305] on span "Select trade partner" at bounding box center [616, 299] width 331 height 18
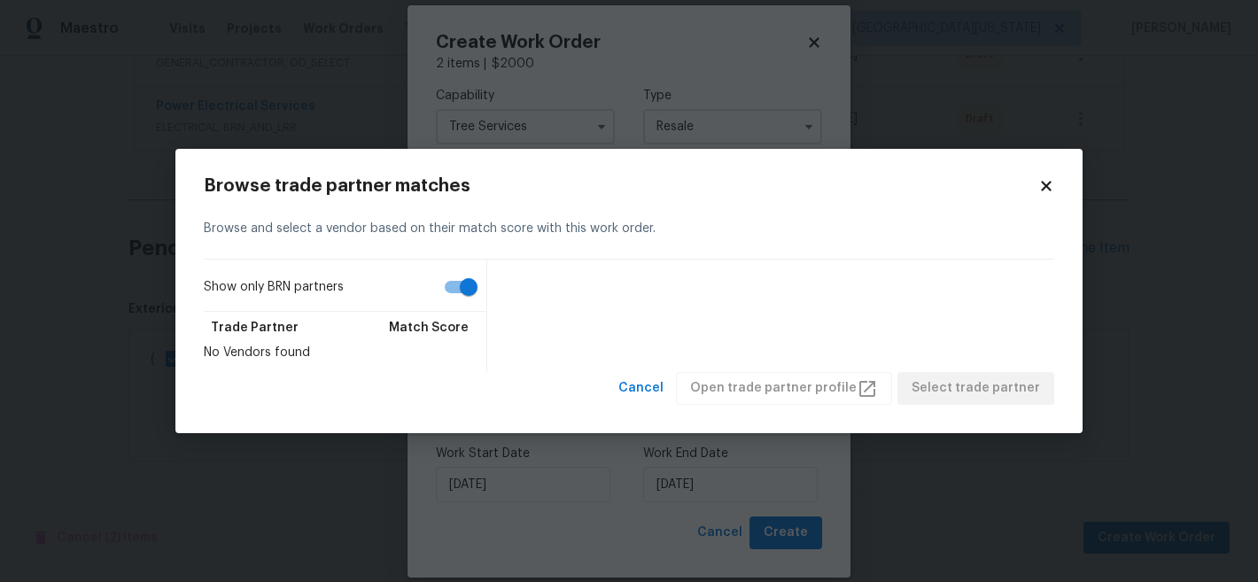
click at [1036, 175] on div "Browse trade partner matches Browse and select a vendor based on their match sc…" at bounding box center [628, 291] width 907 height 284
click at [1047, 183] on icon at bounding box center [1046, 187] width 10 height 10
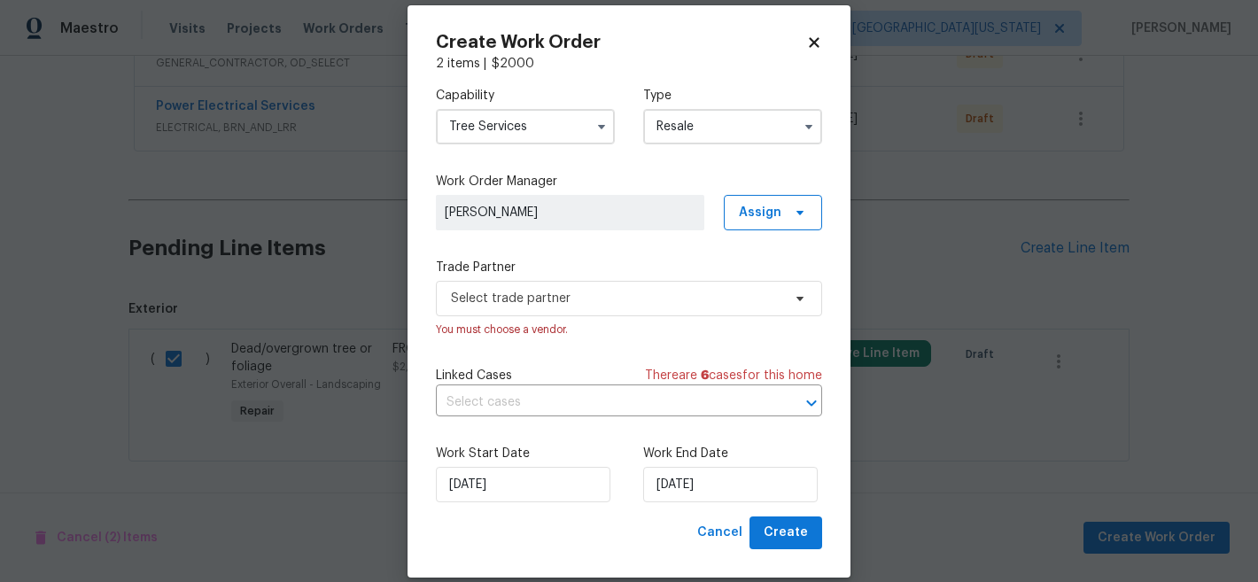
click at [814, 43] on icon at bounding box center [814, 43] width 16 height 16
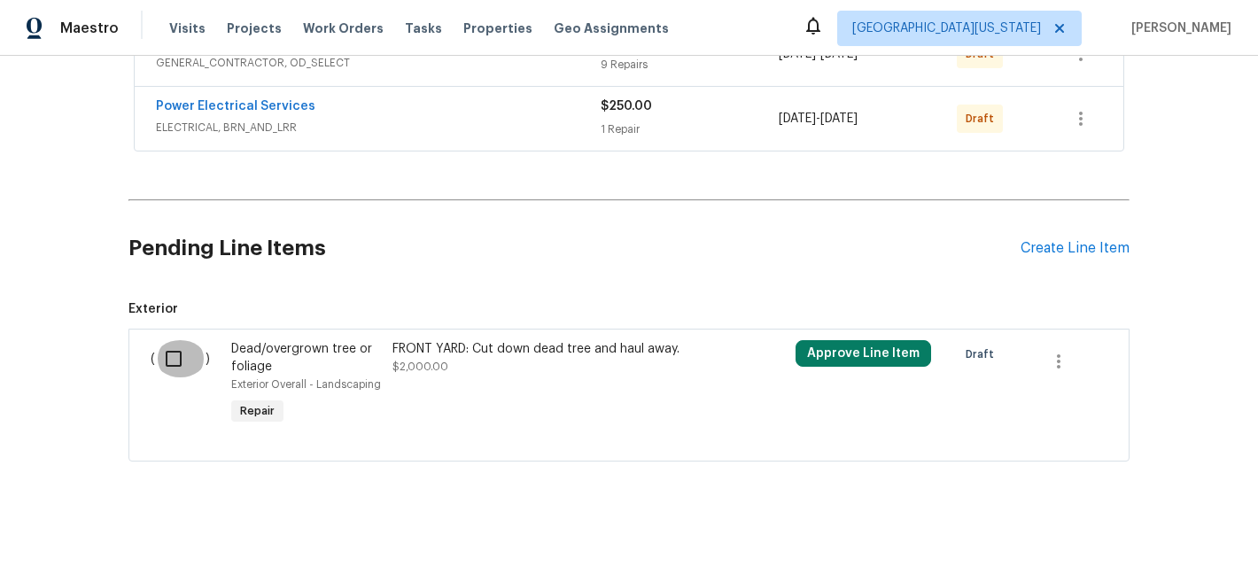
click at [166, 340] on input "checkbox" at bounding box center [180, 358] width 51 height 37
checkbox input "true"
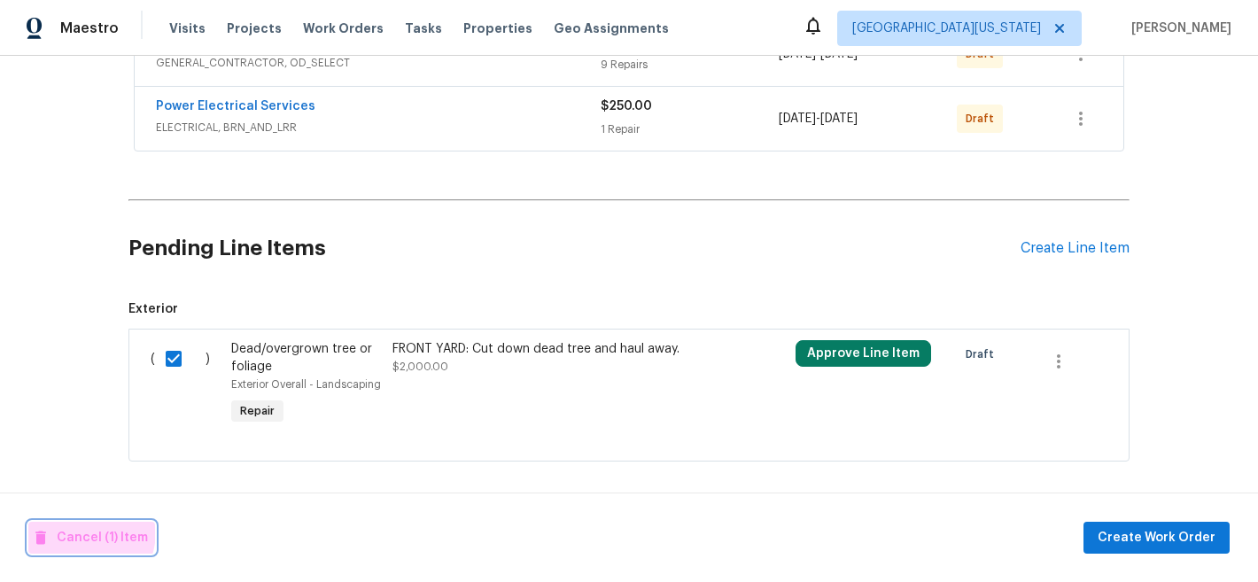
click at [66, 531] on span "Cancel (1) Item" at bounding box center [91, 538] width 113 height 22
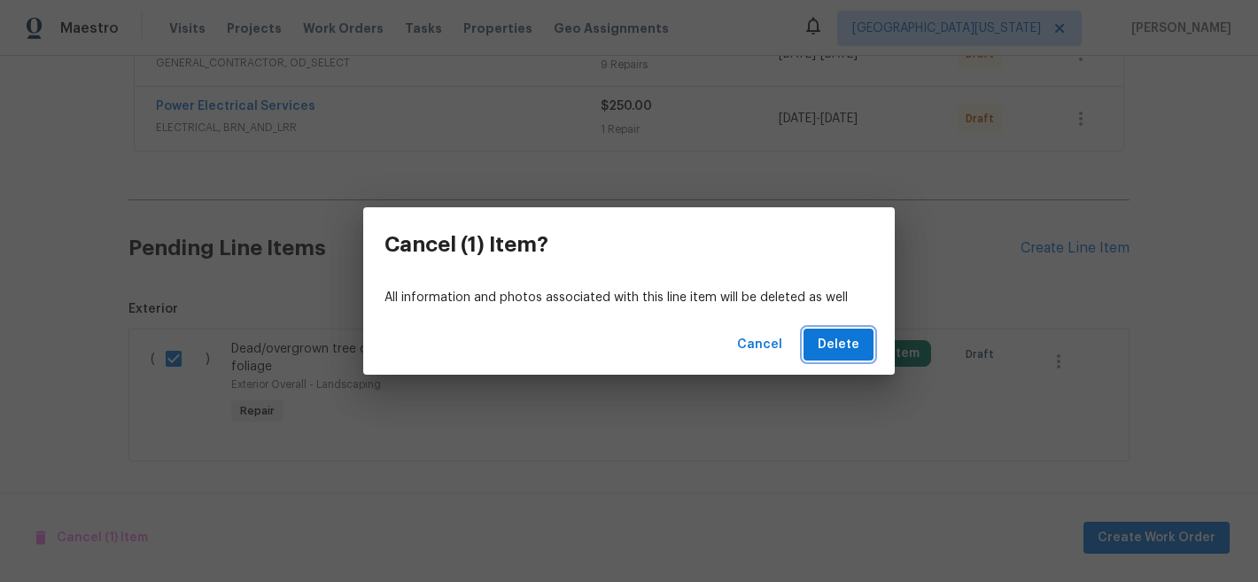
click at [846, 354] on span "Delete" at bounding box center [839, 345] width 42 height 22
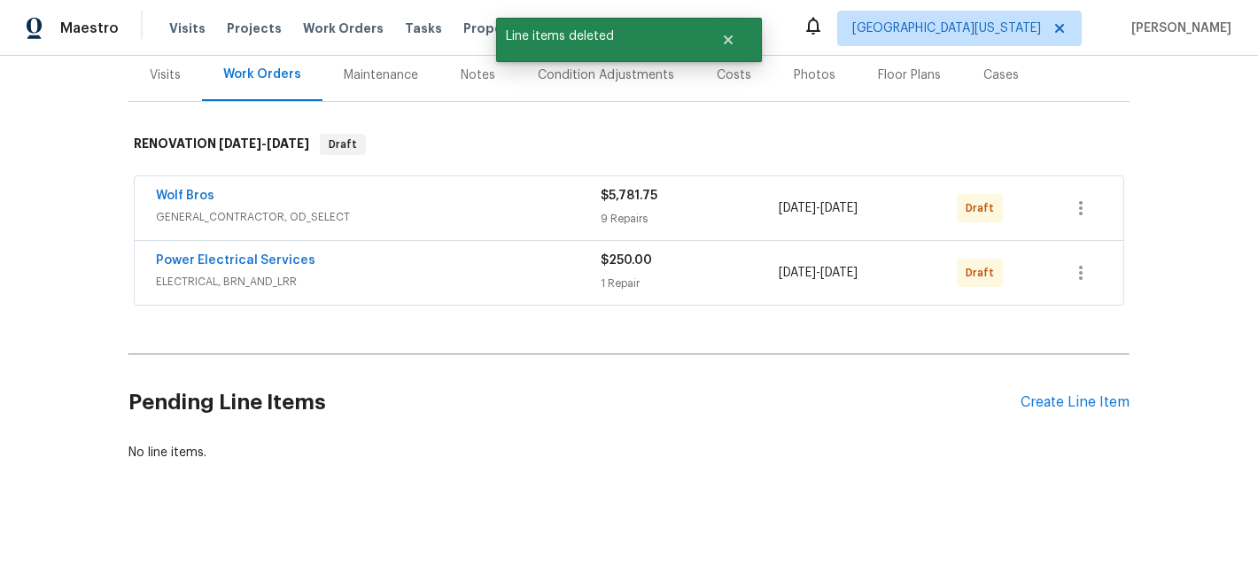
scroll to position [233, 0]
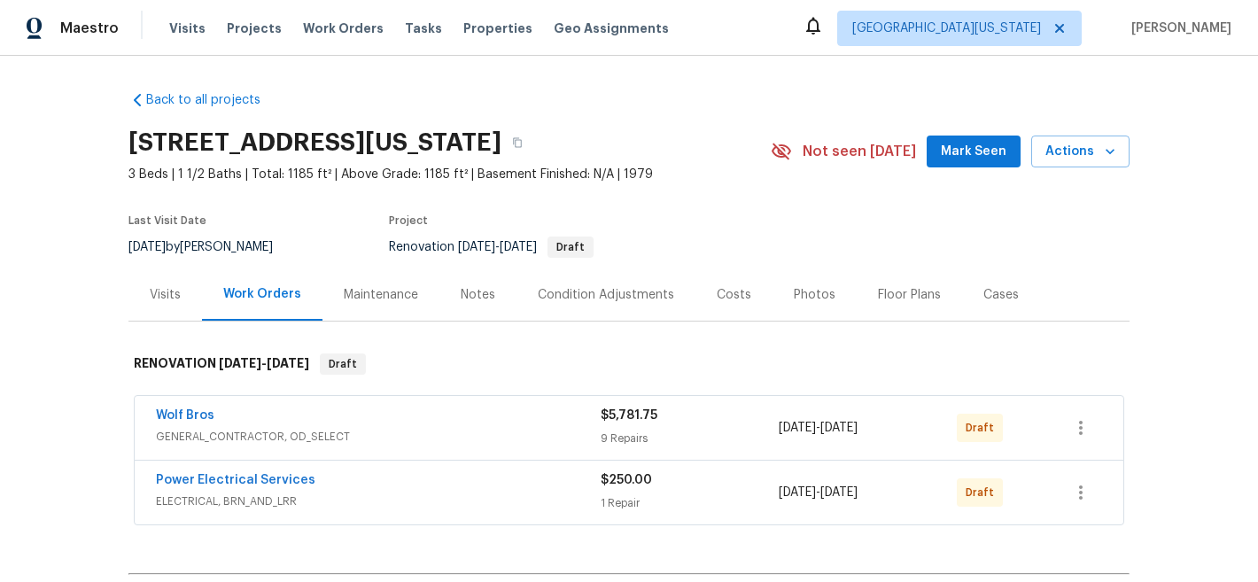
scroll to position [233, 0]
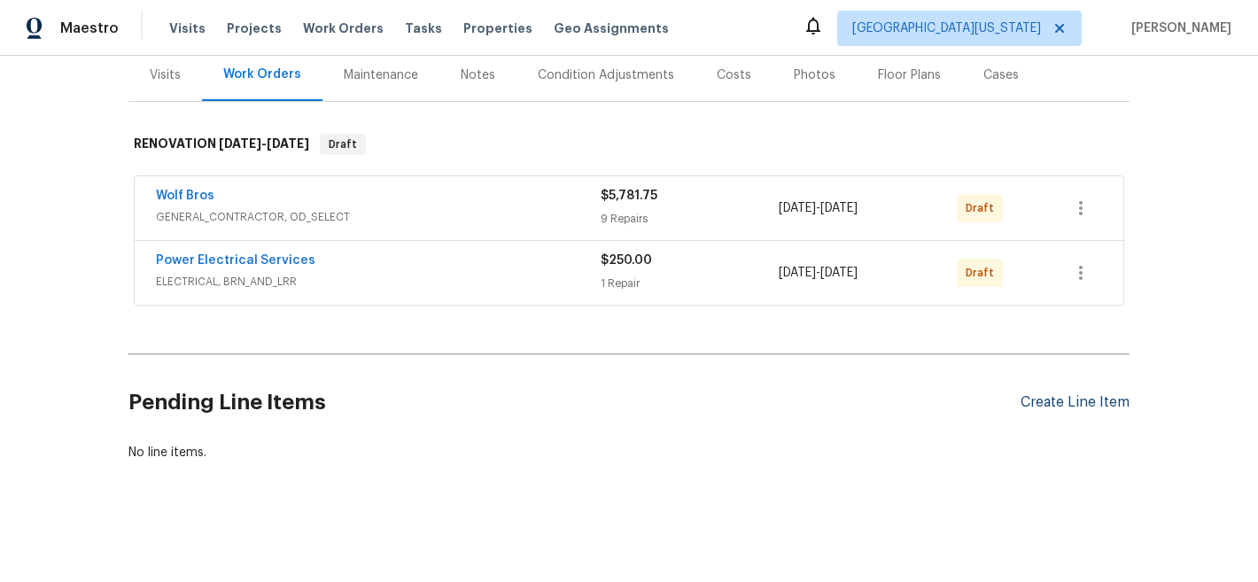
click at [1062, 395] on div "Create Line Item" at bounding box center [1075, 402] width 109 height 17
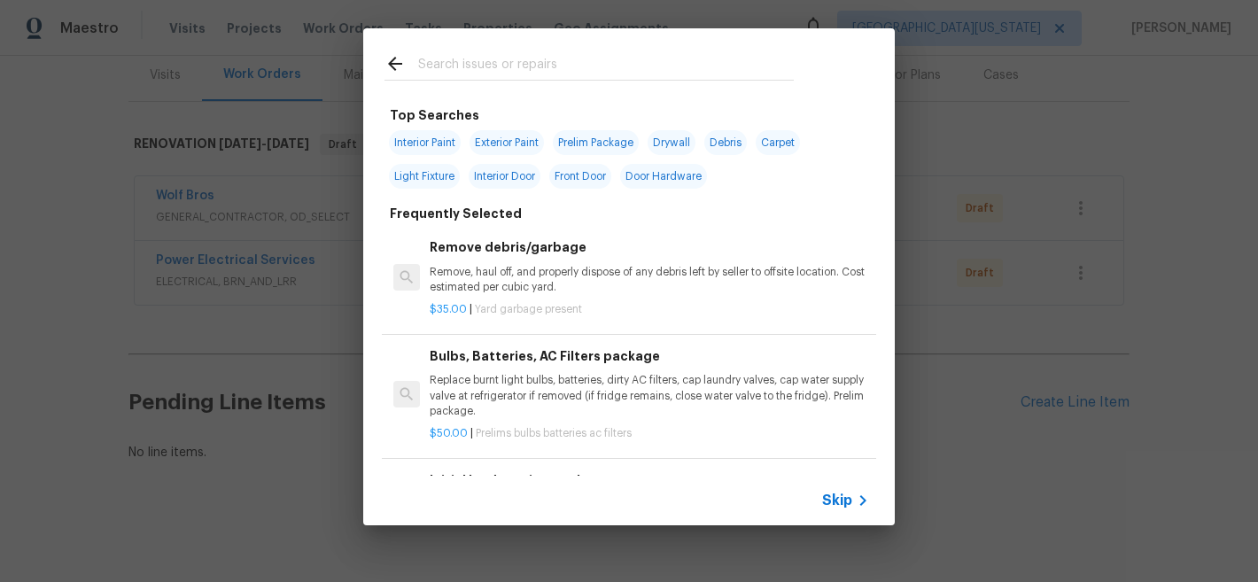
click at [1062, 388] on div "Top Searches Interior Paint Exterior Paint Prelim Package Drywall Debris Carpet…" at bounding box center [629, 277] width 1258 height 554
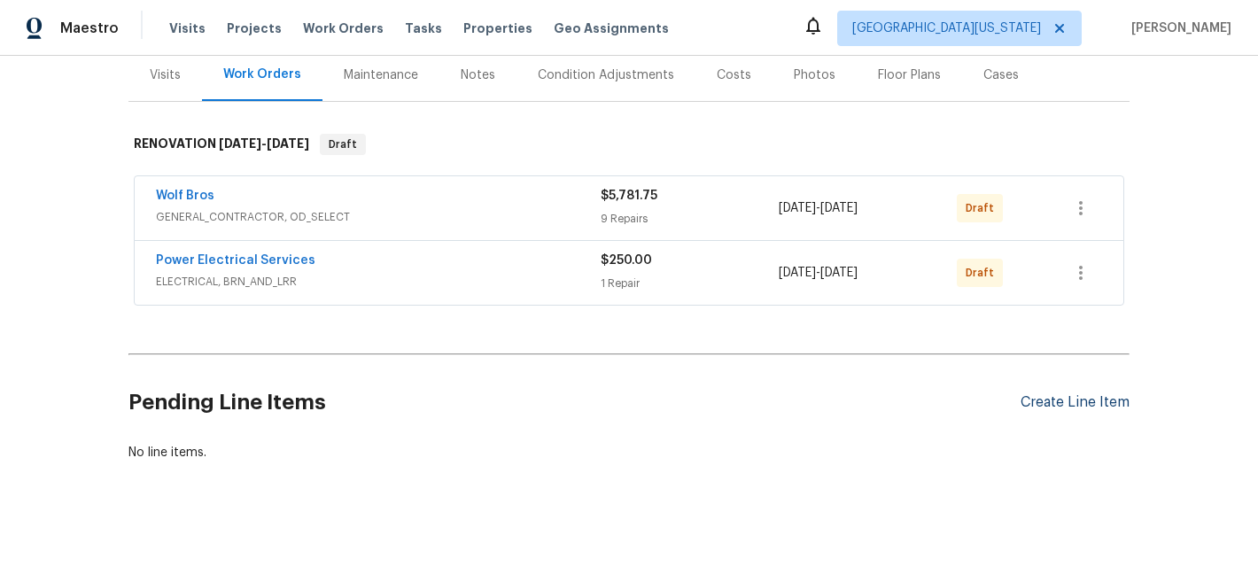
click at [1073, 394] on div "Create Line Item" at bounding box center [1075, 402] width 109 height 17
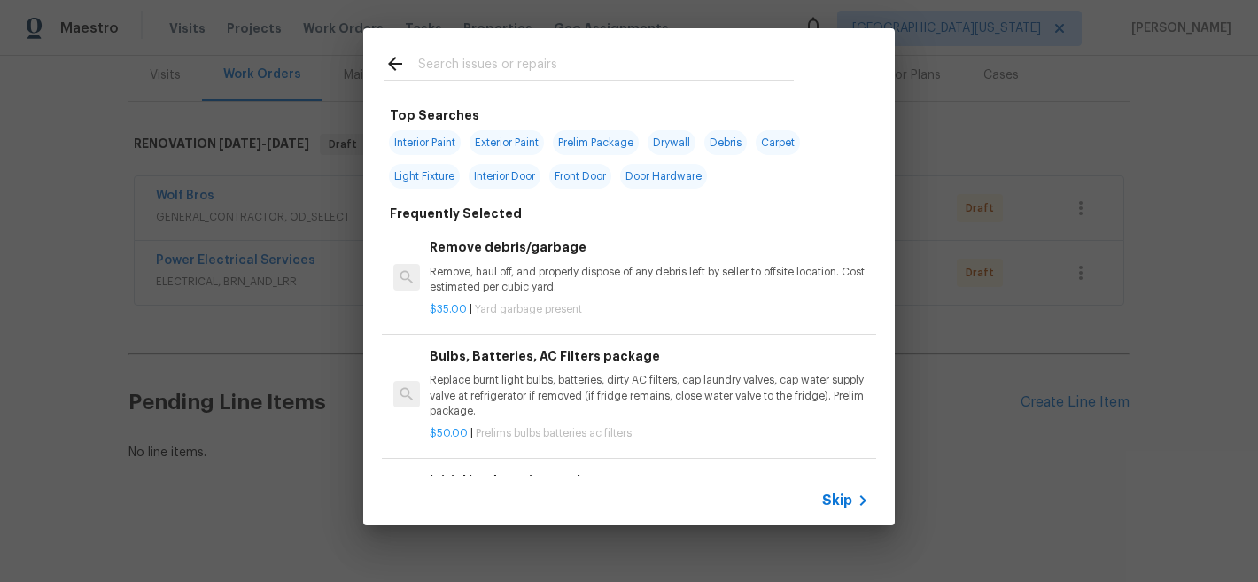
click at [461, 67] on input "text" at bounding box center [606, 66] width 376 height 27
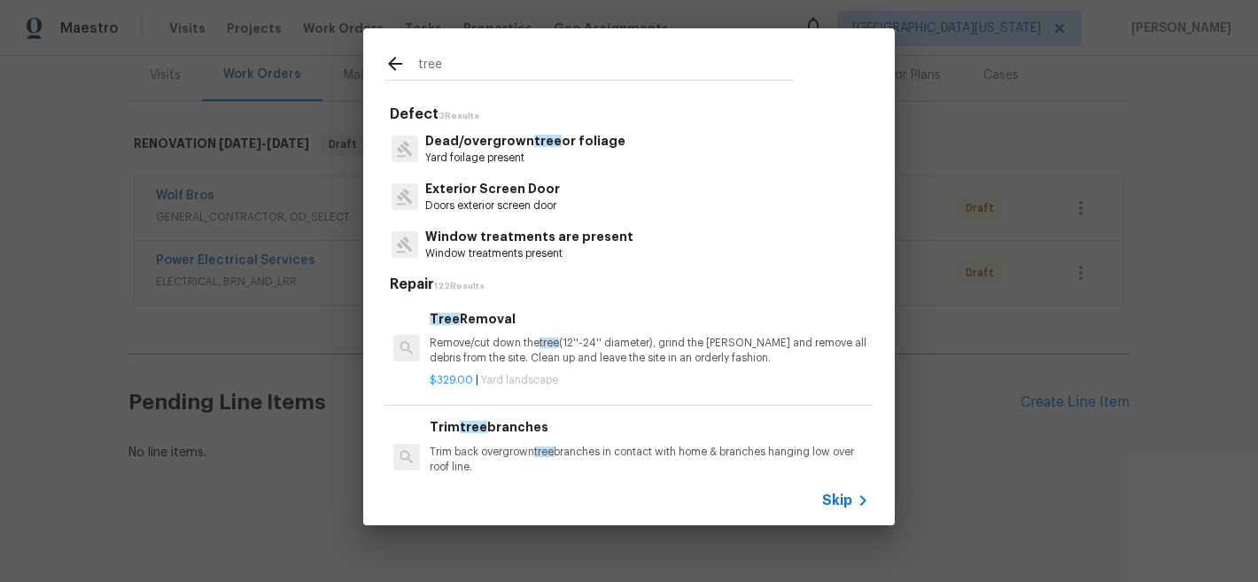
type input "tree"
click at [716, 352] on p "Remove/cut down the tree (12''-24'' diameter), grind the [PERSON_NAME] and remo…" at bounding box center [650, 351] width 440 height 30
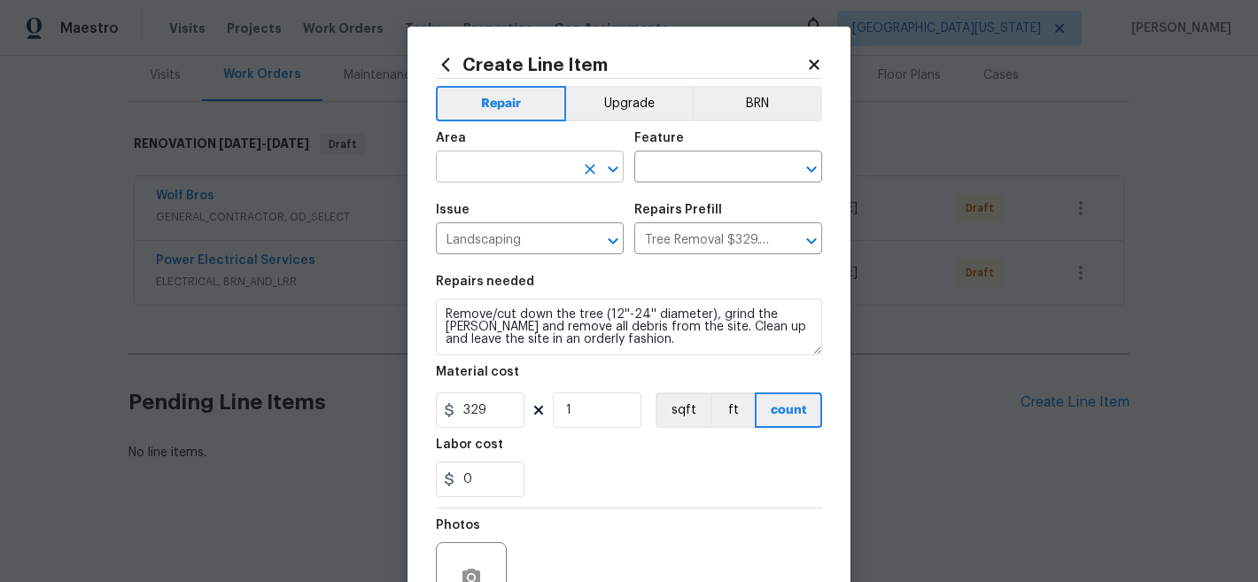
click at [488, 167] on input "text" at bounding box center [505, 168] width 138 height 27
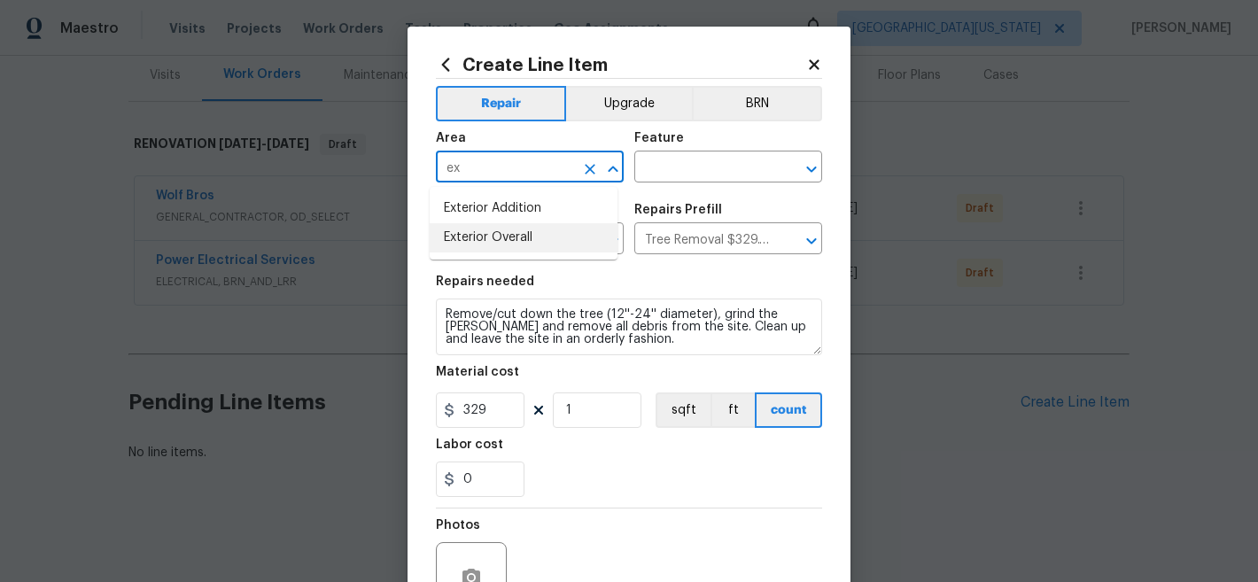
click at [509, 252] on li "Exterior Overall" at bounding box center [524, 237] width 188 height 29
type input "Exterior Overall"
click at [710, 169] on input "text" at bounding box center [703, 168] width 138 height 27
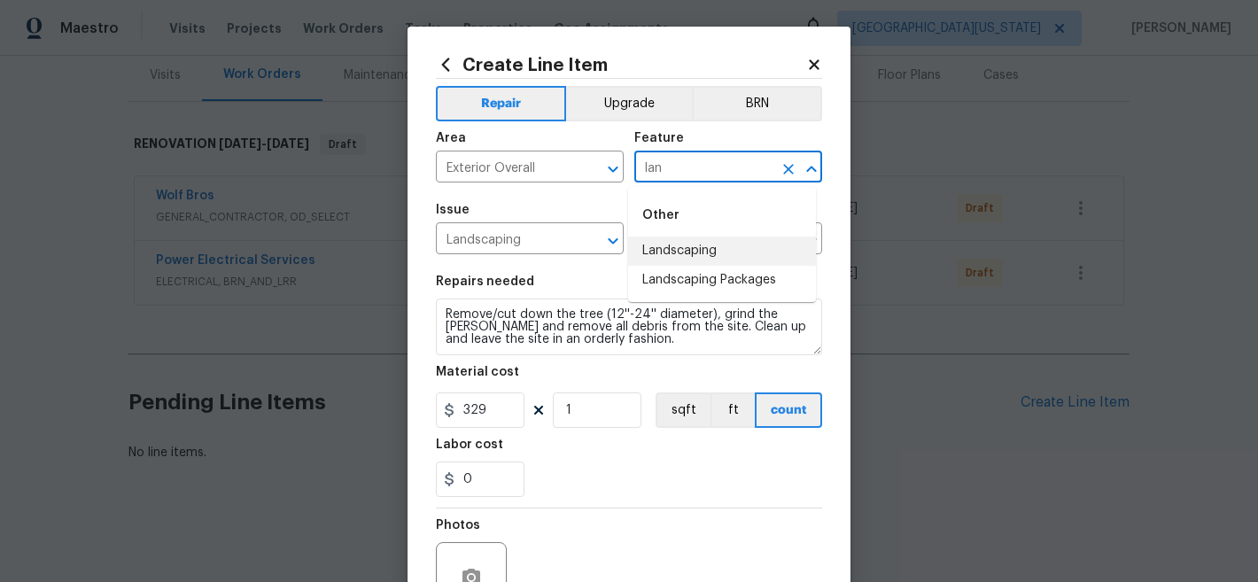
click at [721, 244] on li "Landscaping" at bounding box center [722, 251] width 188 height 29
type input "Landscaping"
click at [559, 244] on input "Landscaping" at bounding box center [505, 240] width 138 height 27
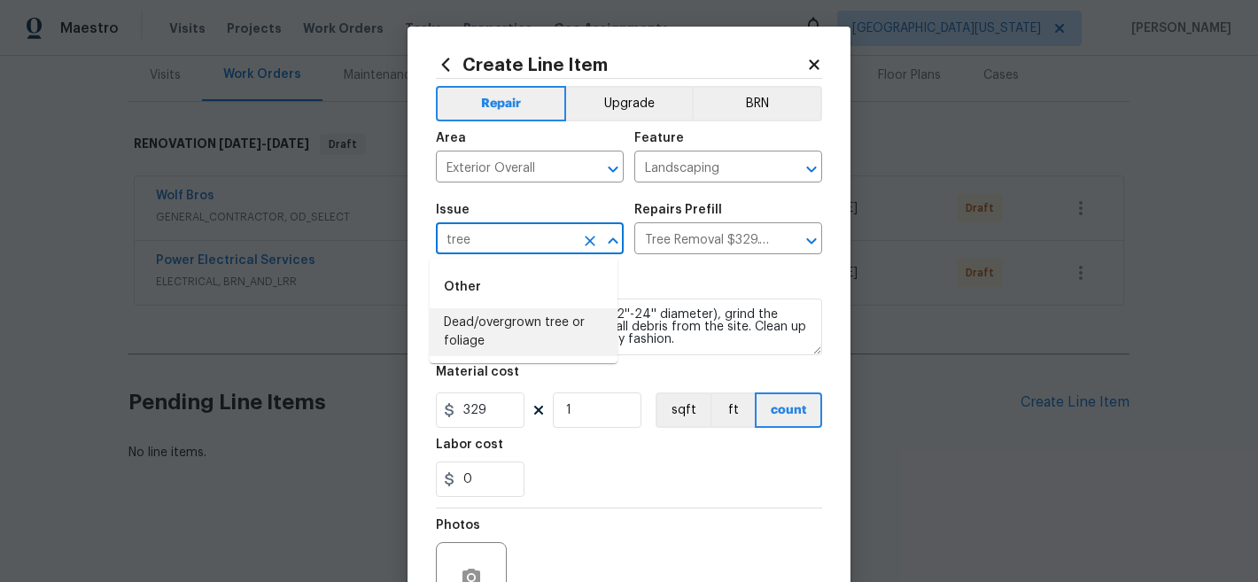
click at [556, 333] on li "Dead/overgrown tree or foliage" at bounding box center [524, 332] width 188 height 48
type input "Dead/overgrown tree or foliage"
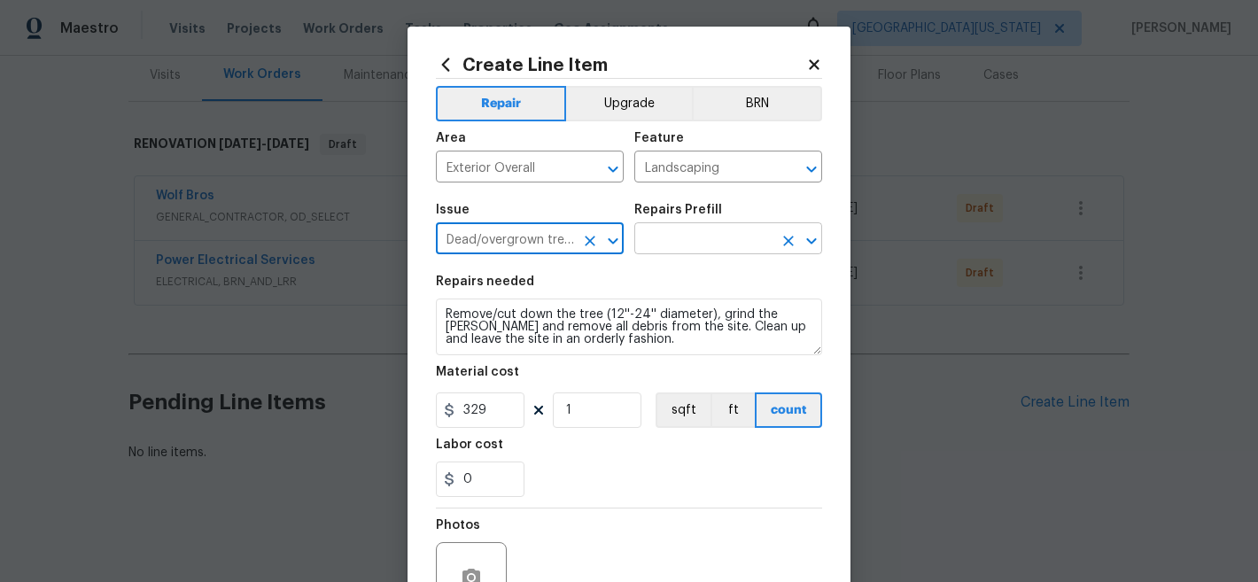
type input "Dead/overgrown tree or foliage"
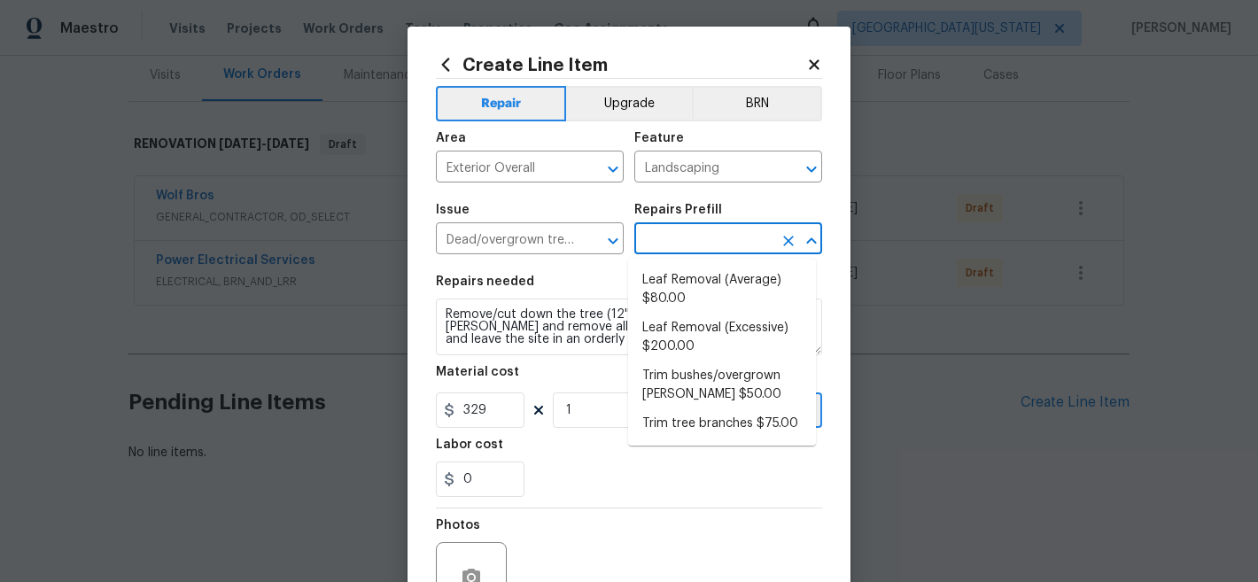
click at [676, 245] on input "text" at bounding box center [703, 240] width 138 height 27
click at [724, 383] on li "Trim bushes/overgrown hedges $50.00" at bounding box center [722, 386] width 188 height 48
type input "Trim bushes/overgrown hedges $50.00"
type textarea "Trim overgrown hegdes & bushes around perimeter of home giving 12" of clearance…"
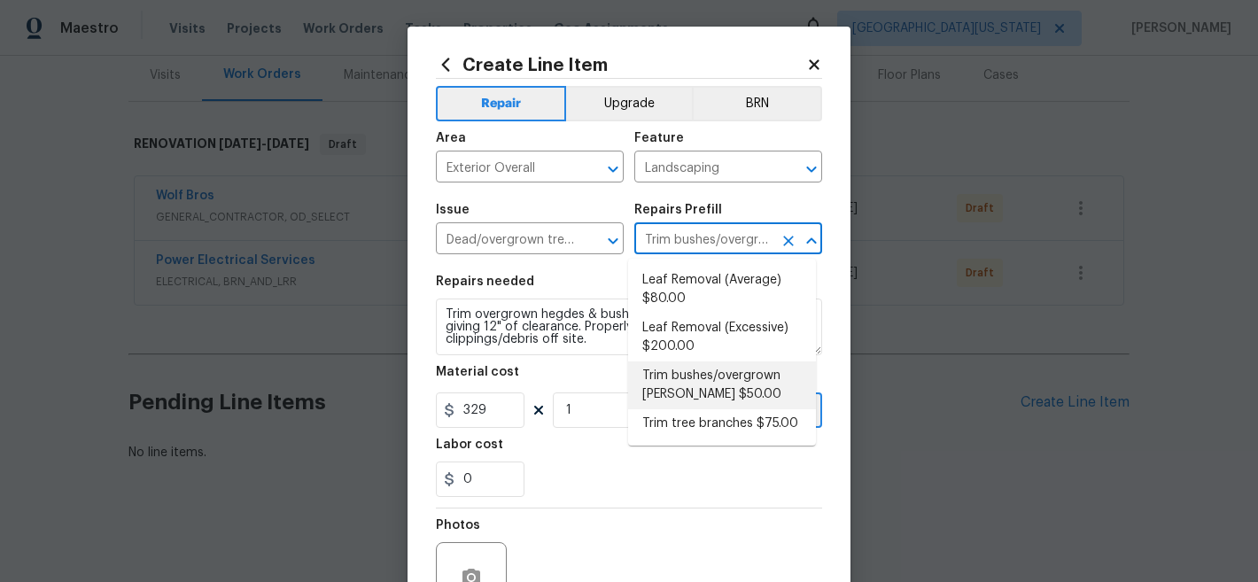
type input "50"
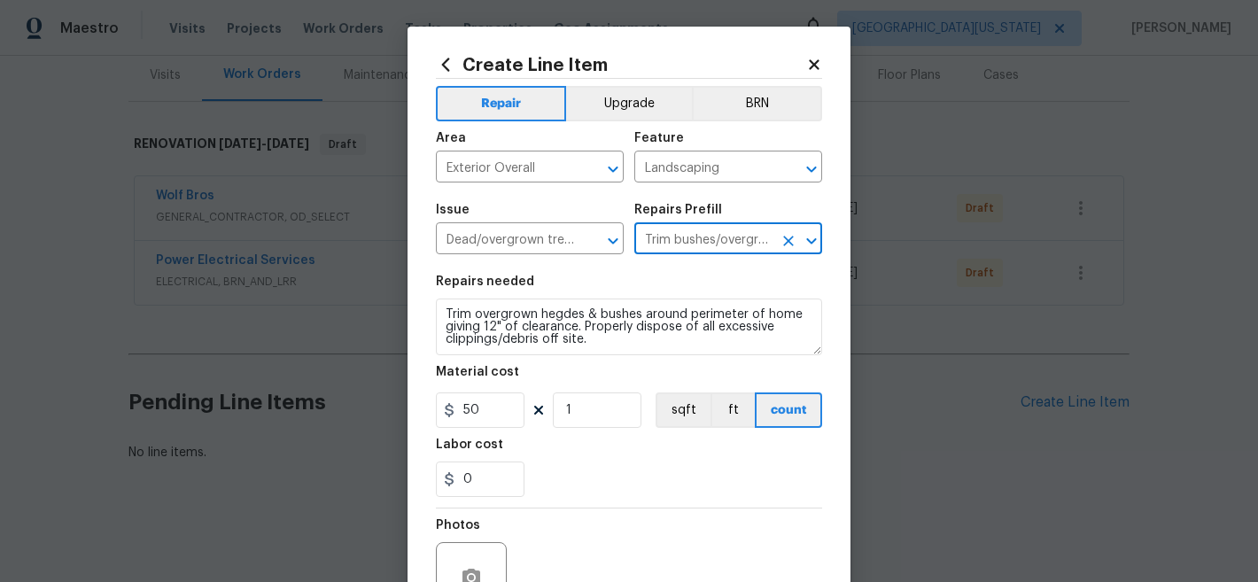
click at [783, 231] on button "Clear" at bounding box center [788, 241] width 25 height 25
click at [721, 234] on input "text" at bounding box center [703, 240] width 138 height 27
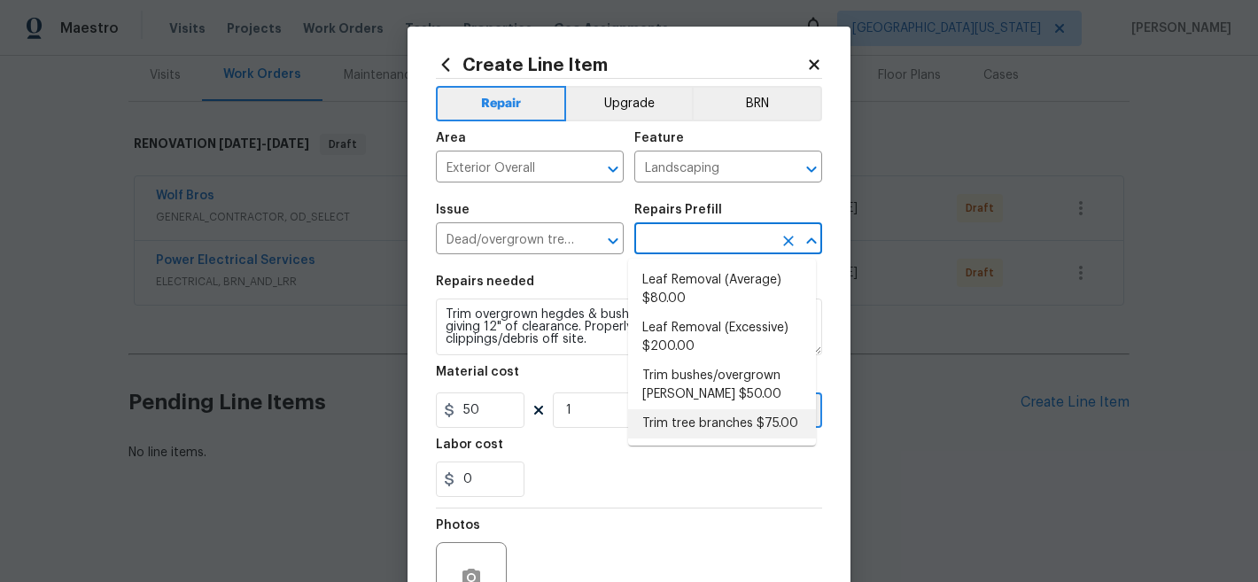
click at [744, 425] on li "Trim tree branches $75.00" at bounding box center [722, 423] width 188 height 29
type input "Trim tree branches $75.00"
type textarea "Trim back overgrown tree branches in contact with home & branches hanging low o…"
type input "75"
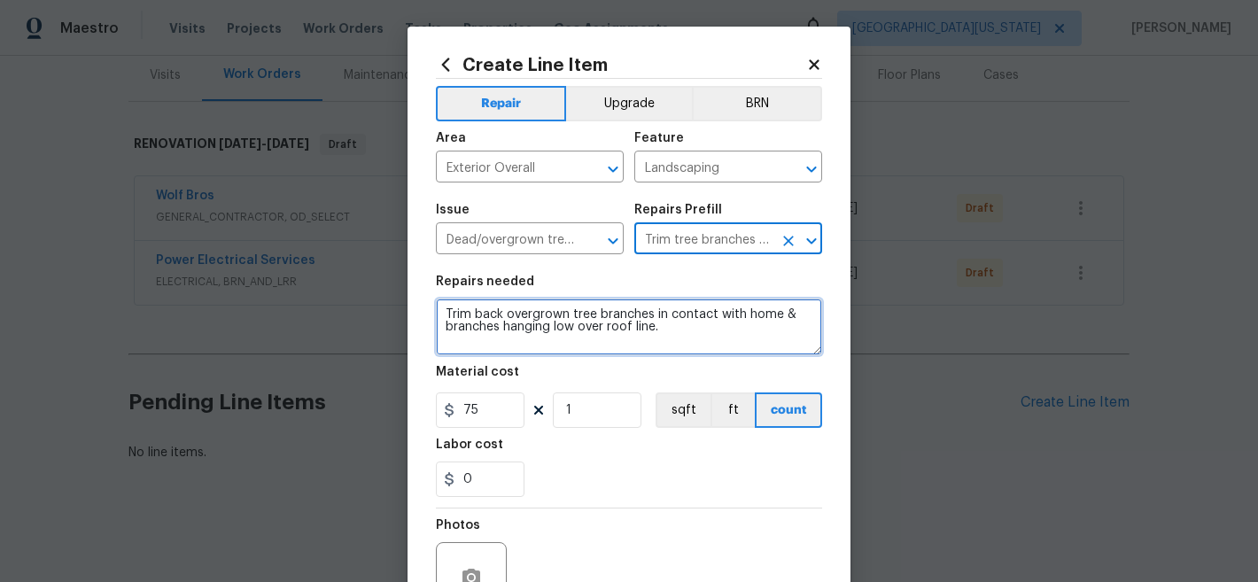
click at [637, 330] on textarea "Trim back overgrown tree branches in contact with home & branches hanging low o…" at bounding box center [629, 327] width 386 height 57
click at [635, 330] on textarea "Trim back overgrown tree branches in contact with home & branches hanging low o…" at bounding box center [629, 327] width 386 height 57
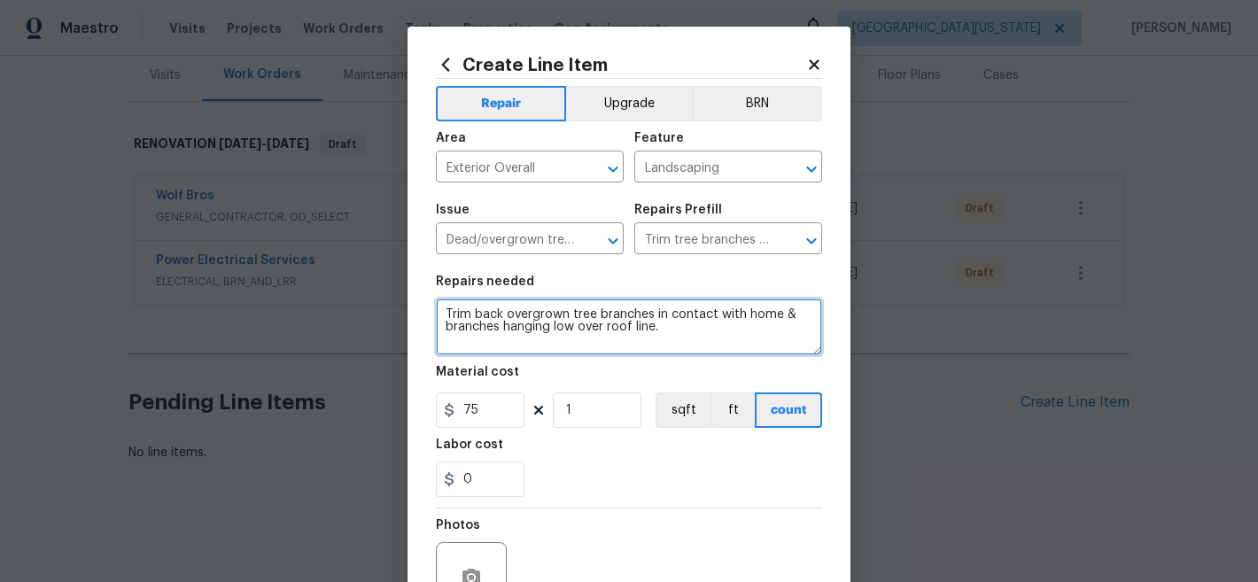
click at [635, 330] on textarea "Trim back overgrown tree branches in contact with home & branches hanging low o…" at bounding box center [629, 327] width 386 height 57
paste textarea "FRONT YARD: Cut down dead tree and haul away"
type textarea "FRONT YARD: Cut down dead tree and haul away."
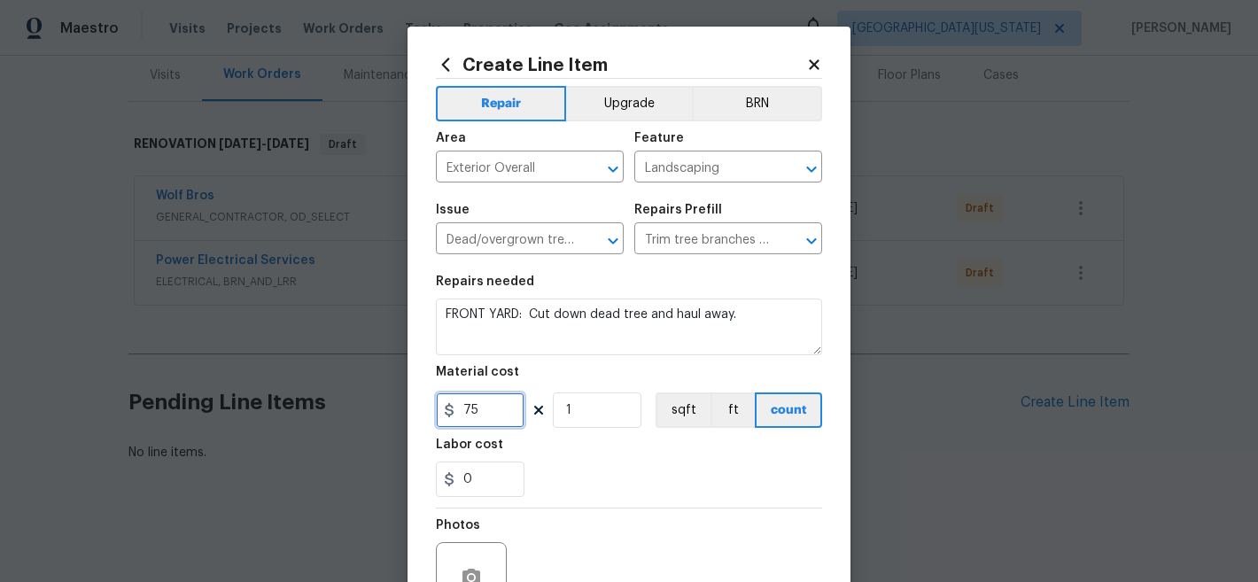
click at [480, 424] on input "75" at bounding box center [480, 410] width 89 height 35
type input "2000"
click at [614, 478] on div "0" at bounding box center [629, 479] width 386 height 35
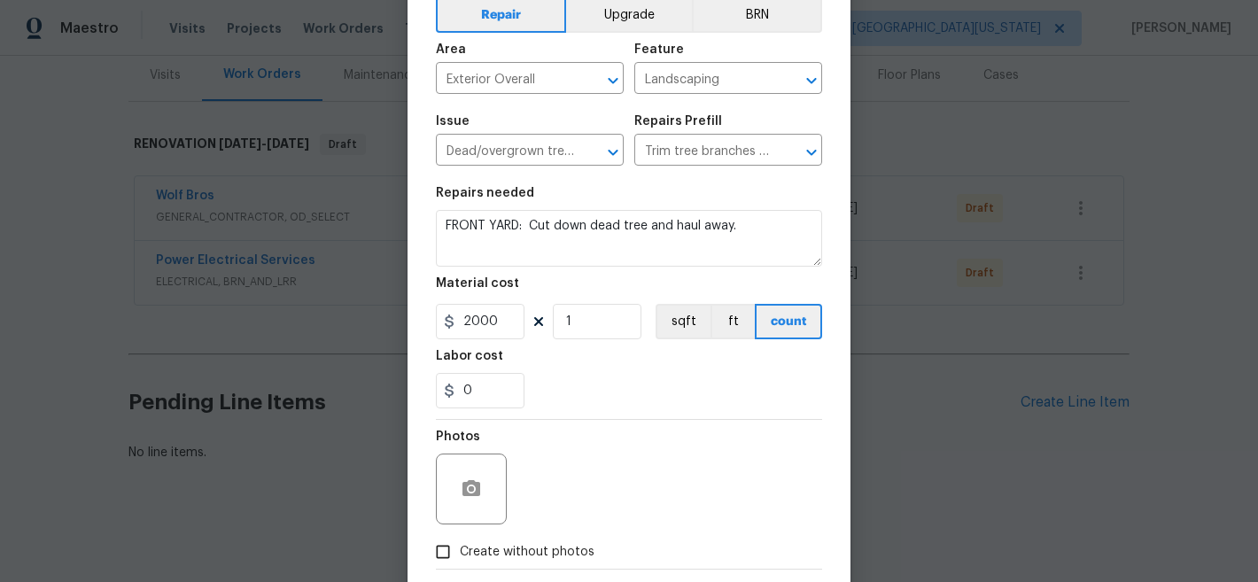
scroll to position [182, 0]
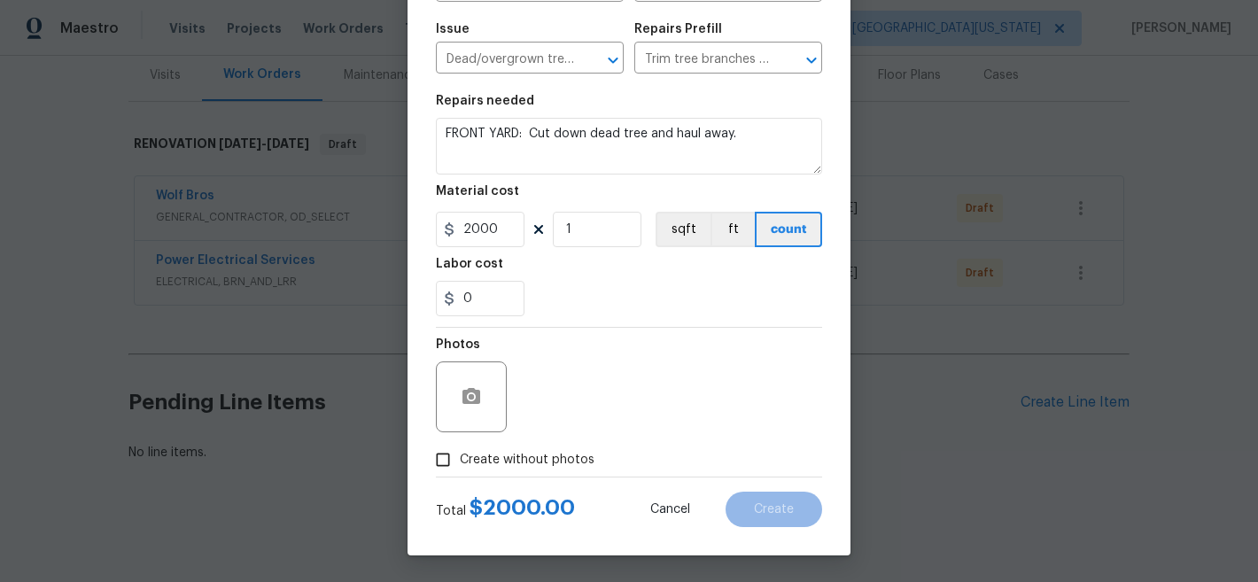
drag, startPoint x: 502, startPoint y: 452, endPoint x: 521, endPoint y: 444, distance: 20.2
click at [503, 452] on span "Create without photos" at bounding box center [527, 460] width 135 height 19
click at [460, 452] on input "Create without photos" at bounding box center [443, 460] width 34 height 34
checkbox input "true"
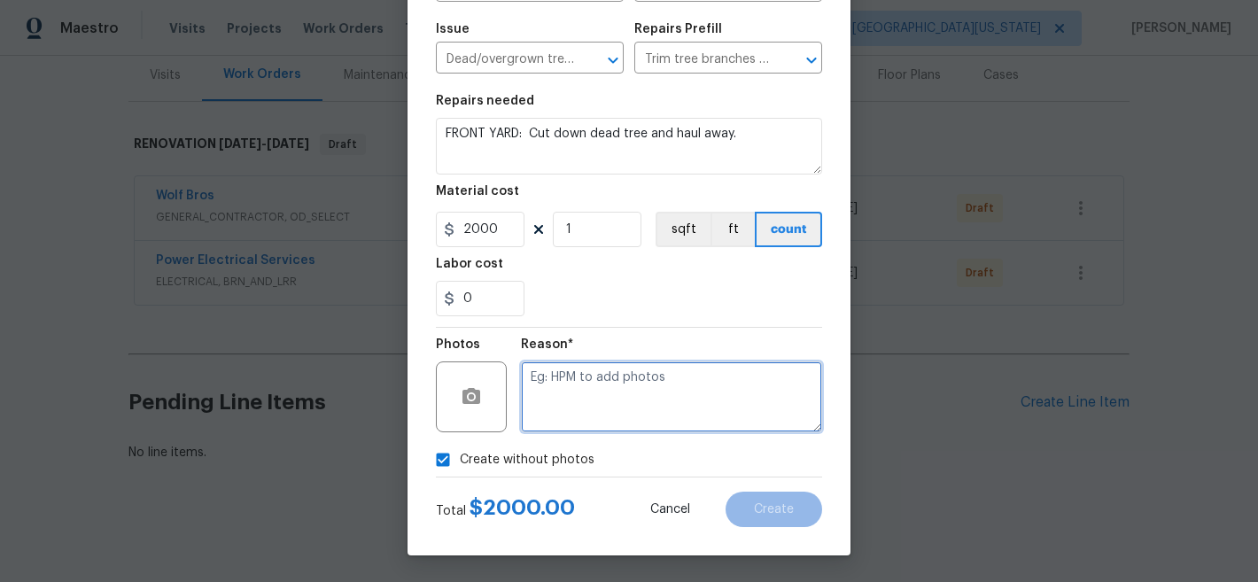
click at [650, 399] on textarea at bounding box center [671, 397] width 301 height 71
type textarea "Later"
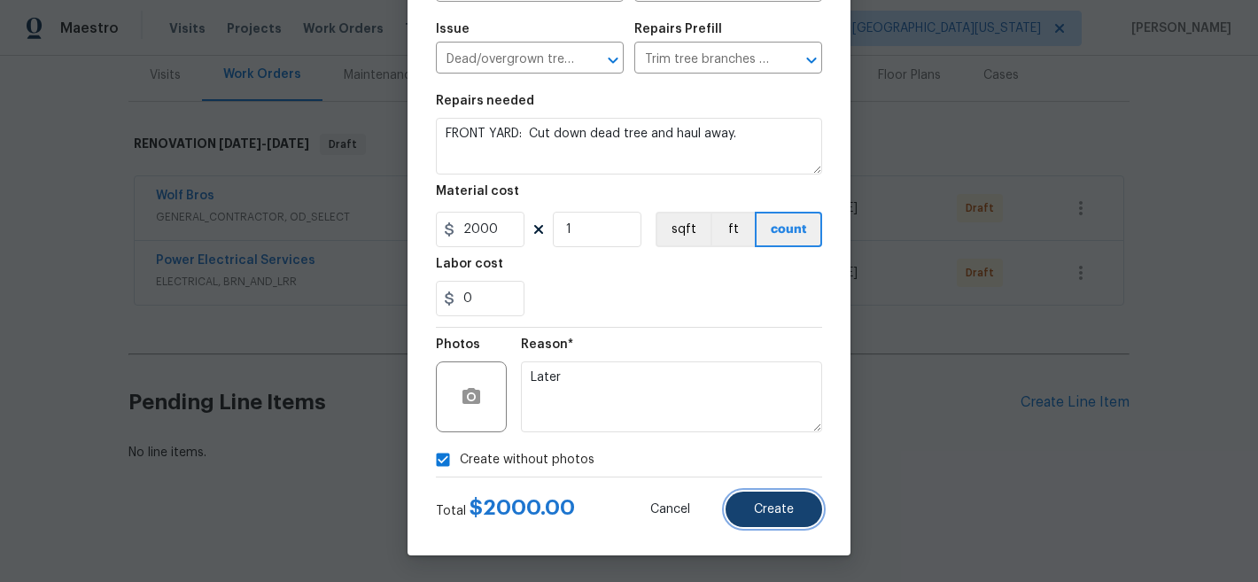
click at [785, 508] on span "Create" at bounding box center [774, 509] width 40 height 13
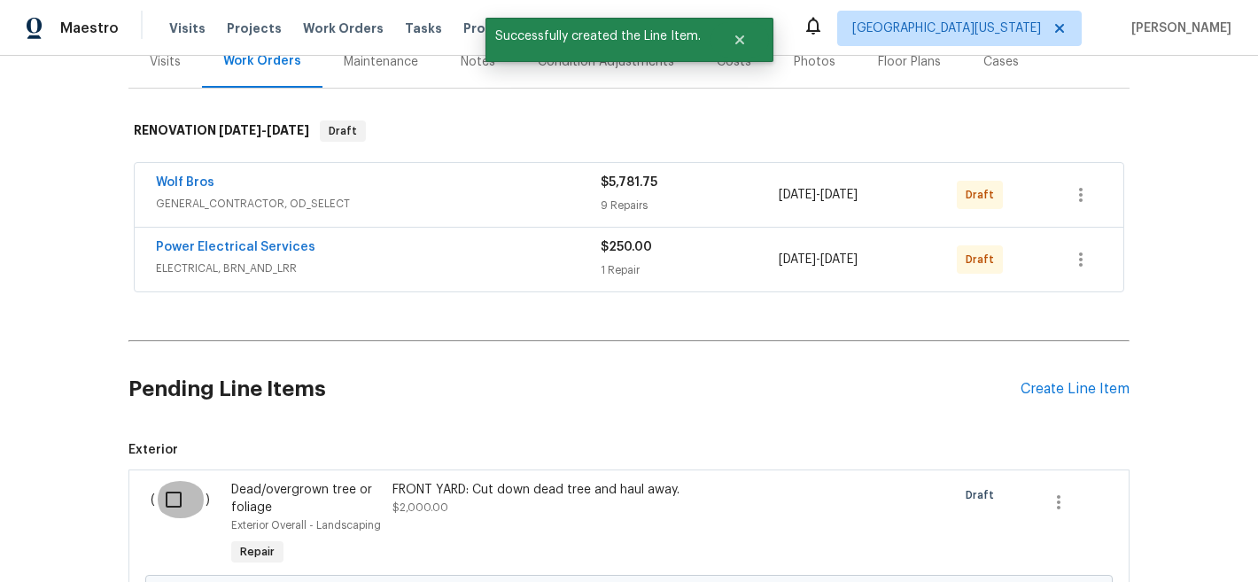
click at [173, 507] on input "checkbox" at bounding box center [180, 499] width 51 height 37
checkbox input "true"
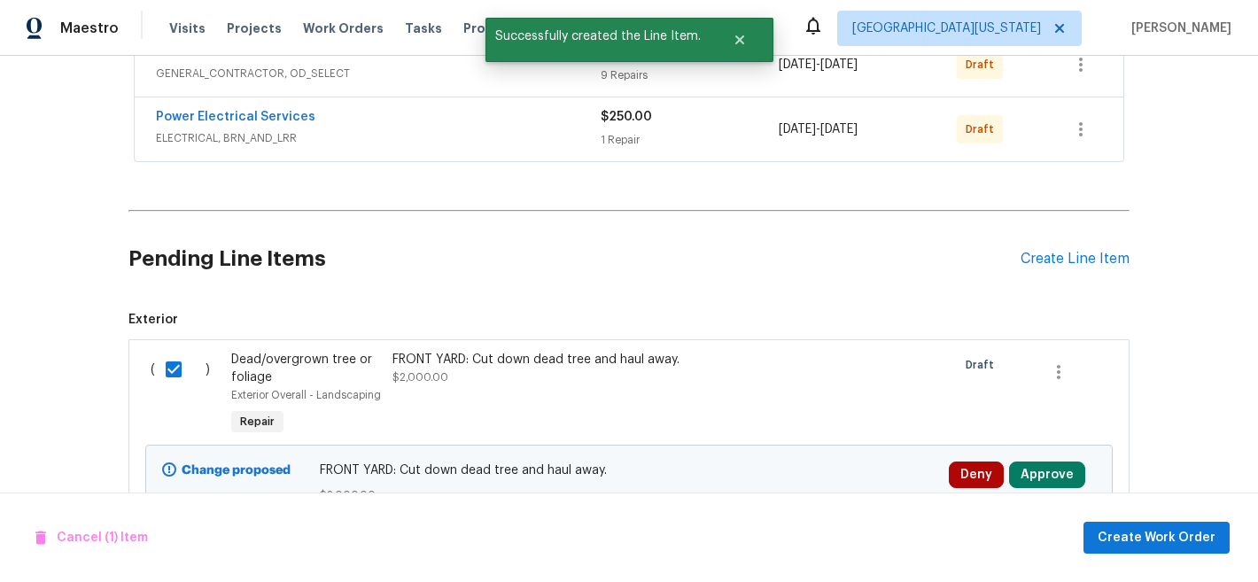
scroll to position [453, 0]
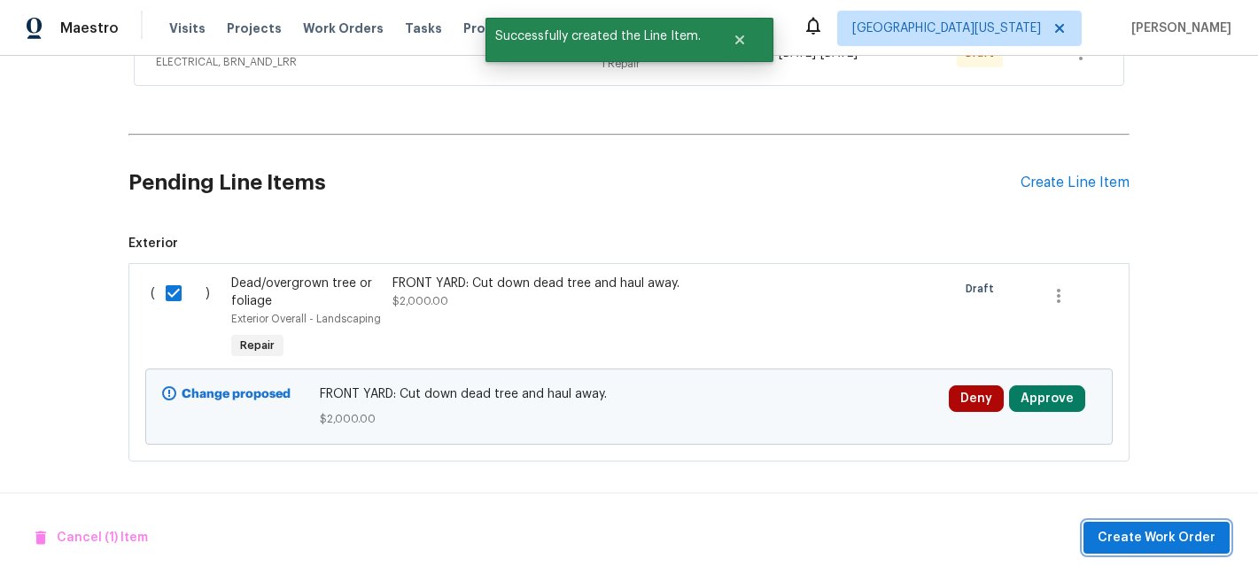
click at [1132, 531] on span "Create Work Order" at bounding box center [1157, 538] width 118 height 22
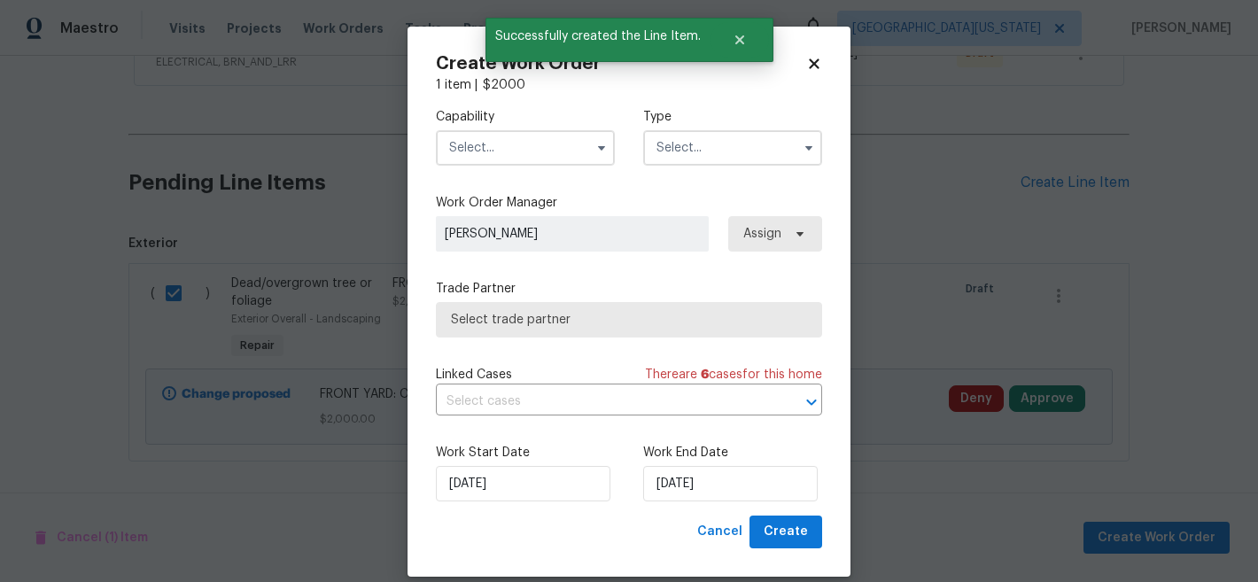
click at [504, 135] on input "text" at bounding box center [525, 147] width 179 height 35
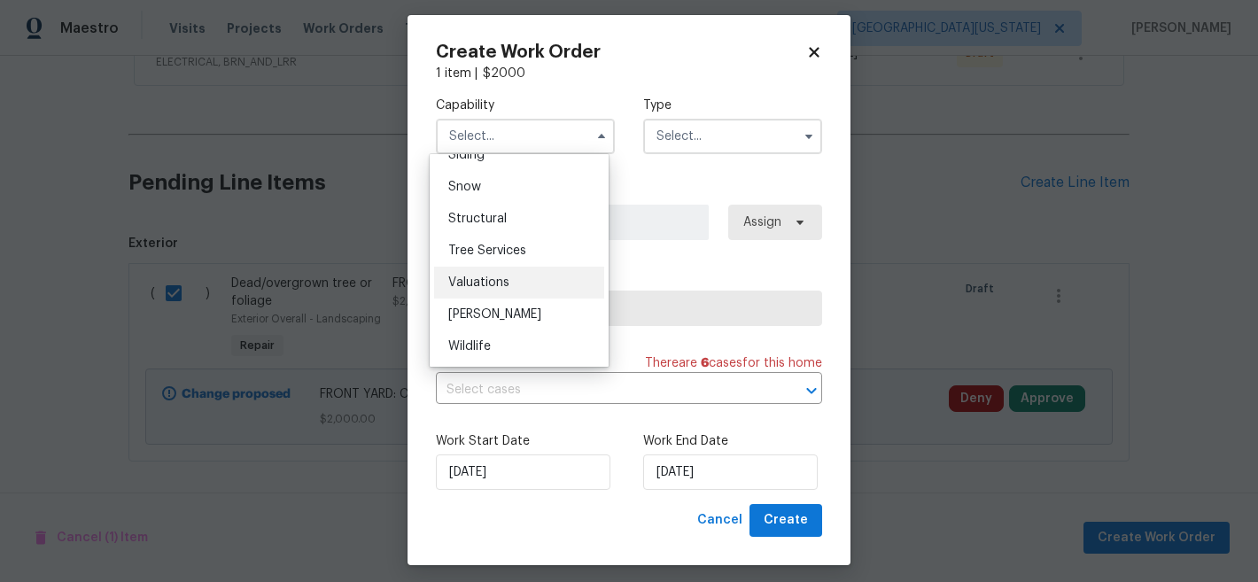
scroll to position [21, 0]
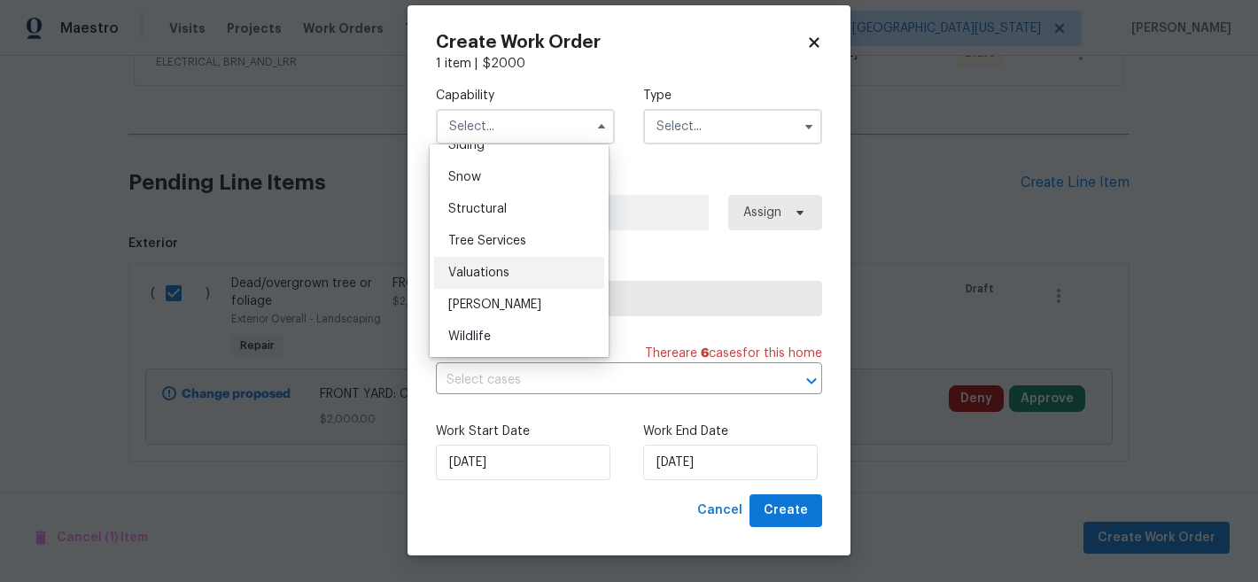
click at [509, 259] on div "Valuations" at bounding box center [519, 273] width 170 height 32
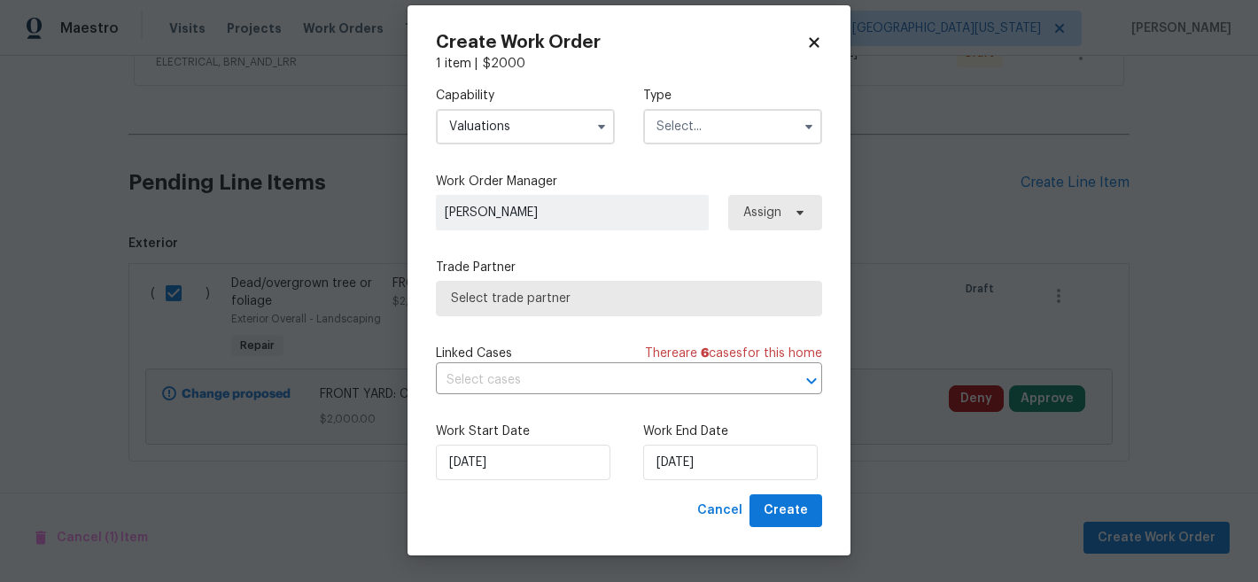
click at [530, 132] on input "Valuations" at bounding box center [525, 126] width 179 height 35
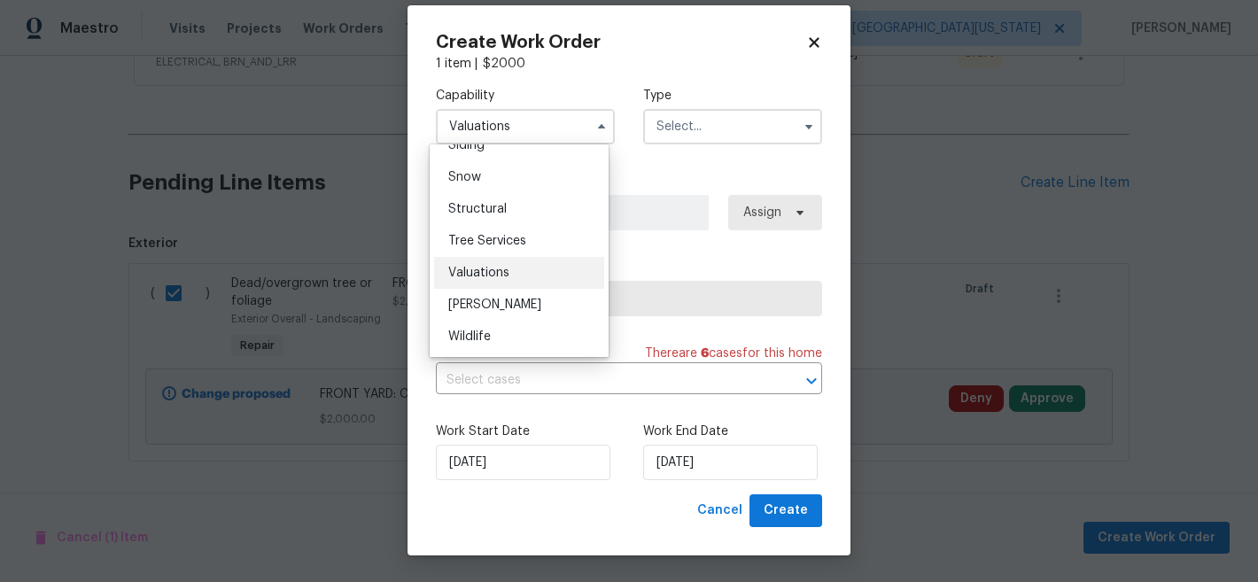
scroll to position [2008, 0]
click at [520, 241] on span "Tree Services" at bounding box center [487, 241] width 78 height 12
type input "Tree Services"
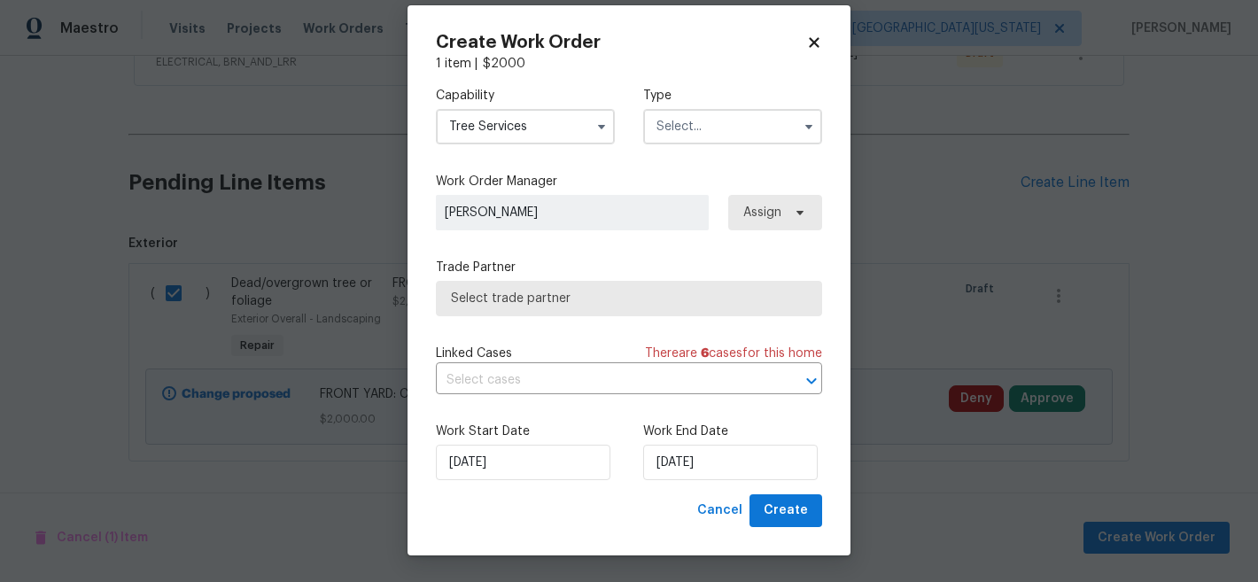
click at [701, 125] on input "text" at bounding box center [732, 126] width 179 height 35
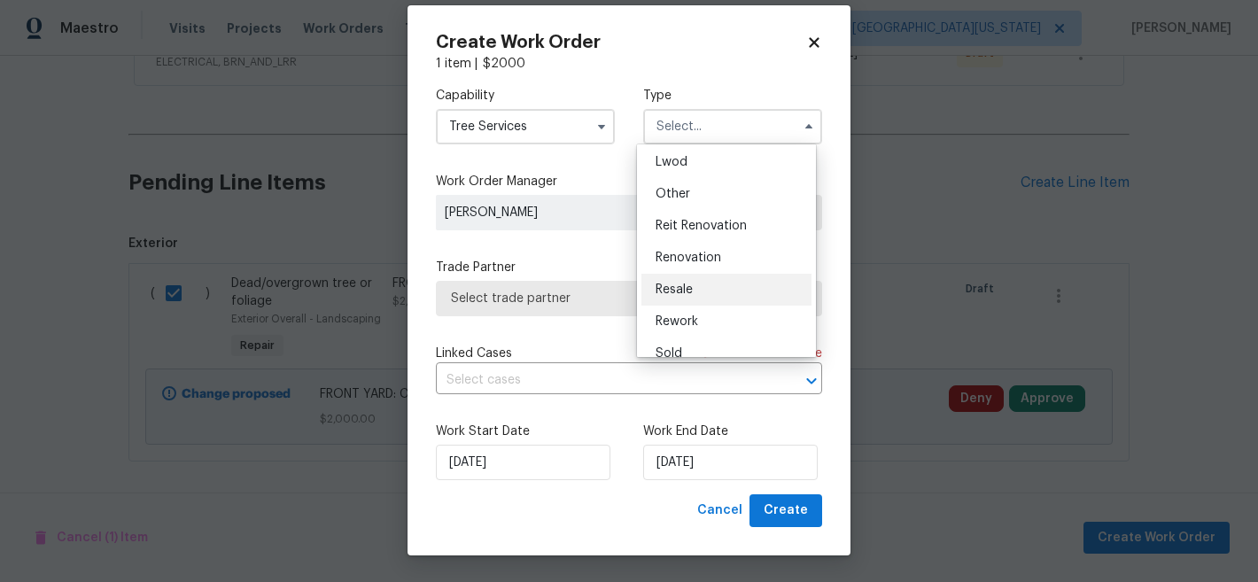
scroll to position [211, 0]
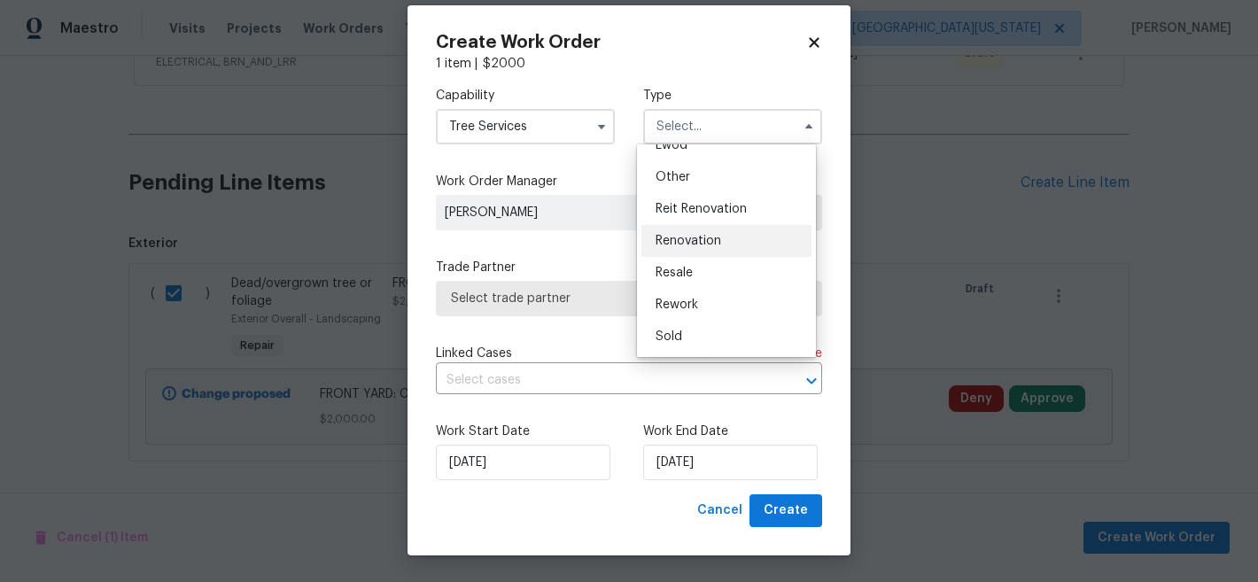
click at [717, 237] on span "Renovation" at bounding box center [689, 241] width 66 height 12
type input "Renovation"
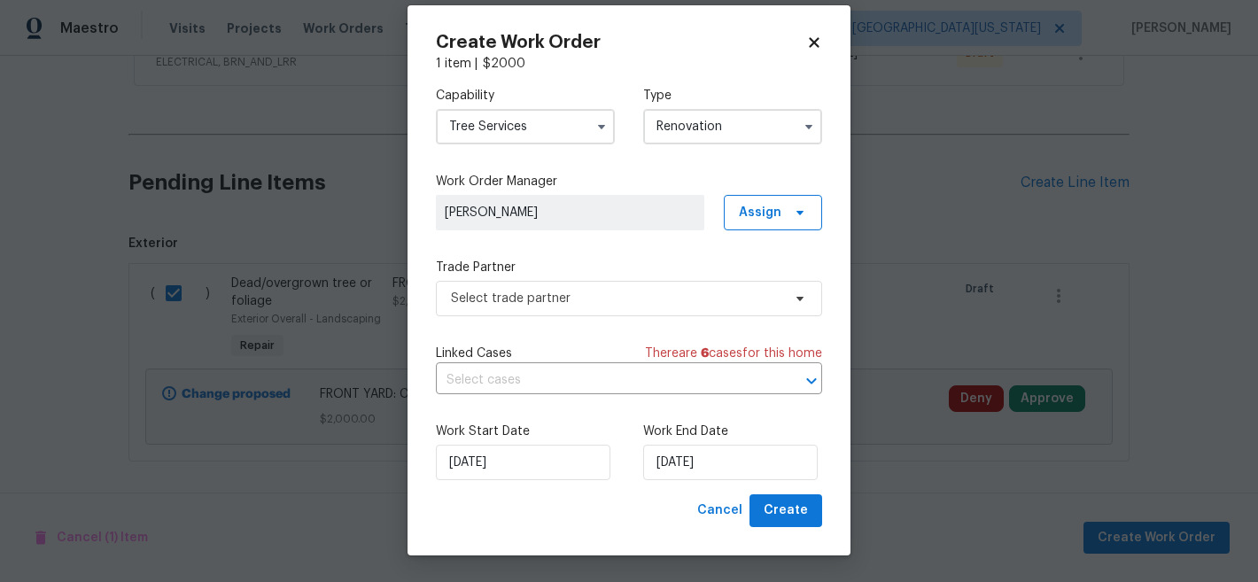
scroll to position [0, 0]
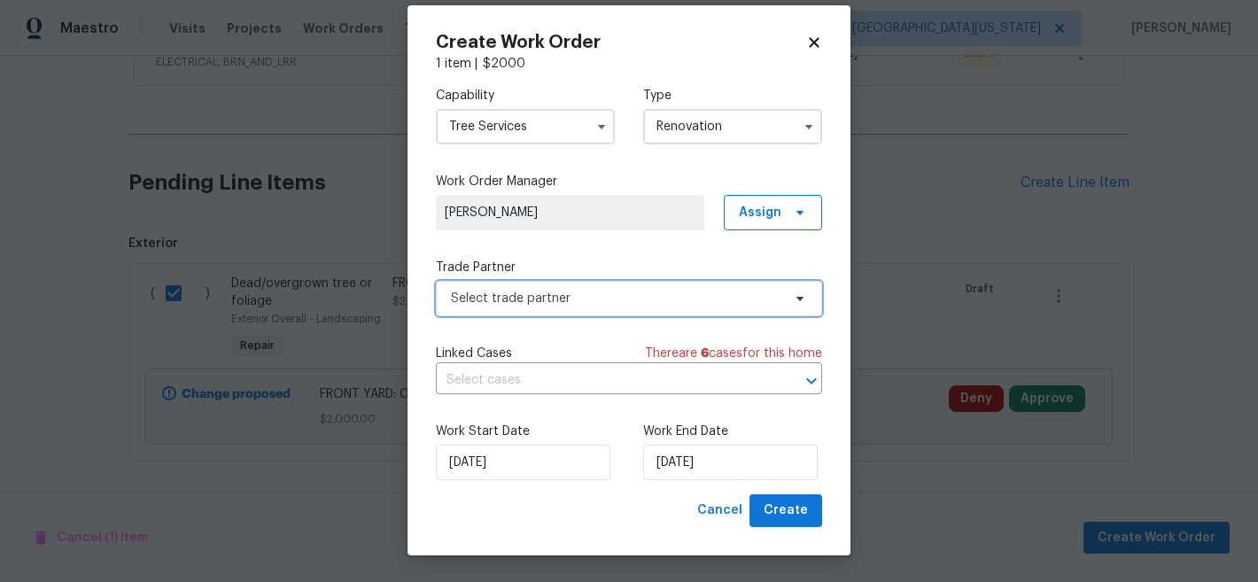
click at [619, 304] on span "Select trade partner" at bounding box center [616, 299] width 331 height 18
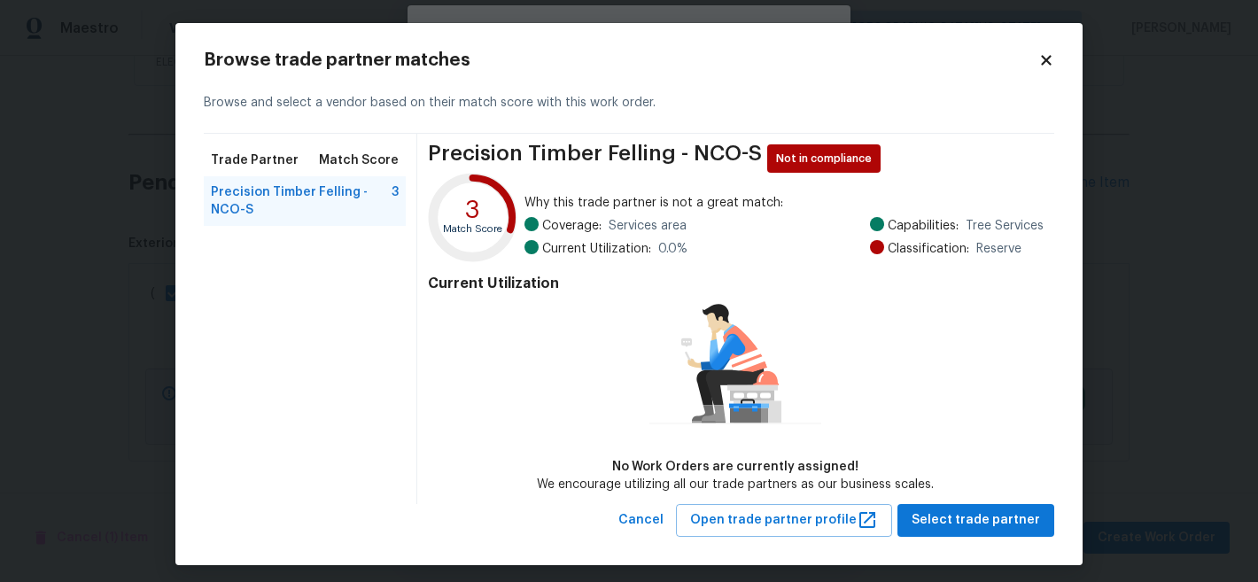
scroll to position [12, 0]
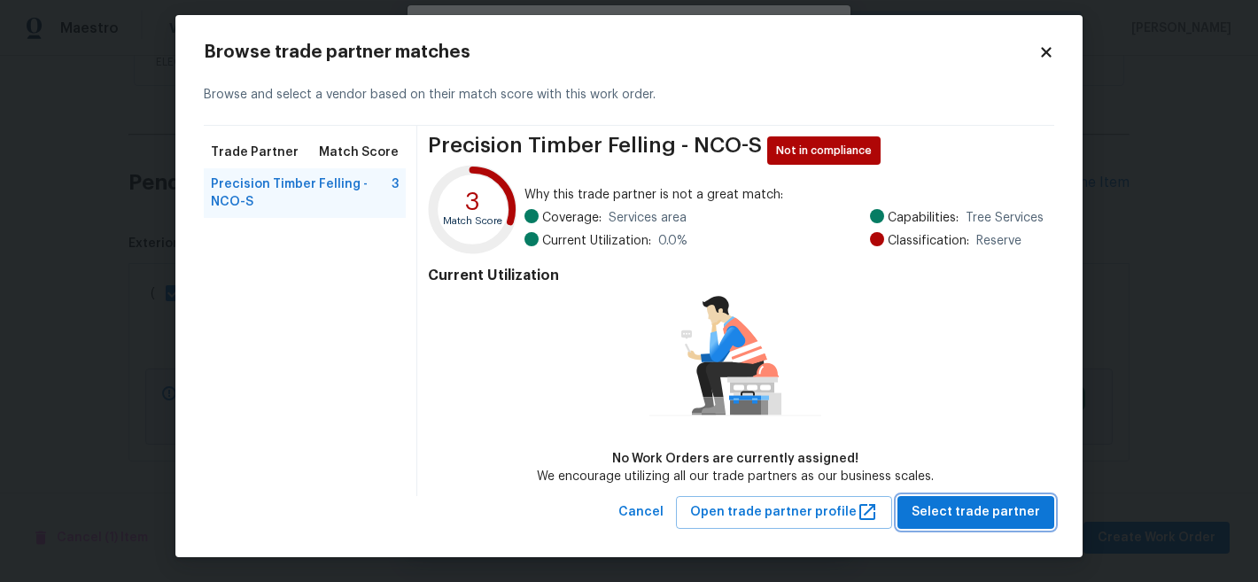
click at [949, 515] on span "Select trade partner" at bounding box center [976, 513] width 128 height 22
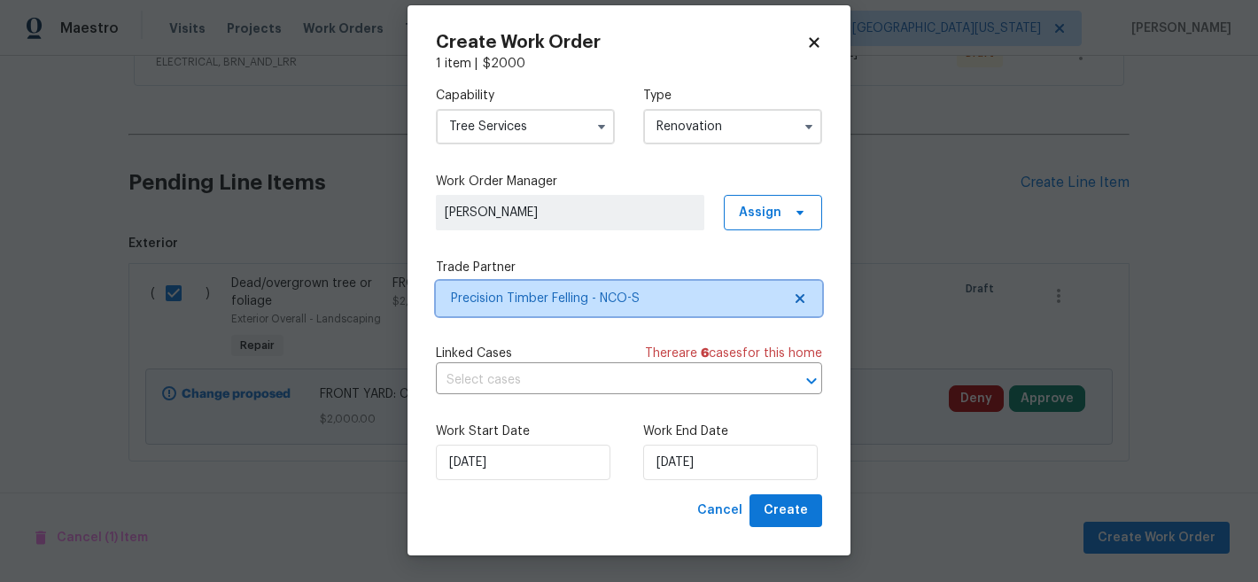
scroll to position [0, 0]
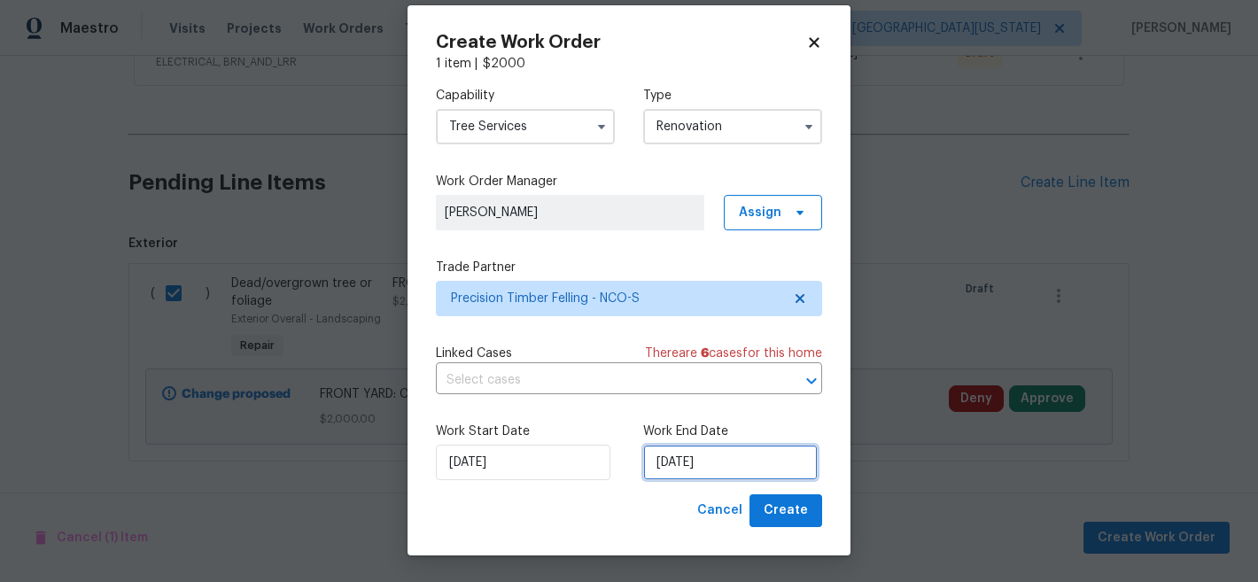
click at [709, 464] on input "[DATE]" at bounding box center [730, 462] width 175 height 35
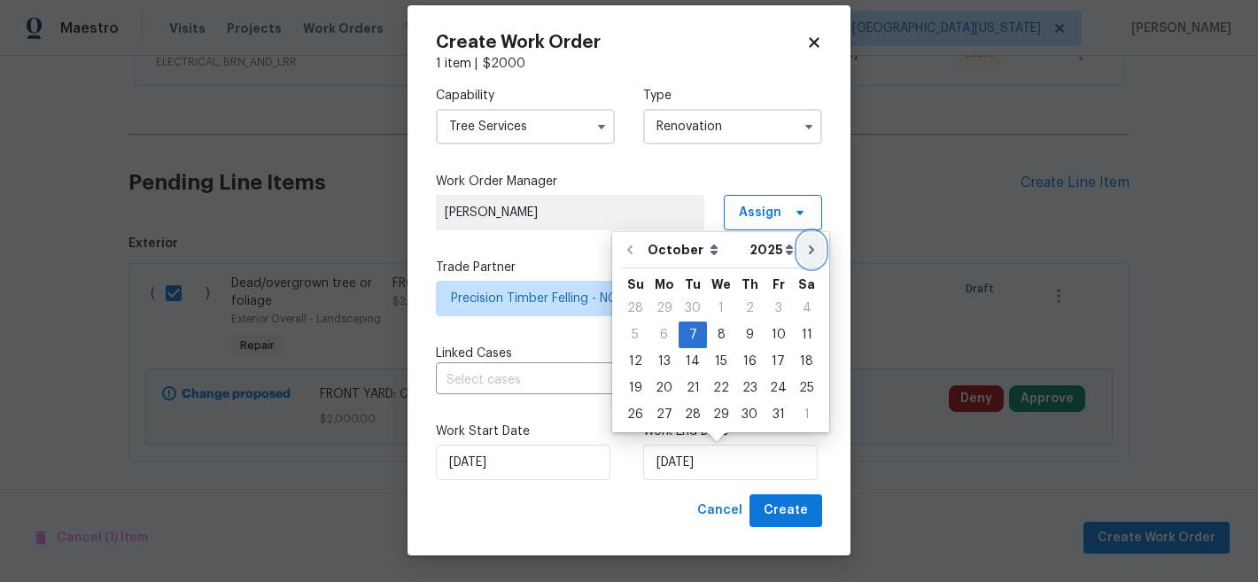
click at [810, 254] on icon "Go to next month" at bounding box center [812, 250] width 14 height 14
type input "11/7/2025"
select select "10"
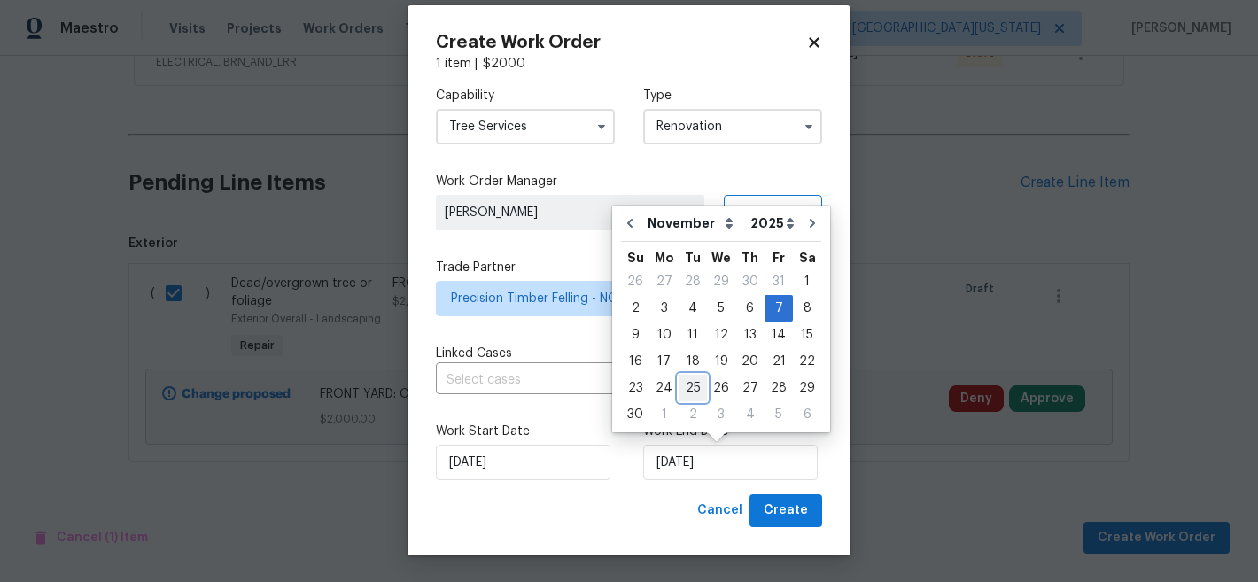
click at [696, 391] on div "25" at bounding box center [693, 388] width 28 height 25
type input "[DATE]"
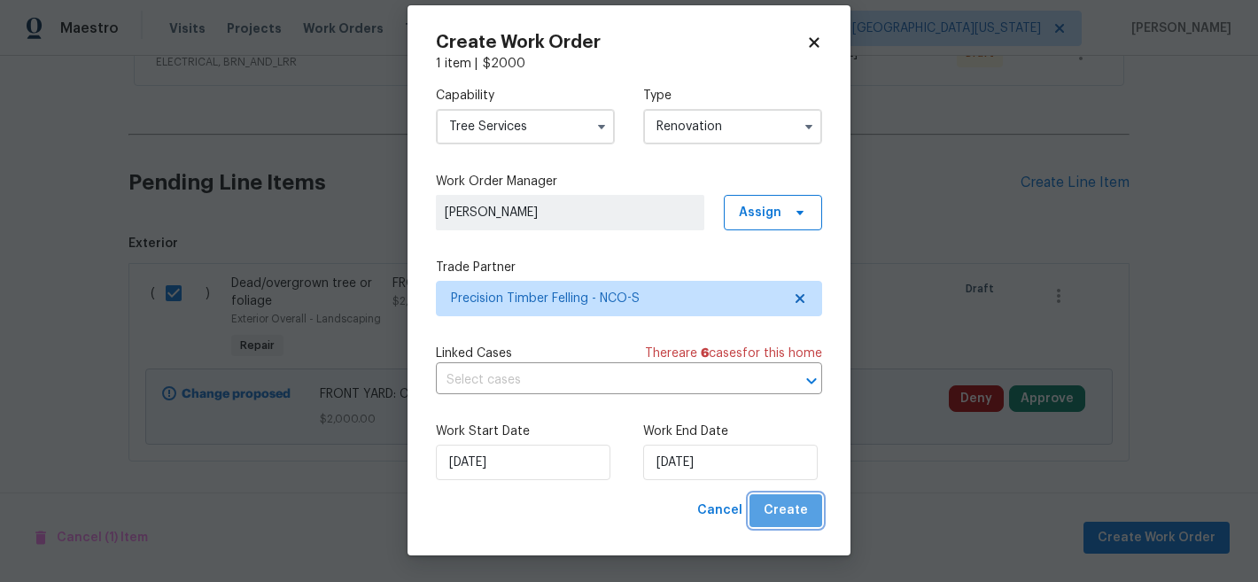
click at [788, 506] on span "Create" at bounding box center [786, 511] width 44 height 22
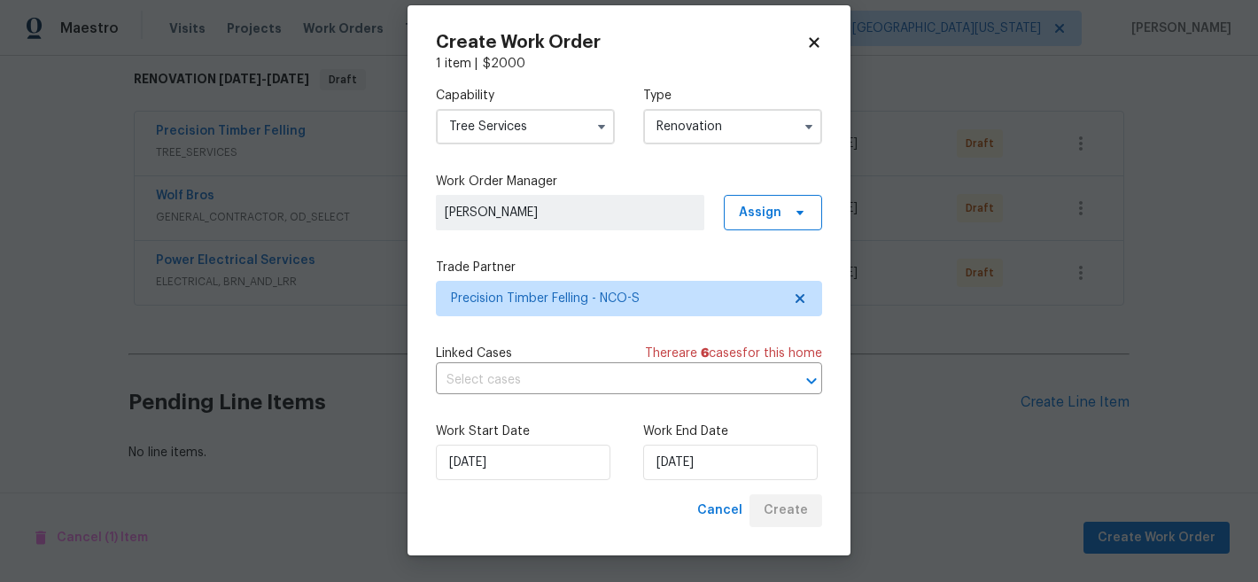
scroll to position [298, 0]
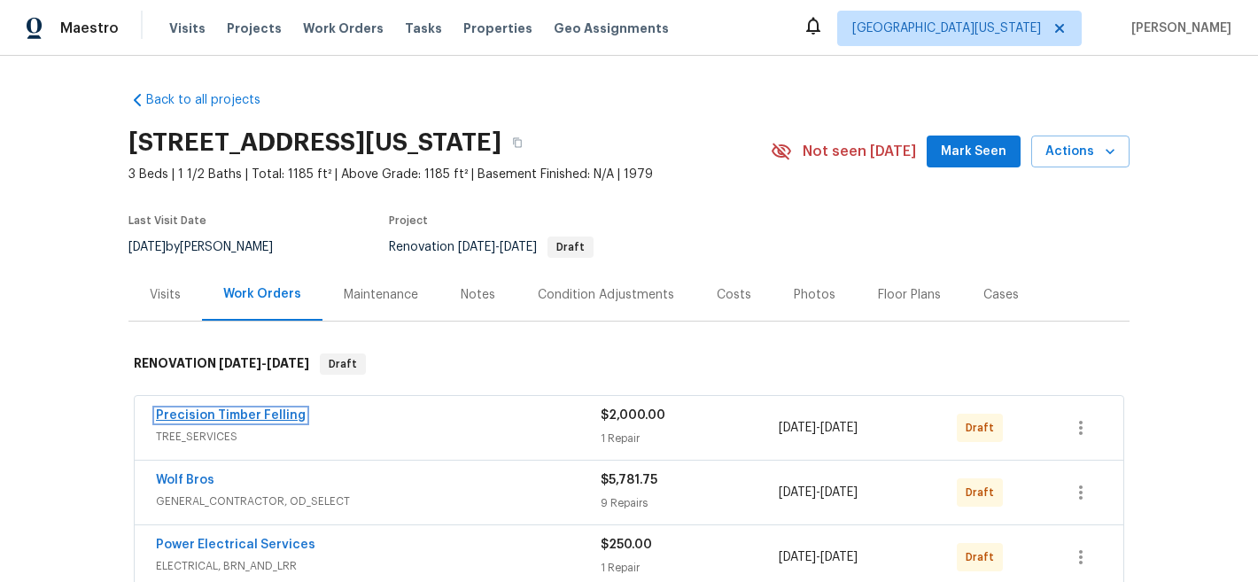
click at [259, 412] on link "Precision Timber Felling" at bounding box center [231, 415] width 150 height 12
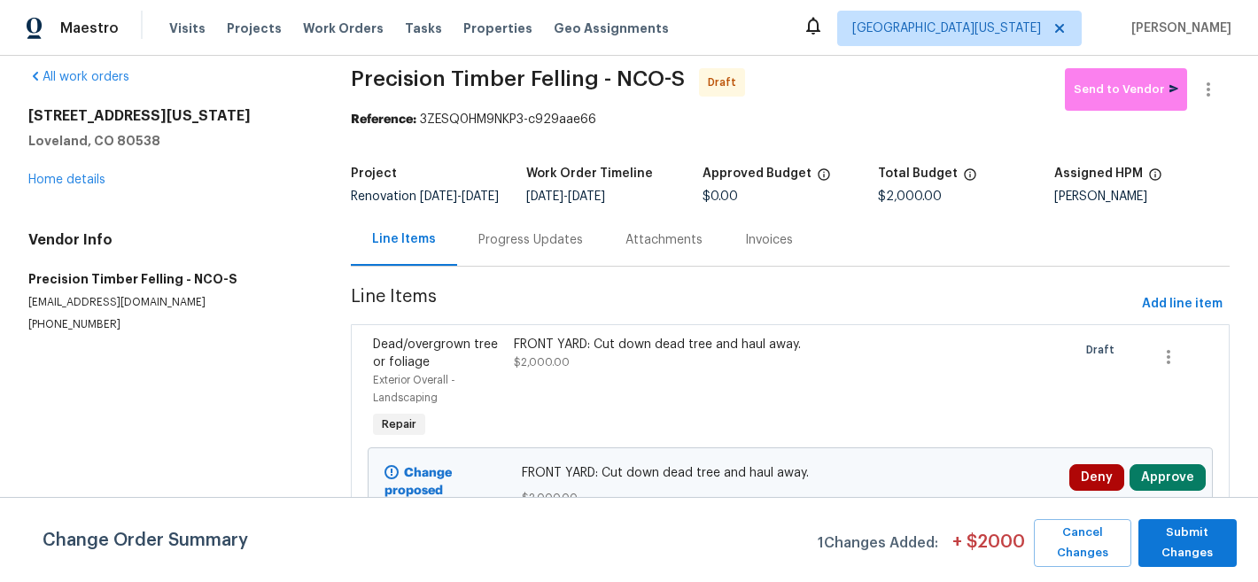
scroll to position [51, 0]
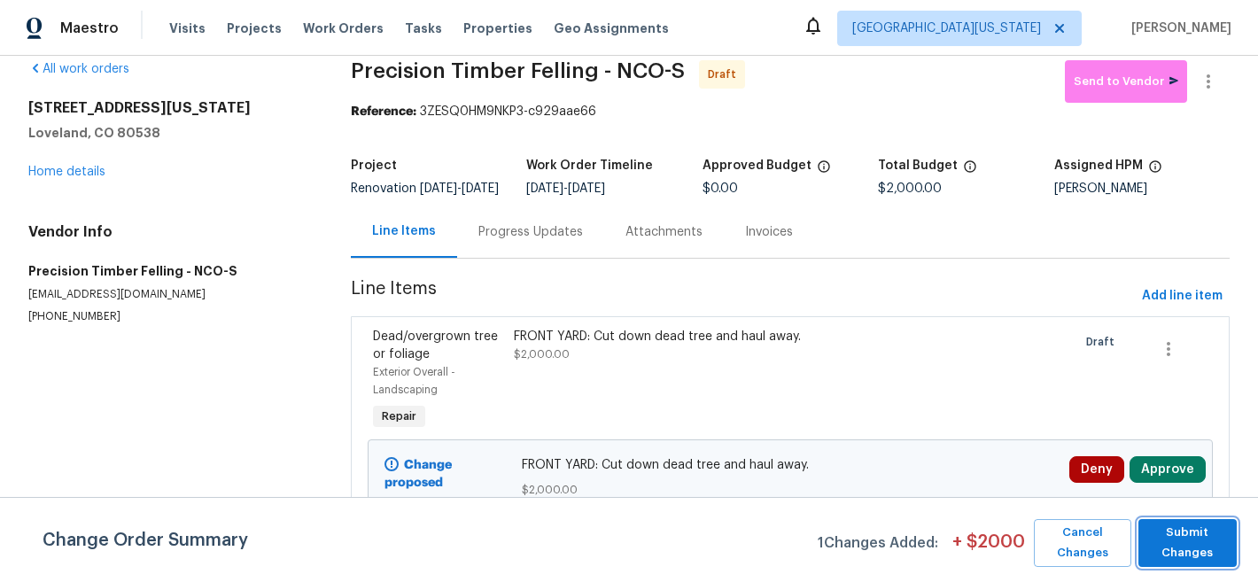
click at [1197, 558] on span "Submit Changes" at bounding box center [1188, 543] width 81 height 41
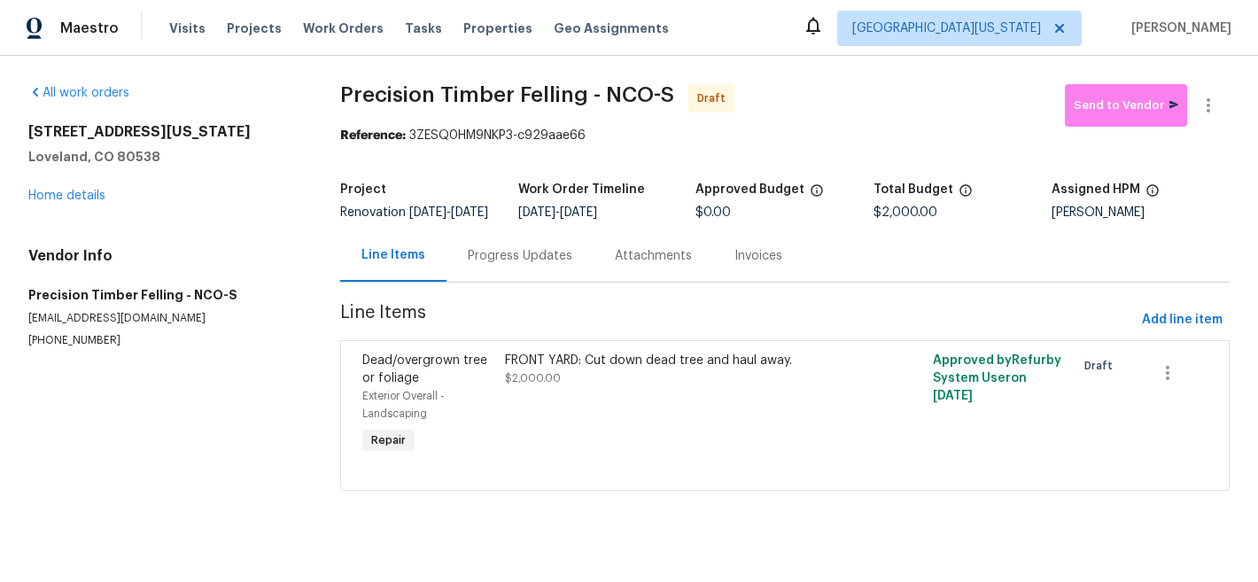
scroll to position [0, 0]
click at [79, 190] on link "Home details" at bounding box center [66, 196] width 77 height 12
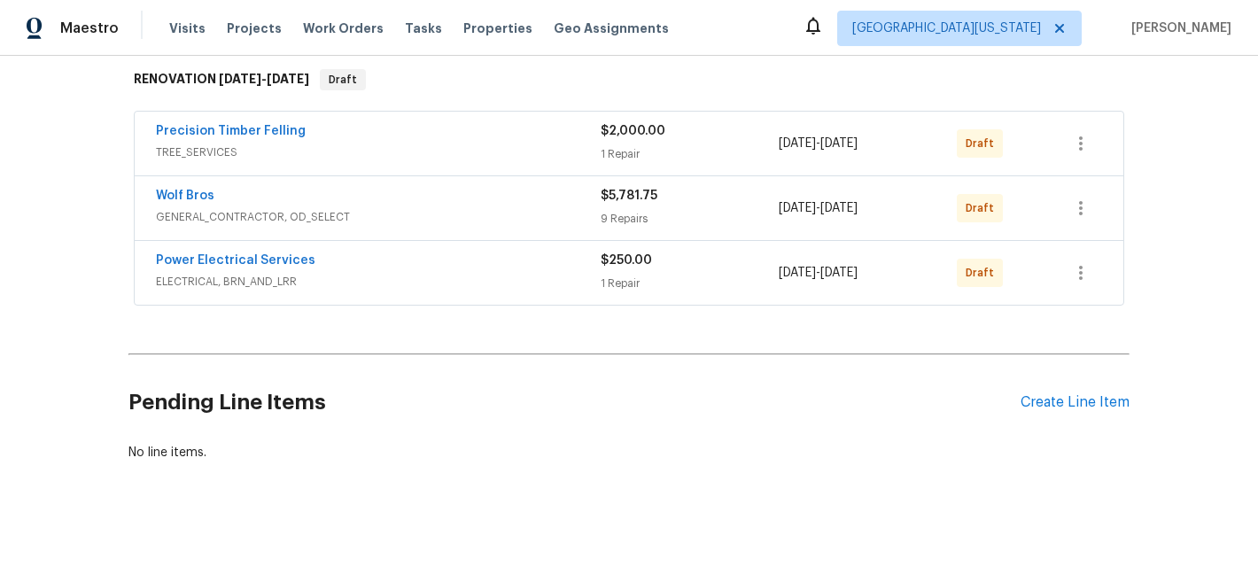
scroll to position [298, 0]
click at [198, 190] on link "Wolf Bros" at bounding box center [185, 196] width 58 height 12
